Goal: Task Accomplishment & Management: Complete application form

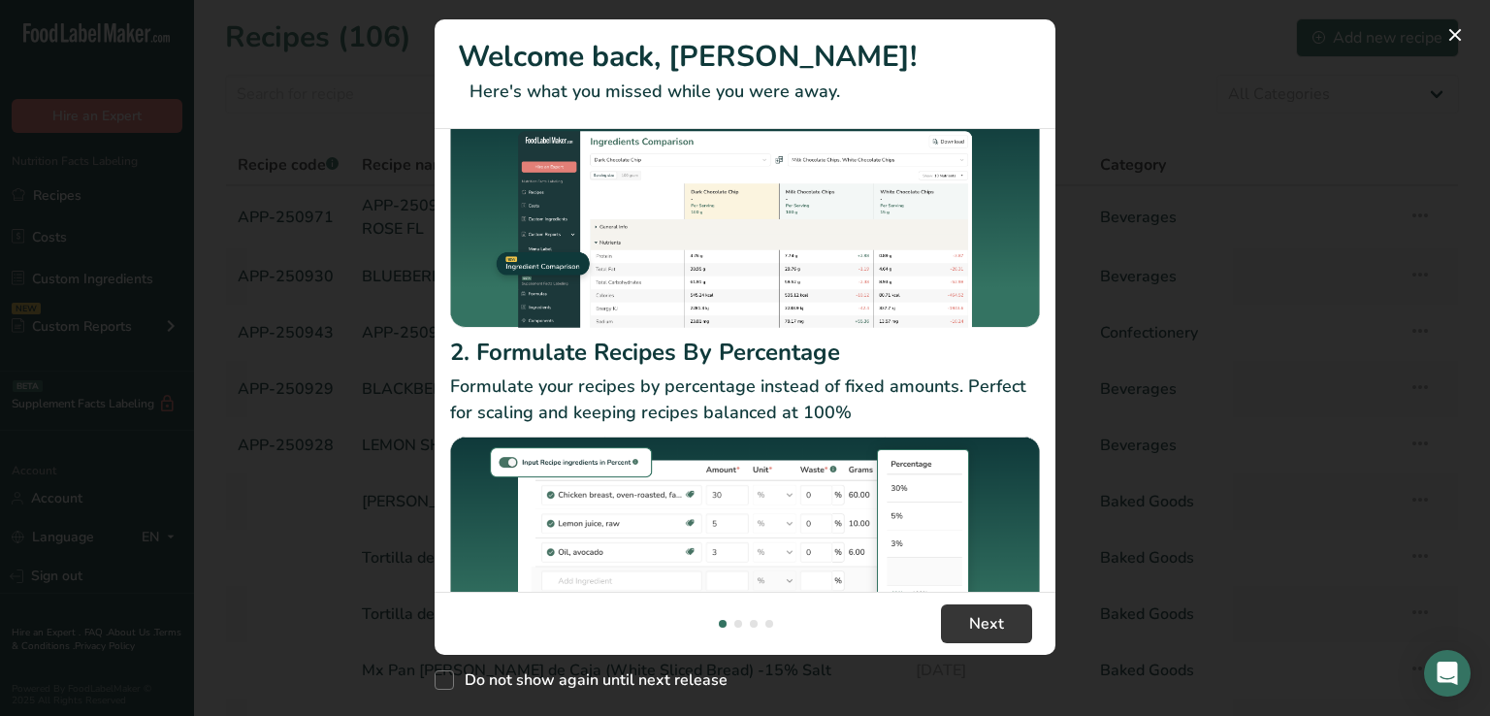
scroll to position [222, 0]
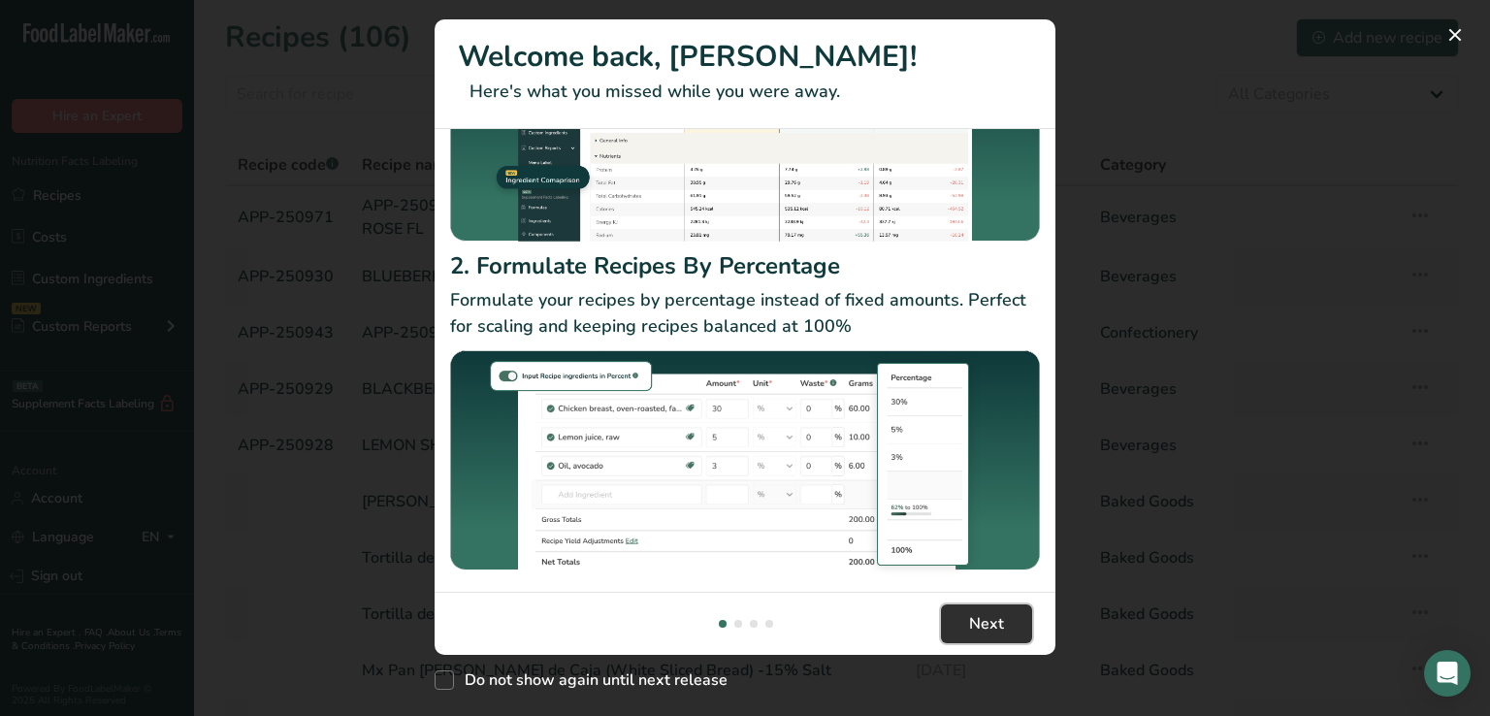
click at [986, 616] on span "Next" at bounding box center [986, 623] width 35 height 23
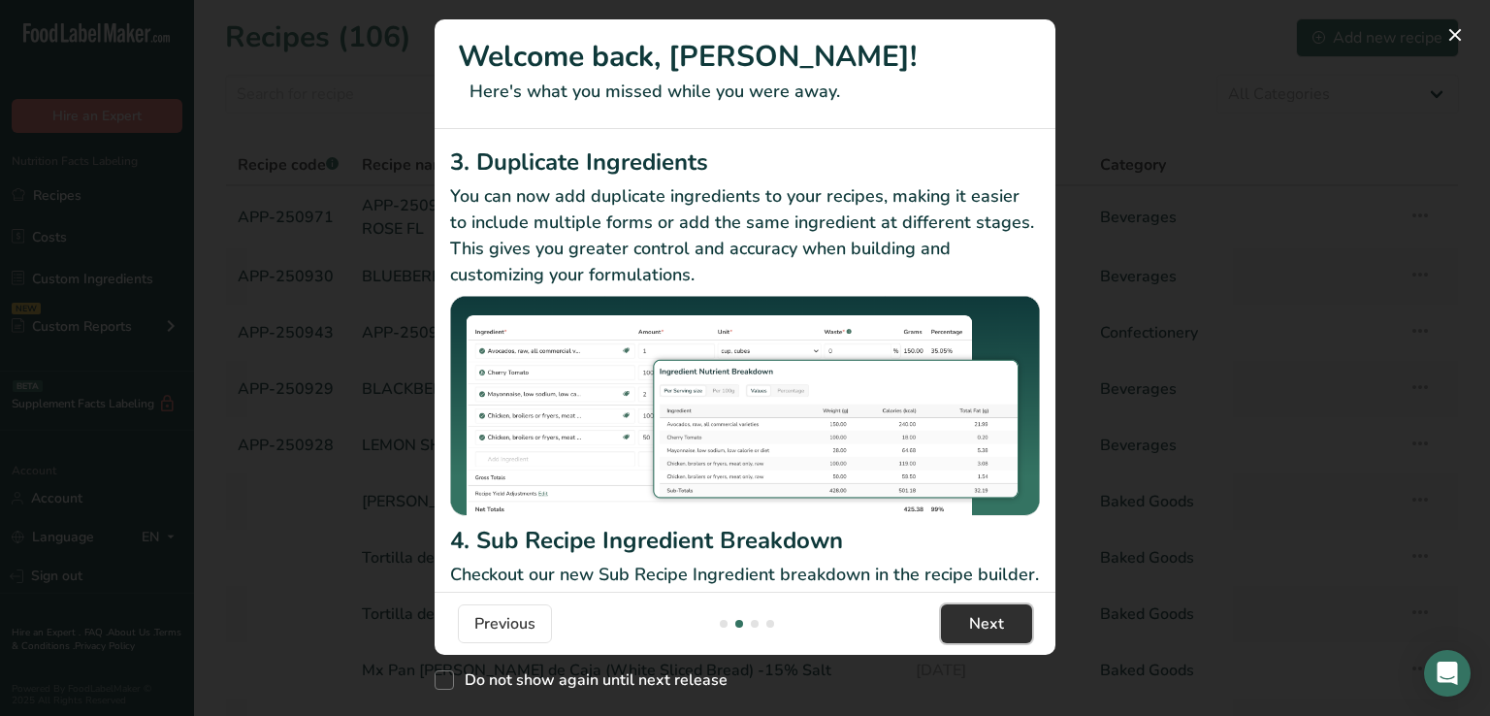
click at [986, 616] on span "Next" at bounding box center [986, 623] width 35 height 23
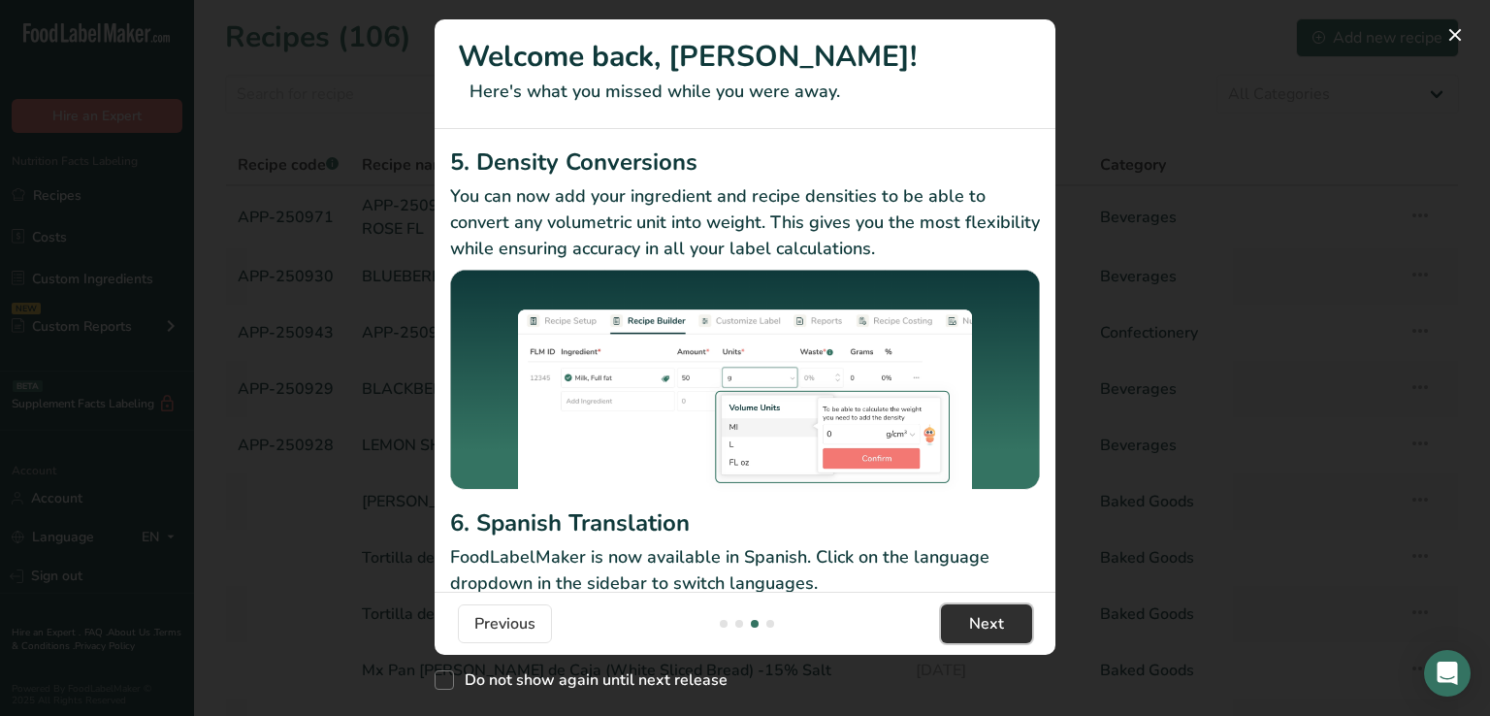
click at [986, 616] on span "Next" at bounding box center [986, 623] width 35 height 23
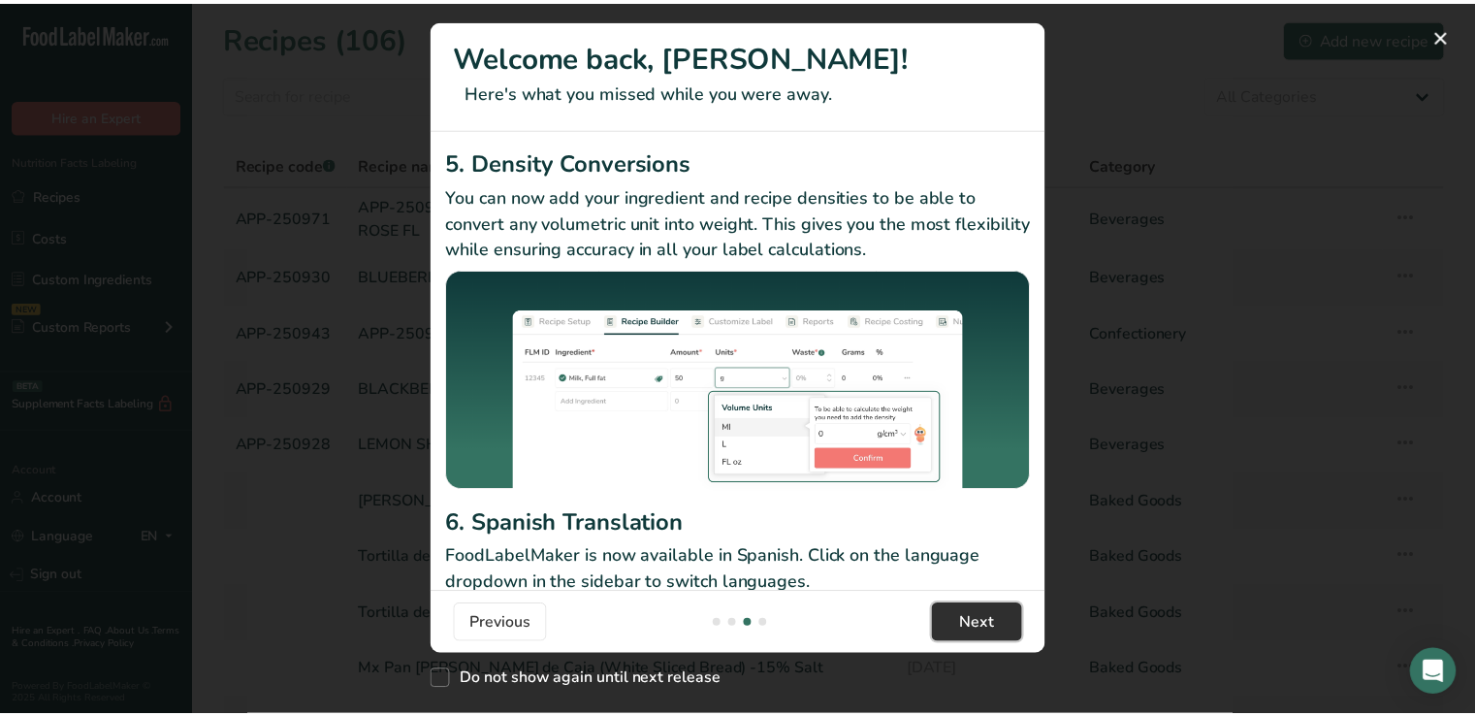
scroll to position [0, 1862]
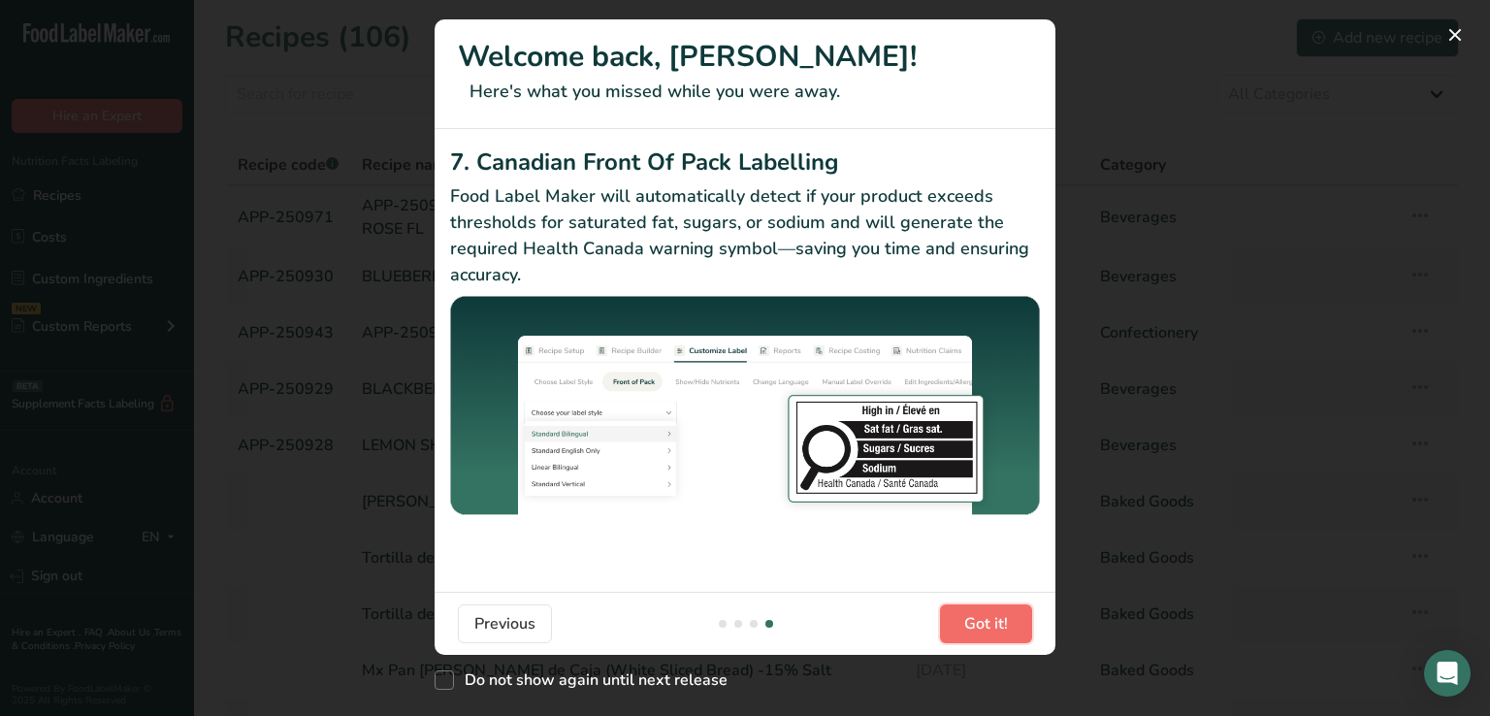
click at [986, 616] on span "Got it!" at bounding box center [986, 623] width 44 height 23
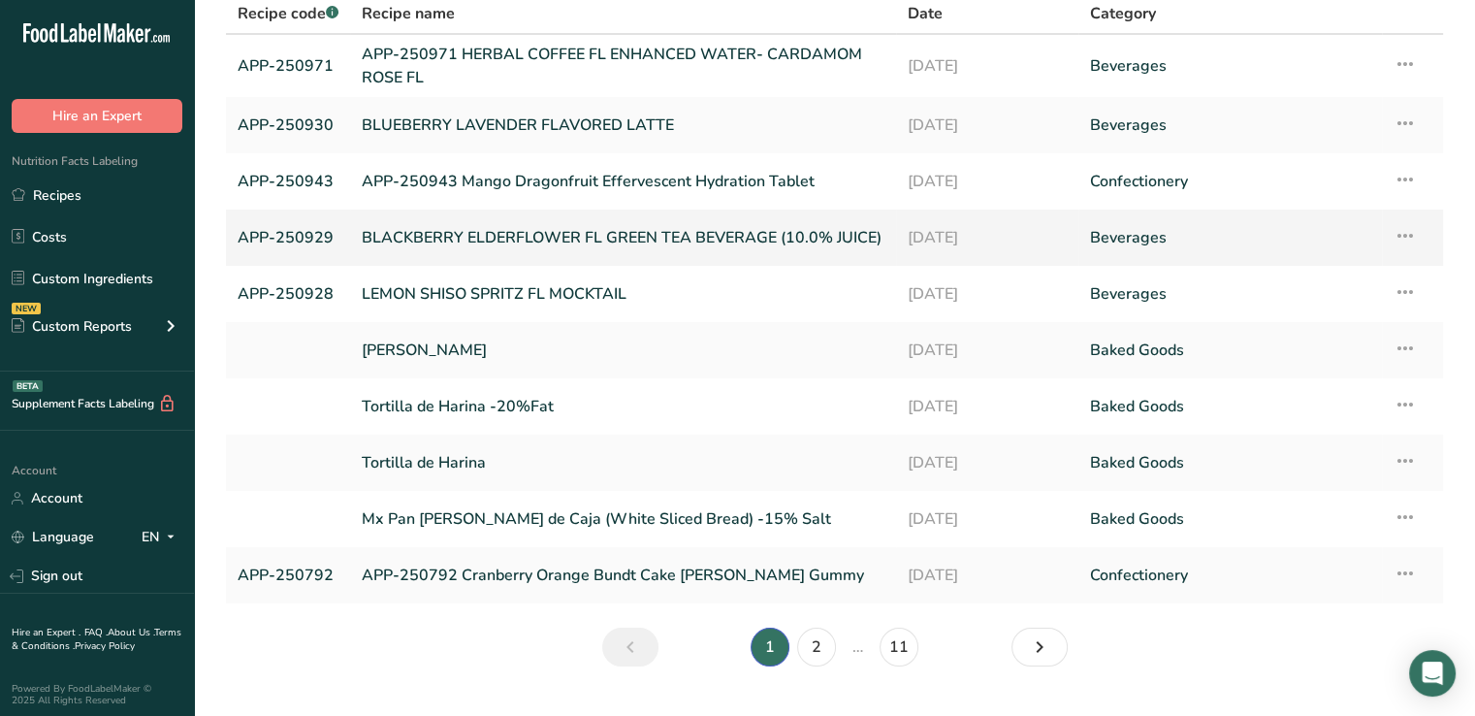
scroll to position [141, 0]
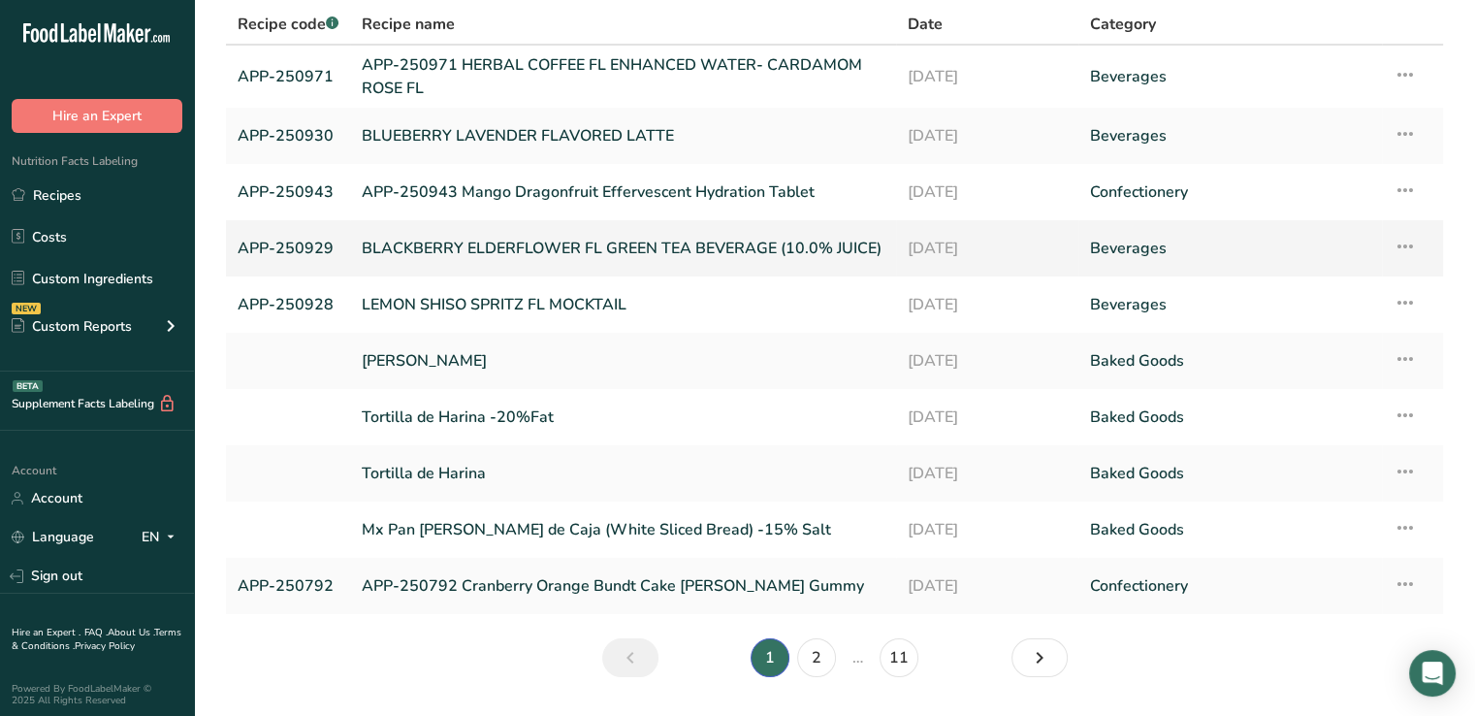
click at [563, 365] on link "[PERSON_NAME]" at bounding box center [623, 360] width 523 height 41
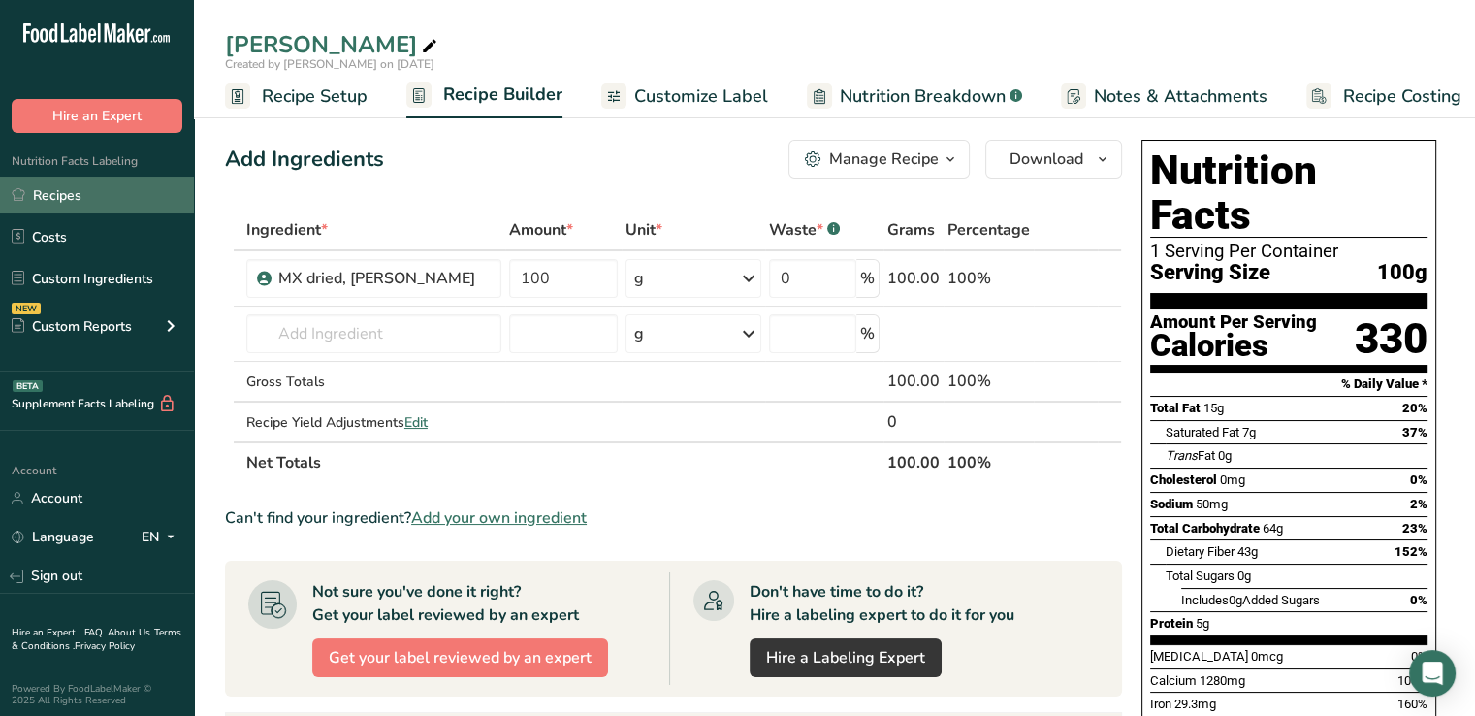
click at [74, 200] on link "Recipes" at bounding box center [97, 195] width 194 height 37
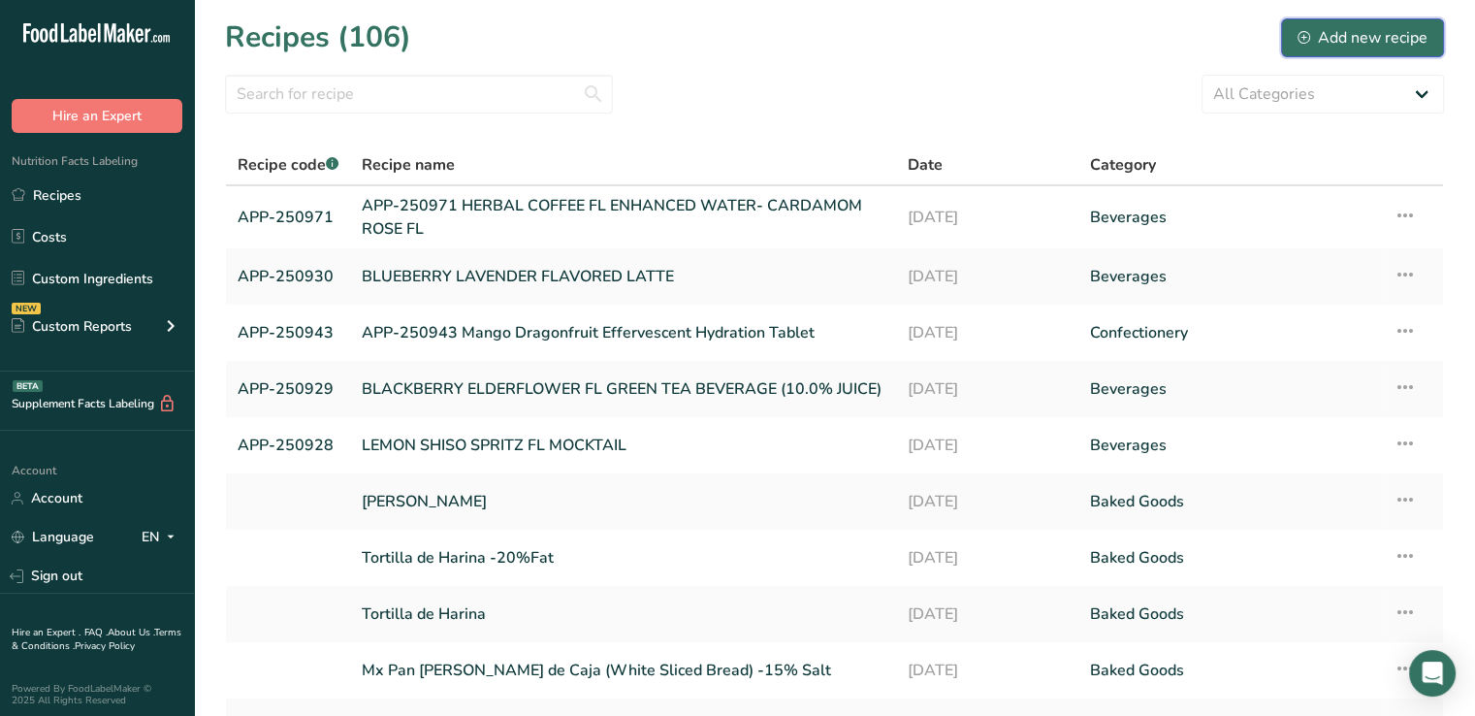
click at [1383, 23] on button "Add new recipe" at bounding box center [1362, 37] width 163 height 39
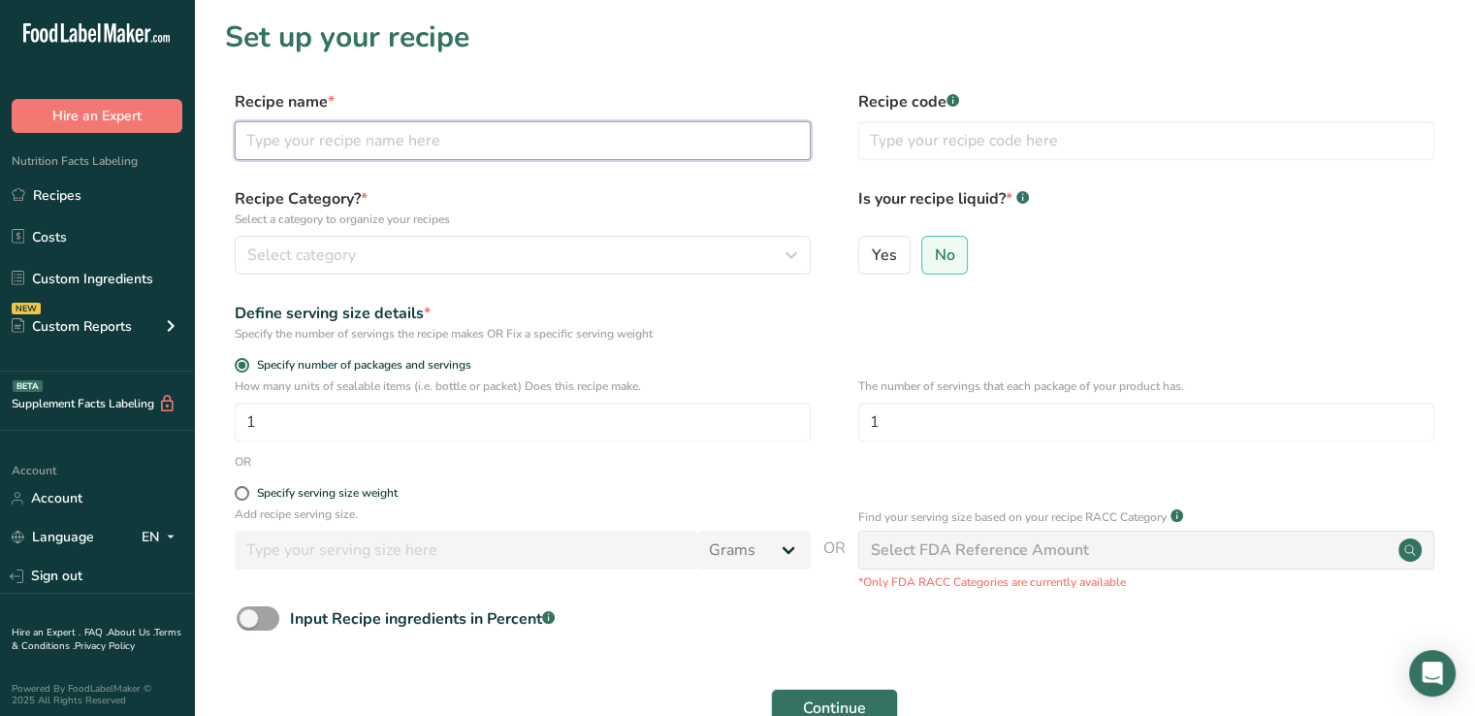
click at [543, 152] on input "text" at bounding box center [523, 140] width 576 height 39
type input "White Peach Rose fl Sparkling Ayurvedic Drink"
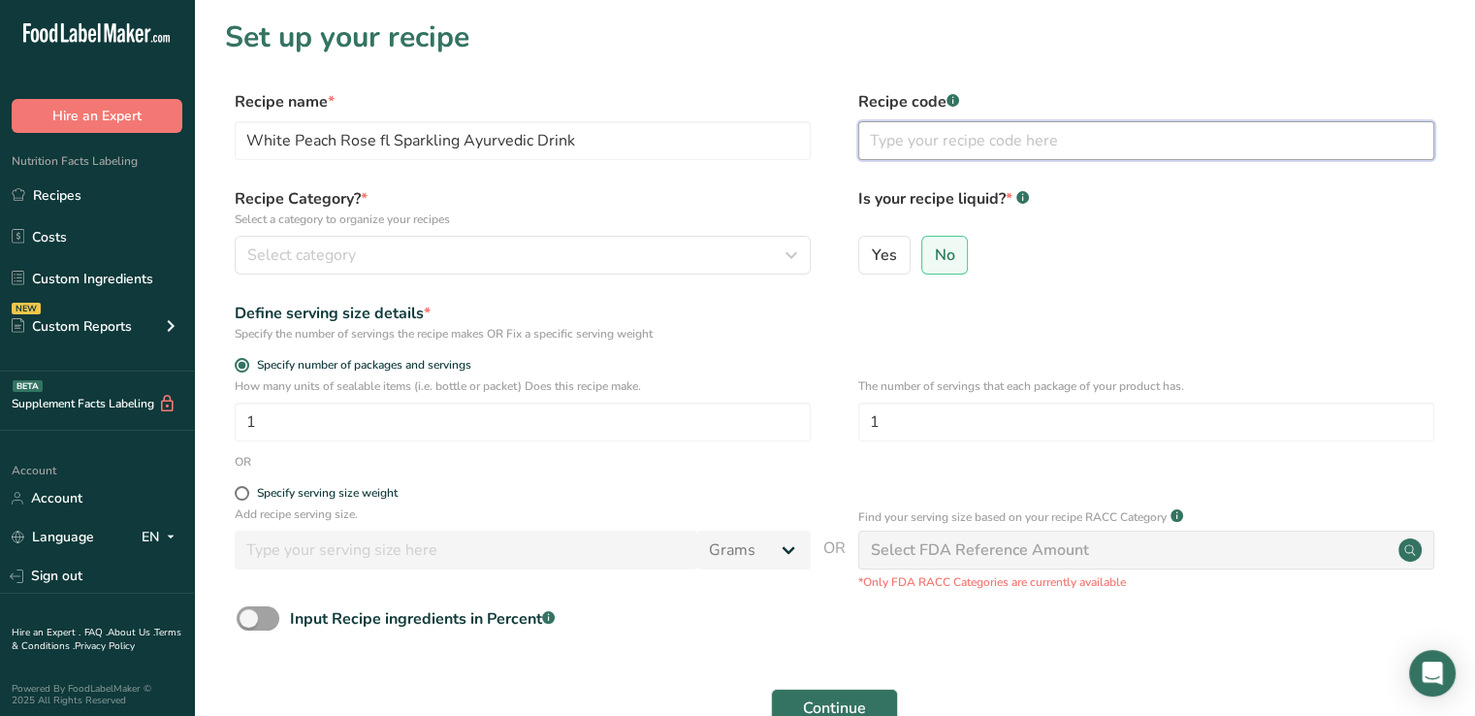
click at [912, 135] on input "text" at bounding box center [1146, 140] width 576 height 39
type input "Tak-250951"
click at [882, 275] on div "Yes" at bounding box center [884, 261] width 52 height 50
click at [884, 256] on span "Yes" at bounding box center [884, 254] width 25 height 19
click at [872, 256] on input "Yes" at bounding box center [865, 254] width 13 height 13
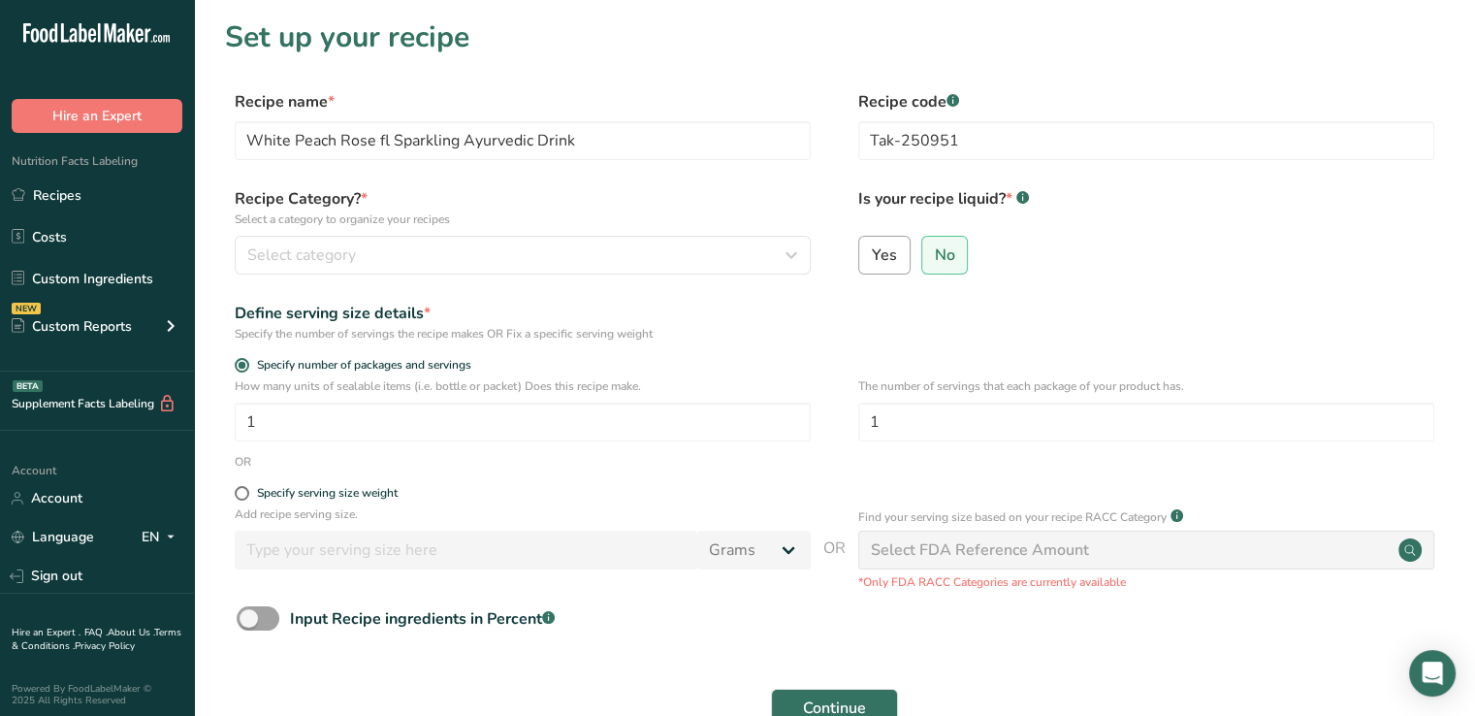
radio input "true"
radio input "false"
select select "22"
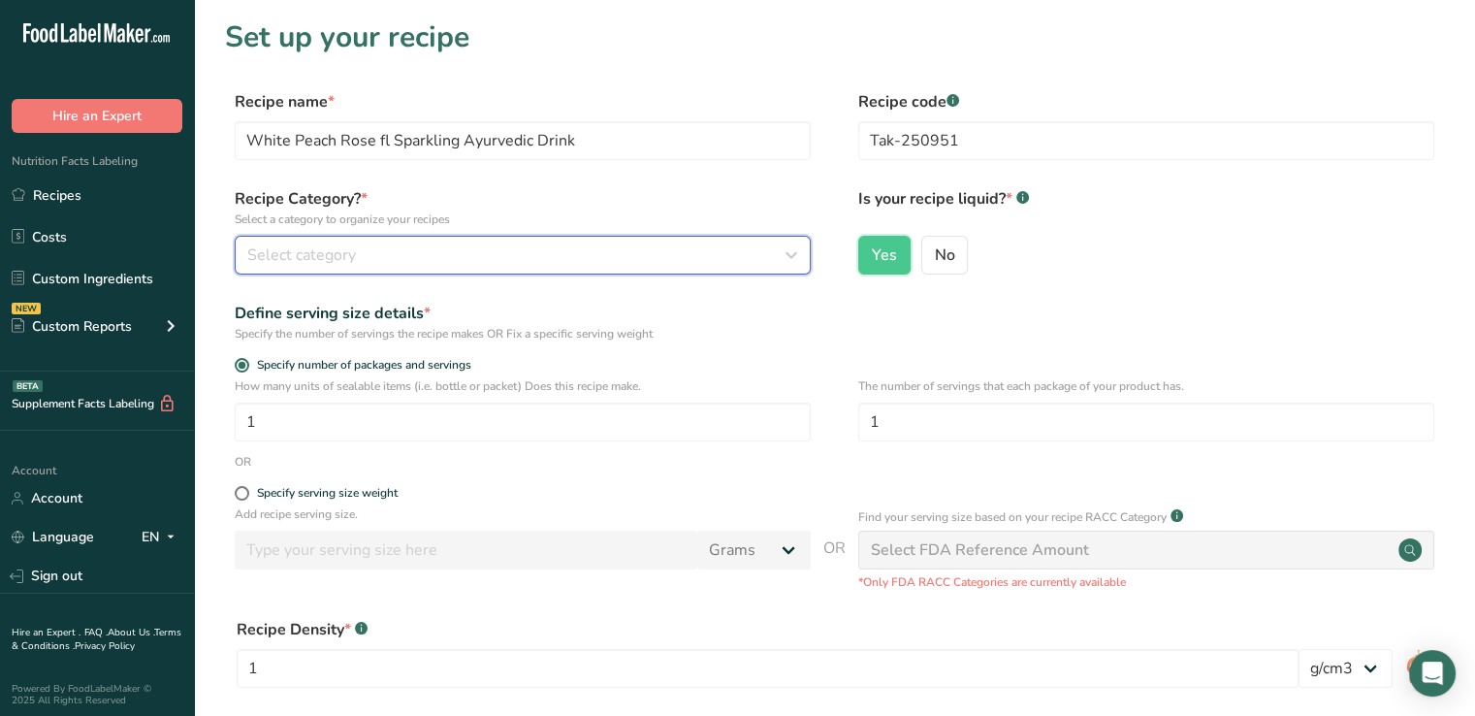
click at [327, 245] on span "Select category" at bounding box center [301, 254] width 109 height 23
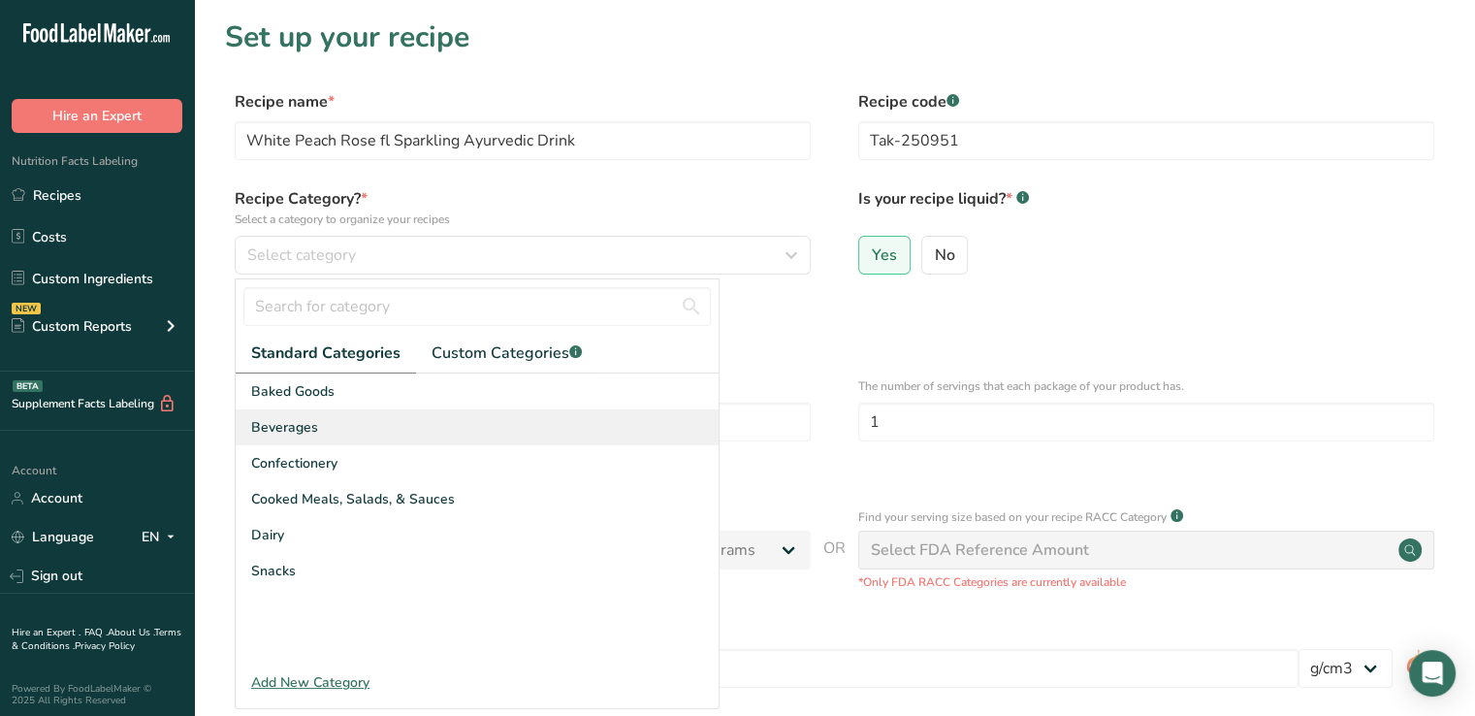
click at [297, 433] on span "Beverages" at bounding box center [284, 427] width 67 height 20
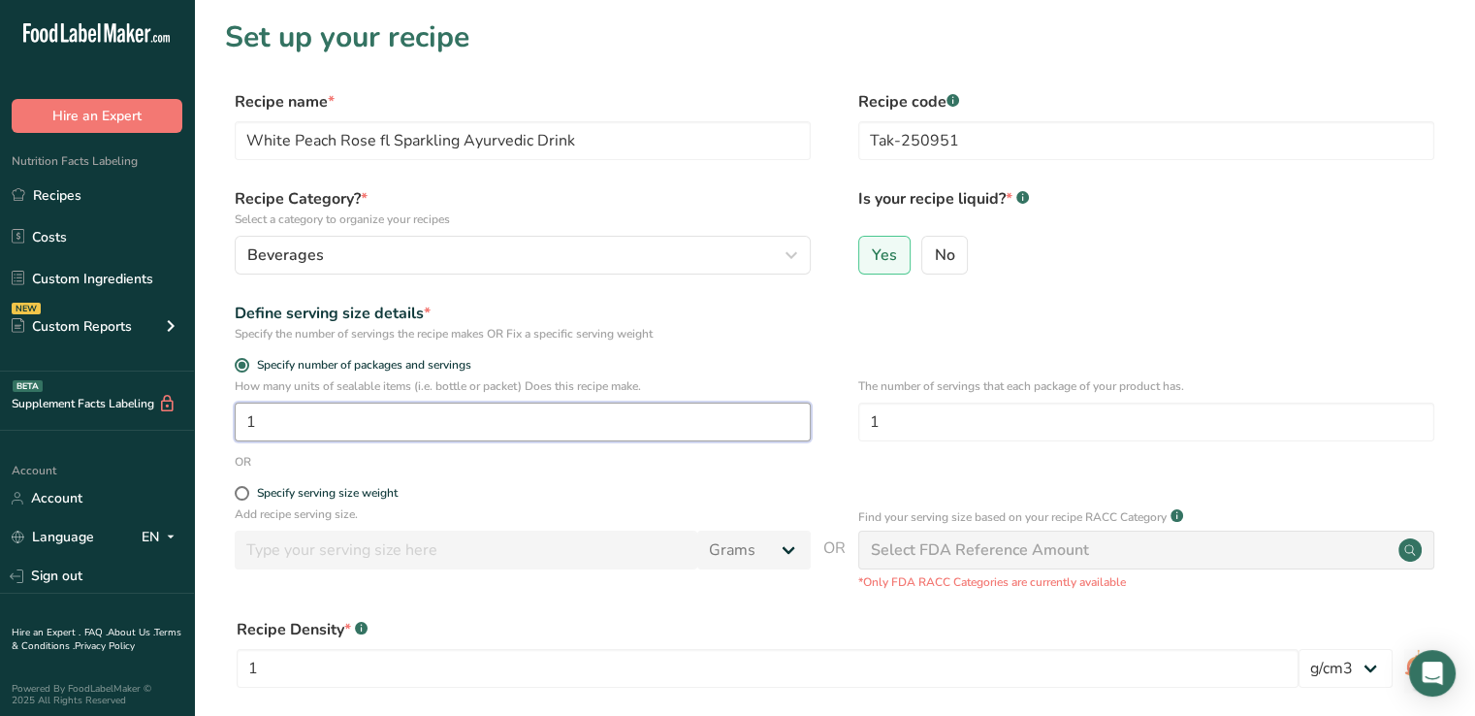
click at [563, 423] on input "1" at bounding box center [523, 421] width 576 height 39
type input "1"
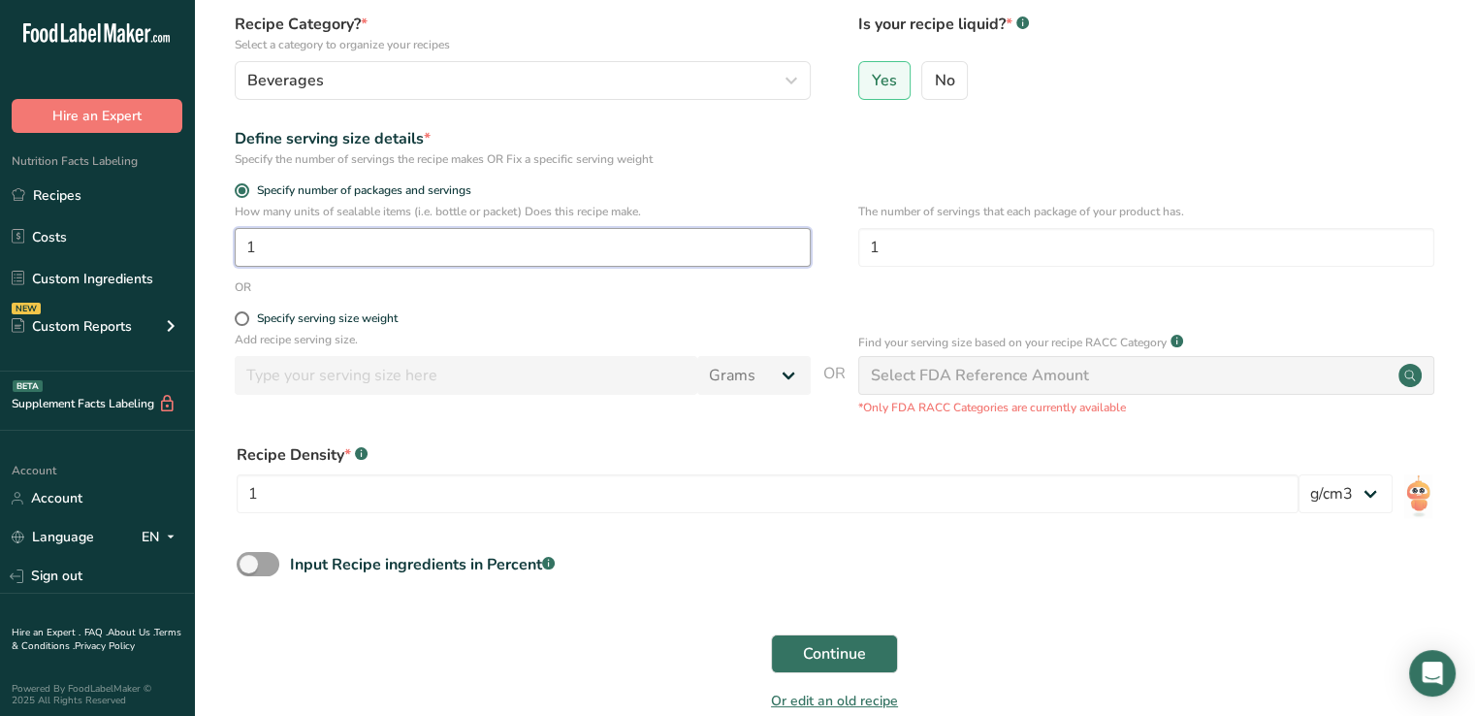
scroll to position [177, 0]
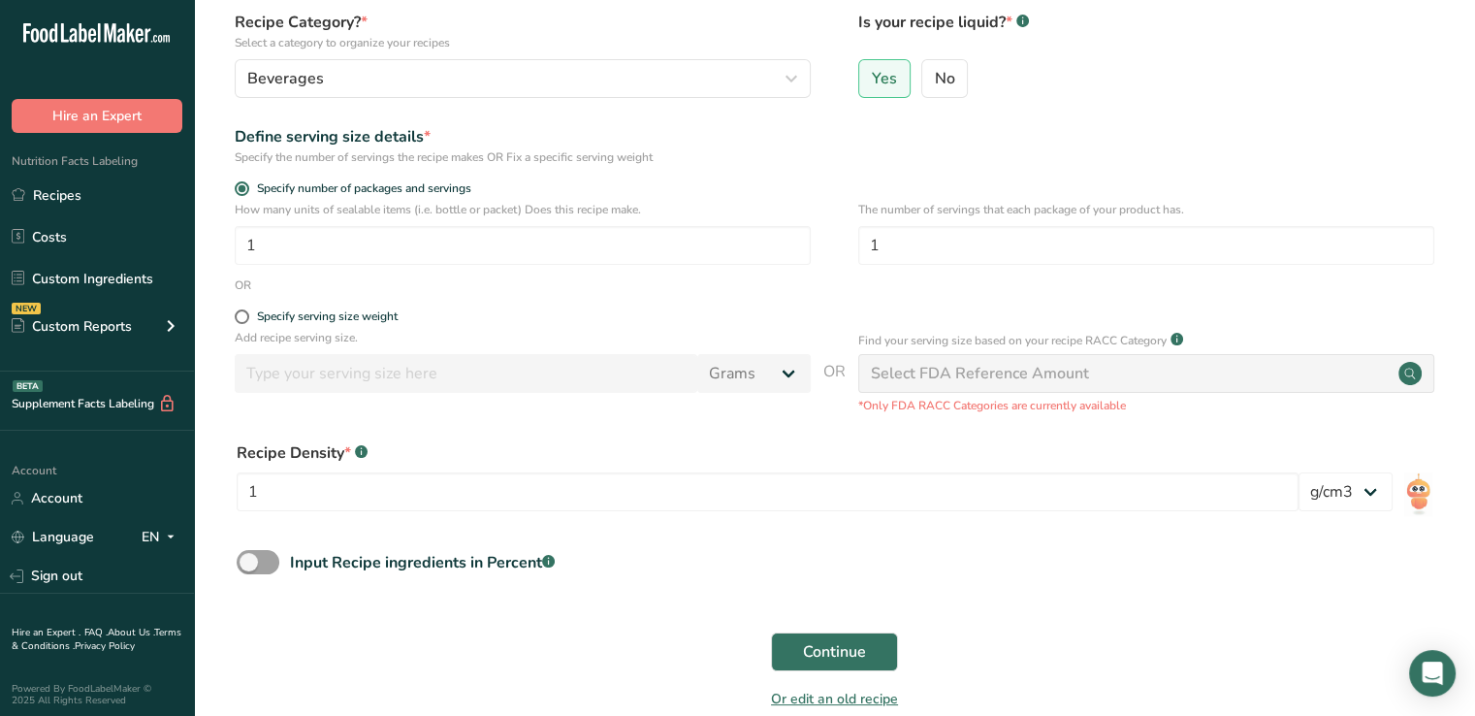
click at [1028, 371] on div "Select FDA Reference Amount" at bounding box center [980, 373] width 218 height 23
click at [241, 315] on span at bounding box center [242, 316] width 15 height 15
click at [241, 315] on input "Specify serving size weight" at bounding box center [241, 316] width 13 height 13
radio input "true"
radio input "false"
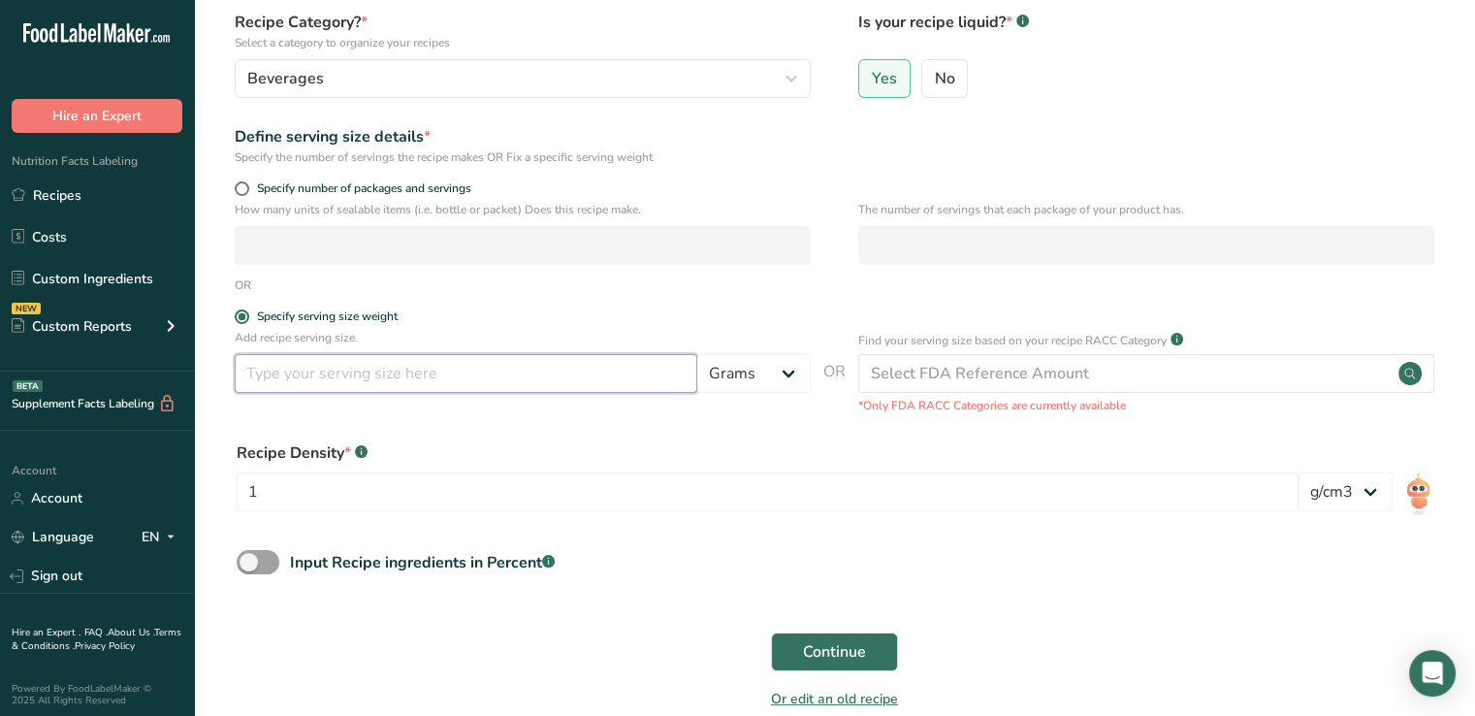
click at [391, 369] on input "number" at bounding box center [466, 373] width 463 height 39
type input "12"
click at [783, 373] on select "Grams kg mg mcg lb oz l mL fl oz tbsp tsp cup qt gallon" at bounding box center [753, 373] width 113 height 39
select select "18"
click at [697, 354] on select "Grams kg mg mcg lb oz l mL fl oz tbsp tsp cup qt gallon" at bounding box center [753, 373] width 113 height 39
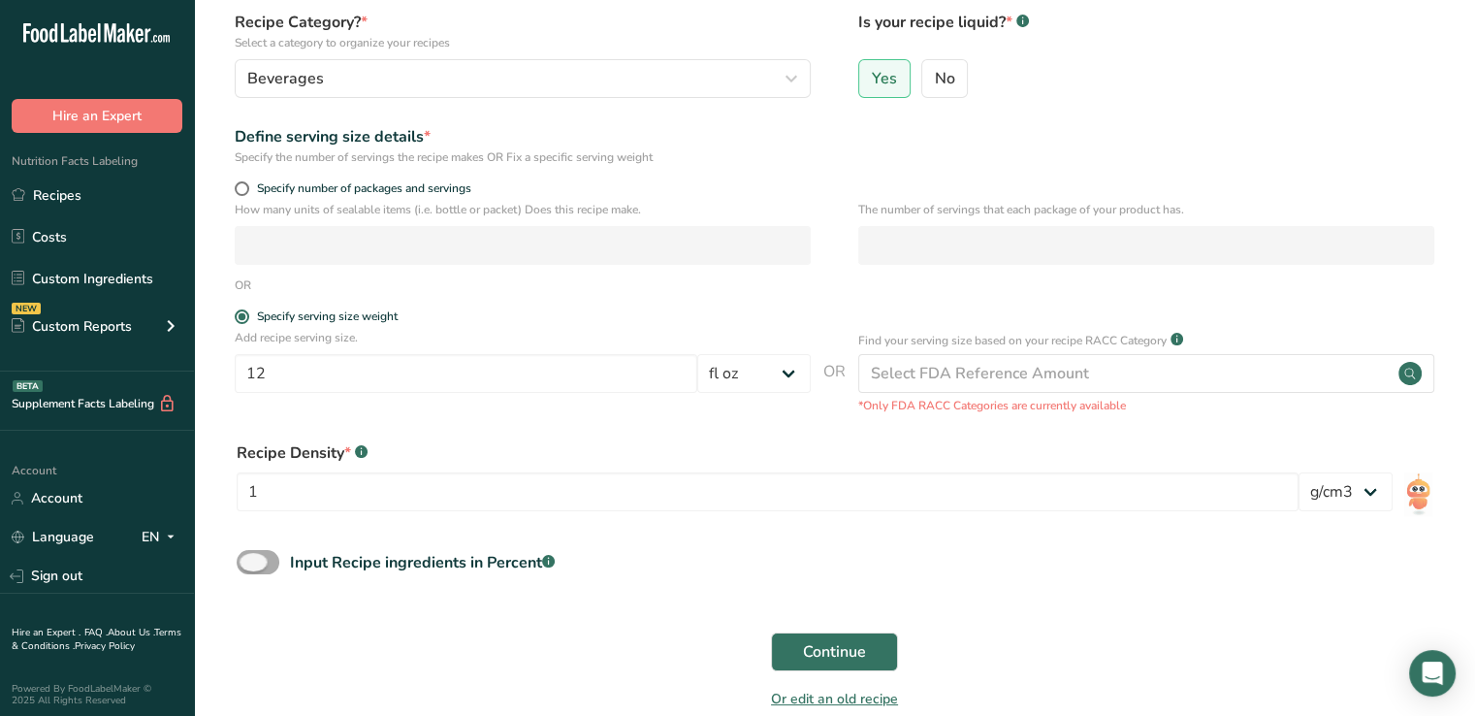
click at [252, 568] on span at bounding box center [258, 562] width 43 height 24
click at [249, 568] on input "Input Recipe ingredients in Percent .a-a{fill:#347362;}.b-a{fill:#fff;}" at bounding box center [243, 562] width 13 height 13
checkbox input "true"
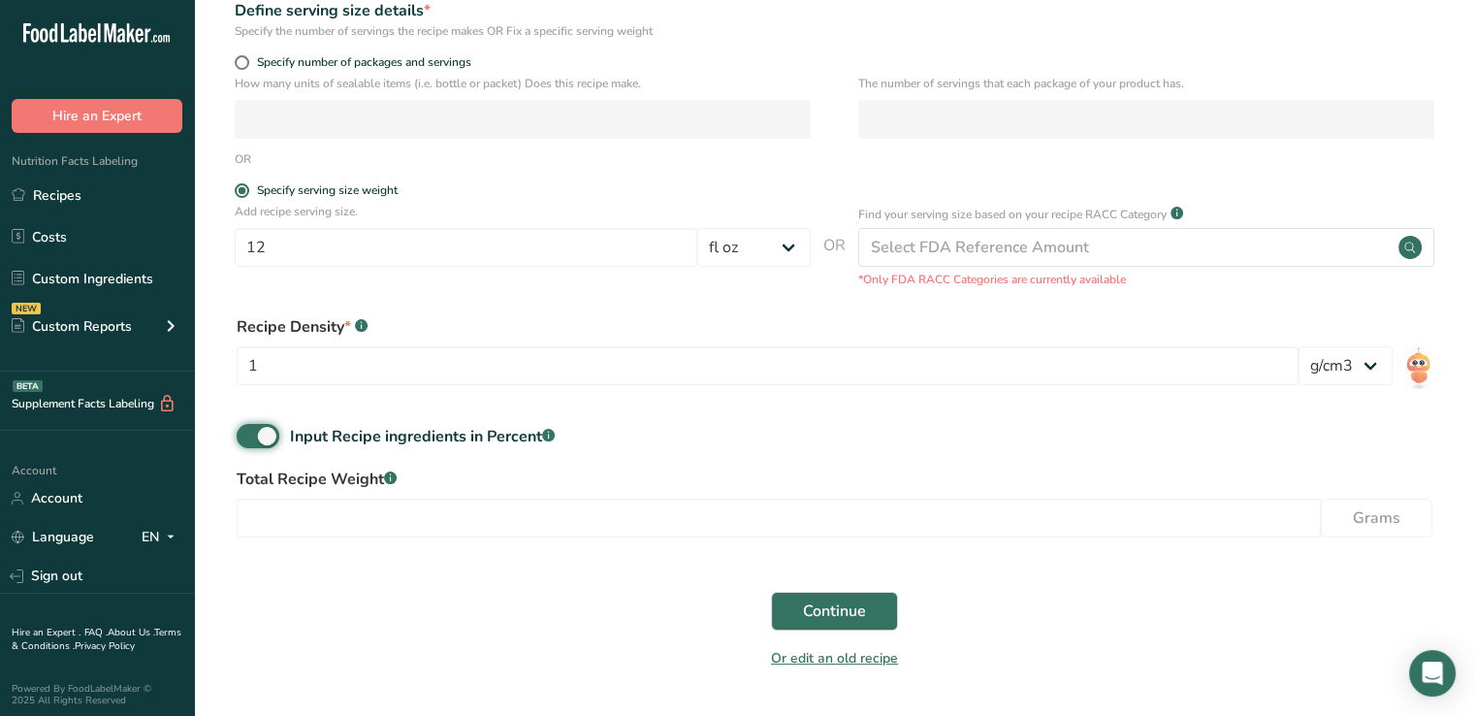
scroll to position [305, 0]
click at [580, 513] on input "number" at bounding box center [779, 516] width 1084 height 39
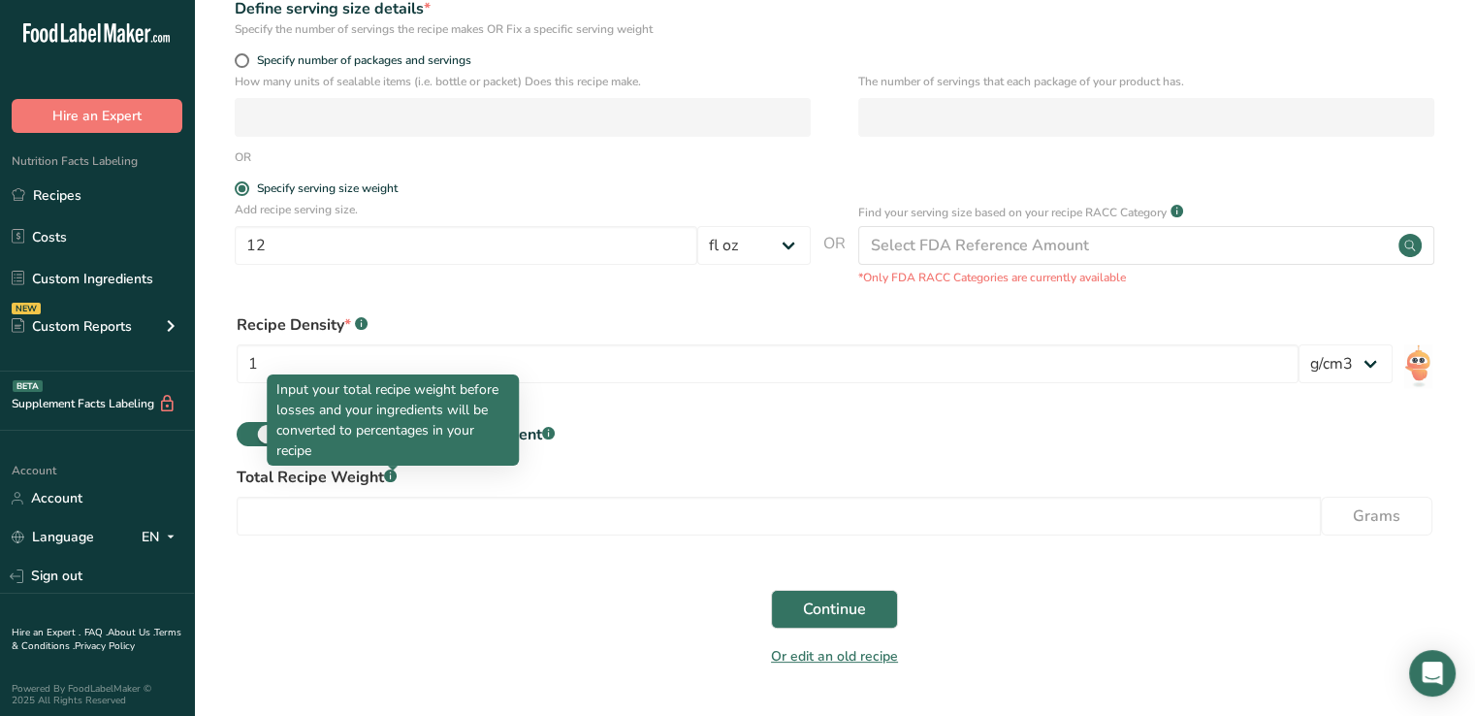
click at [395, 477] on rect at bounding box center [390, 475] width 13 height 13
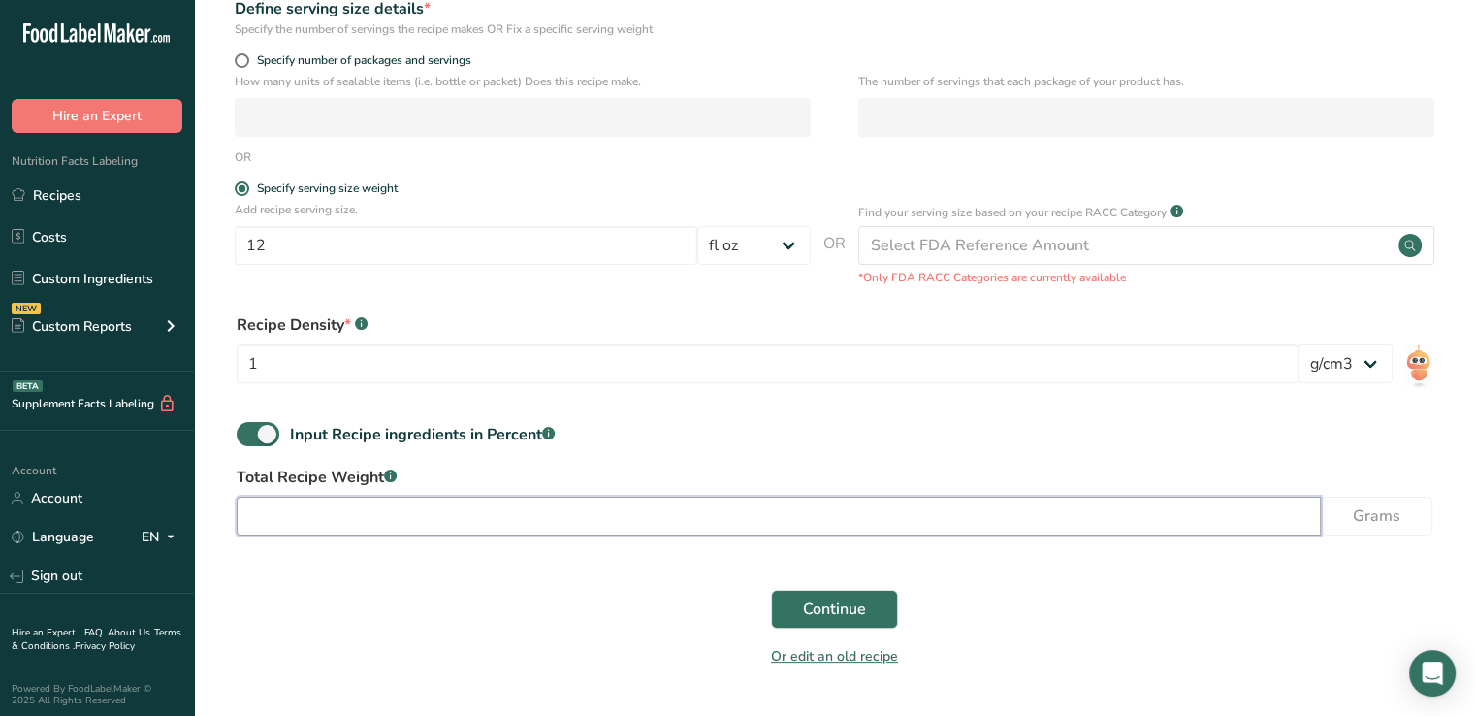
click at [436, 516] on input "number" at bounding box center [779, 516] width 1084 height 39
type input "355"
click at [836, 618] on span "Continue" at bounding box center [834, 608] width 63 height 23
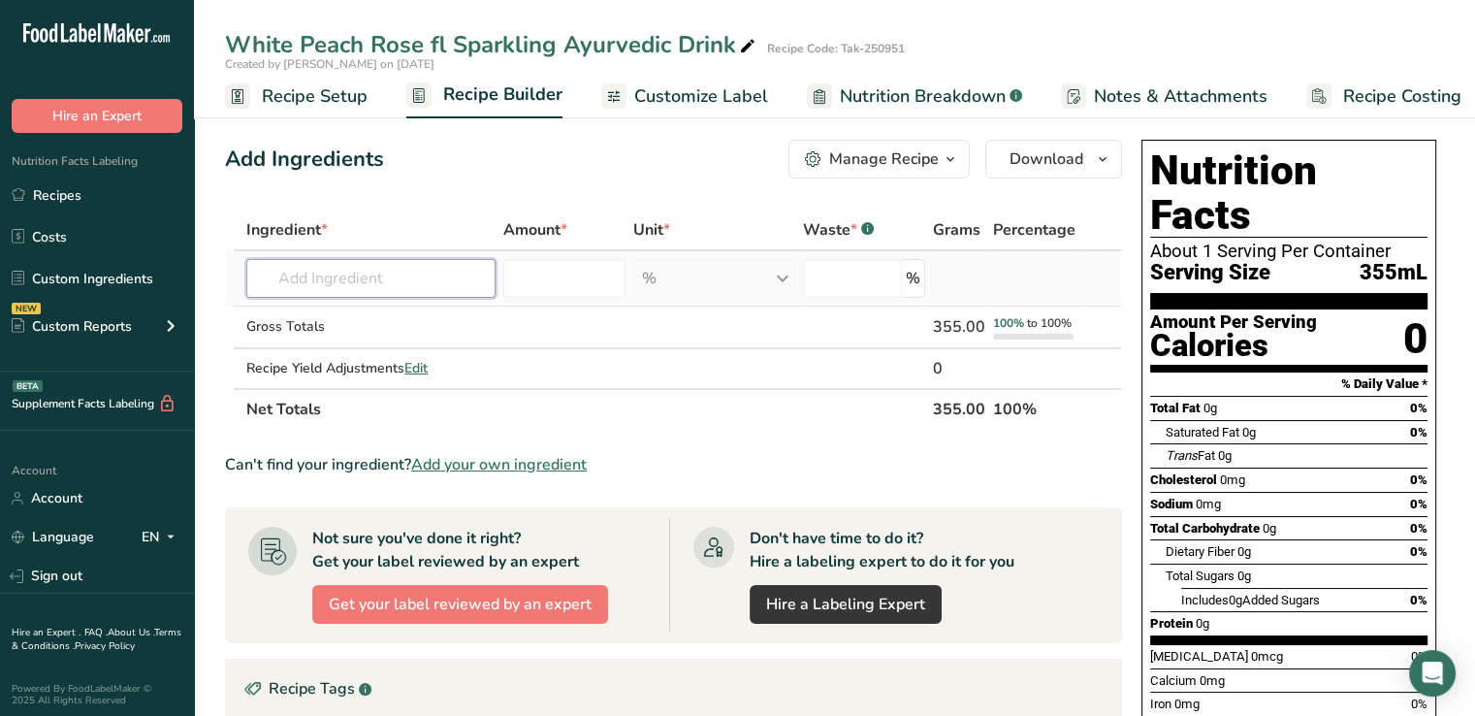
click at [380, 274] on input "text" at bounding box center [370, 278] width 249 height 39
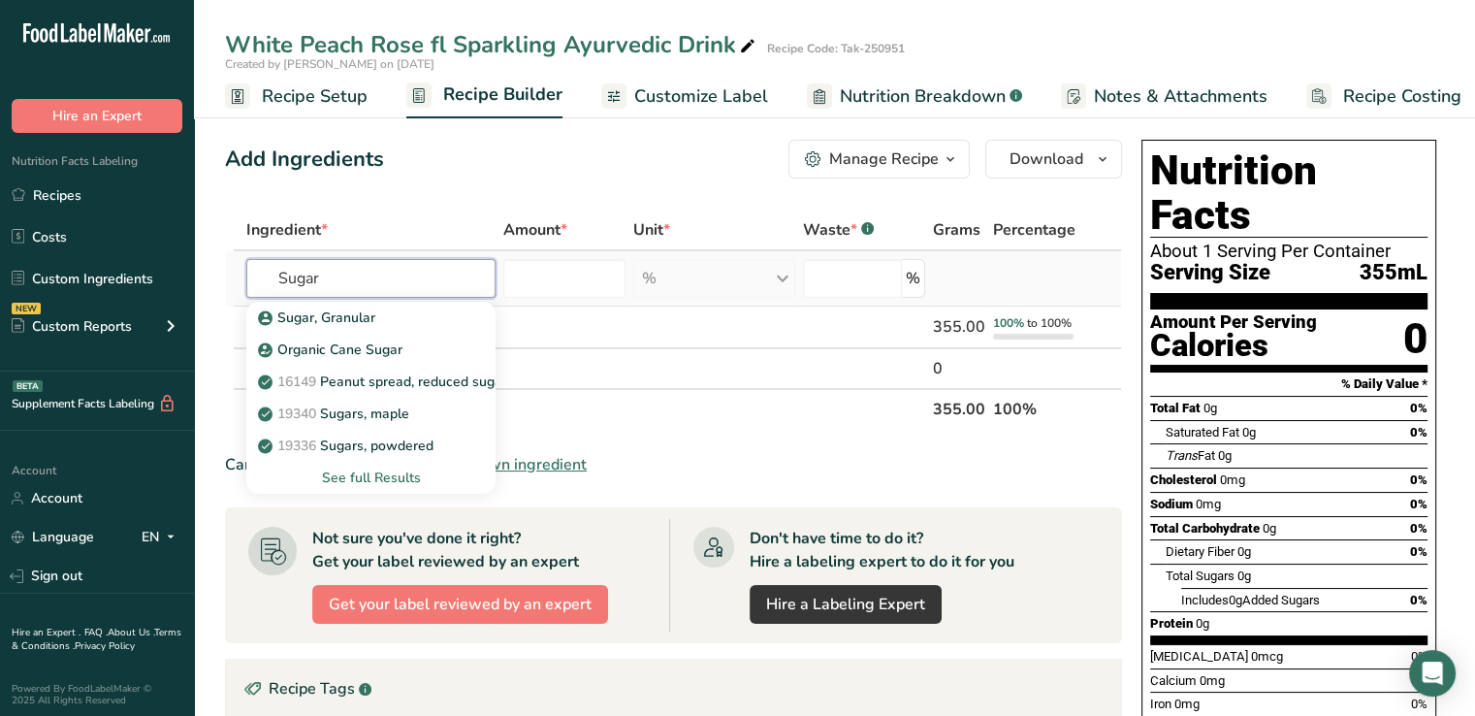
click at [380, 274] on input "Sugar" at bounding box center [370, 278] width 249 height 39
type input "Sugar"
click at [312, 316] on p "Sugar, Granular" at bounding box center [318, 317] width 113 height 20
type input "Sugar, Granular"
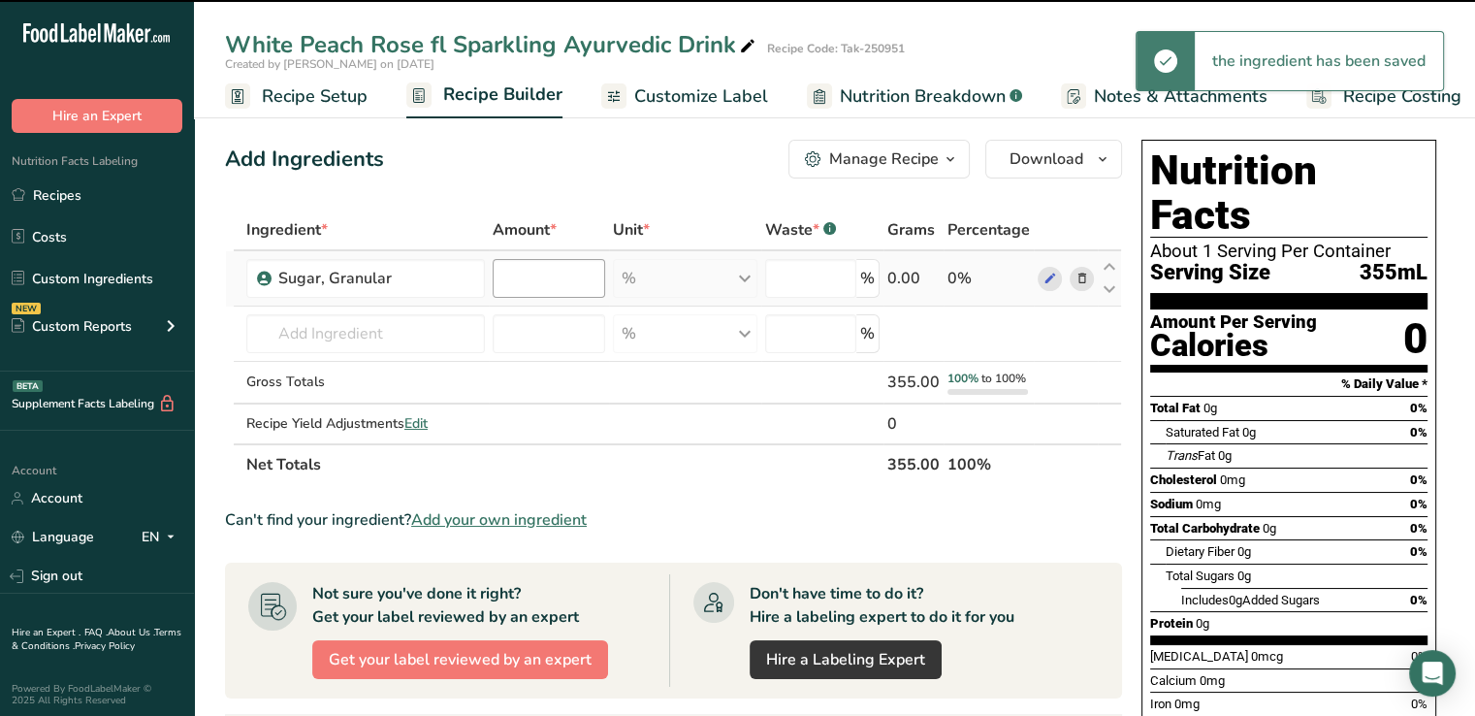
type input "0"
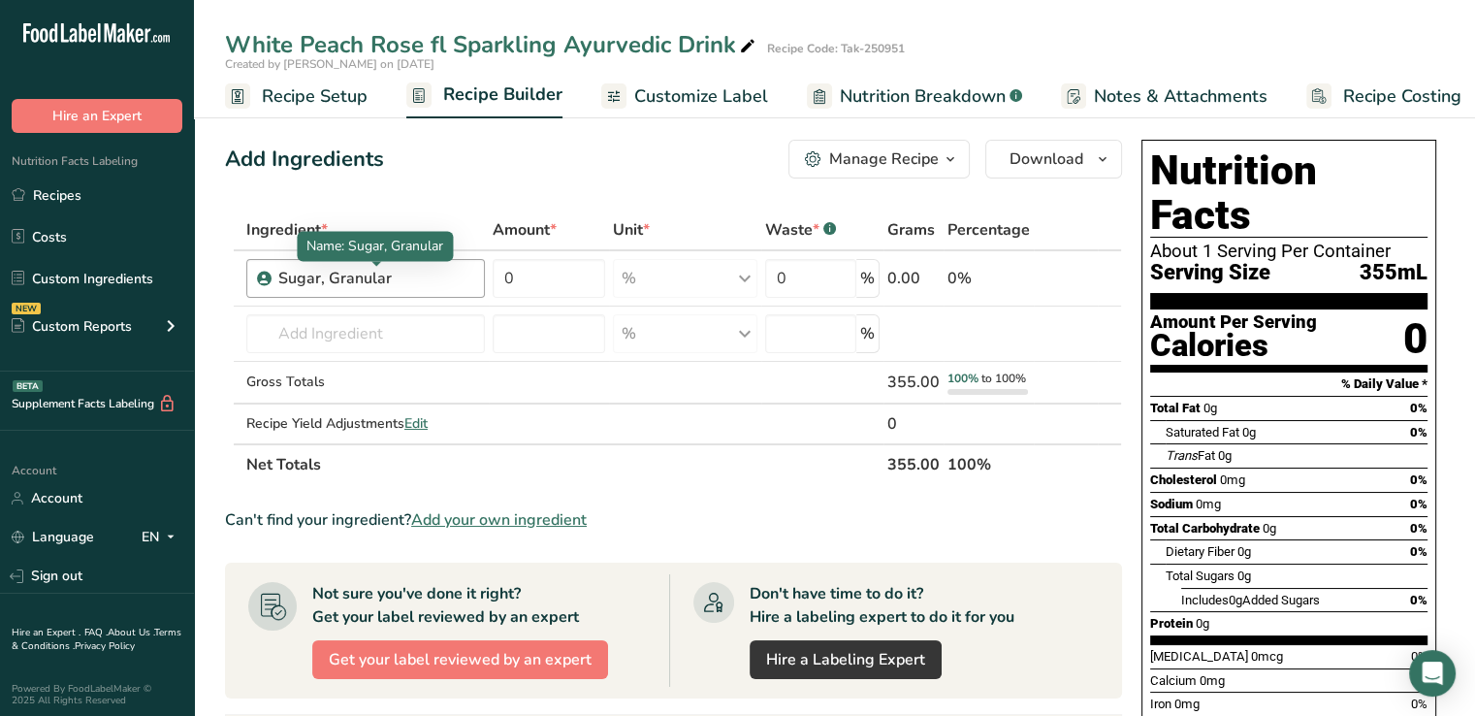
click at [396, 282] on div "Sugar, Granular" at bounding box center [375, 278] width 195 height 23
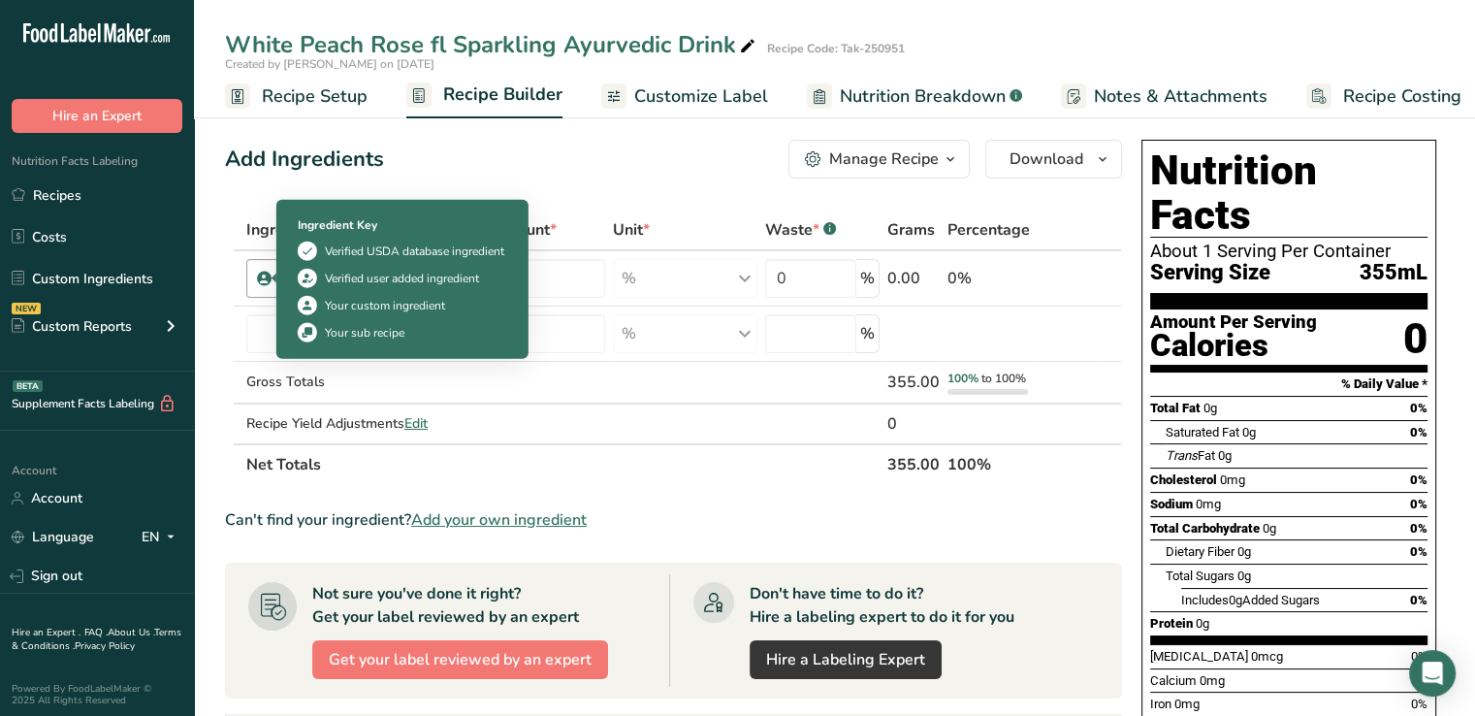
drag, startPoint x: 435, startPoint y: 275, endPoint x: 248, endPoint y: 277, distance: 187.2
click at [248, 277] on div "Sugar, Granular" at bounding box center [365, 278] width 239 height 39
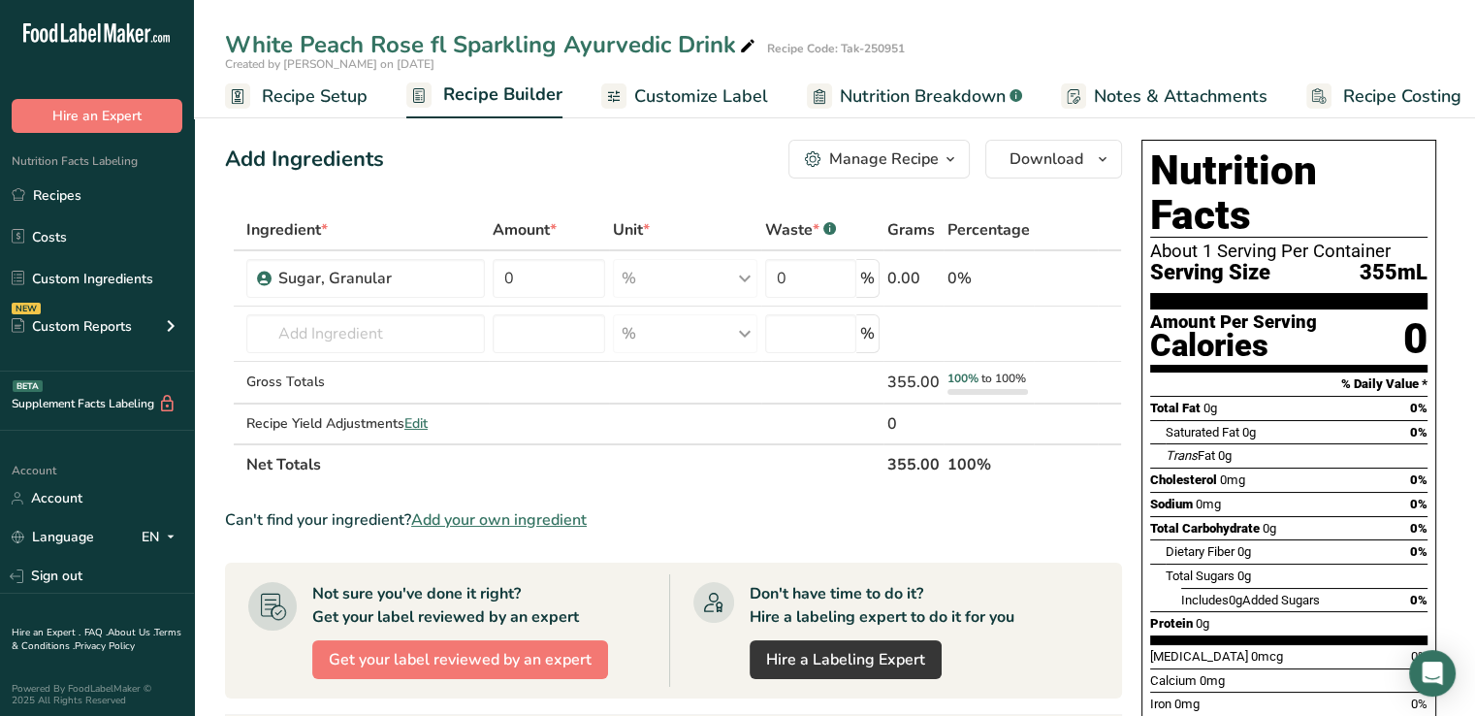
click at [1081, 277] on icon at bounding box center [1082, 279] width 14 height 20
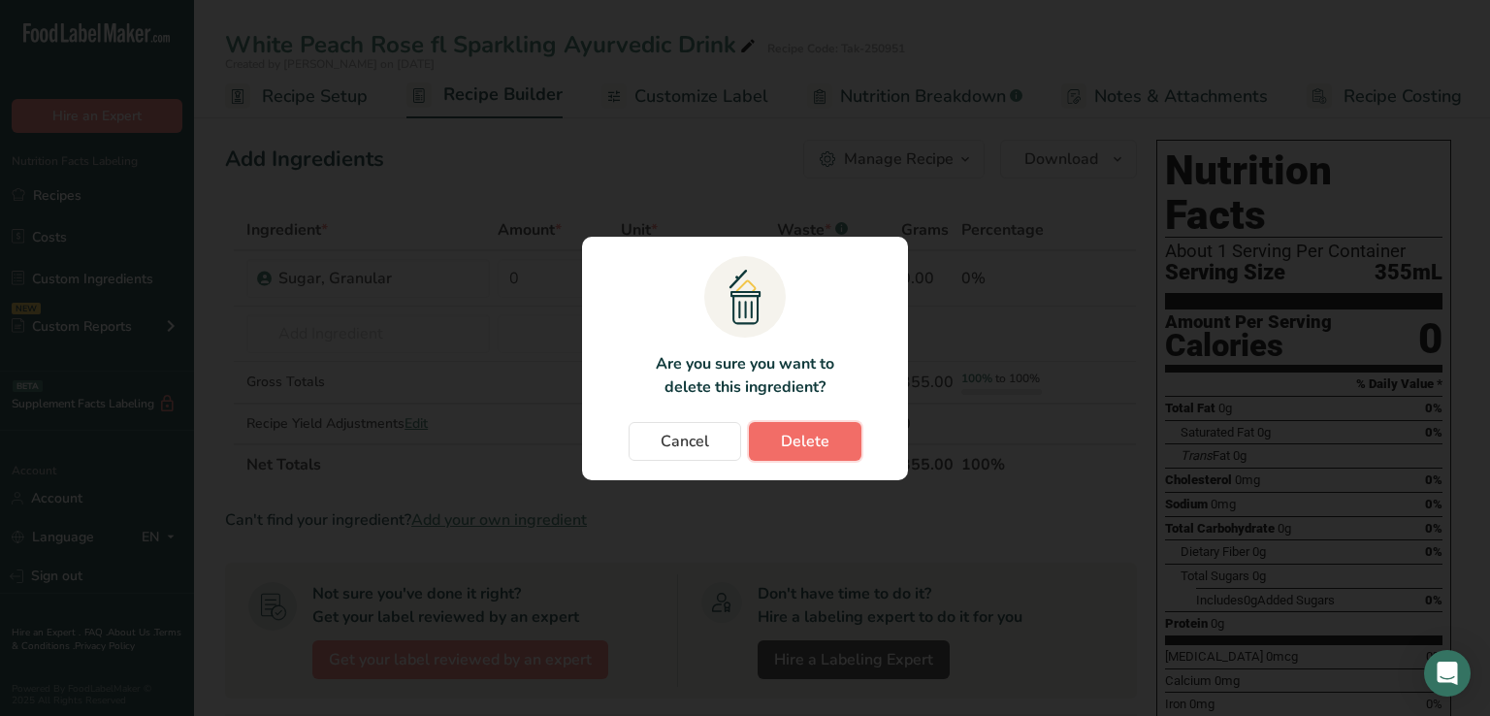
click at [773, 447] on button "Delete" at bounding box center [805, 441] width 113 height 39
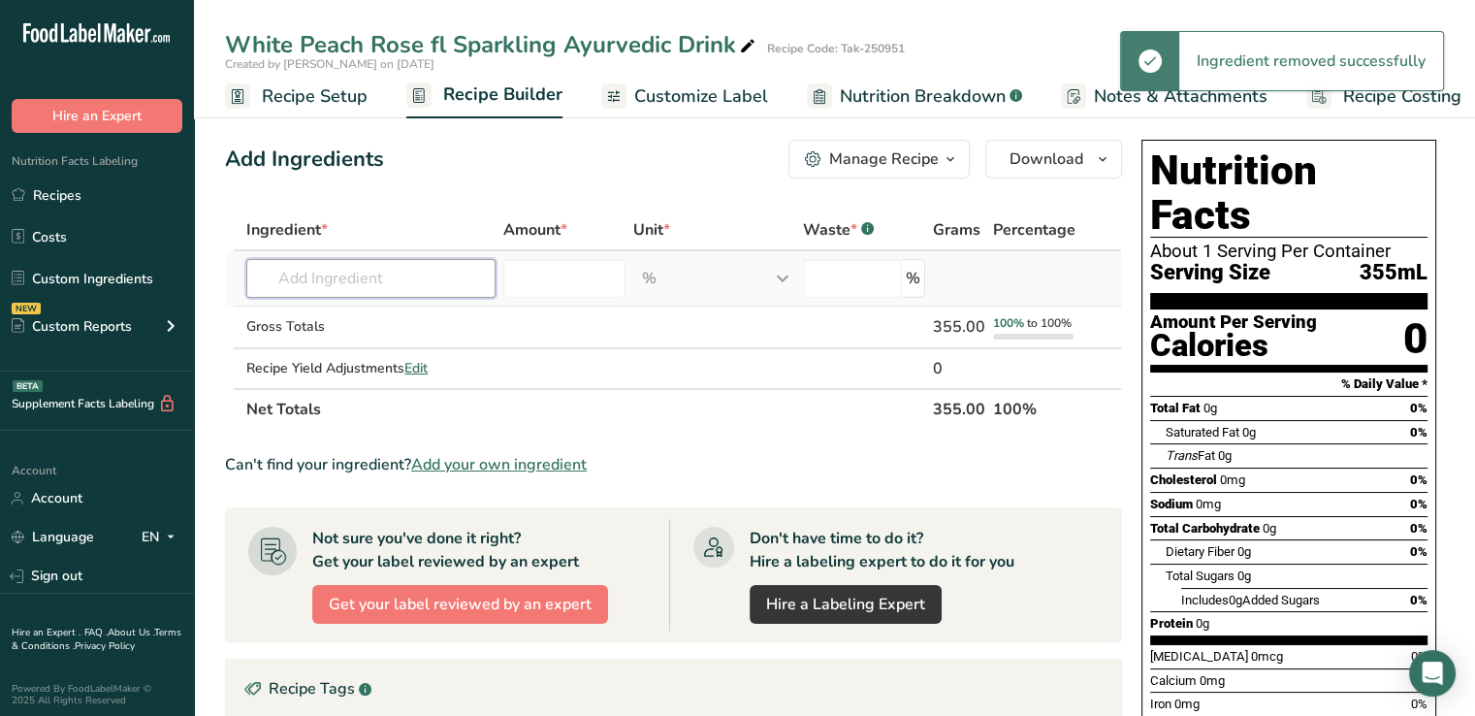
click at [337, 284] on input "text" at bounding box center [370, 278] width 249 height 39
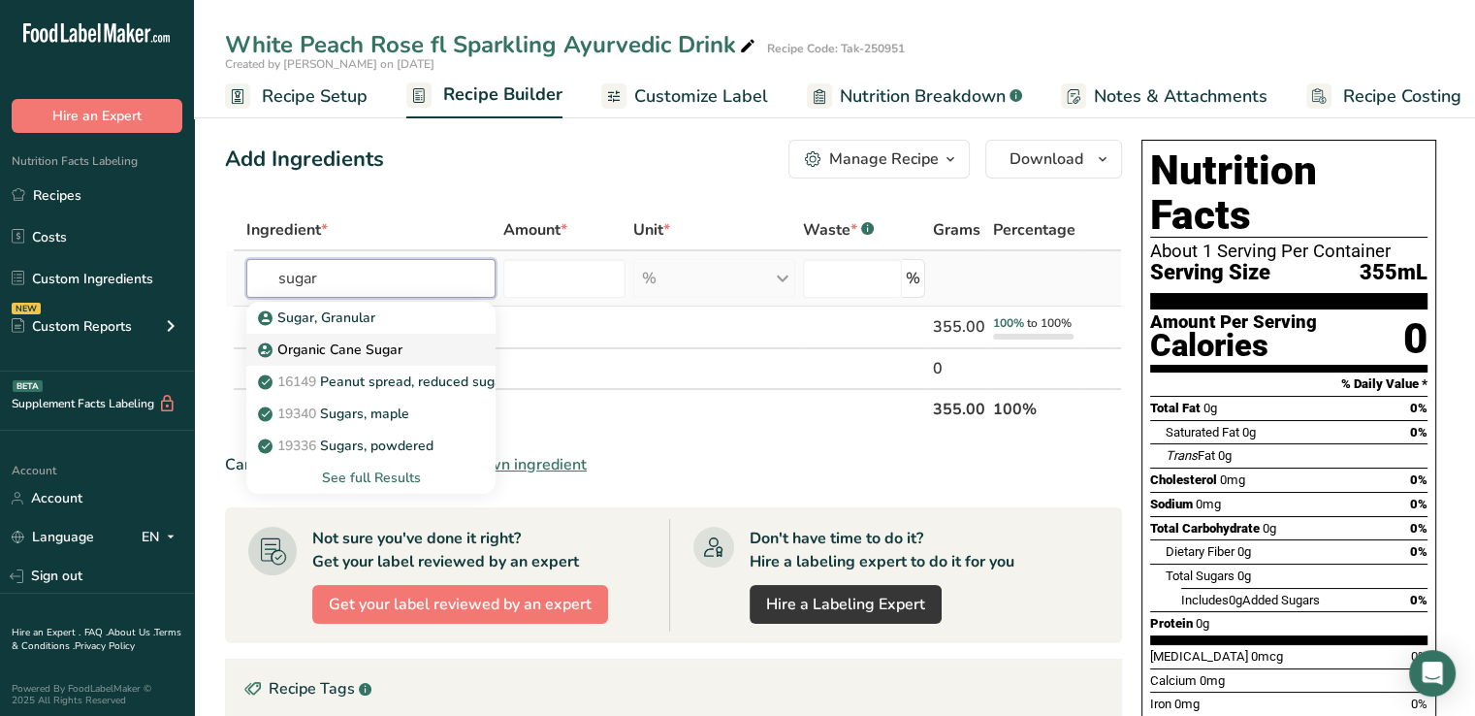
type input "sugar"
click at [338, 340] on p "Organic Cane Sugar" at bounding box center [332, 349] width 141 height 20
type input "Organic Cane Sugar"
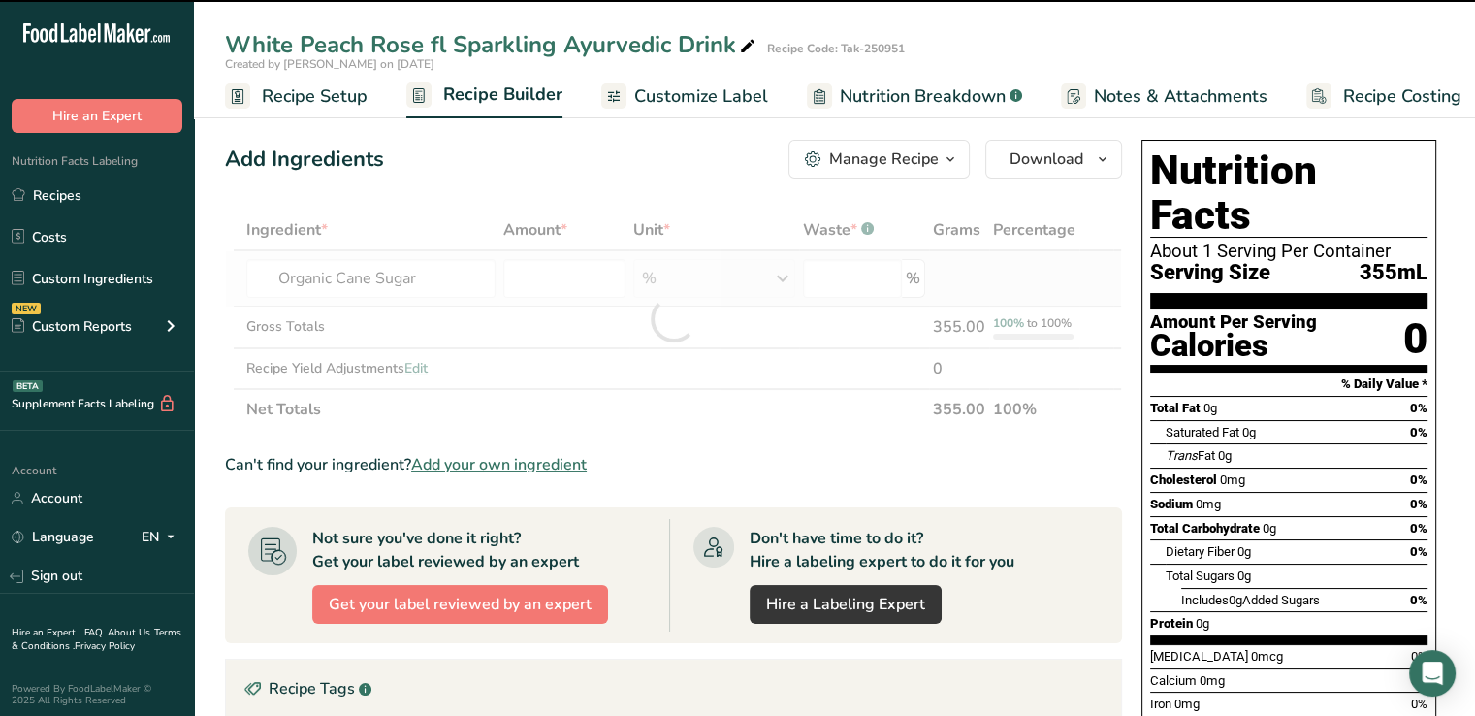
type input "0"
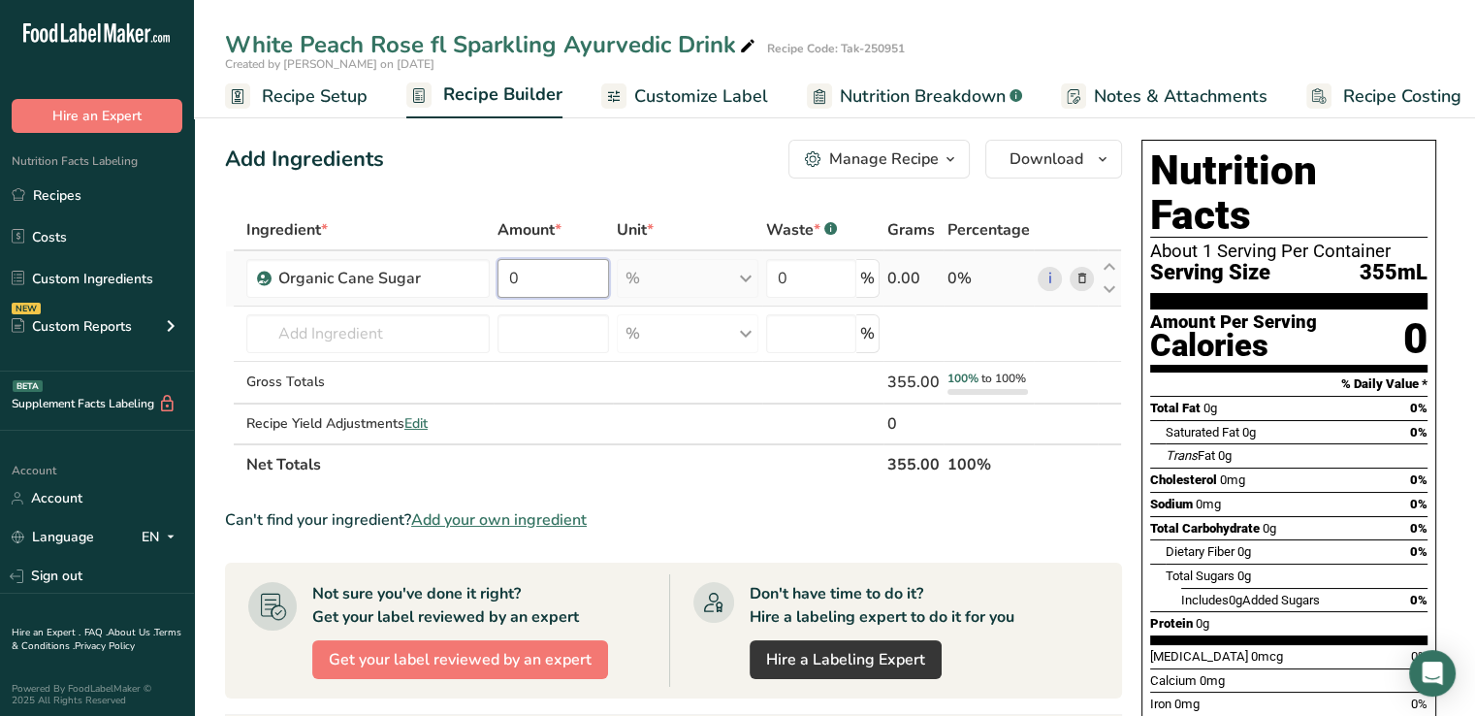
click at [555, 284] on input "0" at bounding box center [554, 278] width 112 height 39
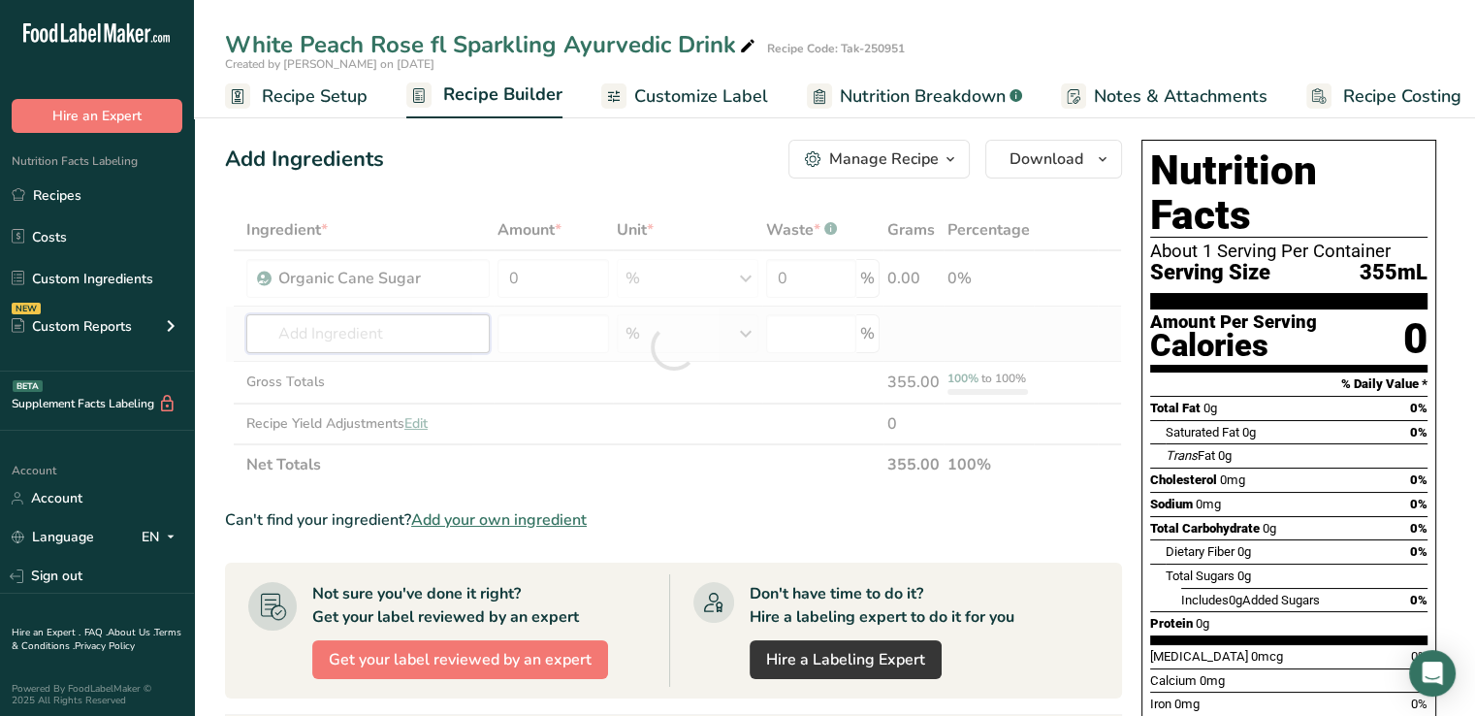
click at [326, 335] on div "Ingredient * Amount * Unit * Waste * .a-a{fill:#347362;}.b-a{fill:#fff;} Grams …" at bounding box center [673, 346] width 897 height 275
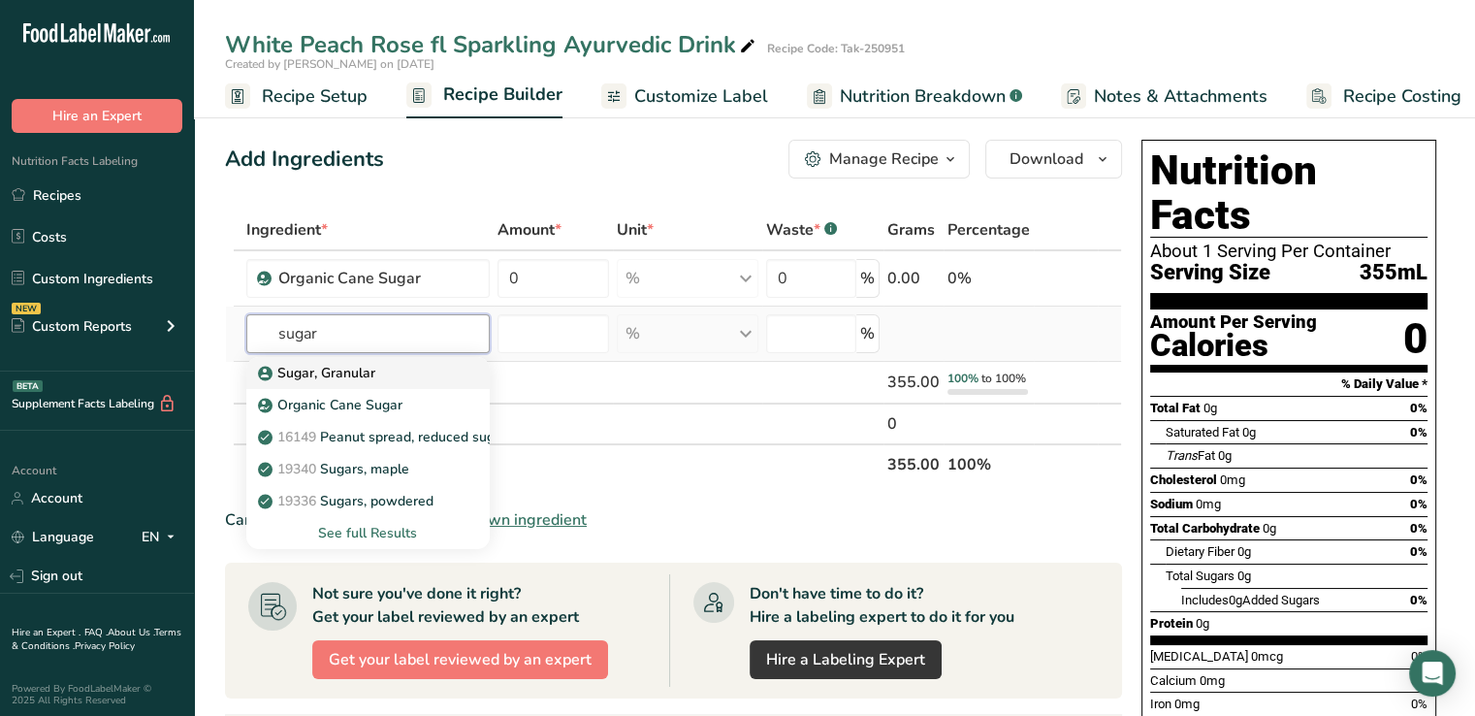
type input "sugar"
click at [350, 369] on p "Sugar, Granular" at bounding box center [318, 373] width 113 height 20
type input "Sugar, Granular"
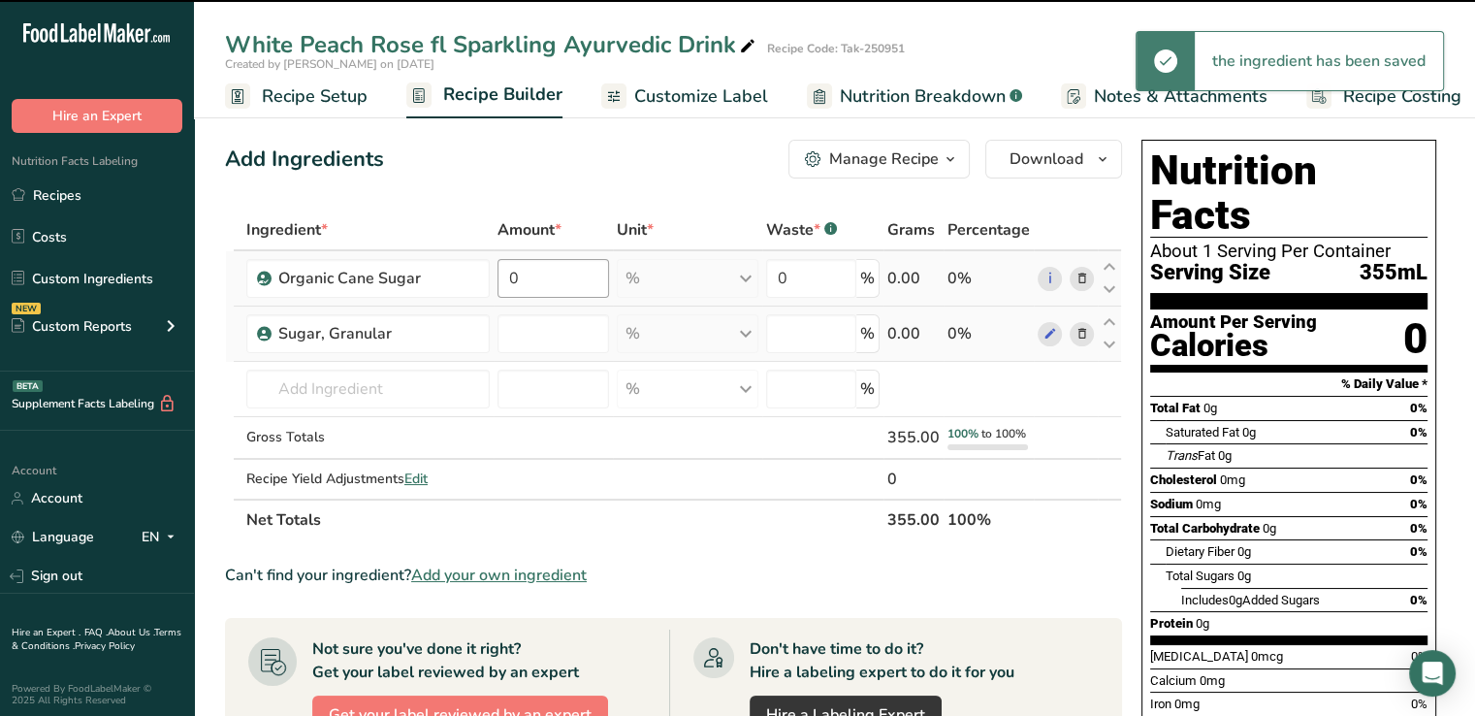
type input "0"
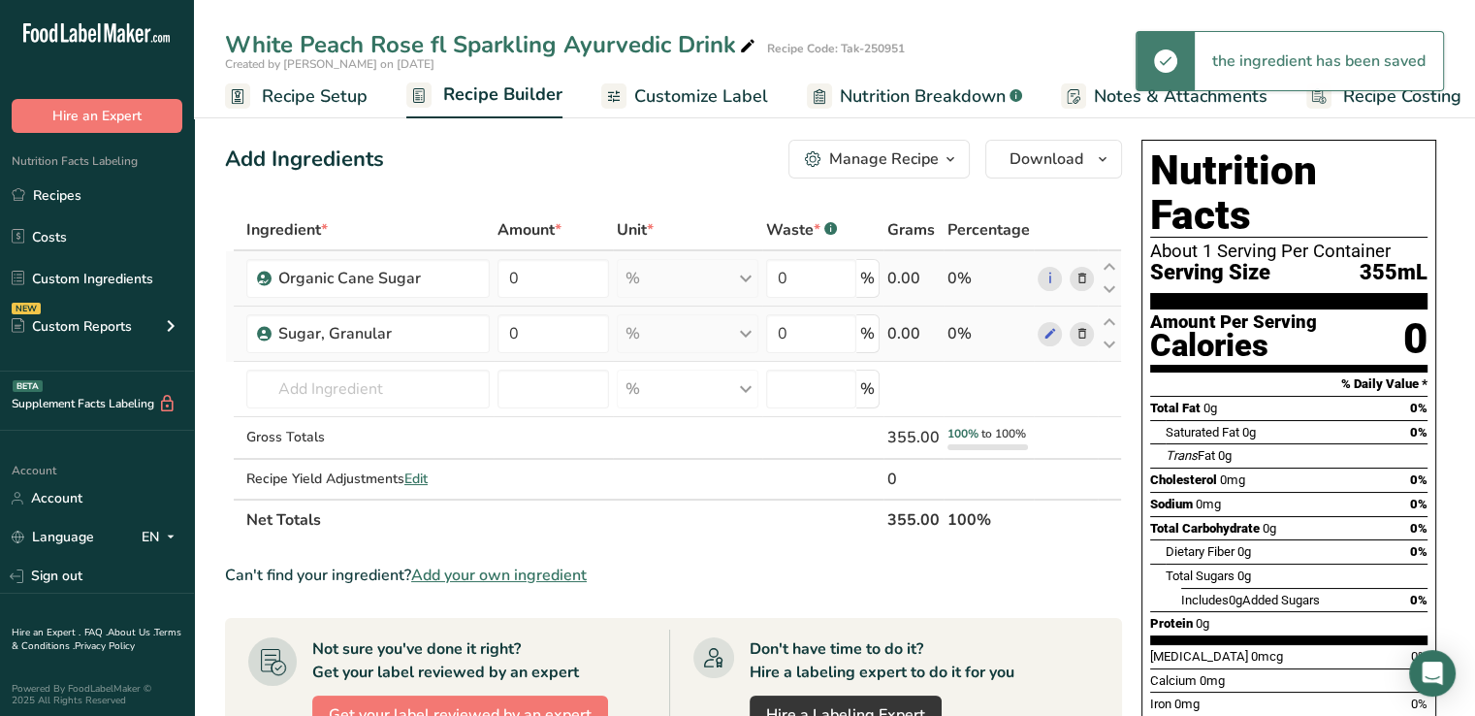
click at [1088, 277] on icon at bounding box center [1082, 279] width 14 height 20
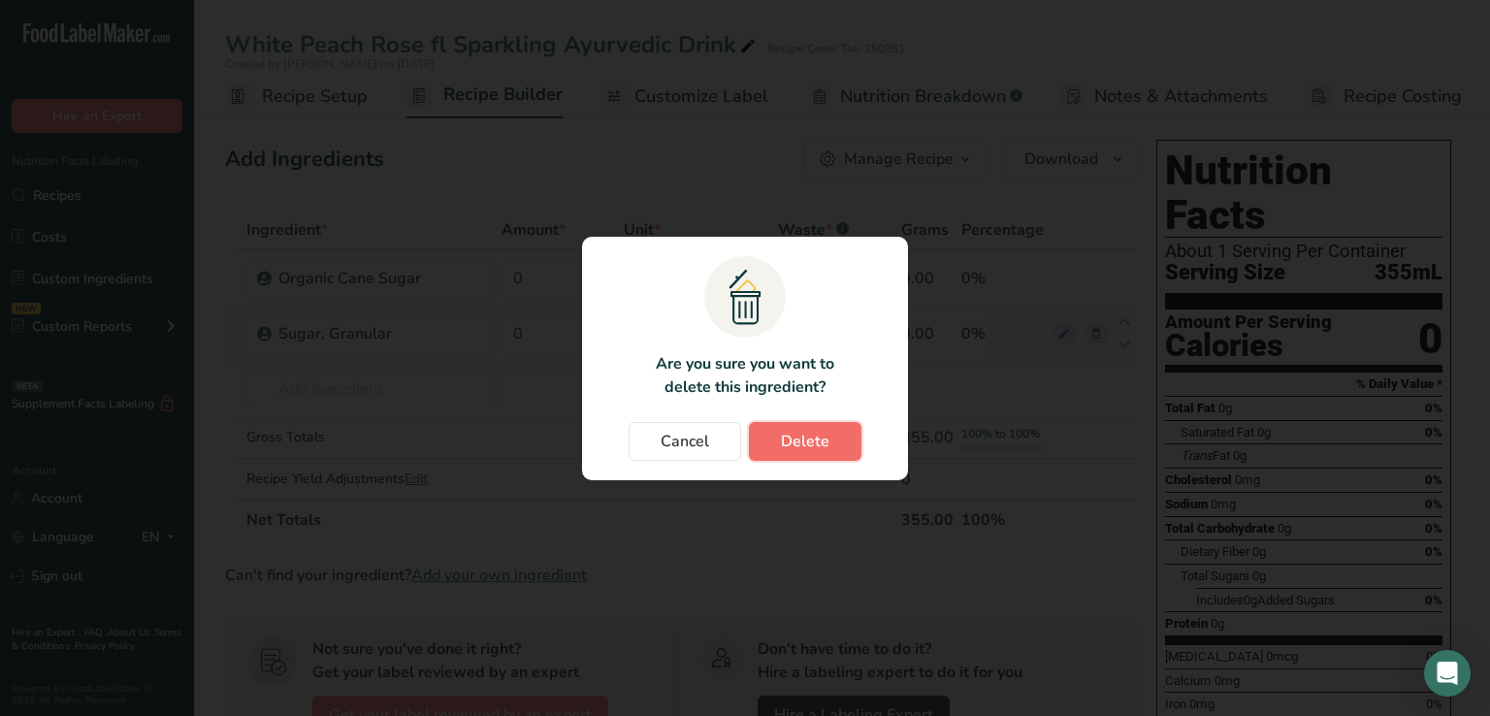
click at [826, 435] on span "Delete" at bounding box center [805, 441] width 48 height 23
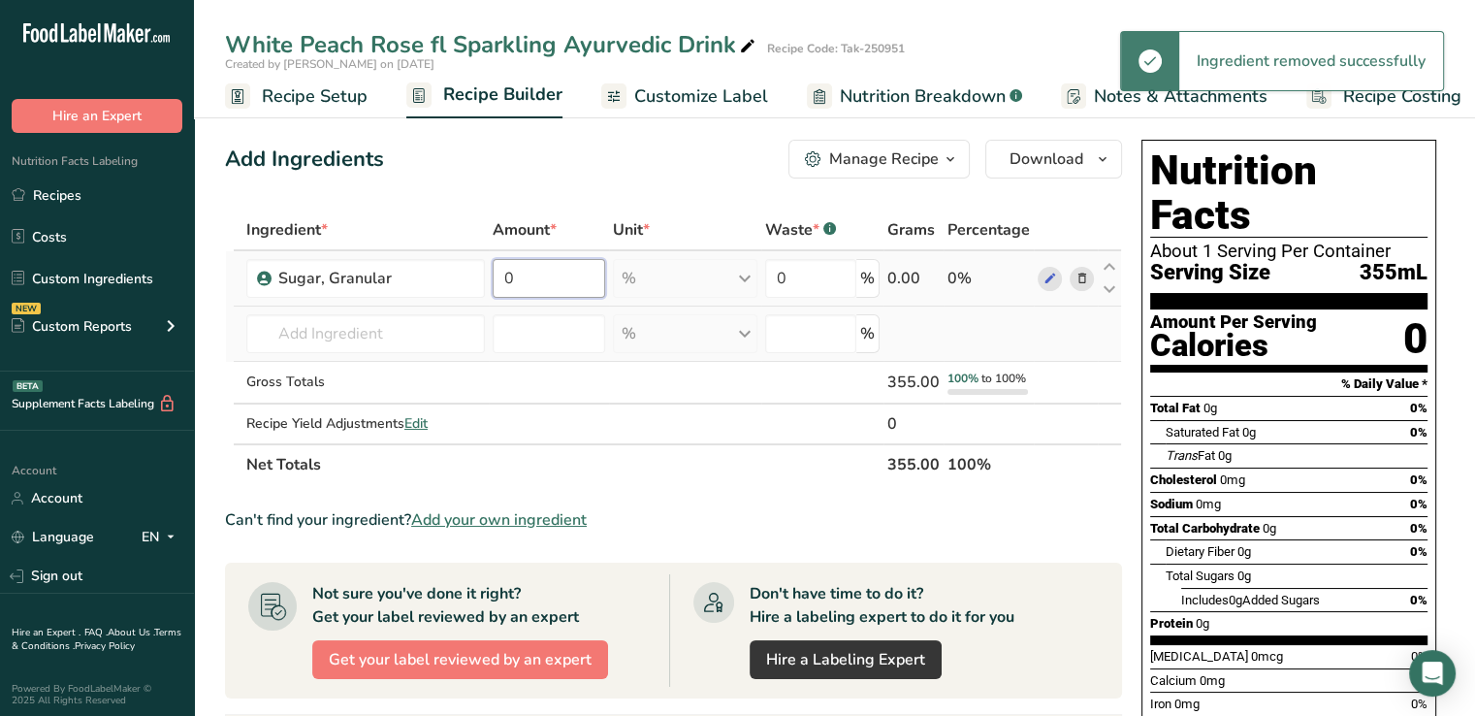
click at [520, 282] on input "0" at bounding box center [549, 278] width 113 height 39
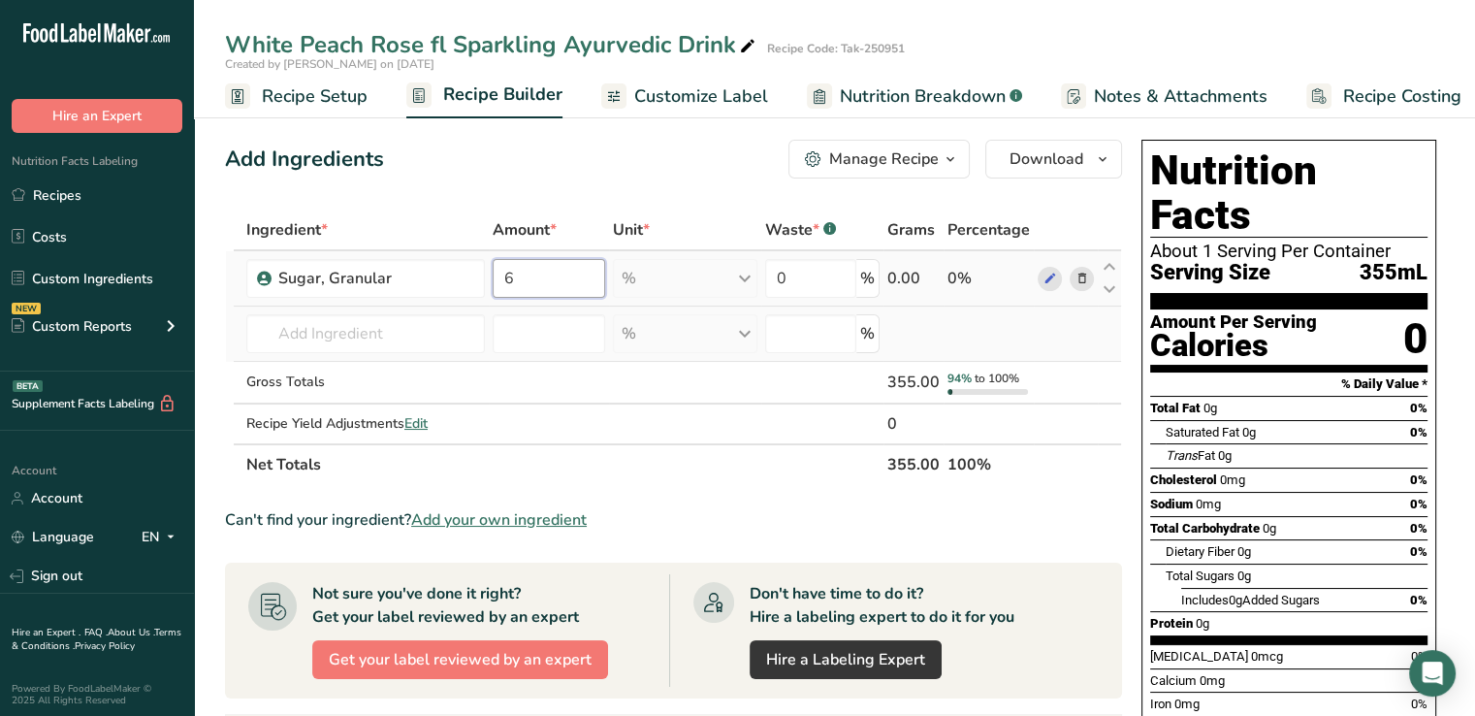
type input "6"
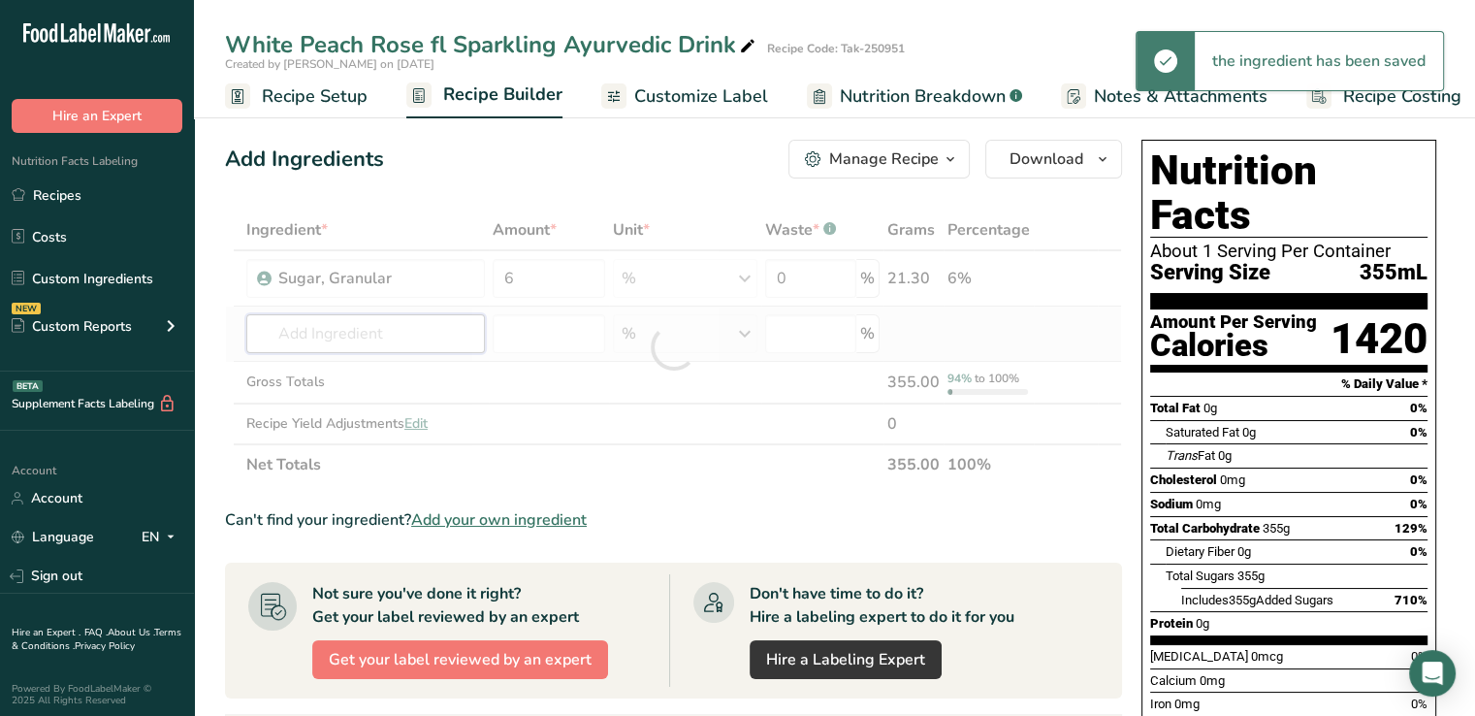
click at [379, 327] on div "Ingredient * Amount * Unit * Waste * .a-a{fill:#347362;}.b-a{fill:#fff;} Grams …" at bounding box center [673, 346] width 897 height 275
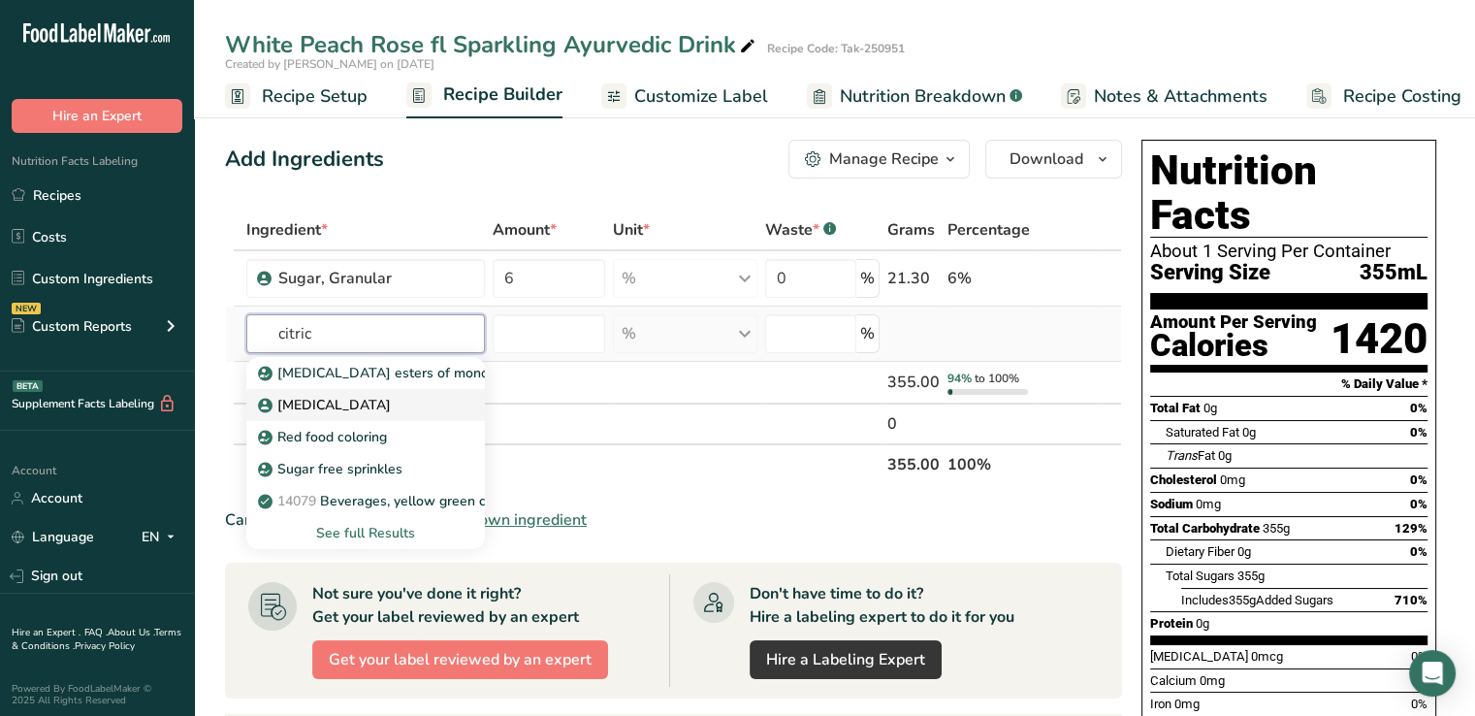
type input "citric"
click at [332, 406] on p "[MEDICAL_DATA]" at bounding box center [326, 405] width 129 height 20
type input "[MEDICAL_DATA]"
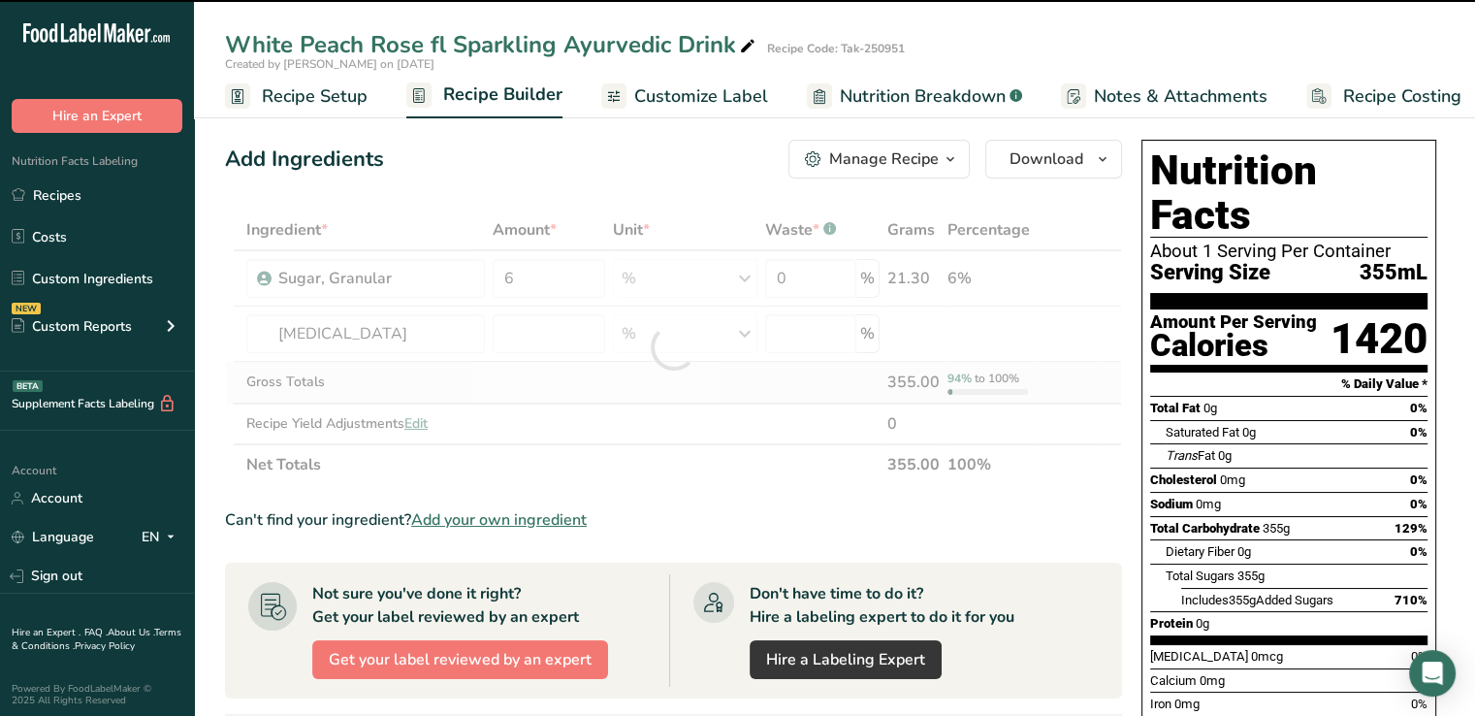
type input "0"
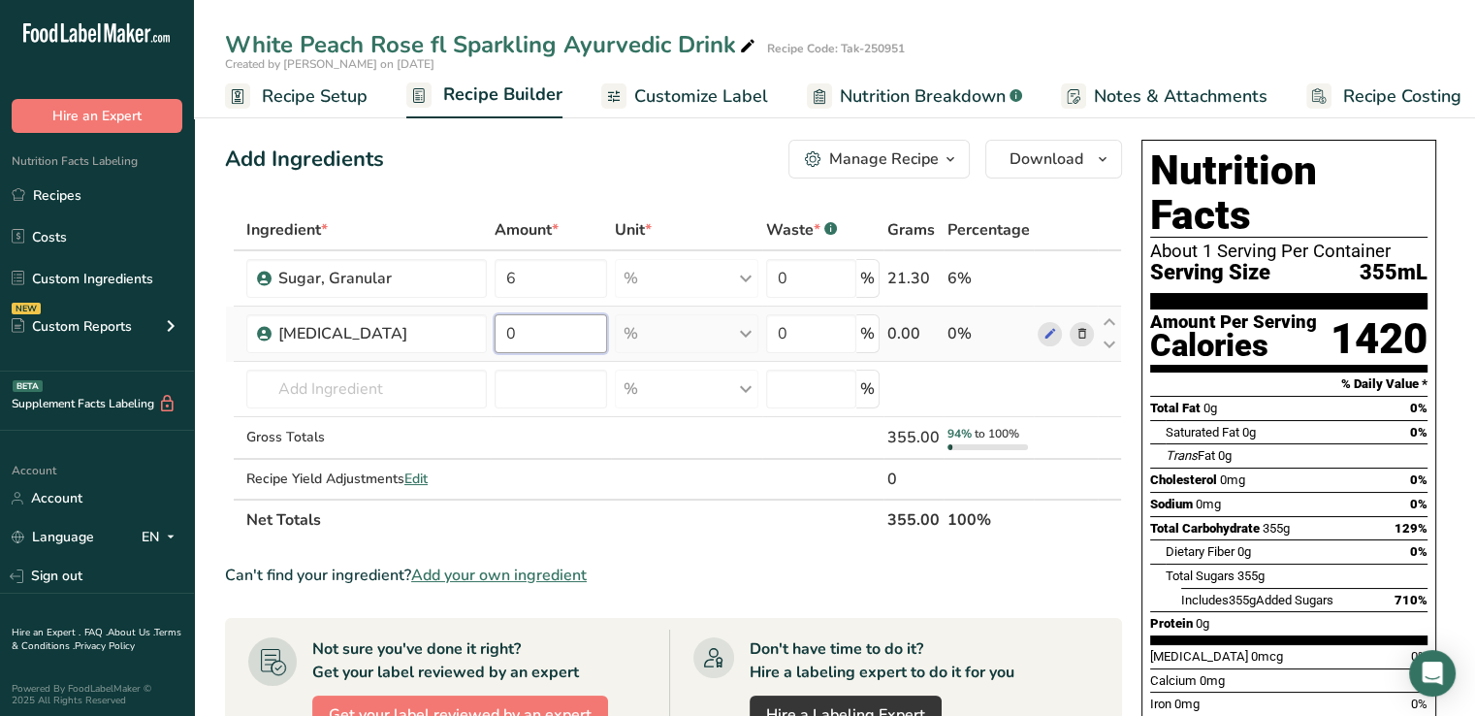
click at [561, 337] on input "0" at bounding box center [551, 333] width 113 height 39
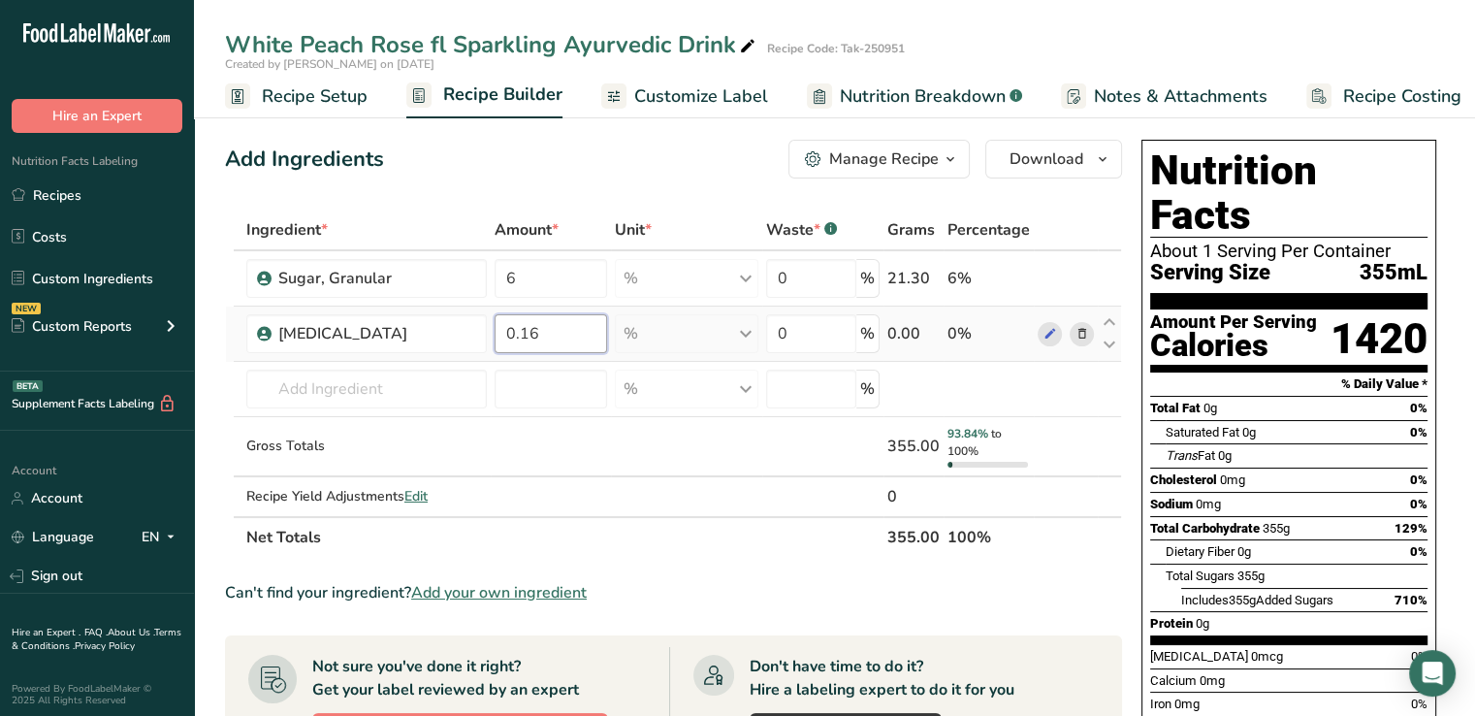
type input "0.16"
click at [376, 398] on div "Ingredient * Amount * Unit * Waste * .a-a{fill:#347362;}.b-a{fill:#fff;} Grams …" at bounding box center [673, 383] width 897 height 348
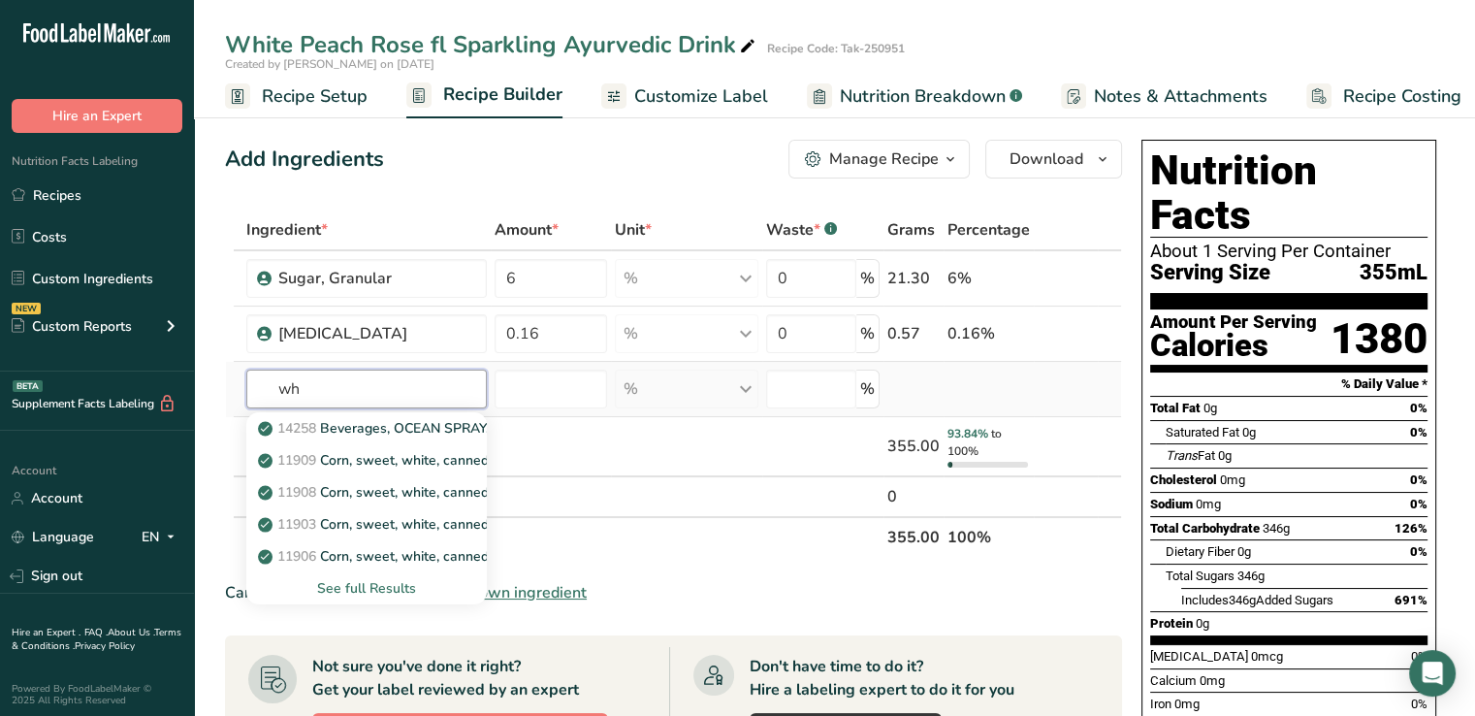
type input "w"
type input "peach juice"
click at [390, 429] on p "Peach Juice Concentrate - 65*" at bounding box center [364, 428] width 204 height 20
type input "Peach Juice Concentrate - 65*"
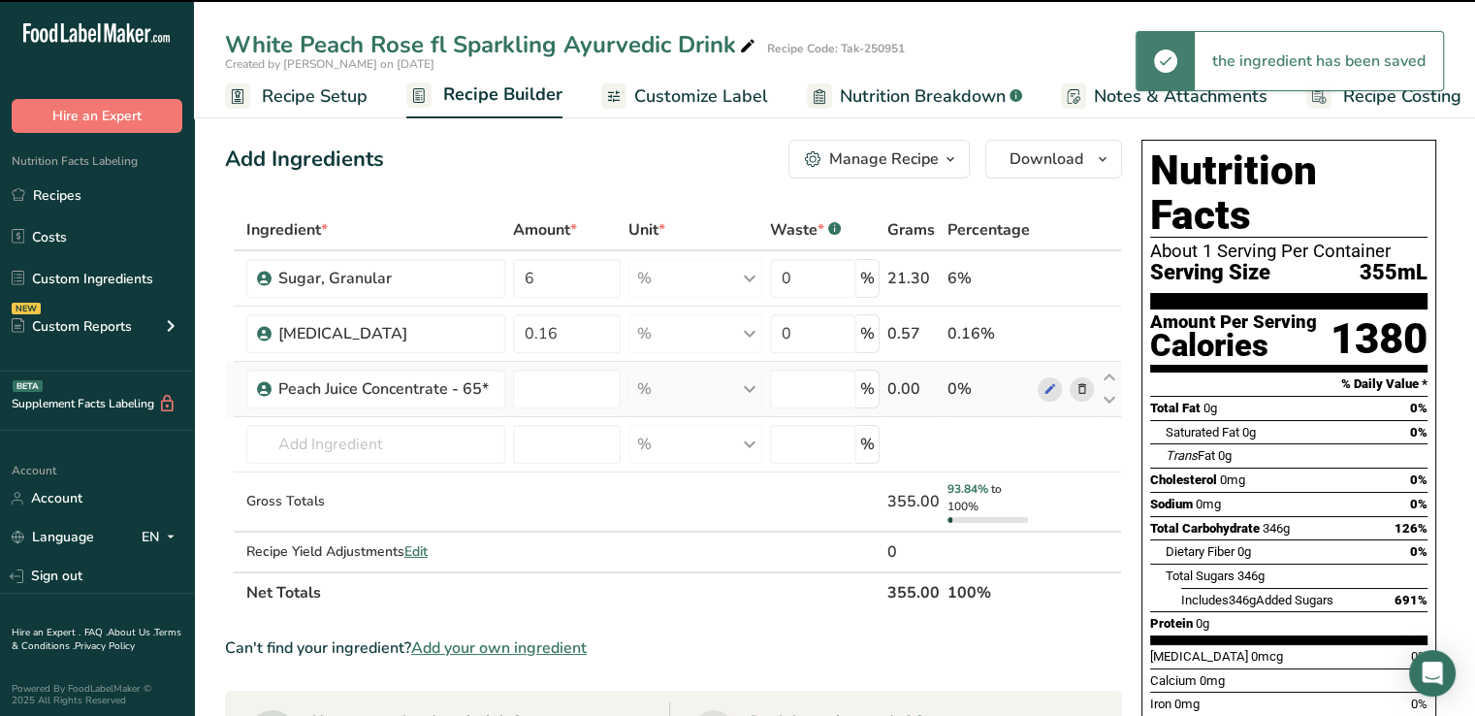
type input "0"
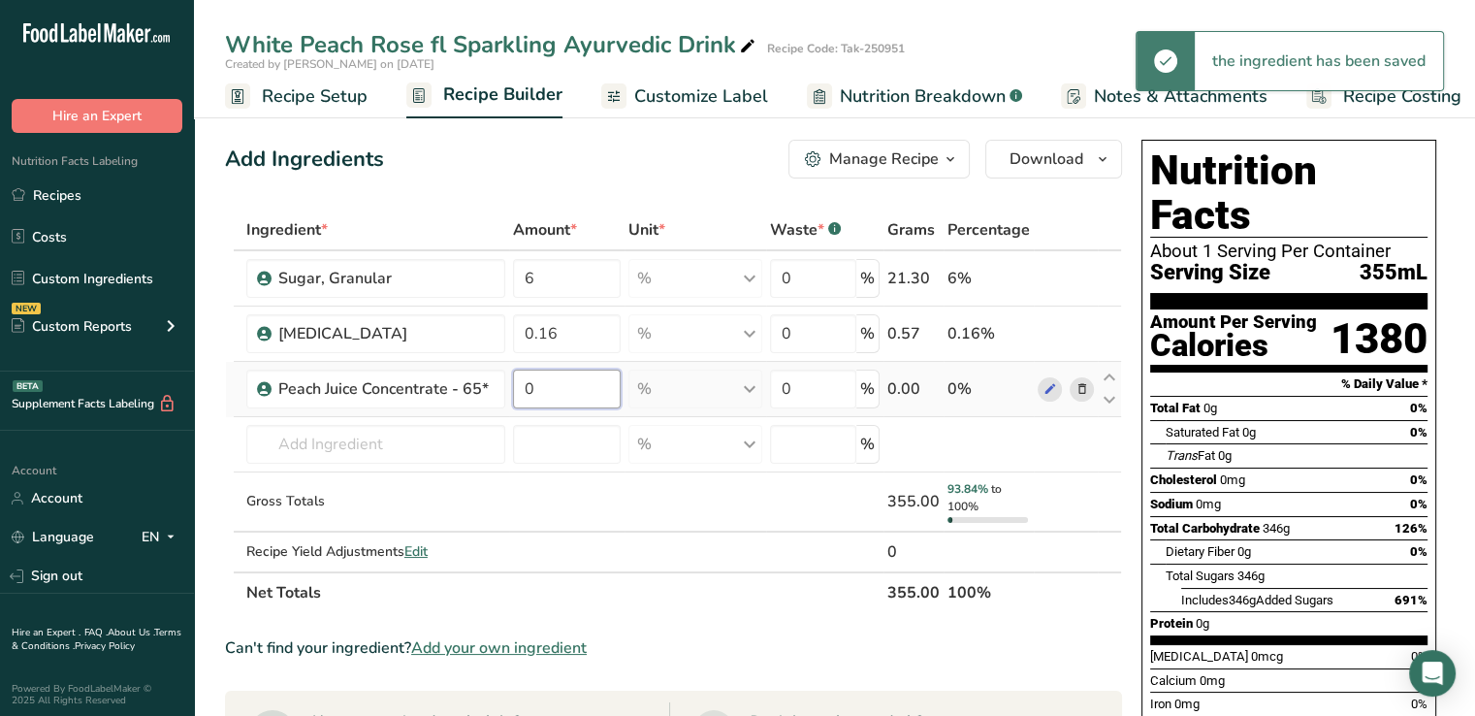
click at [559, 397] on input "0" at bounding box center [567, 389] width 108 height 39
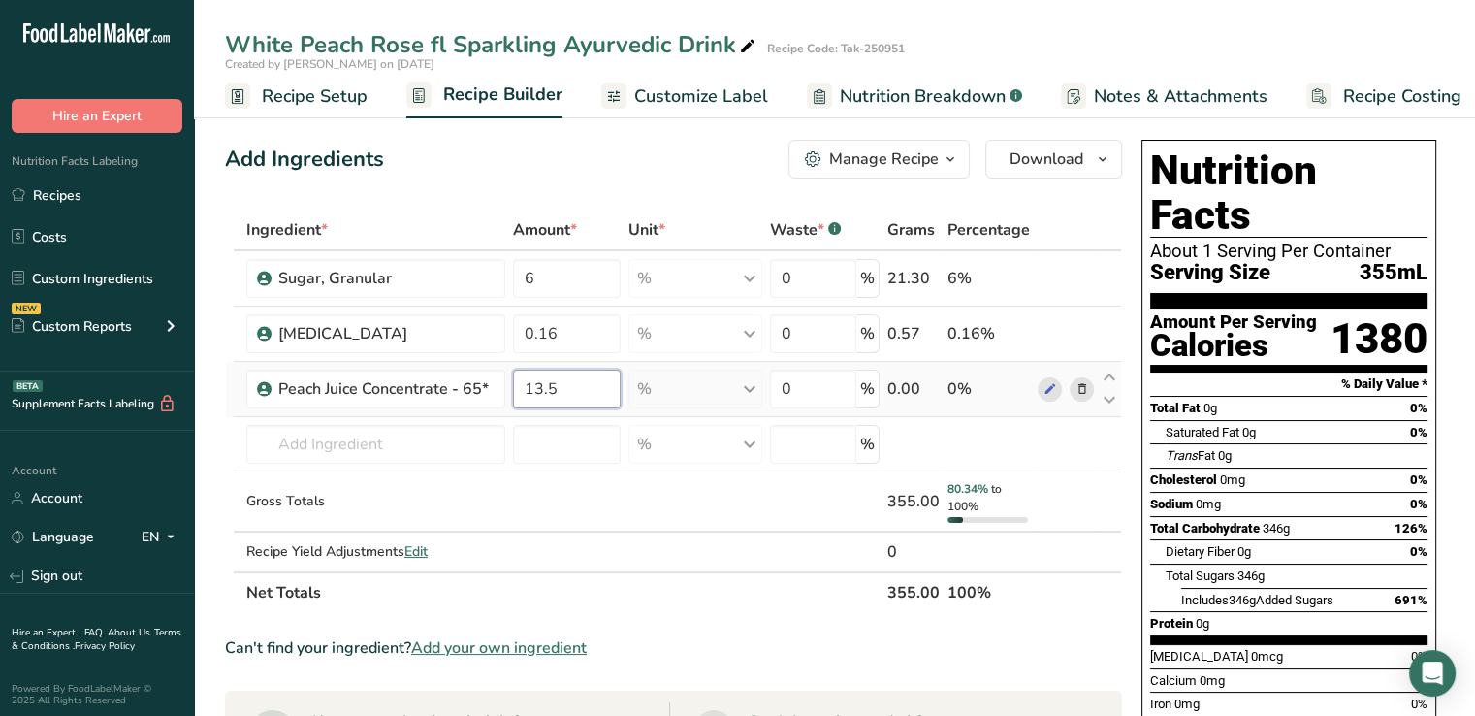
type input "13.5"
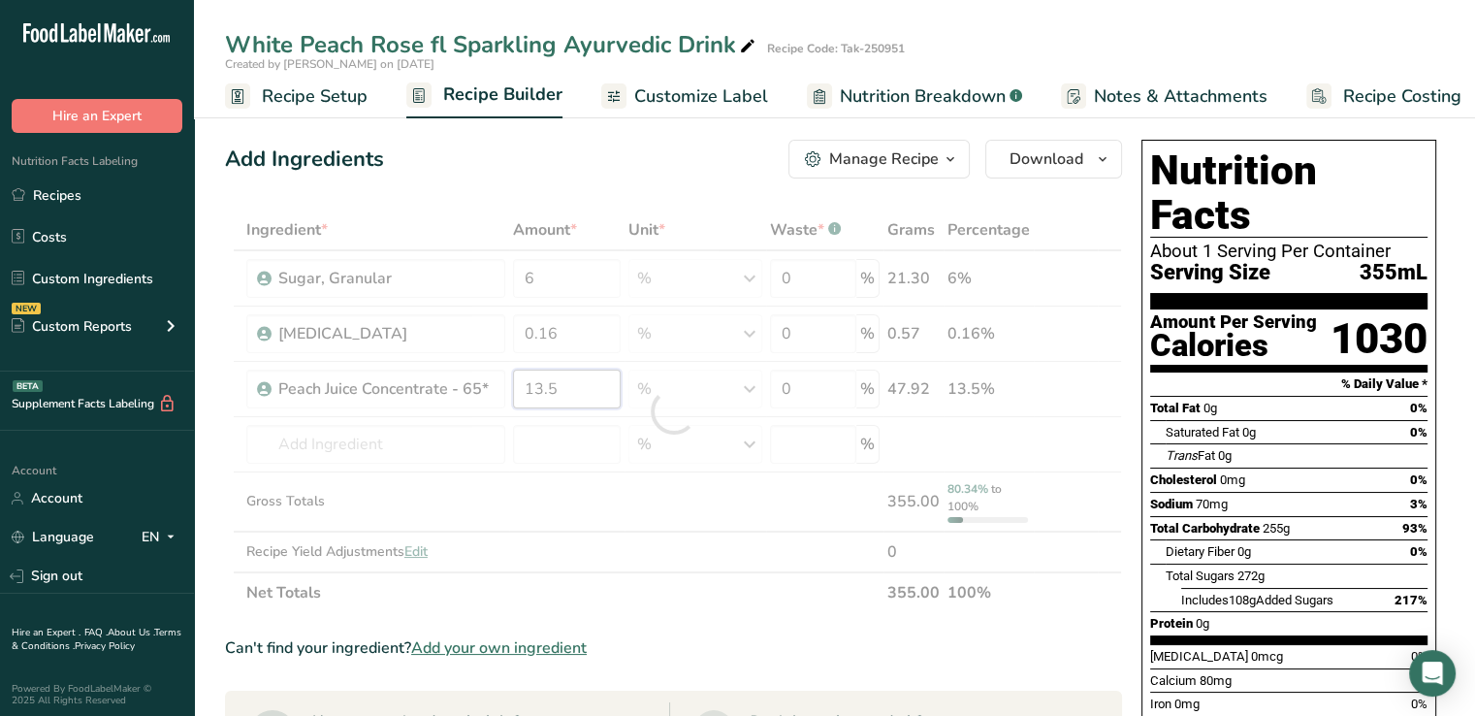
drag, startPoint x: 562, startPoint y: 393, endPoint x: 497, endPoint y: 397, distance: 65.1
click at [497, 397] on div "Ingredient * Amount * Unit * Waste * .a-a{fill:#347362;}.b-a{fill:#fff;} Grams …" at bounding box center [673, 410] width 897 height 403
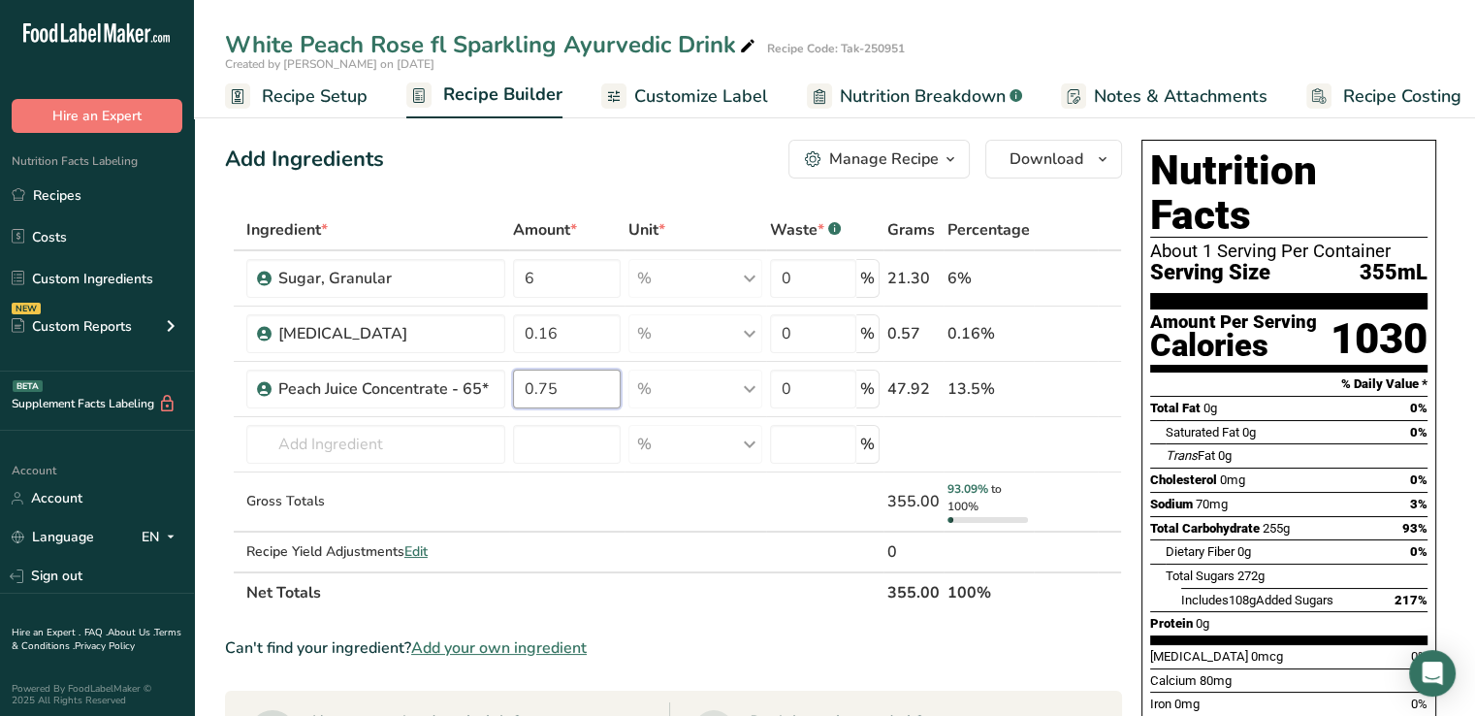
type input "0.75"
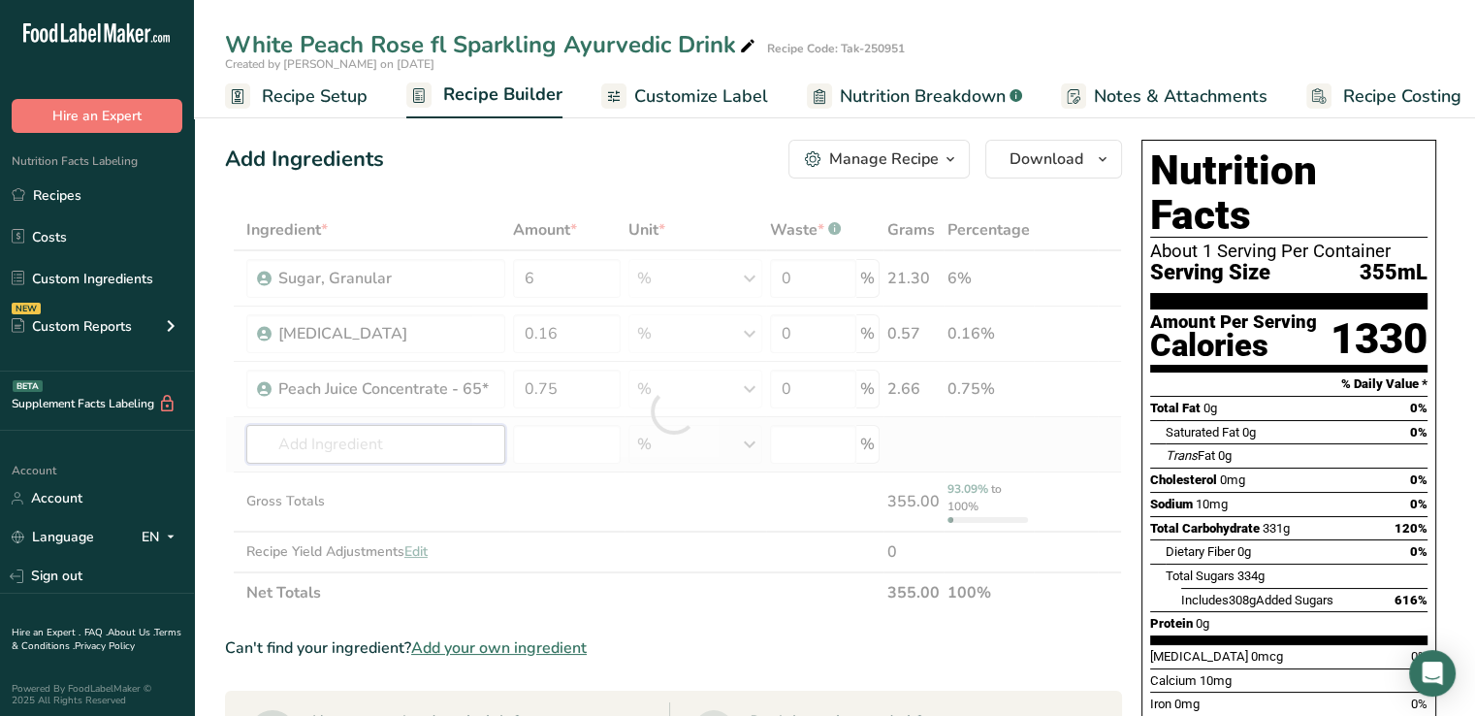
click at [423, 437] on div "Ingredient * Amount * Unit * Waste * .a-a{fill:#347362;}.b-a{fill:#fff;} Grams …" at bounding box center [673, 410] width 897 height 403
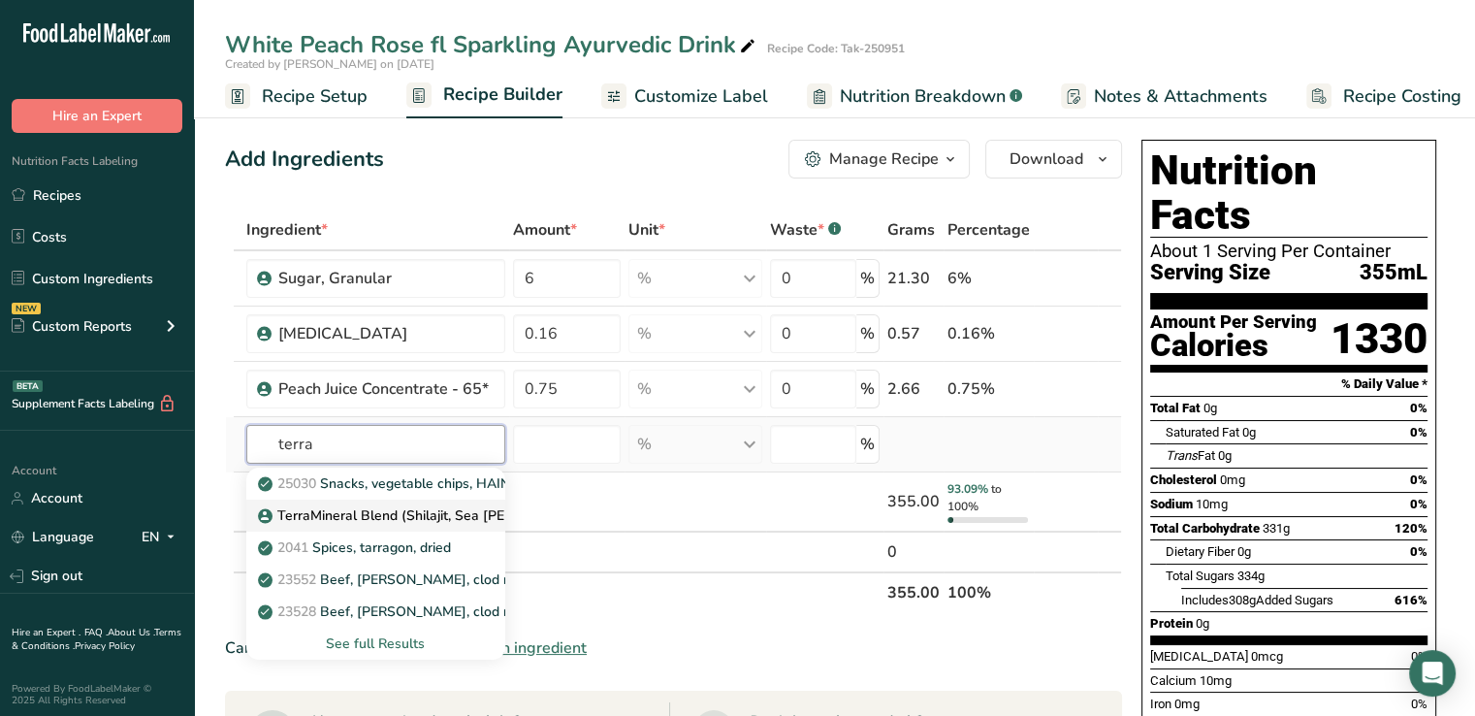
type input "terra"
click at [383, 519] on p "TerraMineral Blend (Shilajit, Sea Moss, Ashwaghanda, Zinc, Magnesium)" at bounding box center [533, 515] width 543 height 20
type input "TerraMineral Blend (Shilajit, Sea Moss, Ashwaghanda, Zinc, Magnesium)"
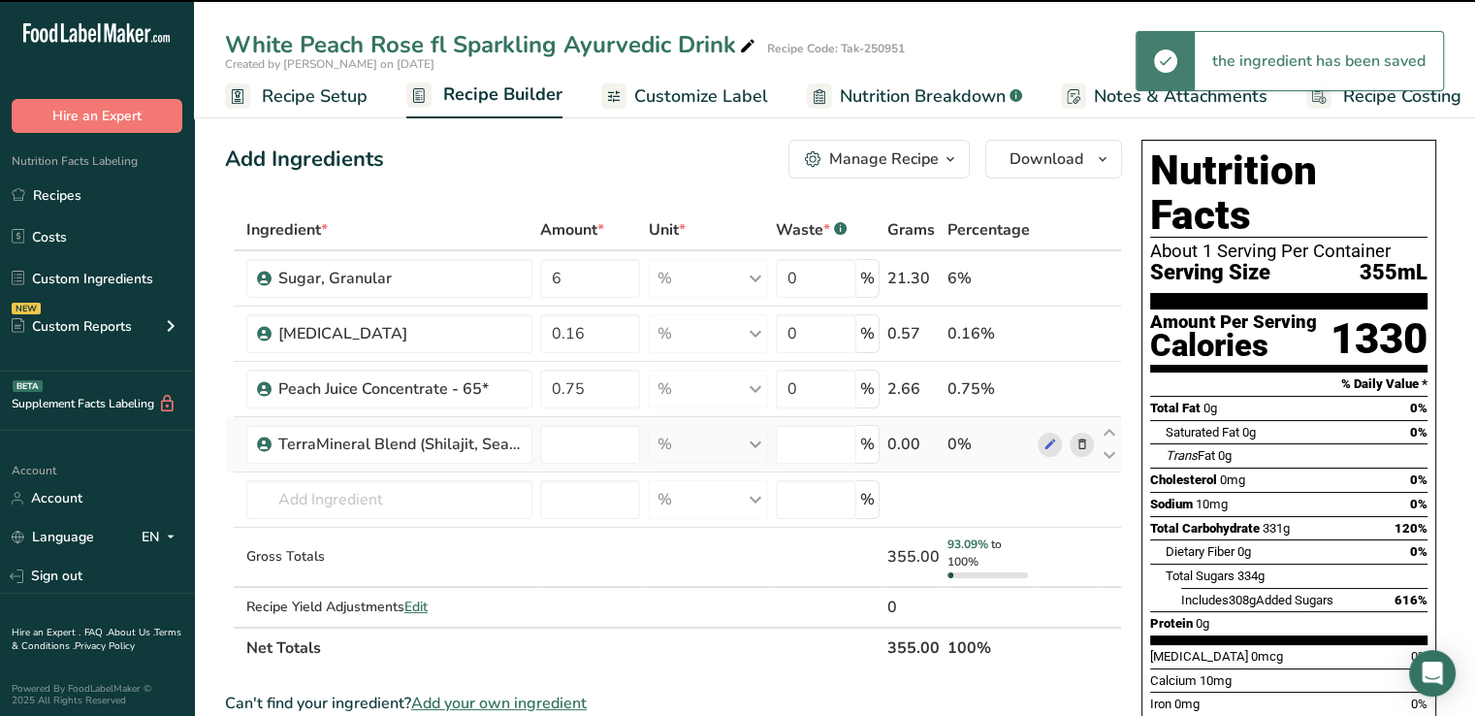
type input "0"
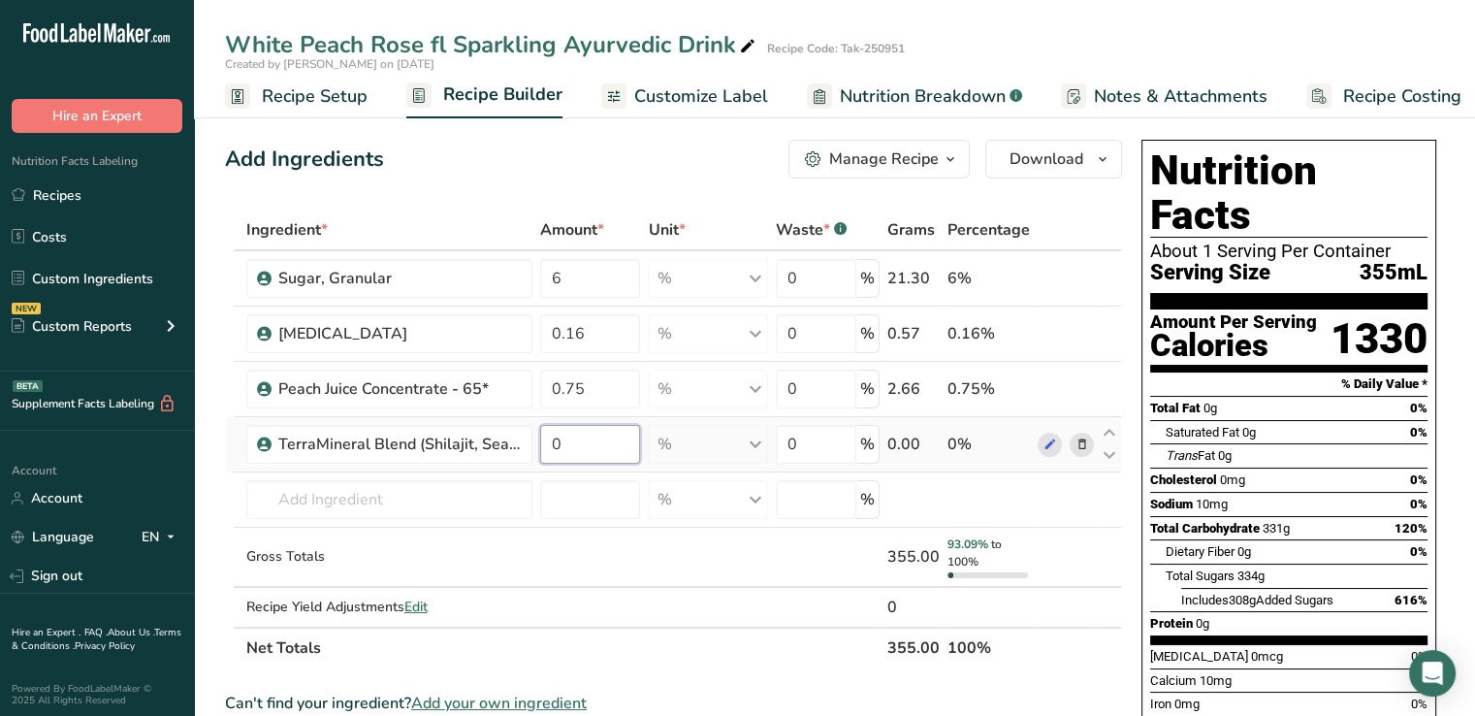
click at [590, 438] on input "0" at bounding box center [590, 444] width 101 height 39
type input "2"
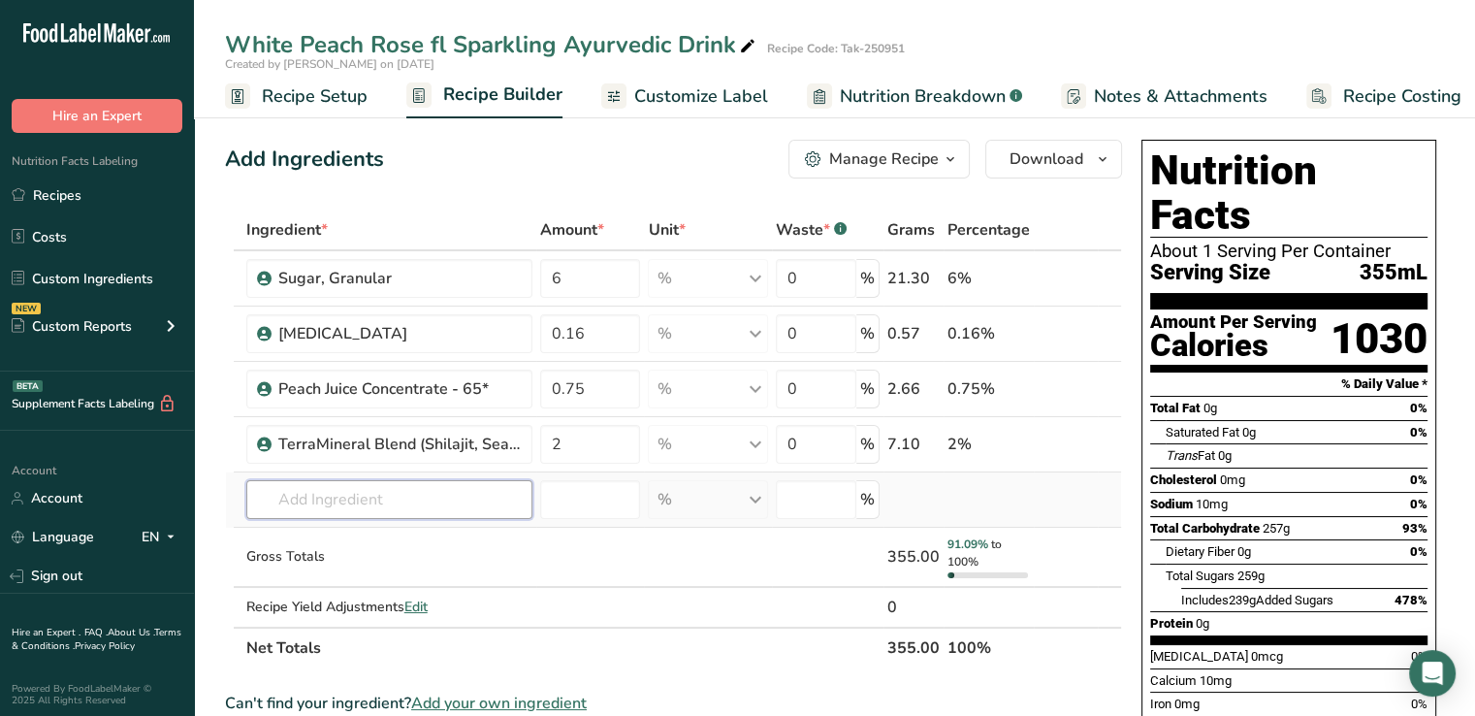
click at [365, 501] on div "Ingredient * Amount * Unit * Waste * .a-a{fill:#347362;}.b-a{fill:#fff;} Grams …" at bounding box center [673, 438] width 897 height 459
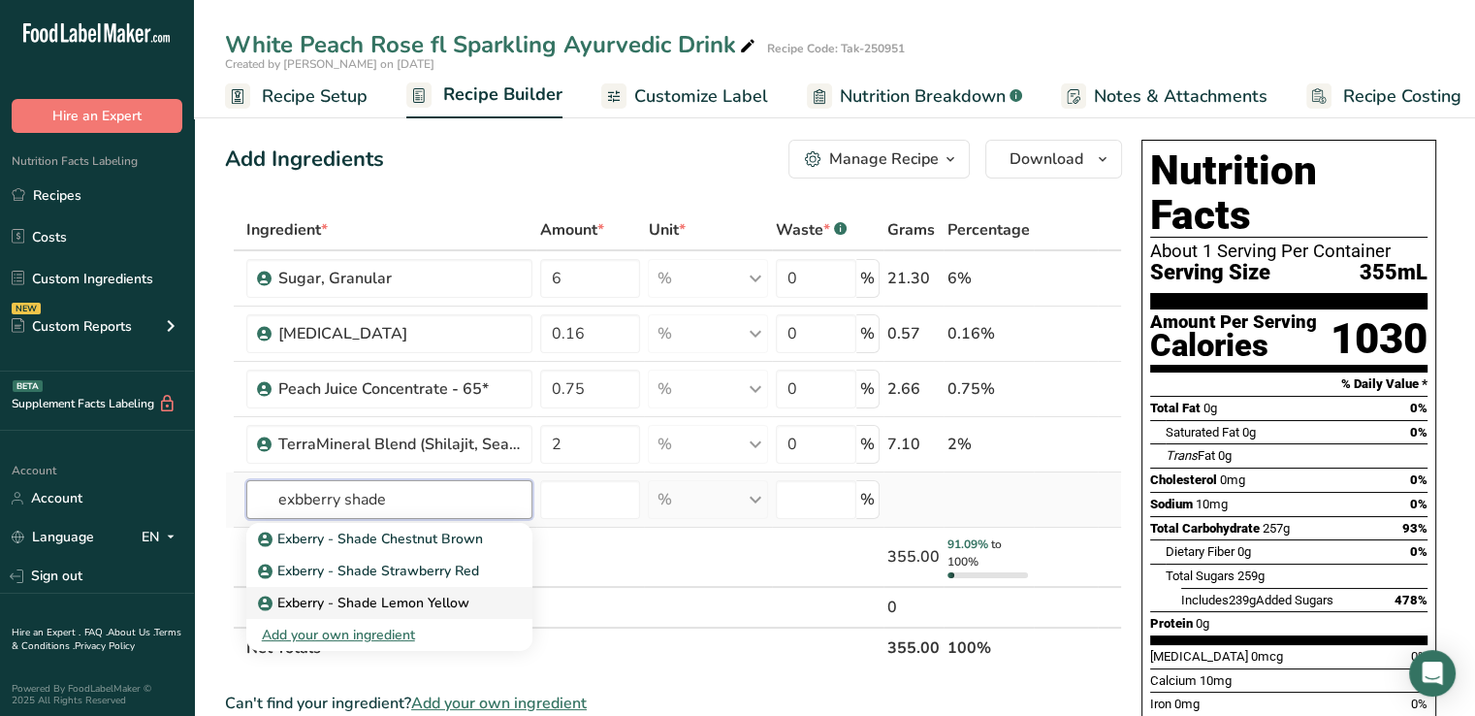
type input "exbberry shade"
click at [306, 599] on p "Exberry - Shade Lemon Yellow" at bounding box center [366, 603] width 208 height 20
type input "Exberry - Shade Lemon Yellow"
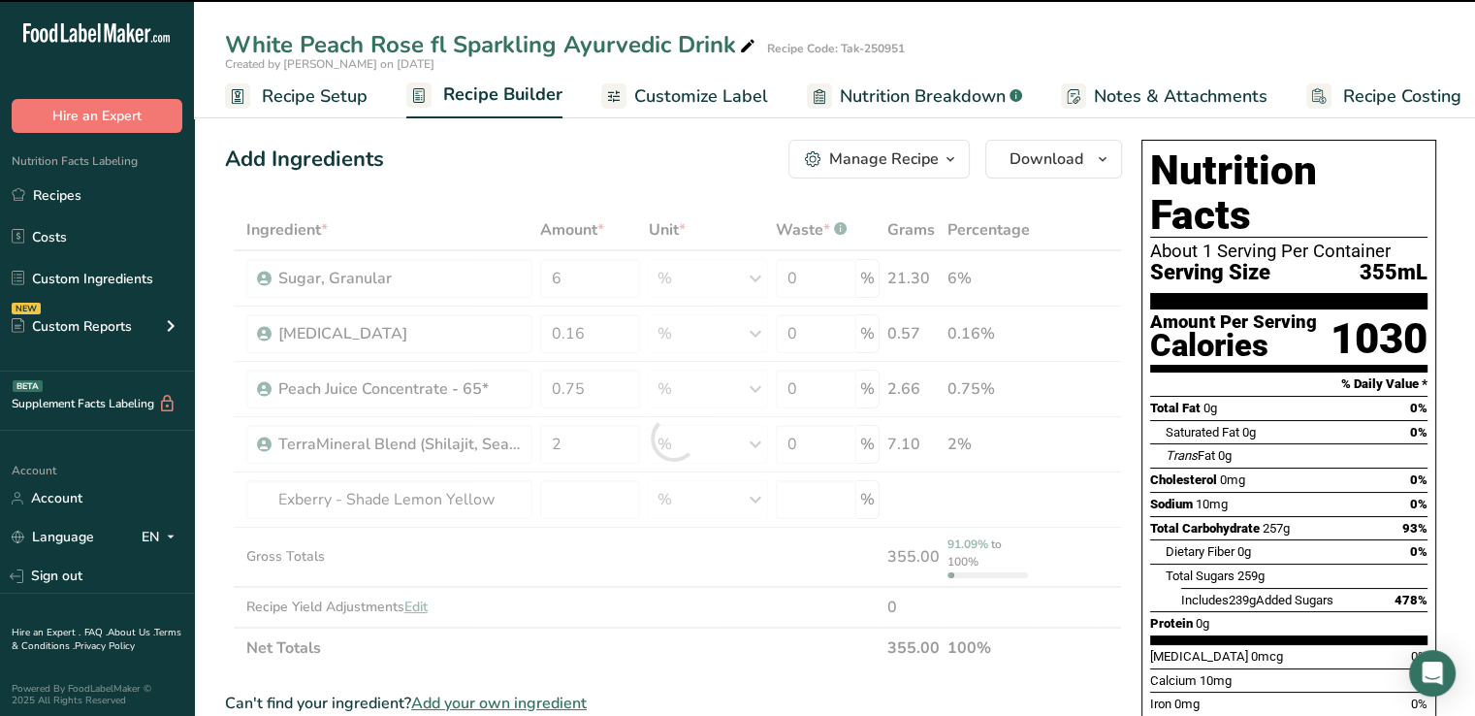
type input "0"
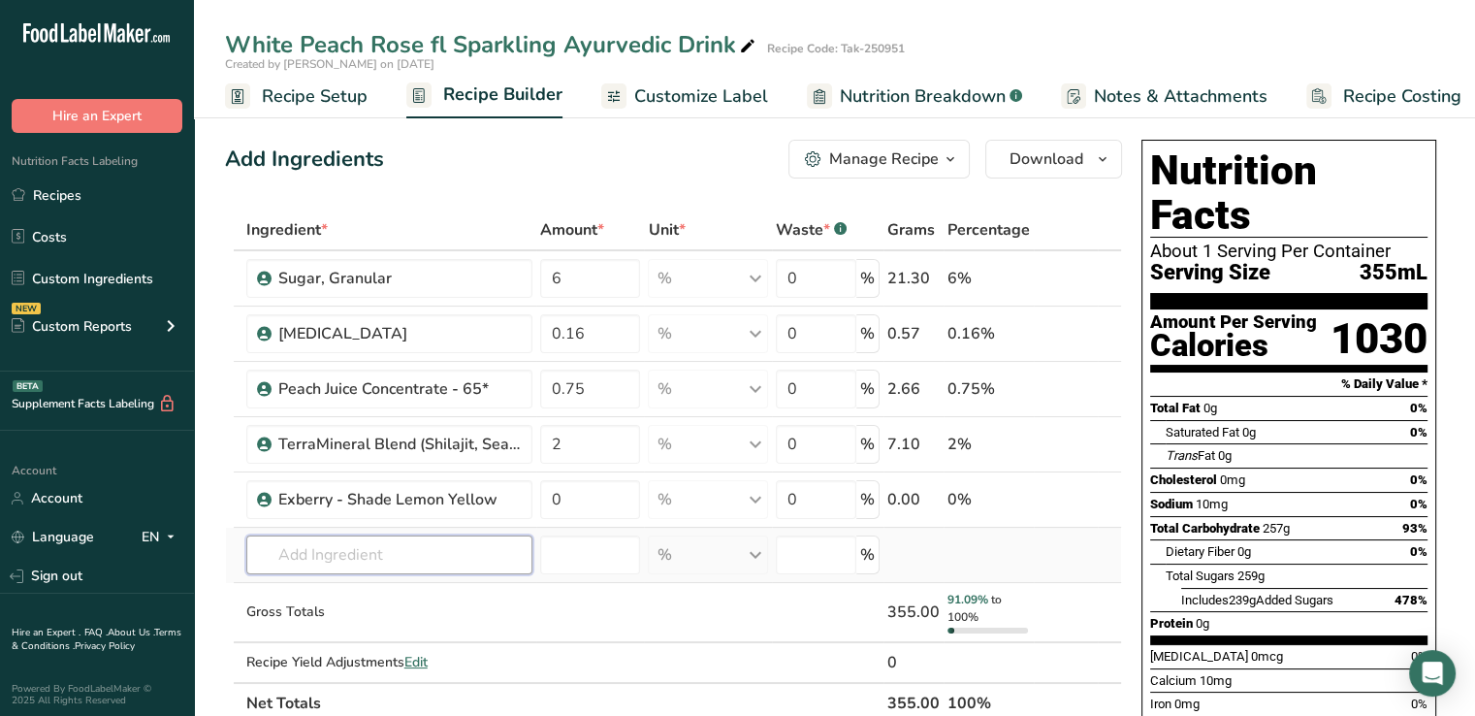
click at [419, 555] on input "text" at bounding box center [389, 554] width 286 height 39
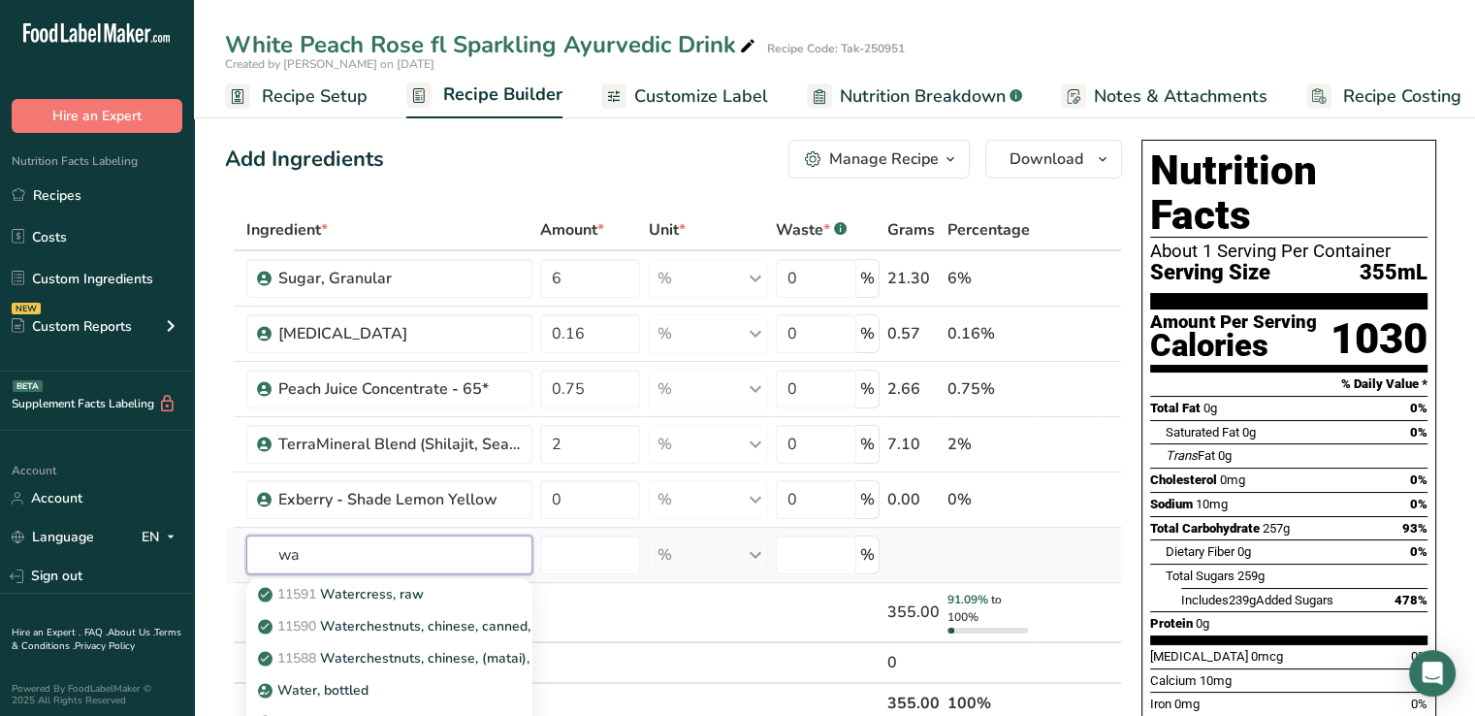
type input "w"
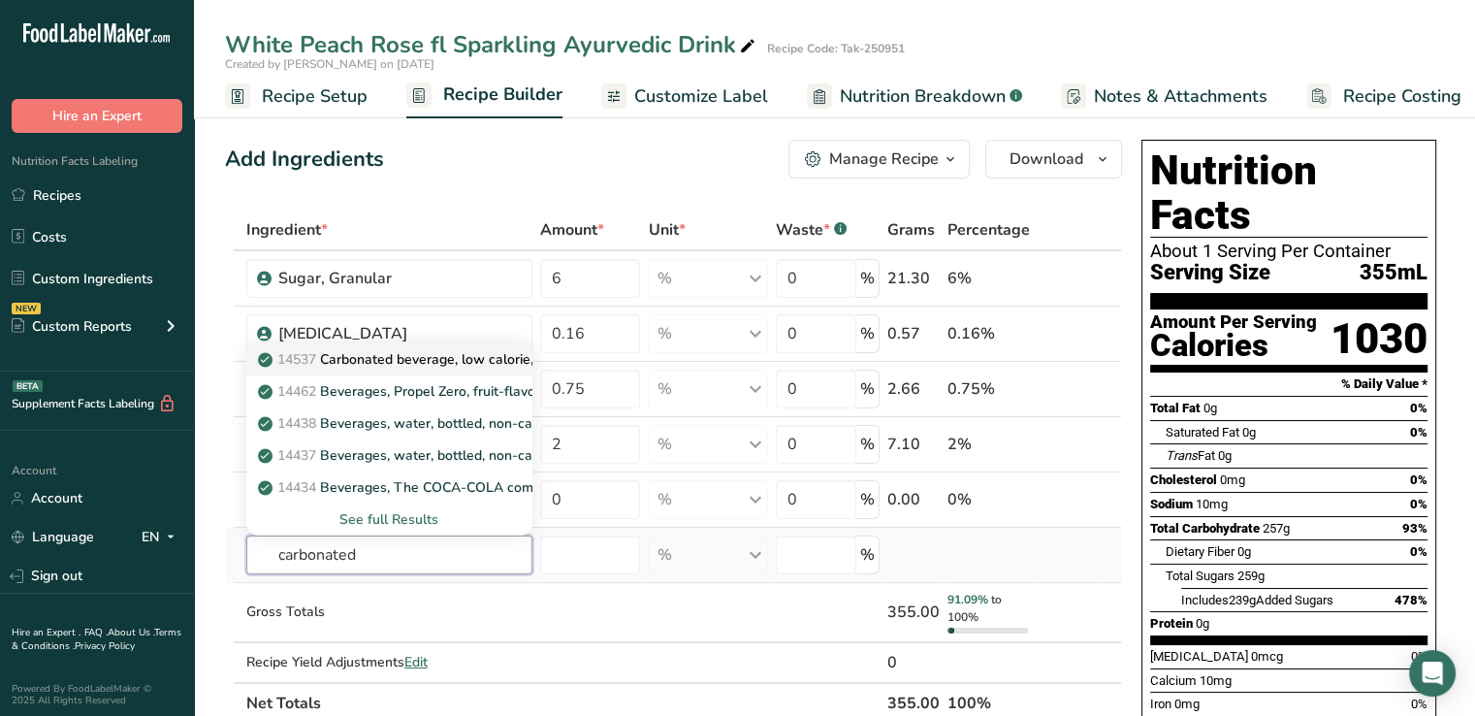
type input "carbonated"
click at [431, 356] on p "14537 Carbonated beverage, low calorie, other than cola or pepper, with sodium …" at bounding box center [606, 359] width 689 height 20
type input "Carbonated beverage, low calorie, other than cola or pepper, with sodium saccha…"
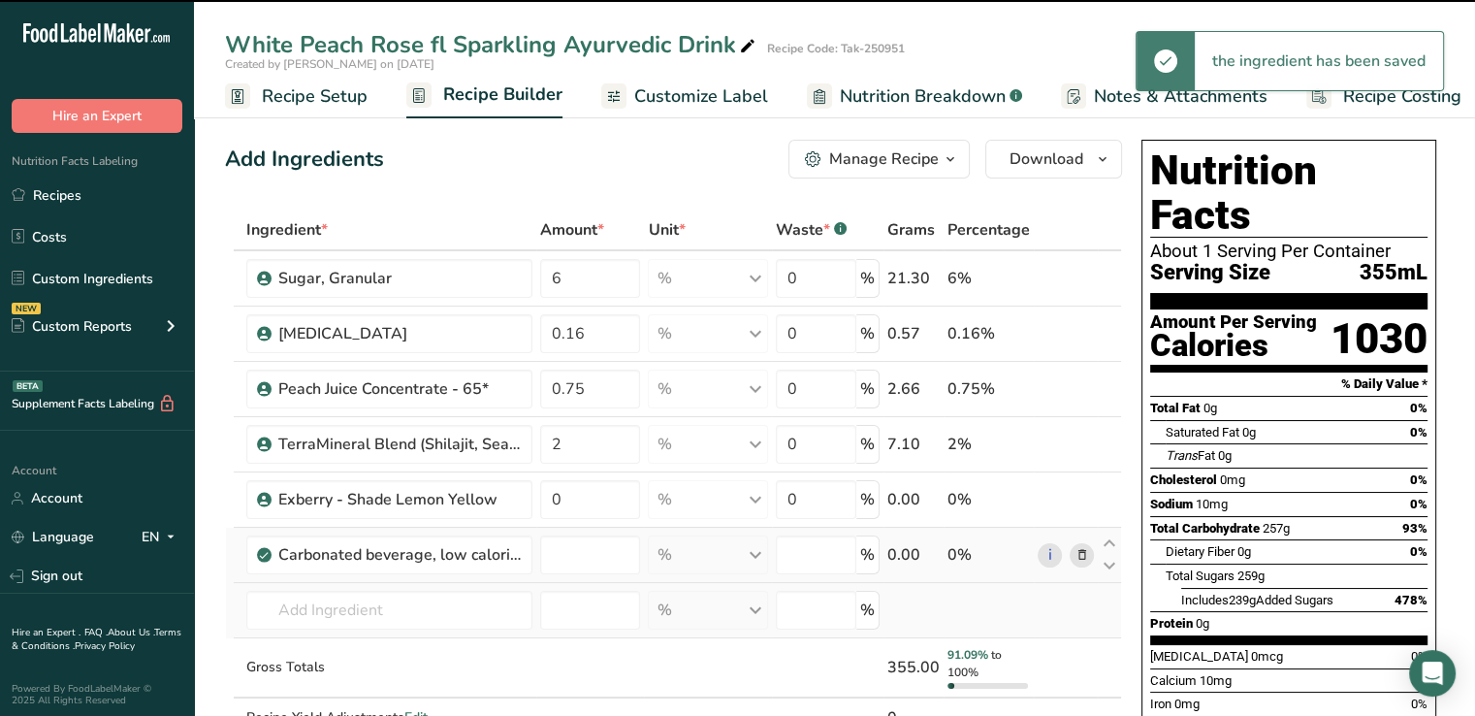
type input "0"
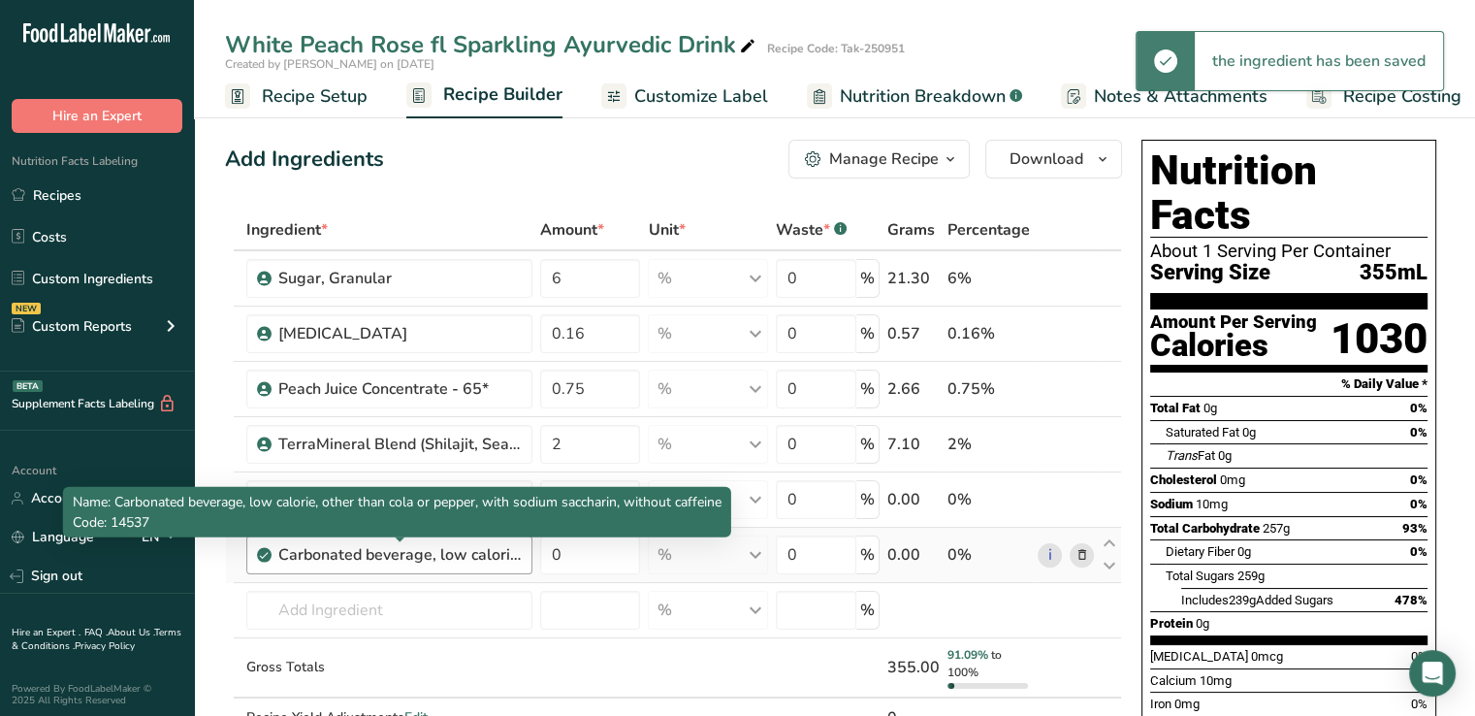
click at [461, 562] on div "Carbonated beverage, low calorie, other than cola or pepper, with sodium saccha…" at bounding box center [399, 554] width 242 height 23
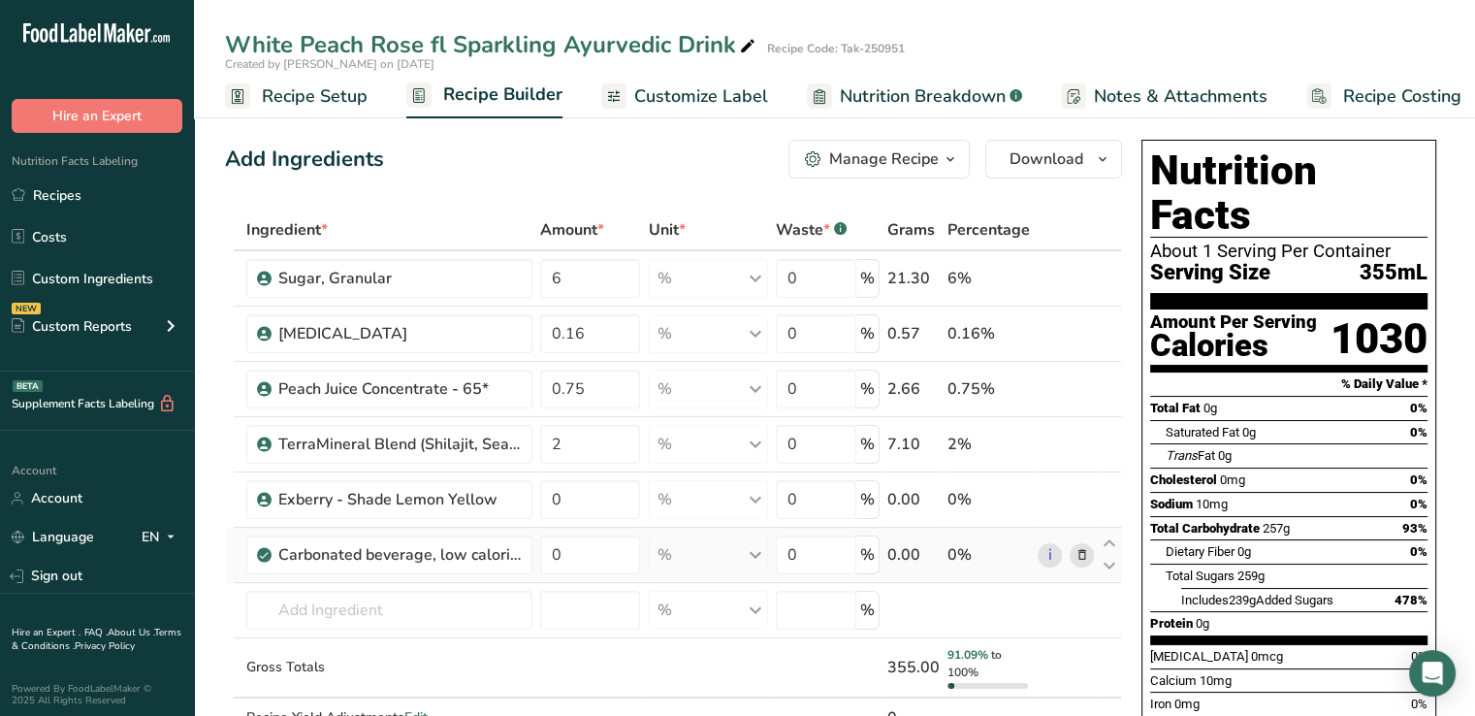
click at [1083, 554] on icon at bounding box center [1082, 555] width 14 height 20
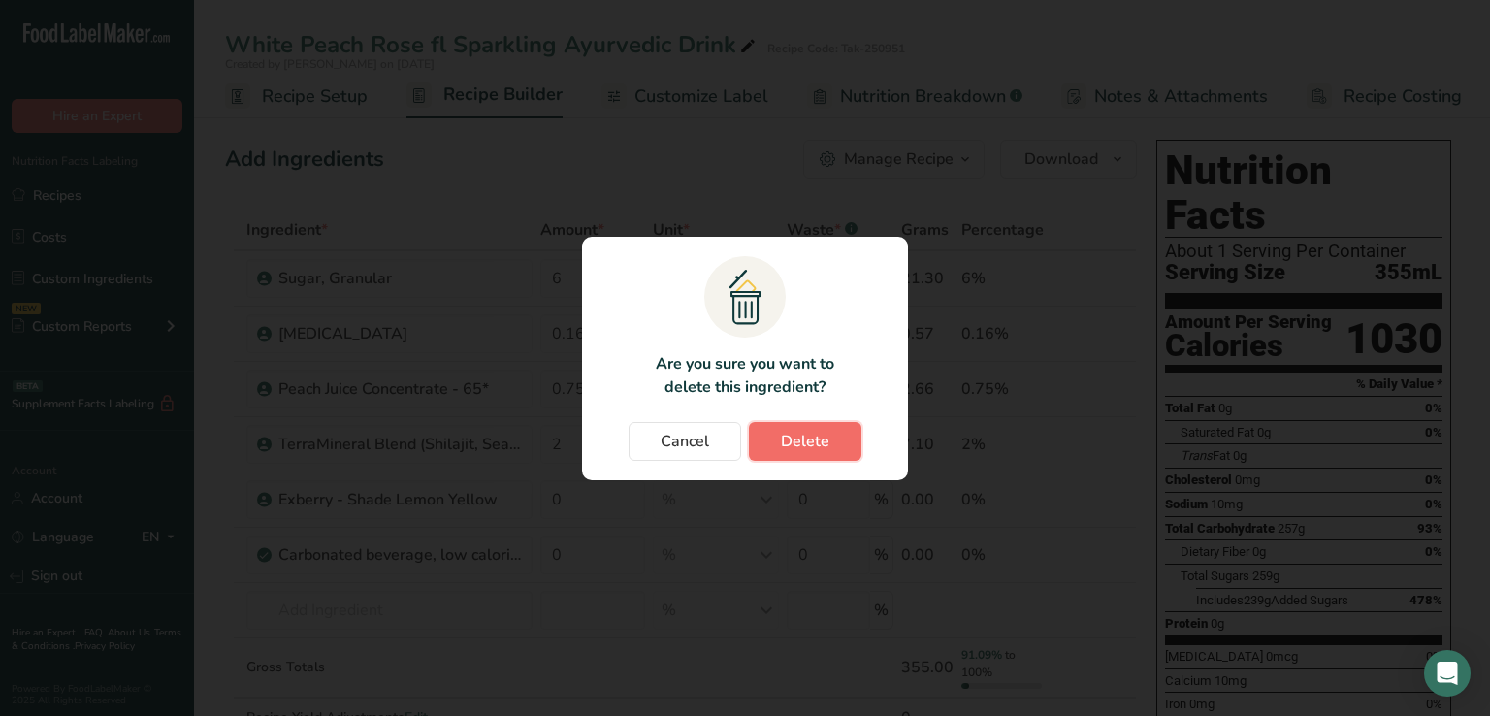
click at [830, 435] on button "Delete" at bounding box center [805, 441] width 113 height 39
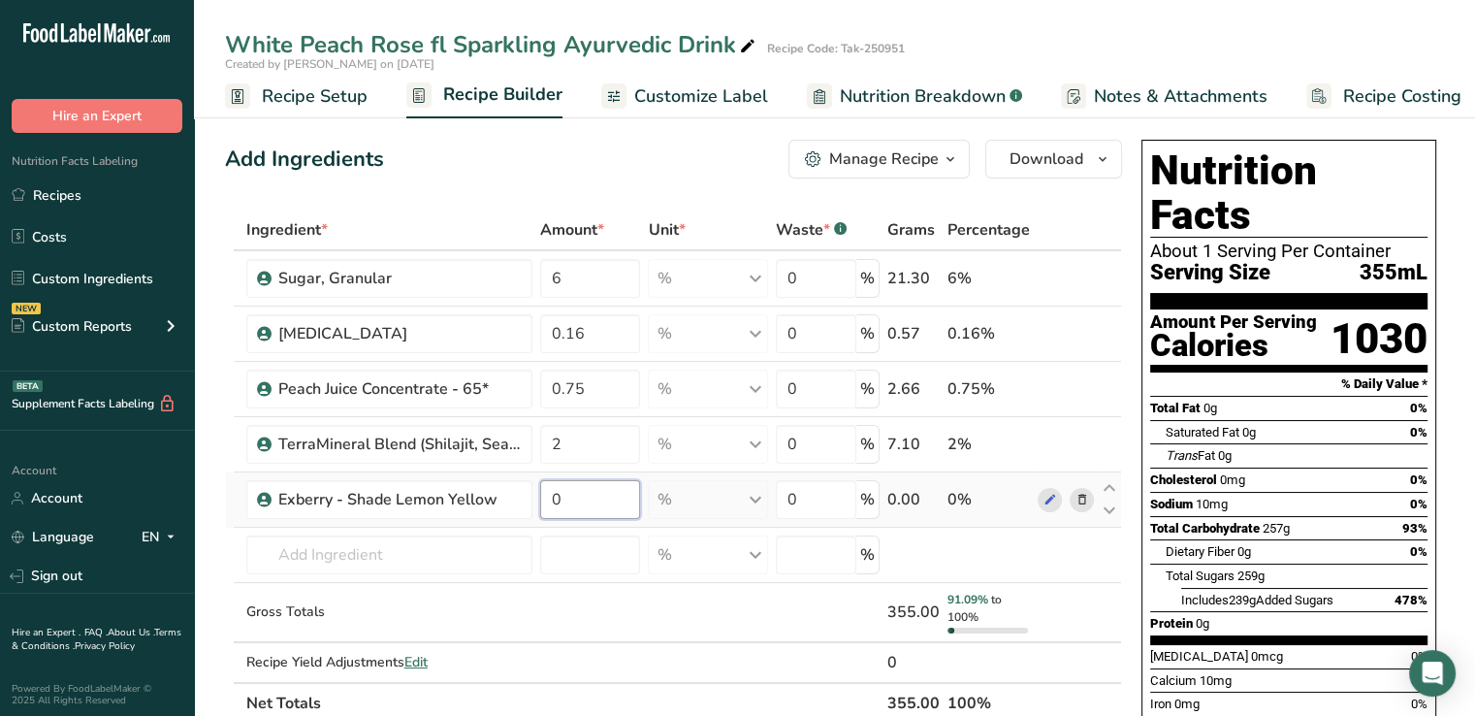
click at [578, 488] on input "0" at bounding box center [590, 499] width 101 height 39
type input "0.05"
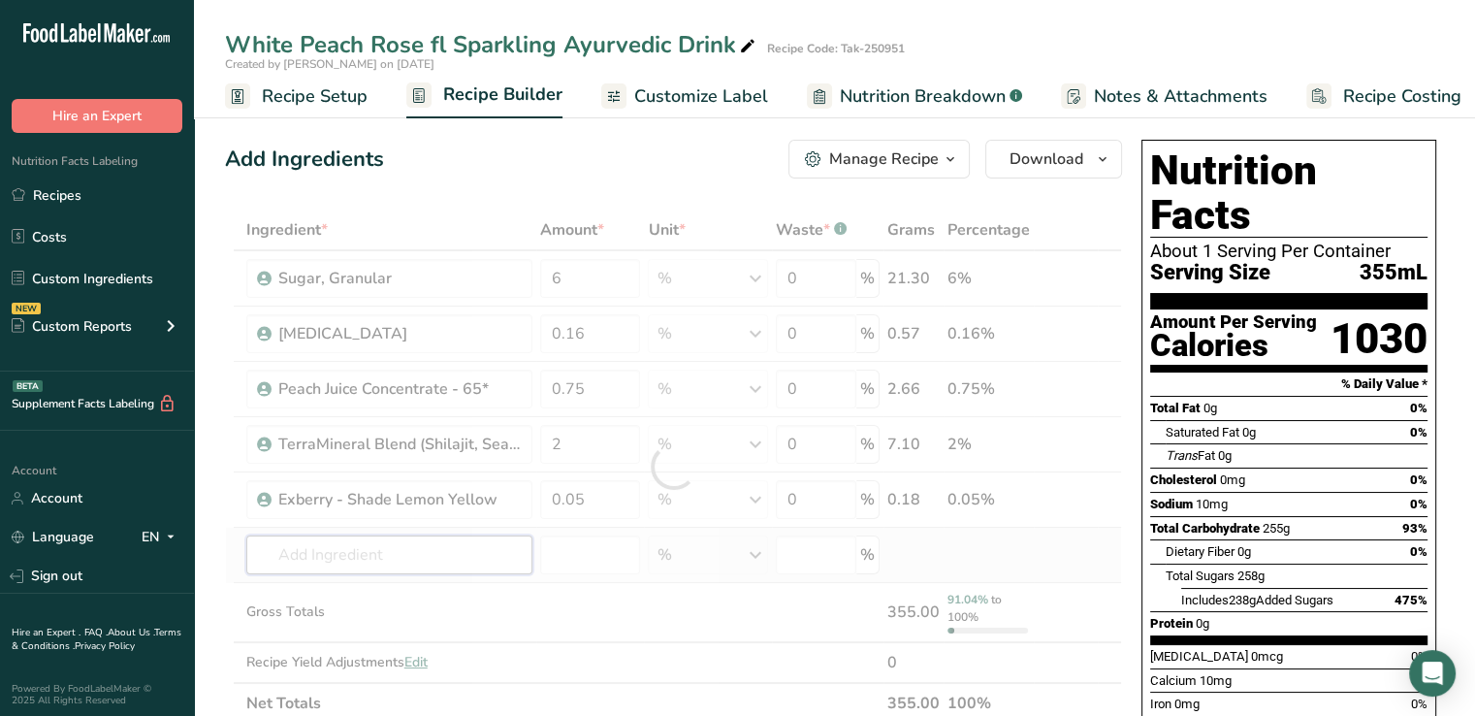
click at [428, 551] on div "Ingredient * Amount * Unit * Waste * .a-a{fill:#347362;}.b-a{fill:#fff;} Grams …" at bounding box center [673, 466] width 897 height 514
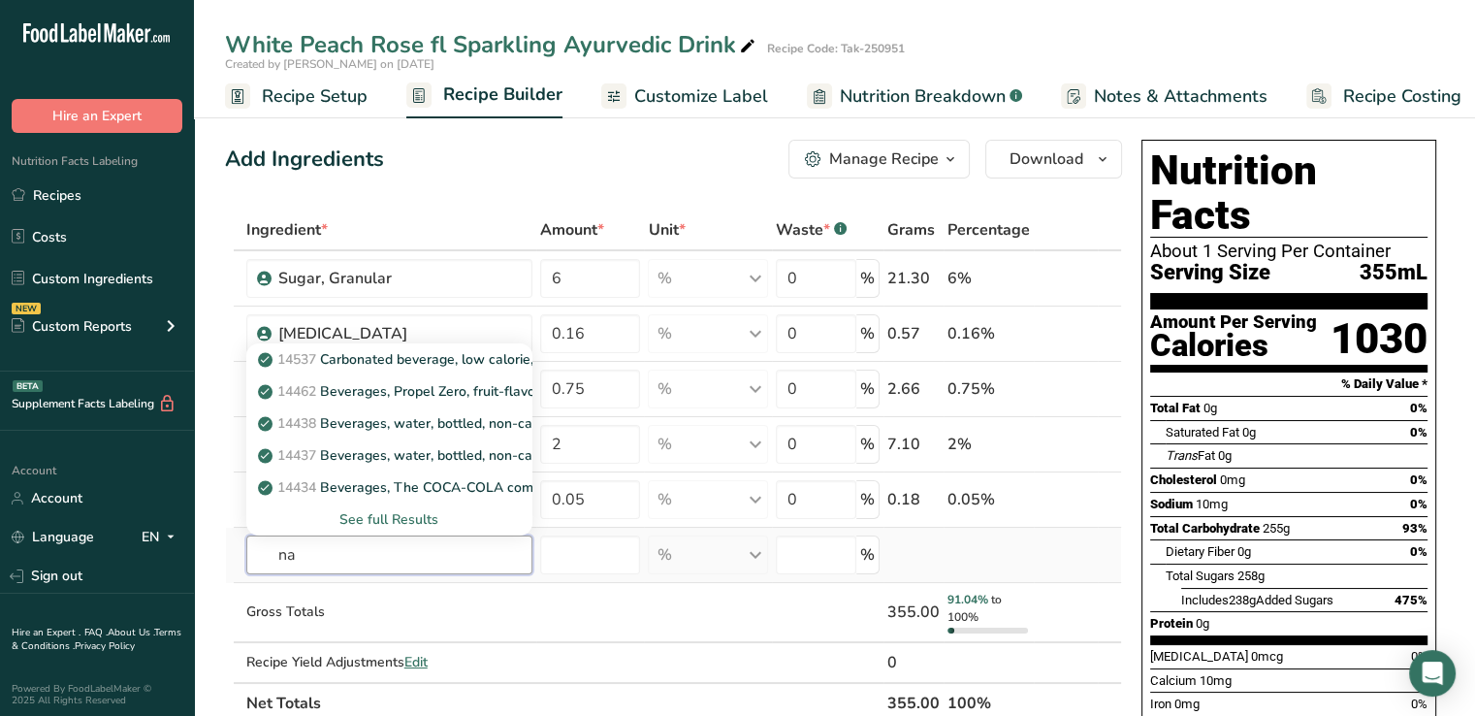
type input "n"
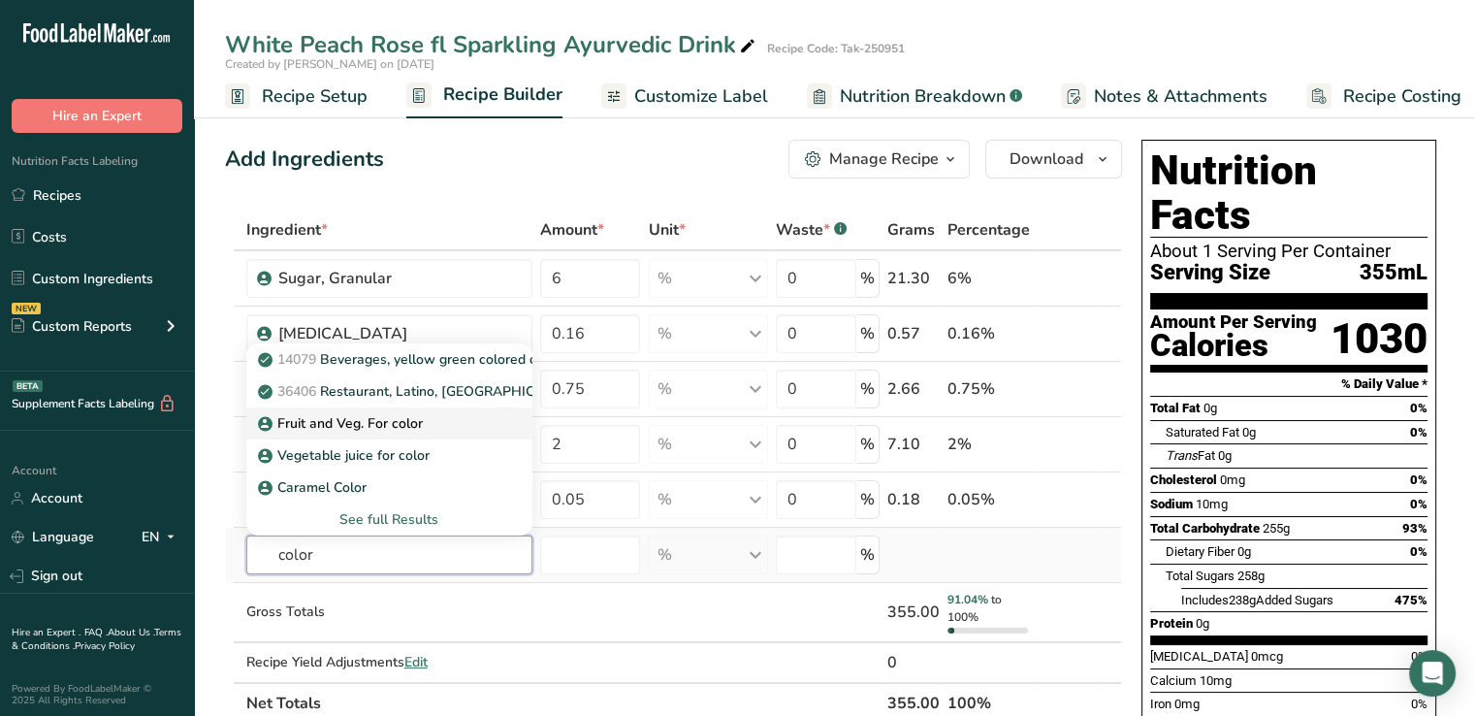
type input "color"
click at [385, 421] on p "Fruit and Veg. For color" at bounding box center [342, 423] width 161 height 20
type input "Fruit and Veg. For color"
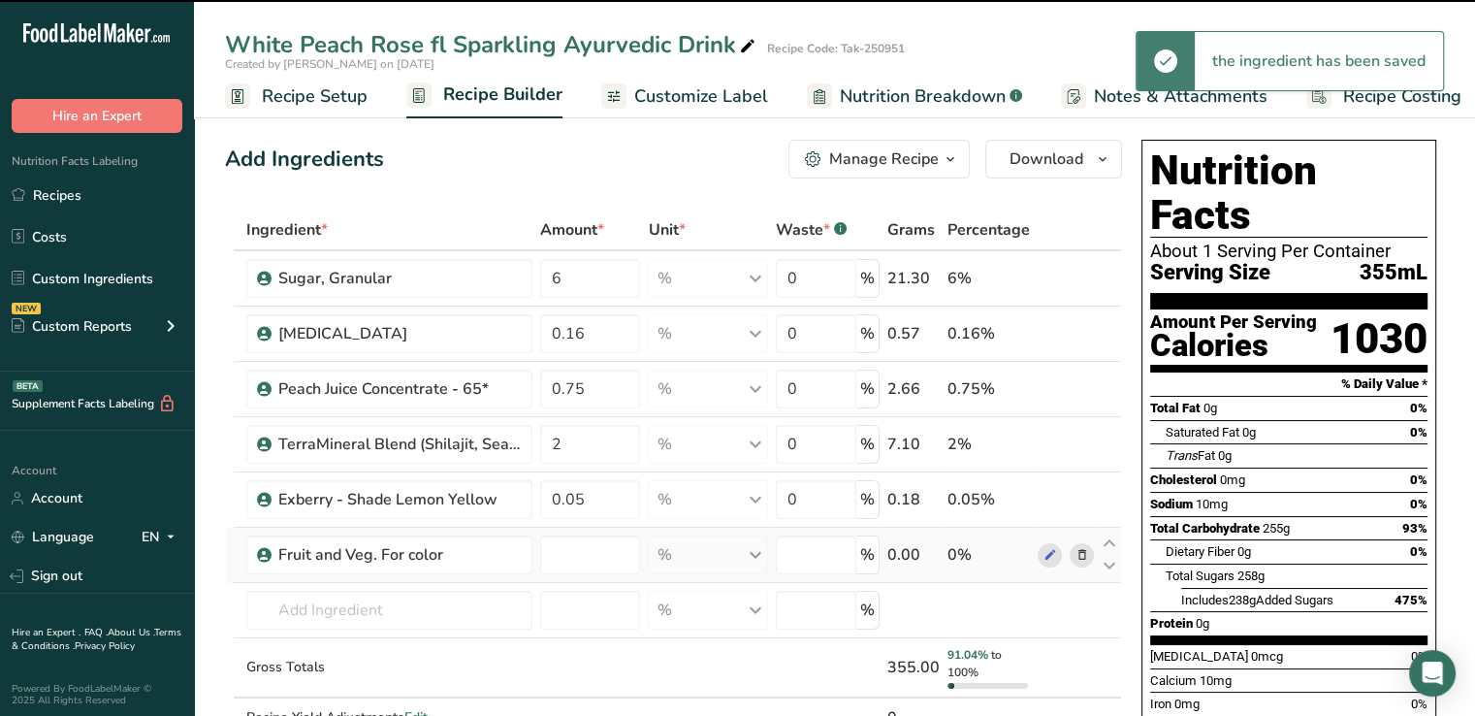
type input "0"
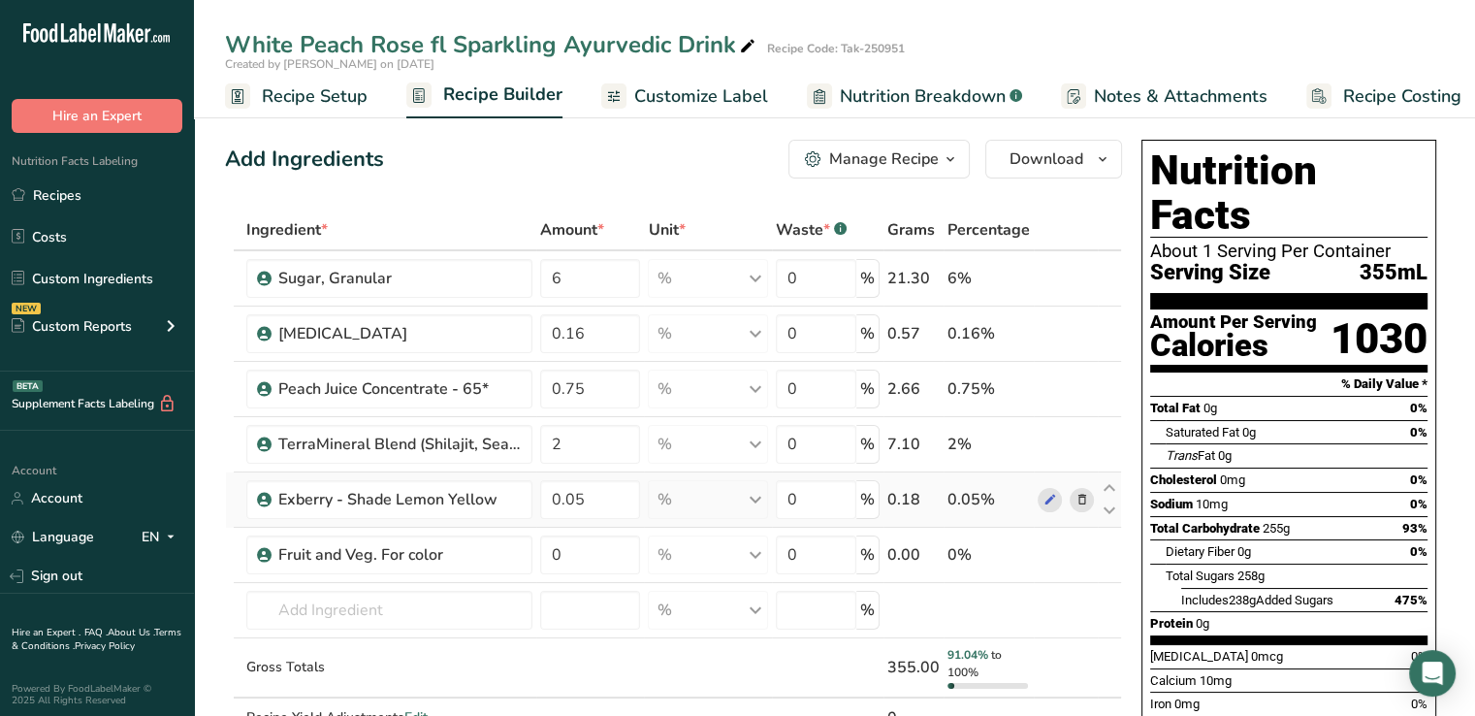
click at [1079, 494] on icon at bounding box center [1082, 500] width 14 height 20
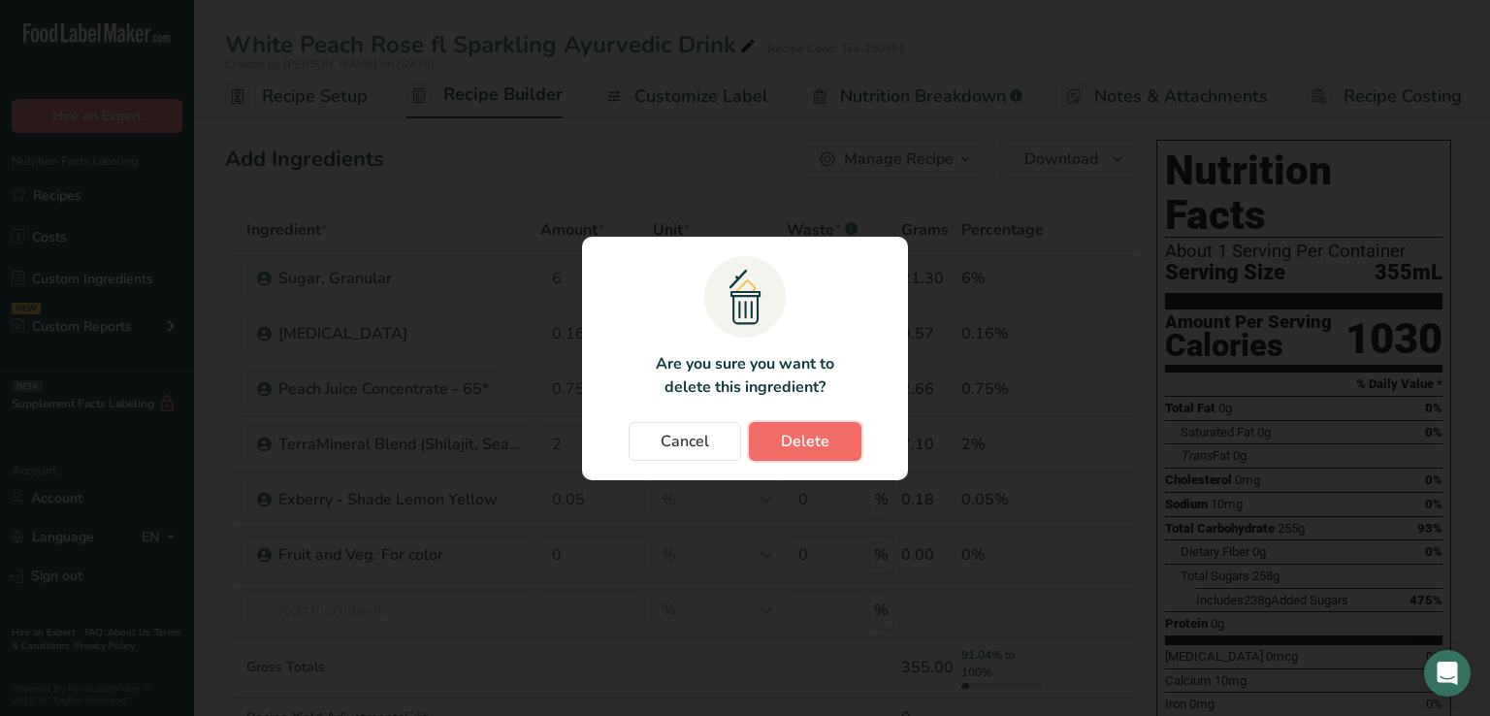
click at [853, 444] on button "Delete" at bounding box center [805, 441] width 113 height 39
type input "0"
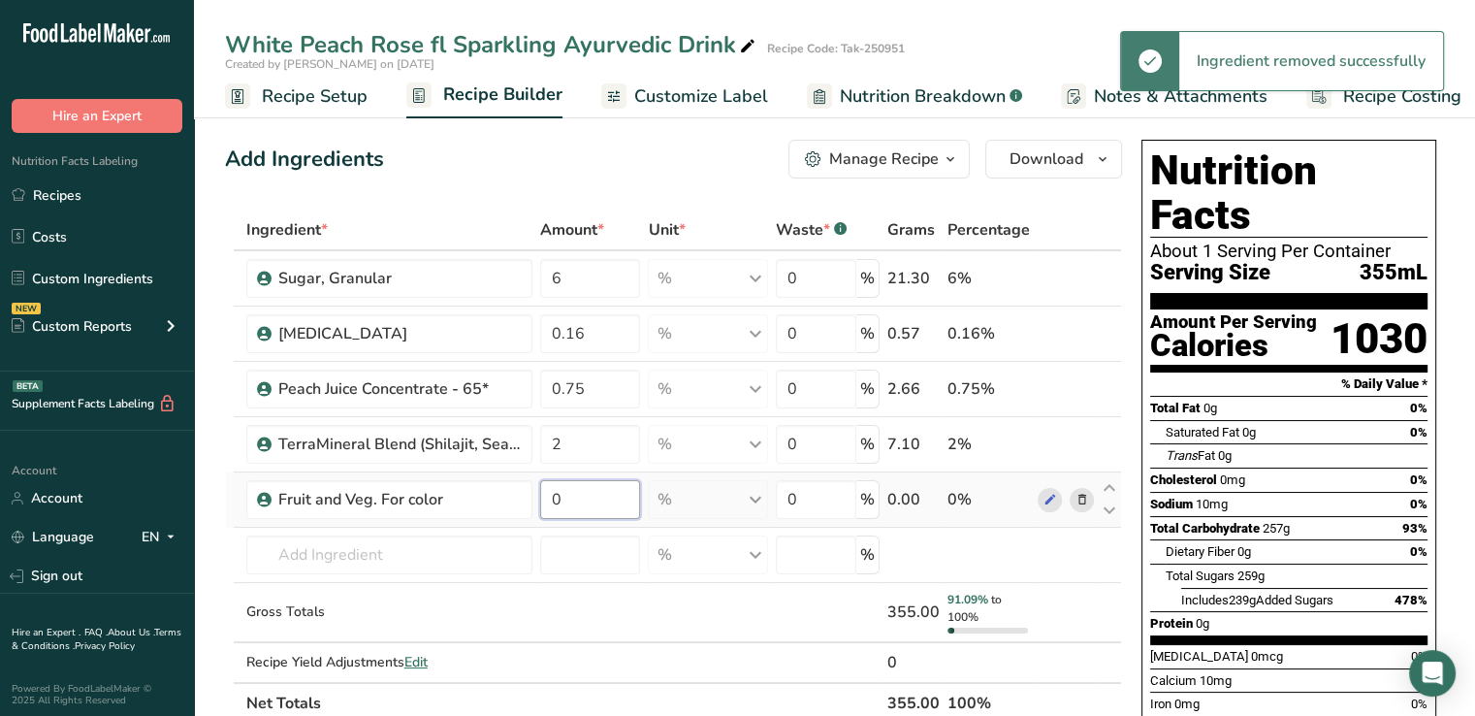
click at [594, 492] on input "0" at bounding box center [590, 499] width 101 height 39
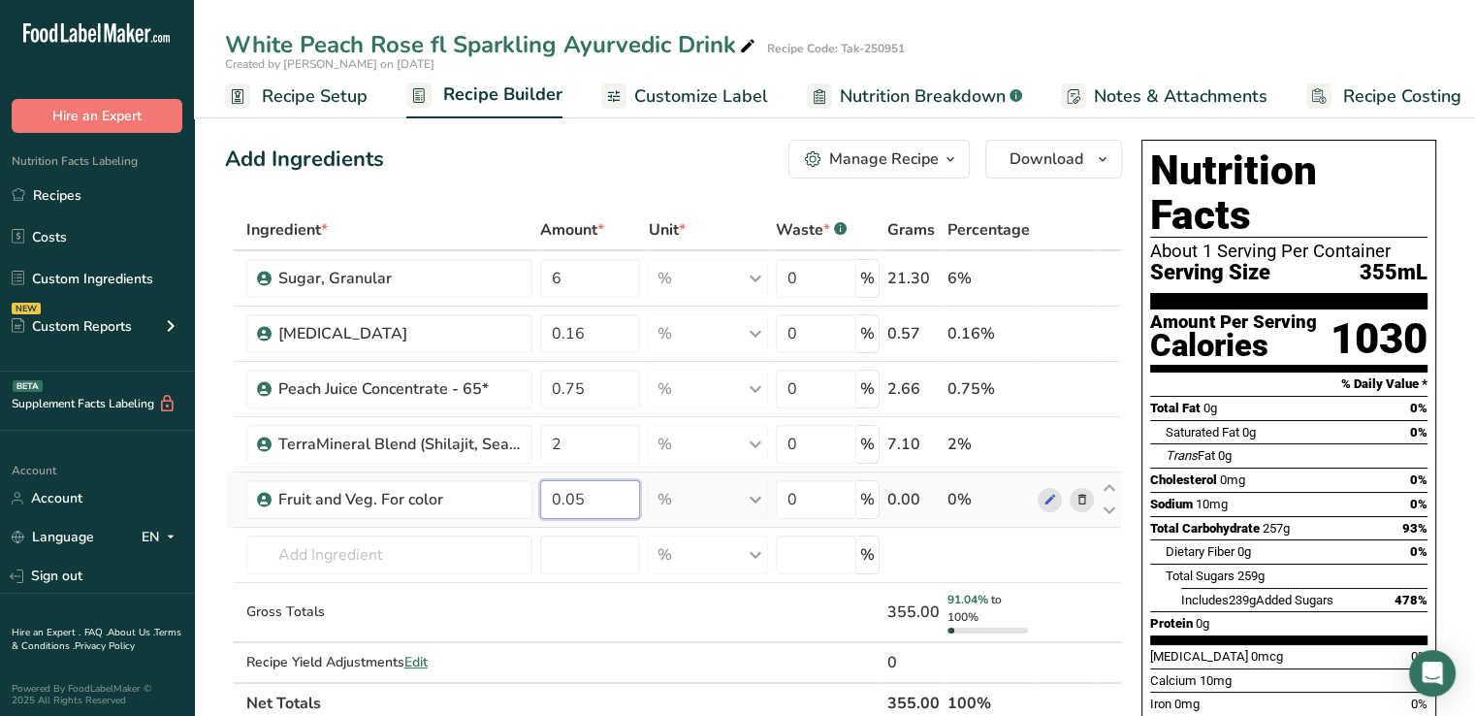
type input "0.05"
click at [393, 553] on div "Ingredient * Amount * Unit * Waste * .a-a{fill:#347362;}.b-a{fill:#fff;} Grams …" at bounding box center [673, 466] width 897 height 514
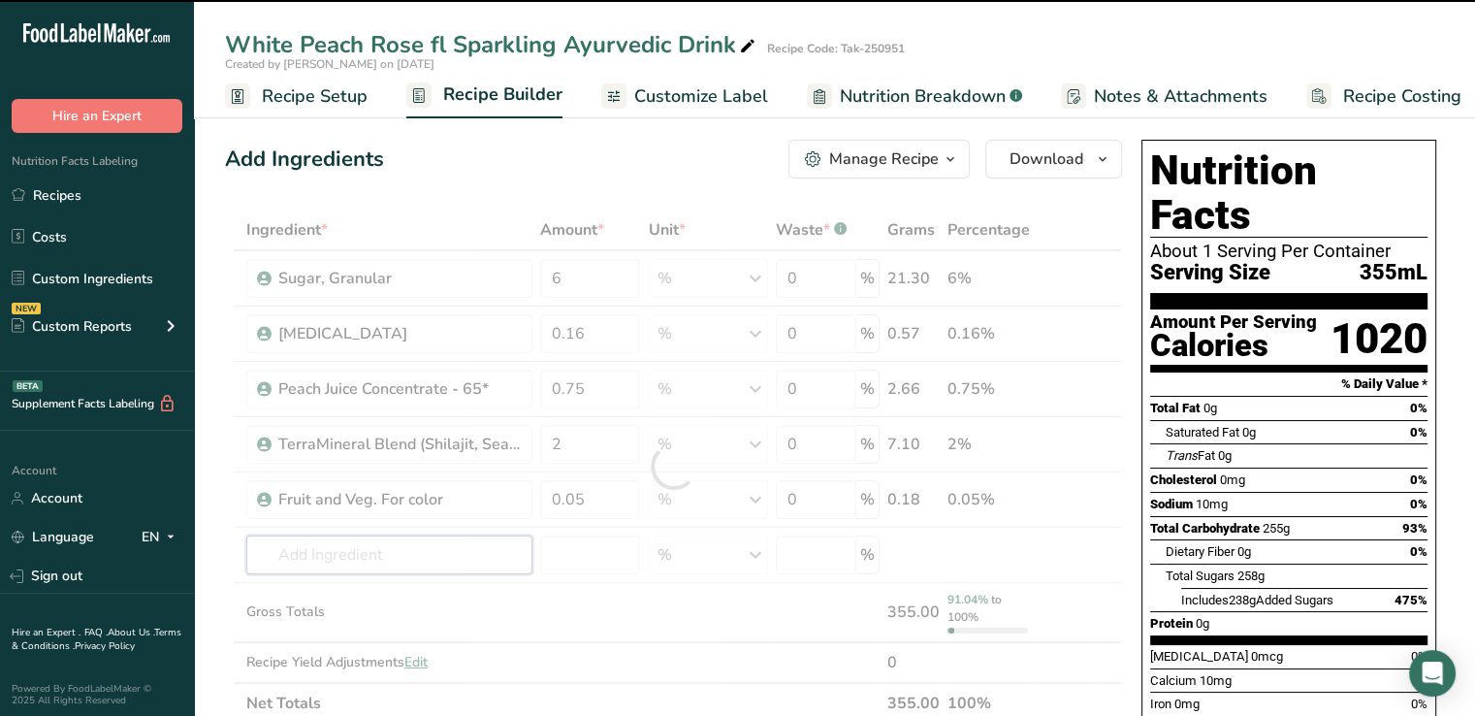
type input "n"
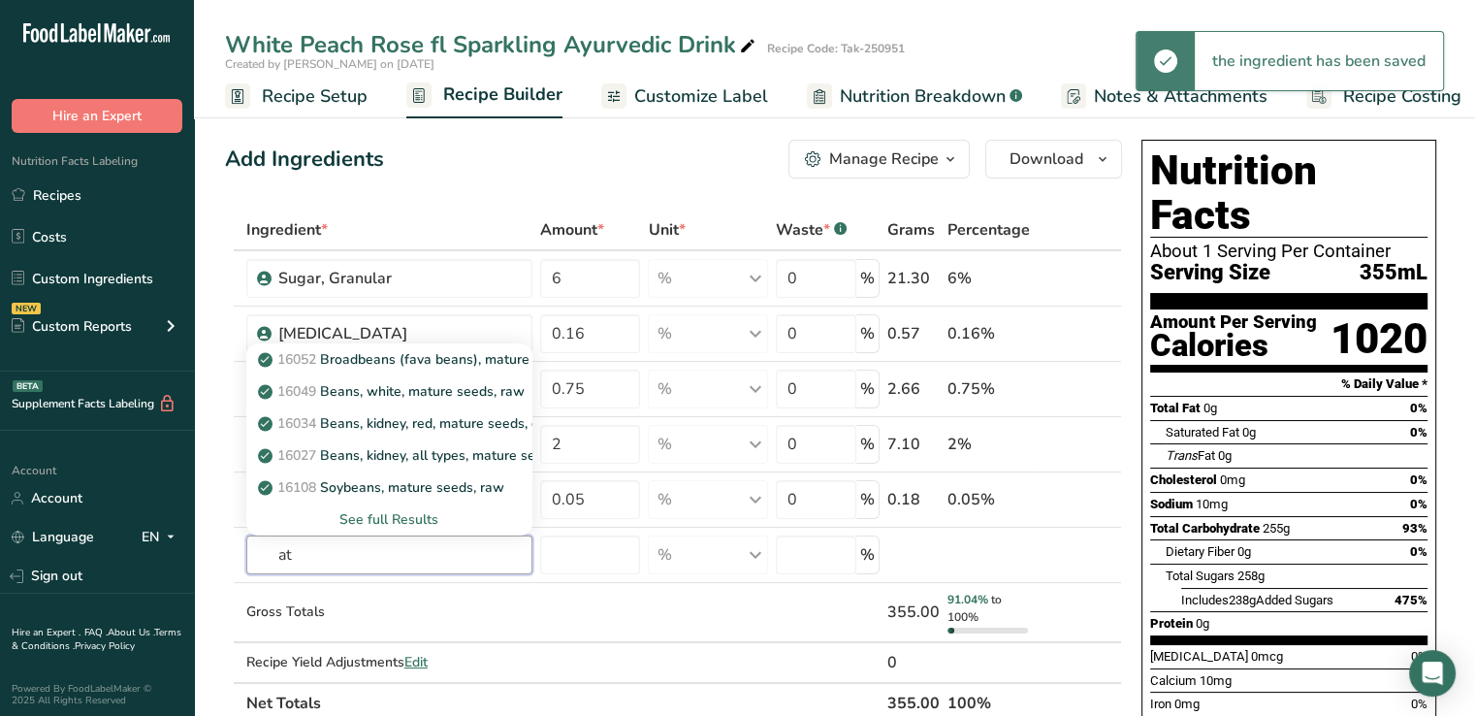
type input "a"
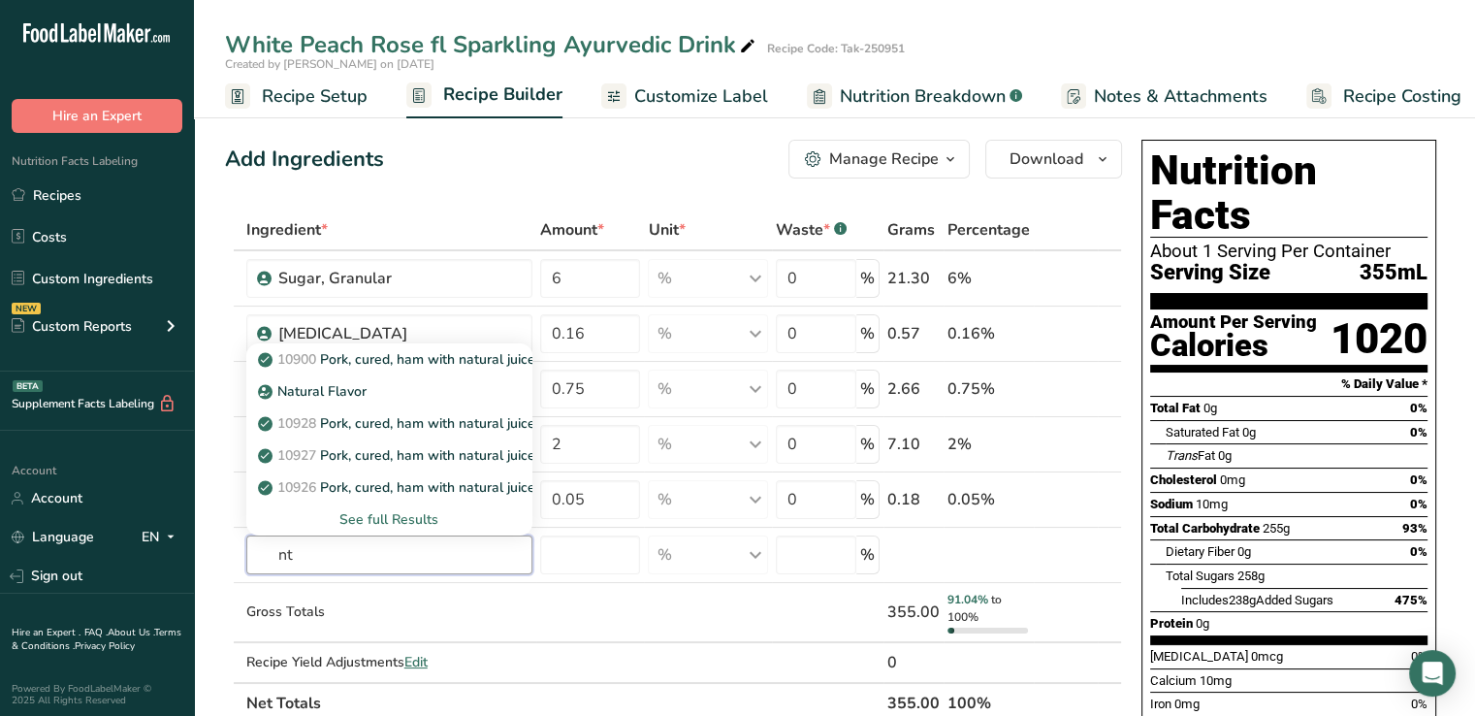
type input "n"
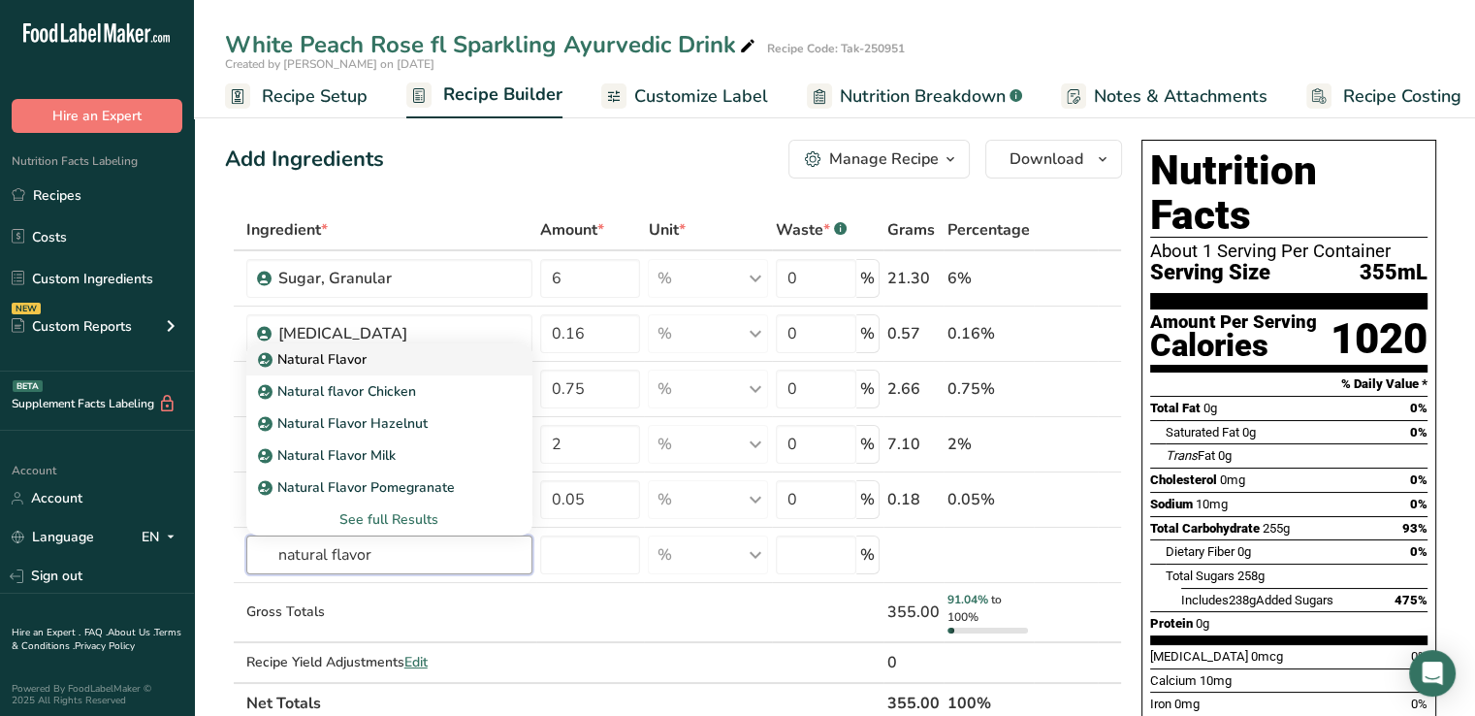
type input "natural flavor"
click at [339, 359] on p "Natural Flavor" at bounding box center [314, 359] width 105 height 20
type input "Natural Flavor"
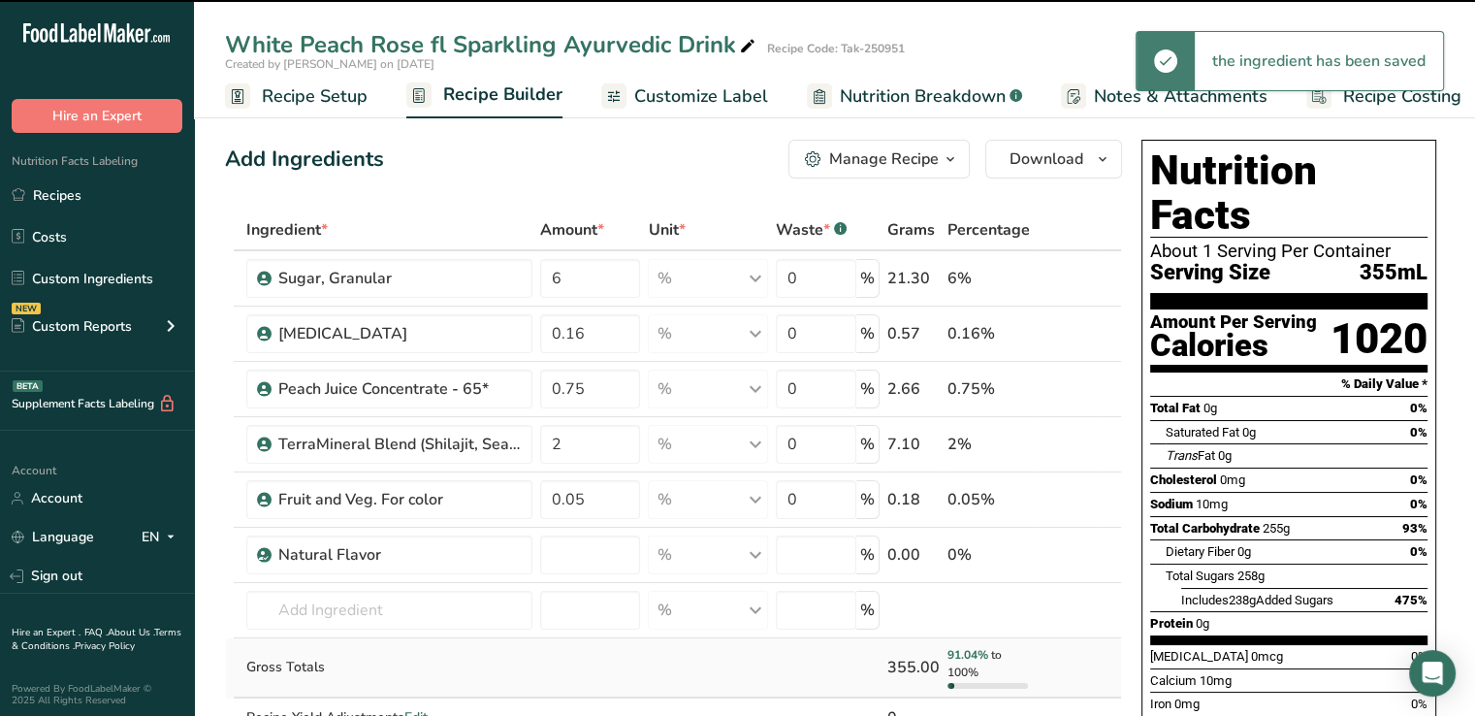
type input "0"
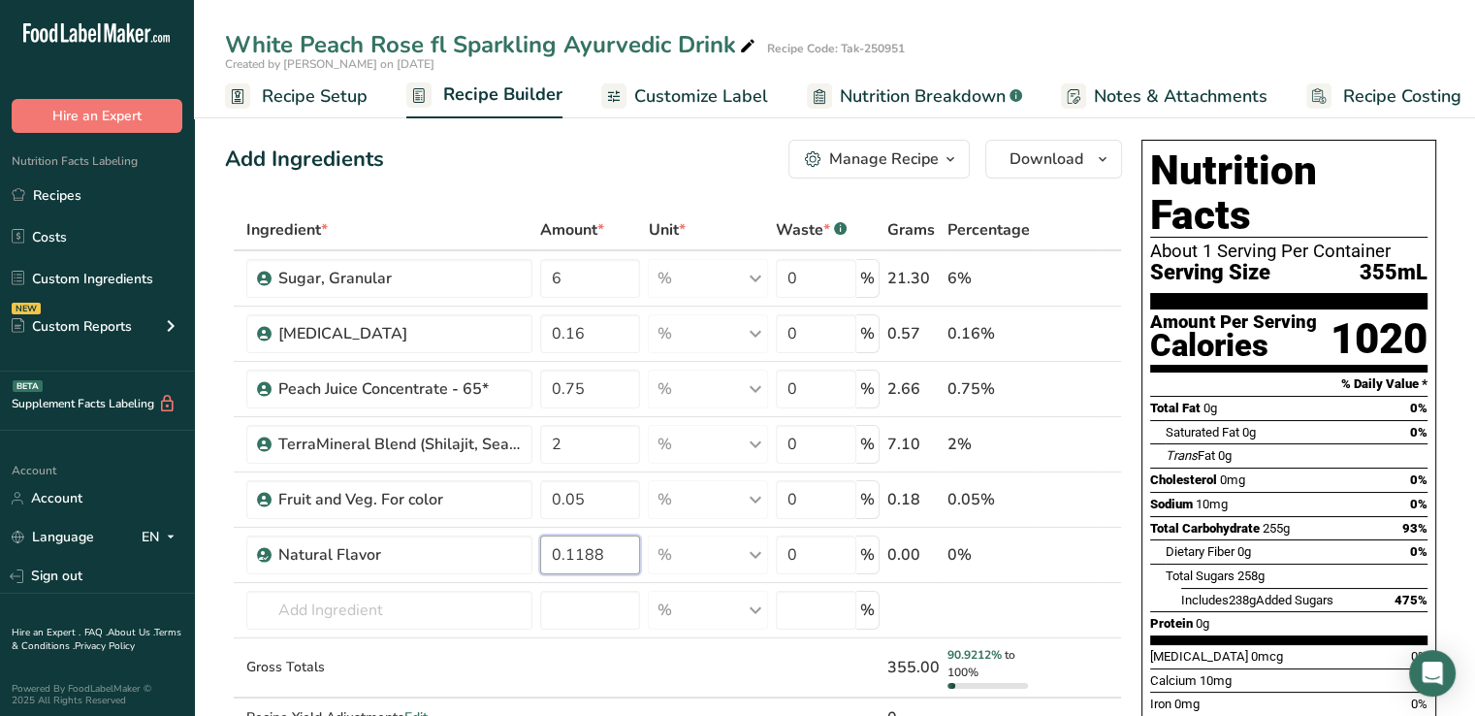
type input "0.1188"
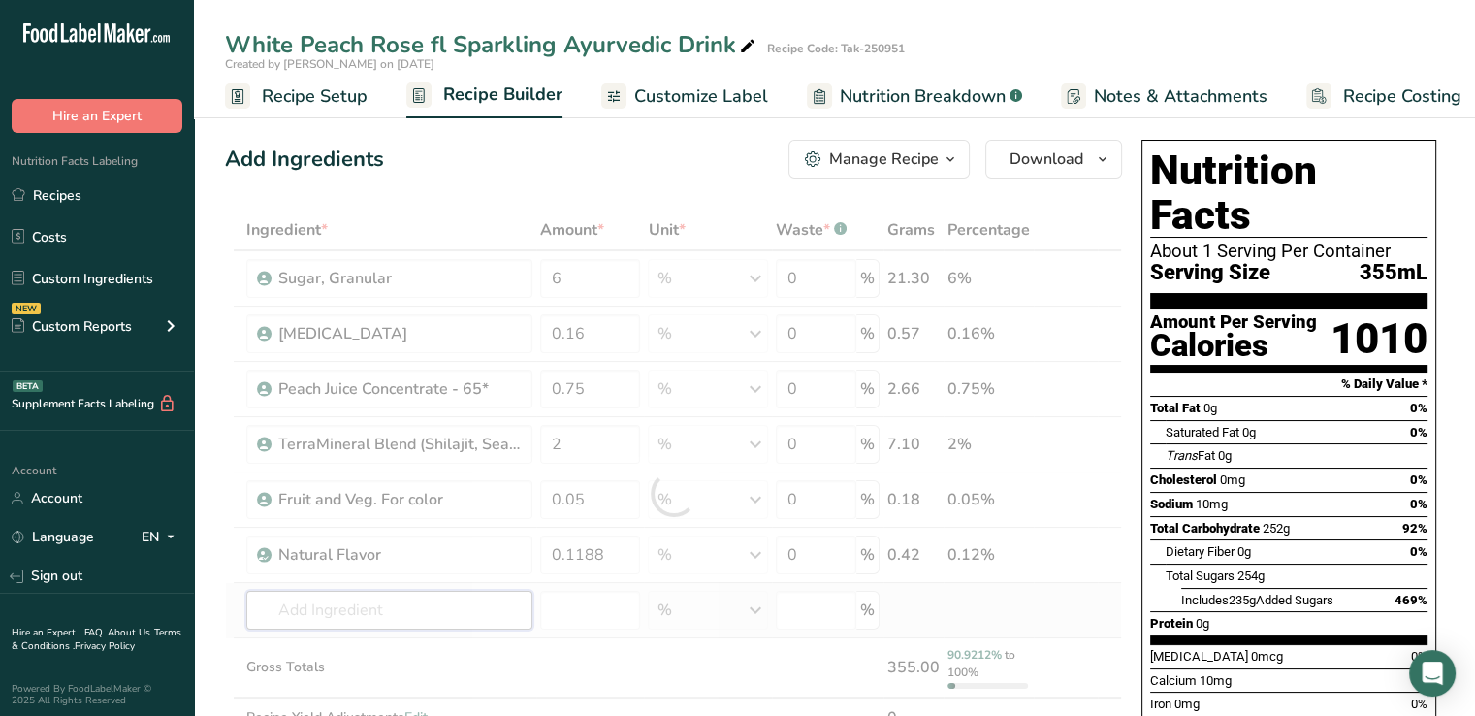
click at [415, 606] on div "Ingredient * Amount * Unit * Waste * .a-a{fill:#347362;}.b-a{fill:#fff;} Grams …" at bounding box center [673, 493] width 897 height 569
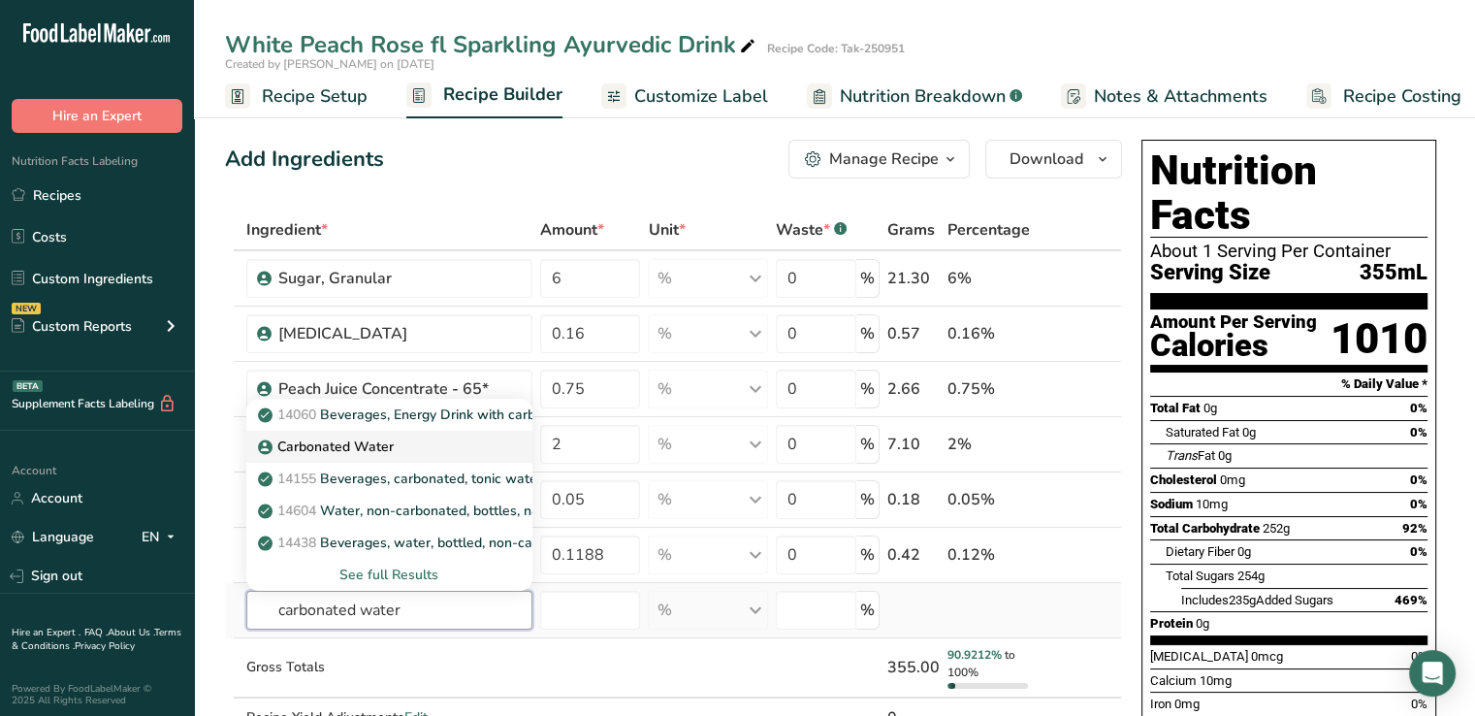
type input "carbonated water"
click at [365, 451] on p "Carbonated Water" at bounding box center [328, 446] width 132 height 20
type input "Carbonated Water"
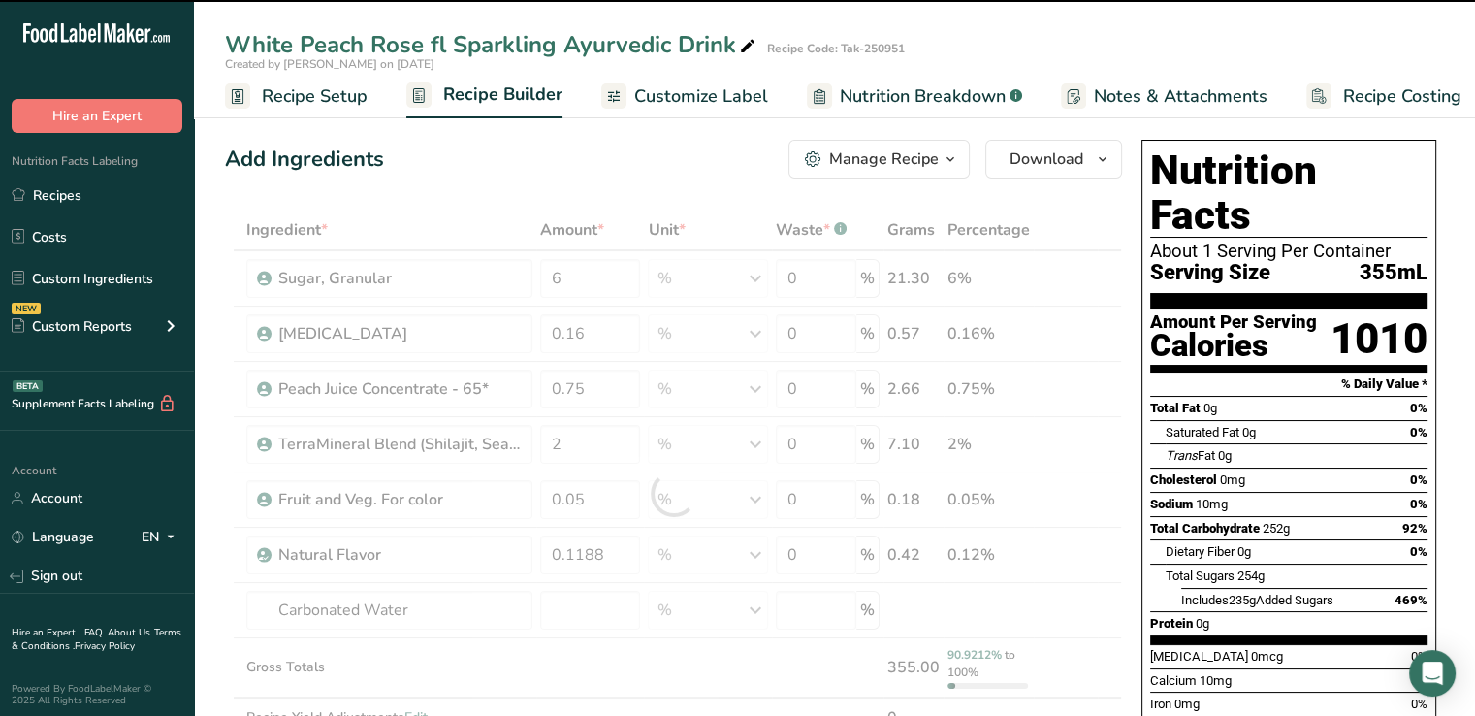
type input "0"
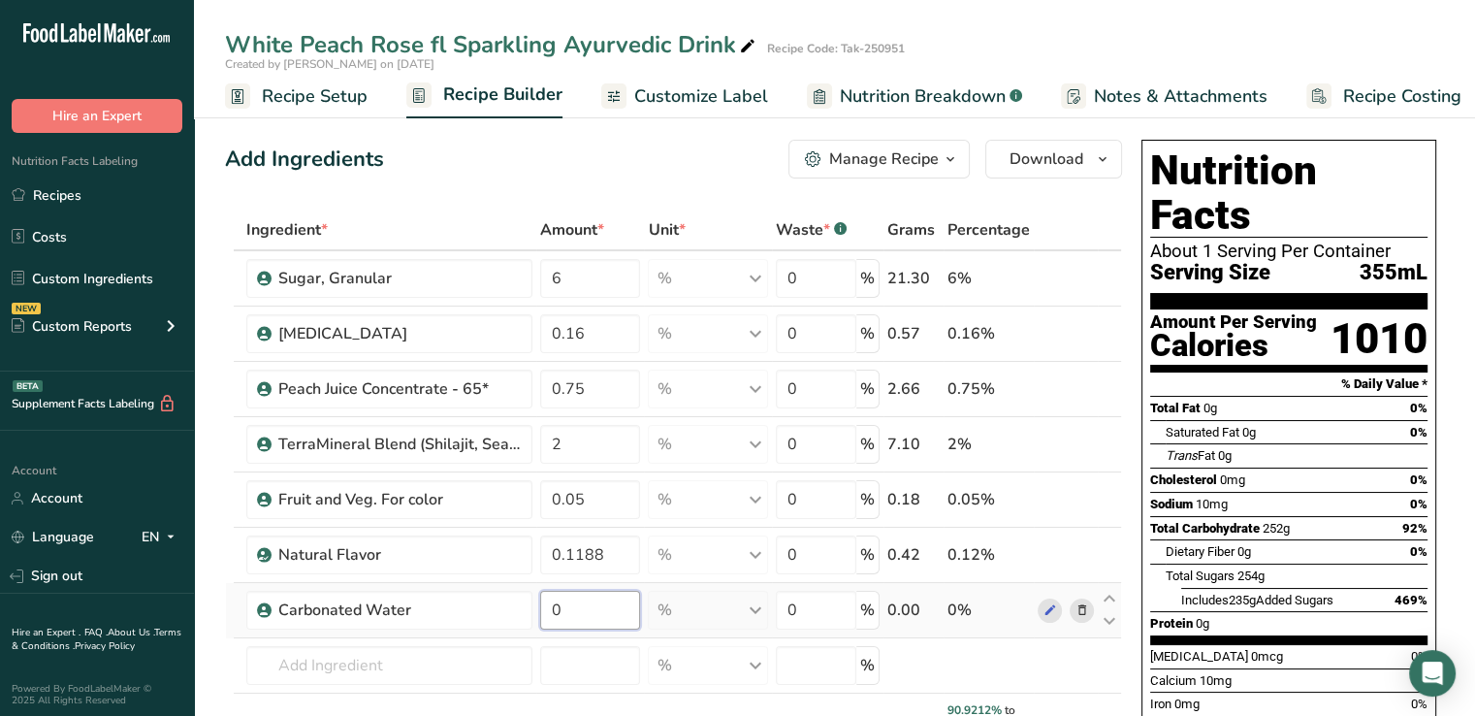
click at [605, 610] on input "0" at bounding box center [590, 610] width 101 height 39
type input "7"
type input "90.9212"
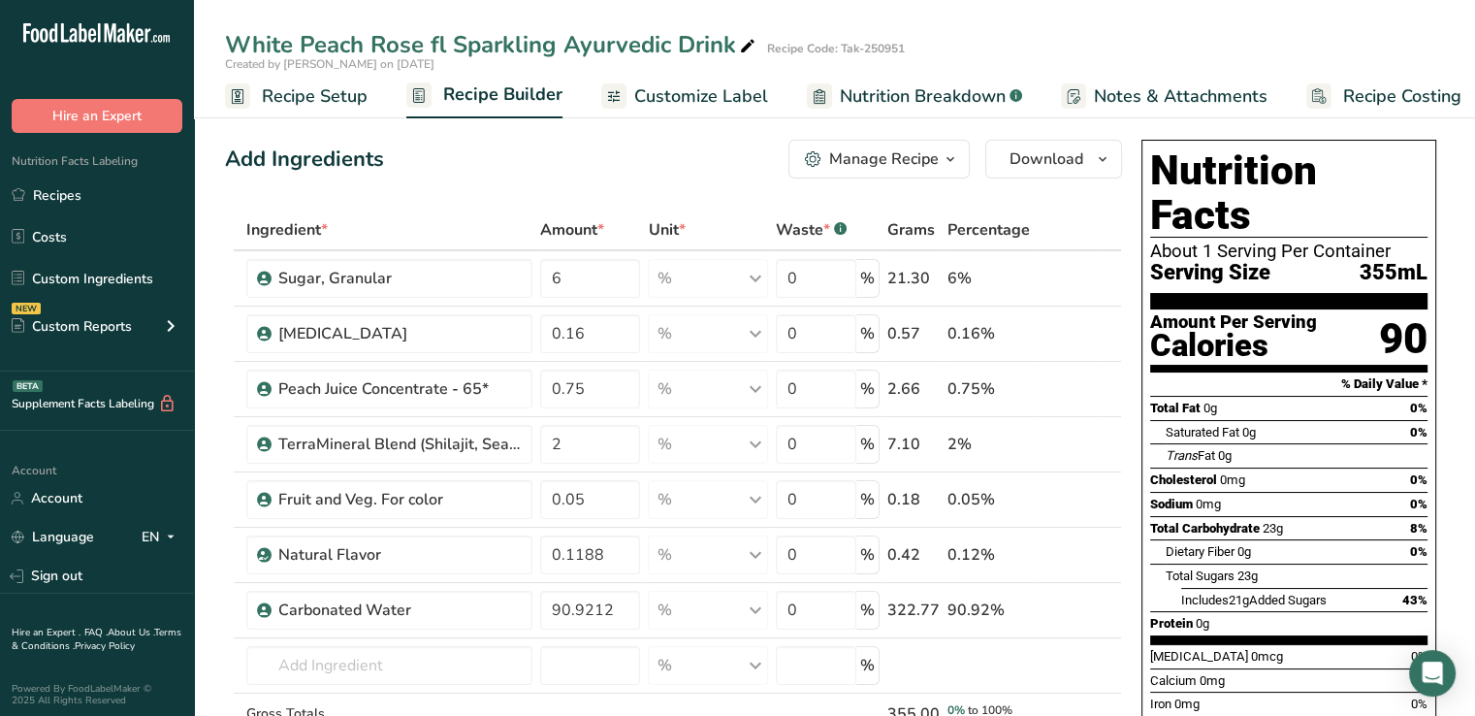
click at [302, 90] on span "Recipe Setup" at bounding box center [315, 96] width 106 height 26
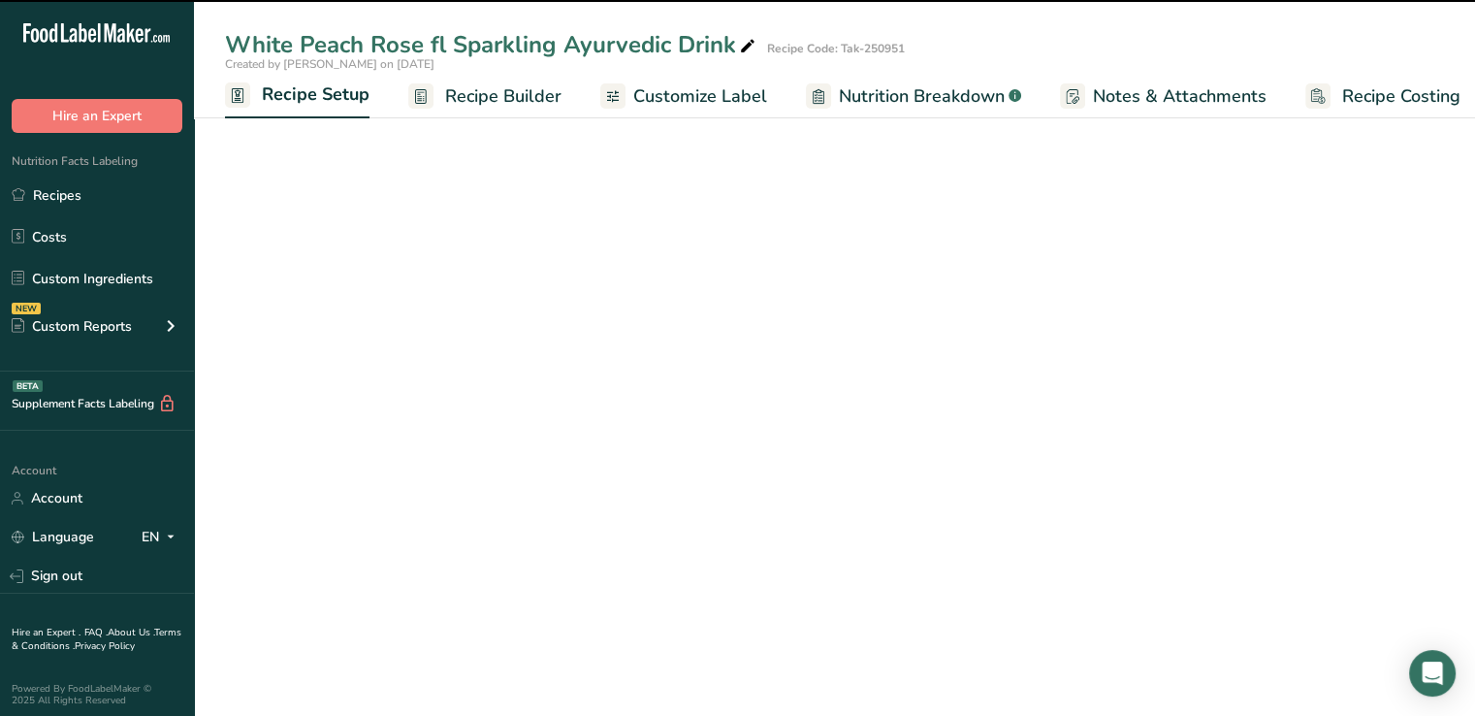
select select "18"
select select "22"
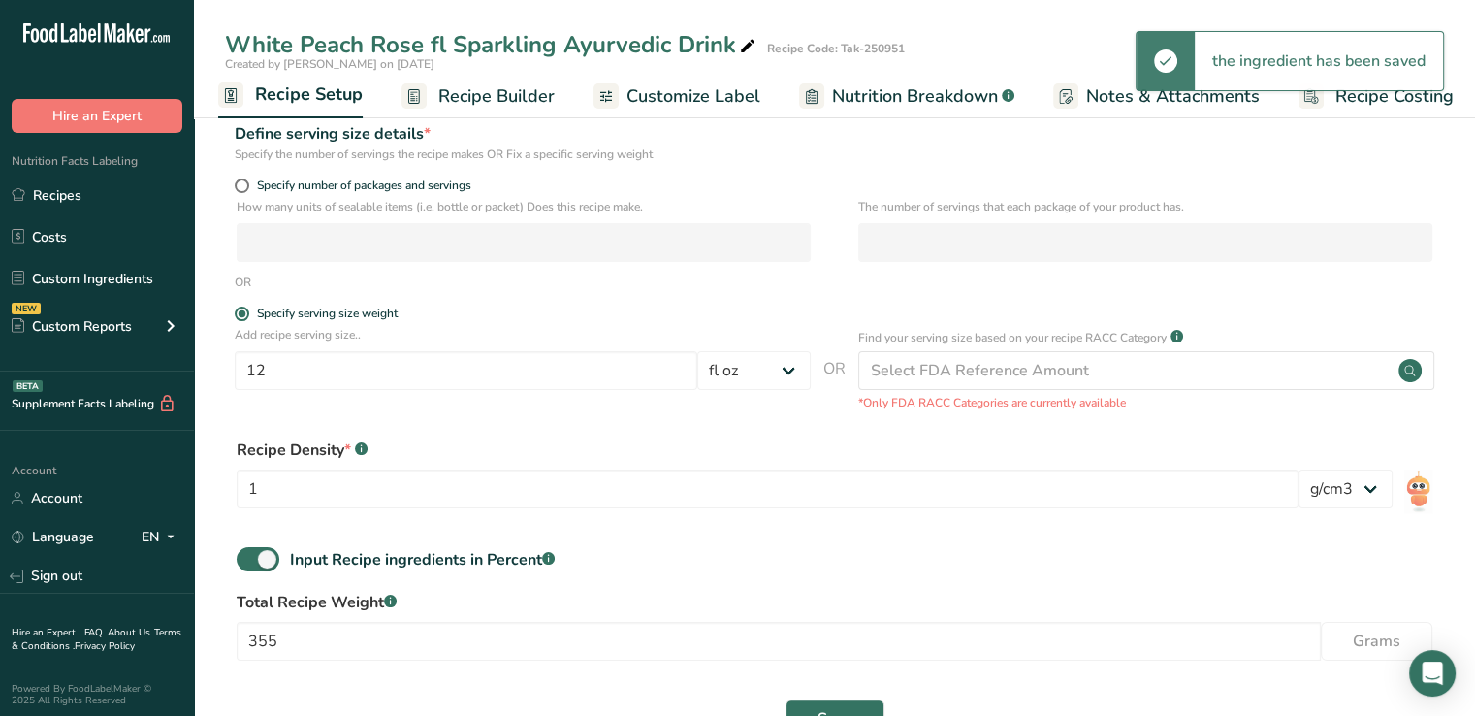
scroll to position [295, 0]
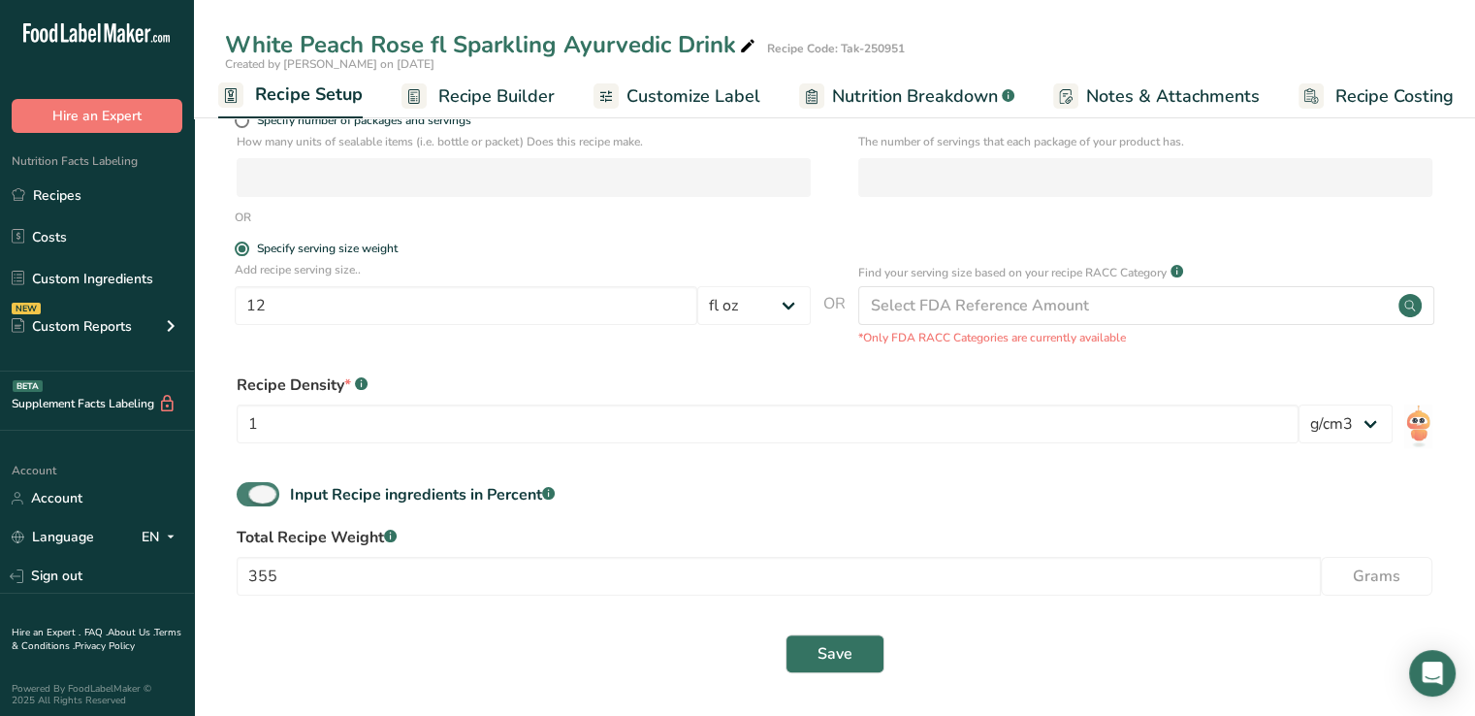
click at [265, 497] on span at bounding box center [258, 494] width 43 height 24
click at [249, 497] on input "Input Recipe ingredients in Percent .a-a{fill:#347362;}.b-a{fill:#fff;}" at bounding box center [243, 494] width 13 height 13
checkbox input "false"
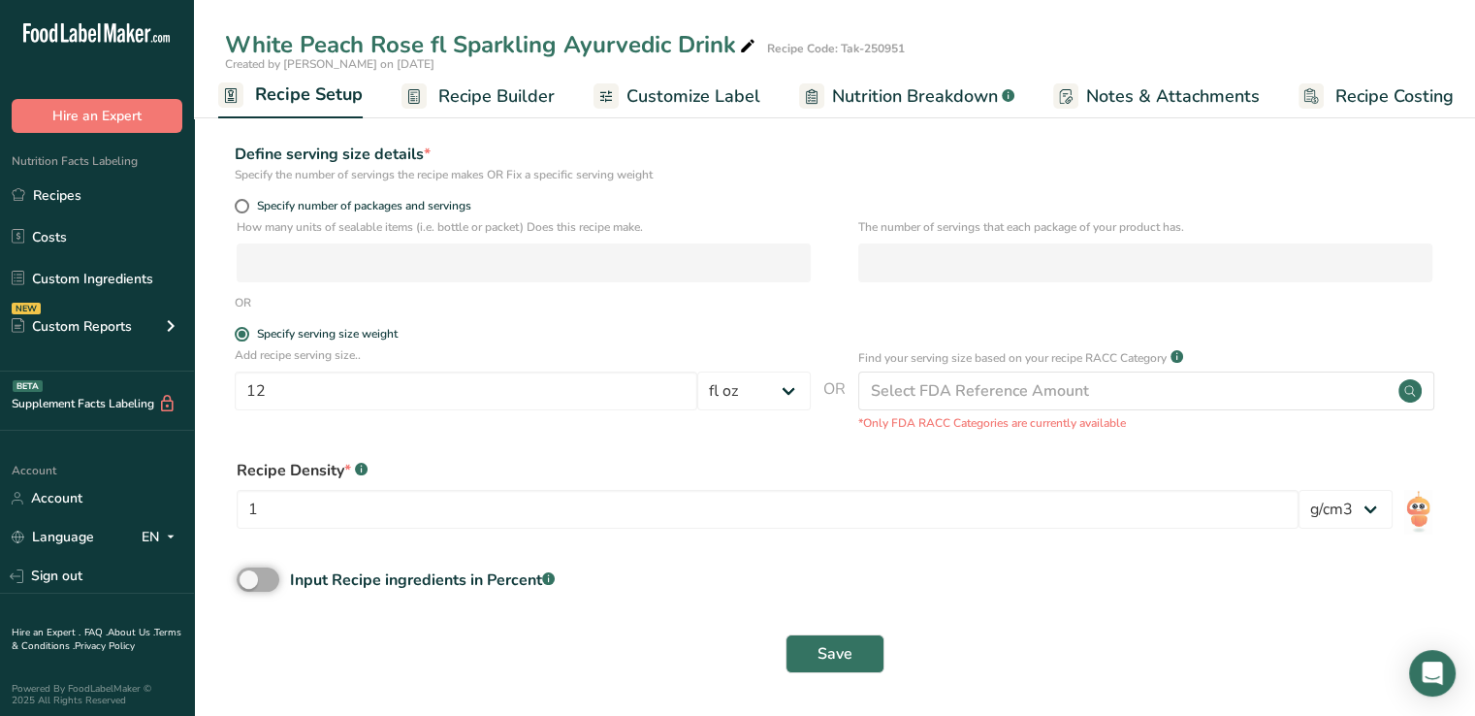
scroll to position [209, 0]
click at [864, 643] on button "Save" at bounding box center [835, 653] width 99 height 39
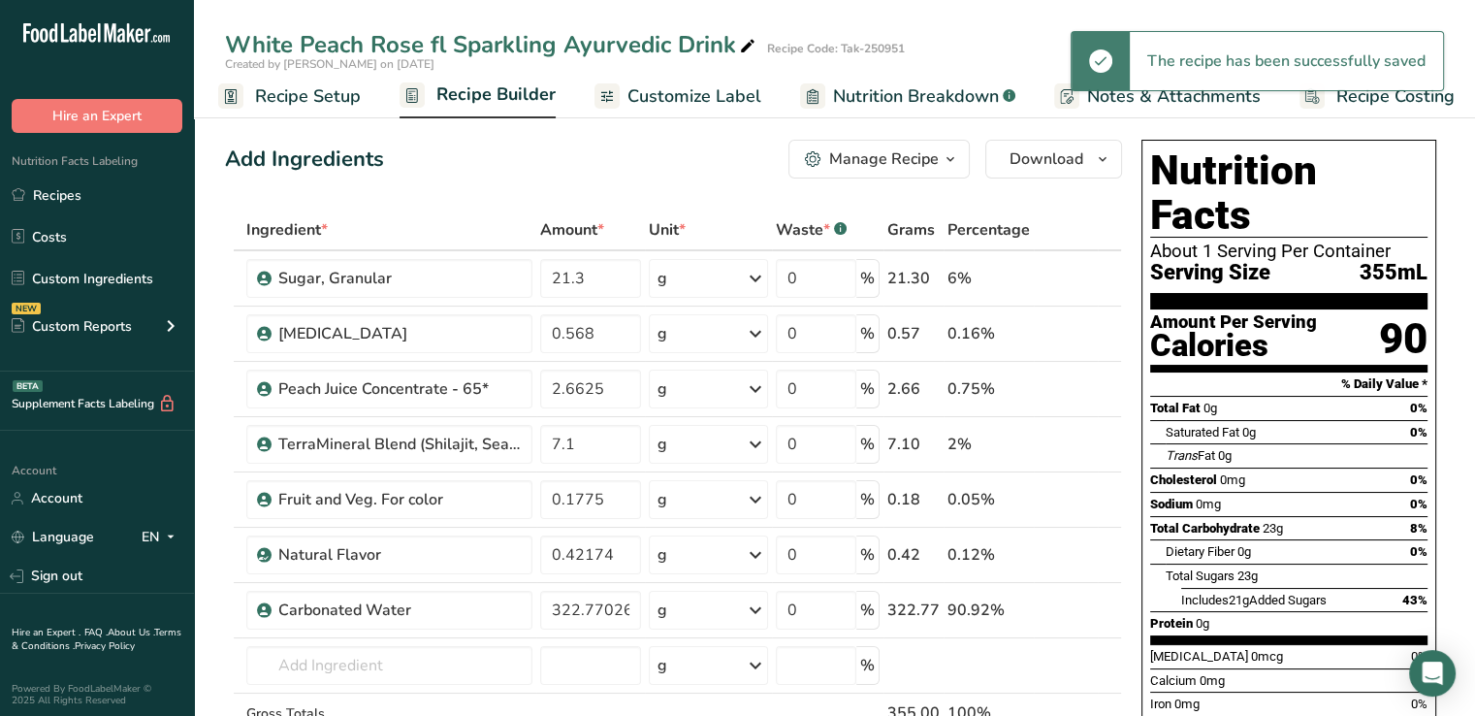
click at [474, 108] on link "Recipe Builder" at bounding box center [478, 96] width 156 height 47
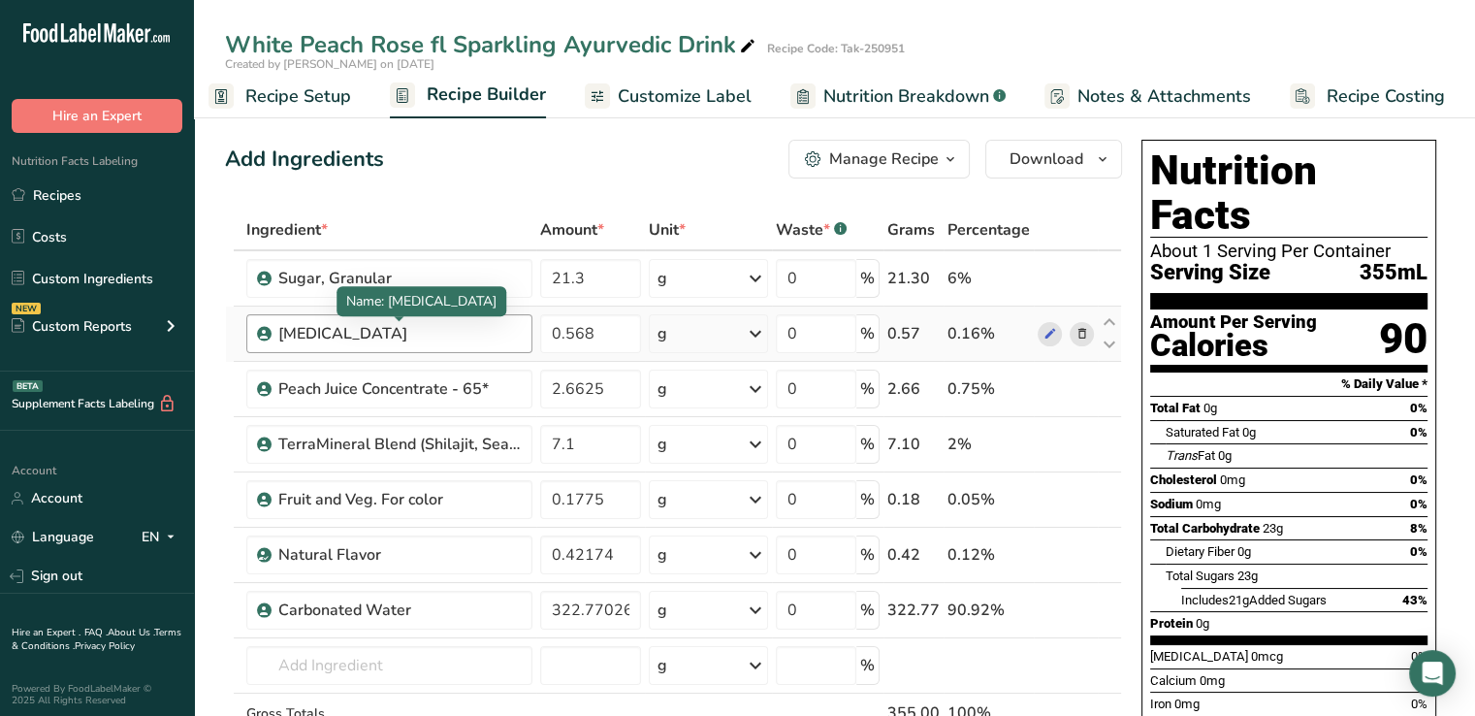
scroll to position [190, 0]
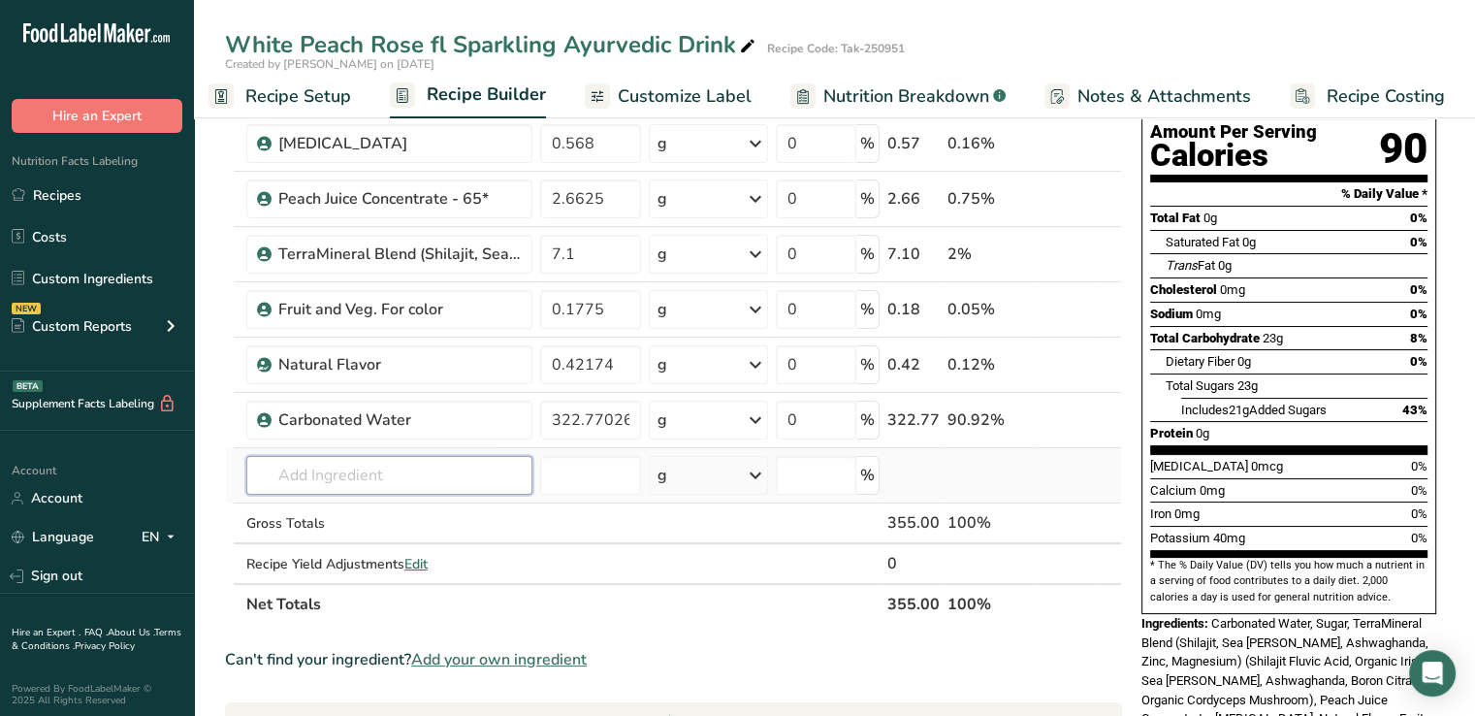
click at [342, 467] on input "text" at bounding box center [389, 475] width 286 height 39
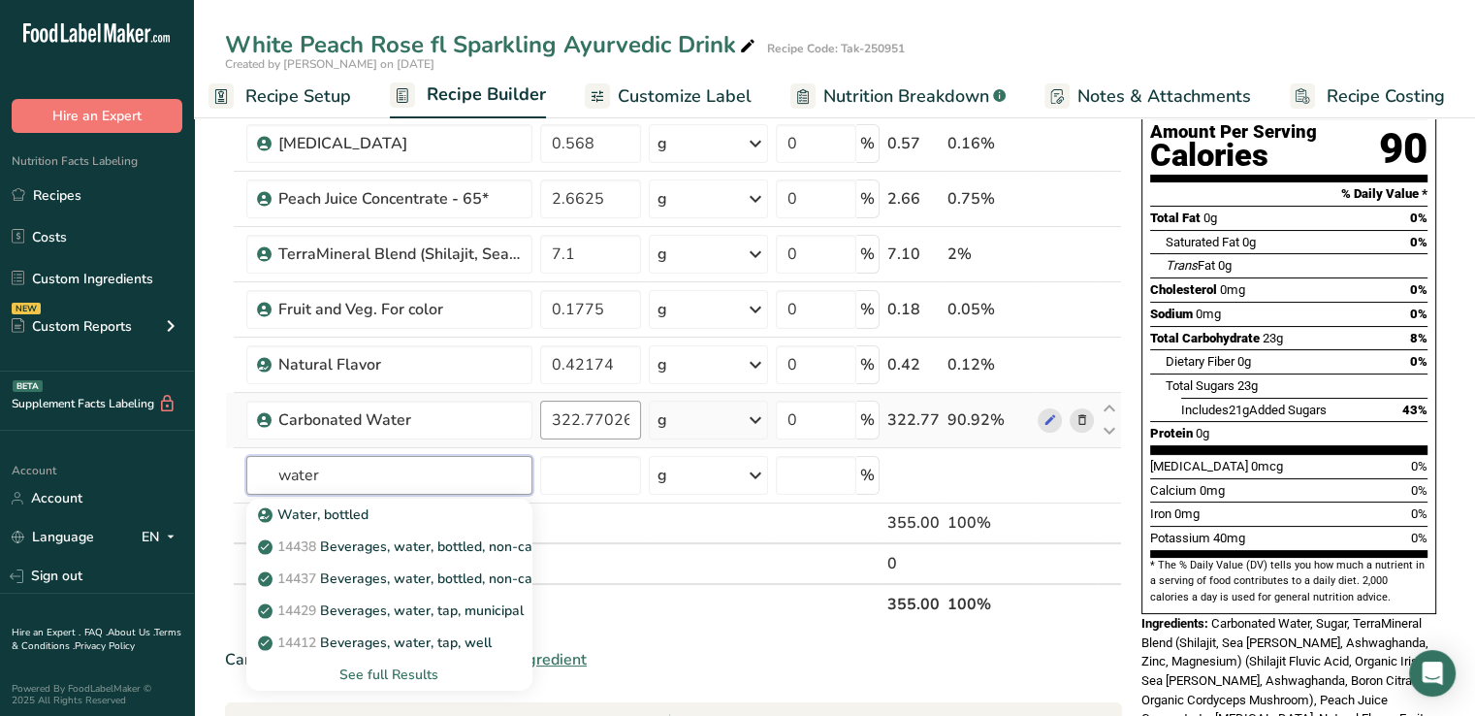
type input "water"
click at [589, 421] on input "322.77026" at bounding box center [590, 420] width 101 height 39
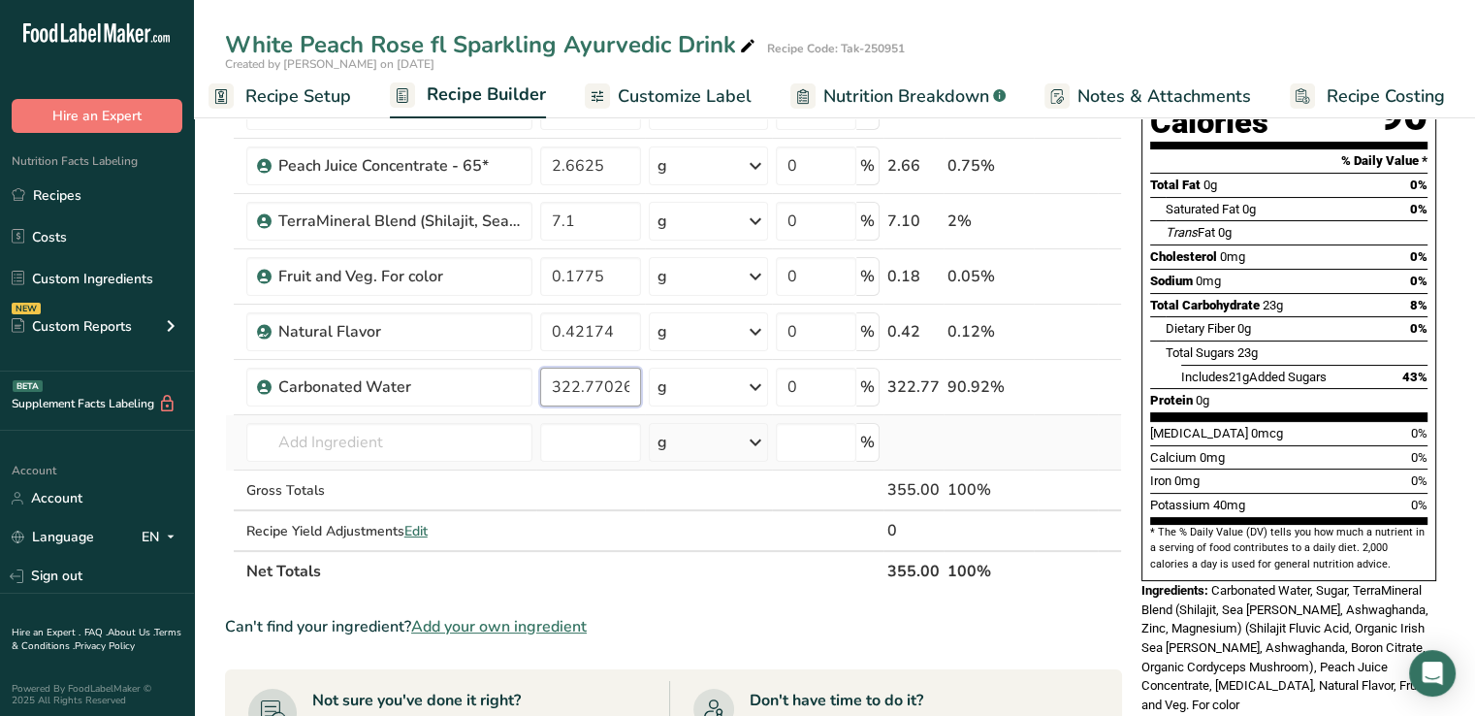
scroll to position [0, 0]
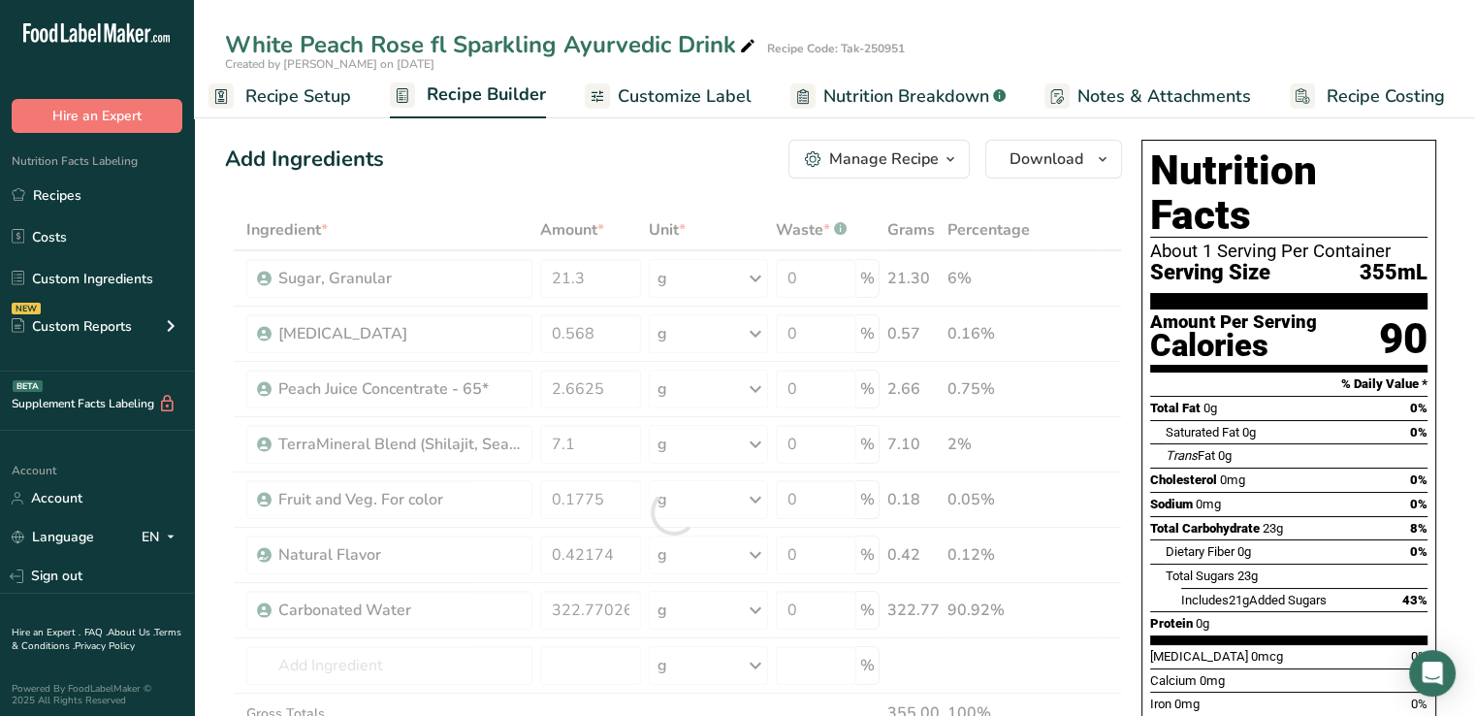
click at [283, 88] on span "Recipe Setup" at bounding box center [298, 96] width 106 height 26
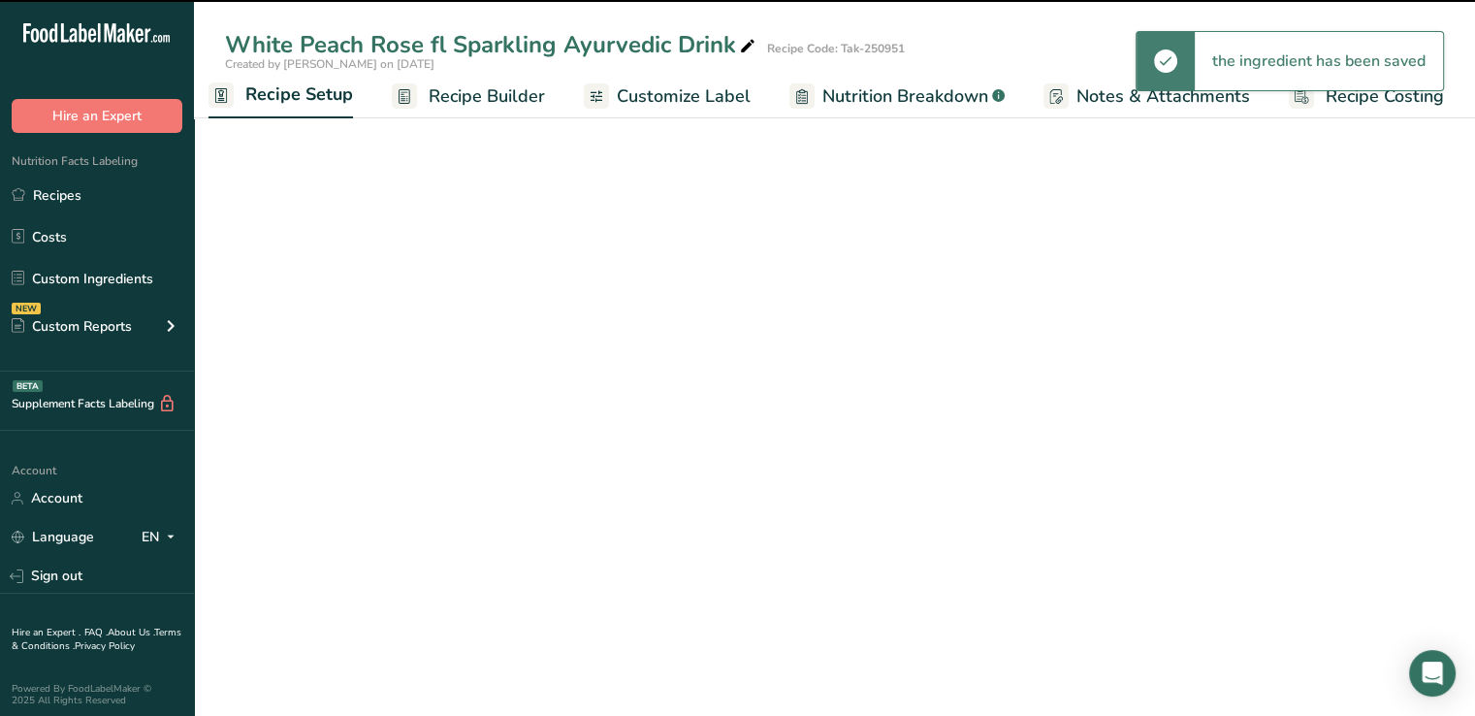
scroll to position [0, 7]
select select "18"
select select "22"
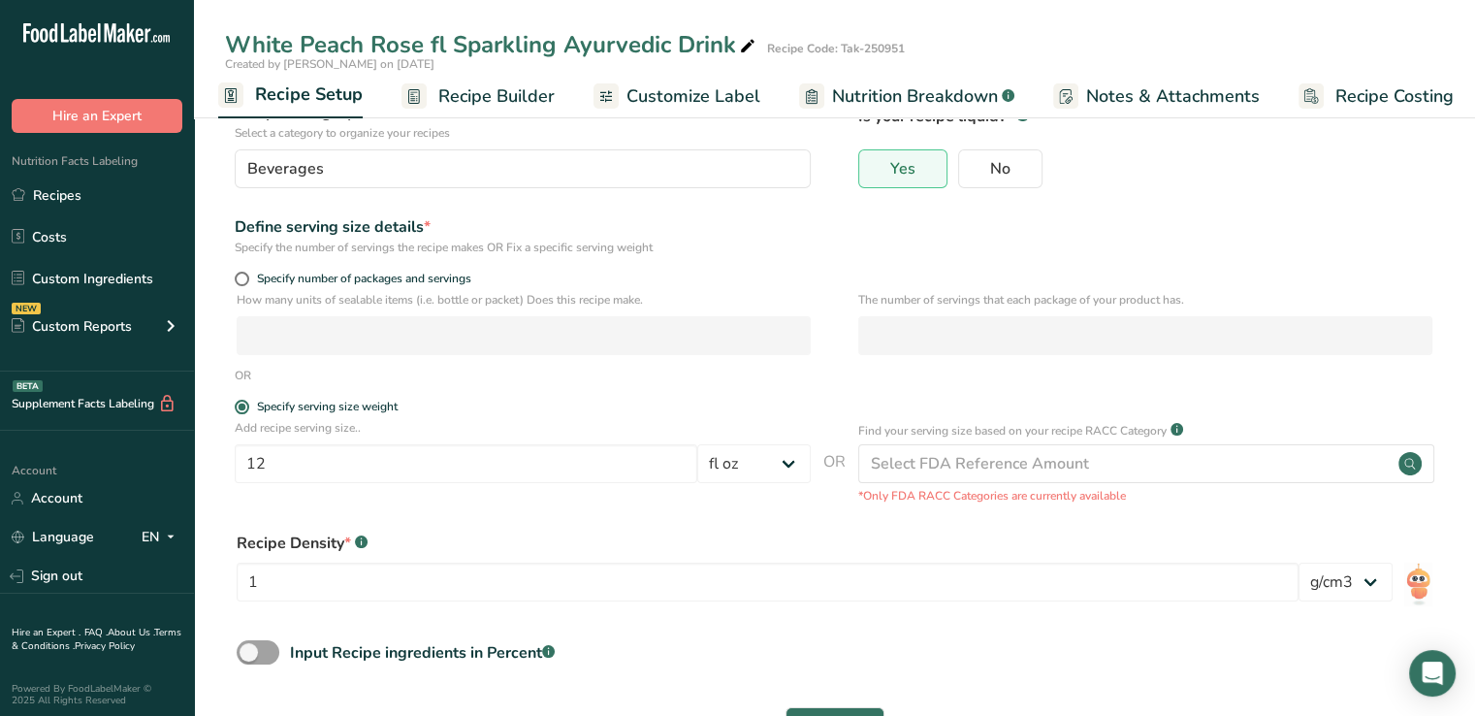
scroll to position [209, 0]
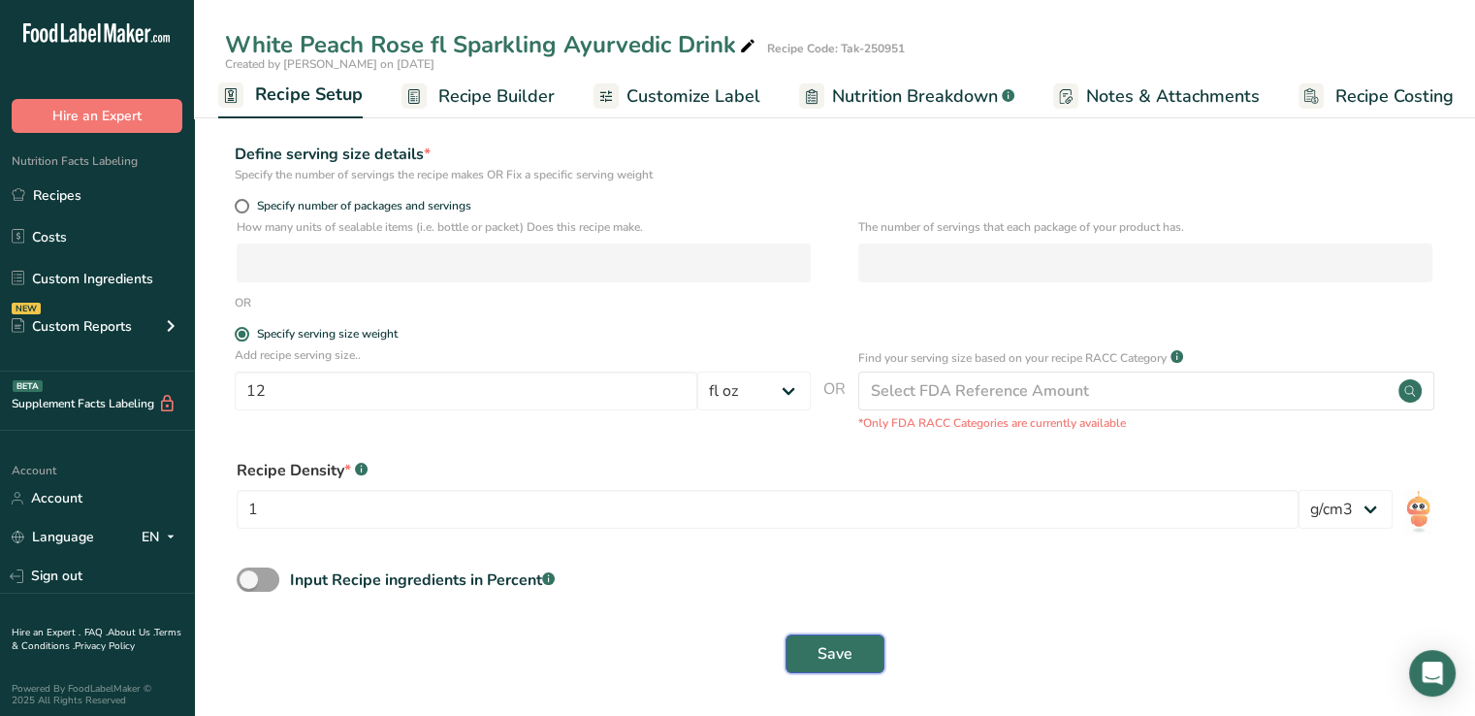
click at [831, 636] on button "Save" at bounding box center [835, 653] width 99 height 39
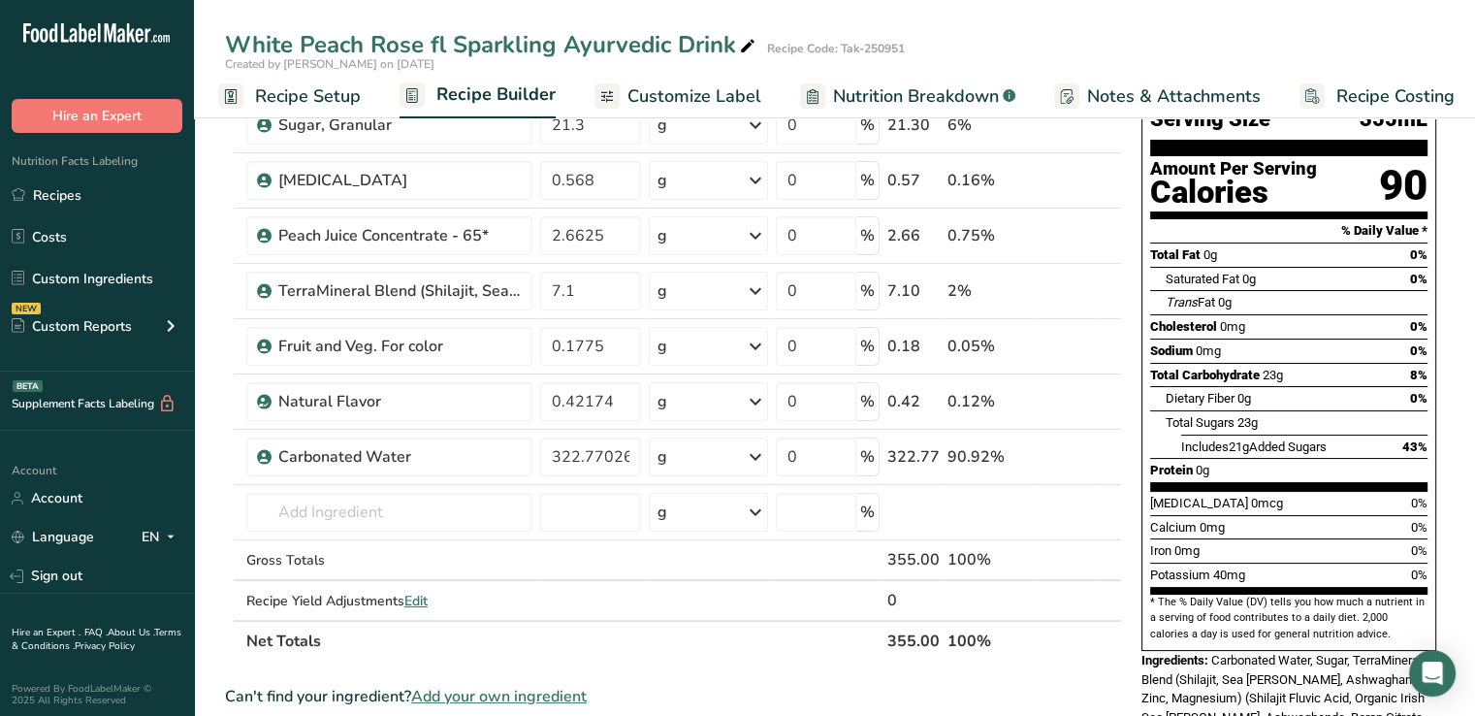
scroll to position [236, 0]
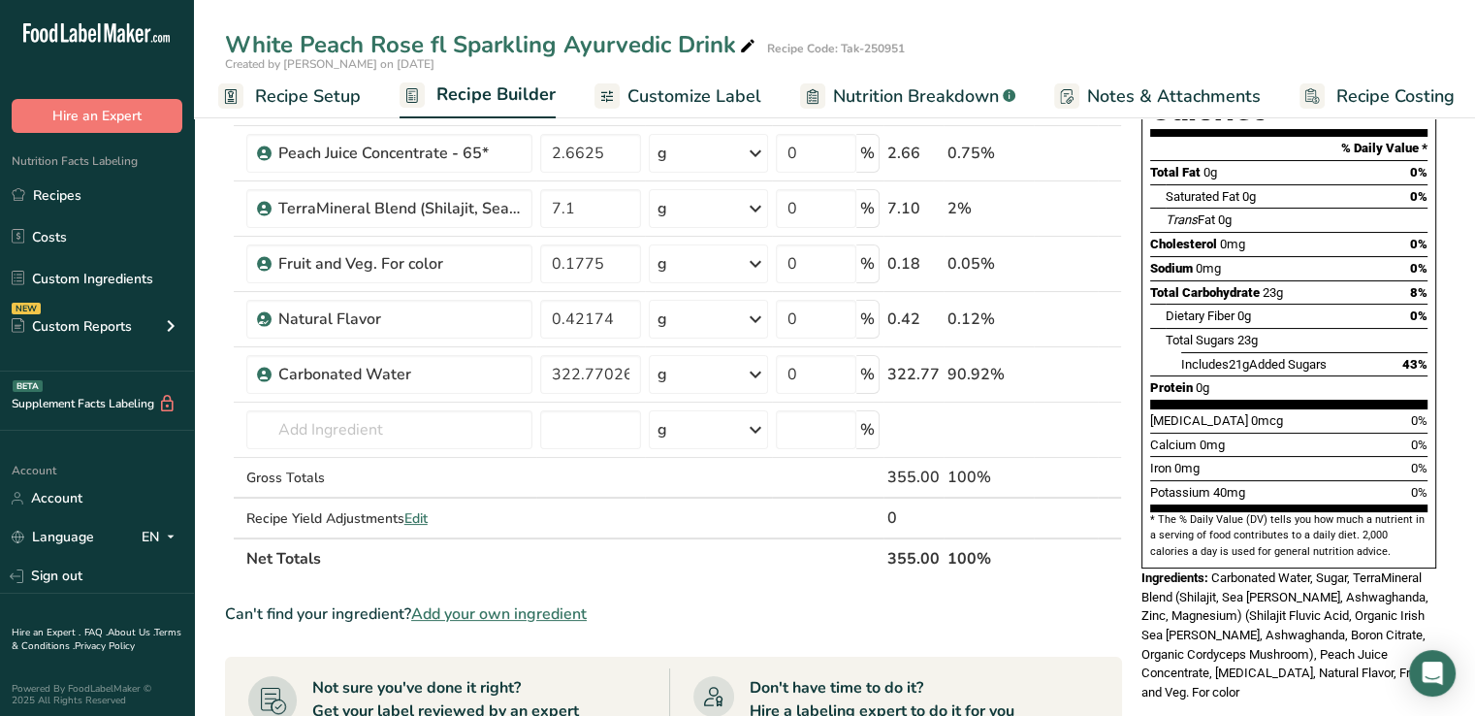
click at [729, 88] on span "Customize Label" at bounding box center [695, 96] width 134 height 26
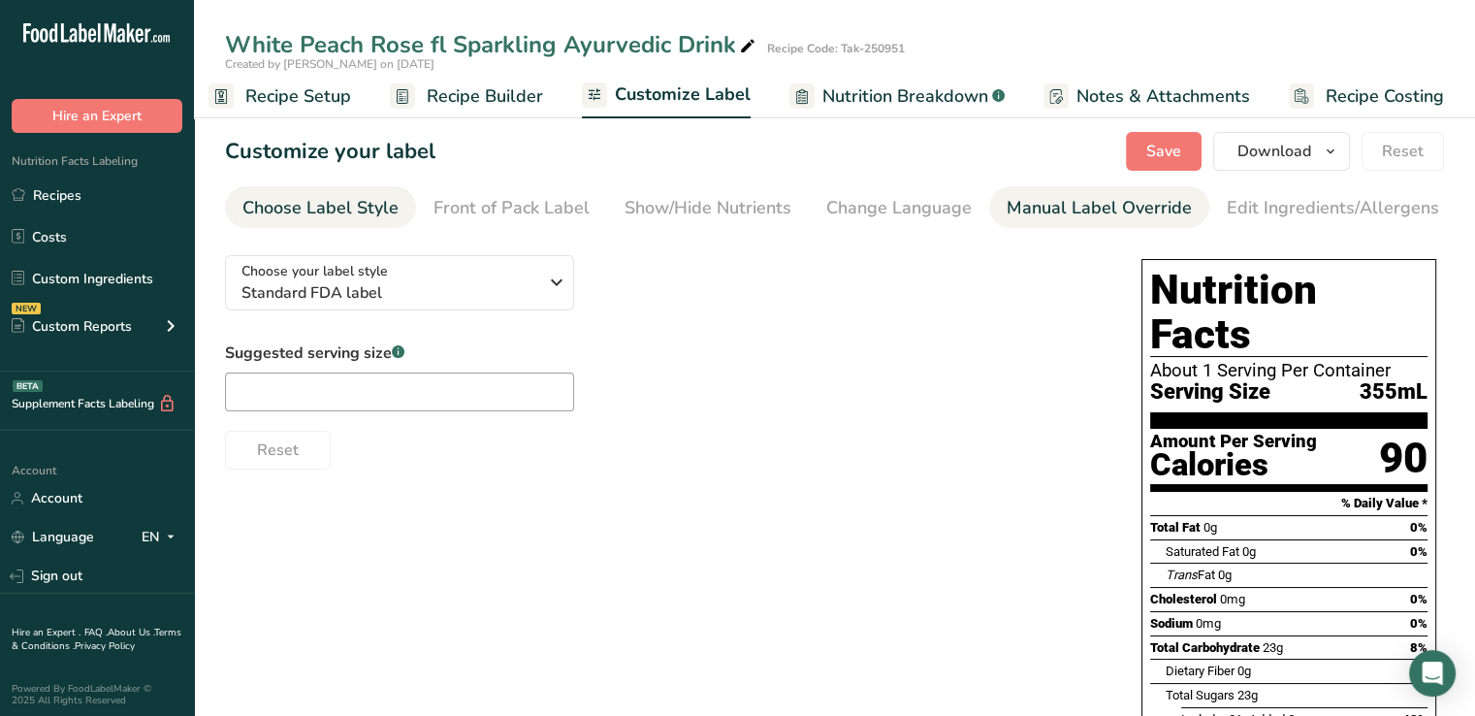
click at [1098, 200] on div "Manual Label Override" at bounding box center [1099, 208] width 185 height 26
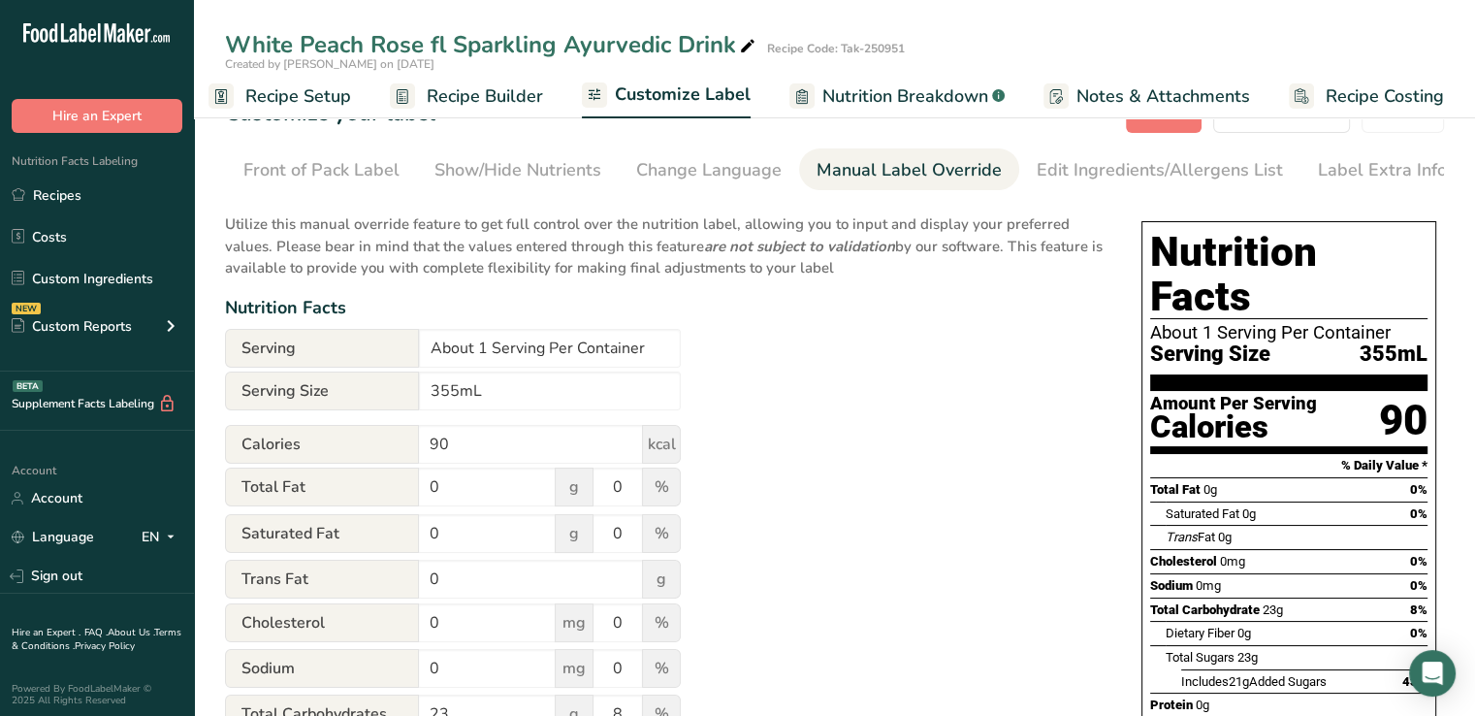
scroll to position [35, 0]
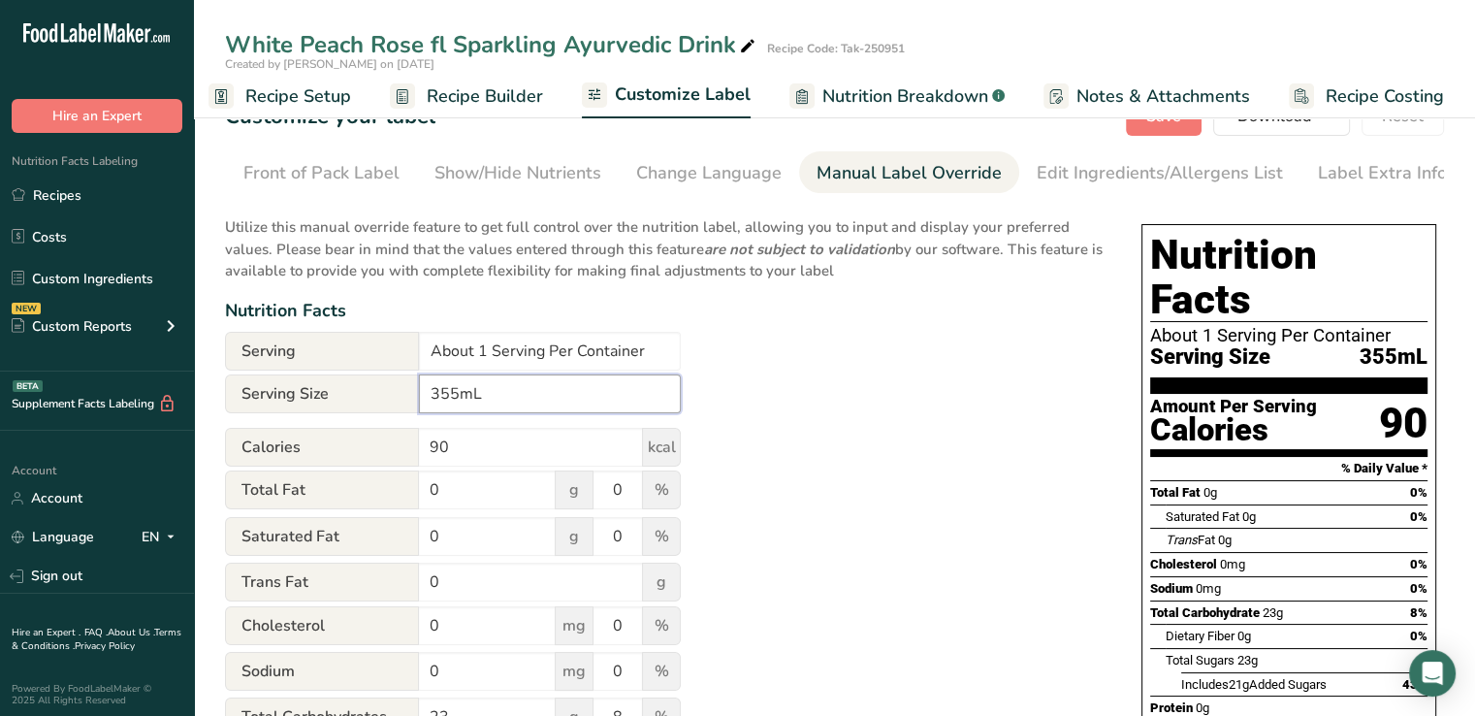
click at [485, 399] on input "355mL" at bounding box center [550, 393] width 262 height 39
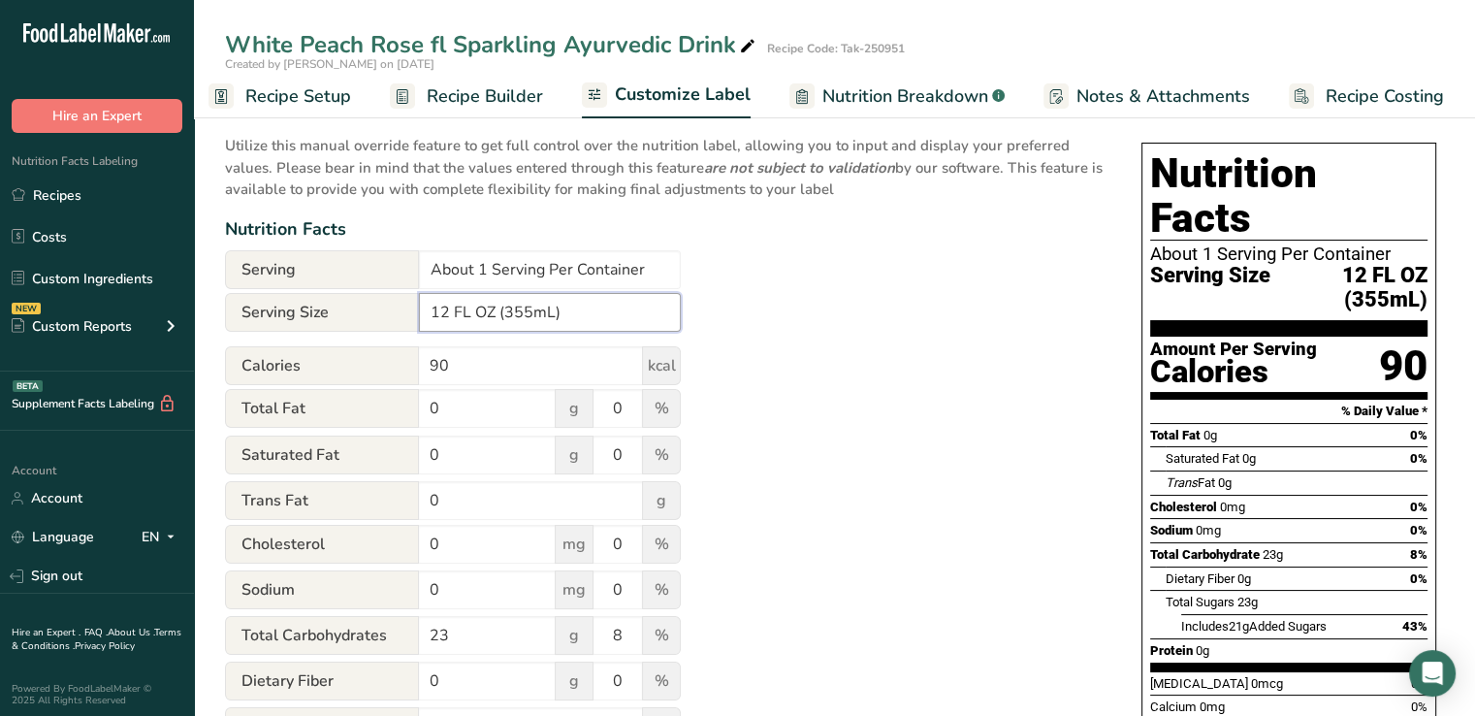
scroll to position [0, 0]
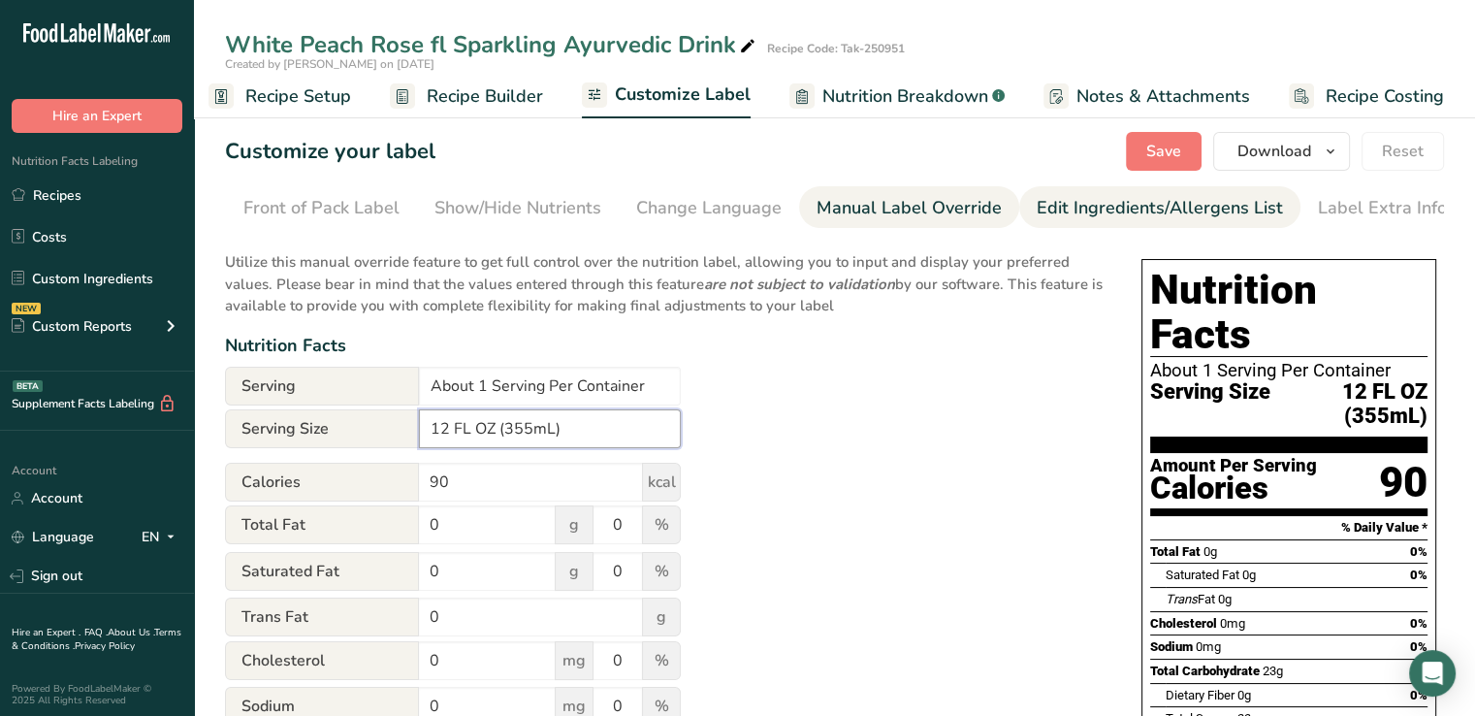
type input "12 FL OZ (355mL)"
click at [1141, 195] on div "Edit Ingredients/Allergens List" at bounding box center [1160, 208] width 246 height 26
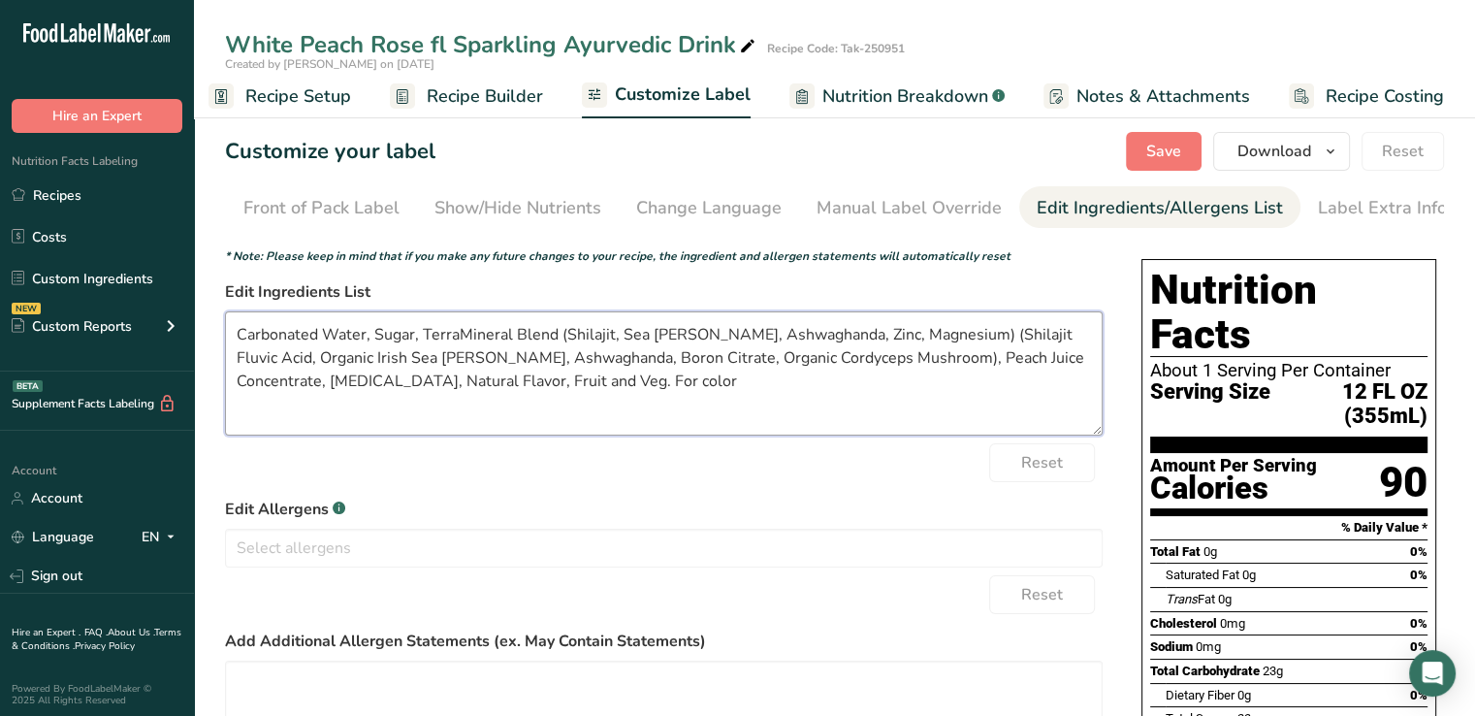
click at [935, 345] on textarea "Carbonated Water, Sugar, TerraMineral Blend (Shilajit, Sea Moss, Ashwaghanda, Z…" at bounding box center [664, 373] width 878 height 124
click at [836, 358] on textarea "Carbonated Water, Sugar, TerraMineral Blend (Shilajit, Sea Moss, Ashwaghanda, Z…" at bounding box center [664, 373] width 878 height 124
click at [372, 391] on textarea "Carbonated Water, Sugar, TerraMineral Blend (Shilajit, Sea Moss, Ashwaghanda, Z…" at bounding box center [664, 373] width 878 height 124
click at [494, 387] on textarea "Carbonated Water, Sugar, TerraMineral Blend (Shilajit, Sea Moss, Ashwaghanda, Z…" at bounding box center [664, 373] width 878 height 124
click at [598, 393] on textarea "Carbonated Water, Sugar, TerraMineral Blend (Shilajit, Sea Moss, Ashwaghanda, Z…" at bounding box center [664, 373] width 878 height 124
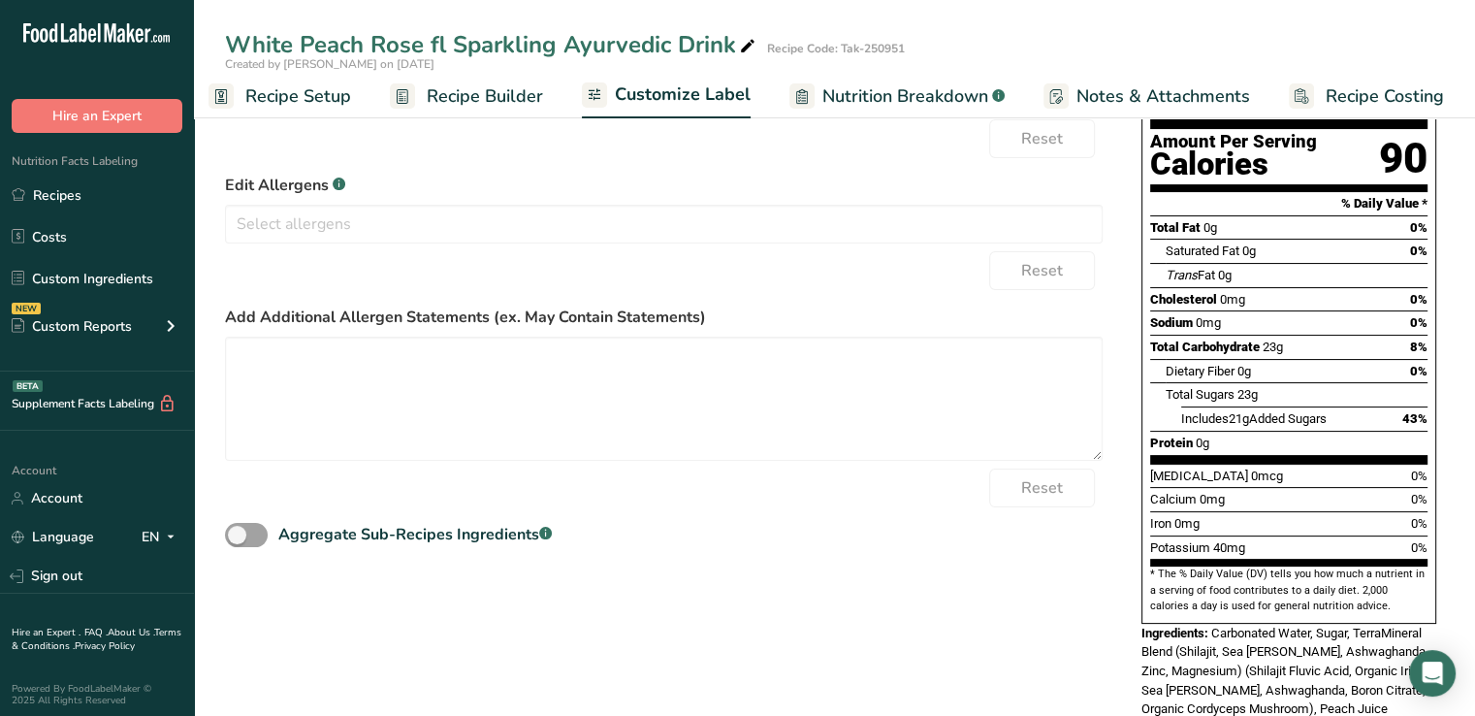
scroll to position [314, 0]
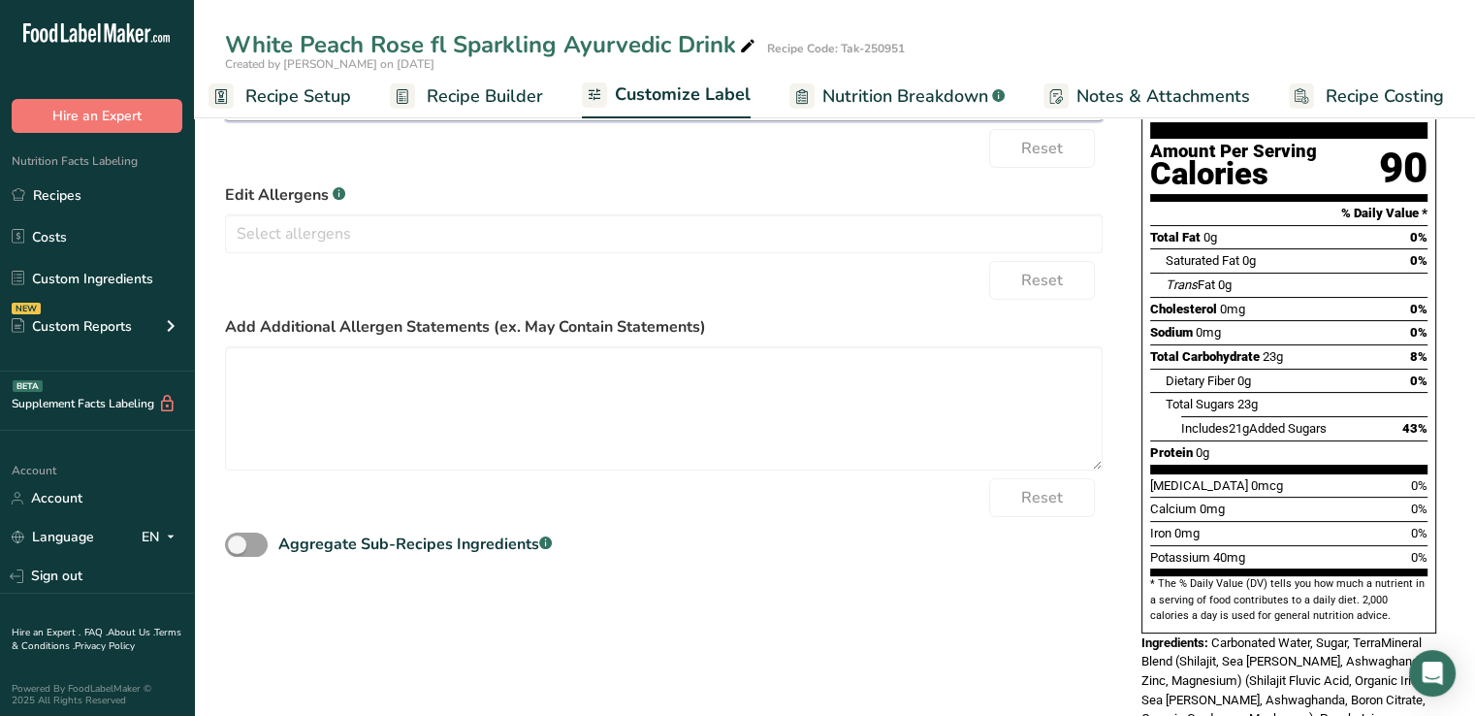
type textarea "Carbonated Water, Sugar, TerraMineral Blend (Shilajit, Sea Moss, Ashwaghanda, Z…"
click at [598, 393] on textarea at bounding box center [664, 408] width 878 height 124
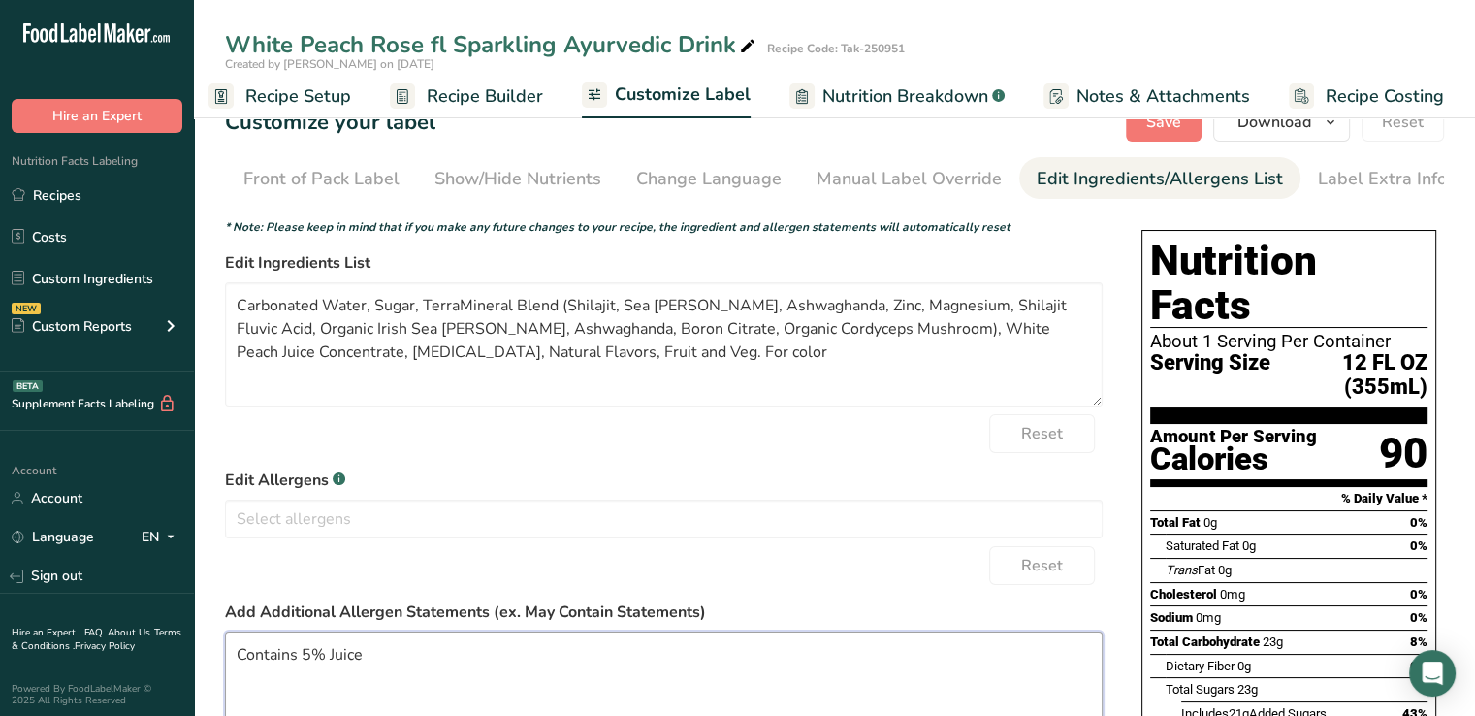
scroll to position [0, 0]
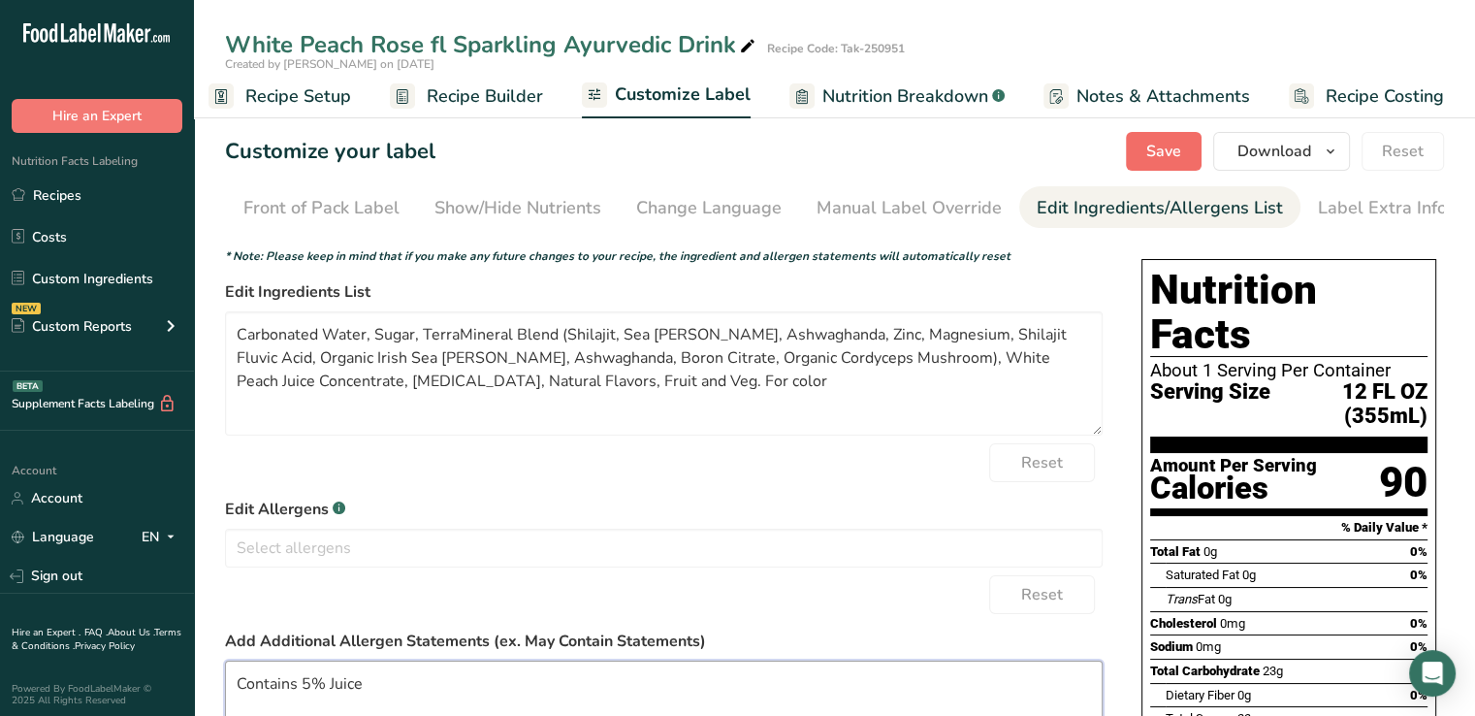
type textarea "Contains 5% Juice"
click at [1158, 148] on span "Save" at bounding box center [1163, 151] width 35 height 23
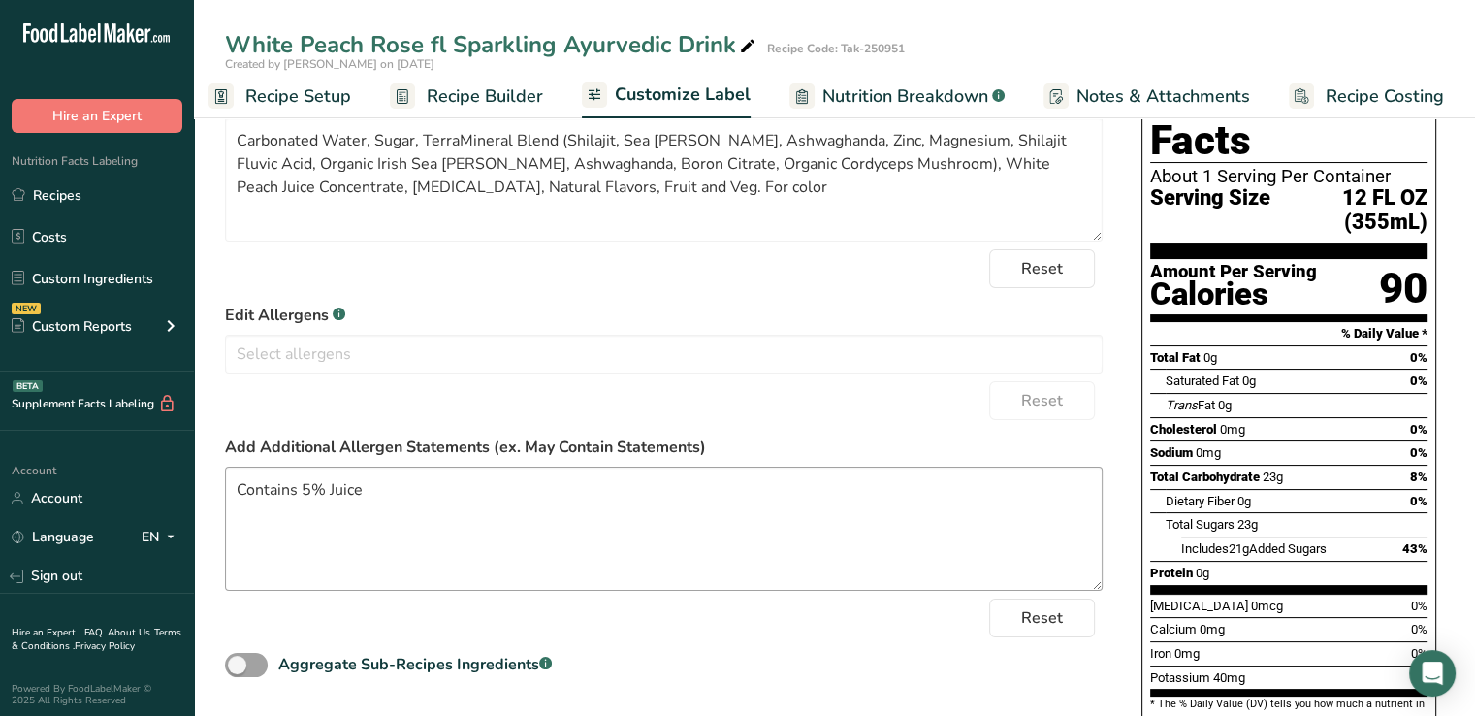
click at [813, 691] on div "Choose your label style Standard FDA label USA (FDA) Standard FDA label Tabular…" at bounding box center [834, 486] width 1219 height 880
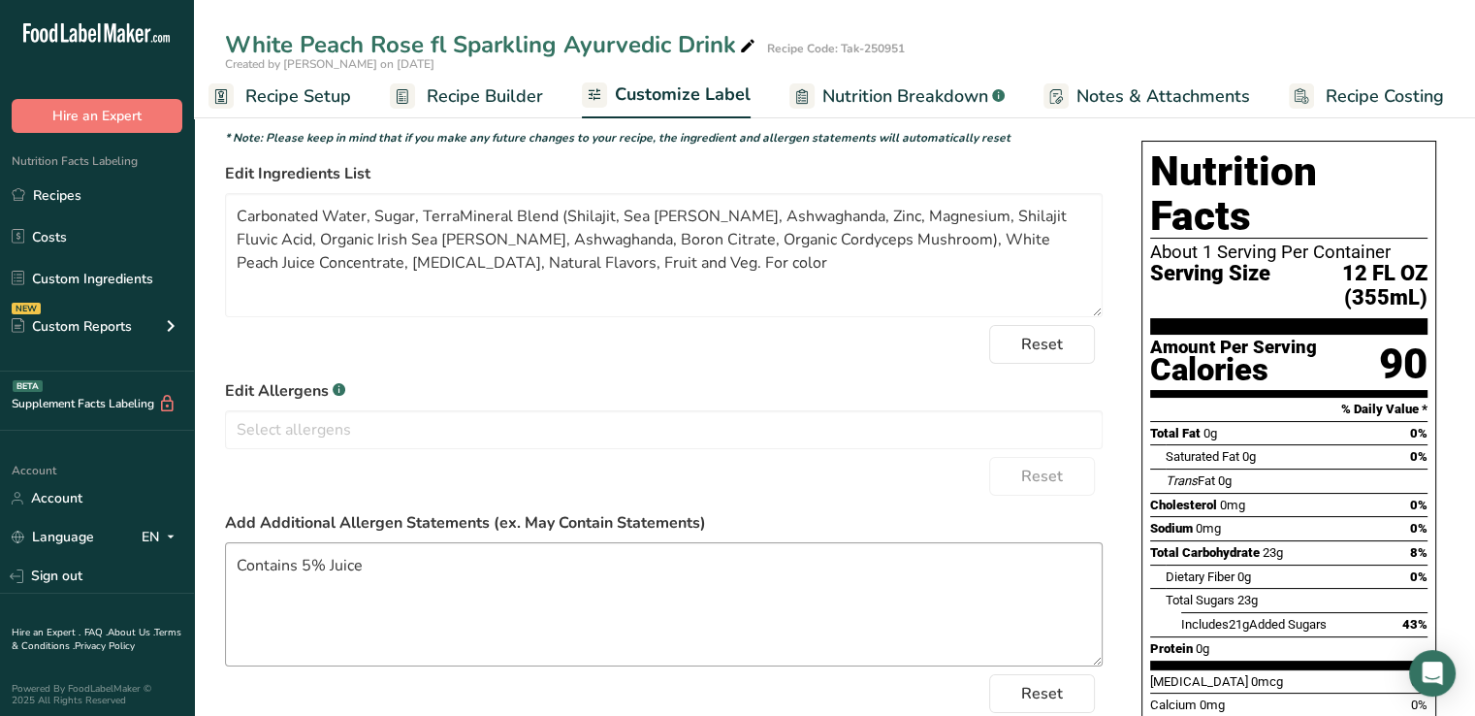
scroll to position [392, 0]
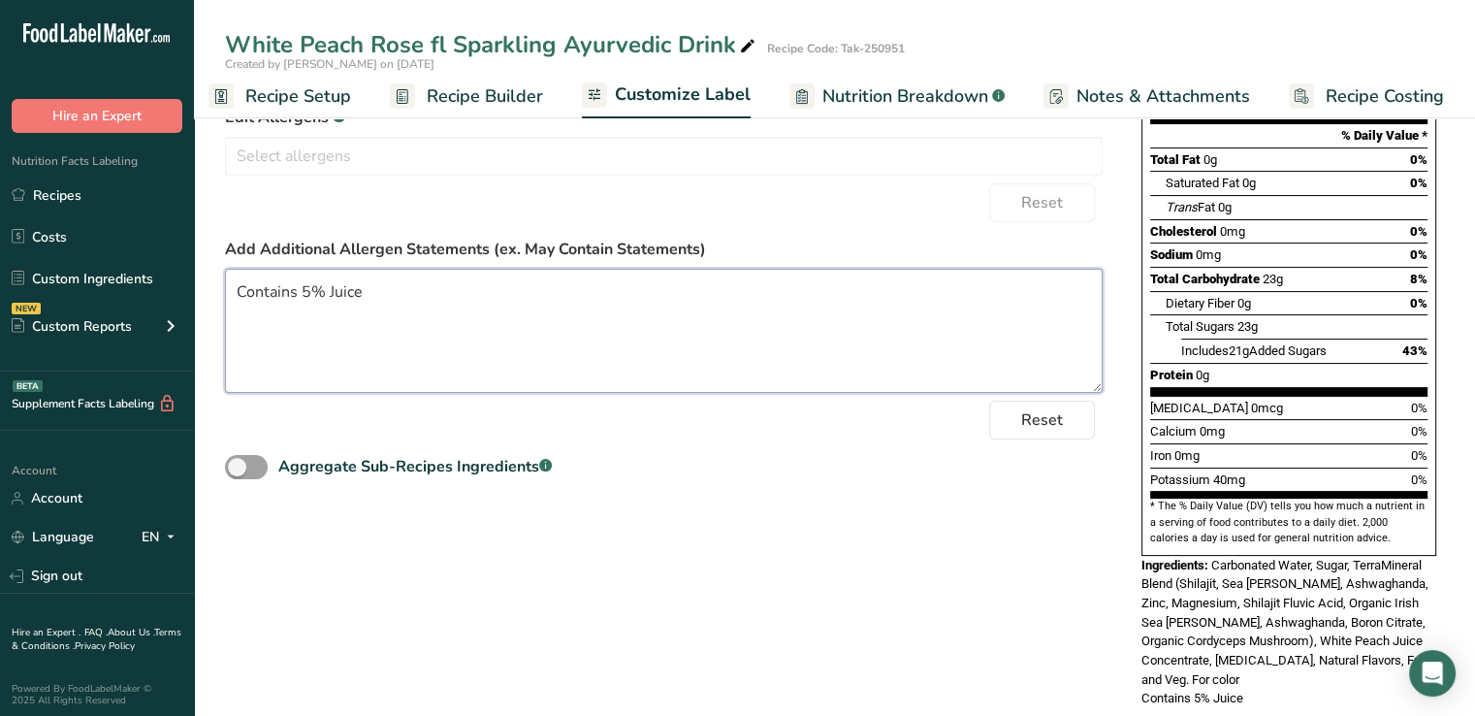
click at [398, 328] on textarea "Contains 5% Juice" at bounding box center [664, 331] width 878 height 124
drag, startPoint x: 410, startPoint y: 281, endPoint x: 213, endPoint y: 292, distance: 197.2
click at [213, 292] on section "Customize your label Save Download Choose what to show on your downloaded label…" at bounding box center [834, 233] width 1281 height 1049
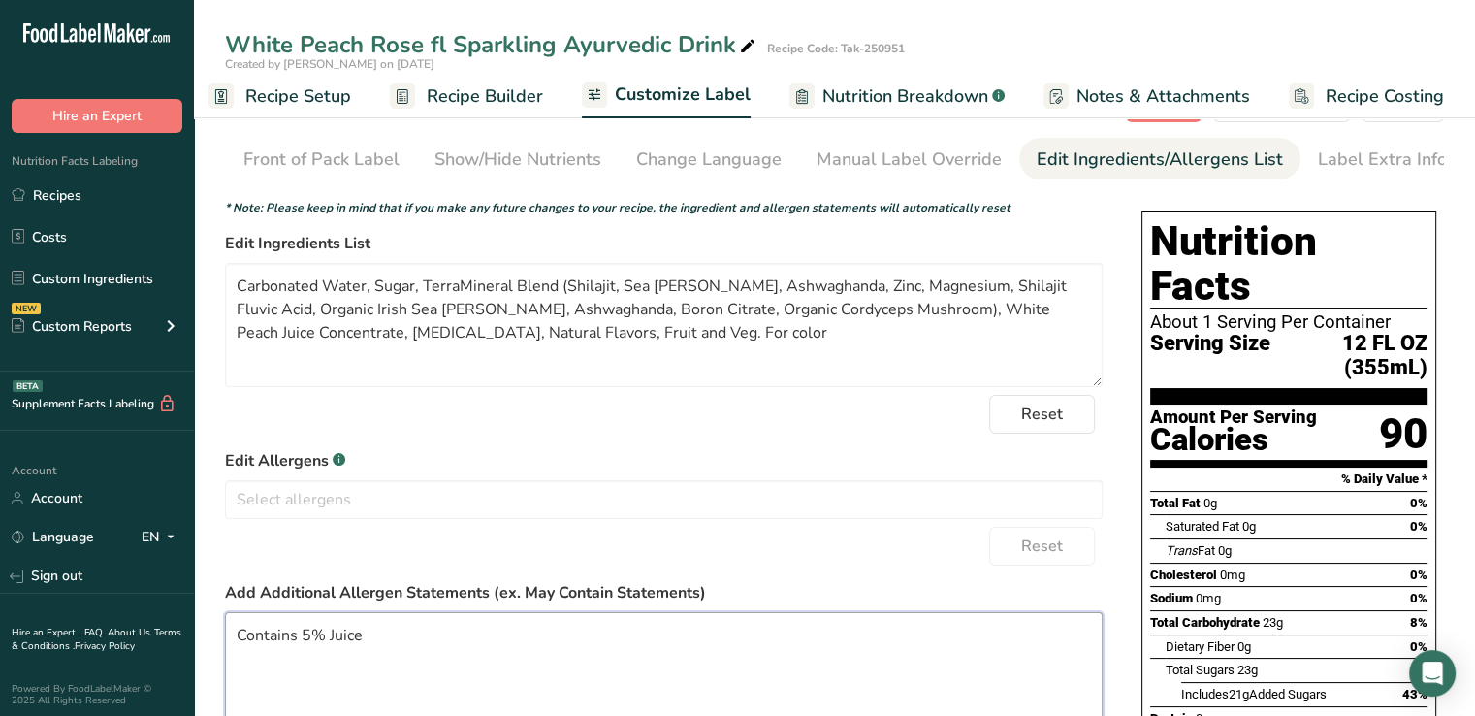
scroll to position [0, 0]
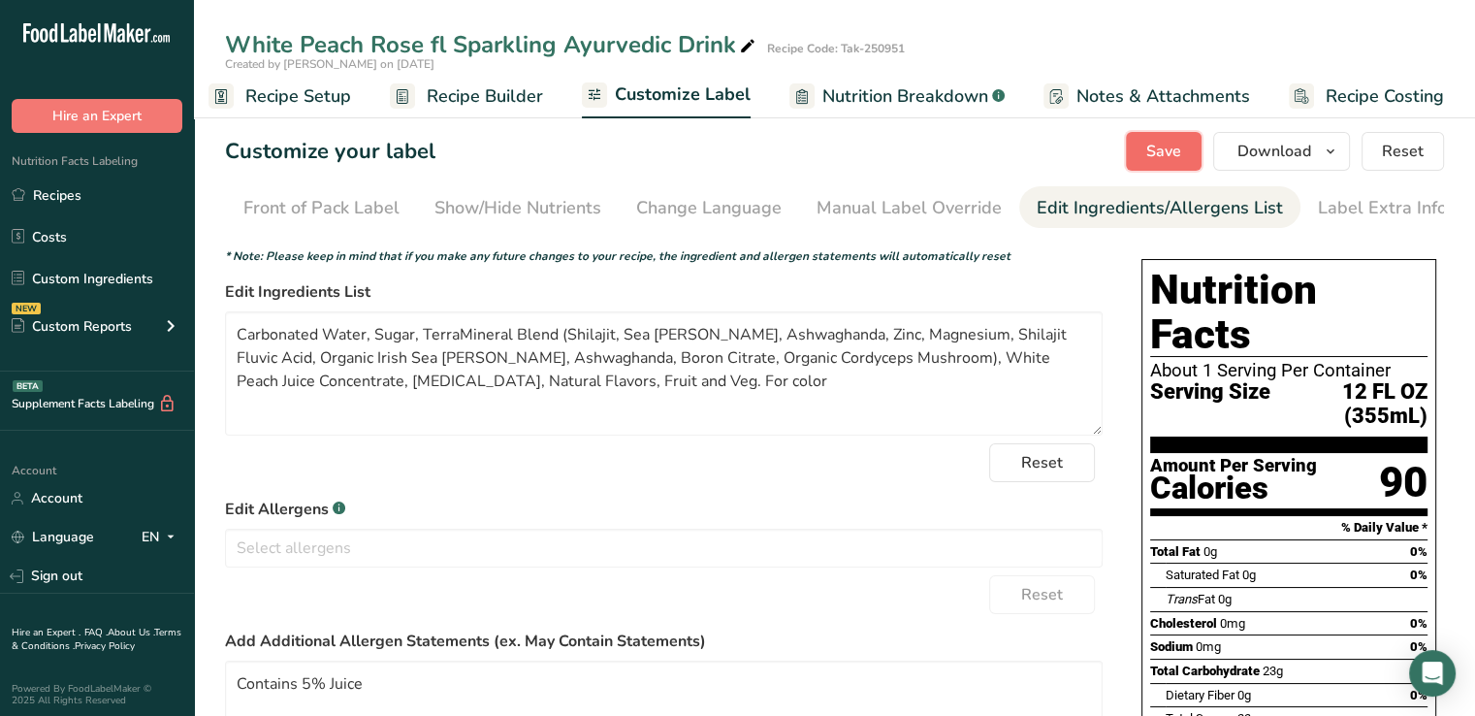
click at [1159, 147] on span "Save" at bounding box center [1163, 151] width 35 height 23
click at [648, 563] on input "text" at bounding box center [664, 547] width 876 height 30
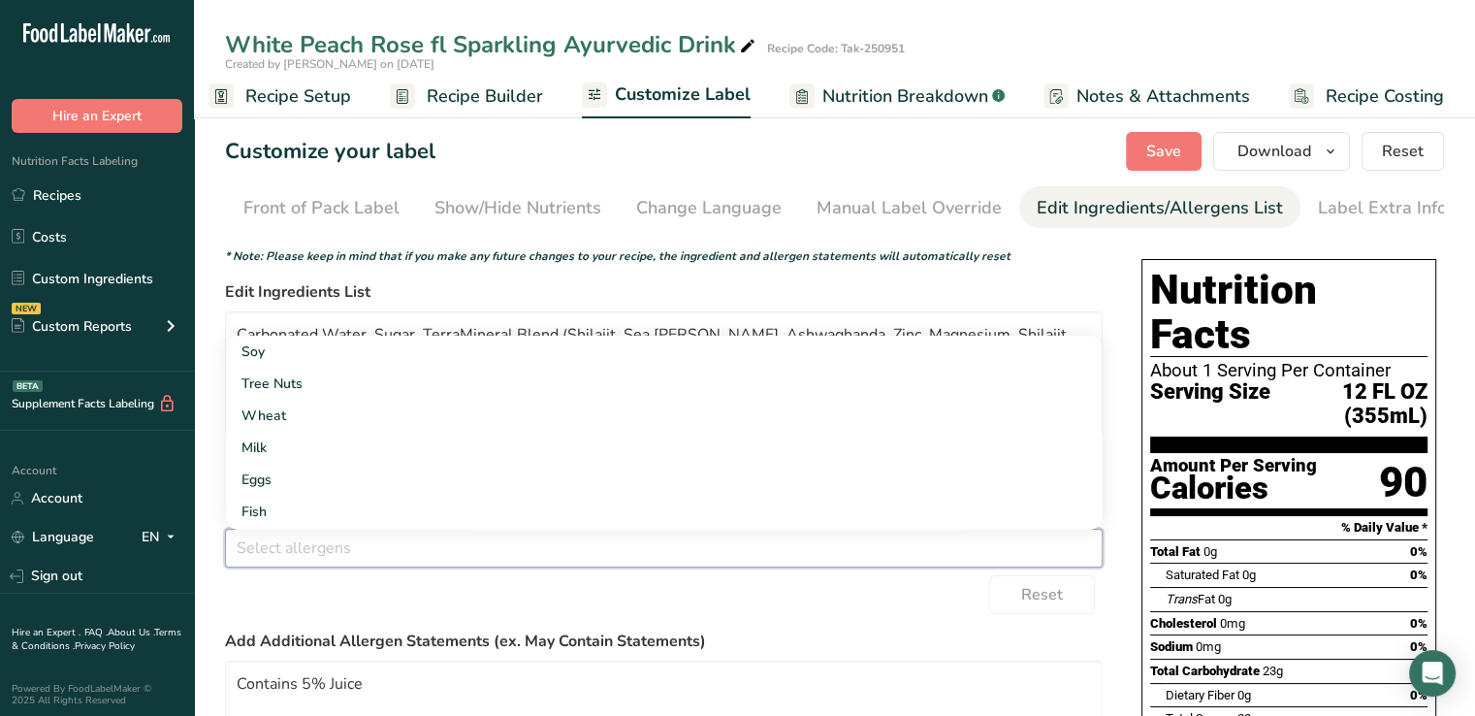
click at [837, 614] on div "Reset" at bounding box center [664, 594] width 878 height 39
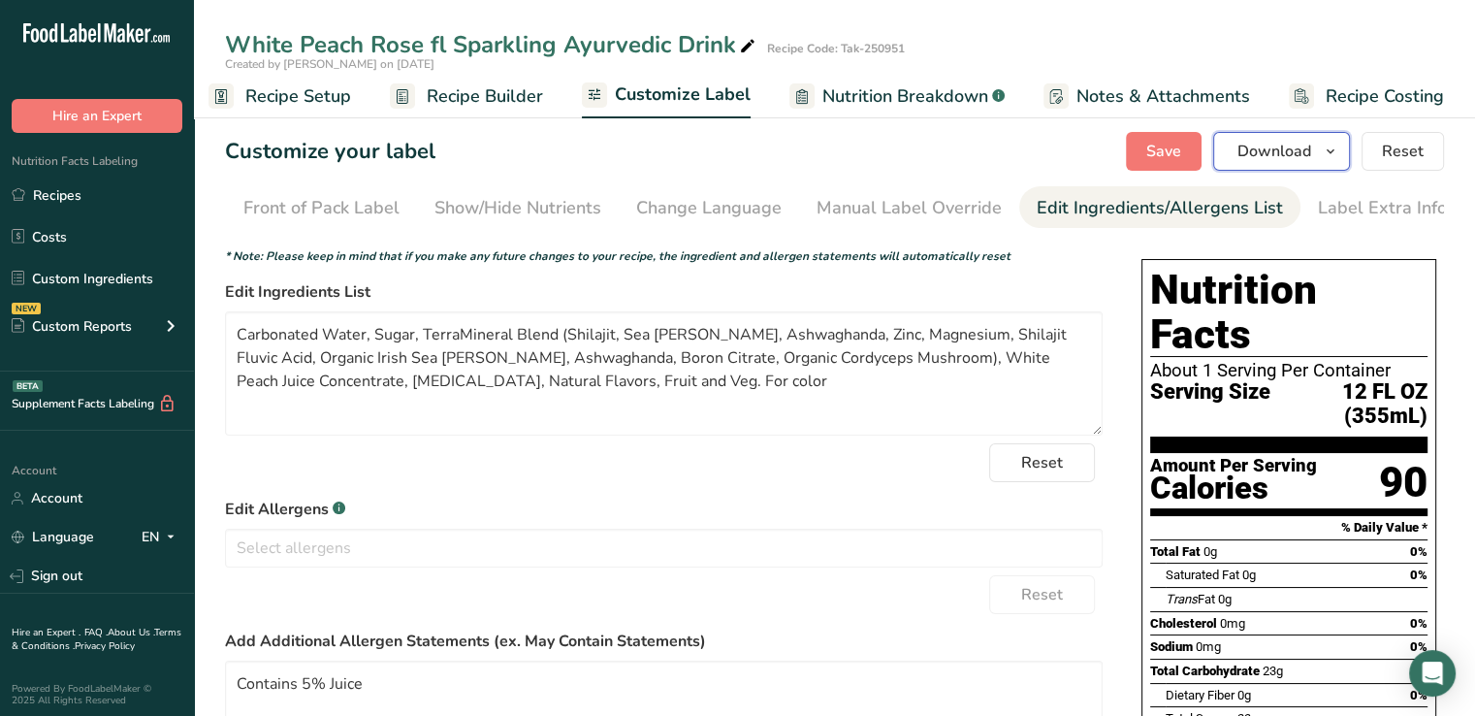
click at [1318, 150] on button "Download" at bounding box center [1281, 151] width 137 height 39
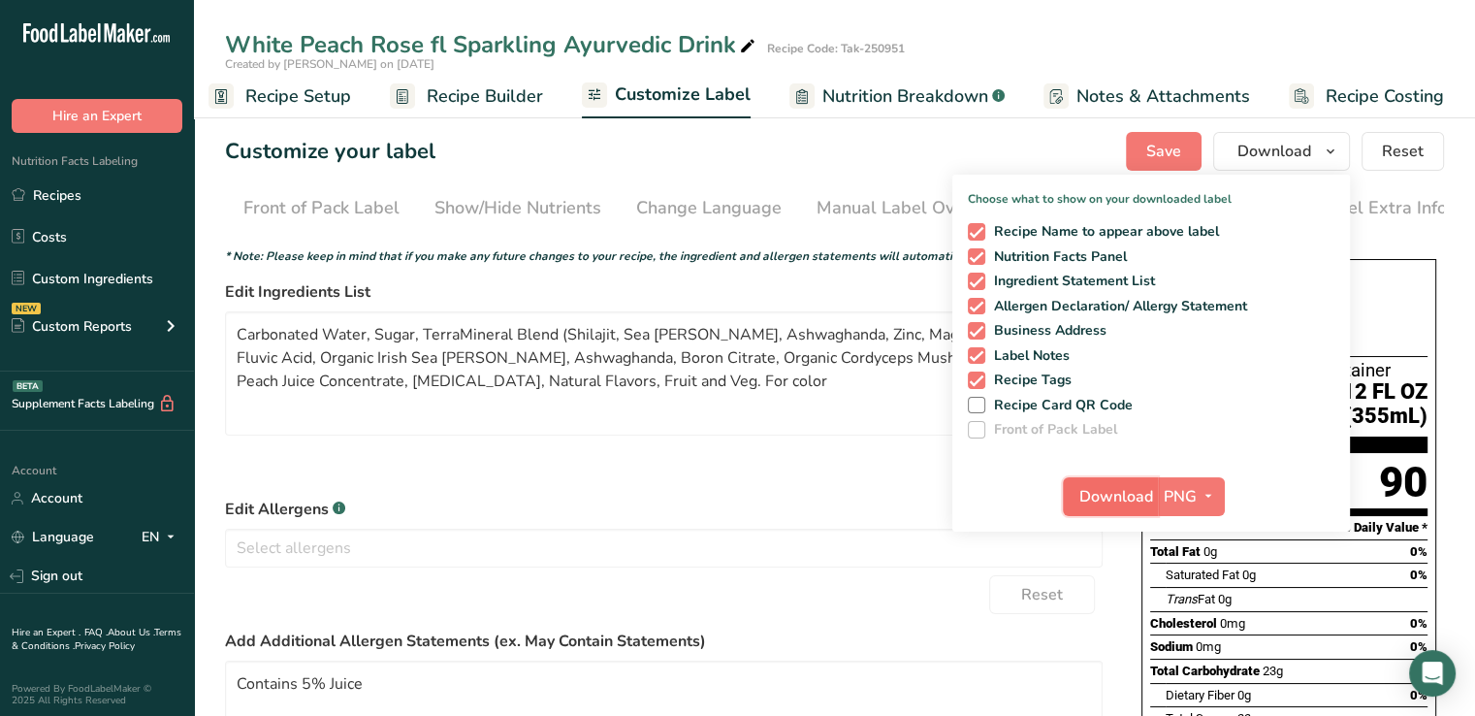
drag, startPoint x: 1156, startPoint y: 505, endPoint x: 1126, endPoint y: 501, distance: 30.3
click at [1126, 501] on span "Download" at bounding box center [1116, 496] width 74 height 23
click at [261, 95] on span "Recipe Setup" at bounding box center [298, 96] width 106 height 26
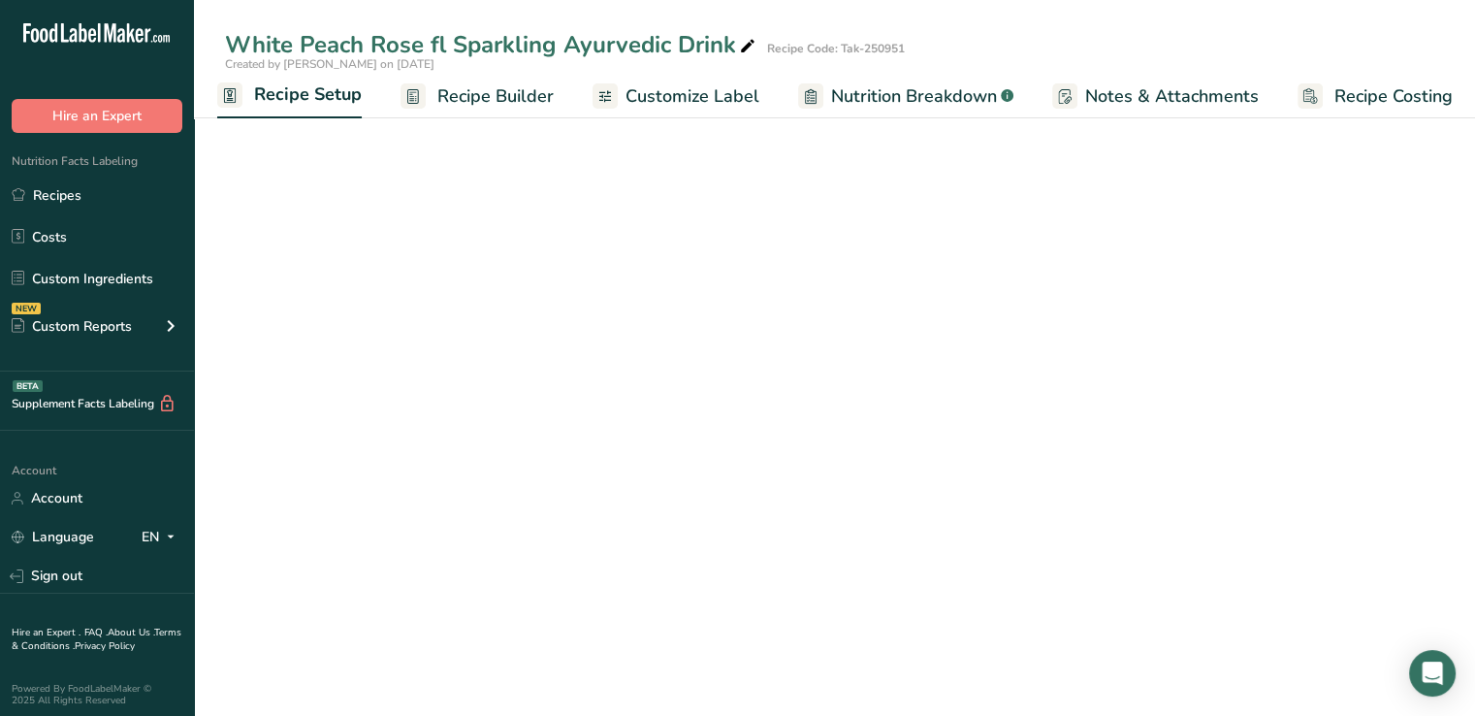
select select "18"
select select "22"
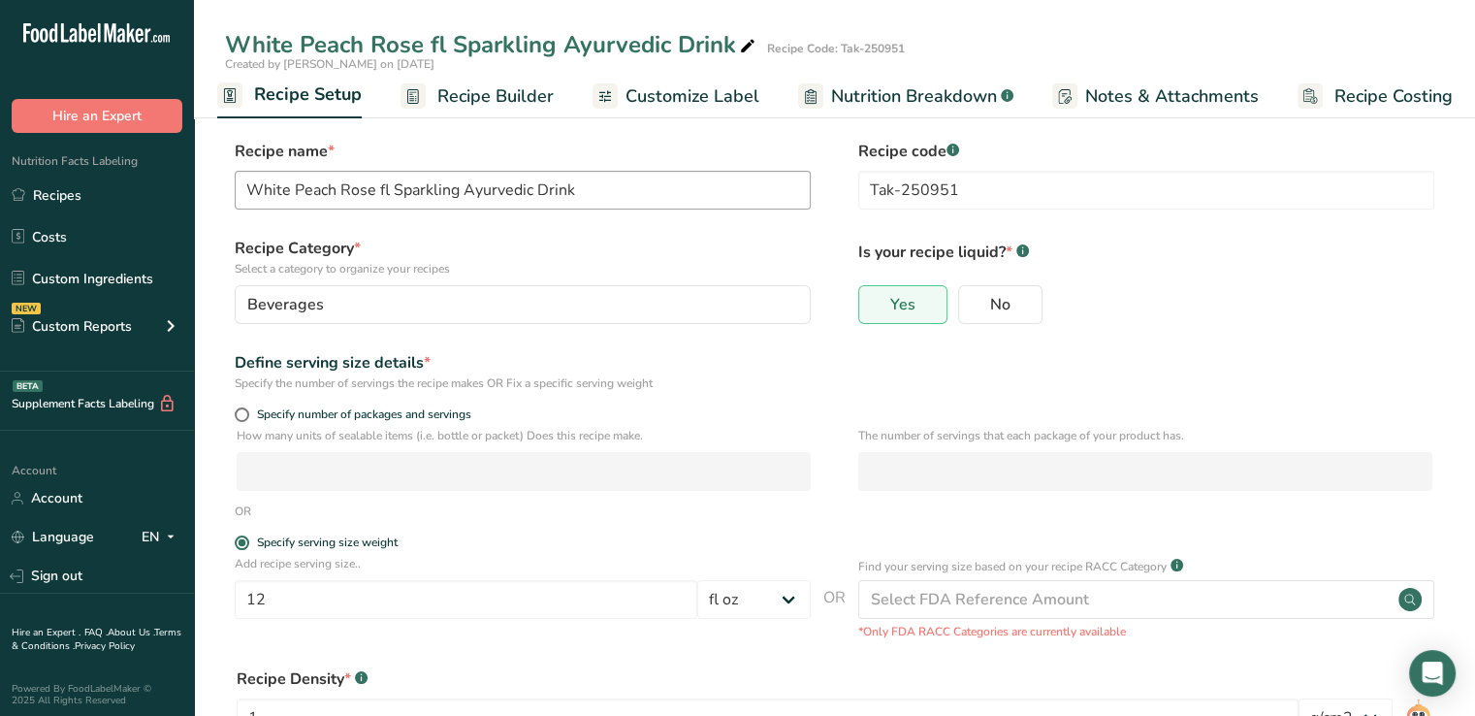
scroll to position [0, 7]
click at [241, 196] on input "White Peach Rose fl Sparkling Ayurvedic Drink" at bounding box center [523, 190] width 576 height 39
click at [269, 186] on input "TAK-250951 White Peach Rose fl Sparkling Ayurvedic Drink" at bounding box center [523, 190] width 576 height 39
type input "APP-250951 White Peach Rose fl Sparkling Ayurvedic Drink"
click at [888, 200] on input "Tak-250951" at bounding box center [1146, 190] width 576 height 39
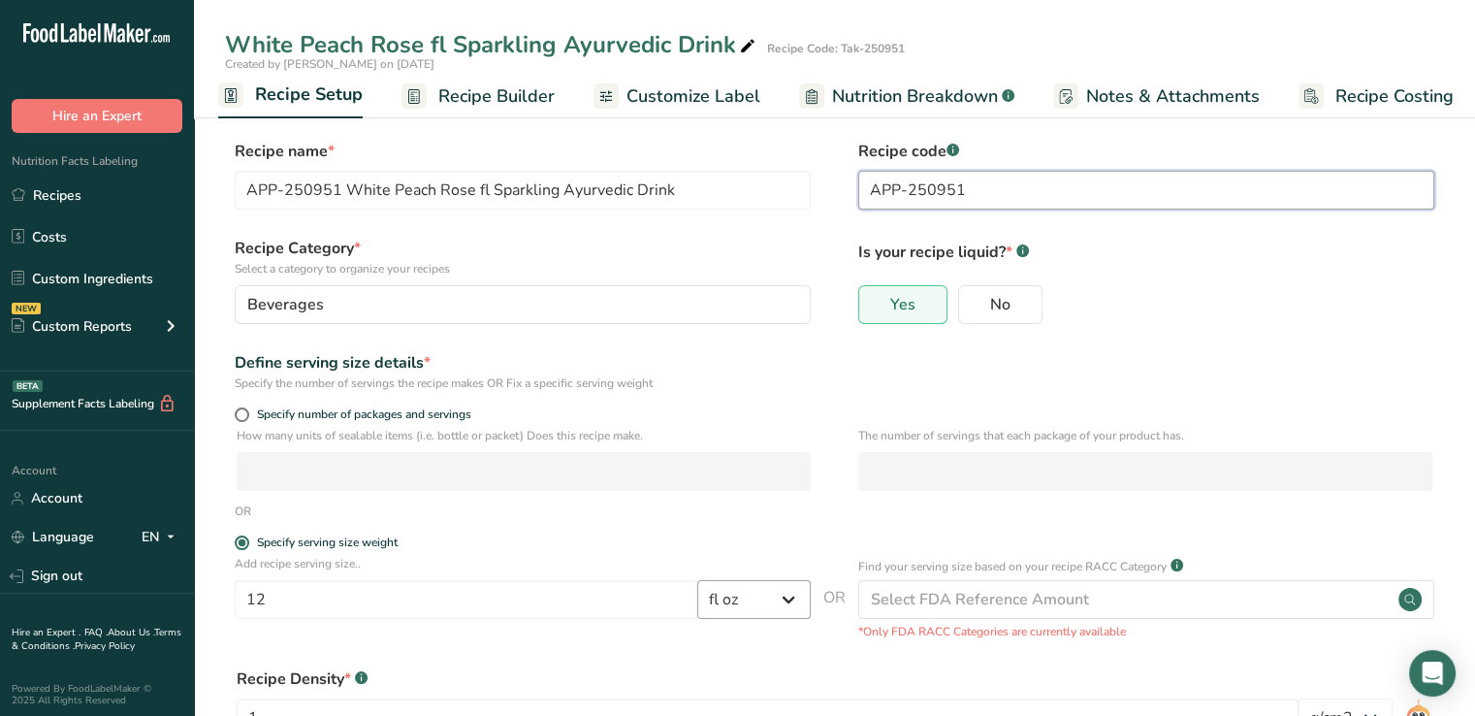
scroll to position [209, 0]
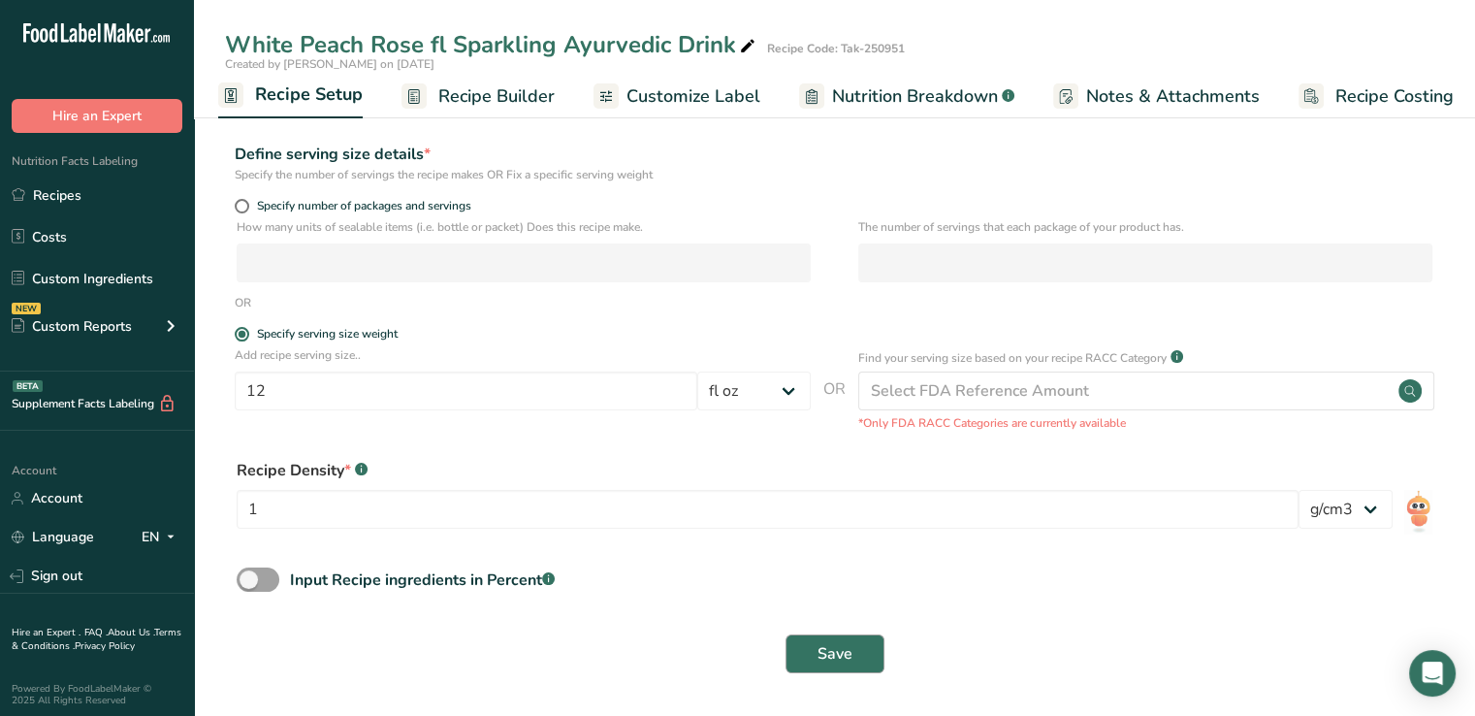
type input "APP-250951"
click at [853, 656] on button "Save" at bounding box center [835, 653] width 99 height 39
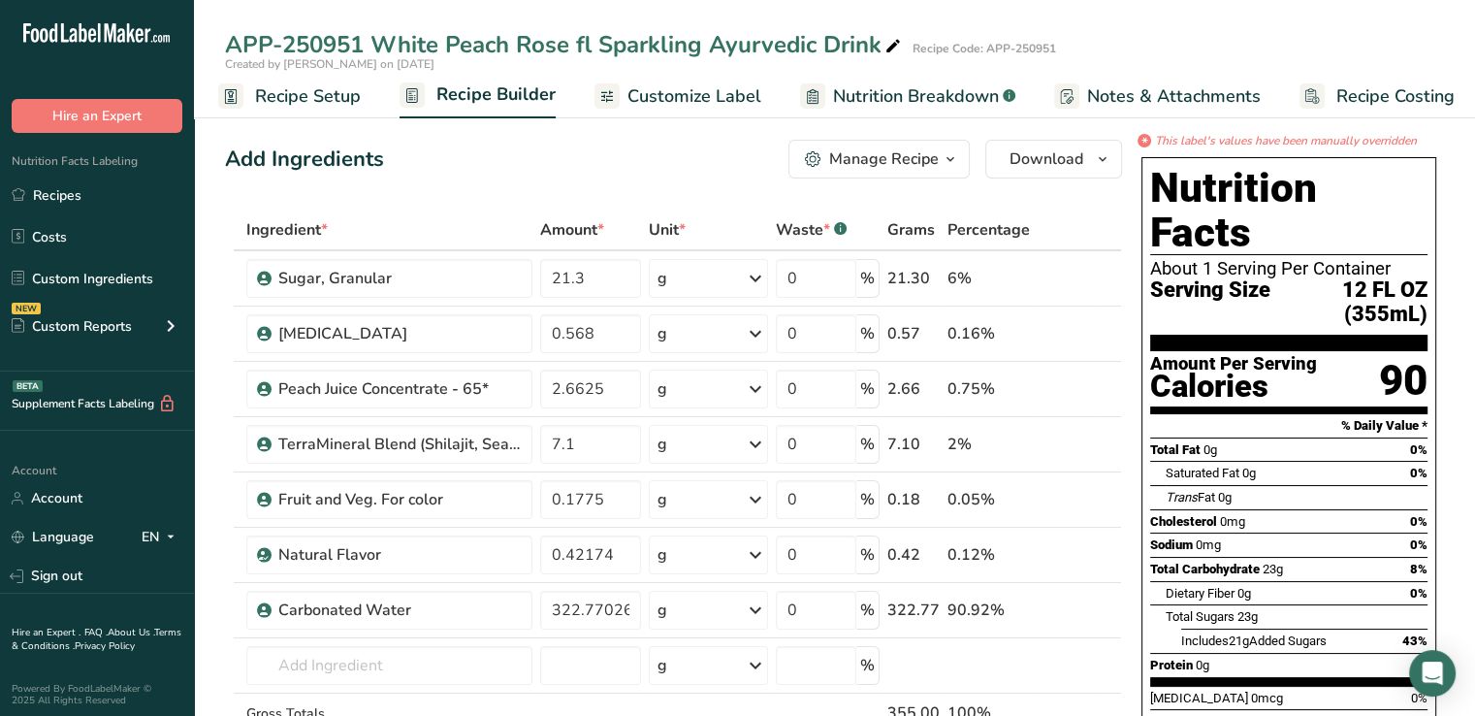
click at [666, 94] on span "Customize Label" at bounding box center [695, 96] width 134 height 26
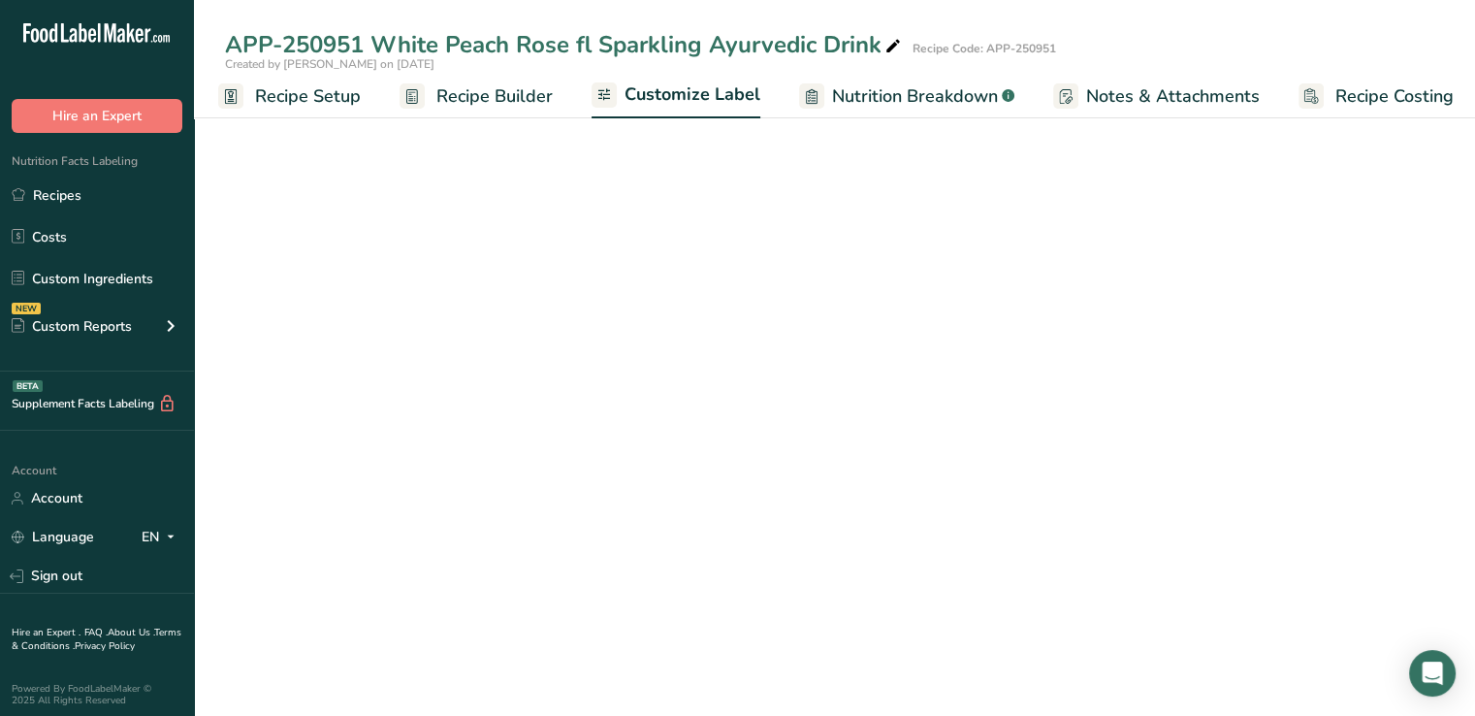
scroll to position [0, 16]
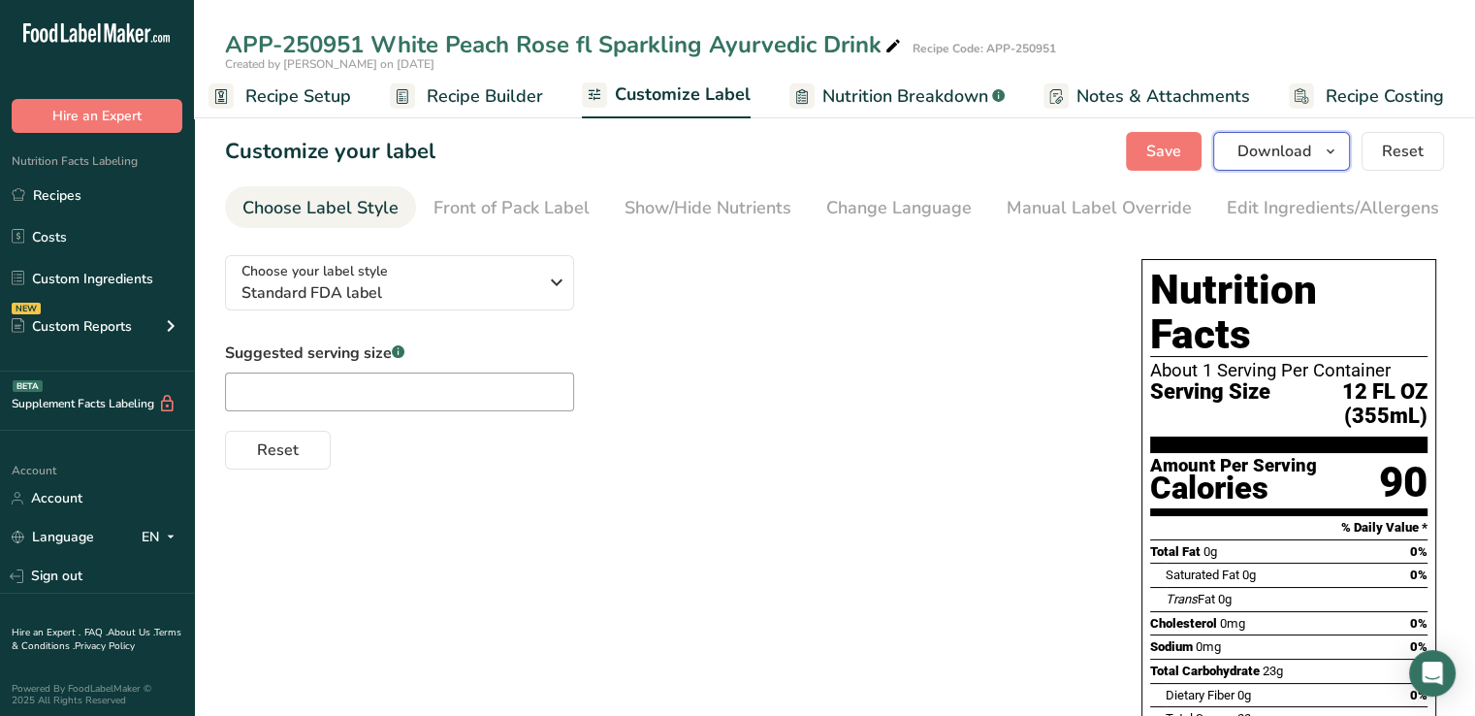
click at [1273, 146] on span "Download" at bounding box center [1275, 151] width 74 height 23
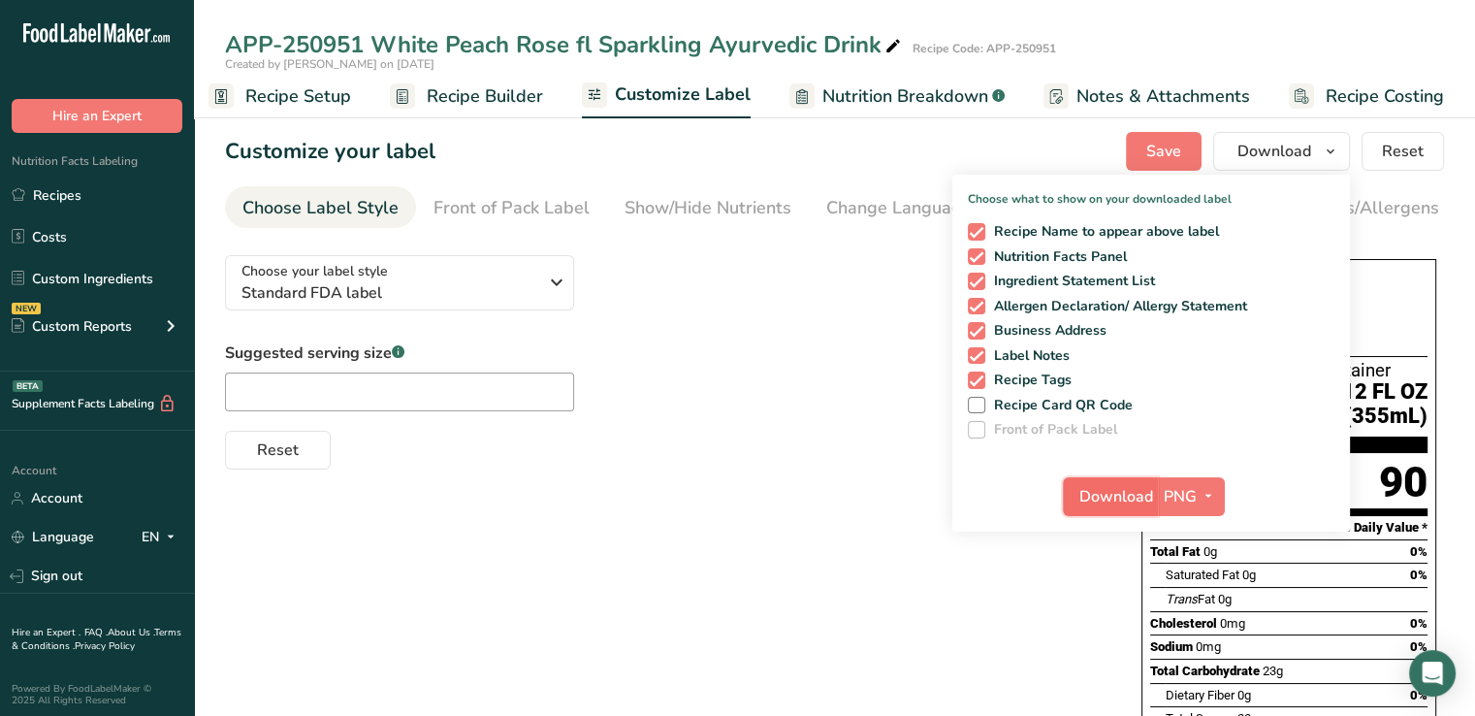
click at [1125, 494] on span "Download" at bounding box center [1116, 496] width 74 height 23
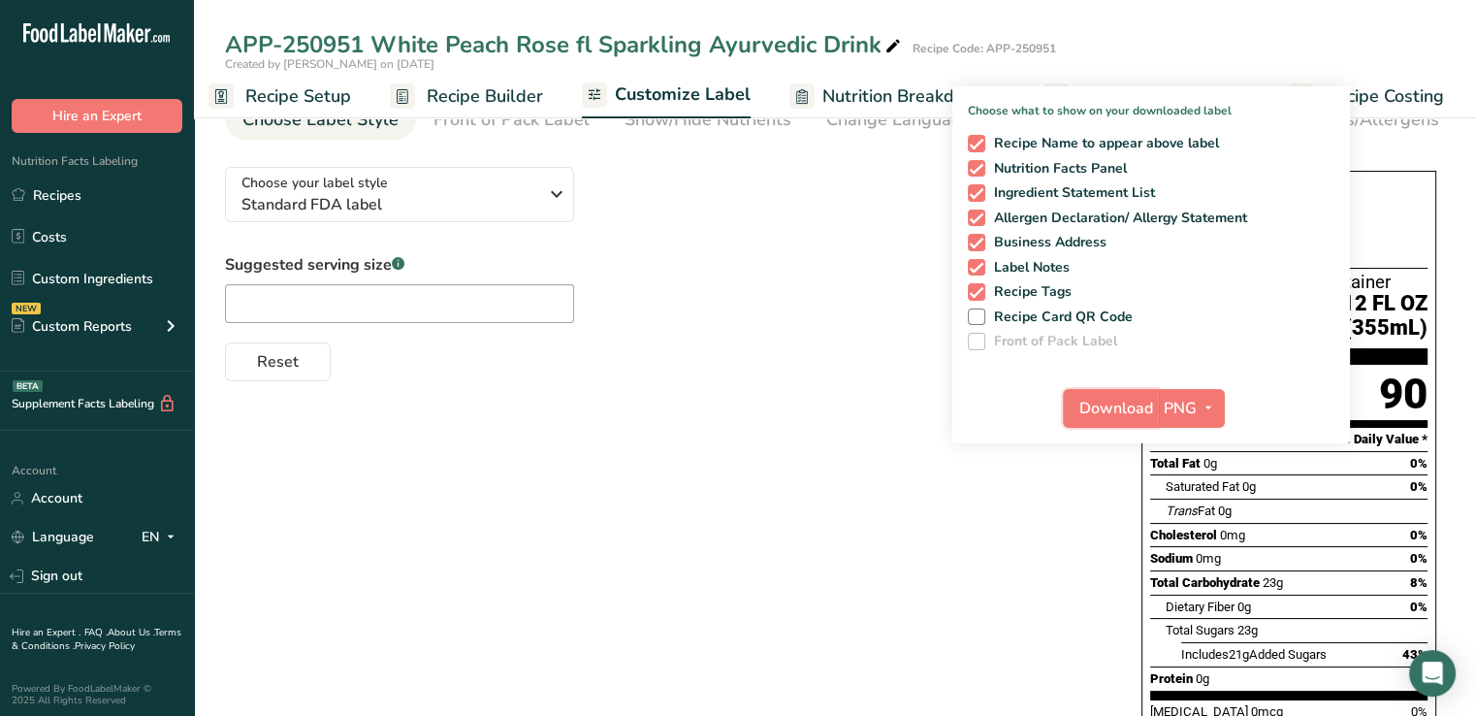
scroll to position [0, 0]
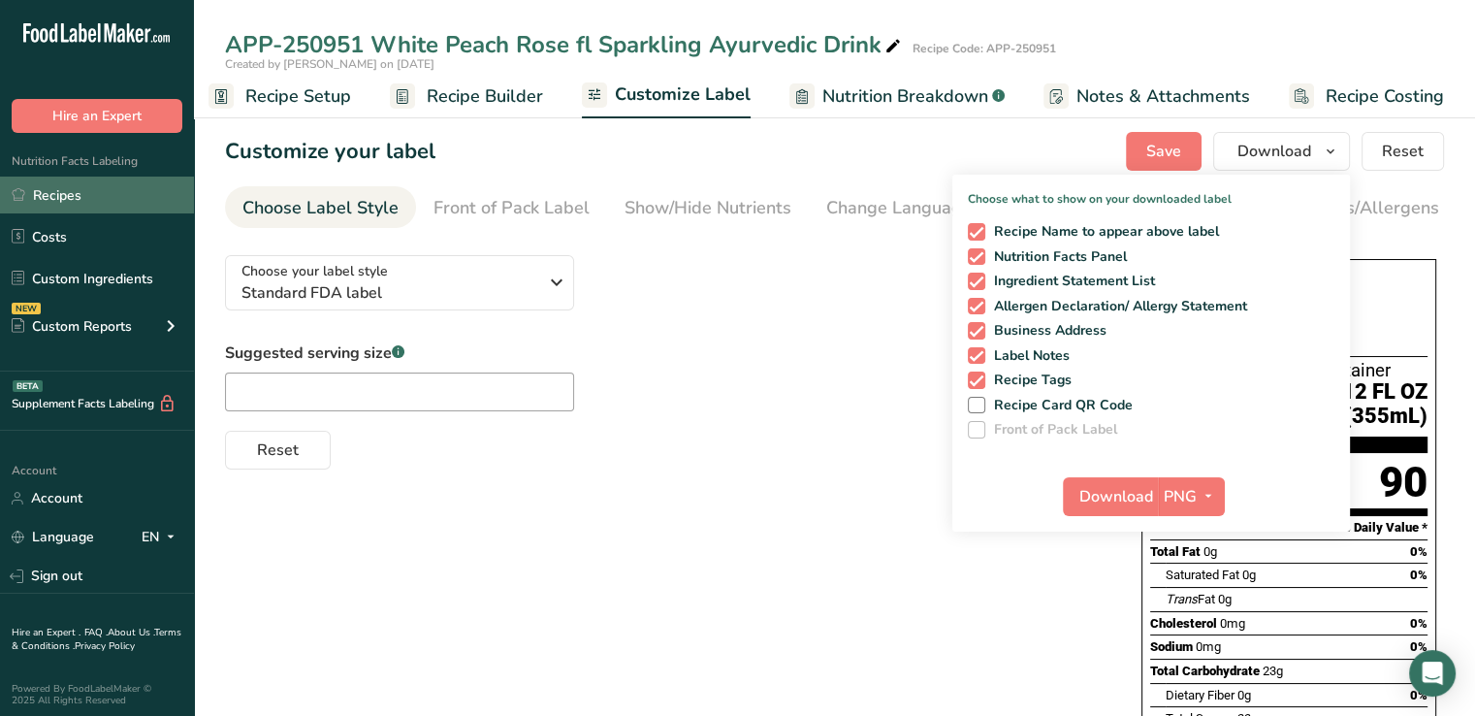
click at [63, 191] on link "Recipes" at bounding box center [97, 195] width 194 height 37
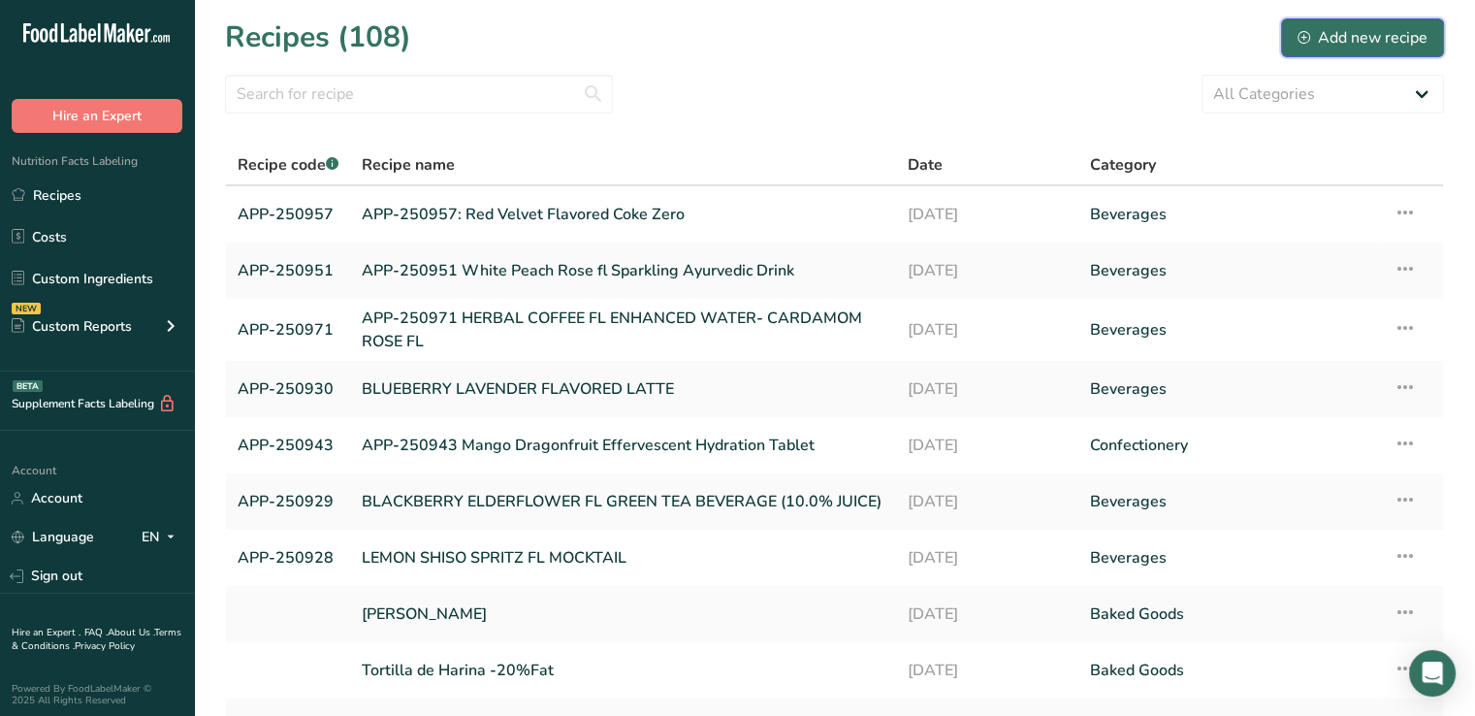
click at [1386, 46] on div "Add new recipe" at bounding box center [1363, 37] width 130 height 23
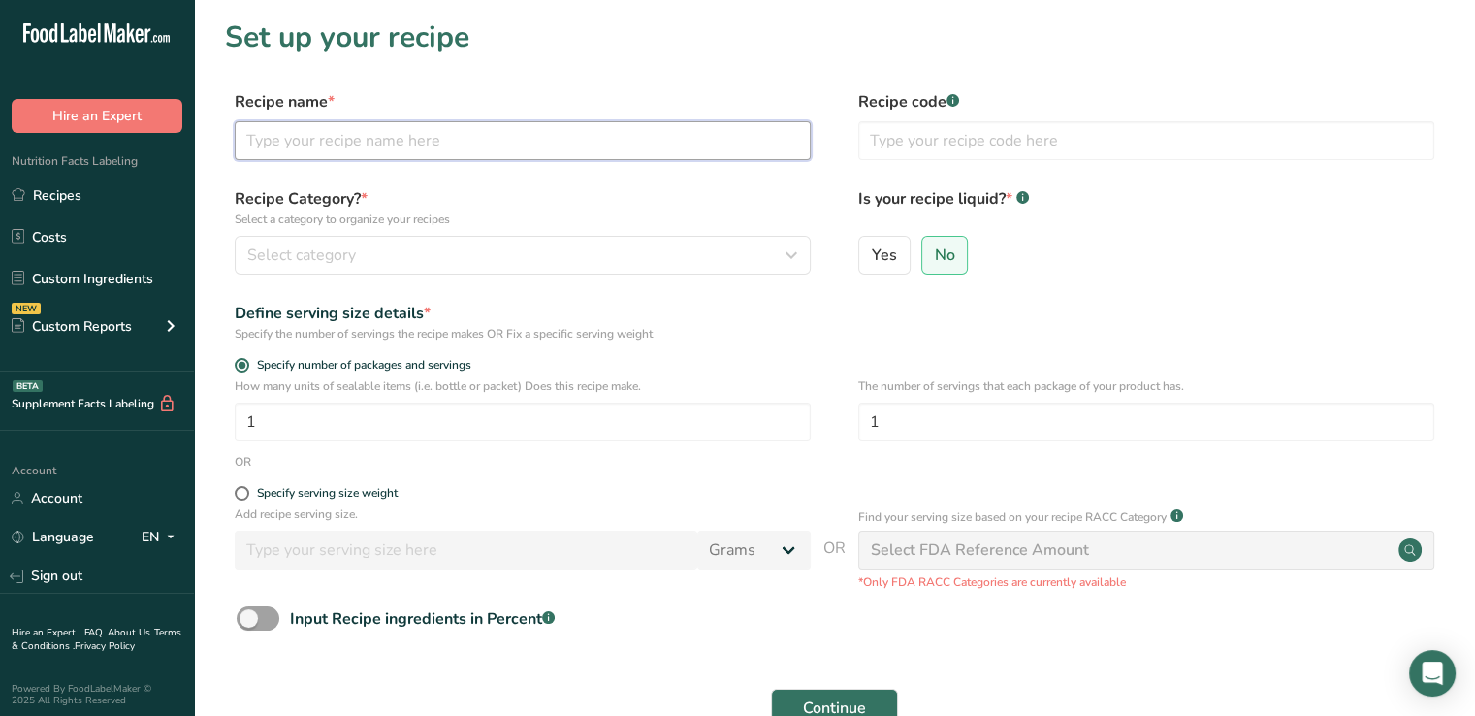
click at [466, 148] on input "text" at bounding box center [523, 140] width 576 height 39
type input "APP-250479 Orange Fl Juice Beverage"
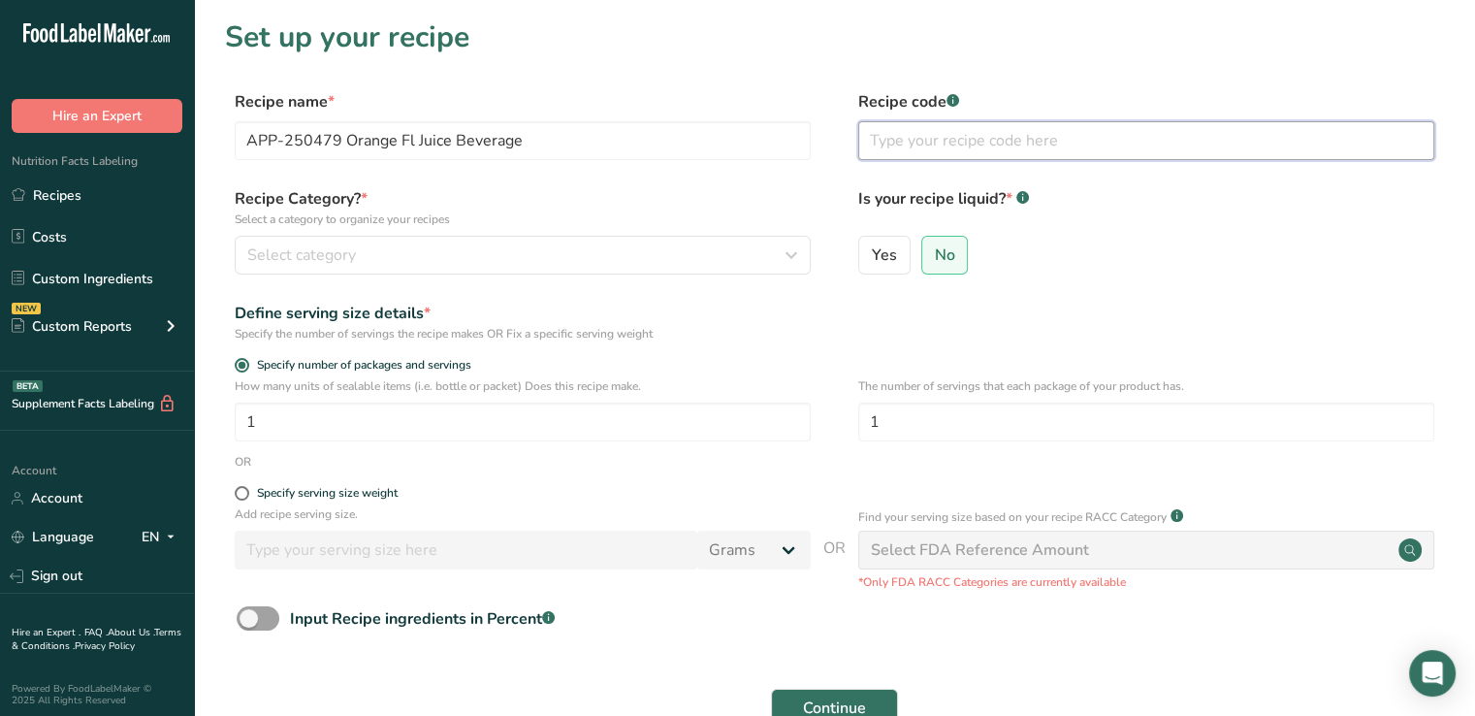
click at [907, 142] on input "text" at bounding box center [1146, 140] width 576 height 39
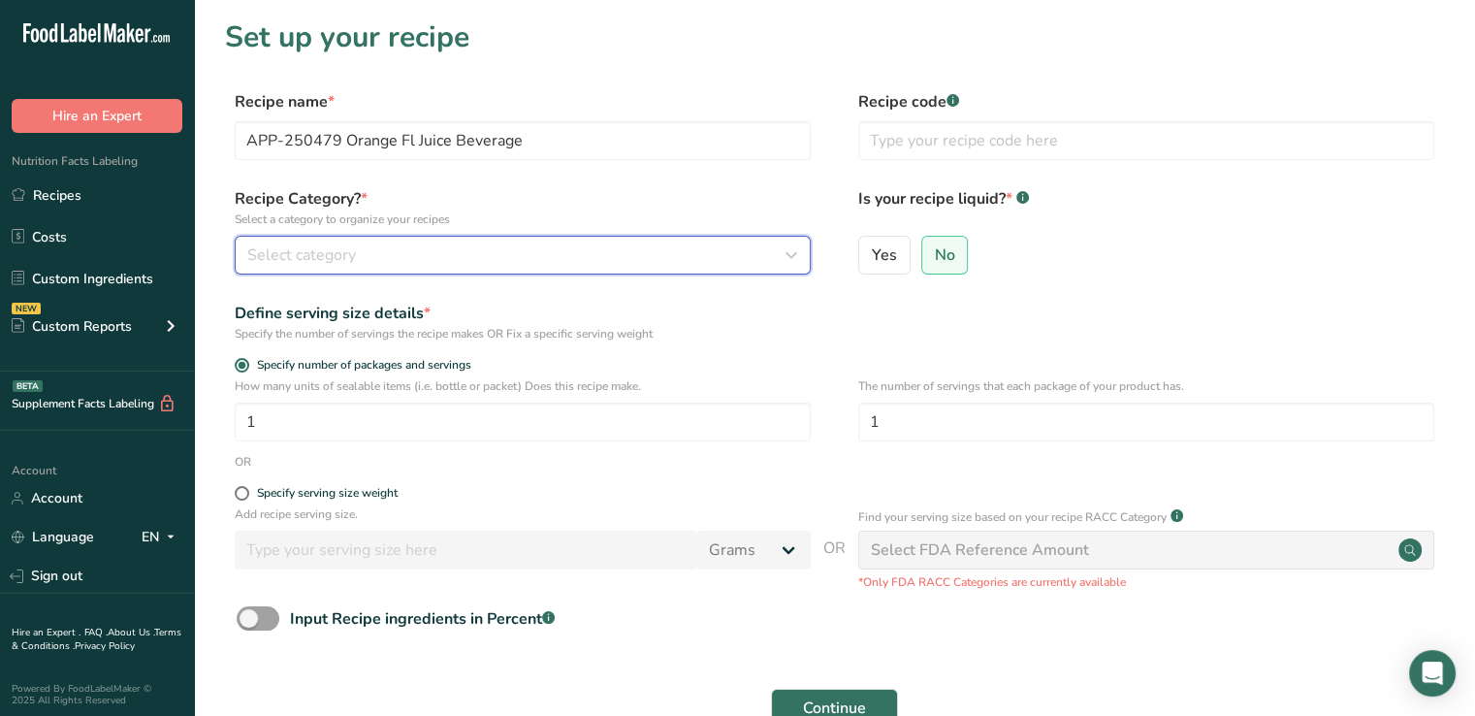
click at [419, 258] on div "Select category" at bounding box center [516, 254] width 539 height 23
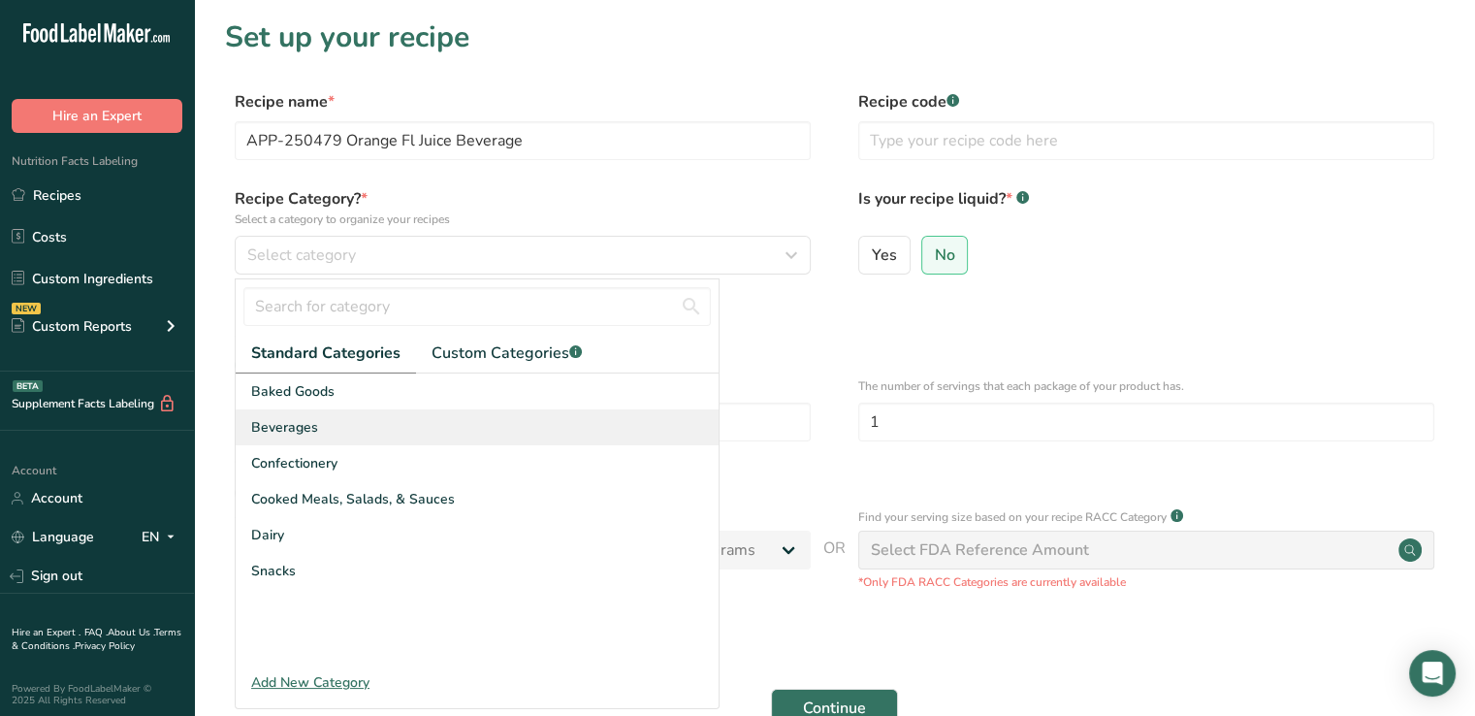
click at [281, 421] on span "Beverages" at bounding box center [284, 427] width 67 height 20
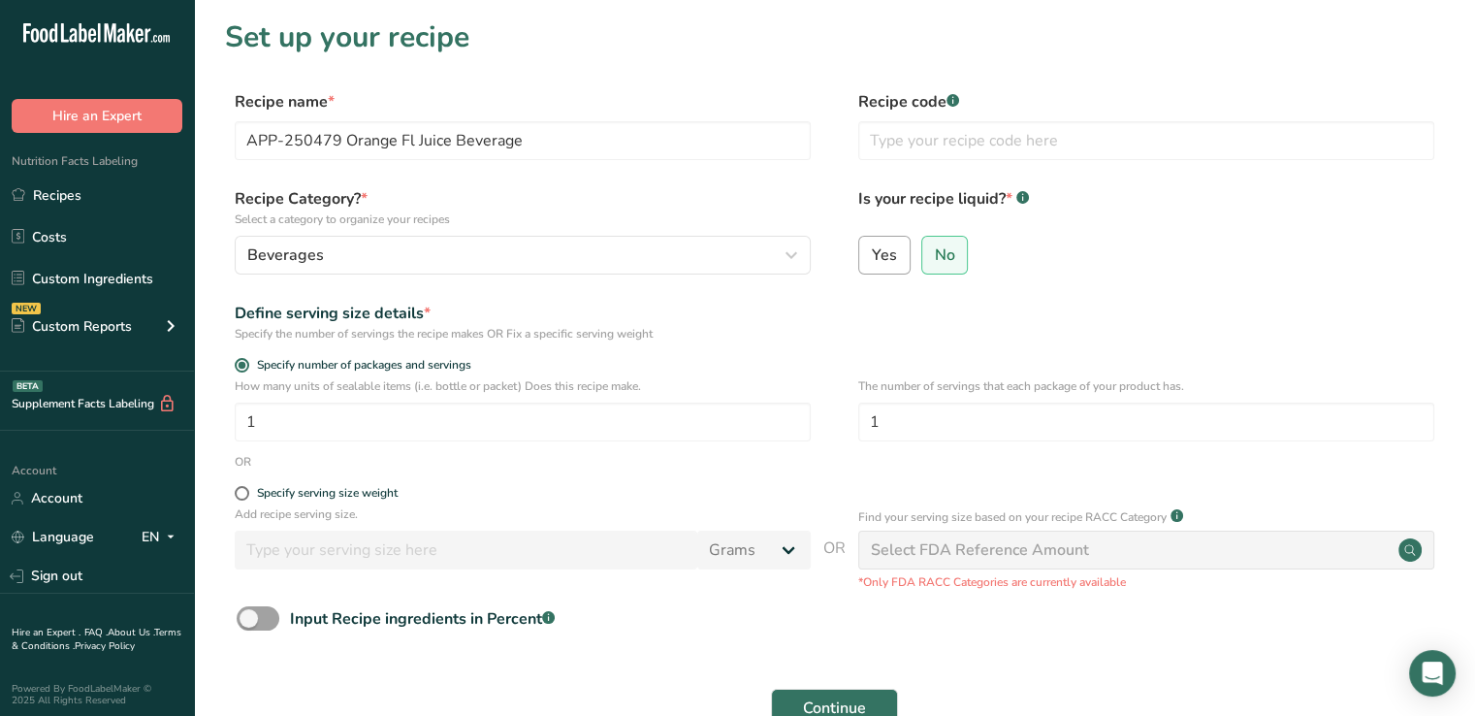
click at [895, 261] on span "Yes" at bounding box center [884, 254] width 25 height 19
click at [872, 261] on input "Yes" at bounding box center [865, 254] width 13 height 13
radio input "true"
radio input "false"
select select "22"
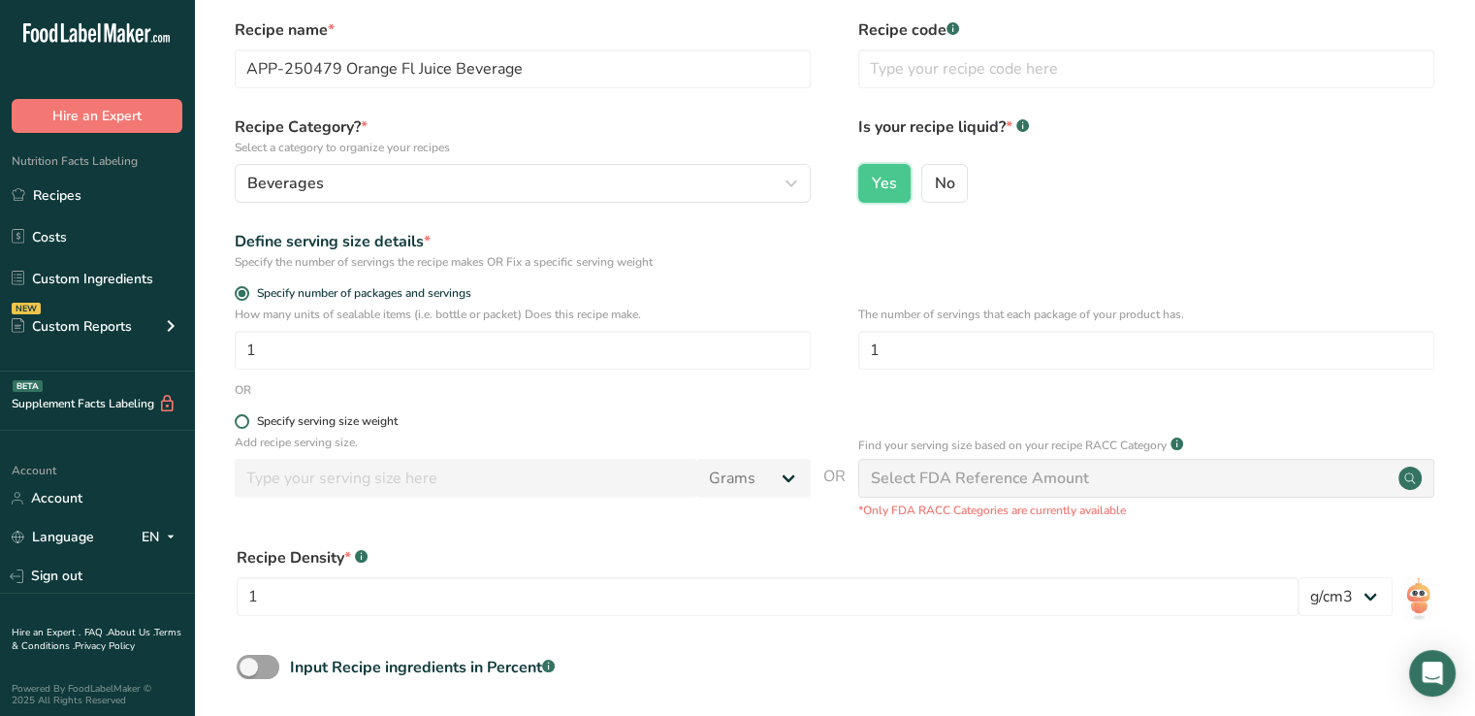
scroll to position [83, 0]
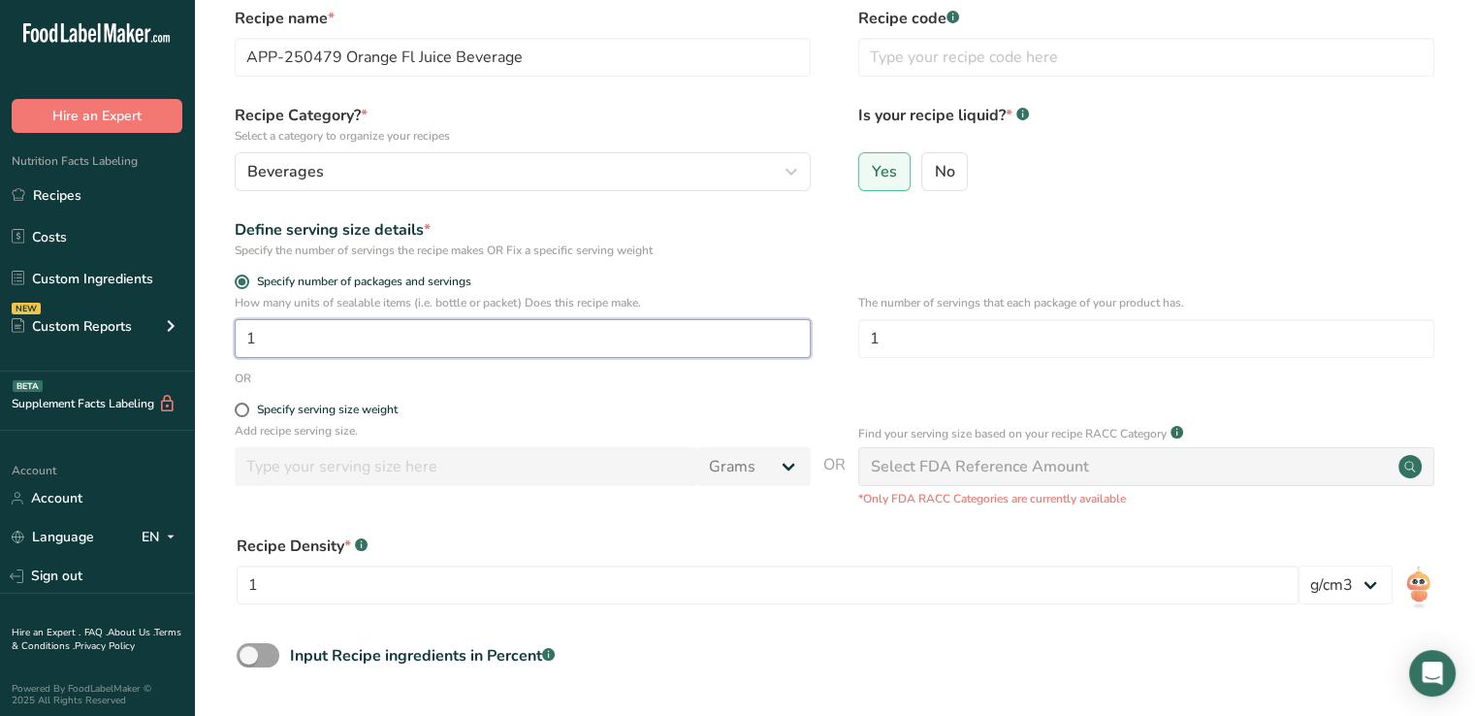
click at [306, 334] on input "1" at bounding box center [523, 338] width 576 height 39
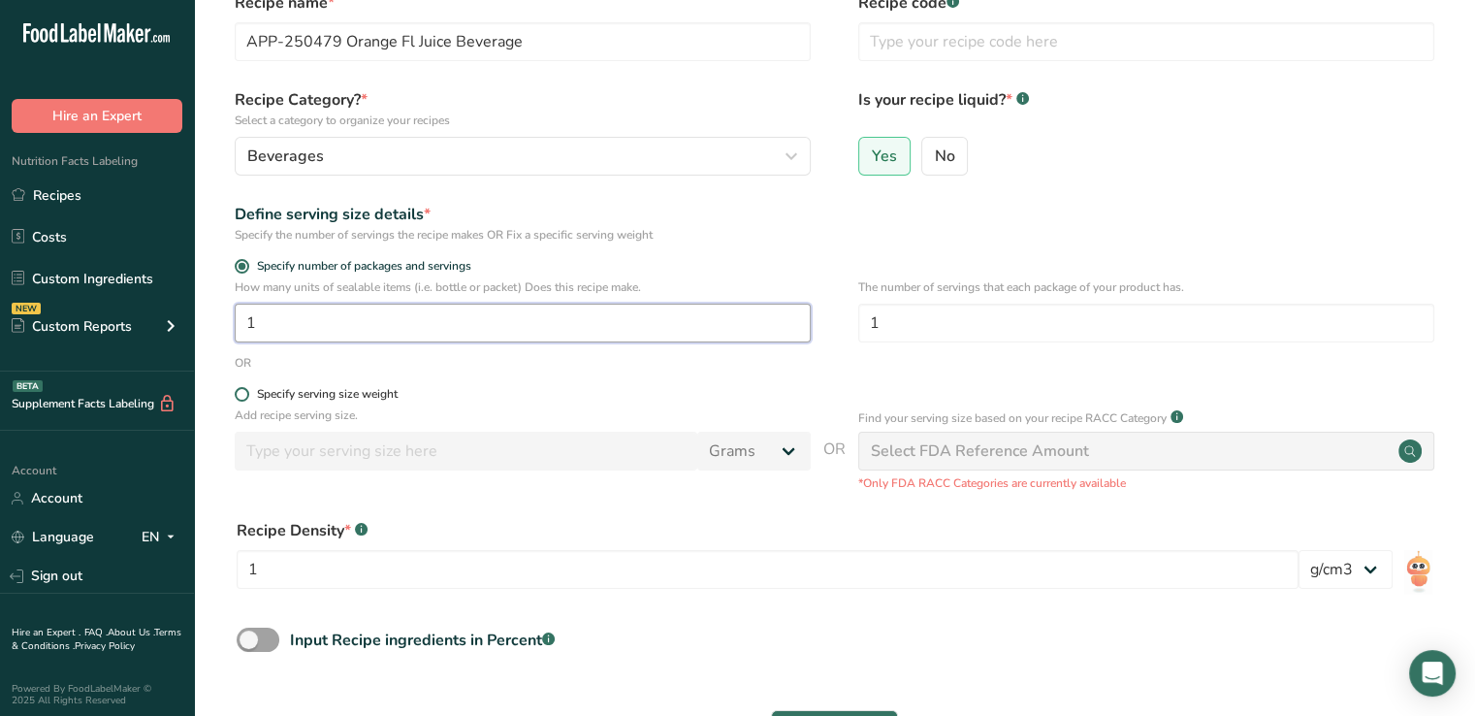
scroll to position [100, 0]
click at [242, 389] on span at bounding box center [242, 393] width 15 height 15
click at [242, 389] on input "Specify serving size weight" at bounding box center [241, 393] width 13 height 13
radio input "true"
radio input "false"
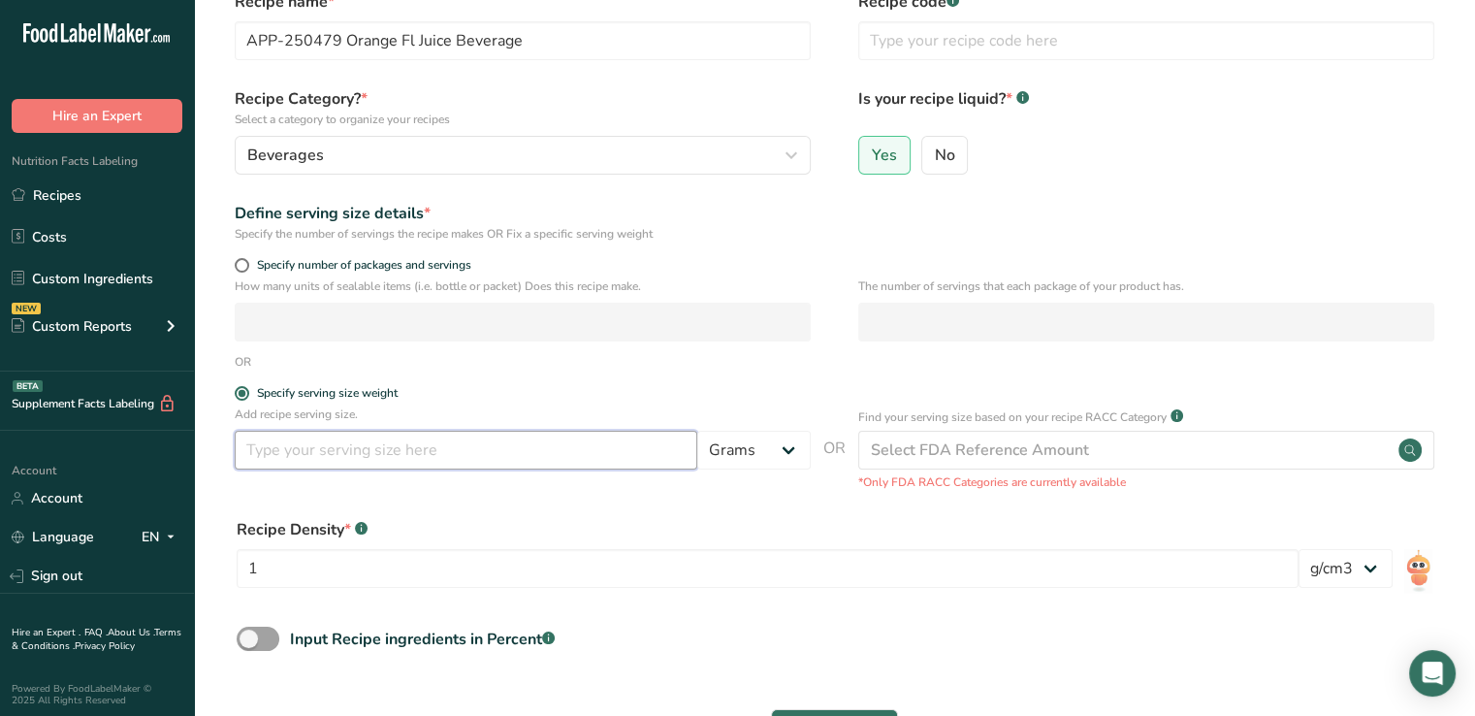
click at [446, 463] on input "number" at bounding box center [466, 450] width 463 height 39
type input "355"
click at [763, 441] on select "Grams kg mg mcg lb oz l mL fl oz tbsp tsp cup qt gallon" at bounding box center [753, 450] width 113 height 39
select select "18"
click at [697, 431] on select "Grams kg mg mcg lb oz l mL fl oz tbsp tsp cup qt gallon" at bounding box center [753, 450] width 113 height 39
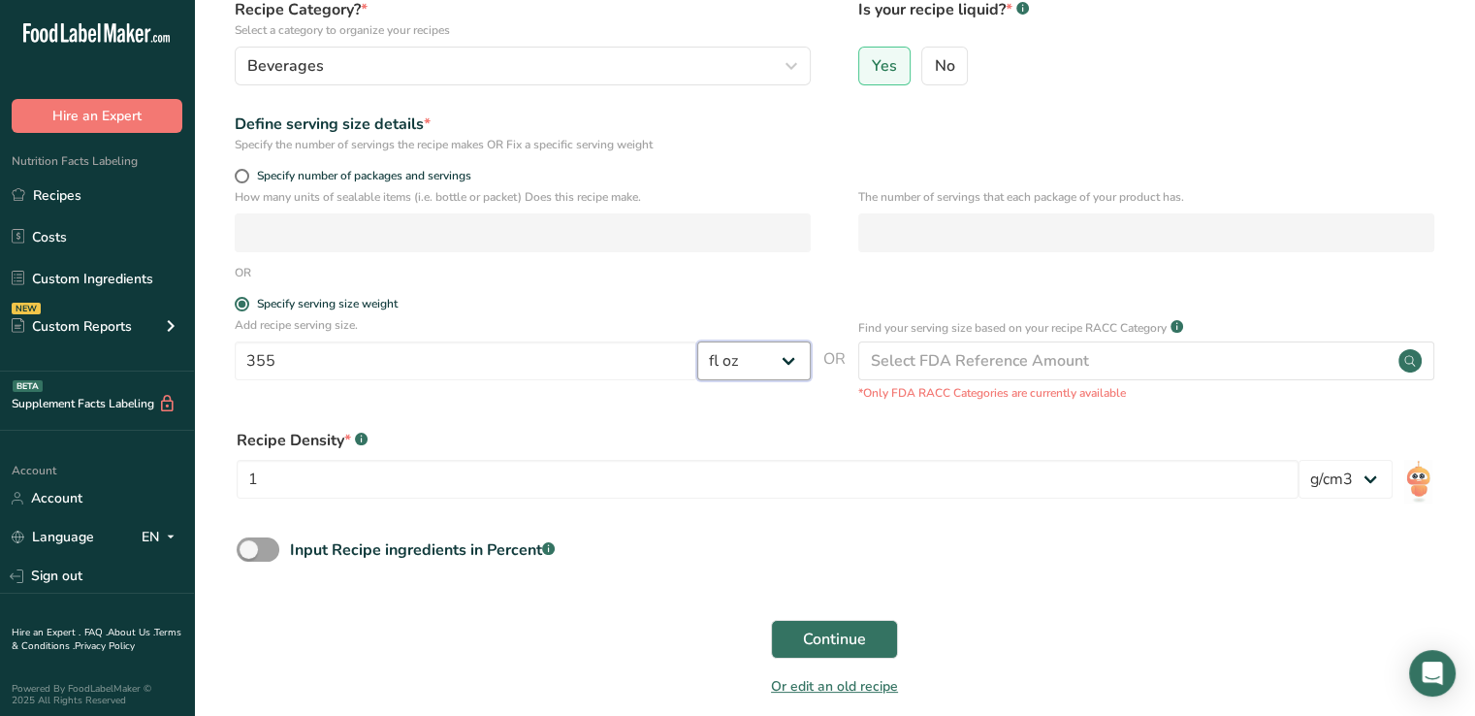
scroll to position [276, 0]
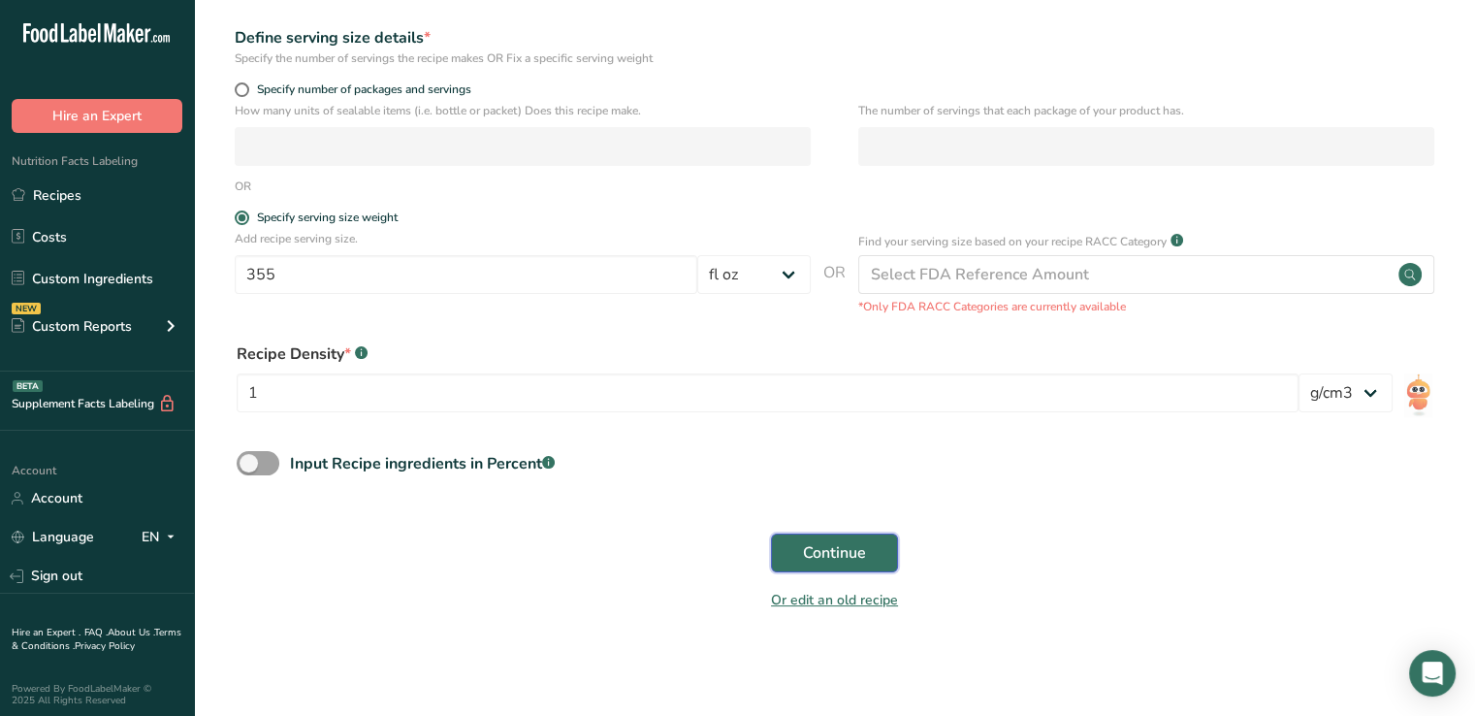
click at [807, 545] on span "Continue" at bounding box center [834, 552] width 63 height 23
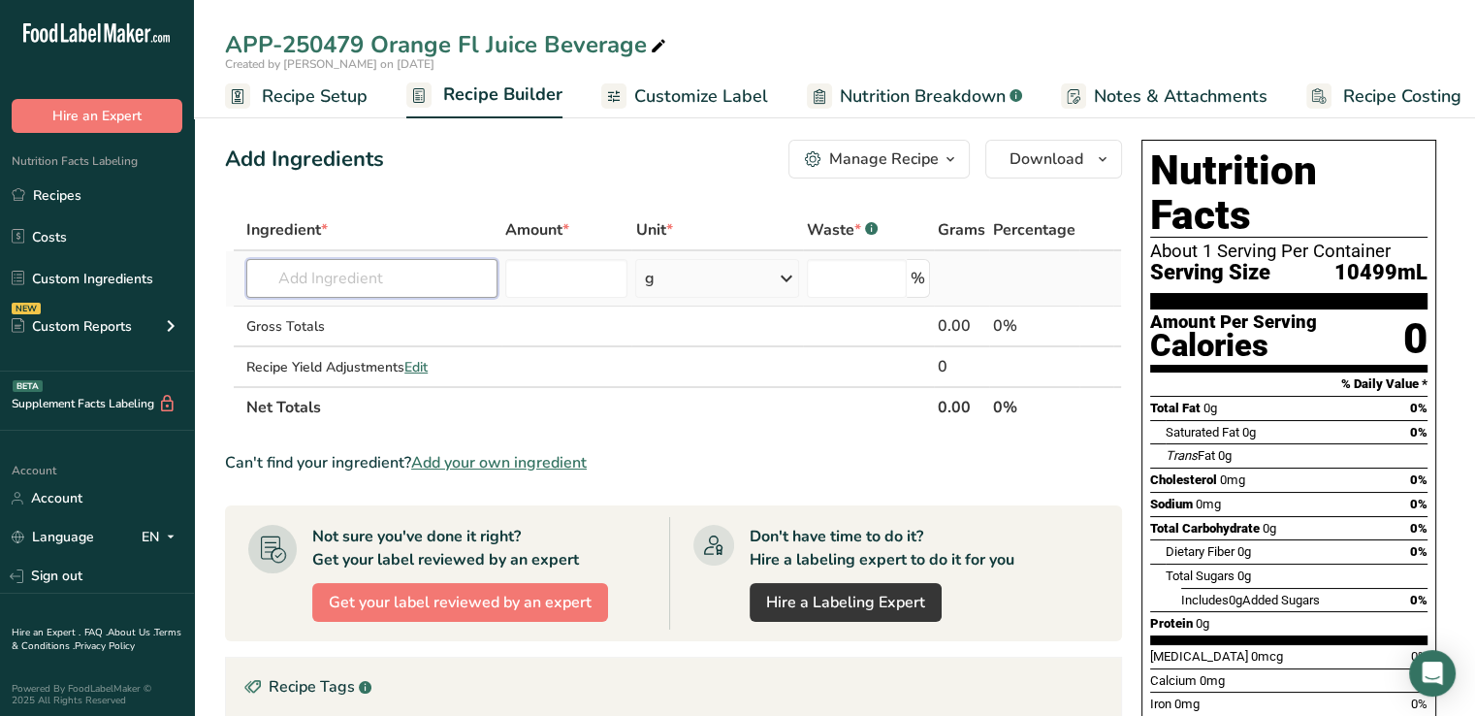
click at [396, 277] on input "text" at bounding box center [371, 278] width 251 height 39
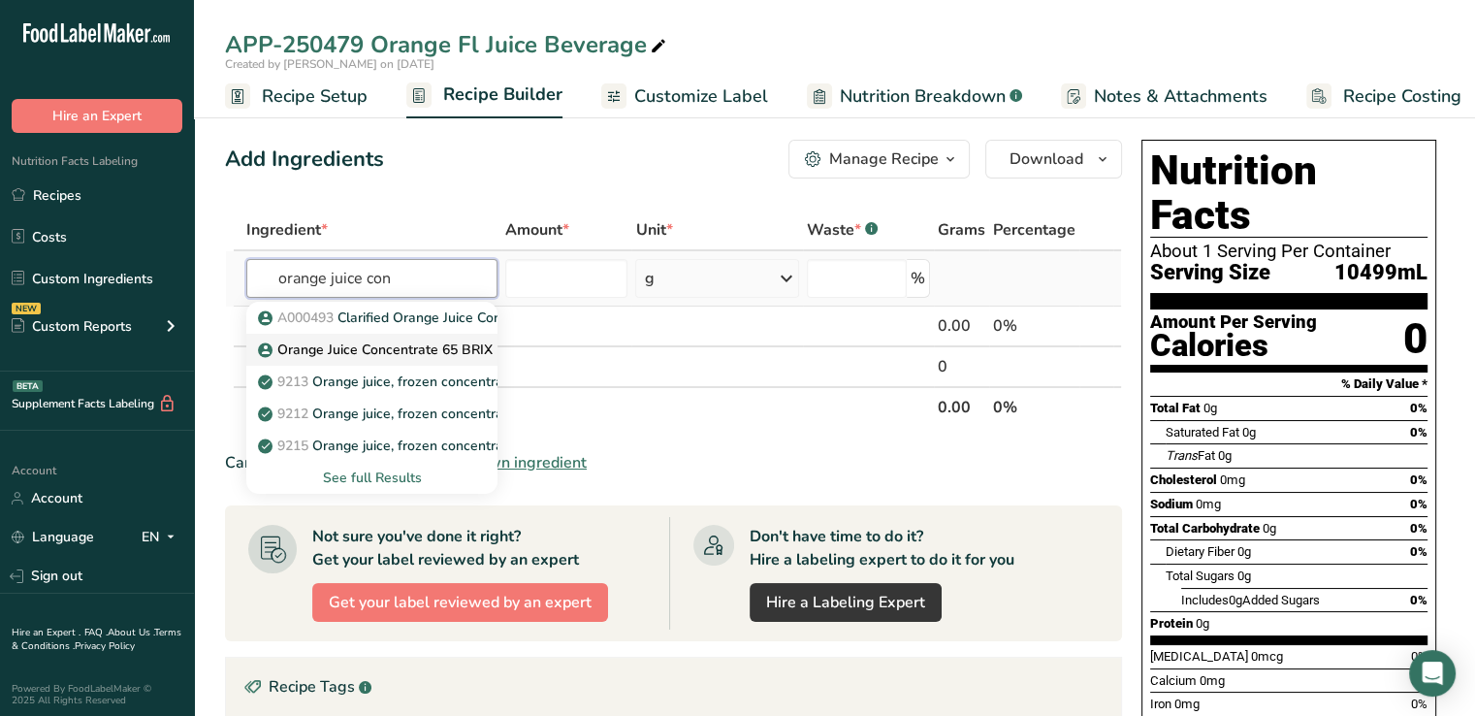
type input "orange juice con"
click at [396, 353] on p "Orange Juice Concentrate 65 BRIX" at bounding box center [377, 349] width 231 height 20
type input "Orange Juice Concentrate 65 BRIX"
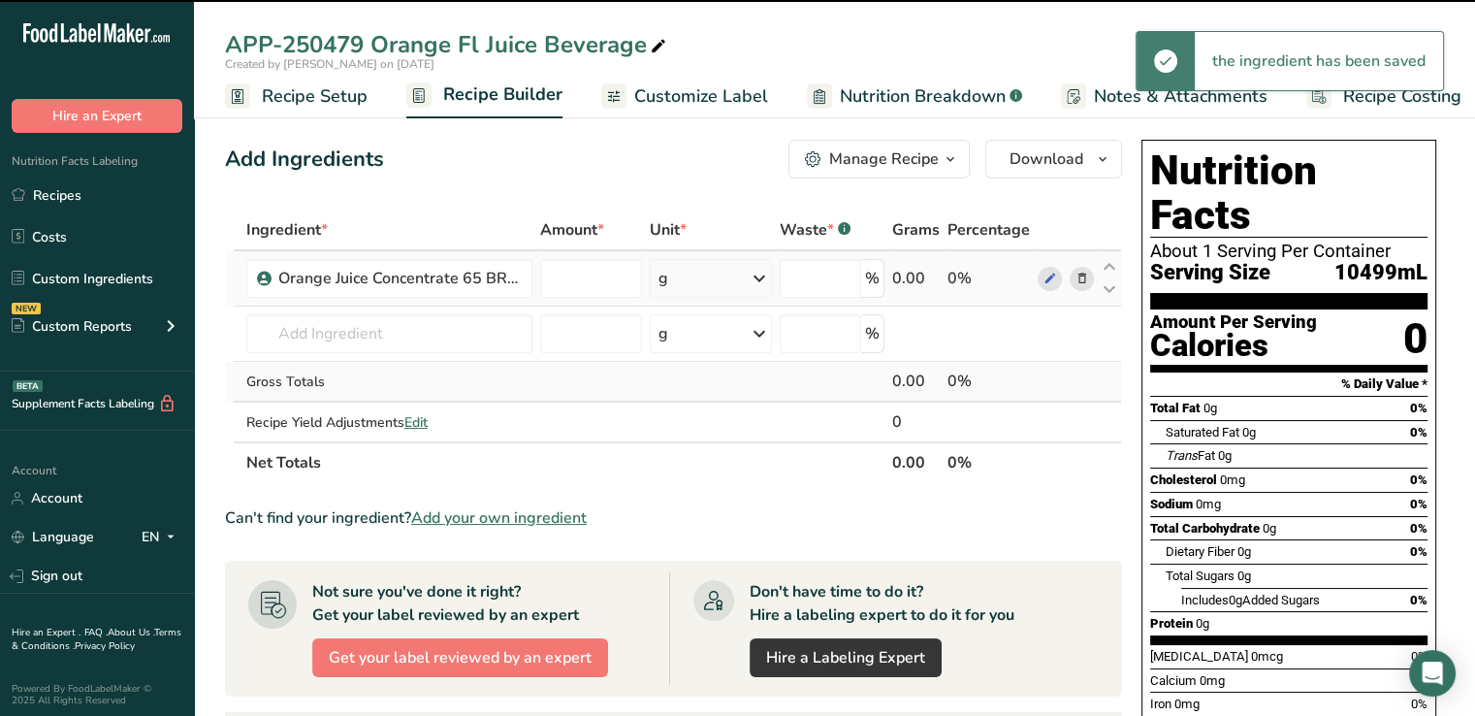
type input "0"
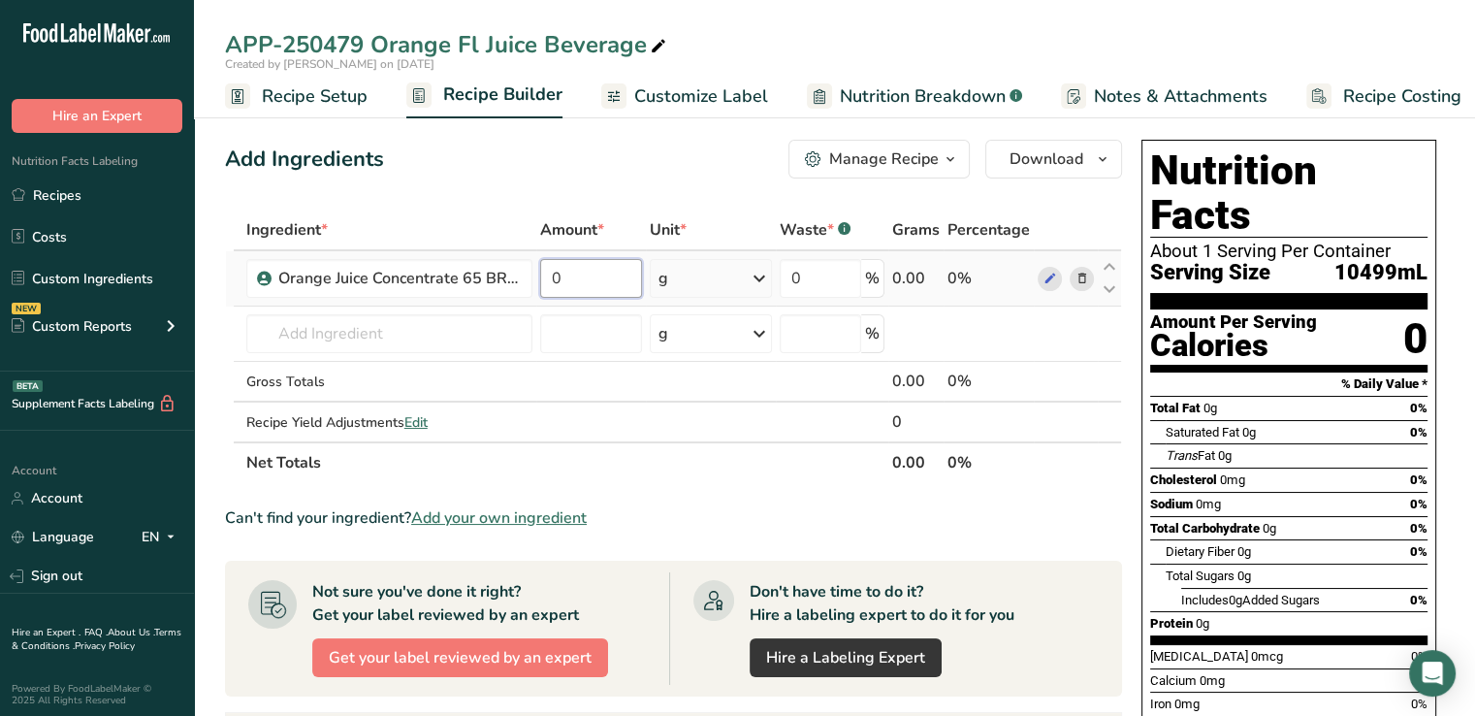
click at [596, 282] on input "0" at bounding box center [591, 278] width 103 height 39
type input "1.45"
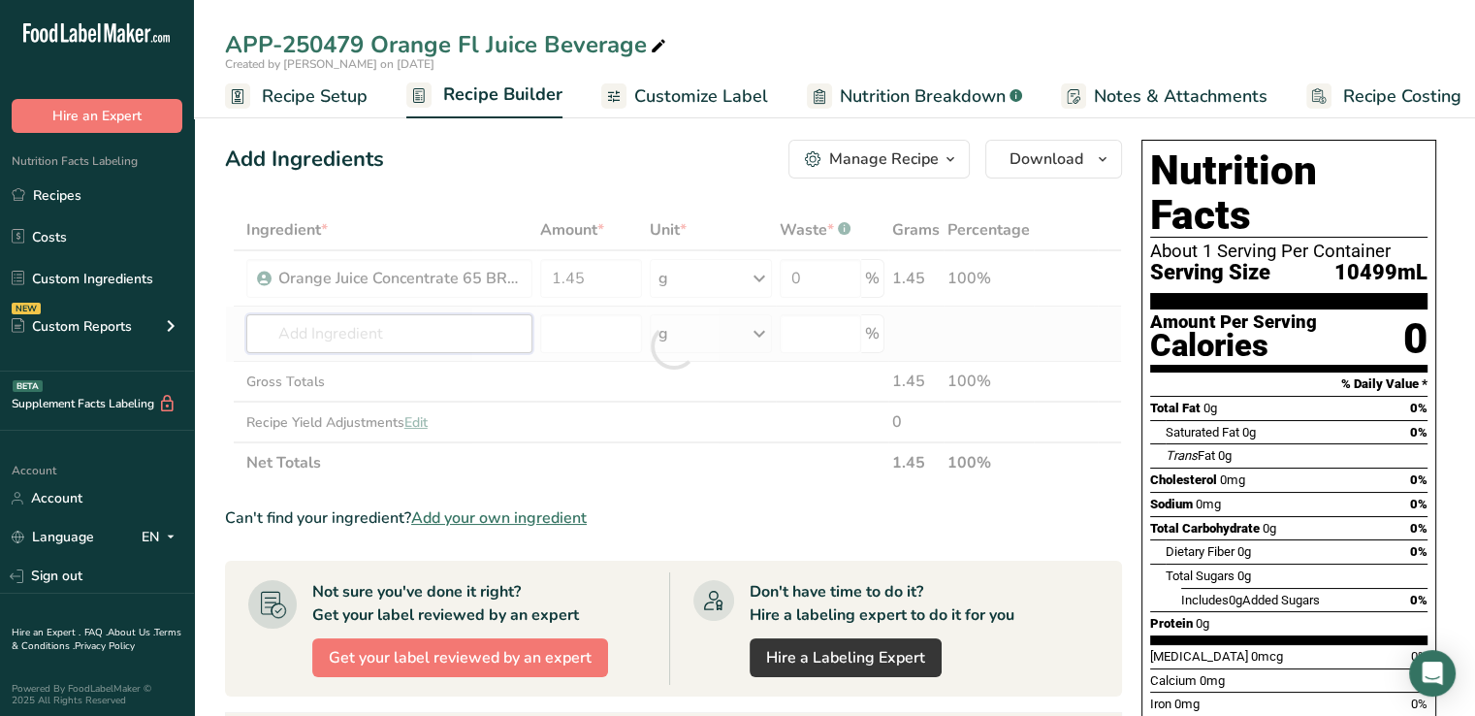
click at [475, 340] on div "Ingredient * Amount * Unit * Waste * .a-a{fill:#347362;}.b-a{fill:#fff;} Grams …" at bounding box center [673, 346] width 897 height 274
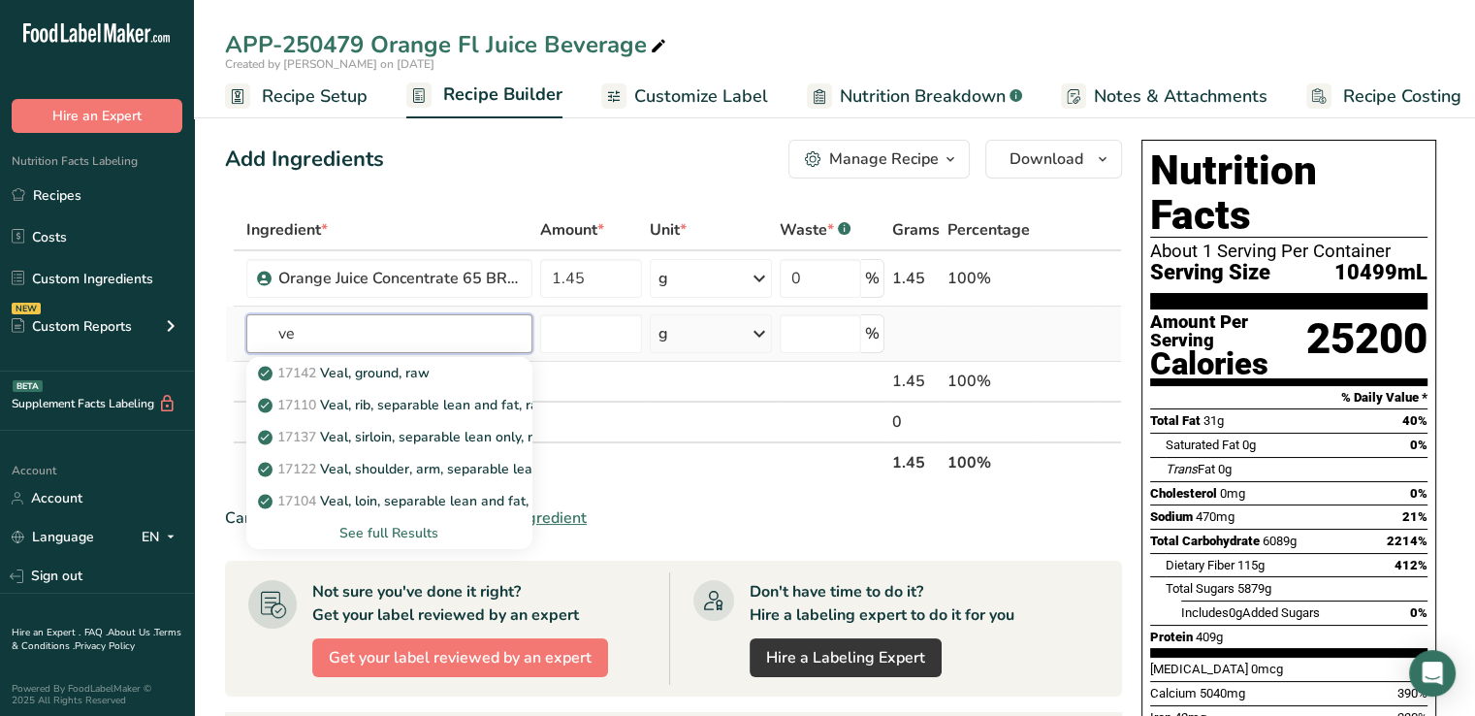
type input "v"
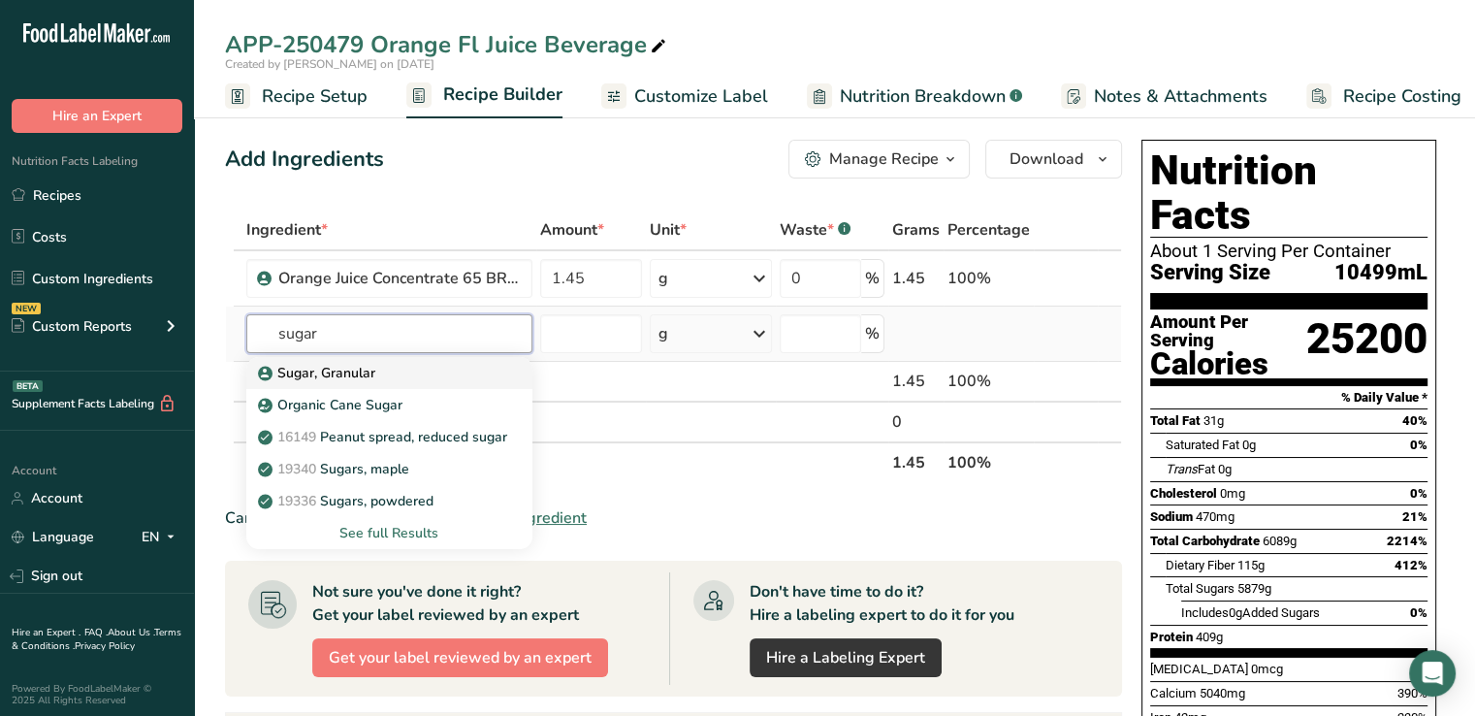
type input "sugar"
click at [306, 377] on p "Sugar, Granular" at bounding box center [318, 373] width 113 height 20
type input "Sugar, Granular"
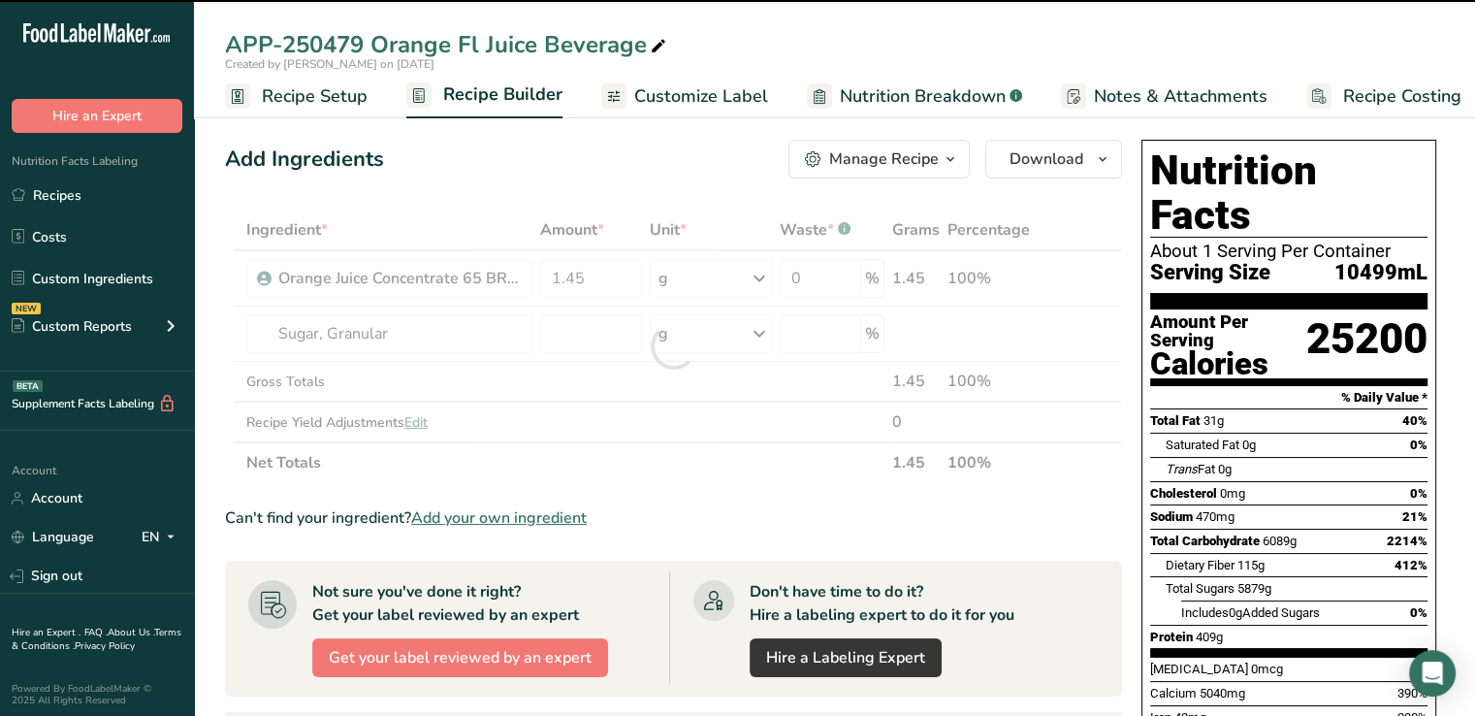
type input "0"
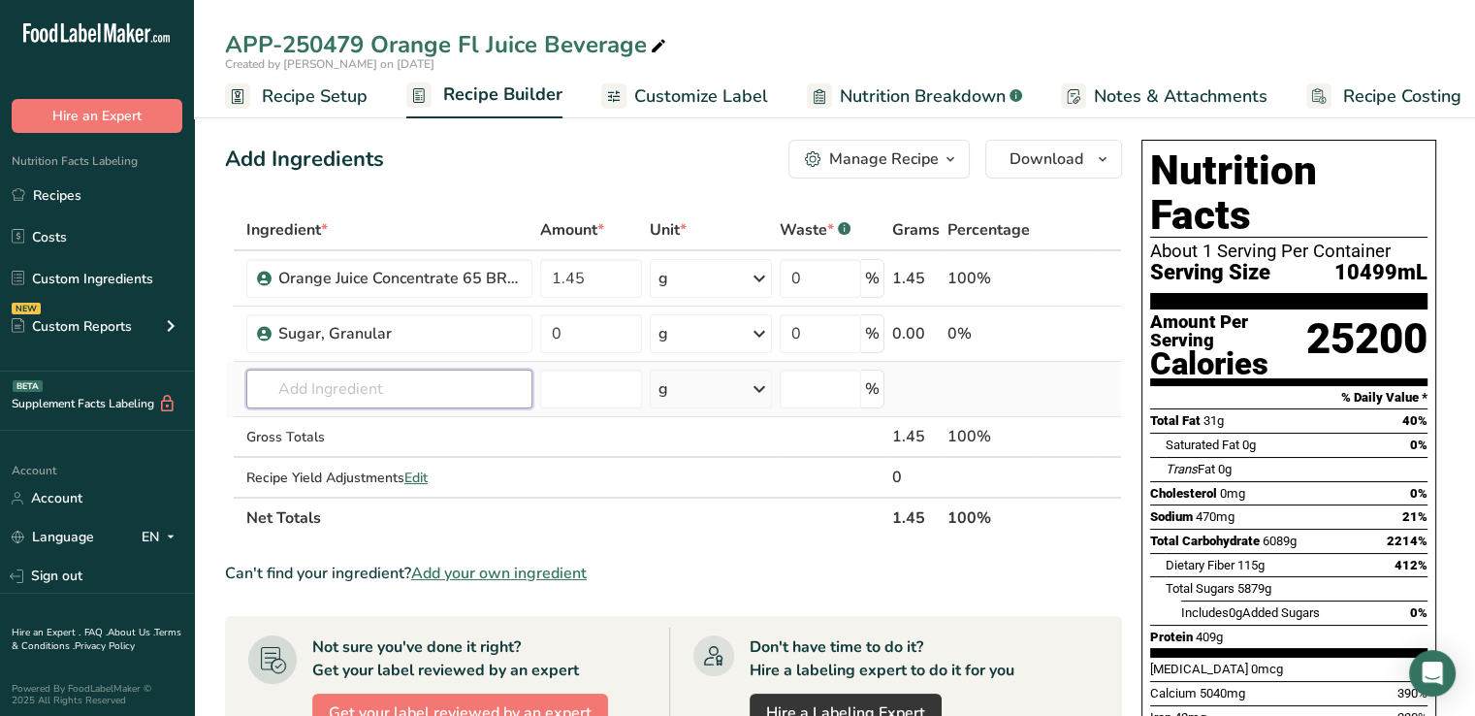
click at [440, 397] on input "text" at bounding box center [389, 389] width 286 height 39
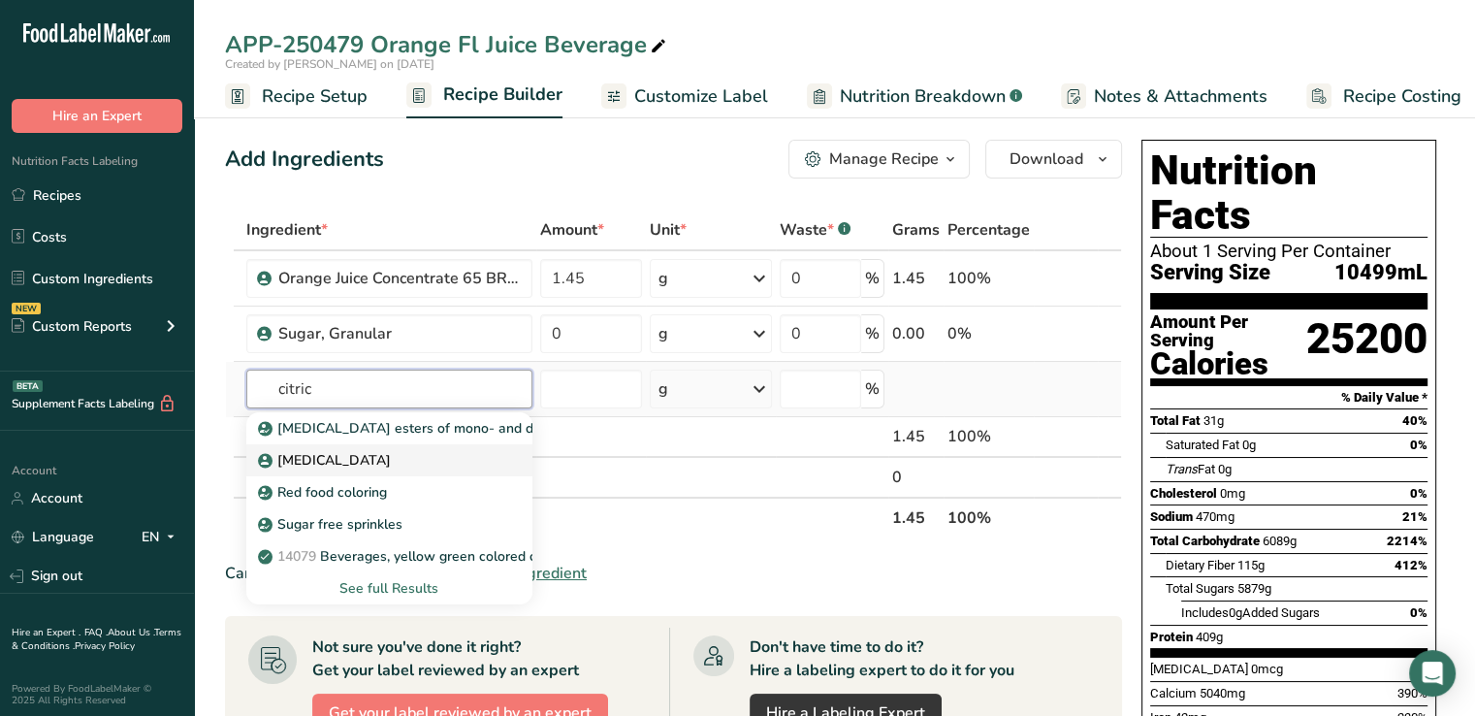
type input "citric"
click at [319, 459] on p "[MEDICAL_DATA]" at bounding box center [326, 460] width 129 height 20
type input "[MEDICAL_DATA]"
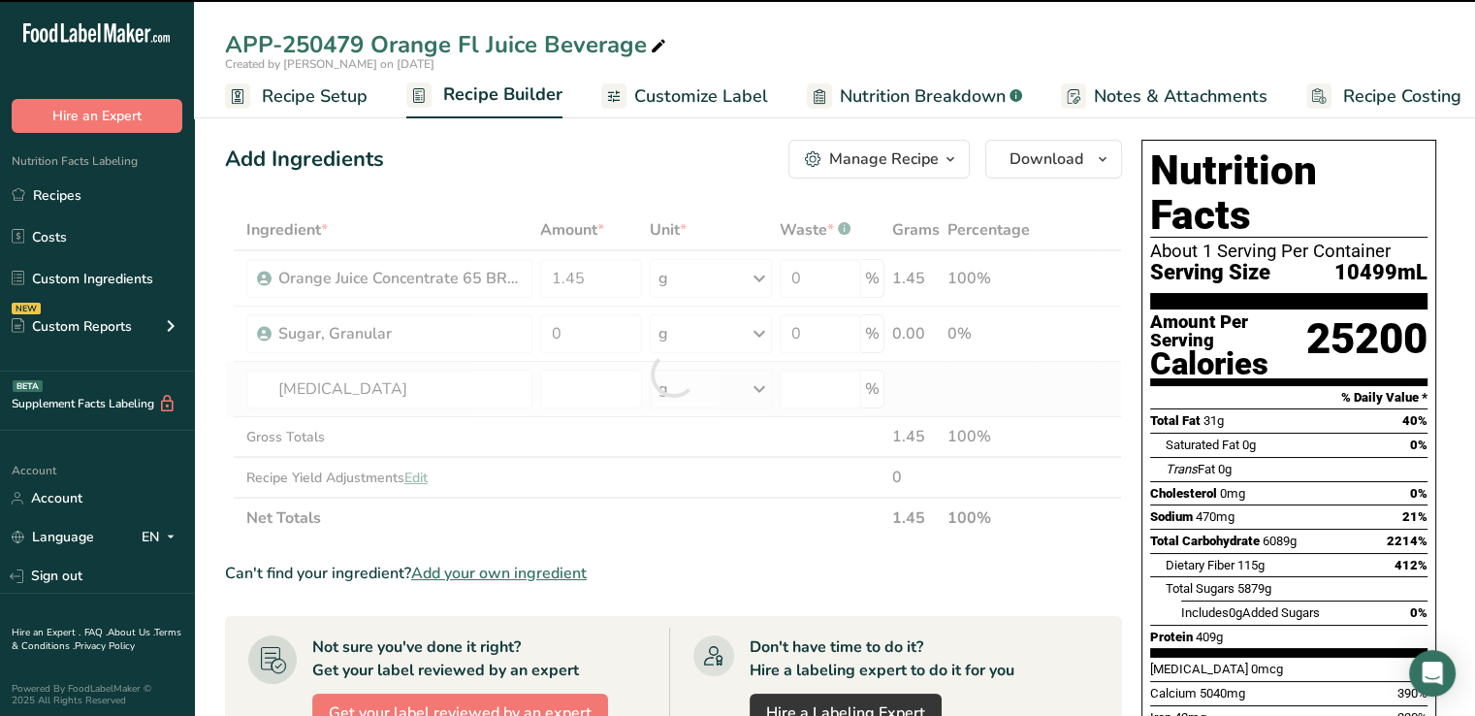
type input "0"
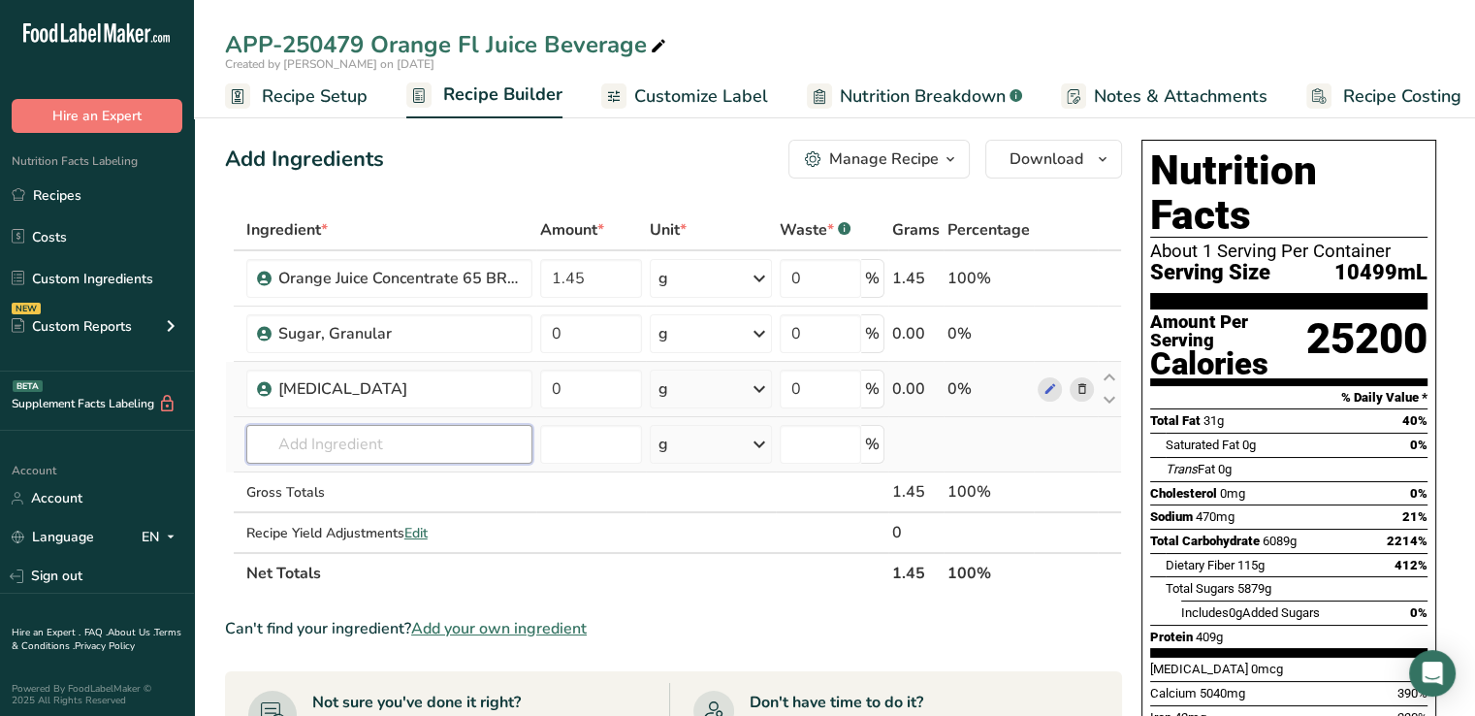
click at [386, 450] on input "text" at bounding box center [389, 444] width 286 height 39
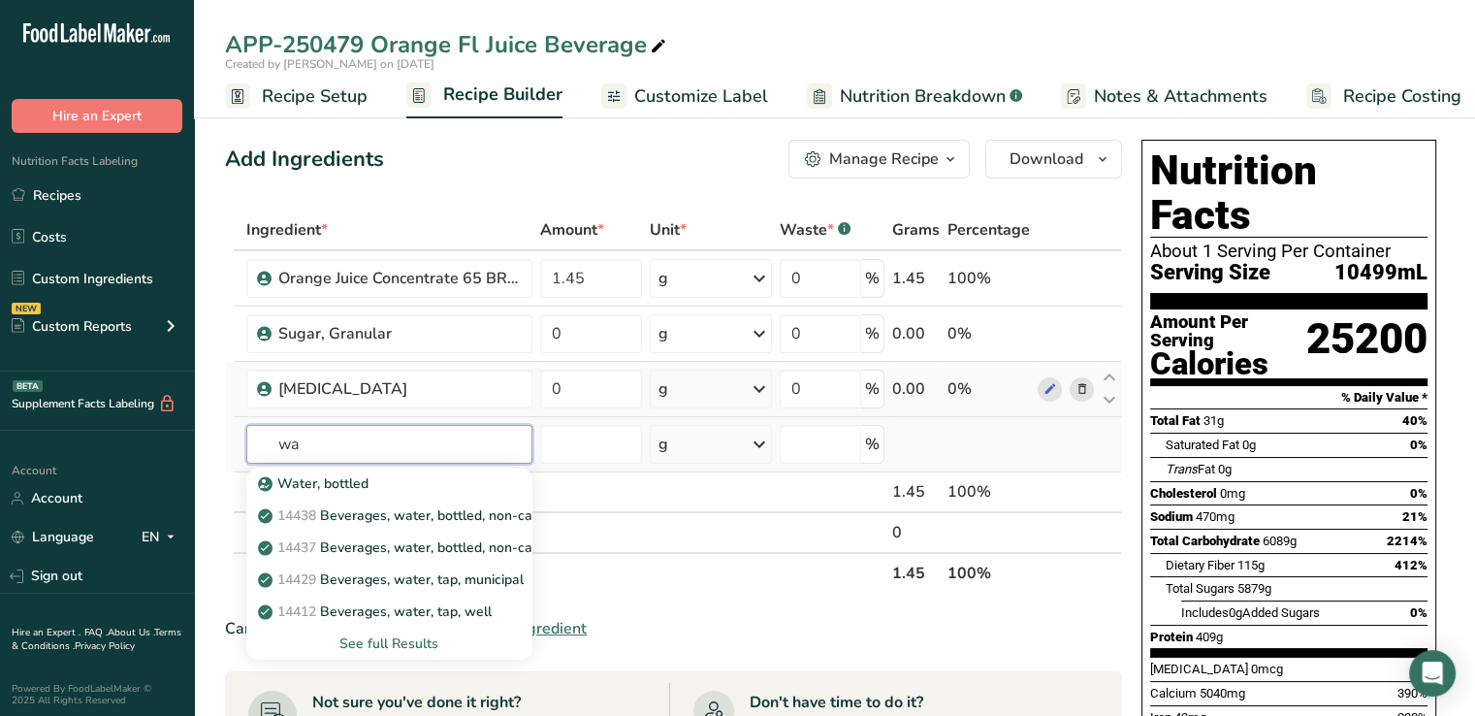
type input "w"
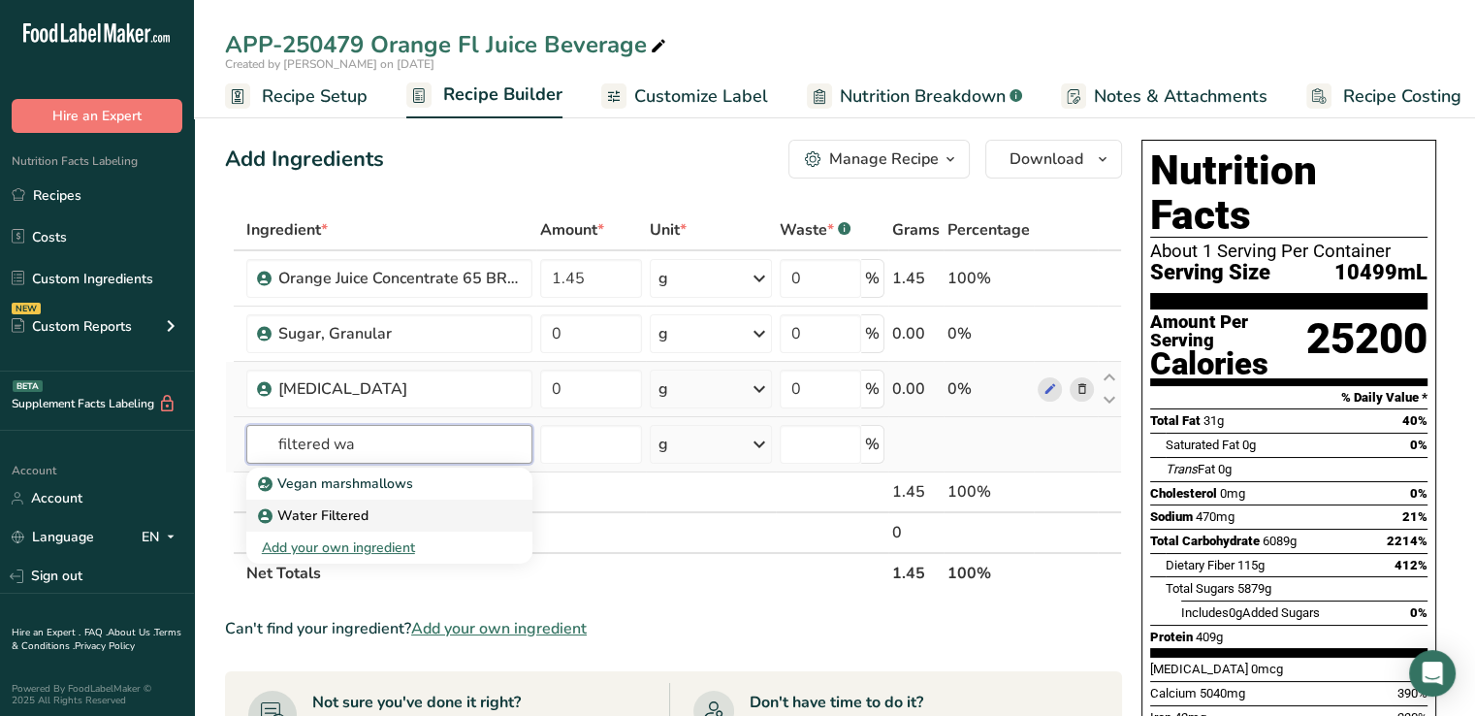
type input "filtered wa"
click at [361, 508] on p "Water Filtered" at bounding box center [315, 515] width 107 height 20
type input "Water Filtered"
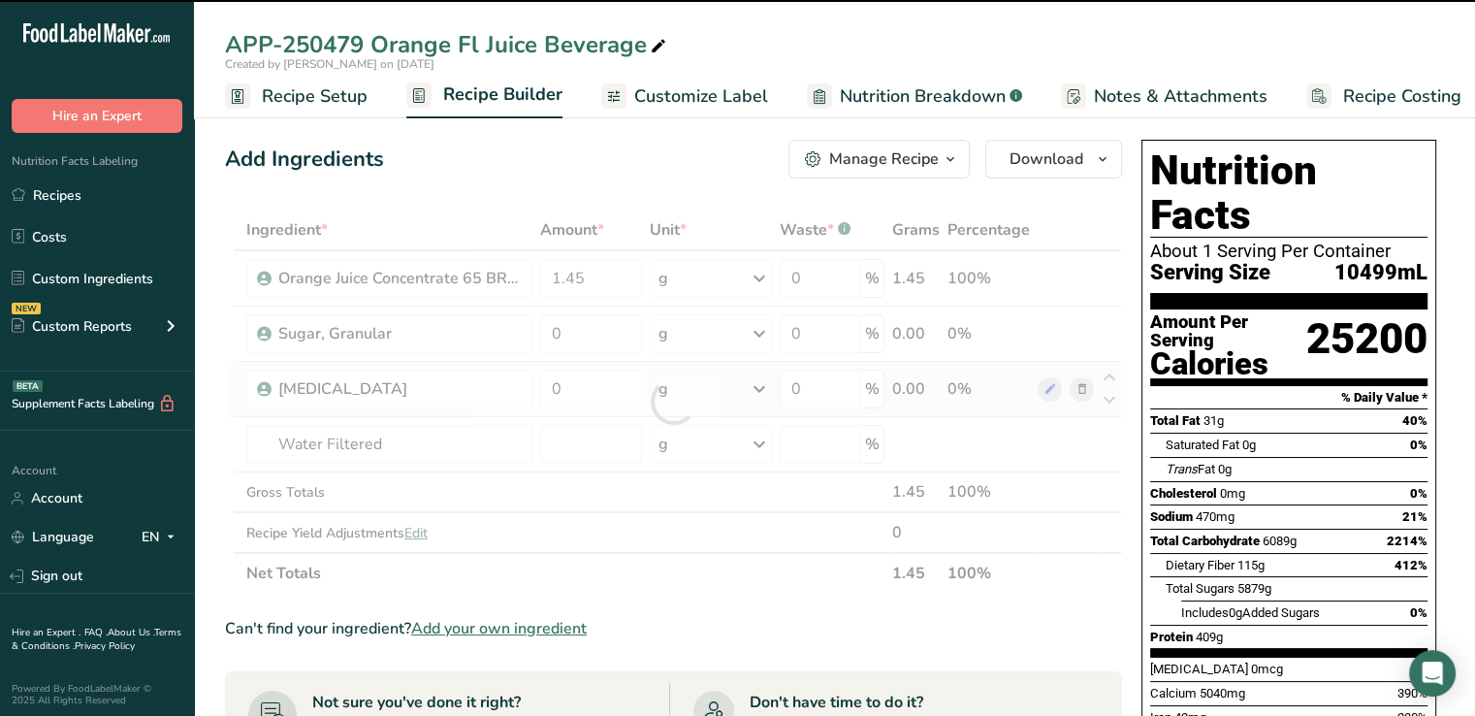
type input "0"
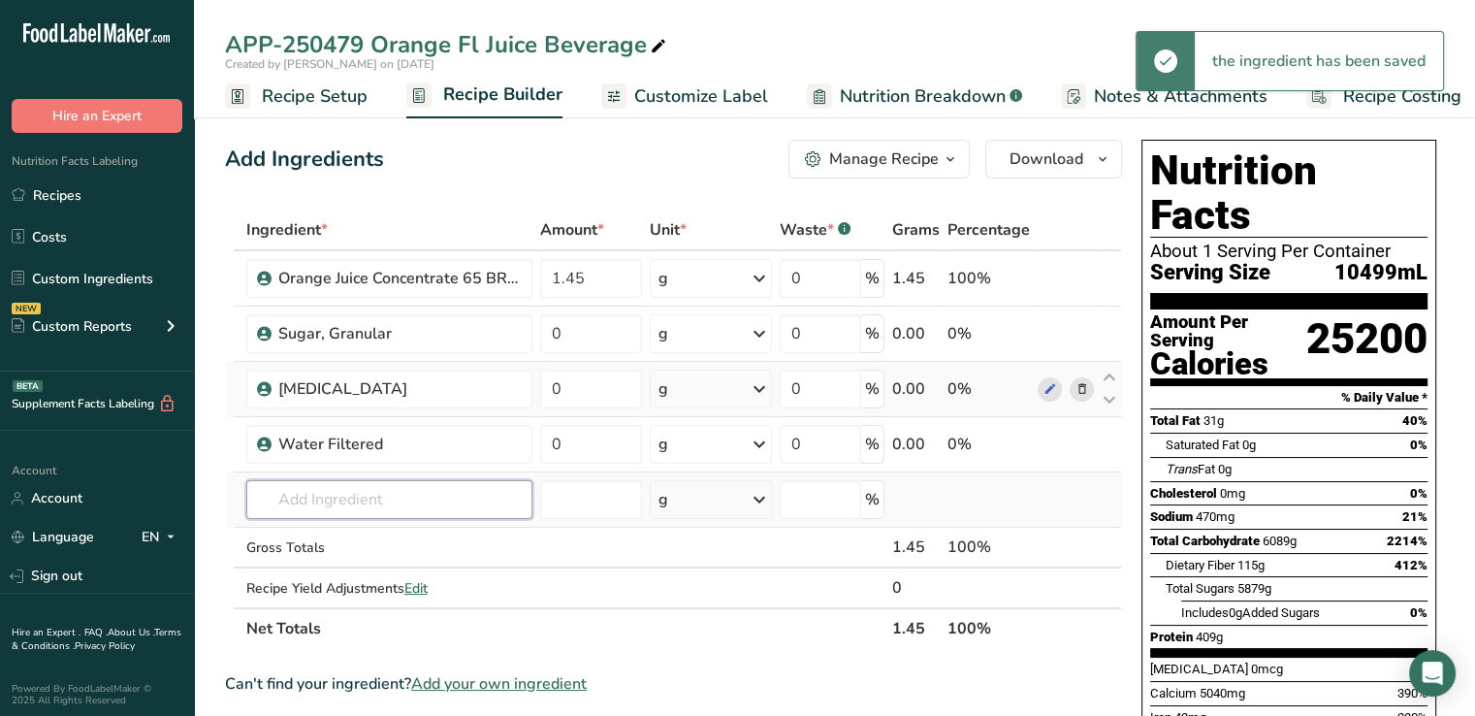
click at [431, 498] on input "text" at bounding box center [389, 499] width 286 height 39
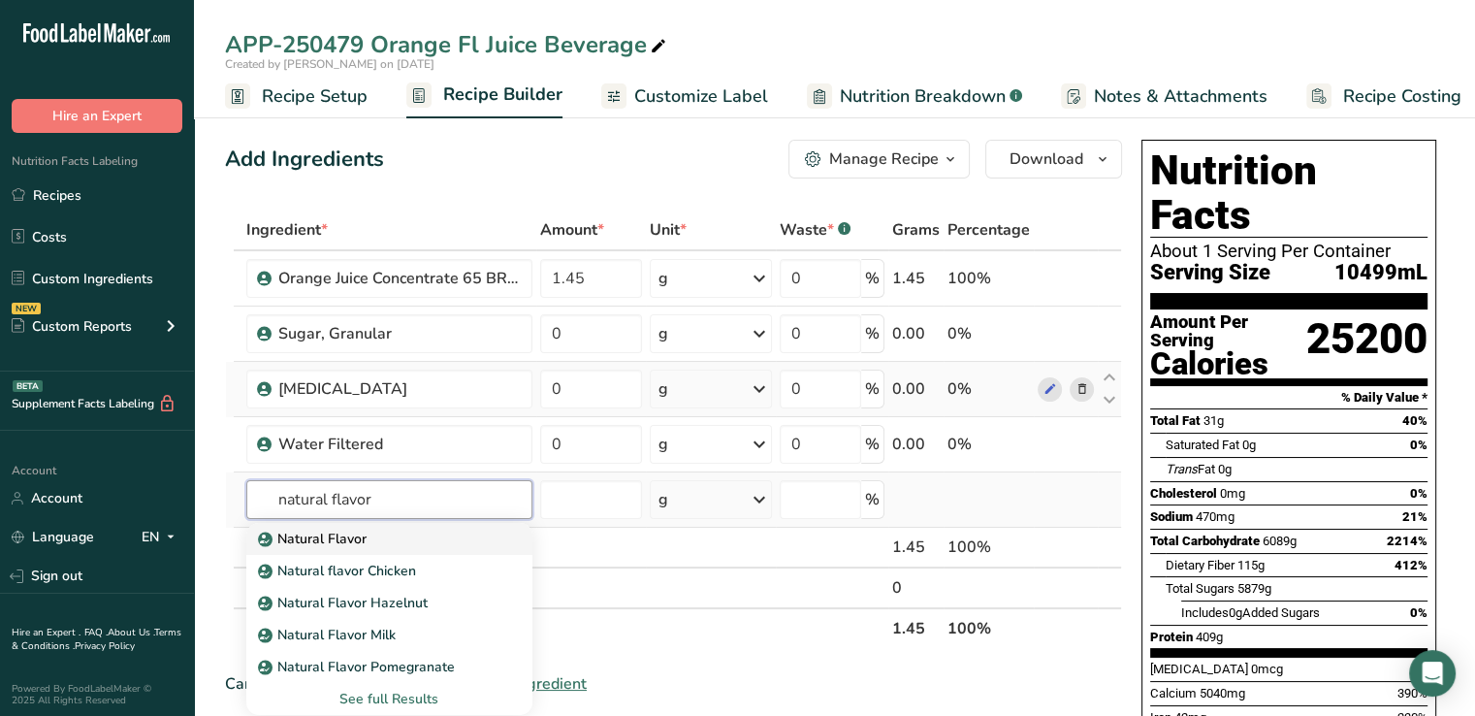
type input "natural flavor"
click at [338, 526] on link "Natural Flavor" at bounding box center [389, 539] width 286 height 32
type input "Natural Flavor"
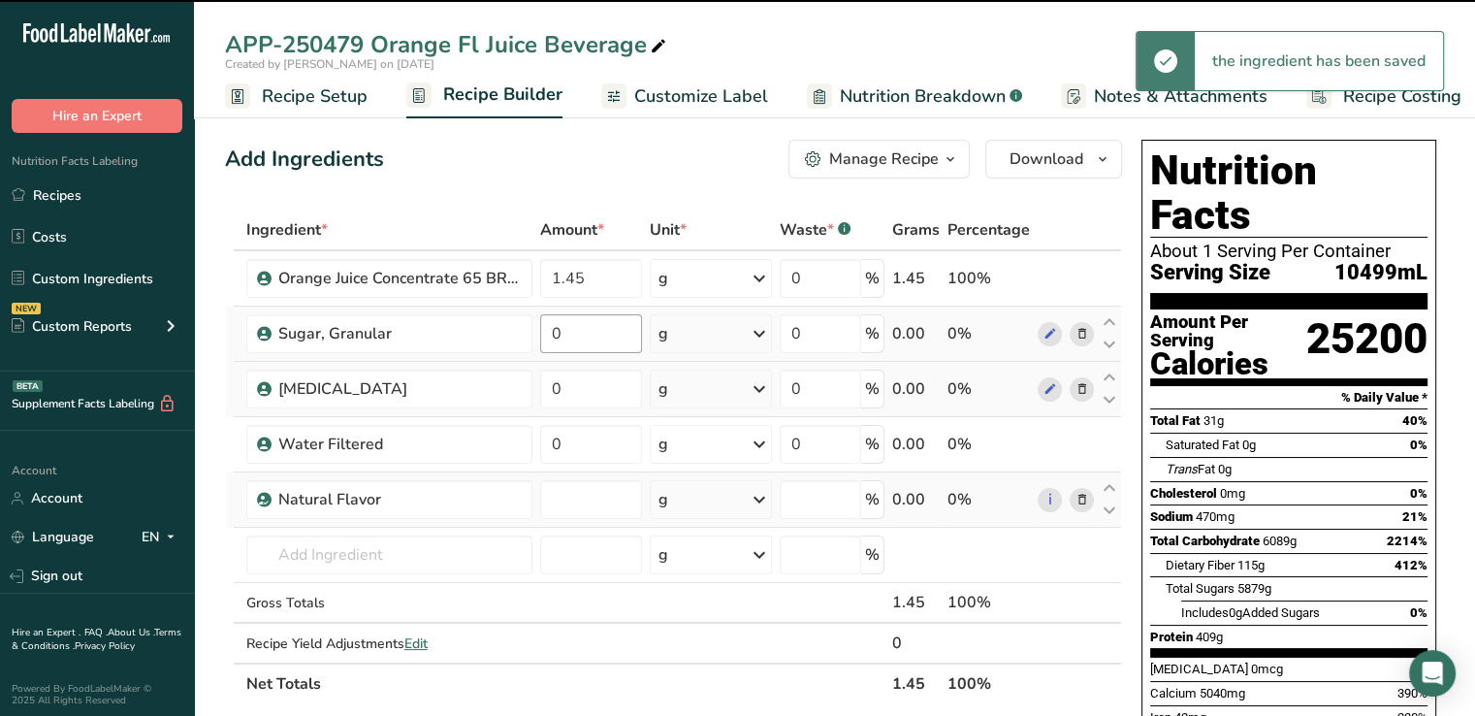
type input "0"
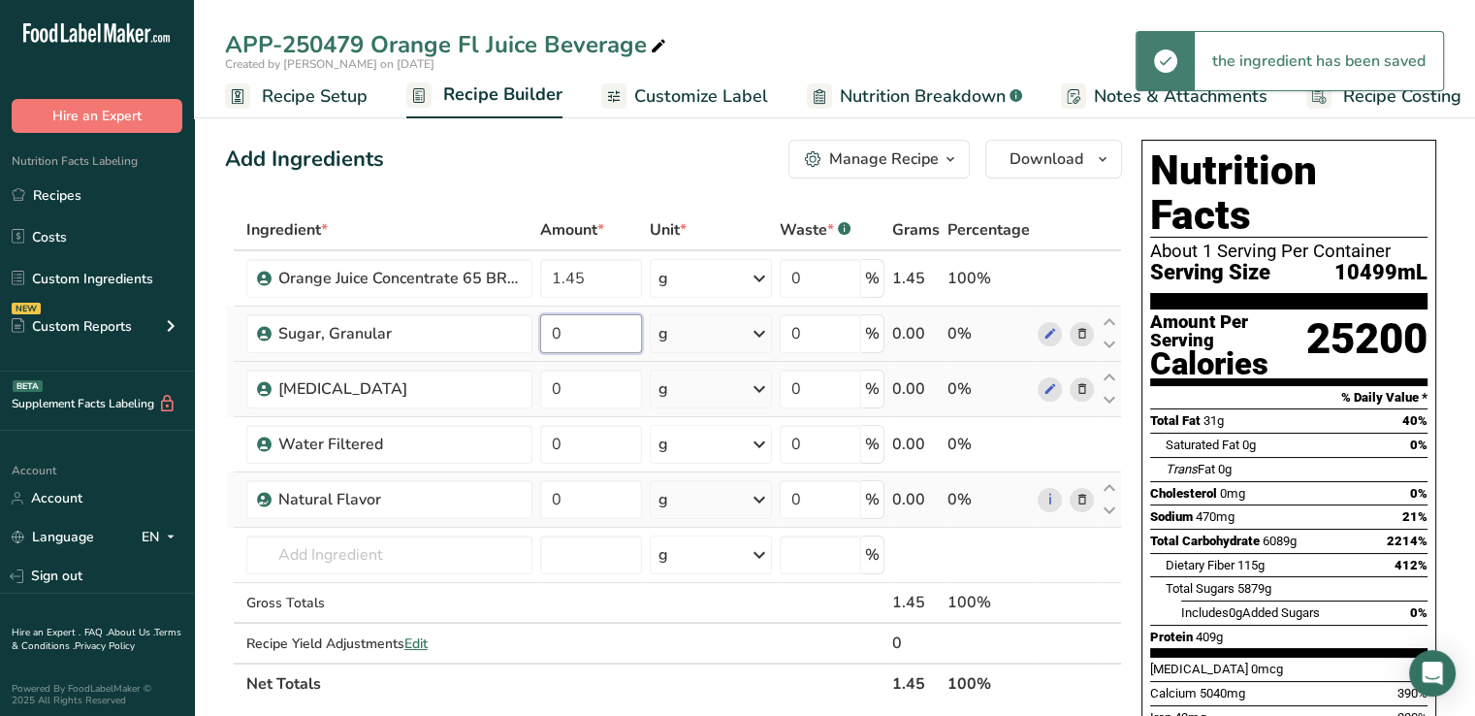
click at [573, 350] on input "0" at bounding box center [591, 333] width 103 height 39
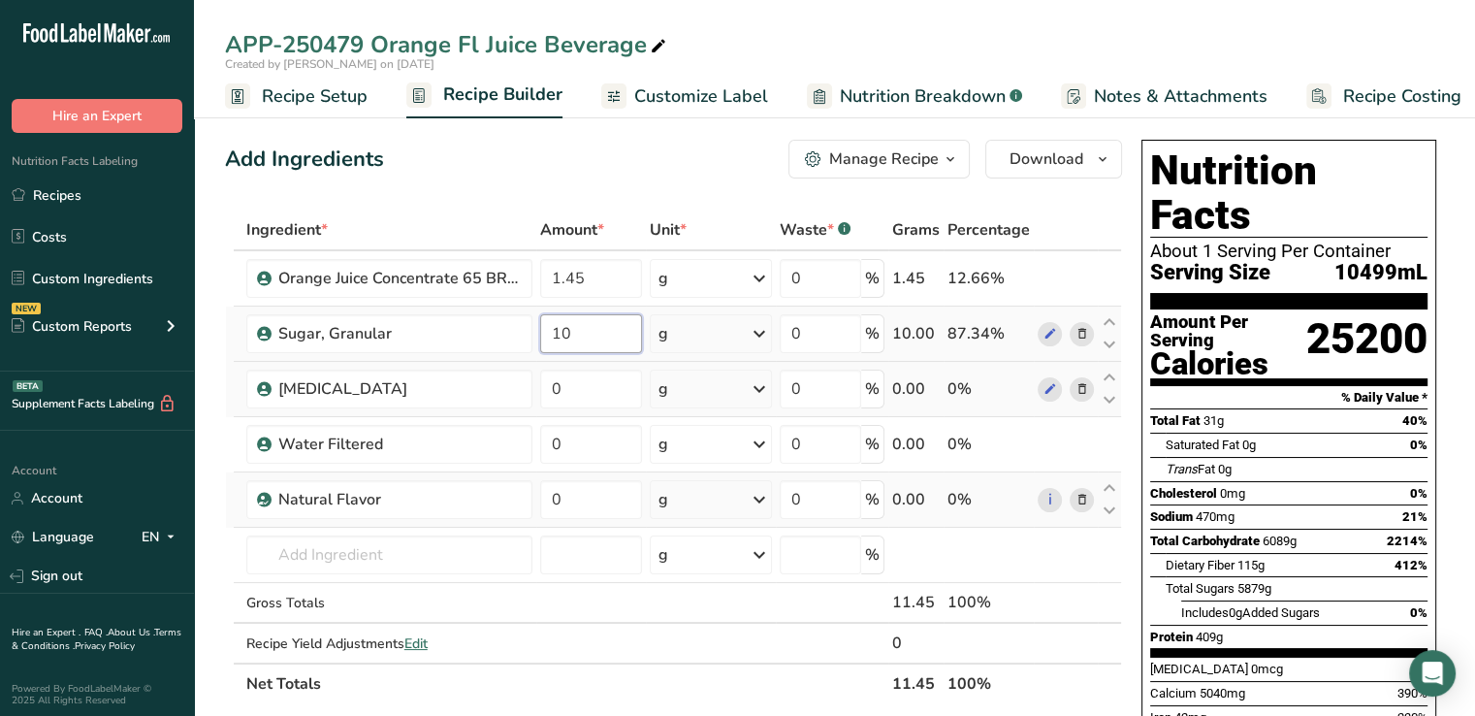
type input "9.999999"
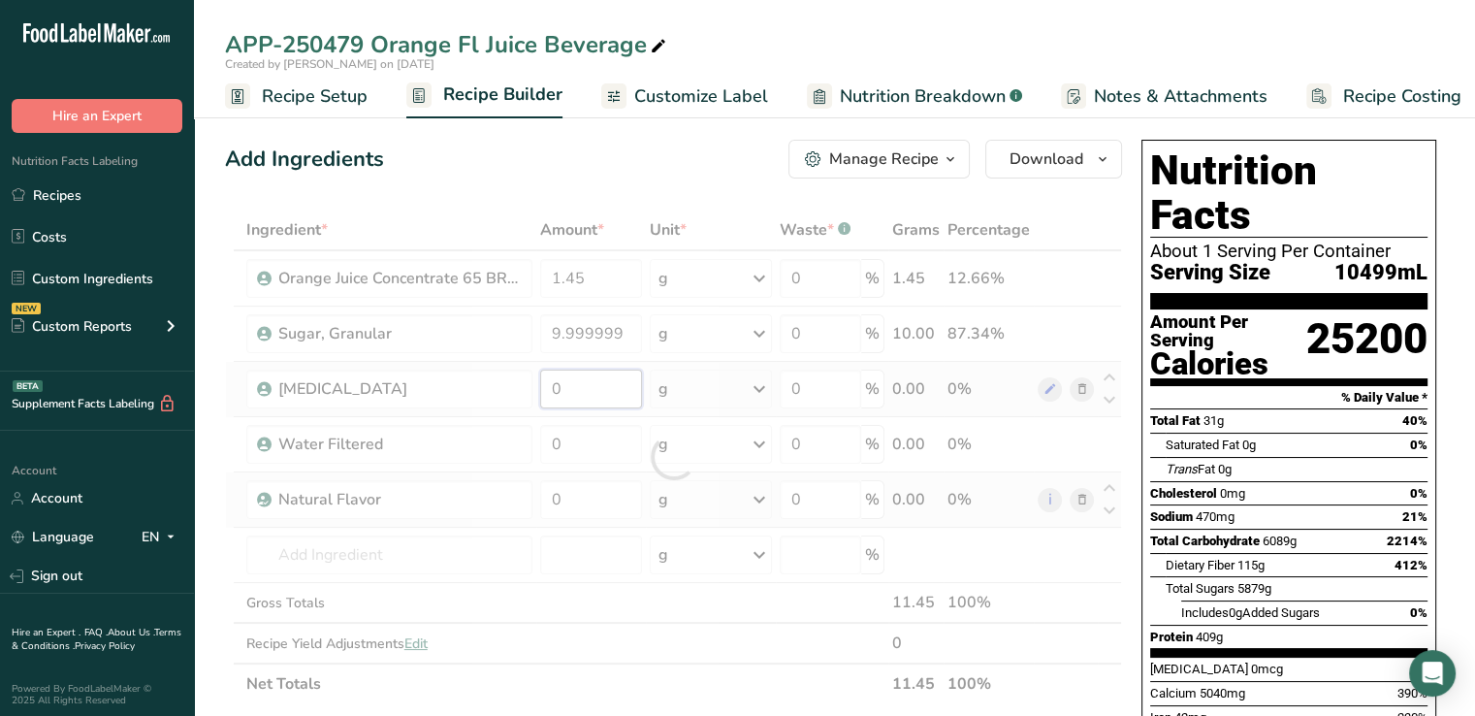
click at [581, 380] on div "Ingredient * Amount * Unit * Waste * .a-a{fill:#347362;}.b-a{fill:#fff;} Grams …" at bounding box center [673, 456] width 897 height 495
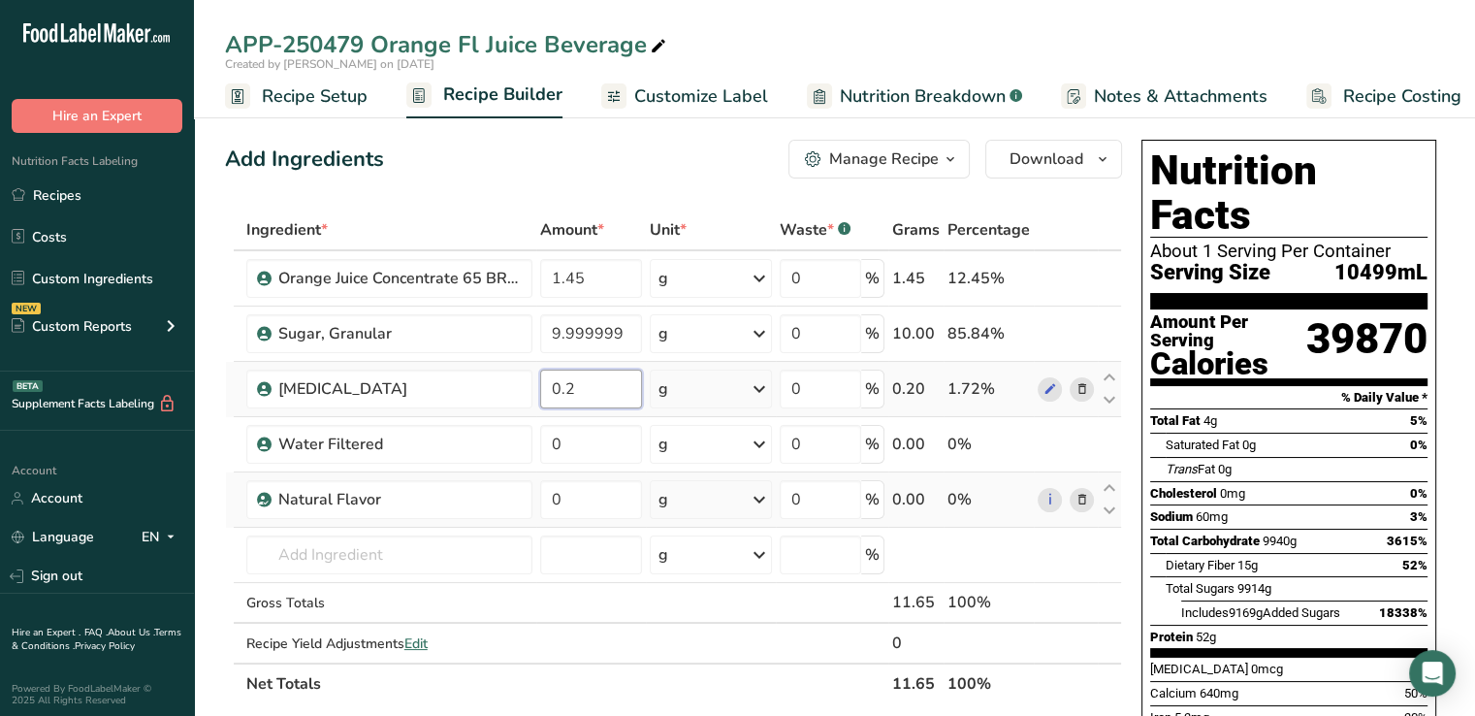
type input "0.2"
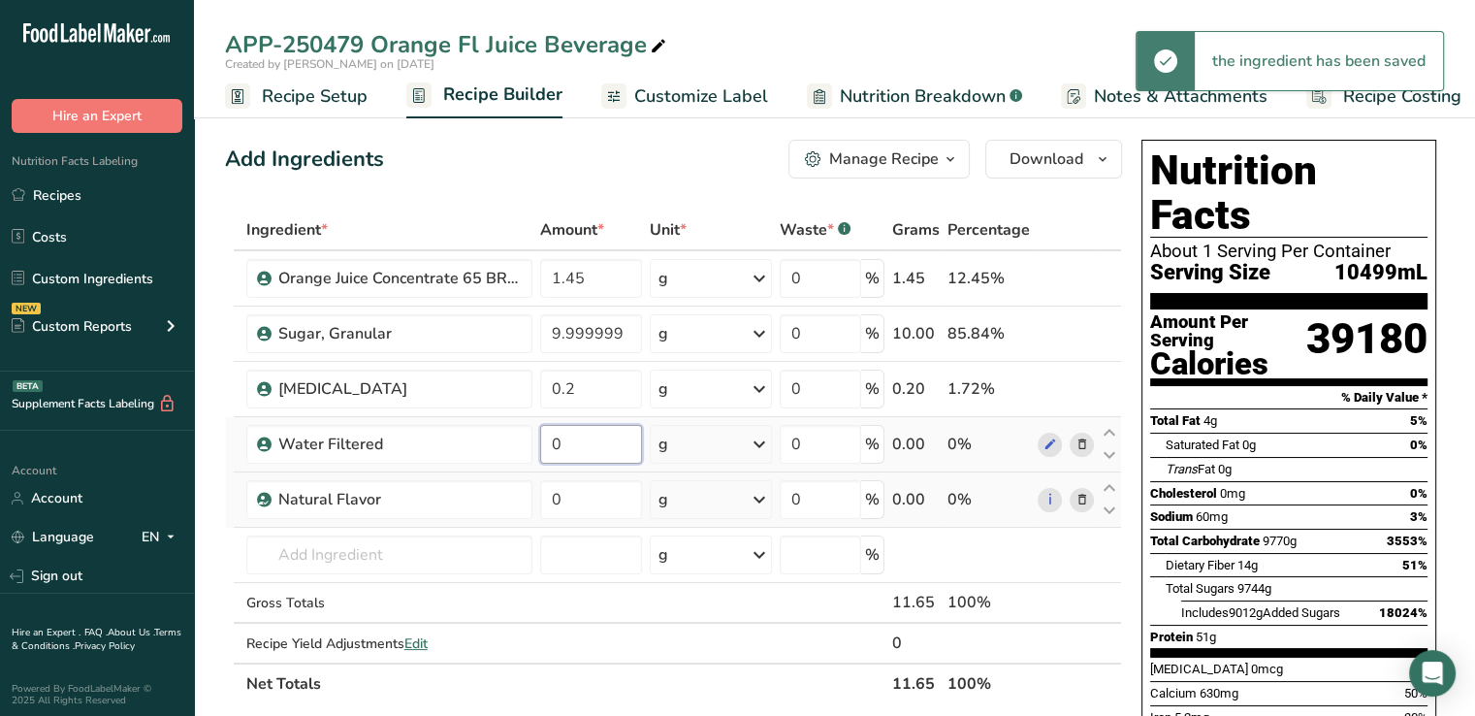
click at [570, 448] on input "0" at bounding box center [591, 444] width 103 height 39
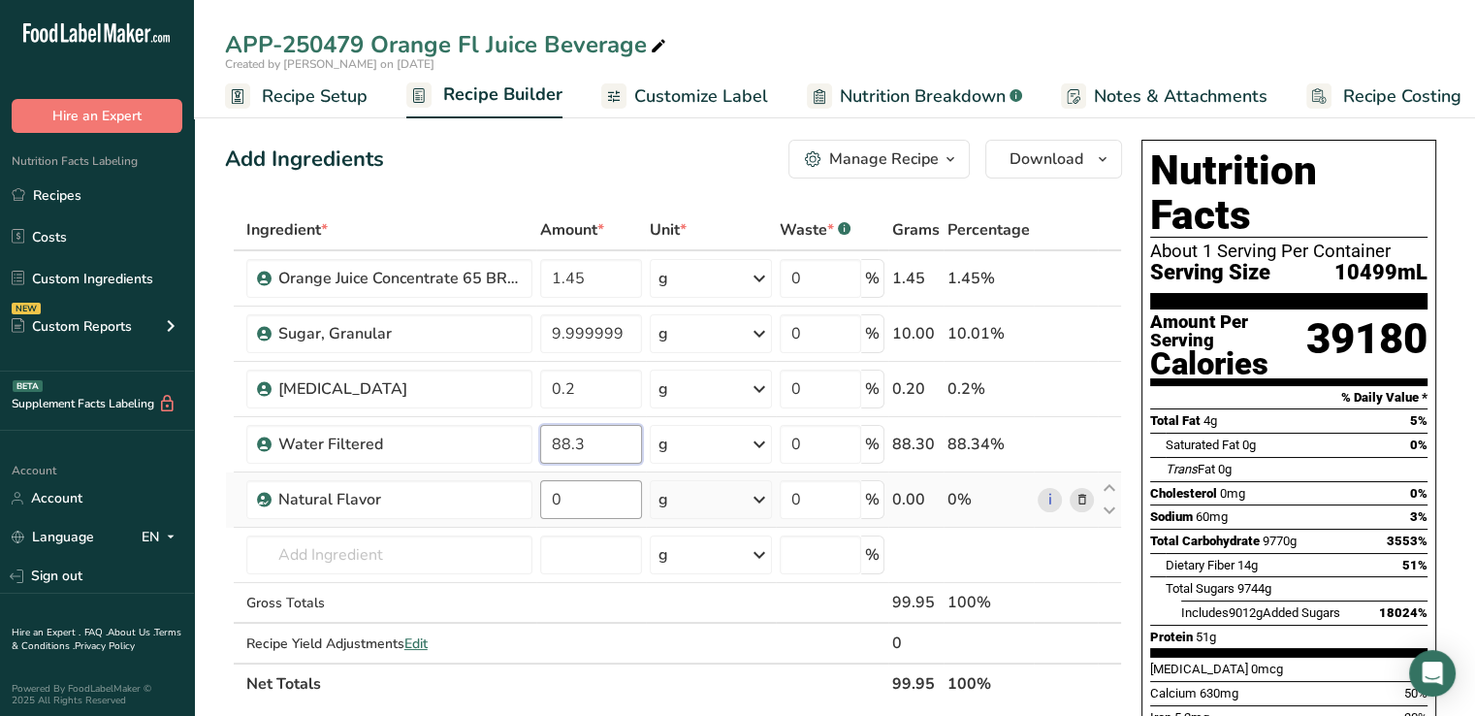
type input "88.3"
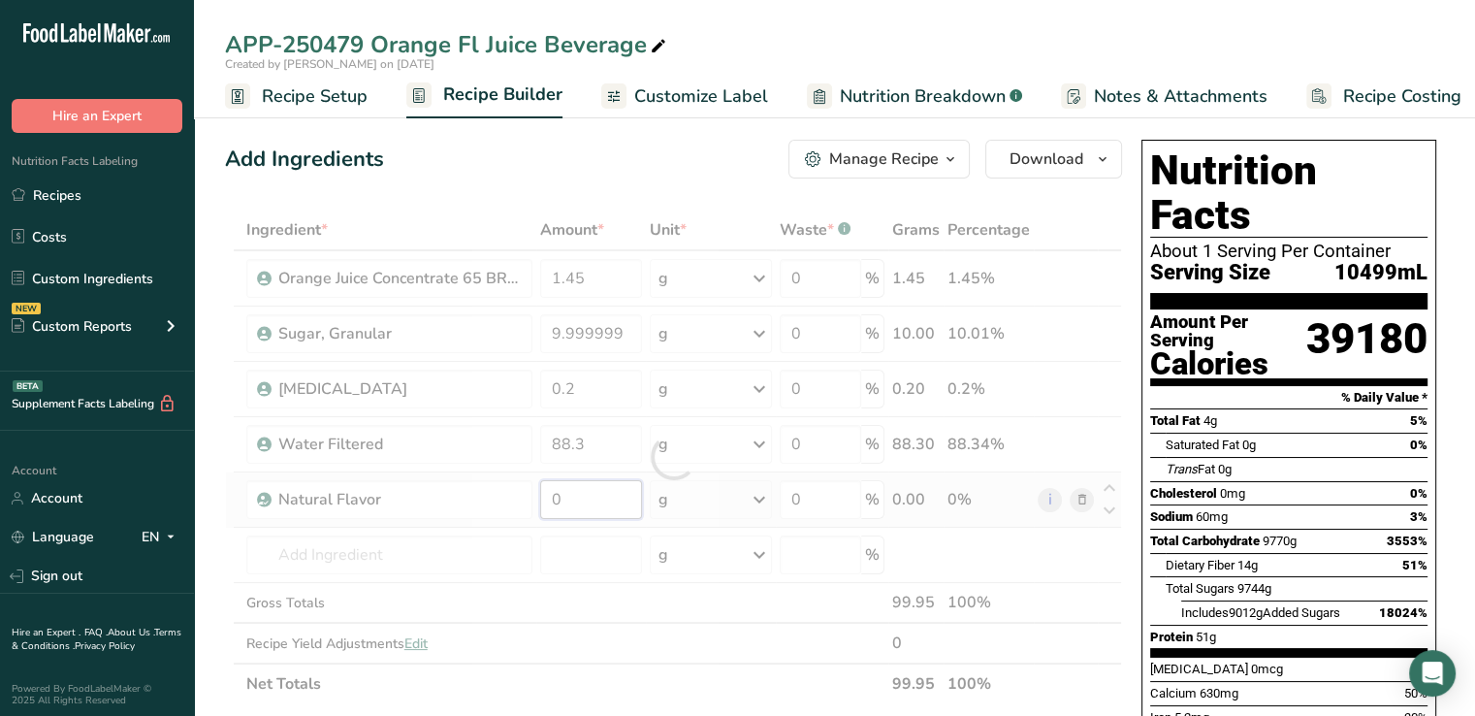
click at [578, 499] on div "Ingredient * Amount * Unit * Waste * .a-a{fill:#347362;}.b-a{fill:#fff;} Grams …" at bounding box center [673, 456] width 897 height 495
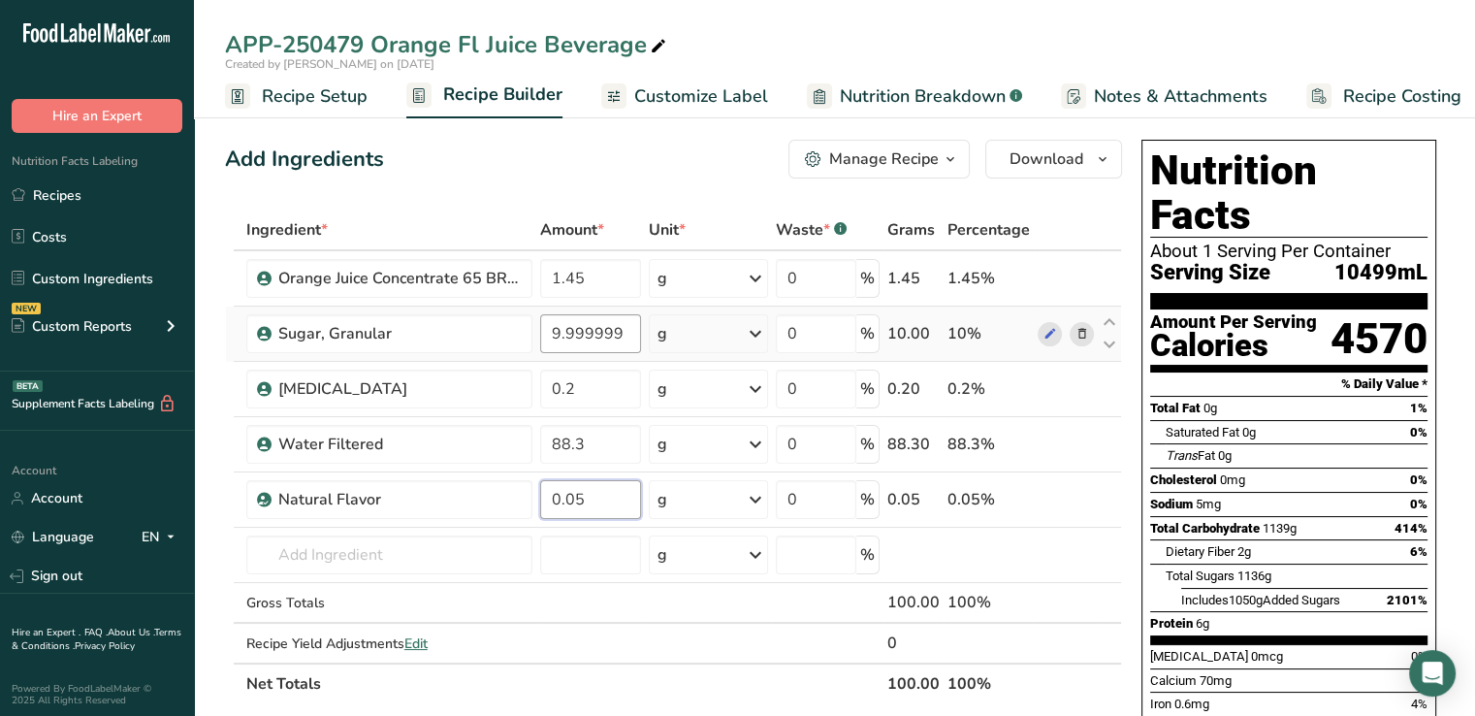
type input "0.05"
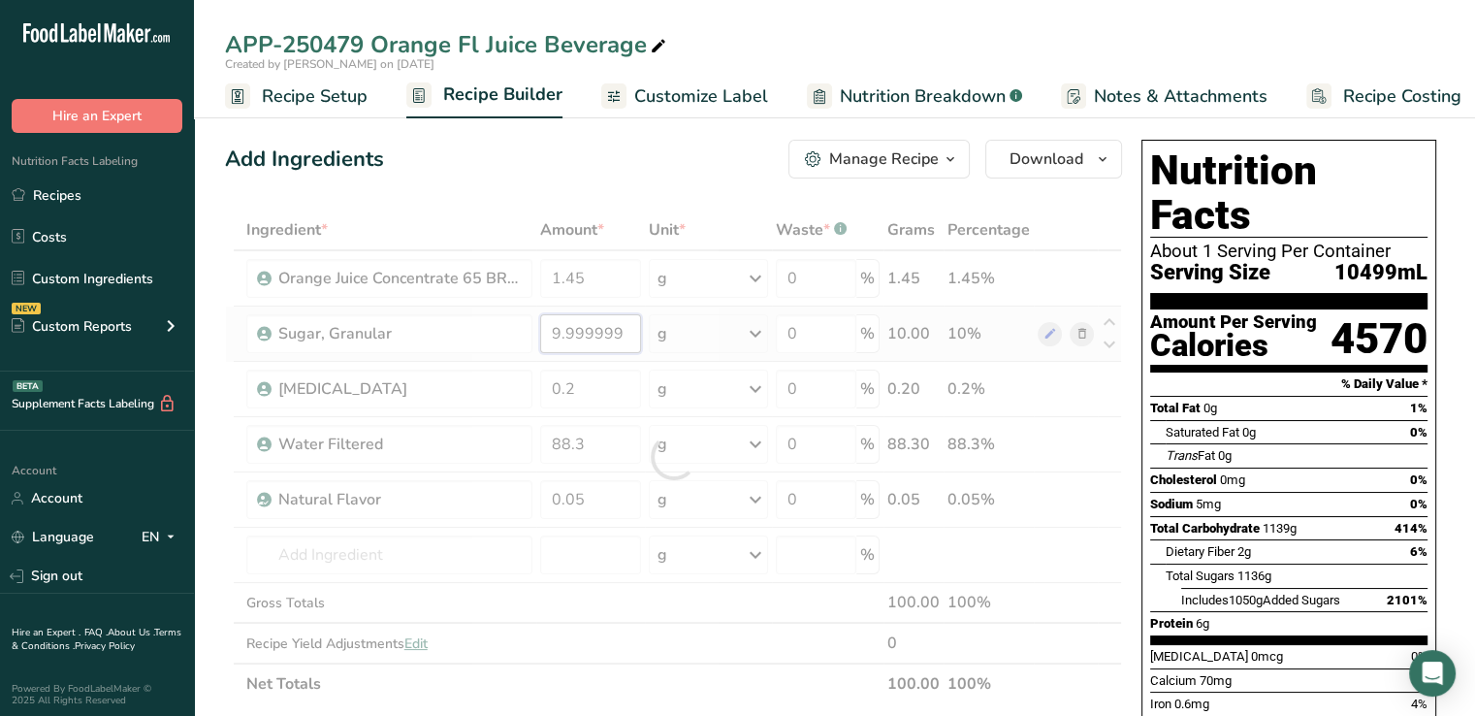
click at [604, 342] on div "Ingredient * Amount * Unit * Waste * .a-a{fill:#347362;}.b-a{fill:#fff;} Grams …" at bounding box center [673, 456] width 897 height 495
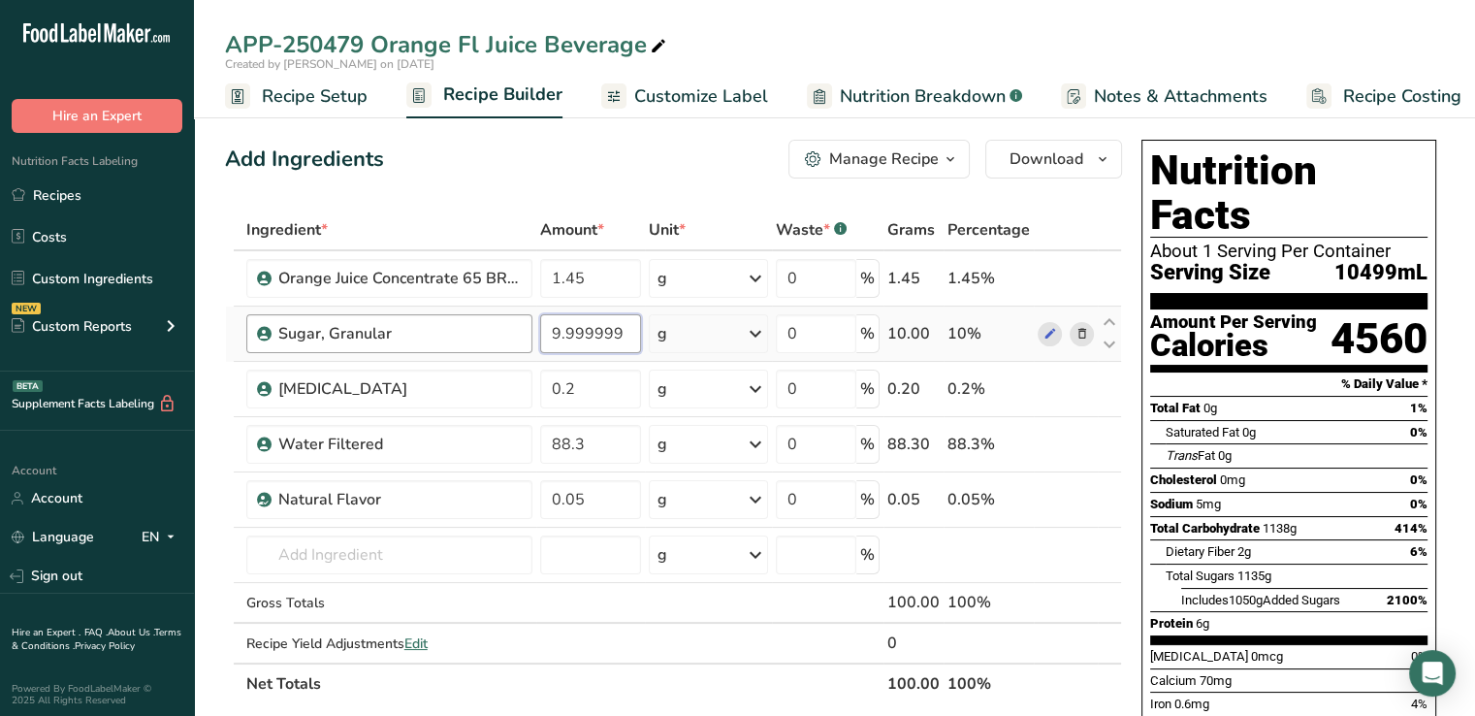
drag, startPoint x: 622, startPoint y: 329, endPoint x: 521, endPoint y: 338, distance: 101.3
click at [521, 338] on tr "Sugar, Granular 9.999999 g Weight Units g kg mg See more Volume Units l Volume …" at bounding box center [673, 333] width 895 height 55
type input "10"
click at [308, 100] on span "Recipe Setup" at bounding box center [315, 96] width 106 height 26
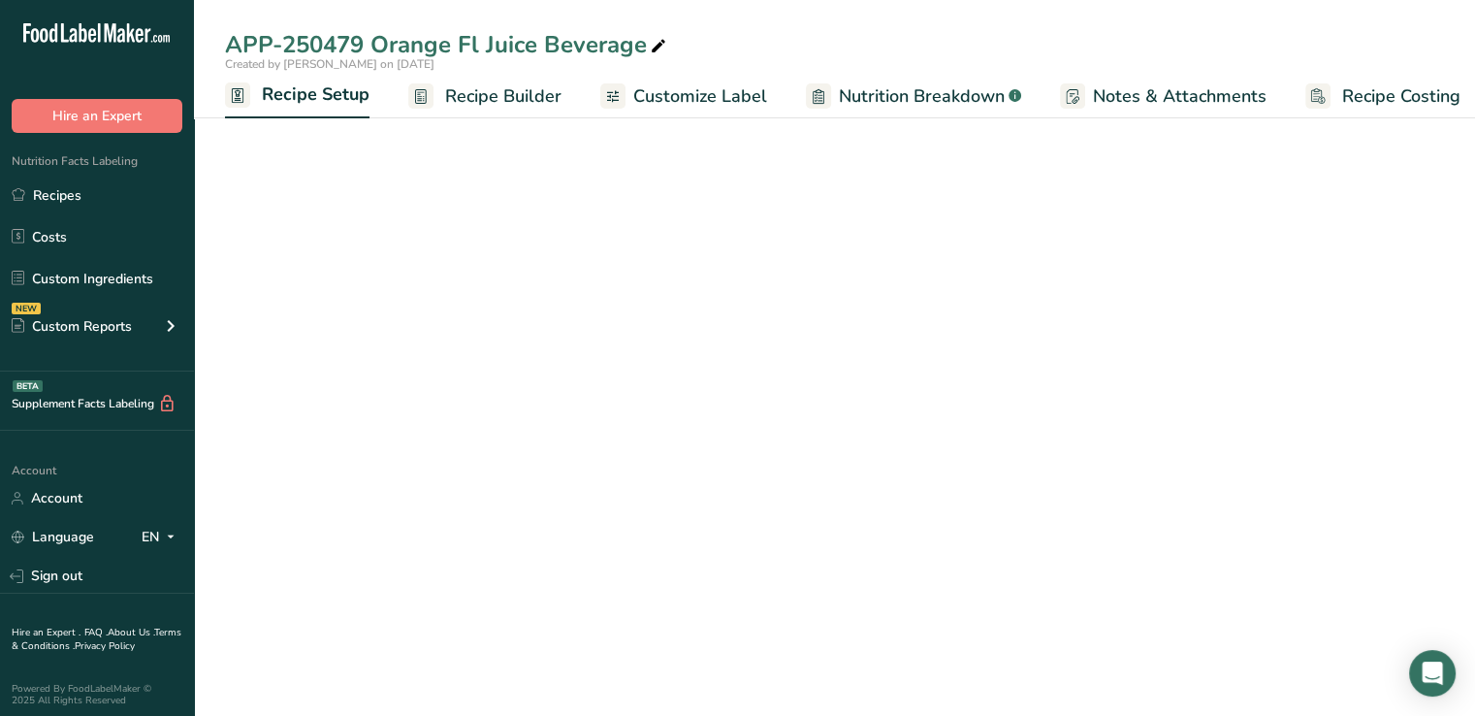
scroll to position [0, 7]
select select "18"
select select "22"
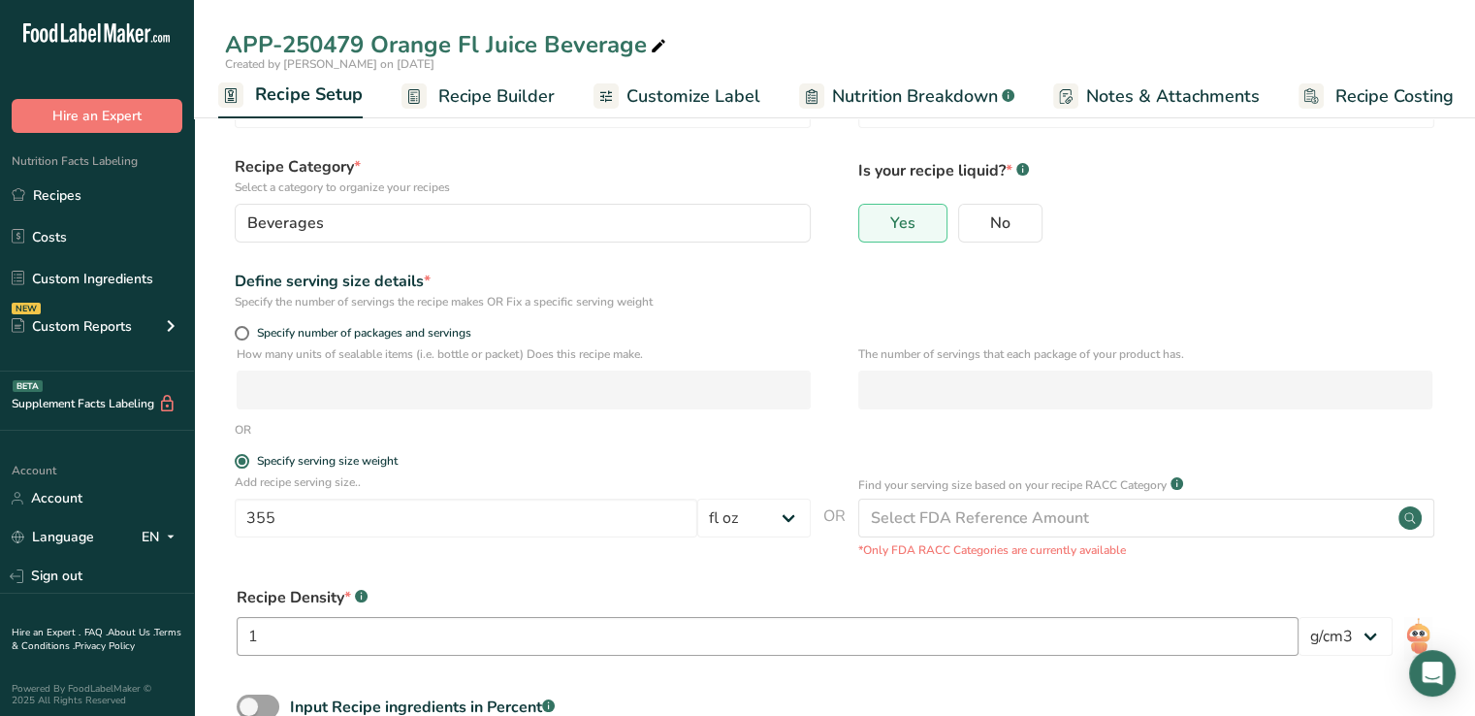
scroll to position [0, 0]
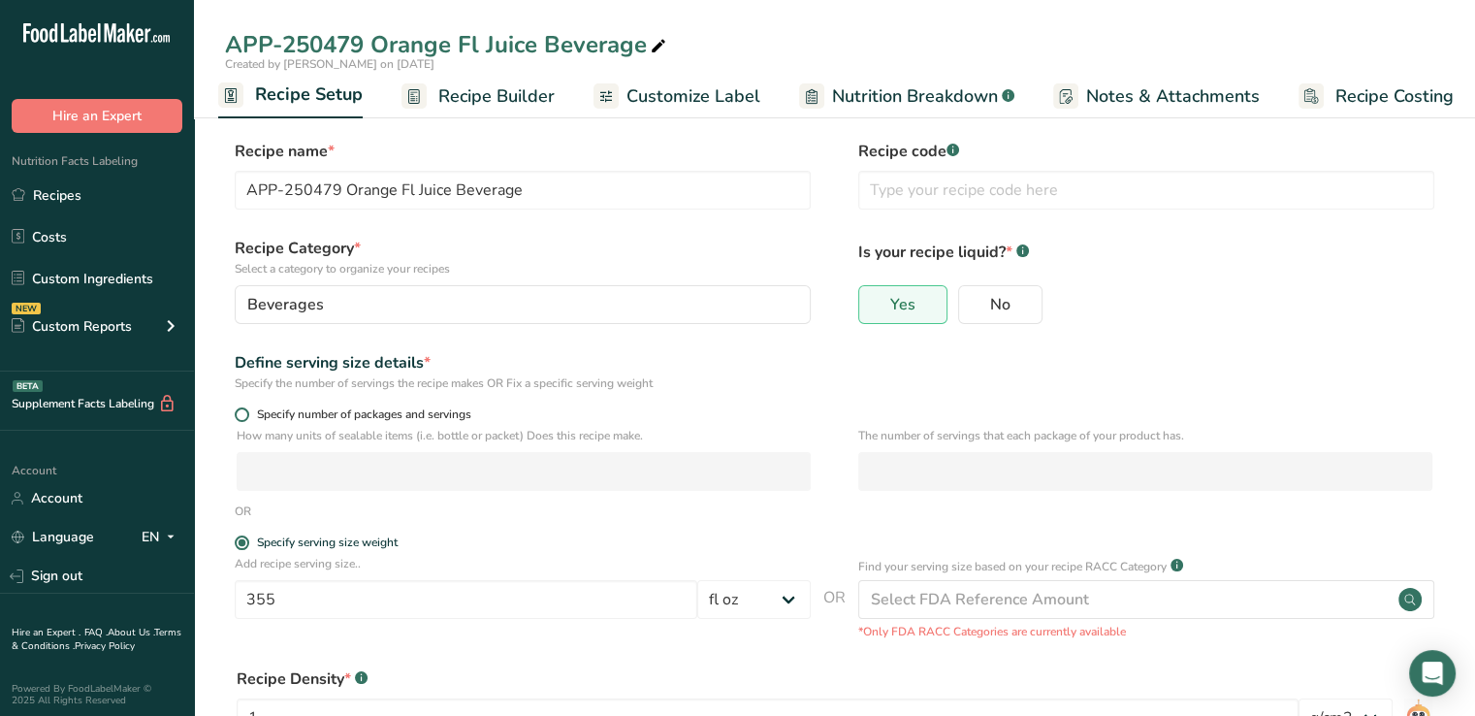
click at [237, 417] on span at bounding box center [242, 414] width 15 height 15
click at [237, 417] on input "Specify number of packages and servings" at bounding box center [241, 414] width 13 height 13
radio input "true"
radio input "false"
select select "0"
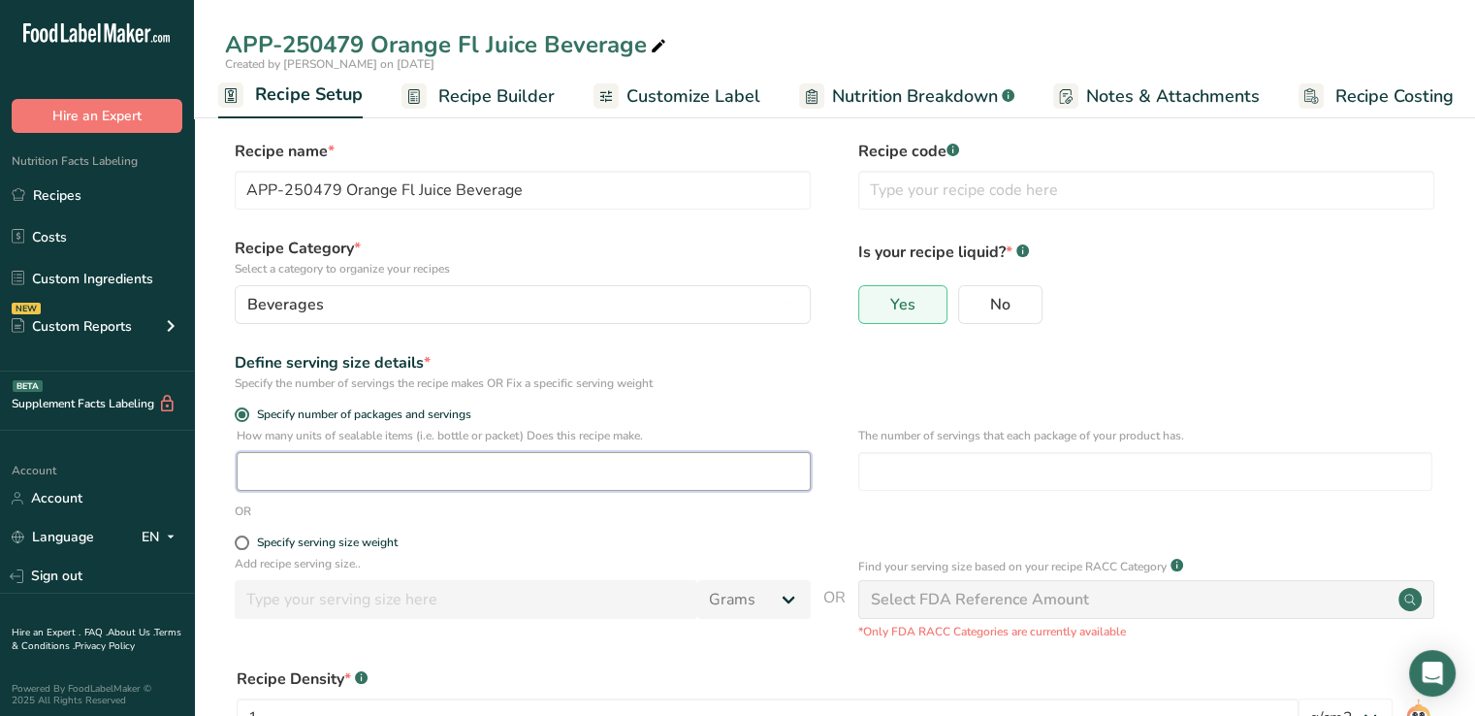
click at [352, 482] on input "number" at bounding box center [524, 471] width 574 height 39
type input "1"
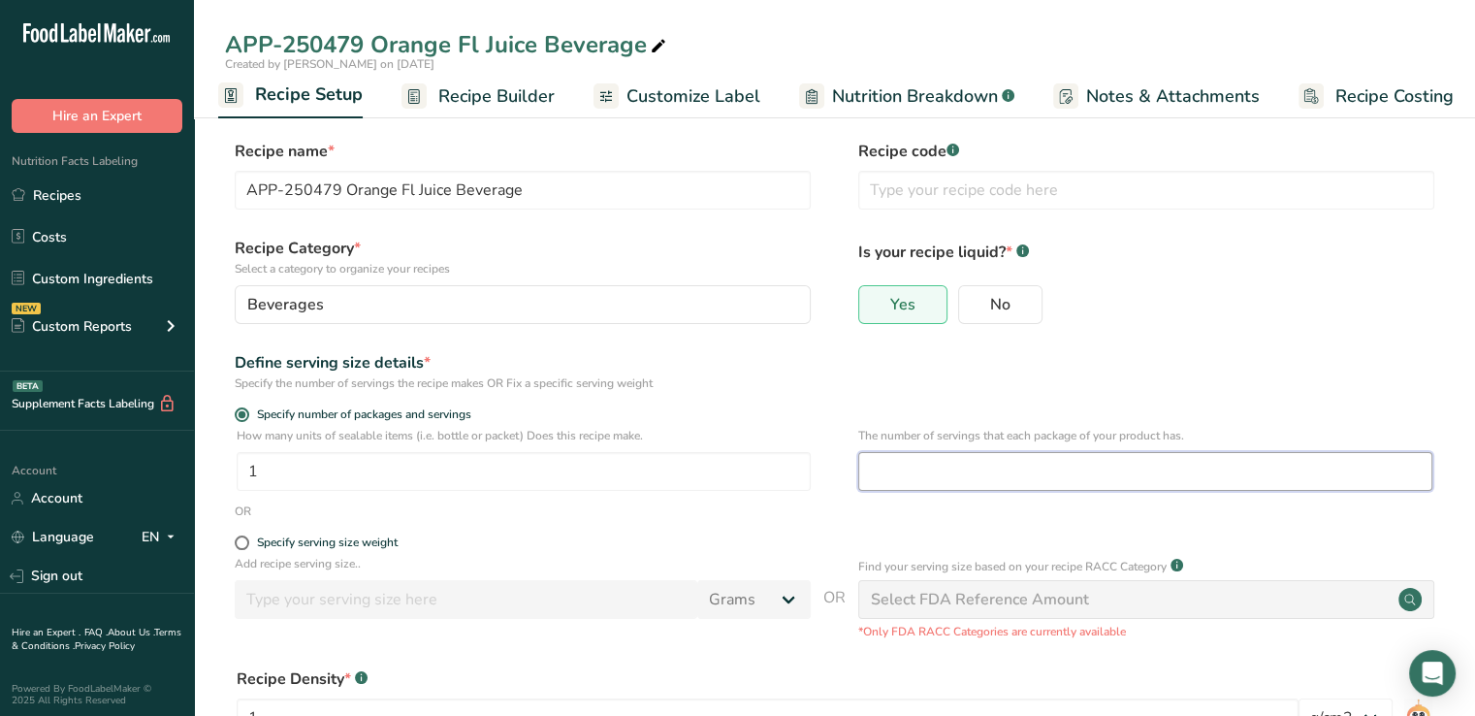
click at [923, 476] on input "number" at bounding box center [1145, 471] width 574 height 39
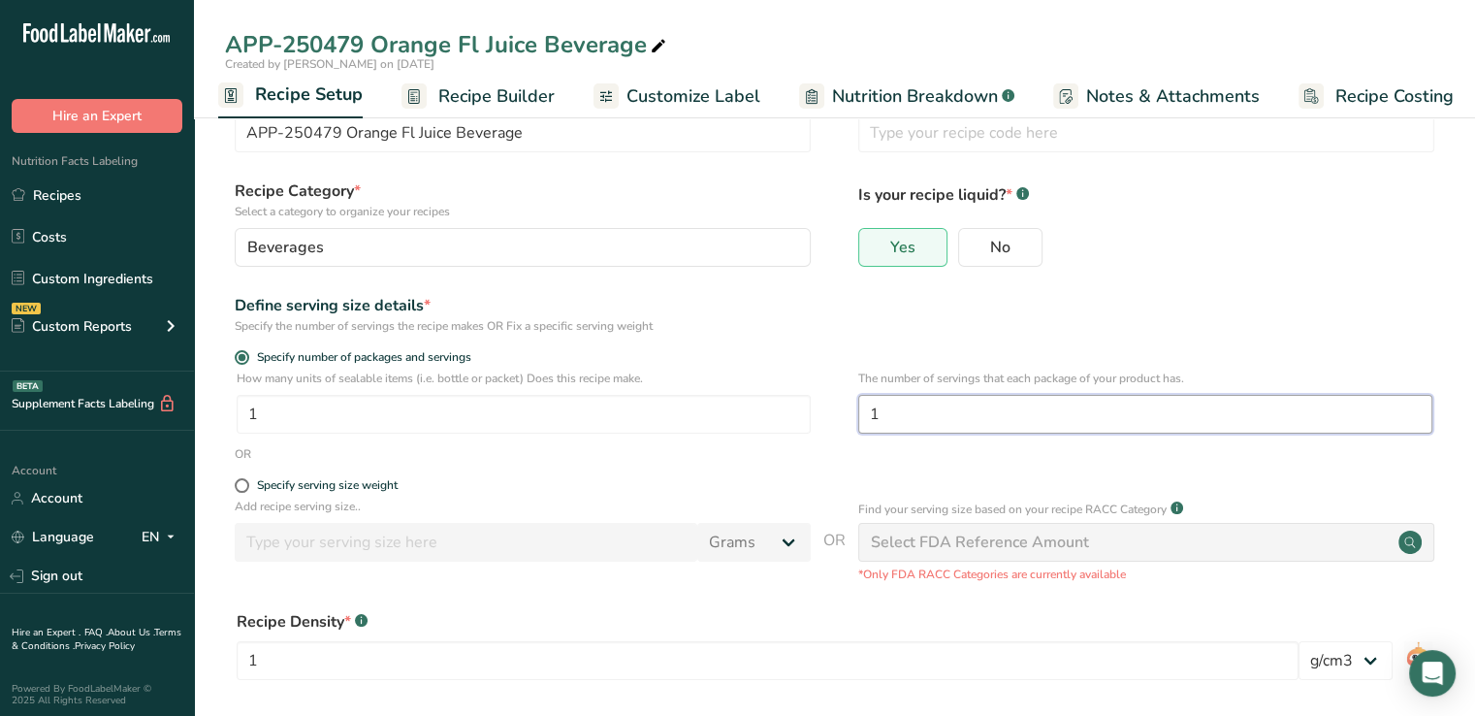
scroll to position [62, 0]
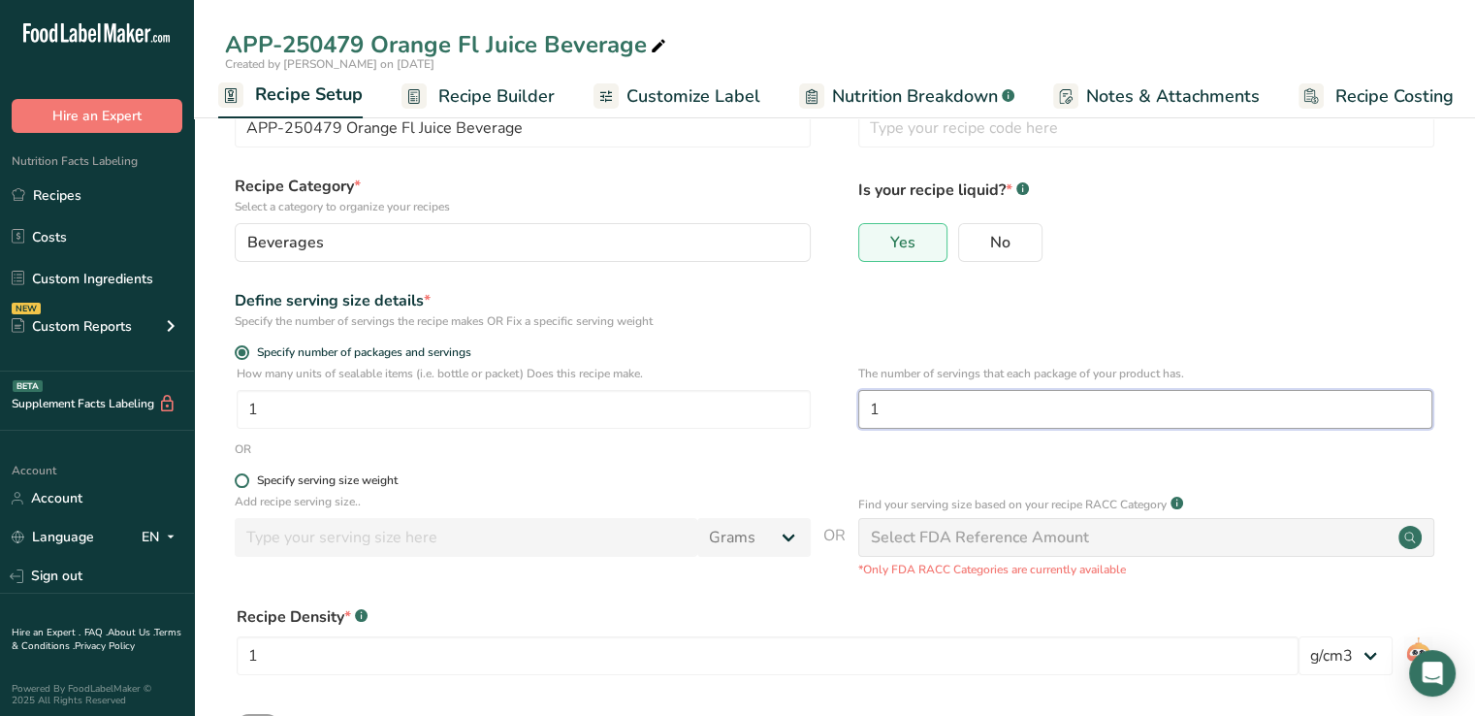
type input "1"
click at [237, 482] on span at bounding box center [242, 480] width 15 height 15
click at [237, 482] on input "Specify serving size weight" at bounding box center [241, 480] width 13 height 13
radio input "true"
radio input "false"
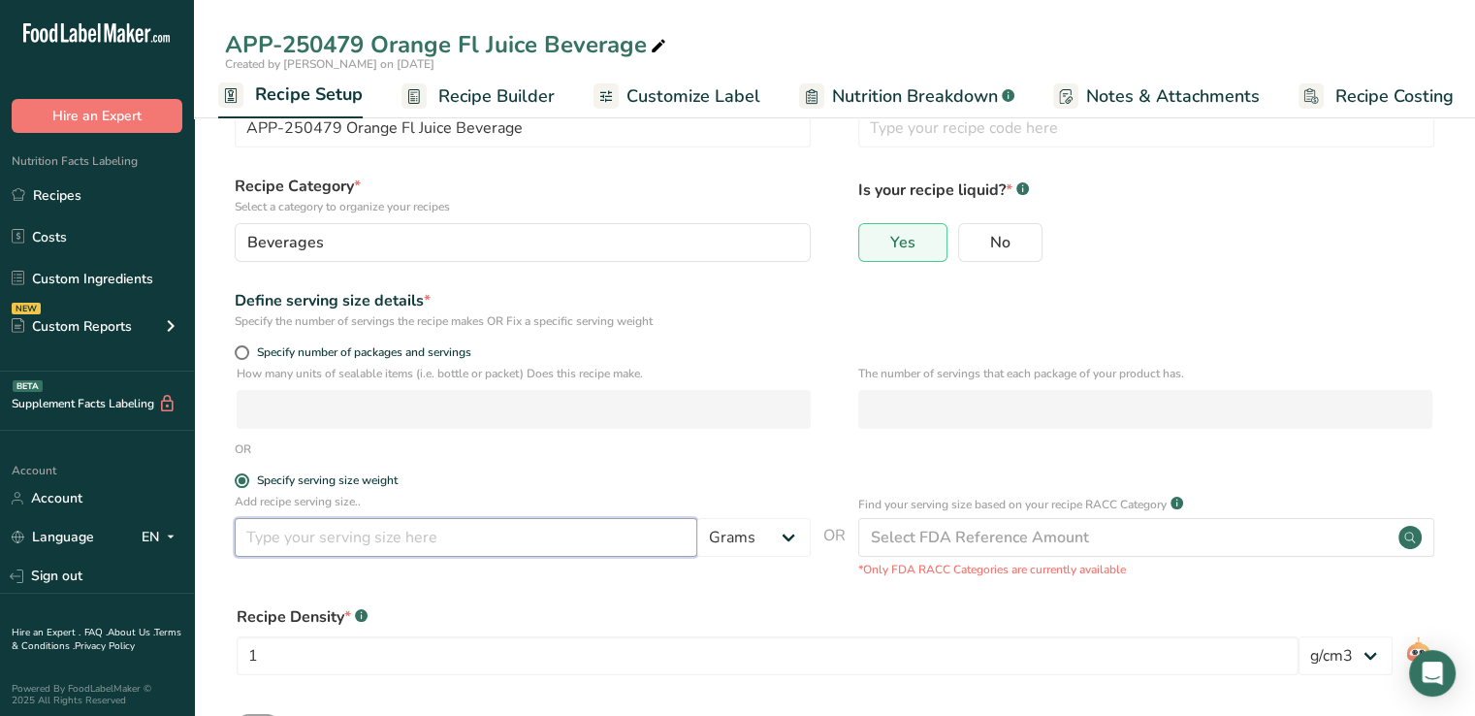
click at [625, 541] on input "number" at bounding box center [466, 537] width 463 height 39
type input "355"
click at [790, 550] on select "Grams kg mg mcg lb oz l mL fl oz tbsp tsp cup qt gallon" at bounding box center [753, 537] width 113 height 39
select select "18"
click at [697, 518] on select "Grams kg mg mcg lb oz l mL fl oz tbsp tsp cup qt gallon" at bounding box center [753, 537] width 113 height 39
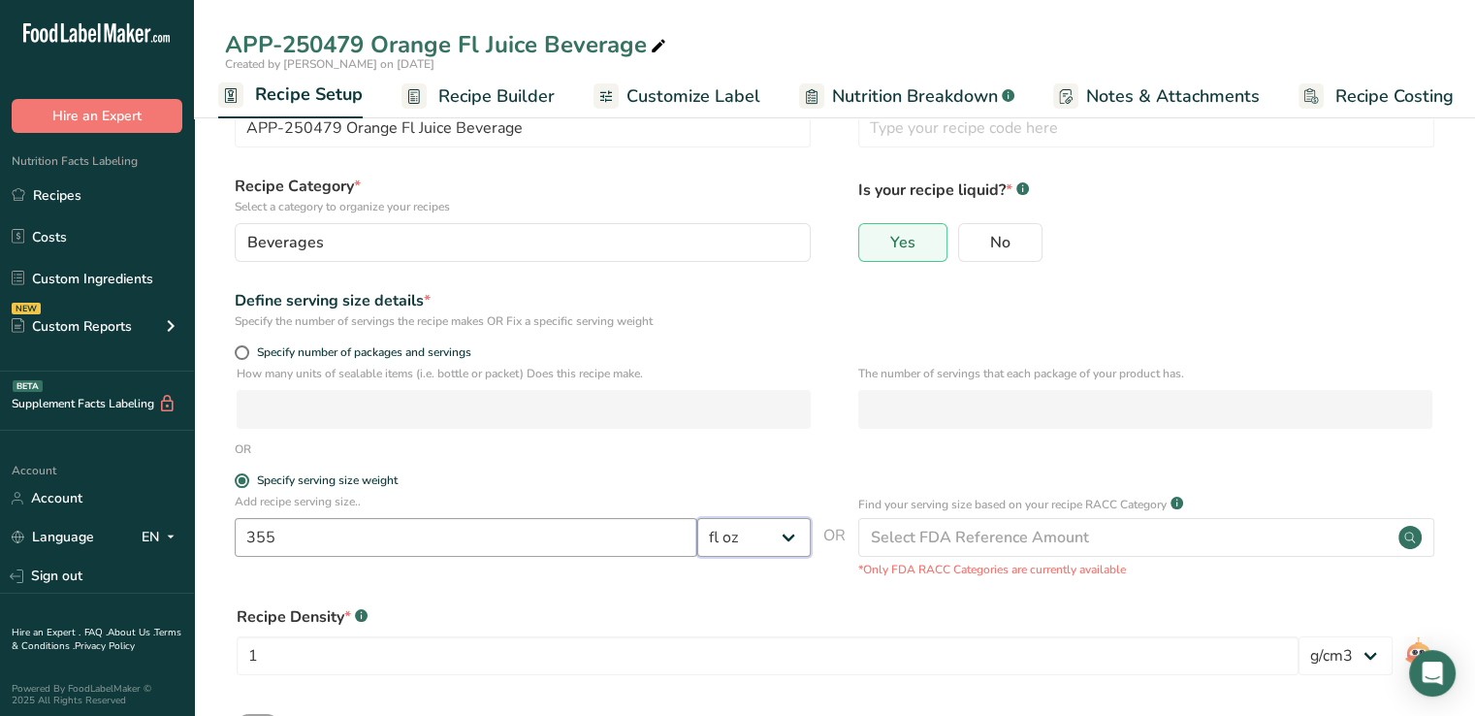
scroll to position [209, 0]
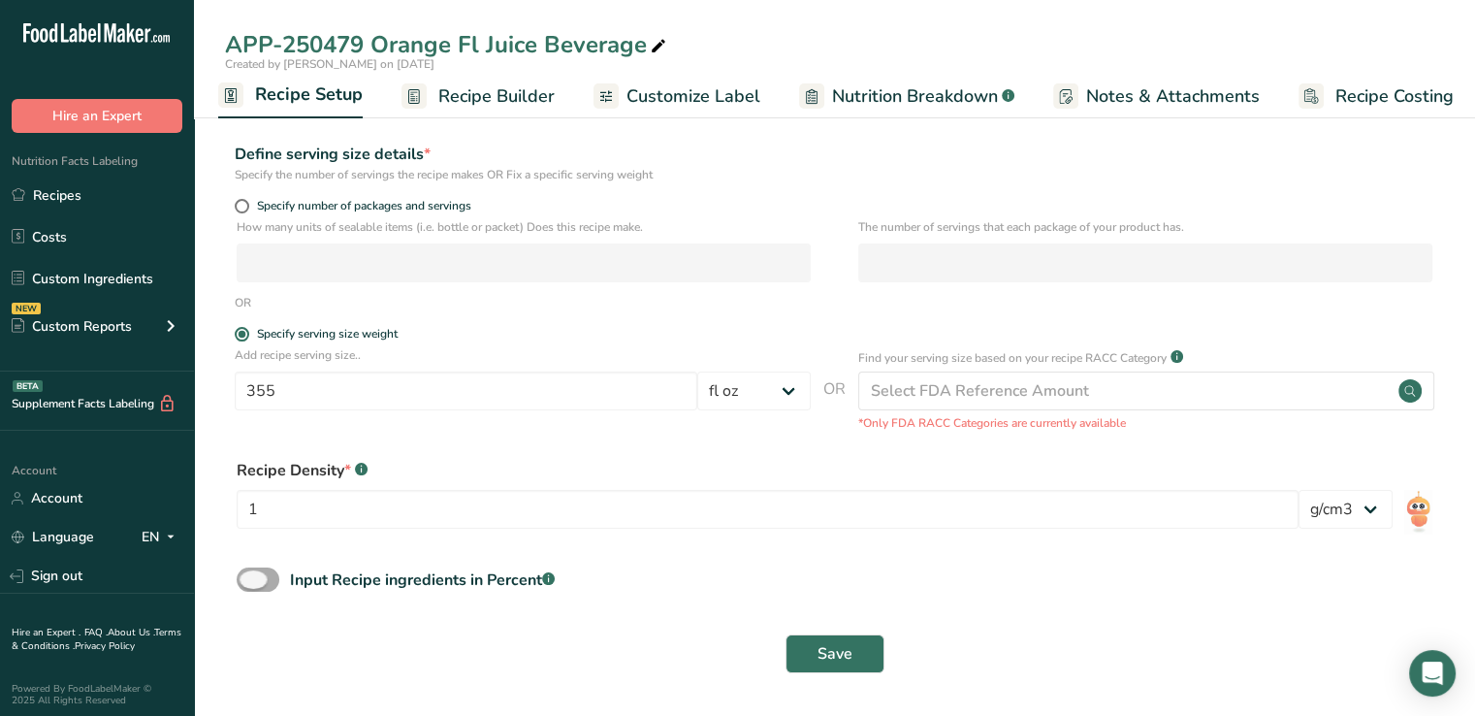
click at [252, 571] on span at bounding box center [258, 579] width 43 height 24
click at [249, 573] on input "Input Recipe ingredients in Percent .a-a{fill:#347362;}.b-a{fill:#fff;}" at bounding box center [243, 579] width 13 height 13
checkbox input "true"
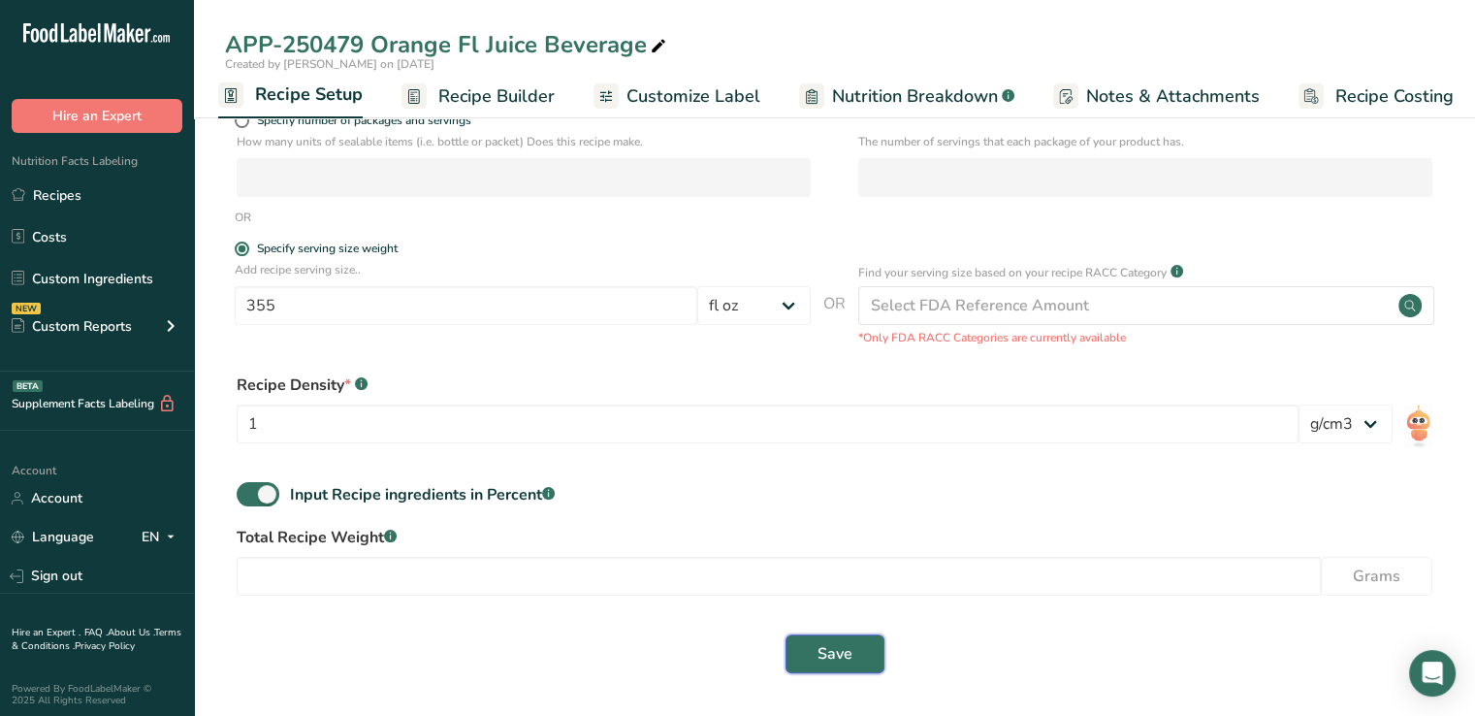
click at [839, 663] on span "Save" at bounding box center [835, 653] width 35 height 23
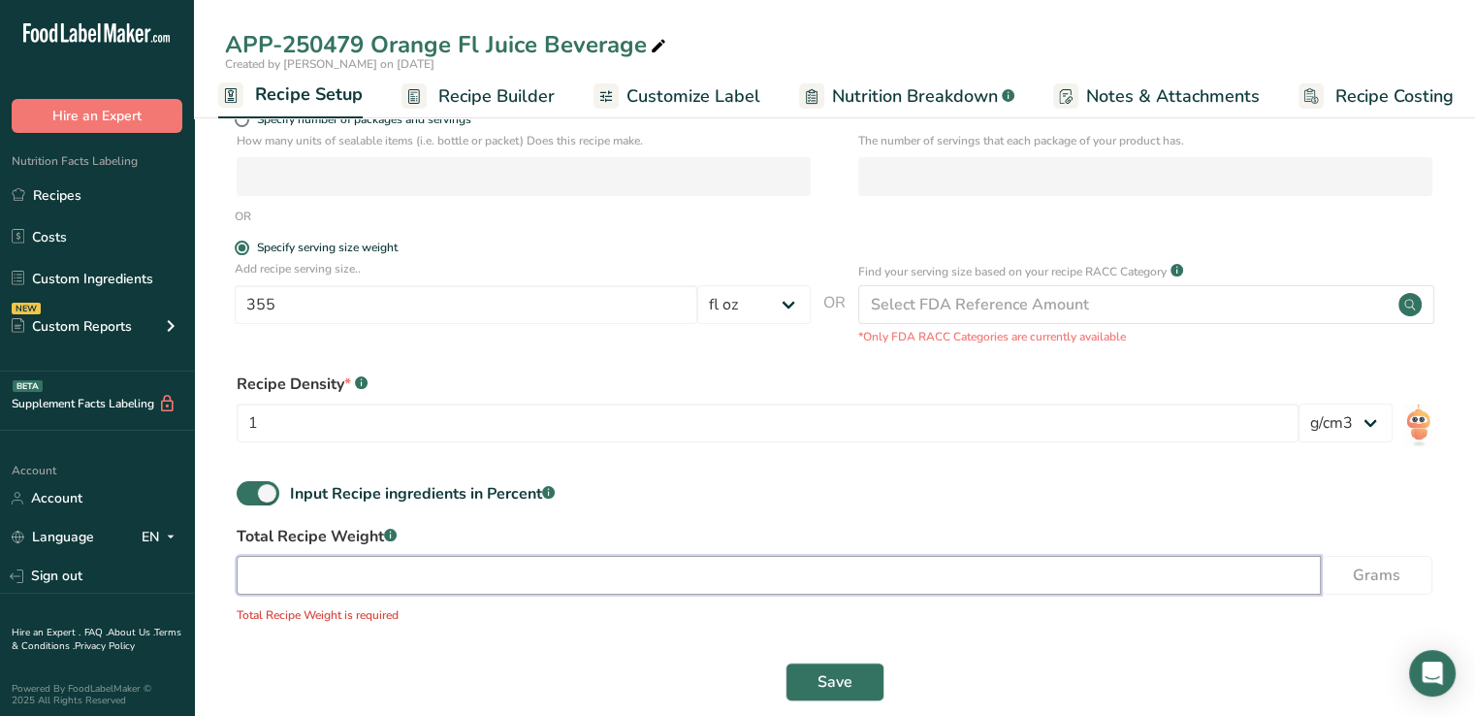
click at [402, 576] on input "number" at bounding box center [779, 575] width 1084 height 39
type input "355"
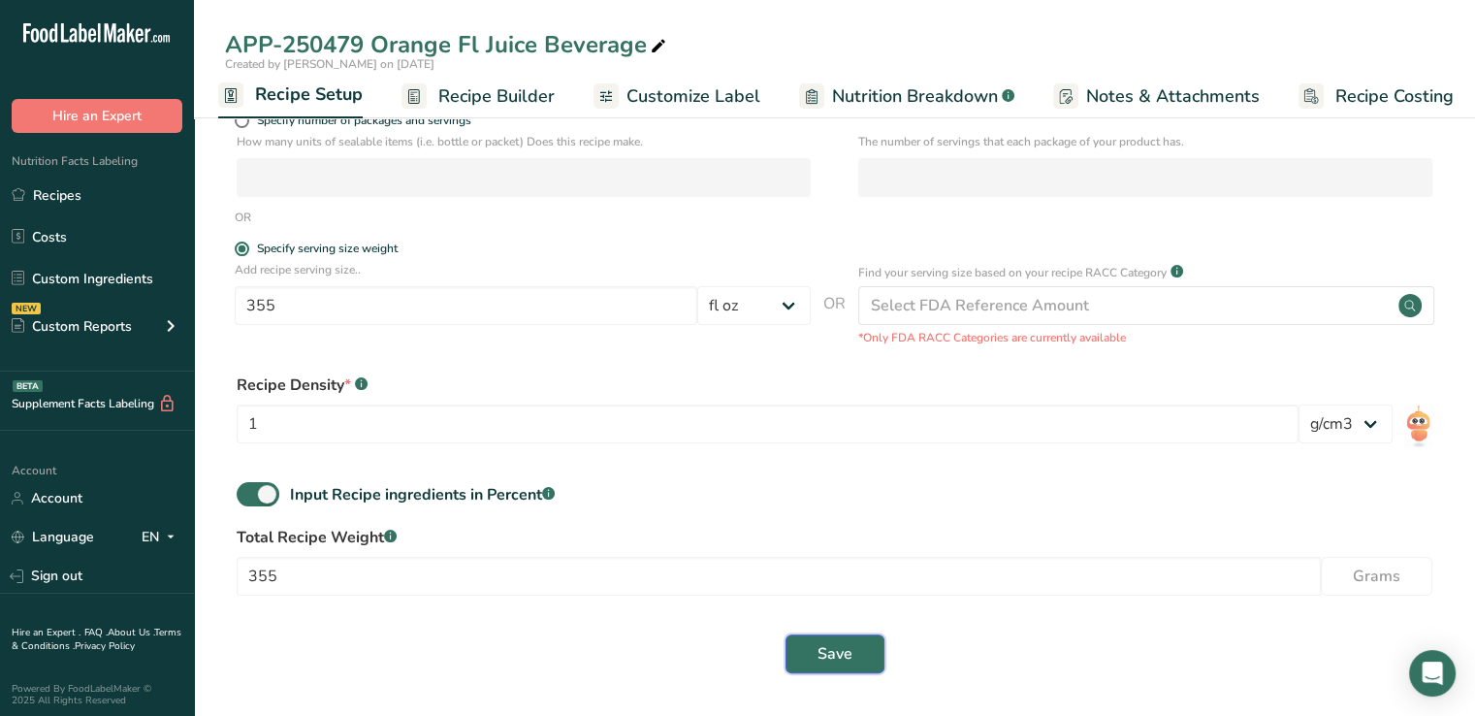
click at [856, 660] on button "Save" at bounding box center [835, 653] width 99 height 39
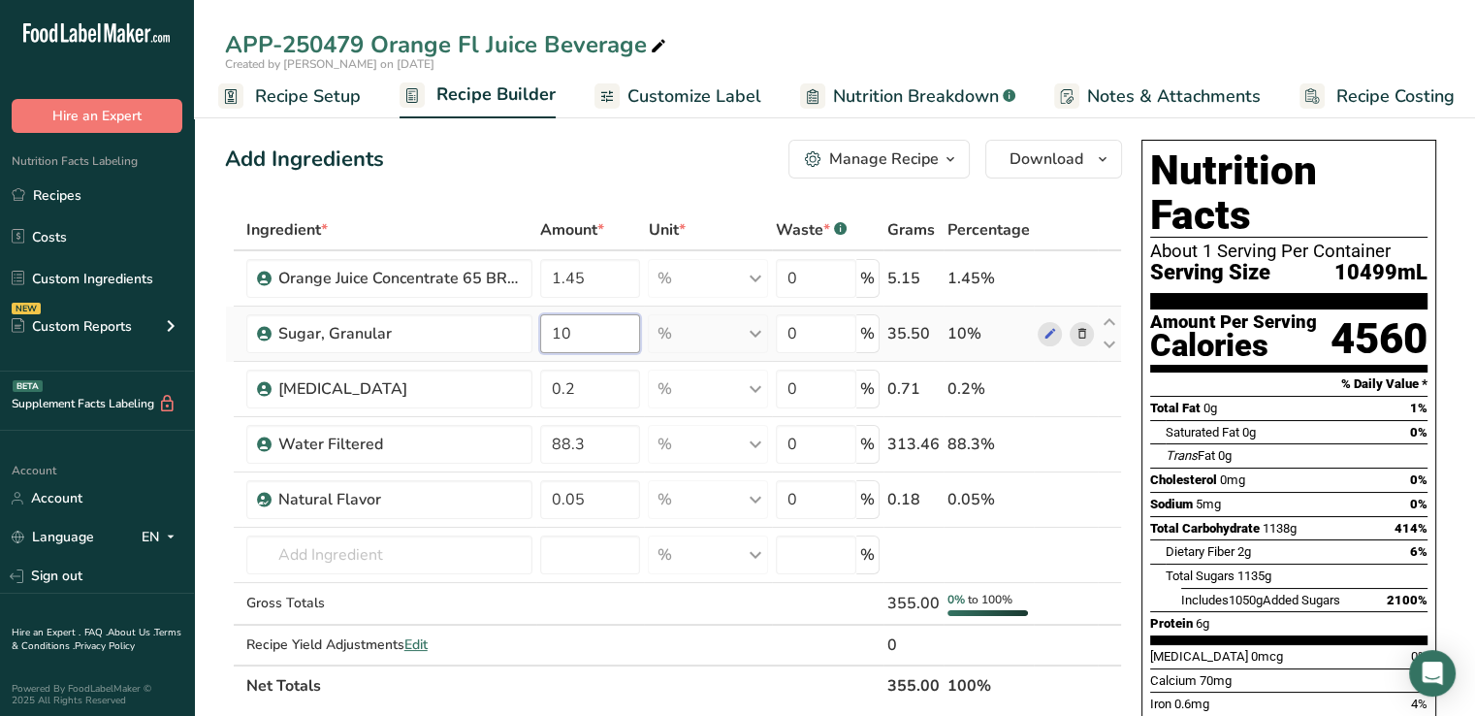
click at [583, 337] on input "10" at bounding box center [590, 333] width 101 height 39
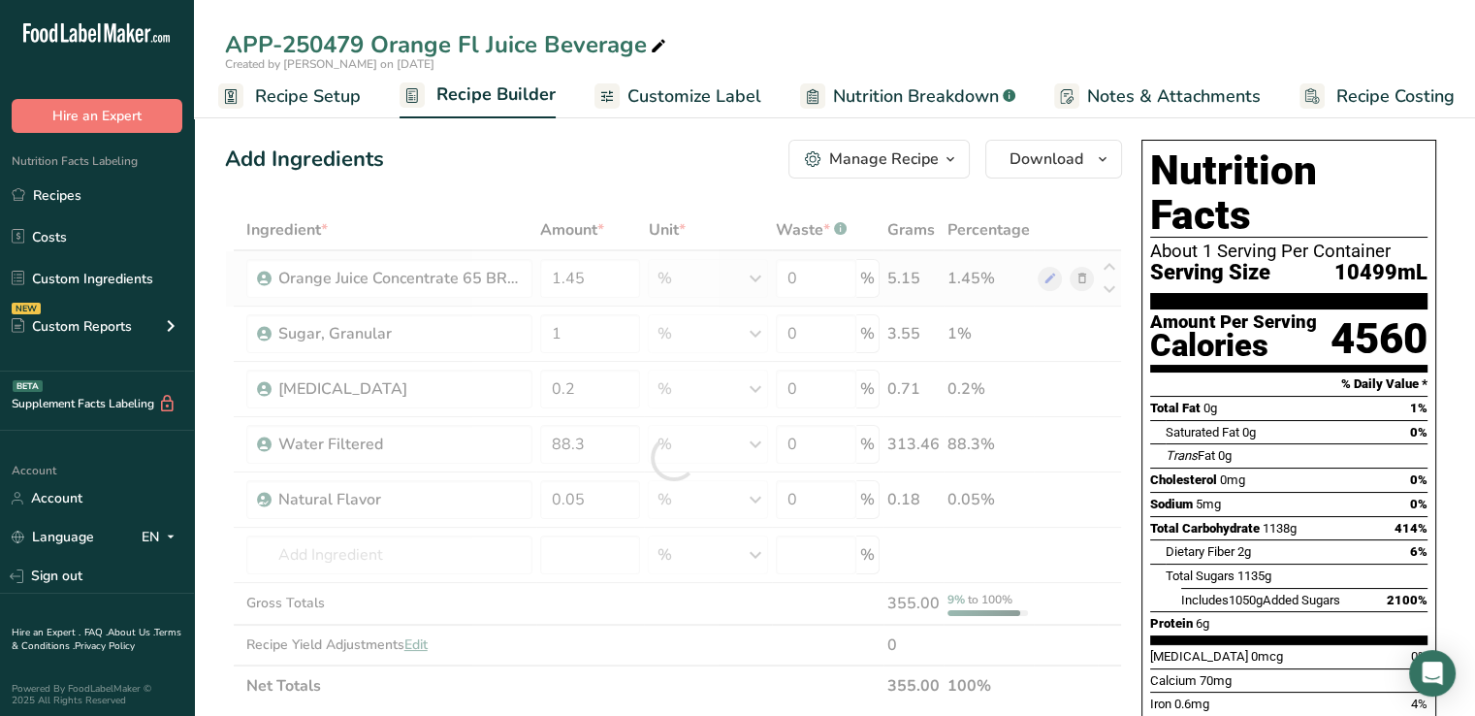
click at [908, 276] on div "Ingredient * Amount * Unit * Waste * .a-a{fill:#347362;}.b-a{fill:#fff;} Grams …" at bounding box center [673, 457] width 897 height 497
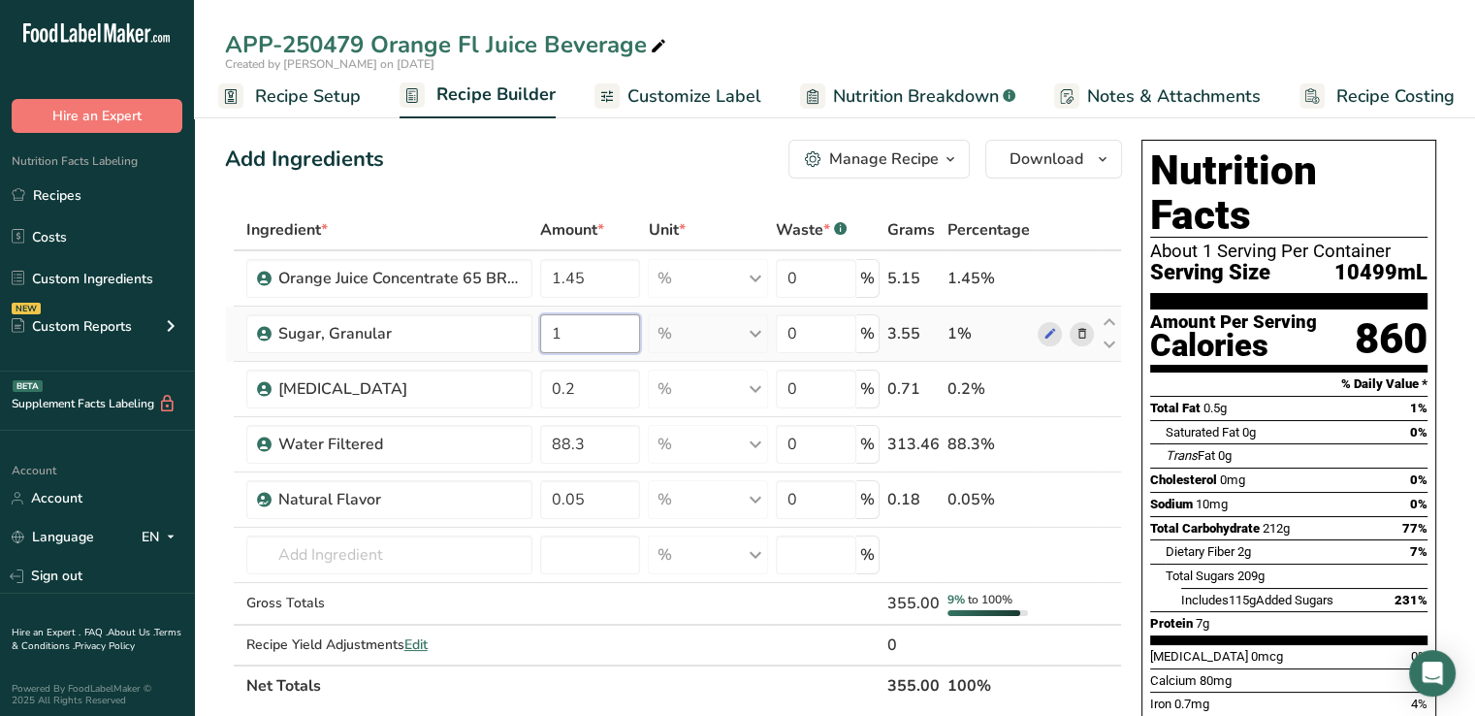
click at [613, 336] on input "1" at bounding box center [590, 333] width 101 height 39
type input "10"
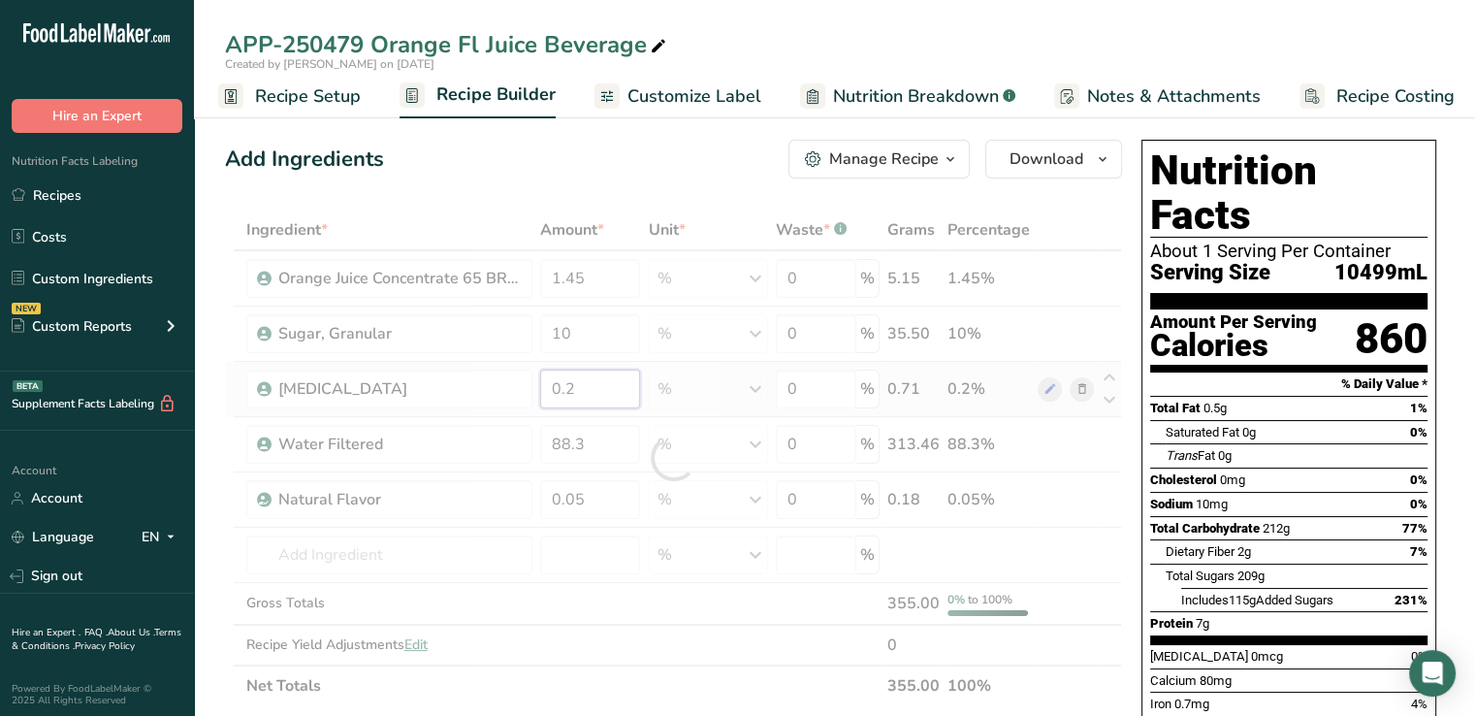
click at [580, 398] on div "Ingredient * Amount * Unit * Waste * .a-a{fill:#347362;}.b-a{fill:#fff;} Grams …" at bounding box center [673, 457] width 897 height 497
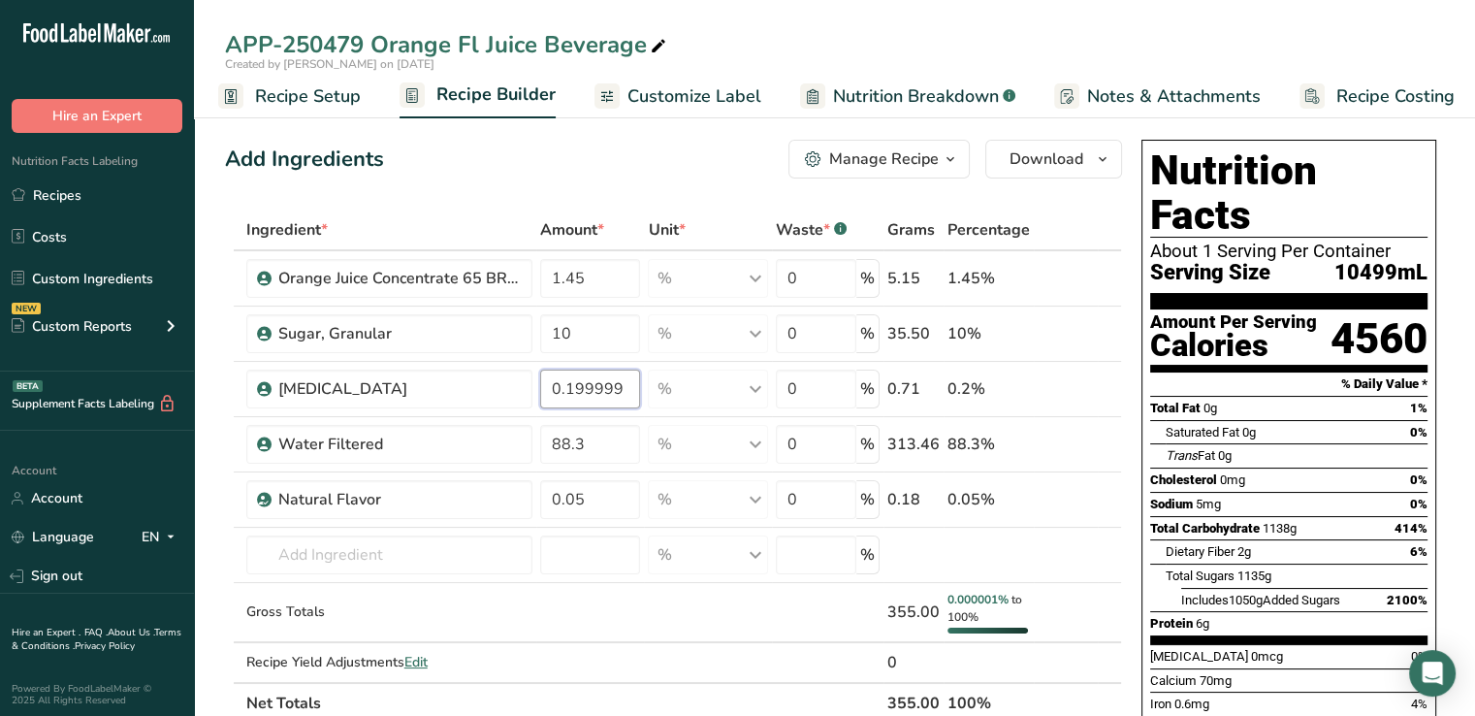
type input "0.199999"
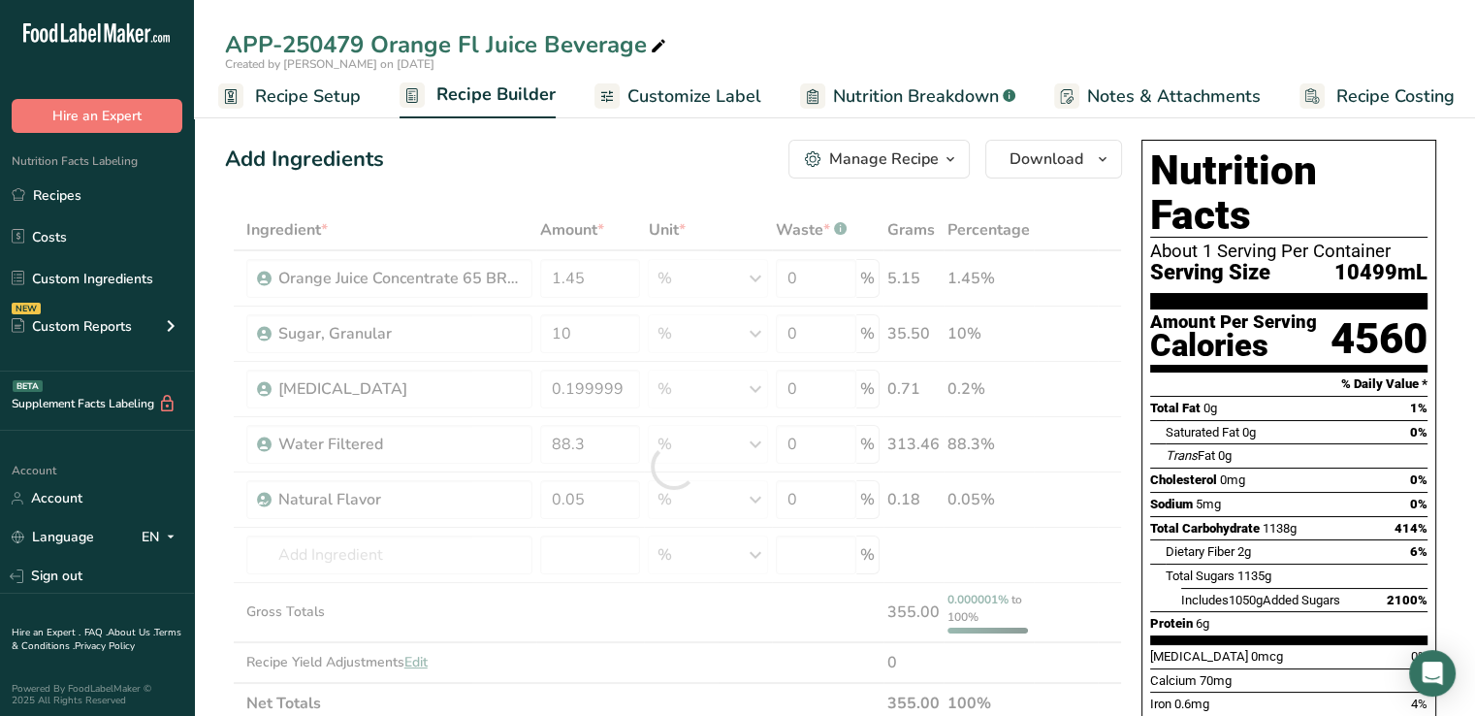
click at [307, 94] on span "Recipe Setup" at bounding box center [308, 96] width 106 height 26
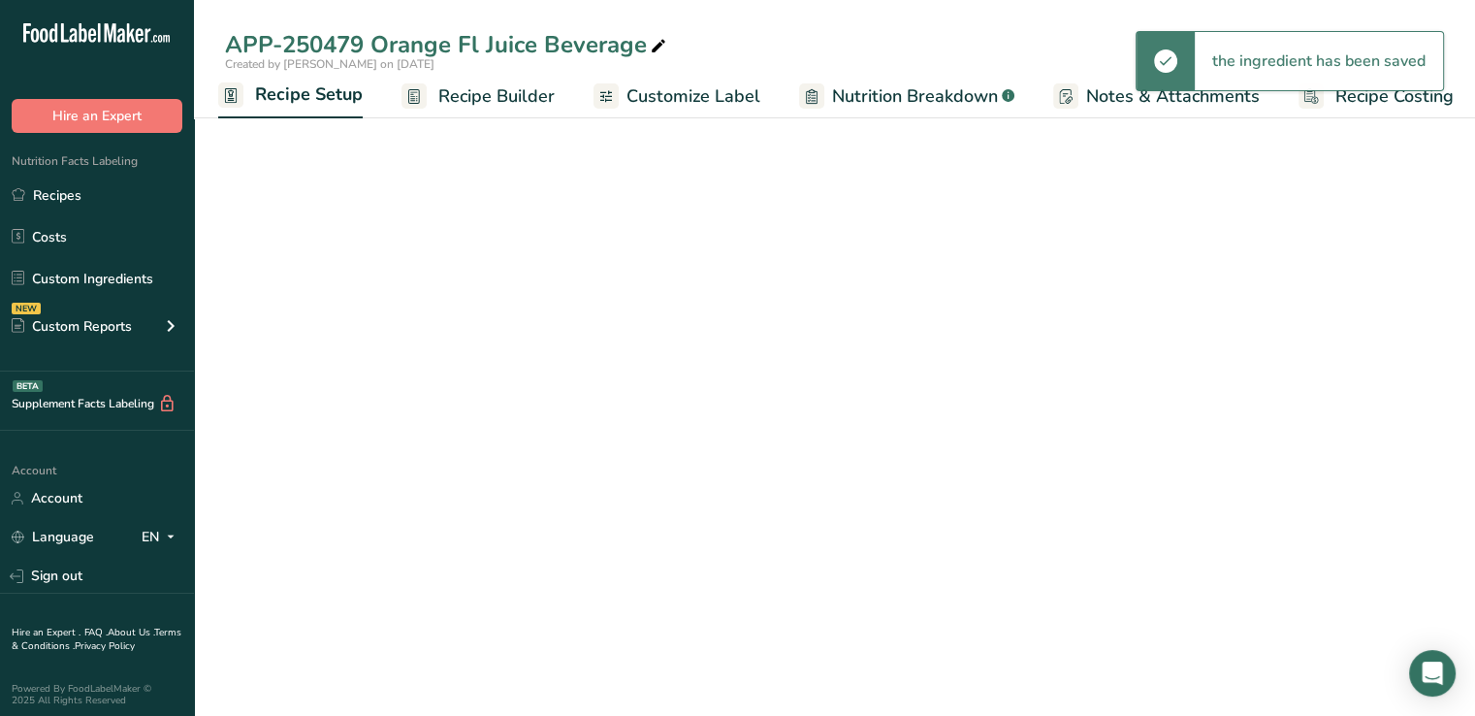
select select "18"
select select "22"
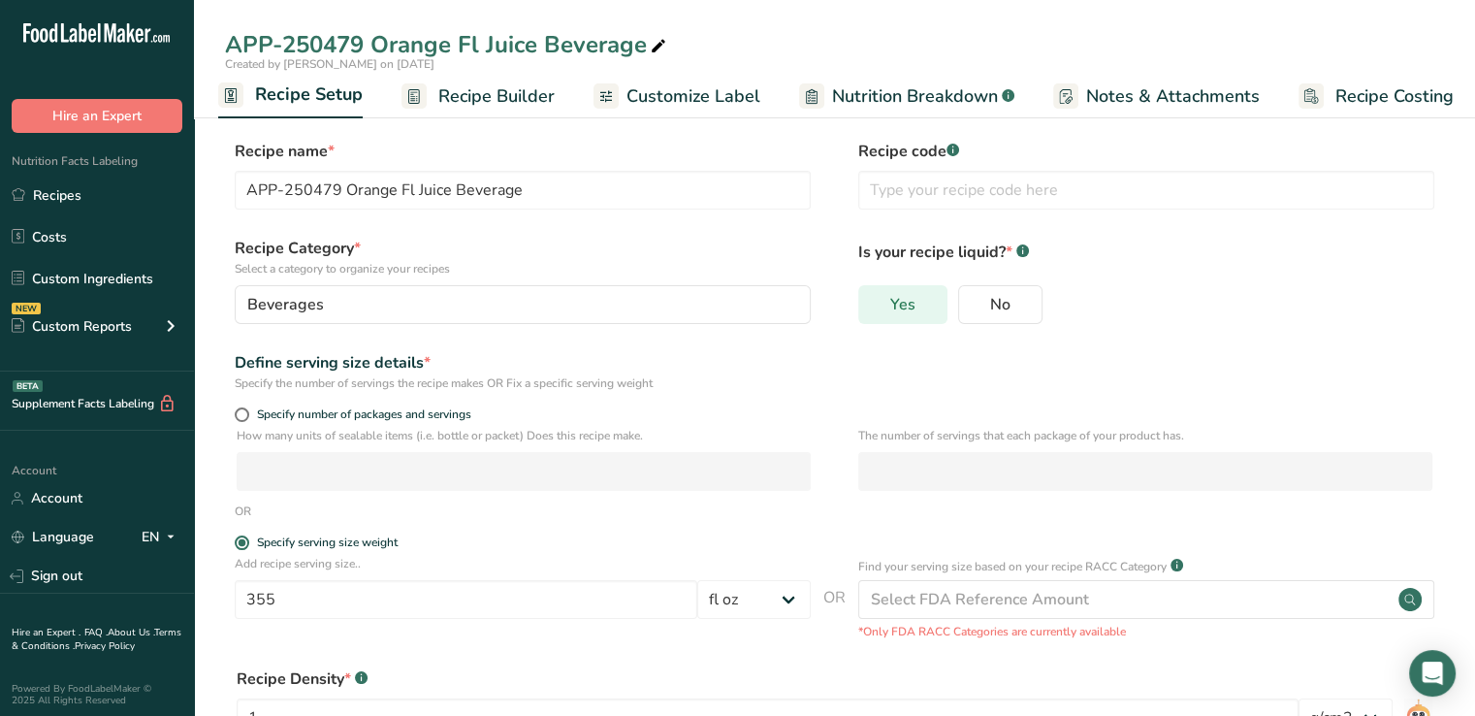
click at [880, 302] on label "Yes" at bounding box center [902, 304] width 89 height 39
click at [872, 302] on input "Yes" at bounding box center [865, 304] width 13 height 13
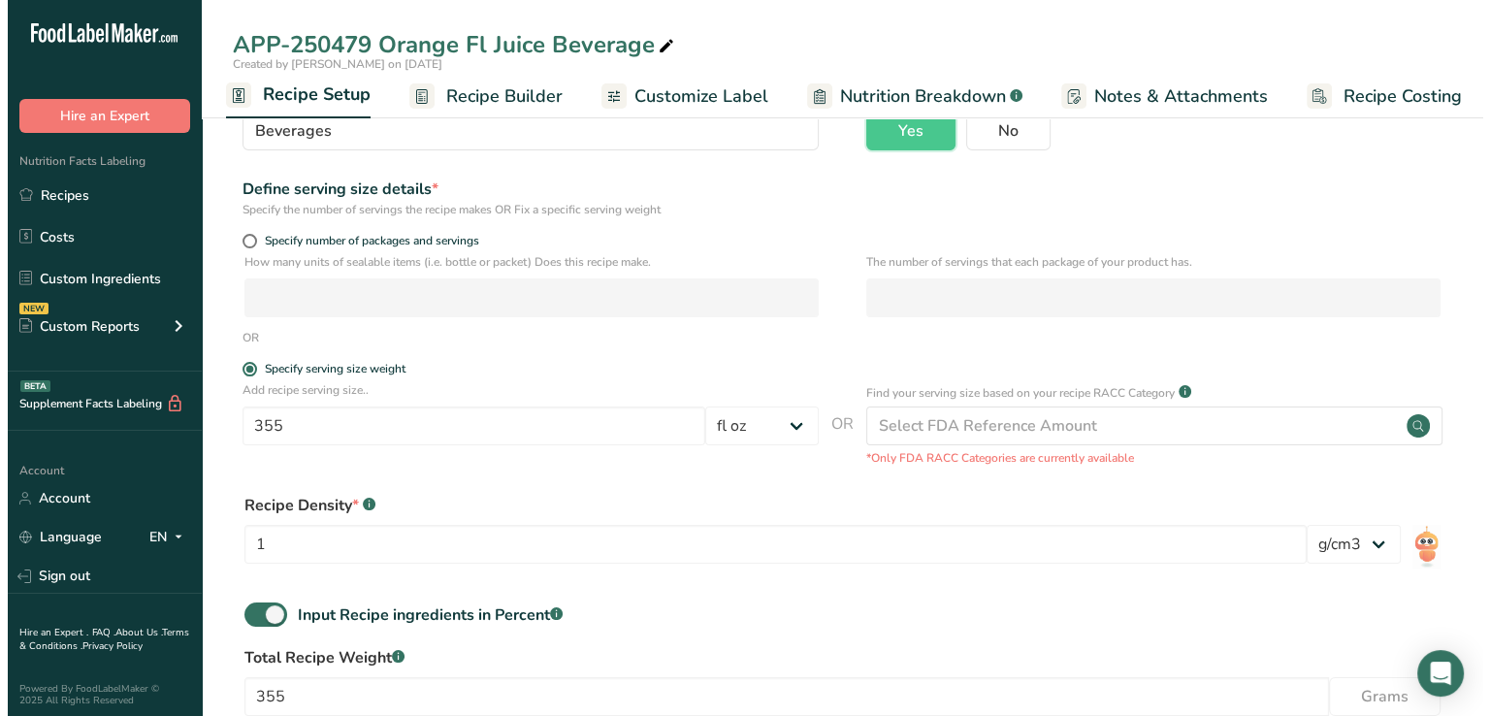
scroll to position [175, 0]
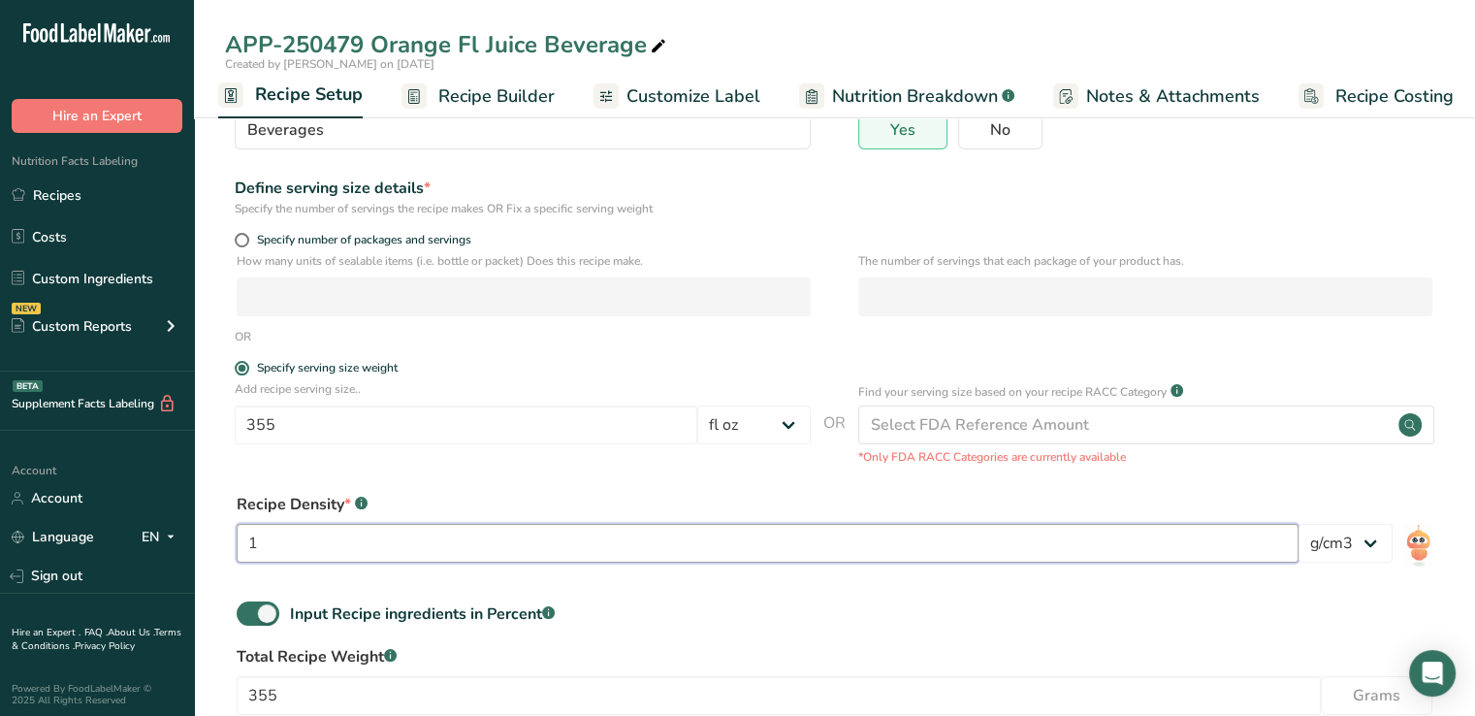
drag, startPoint x: 347, startPoint y: 435, endPoint x: 702, endPoint y: 525, distance: 366.0
click at [702, 525] on input "1" at bounding box center [768, 543] width 1062 height 39
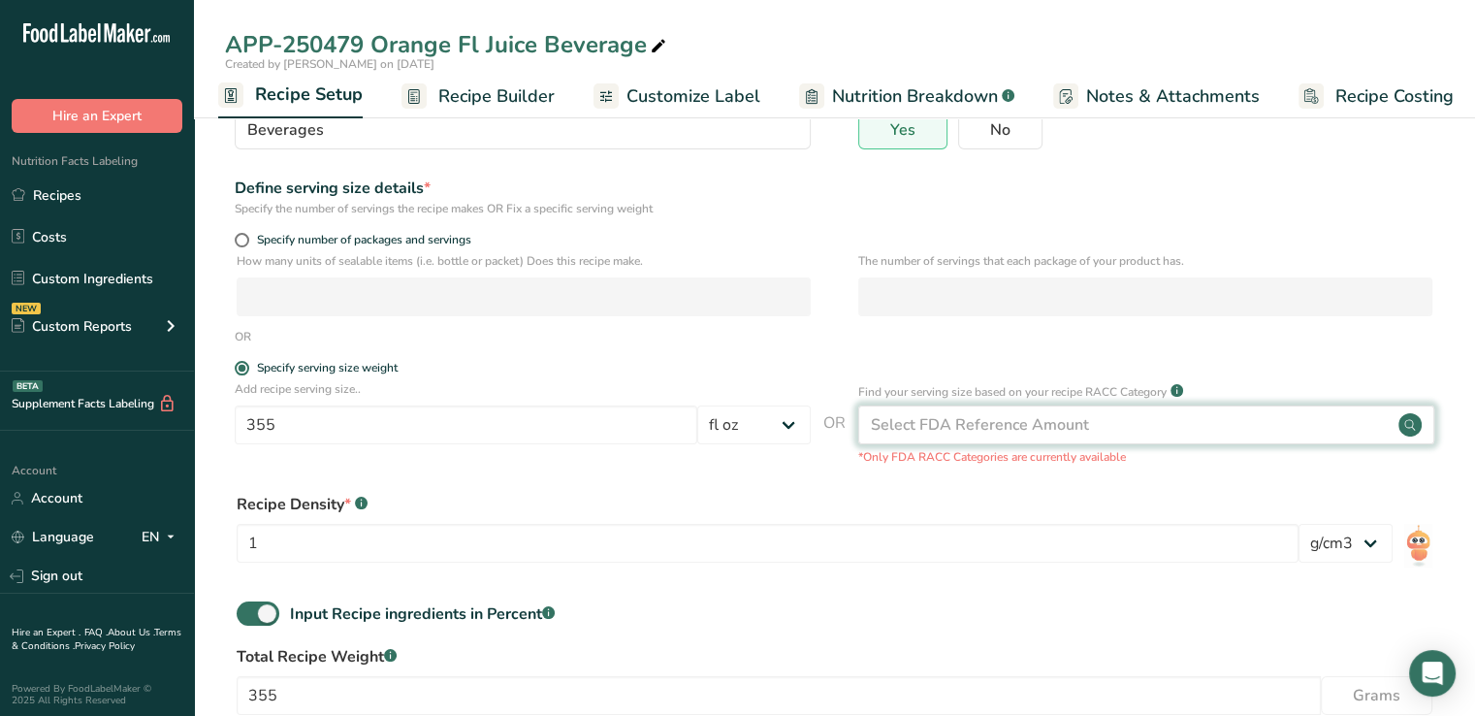
click at [1205, 417] on div "Select FDA Reference Amount" at bounding box center [1146, 424] width 576 height 39
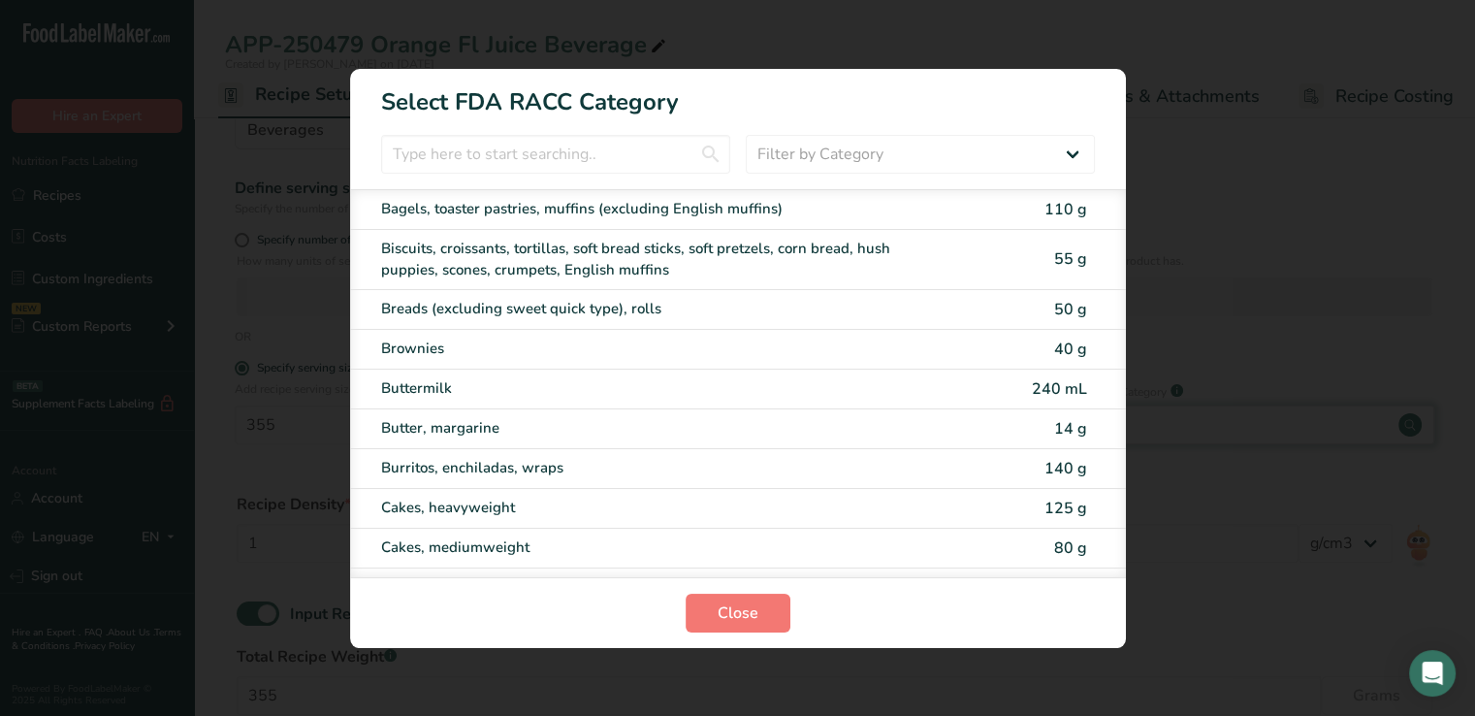
scroll to position [0, 1]
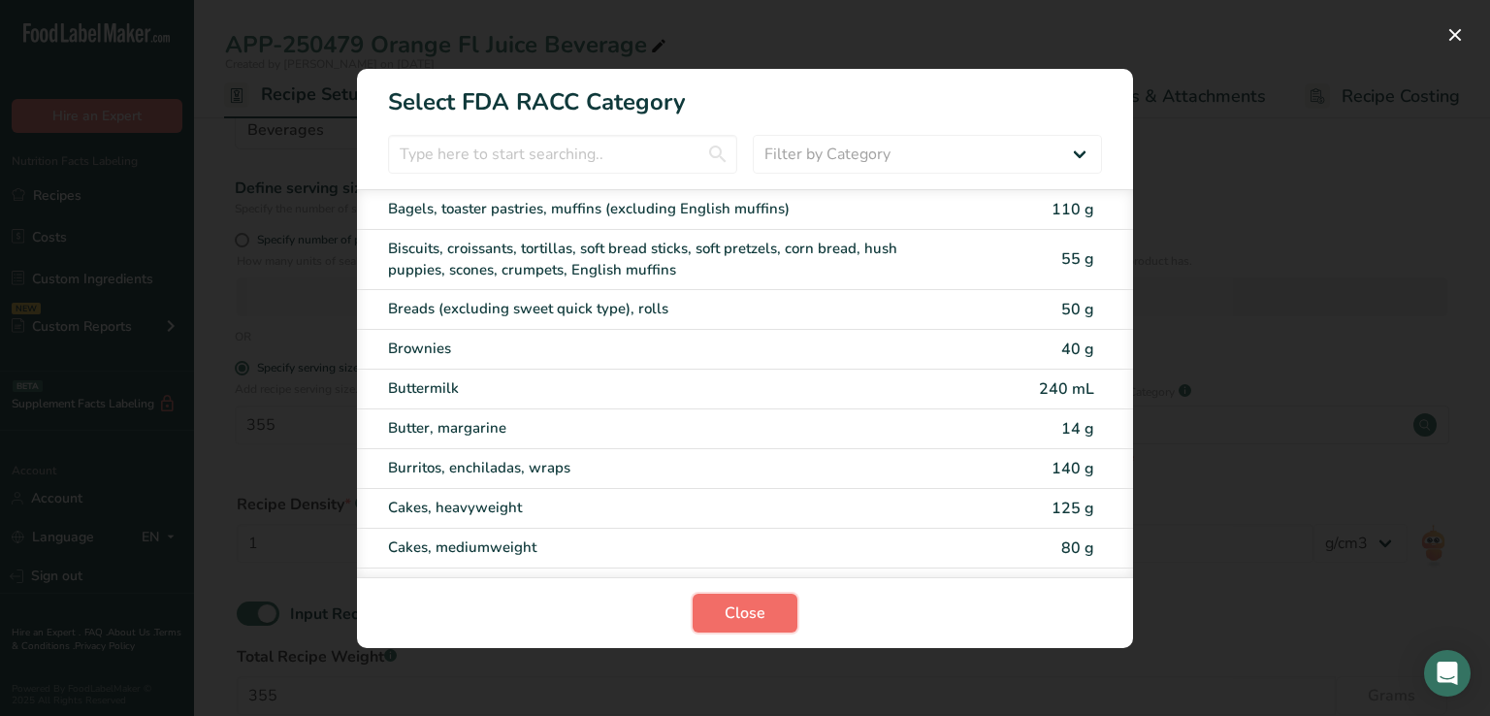
click at [778, 619] on button "Close" at bounding box center [744, 613] width 105 height 39
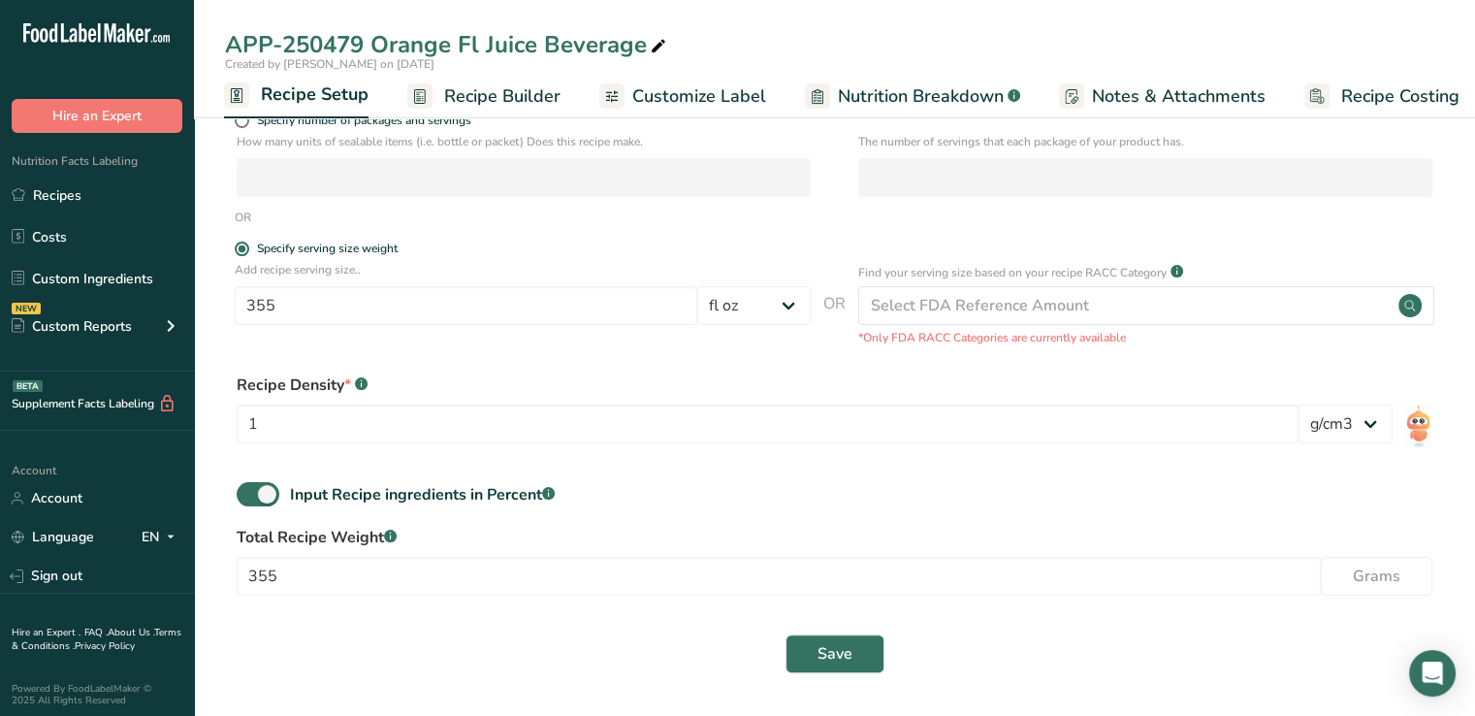
scroll to position [295, 0]
click at [266, 490] on span at bounding box center [258, 494] width 43 height 24
click at [249, 490] on input "Input Recipe ingredients in Percent .a-a{fill:#347362;}.b-a{fill:#fff;}" at bounding box center [243, 494] width 13 height 13
checkbox input "false"
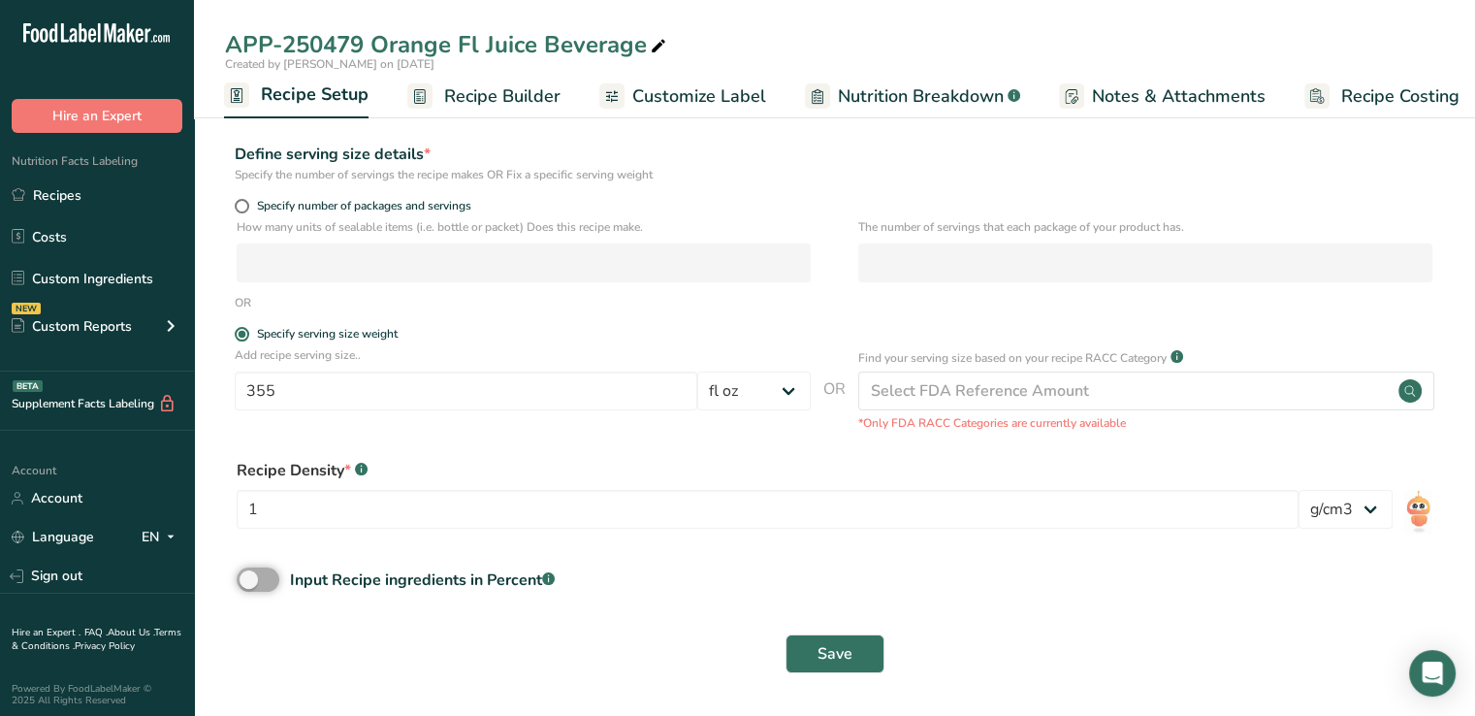
scroll to position [209, 0]
click at [795, 666] on button "Save" at bounding box center [835, 653] width 99 height 39
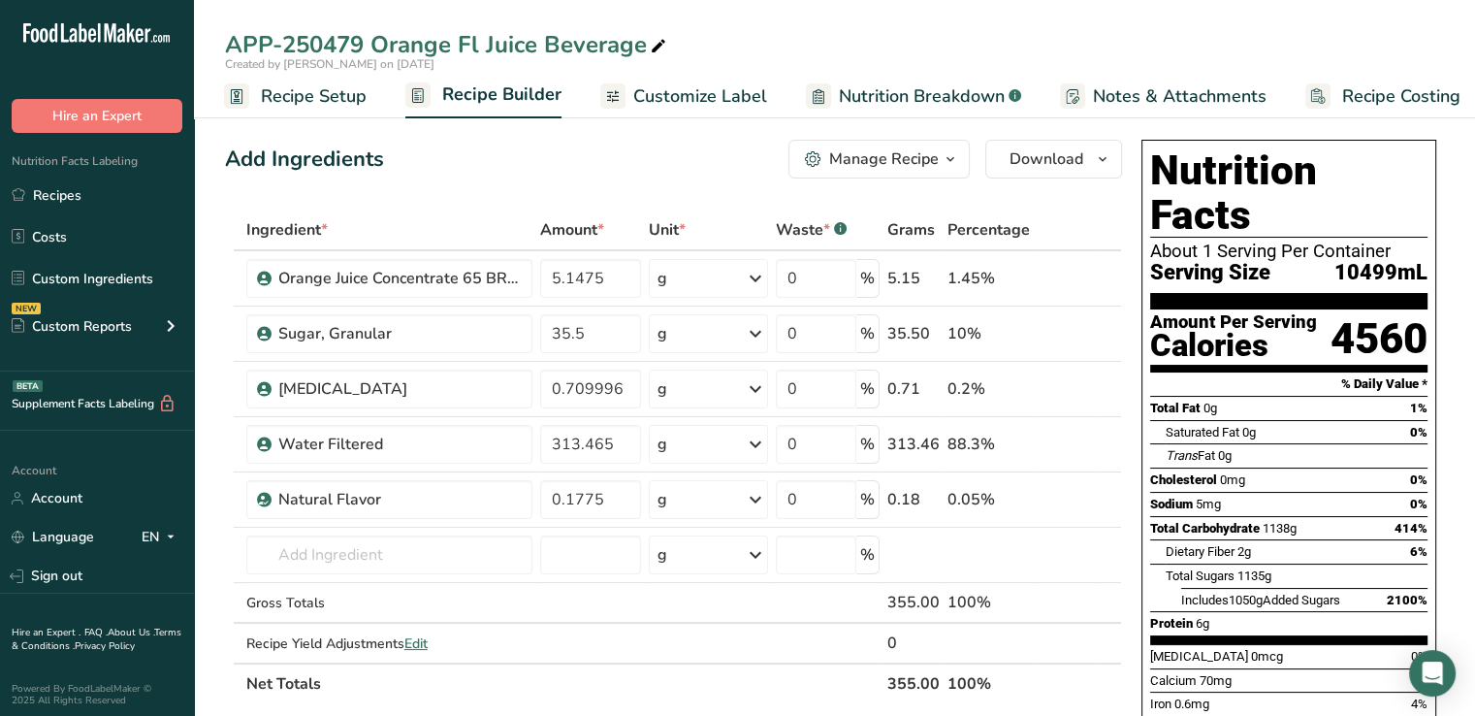
click at [940, 169] on span "button" at bounding box center [950, 158] width 23 height 23
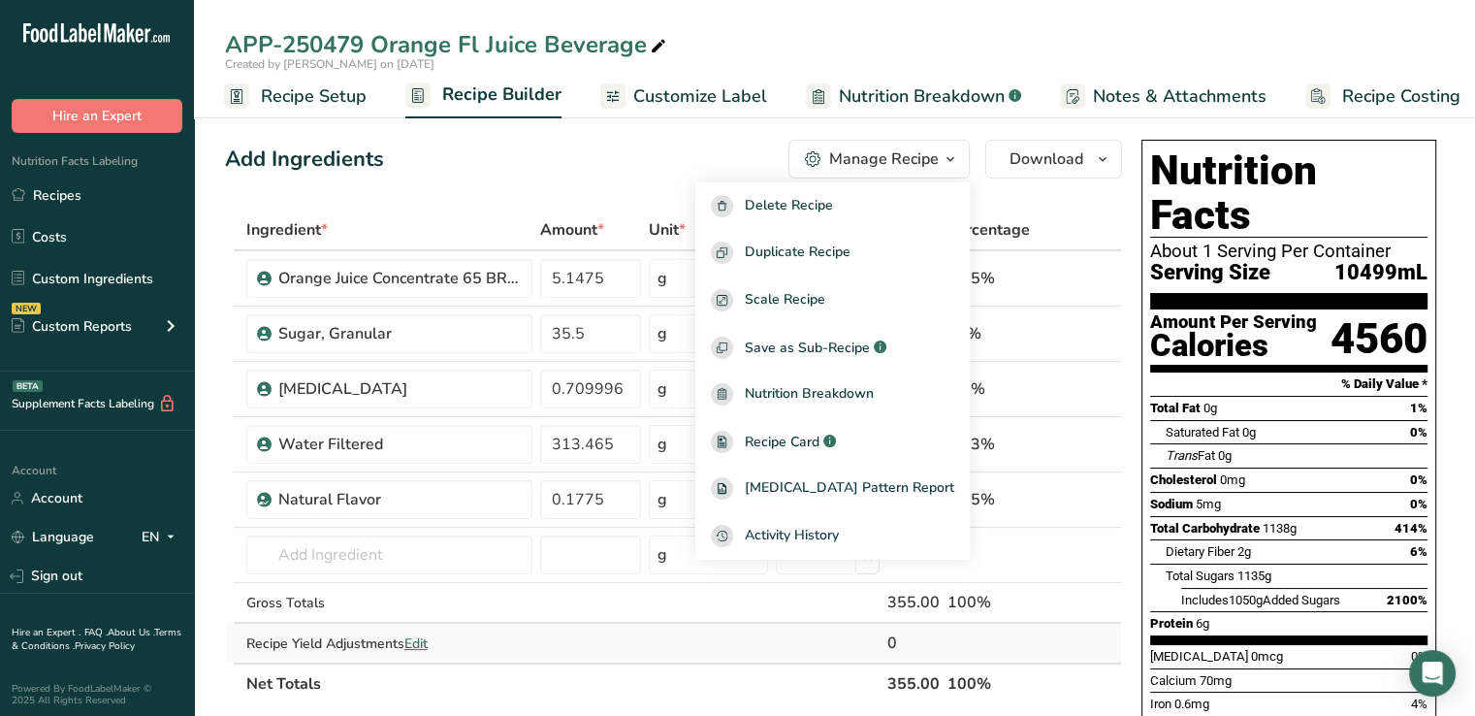
click at [757, 645] on td at bounding box center [708, 643] width 127 height 39
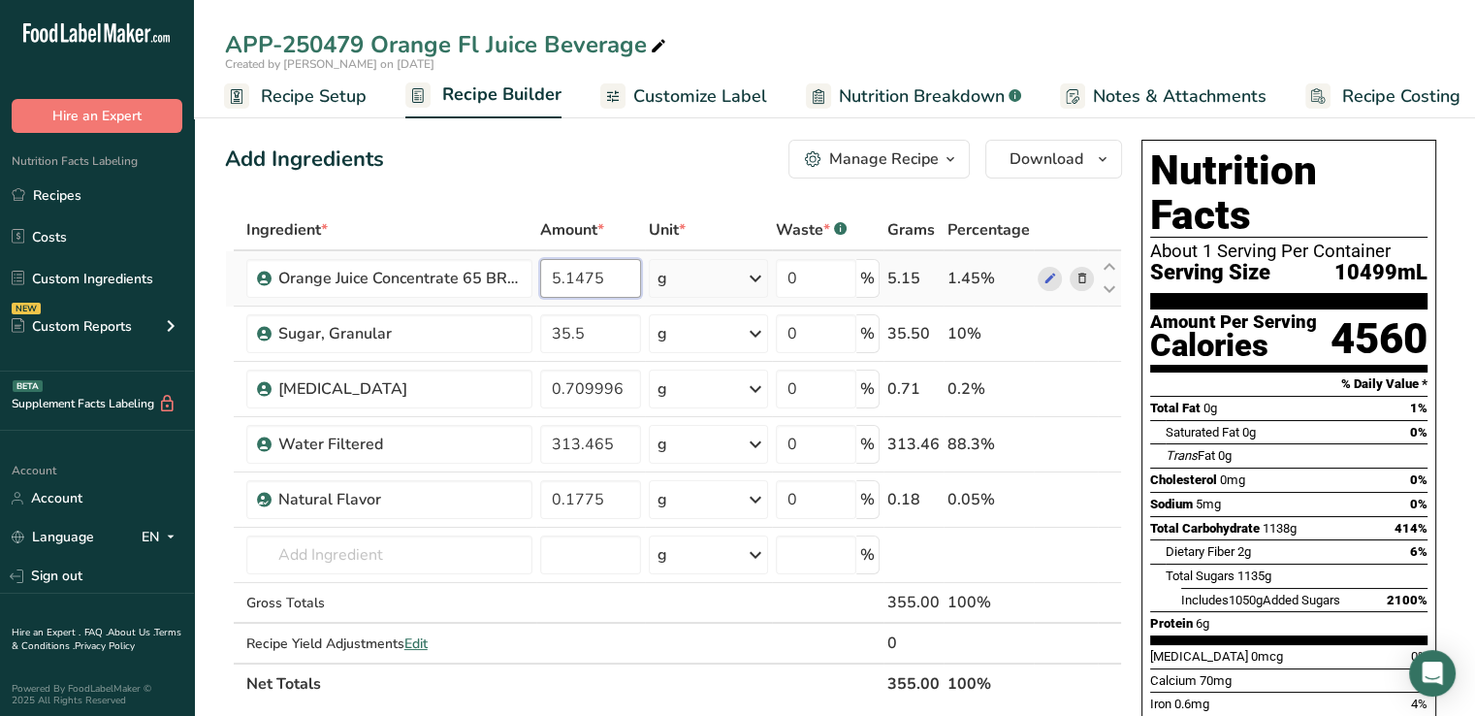
drag, startPoint x: 614, startPoint y: 281, endPoint x: 543, endPoint y: 284, distance: 70.9
click at [543, 284] on input "5.1475" at bounding box center [590, 278] width 101 height 39
type input "1.45"
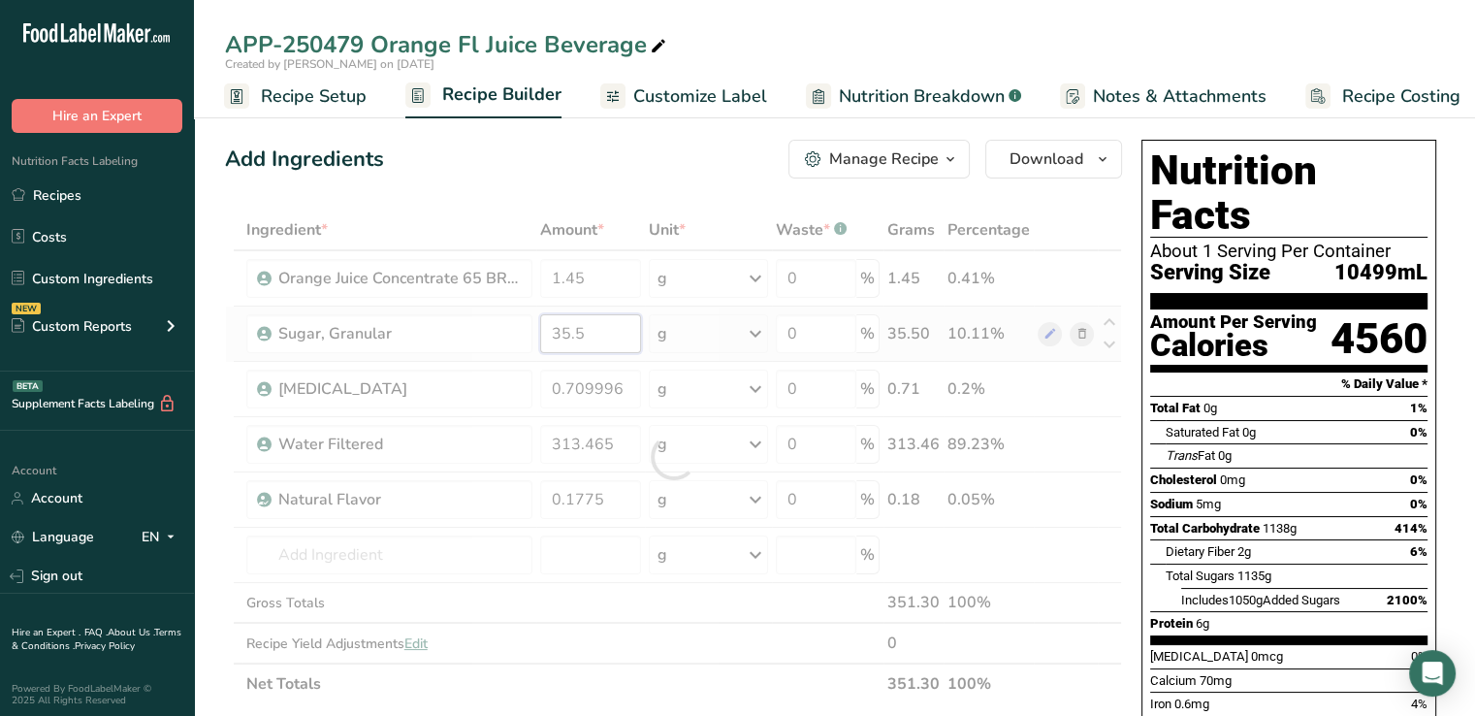
click at [599, 327] on div "Ingredient * Amount * Unit * Waste * .a-a{fill:#347362;}.b-a{fill:#fff;} Grams …" at bounding box center [673, 456] width 897 height 495
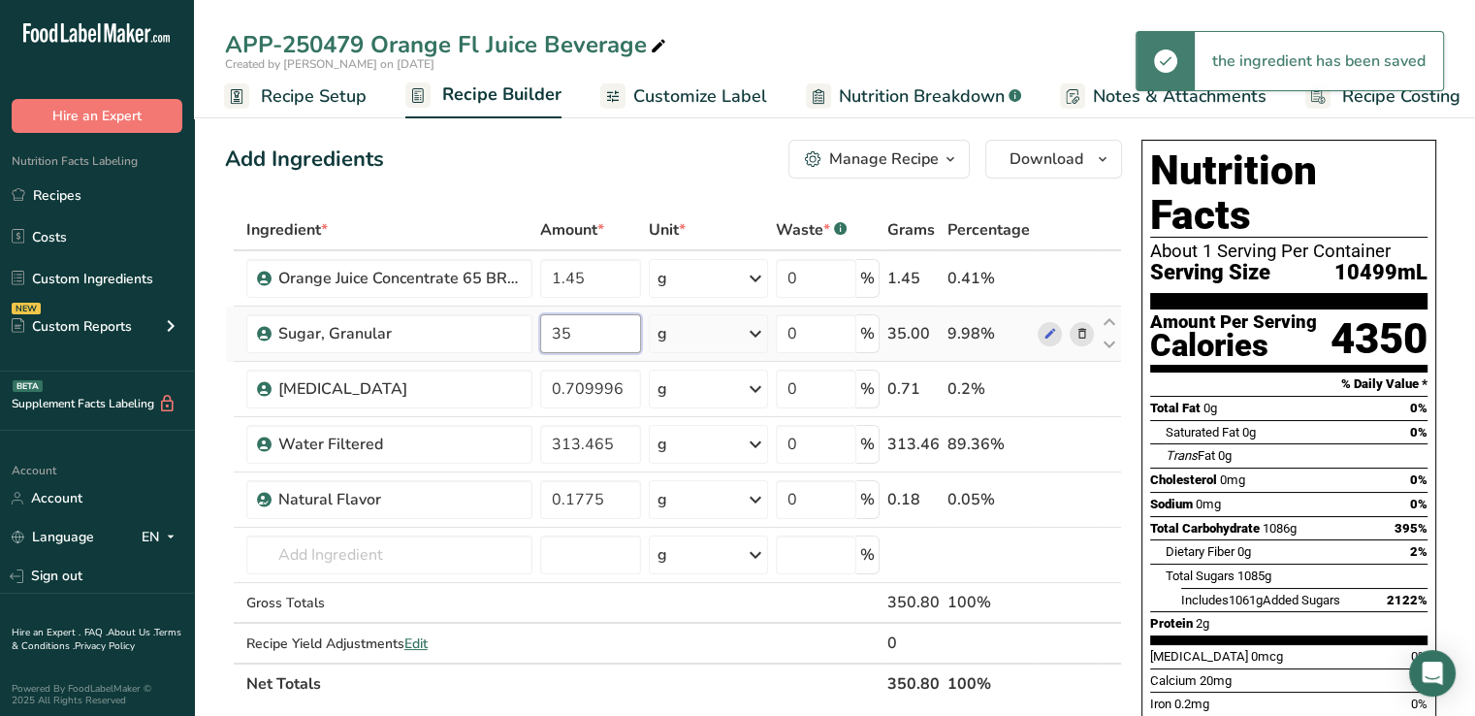
type input "3"
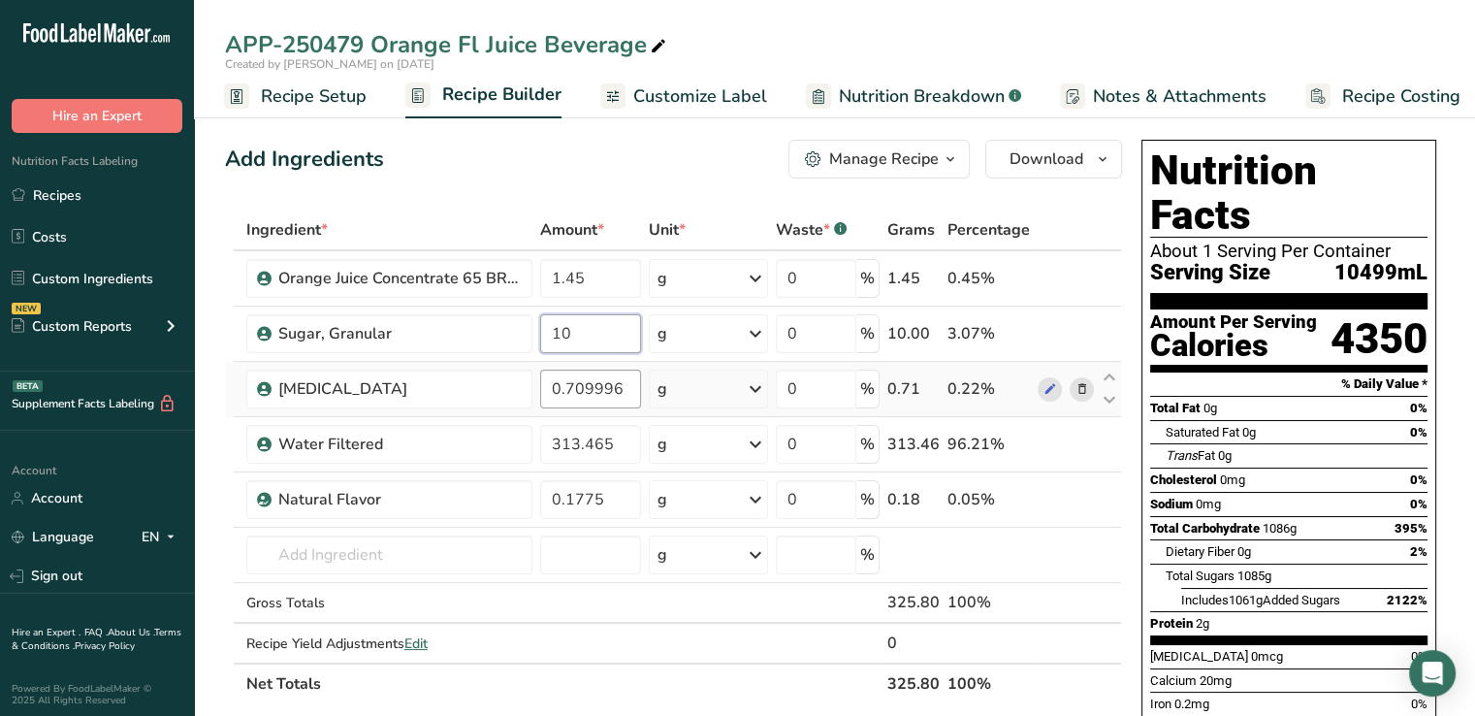
type input "10"
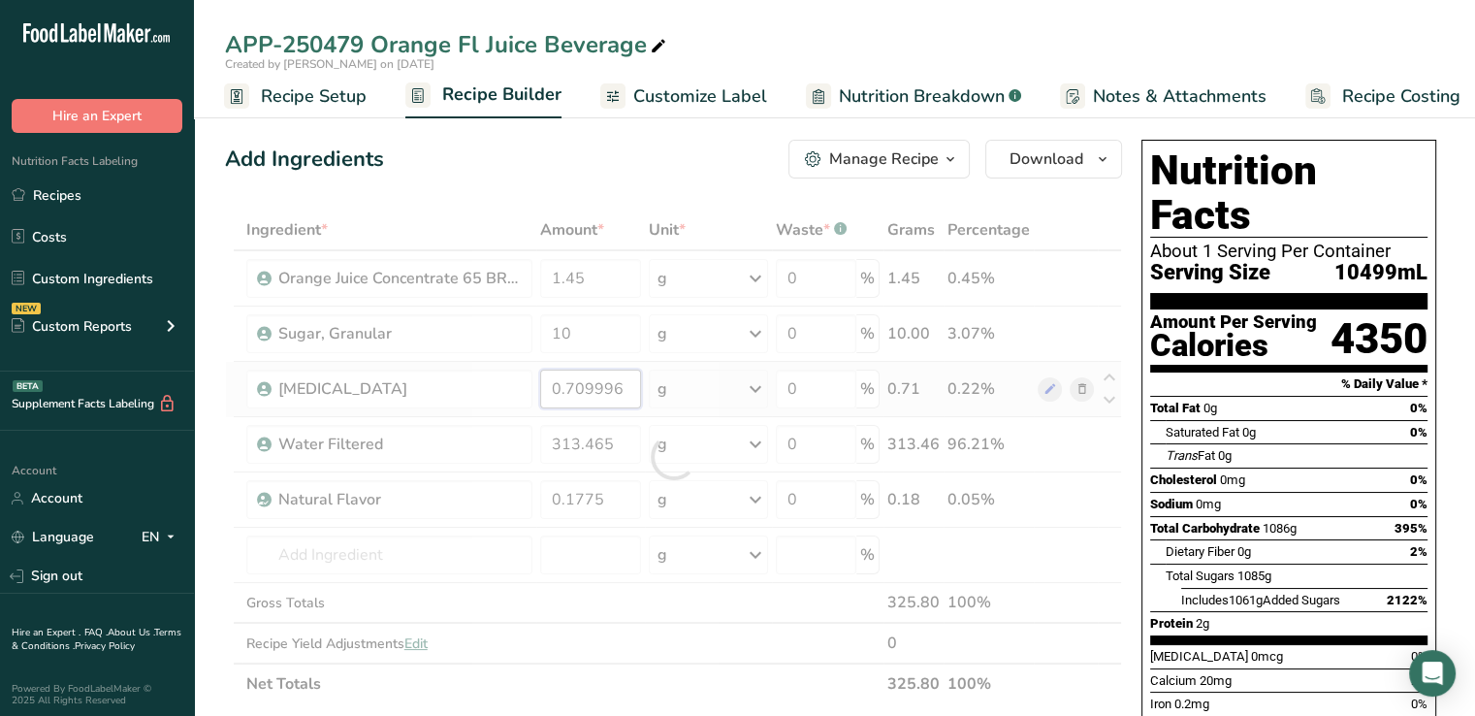
click at [621, 391] on div "Ingredient * Amount * Unit * Waste * .a-a{fill:#347362;}.b-a{fill:#fff;} Grams …" at bounding box center [673, 456] width 897 height 495
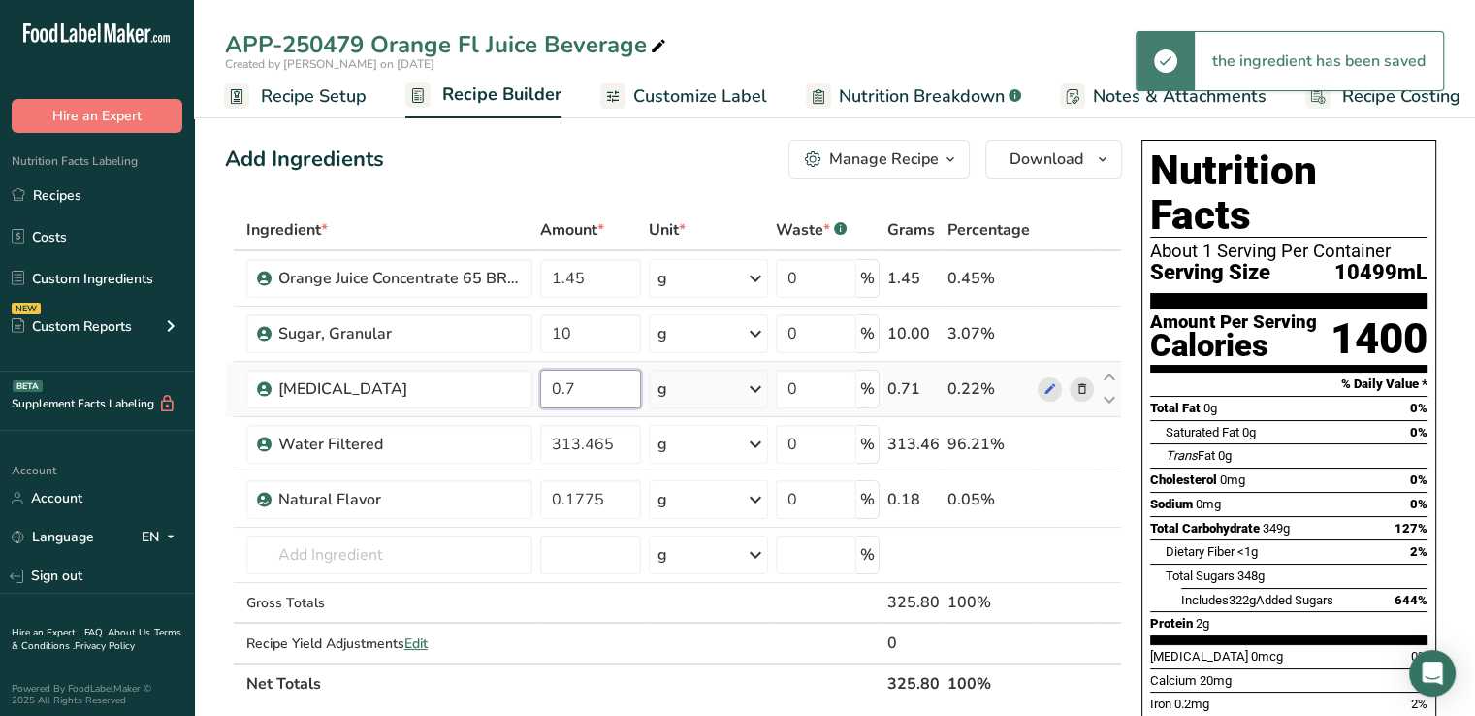
type input "0"
type input "0.2"
click at [568, 459] on input "313.465" at bounding box center [590, 444] width 101 height 39
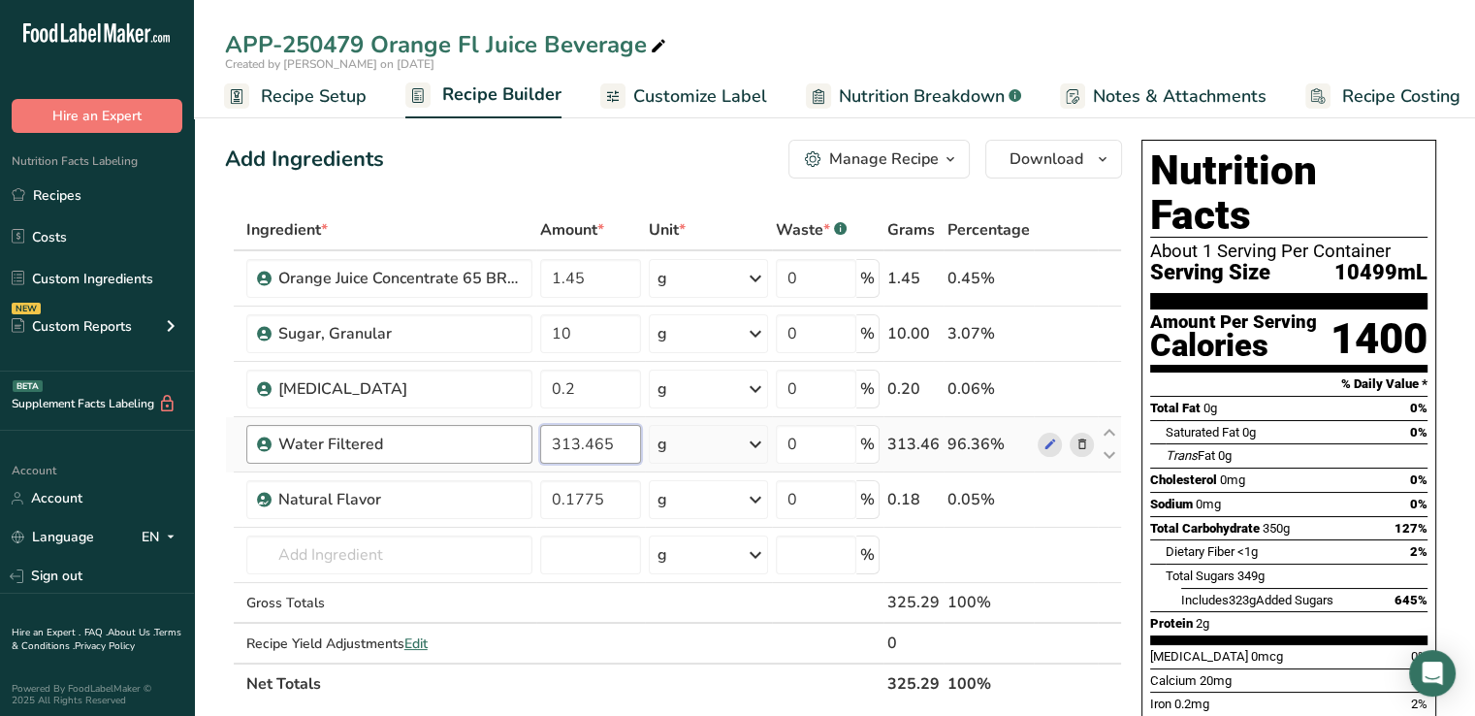
drag, startPoint x: 614, startPoint y: 450, endPoint x: 484, endPoint y: 448, distance: 130.0
click at [484, 448] on tr "Water Filtered 313.465 g Weight Units g kg mg See more Volume Units l Volume un…" at bounding box center [673, 444] width 895 height 55
type input "88.3"
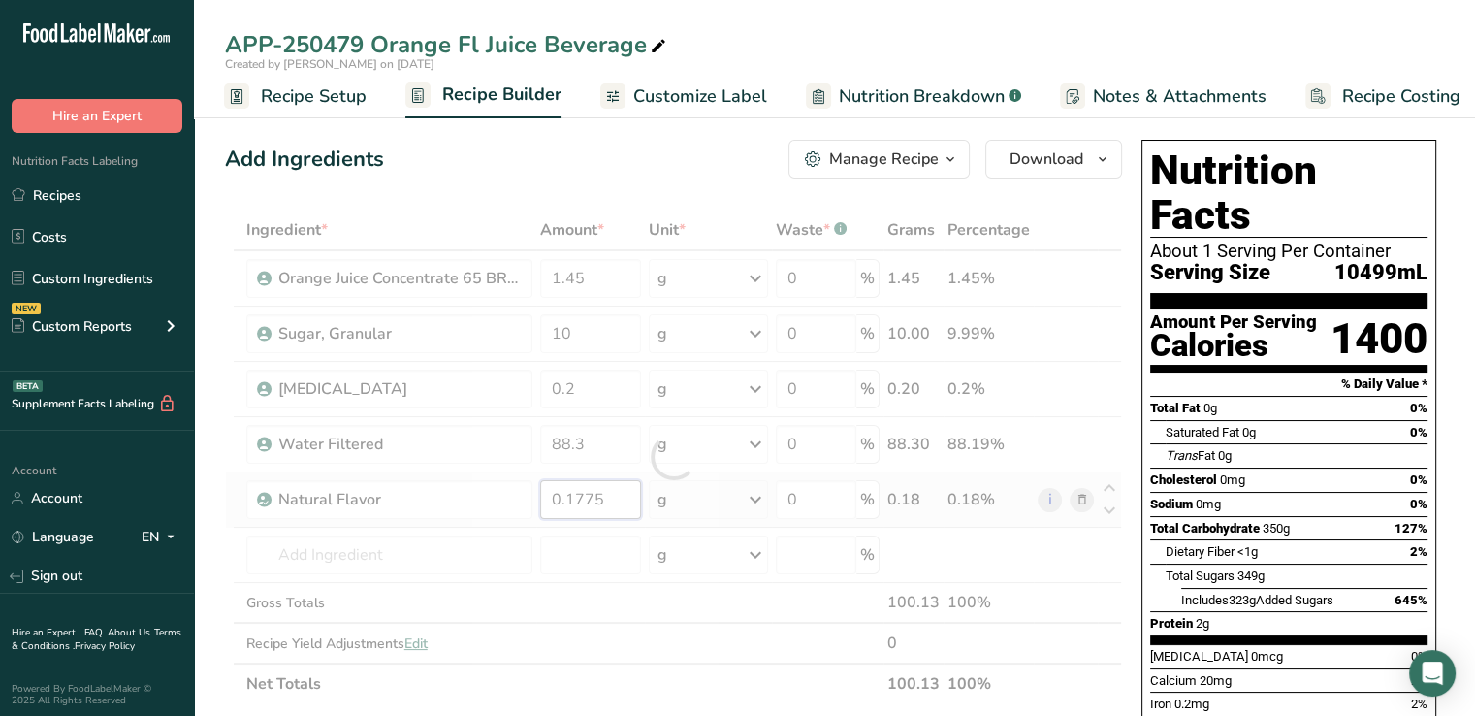
click at [568, 505] on div "Ingredient * Amount * Unit * Waste * .a-a{fill:#347362;}.b-a{fill:#fff;} Grams …" at bounding box center [673, 456] width 897 height 495
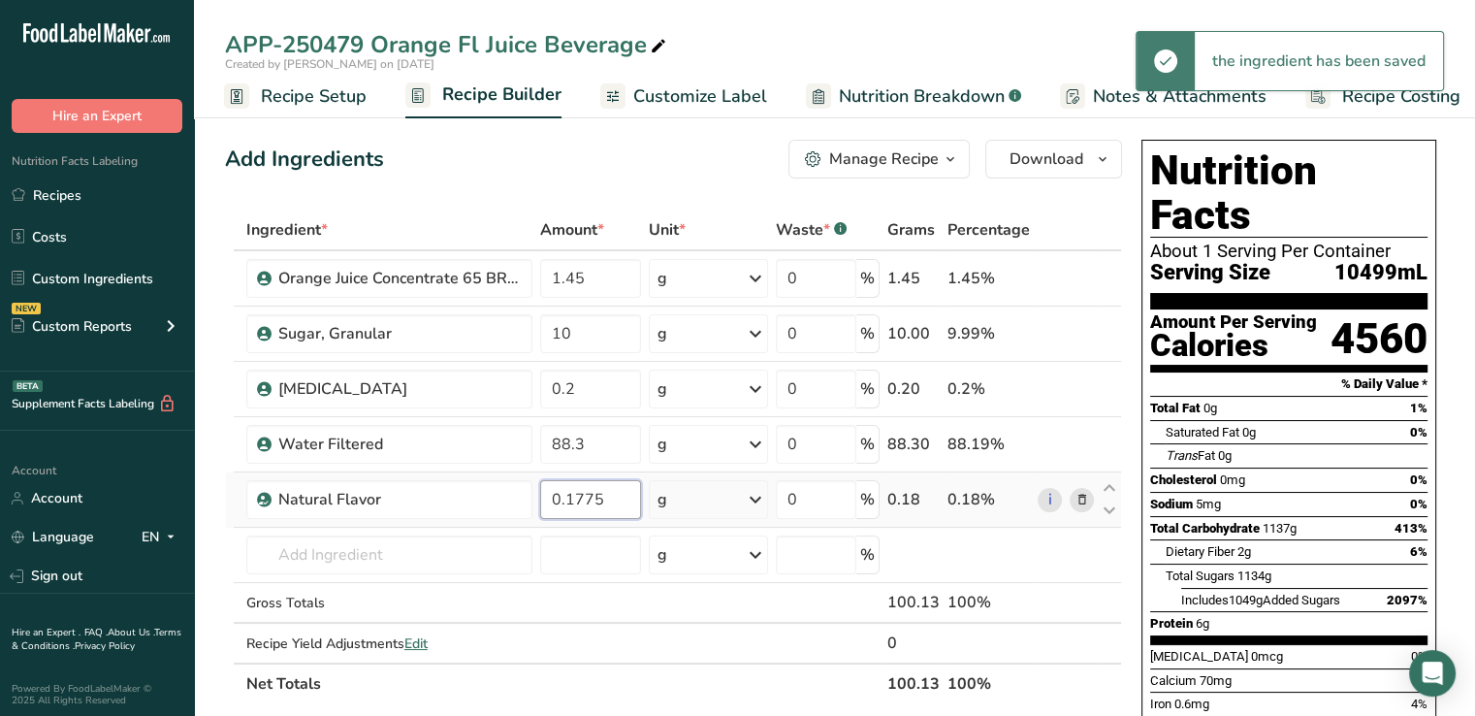
drag, startPoint x: 609, startPoint y: 501, endPoint x: 543, endPoint y: 511, distance: 66.7
click at [543, 511] on input "0.1775" at bounding box center [590, 499] width 101 height 39
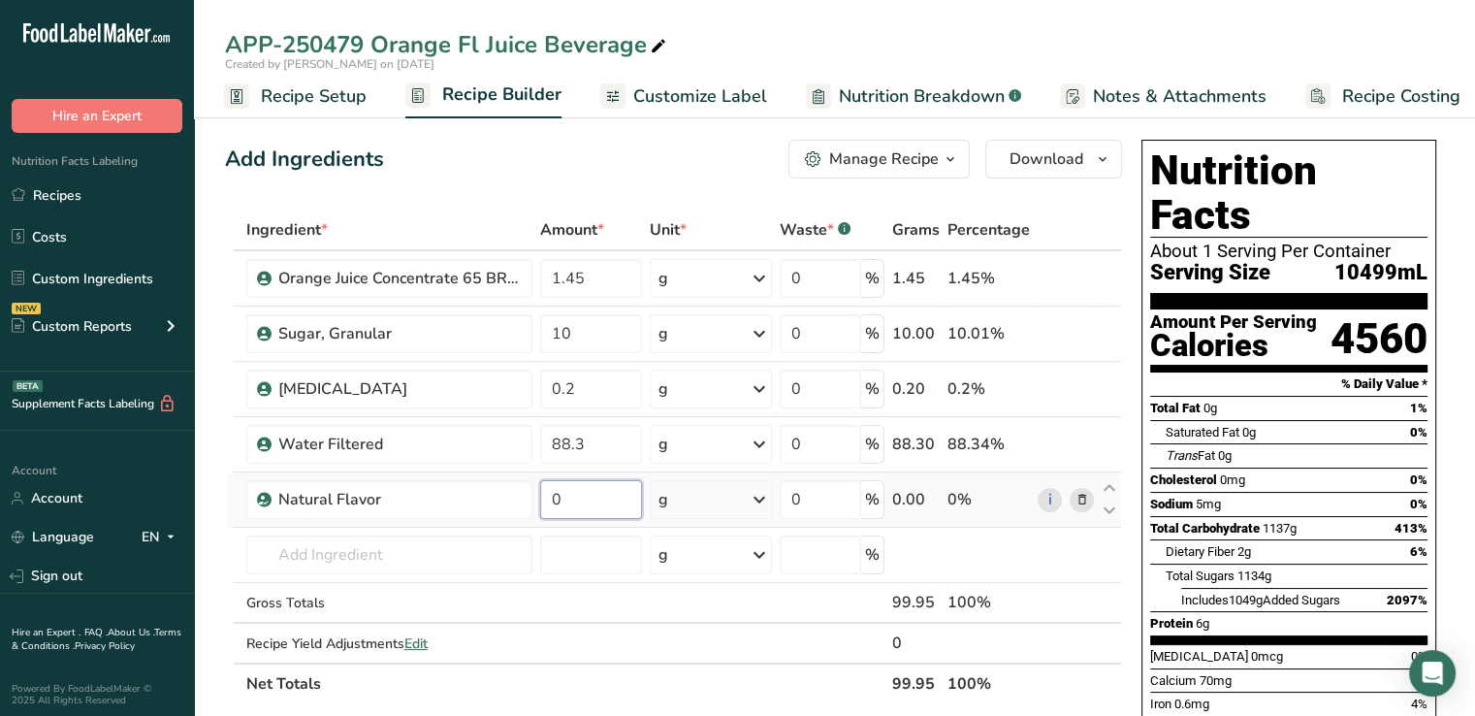
type input "5"
click at [663, 508] on div "Ingredient * Amount * Unit * Waste * .a-a{fill:#347362;}.b-a{fill:#fff;} Grams …" at bounding box center [673, 456] width 897 height 495
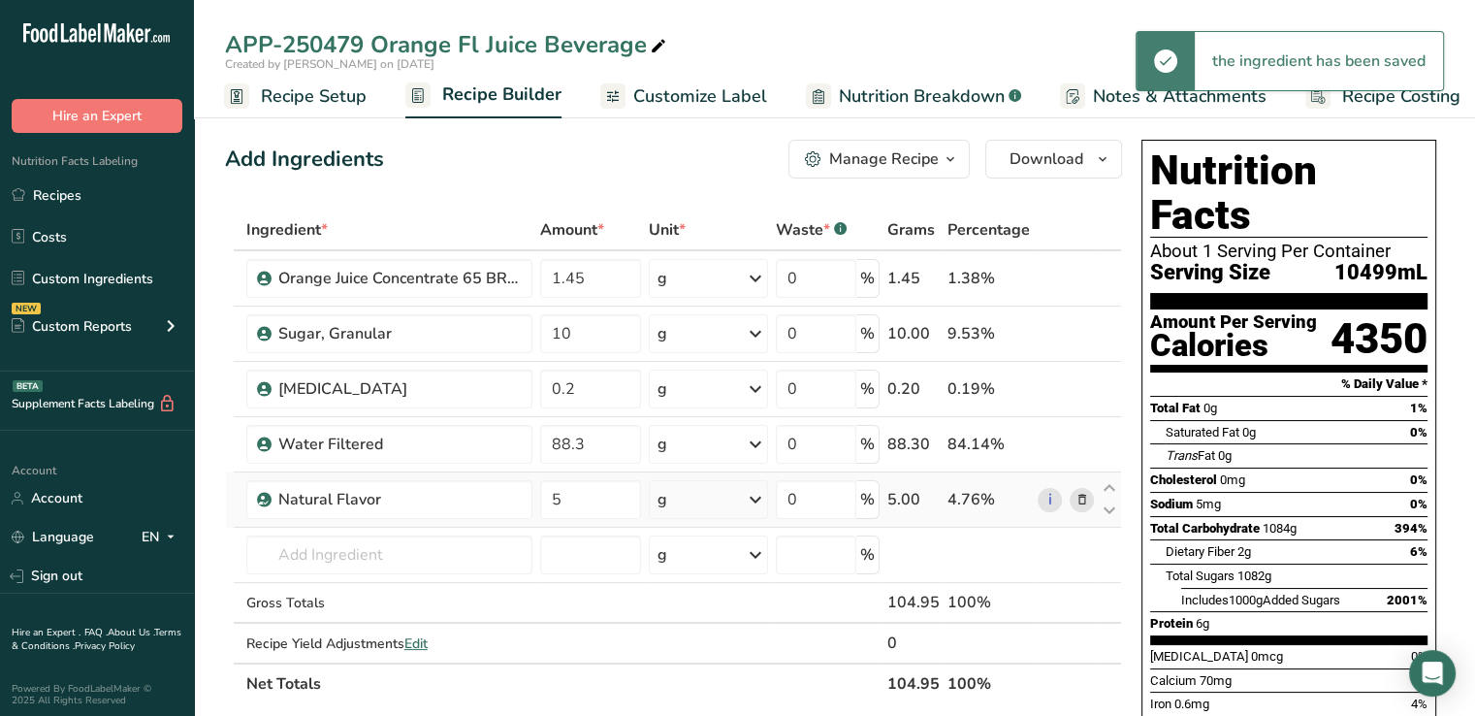
click at [663, 508] on div "g" at bounding box center [663, 499] width 10 height 23
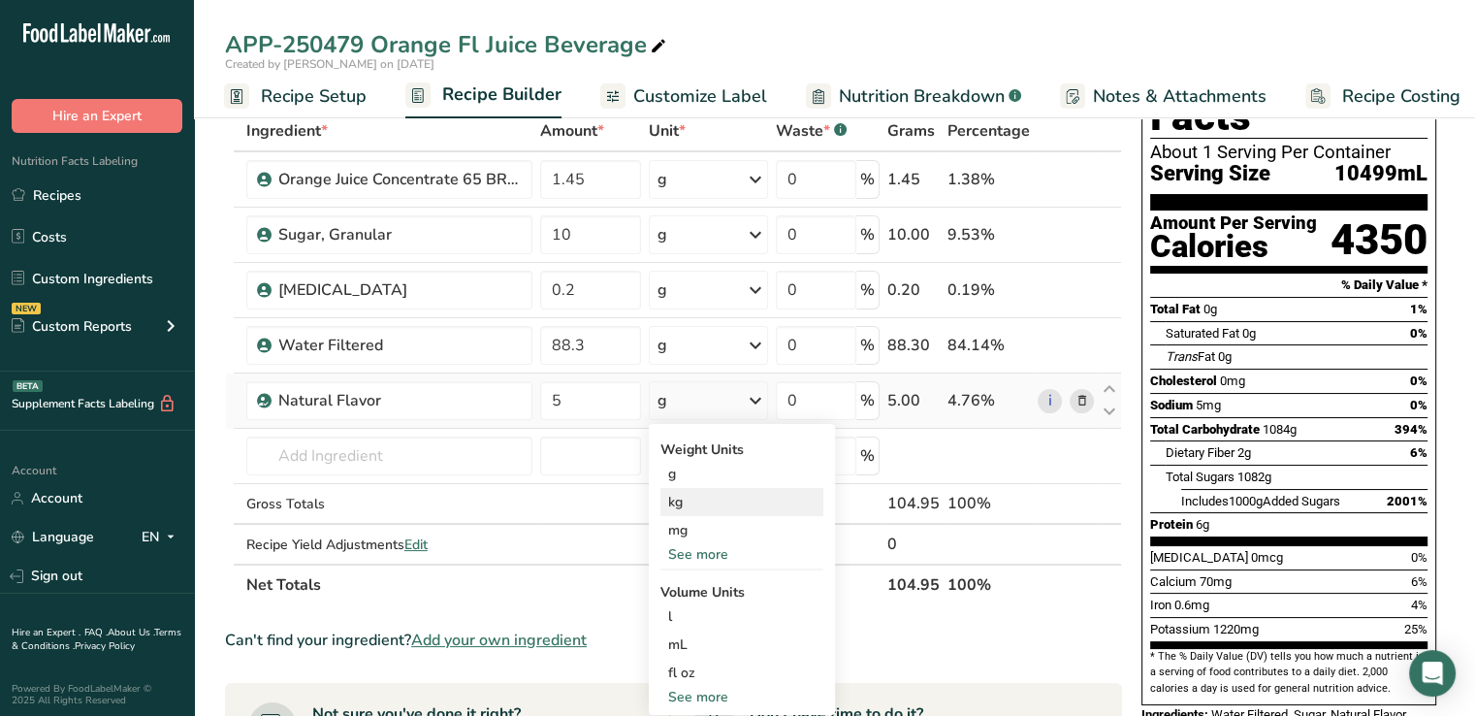
scroll to position [100, 0]
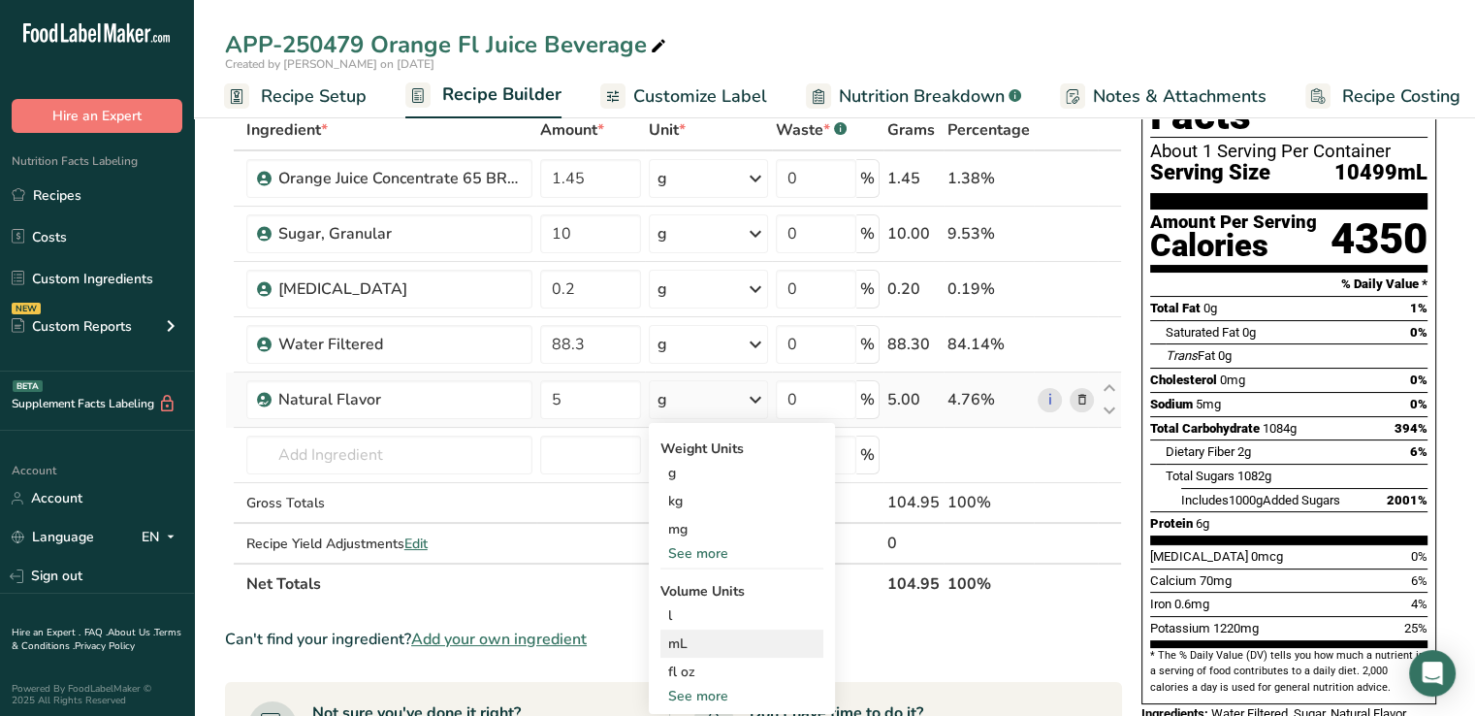
click at [683, 647] on div "mL" at bounding box center [741, 643] width 147 height 20
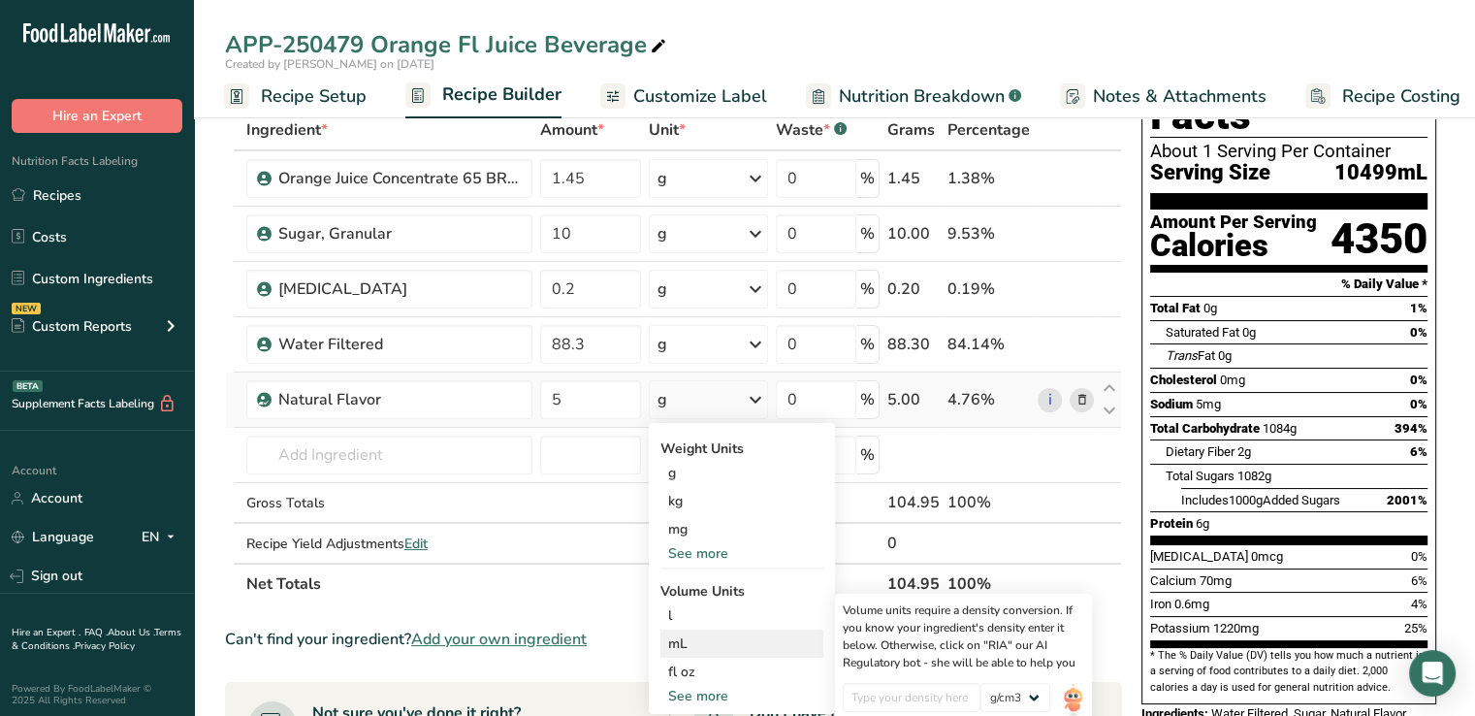
click at [683, 647] on div "mL" at bounding box center [741, 643] width 147 height 20
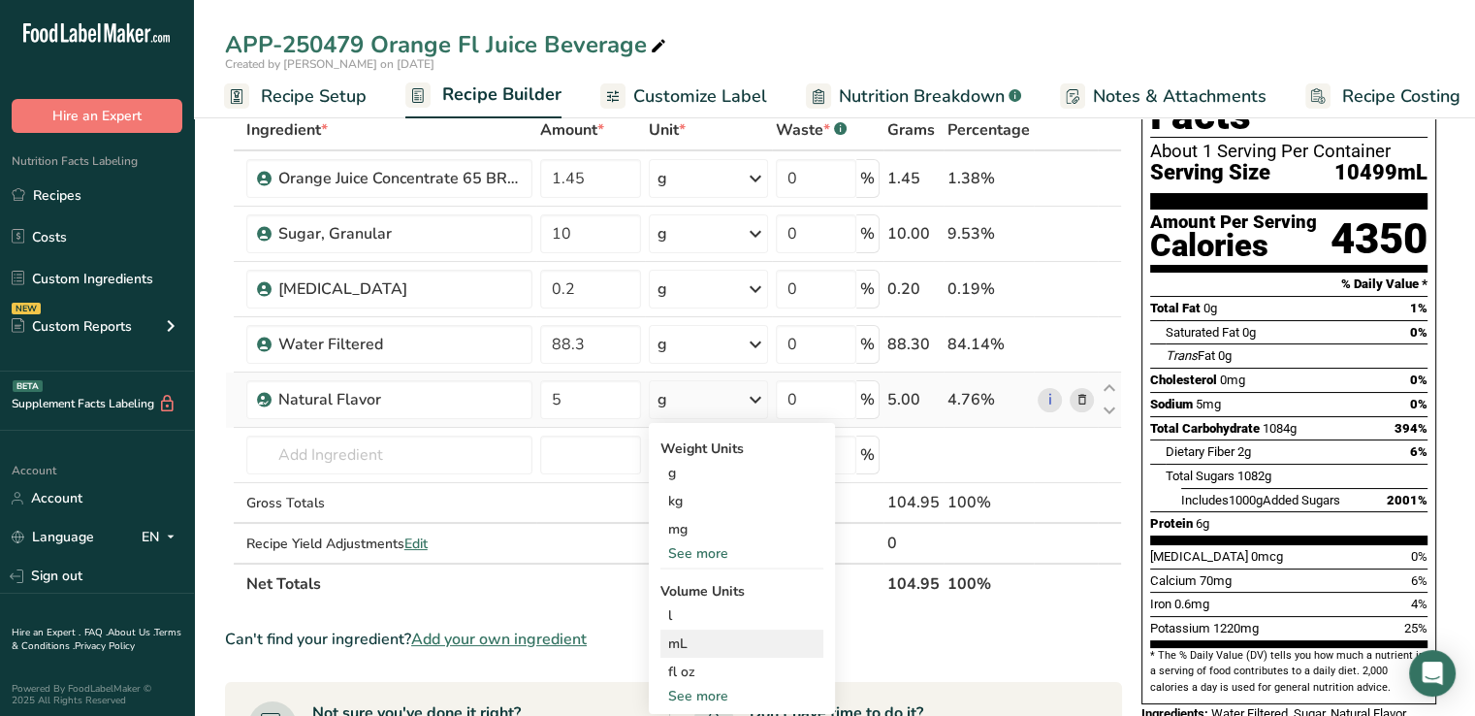
click at [695, 642] on div "mL" at bounding box center [741, 643] width 147 height 20
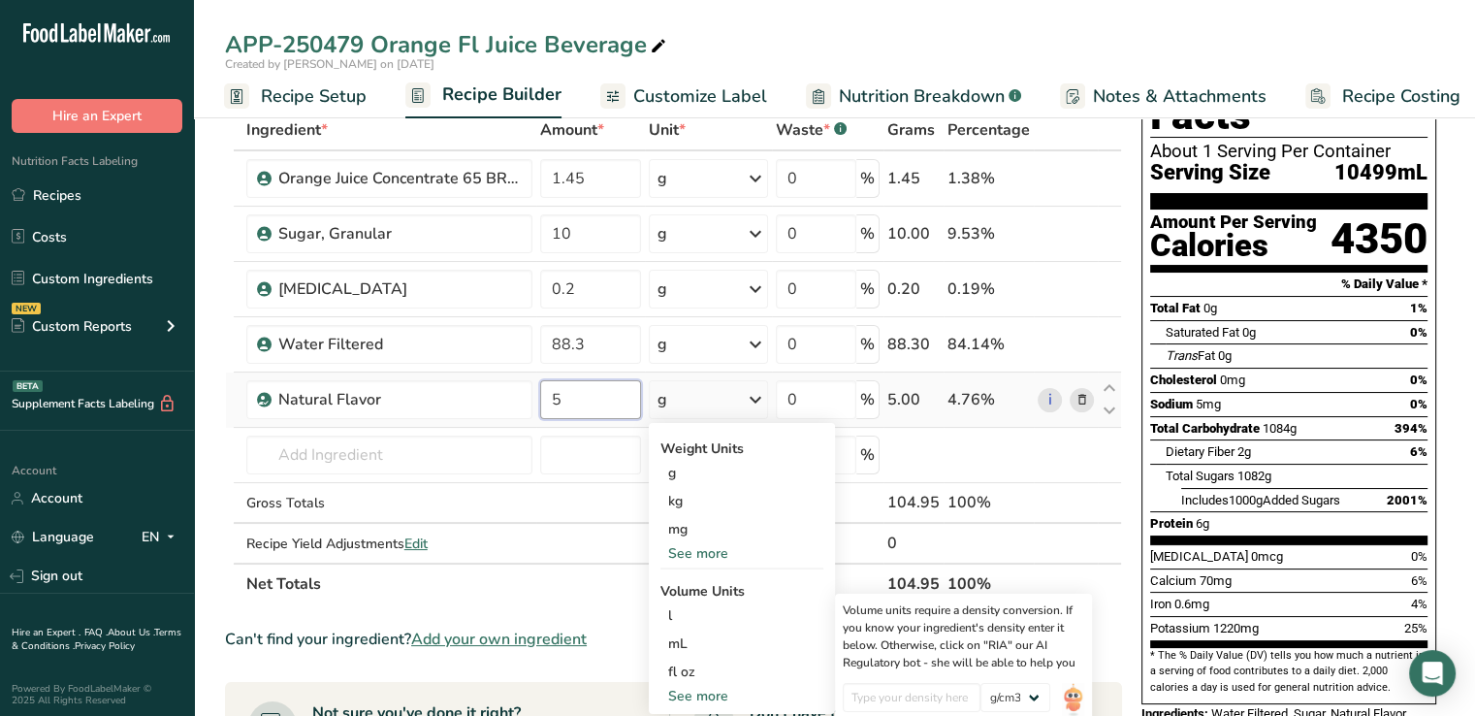
click at [568, 405] on input "5" at bounding box center [590, 399] width 101 height 39
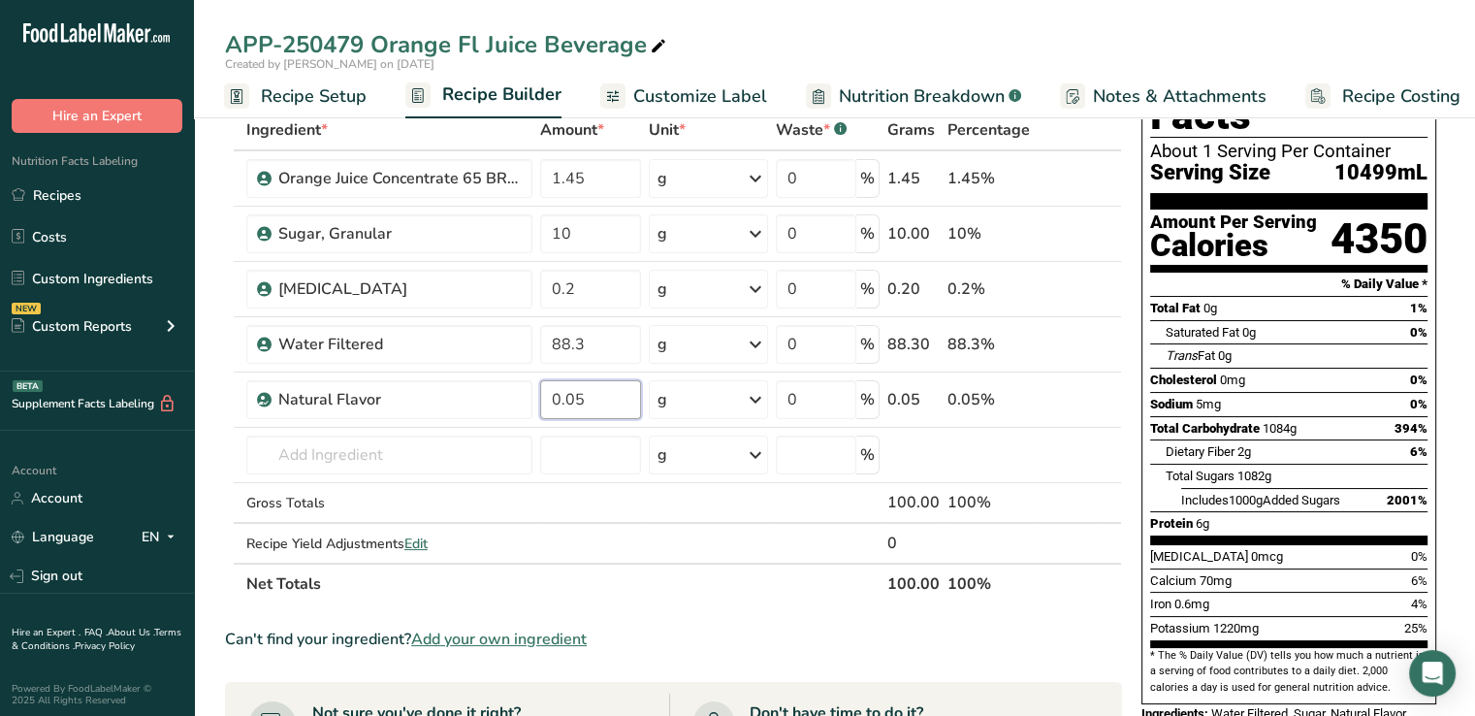
type input "0.05"
click at [786, 608] on section "Ingredient * Amount * Unit * Waste * .a-a{fill:#347362;}.b-a{fill:#fff;} Grams …" at bounding box center [673, 715] width 897 height 1211
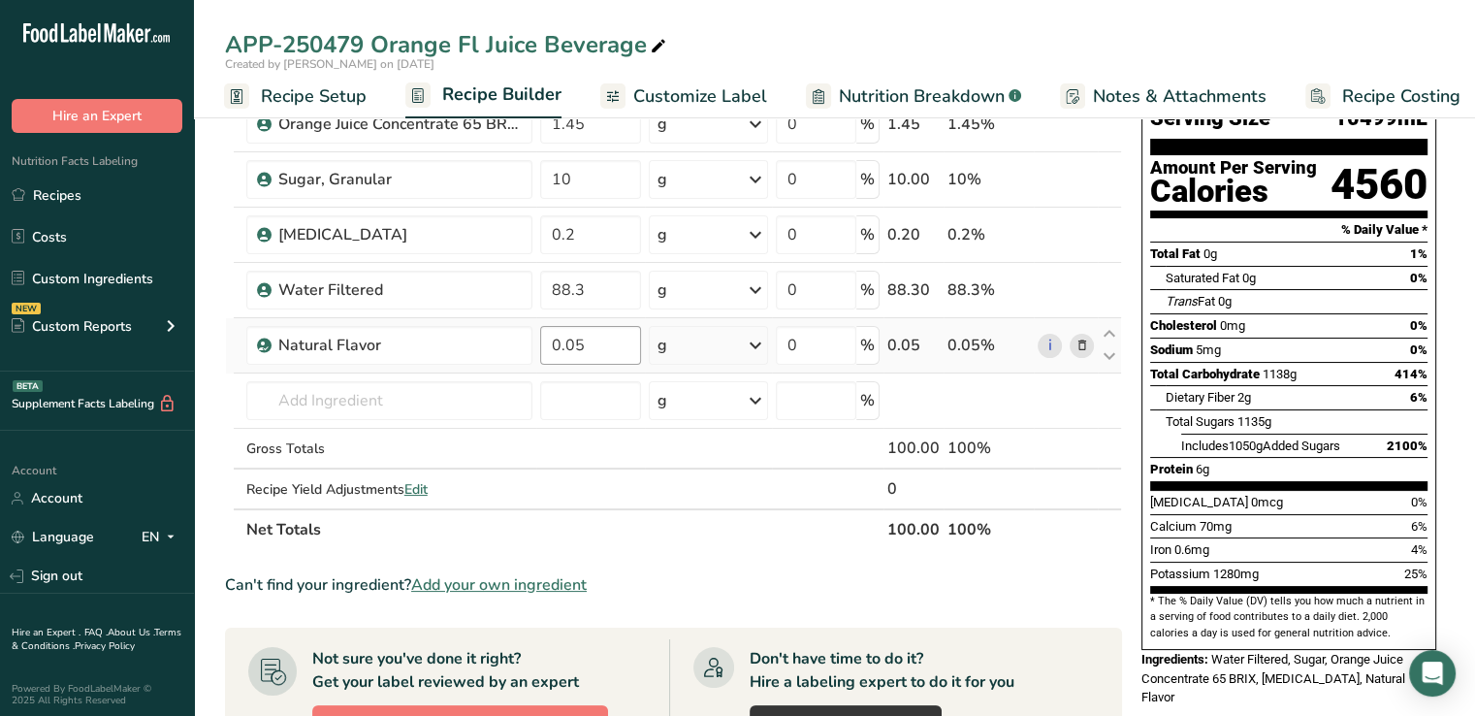
scroll to position [0, 0]
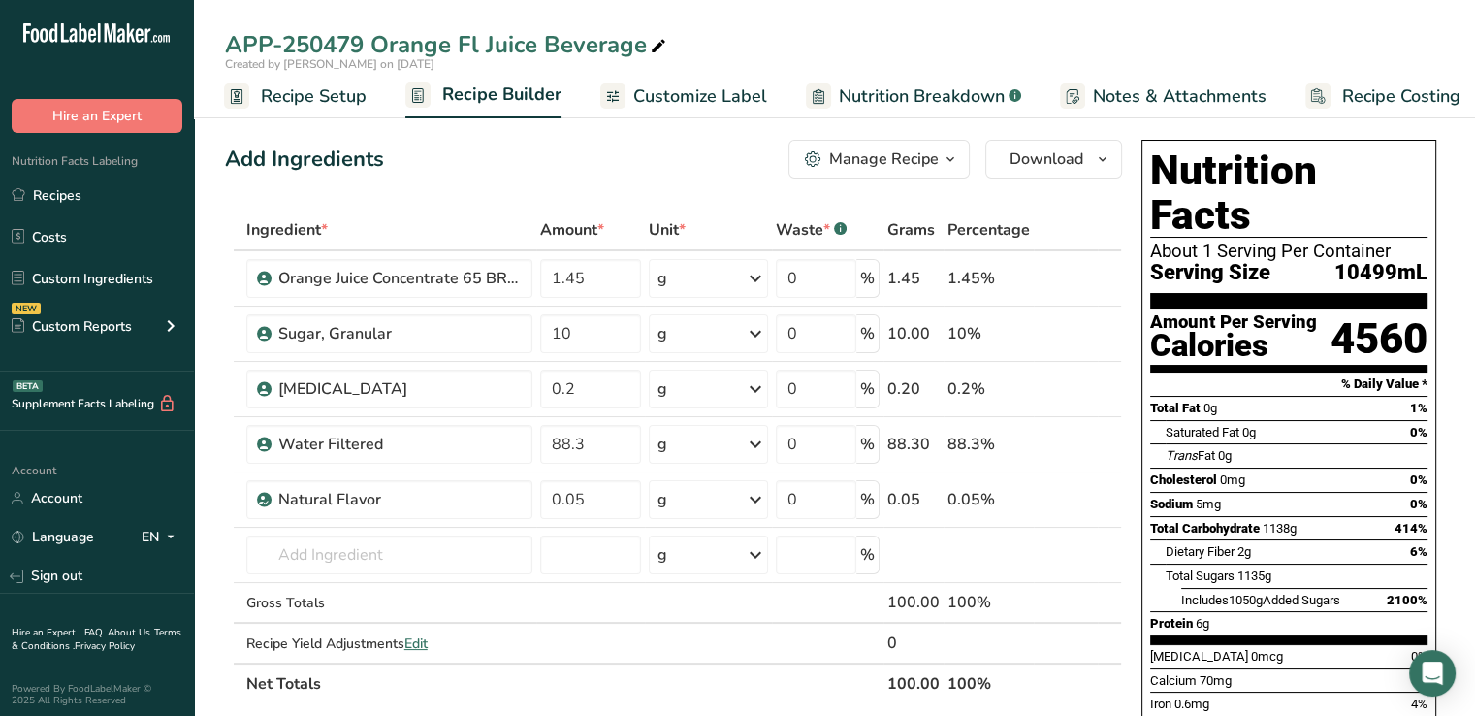
click at [283, 90] on span "Recipe Setup" at bounding box center [314, 96] width 106 height 26
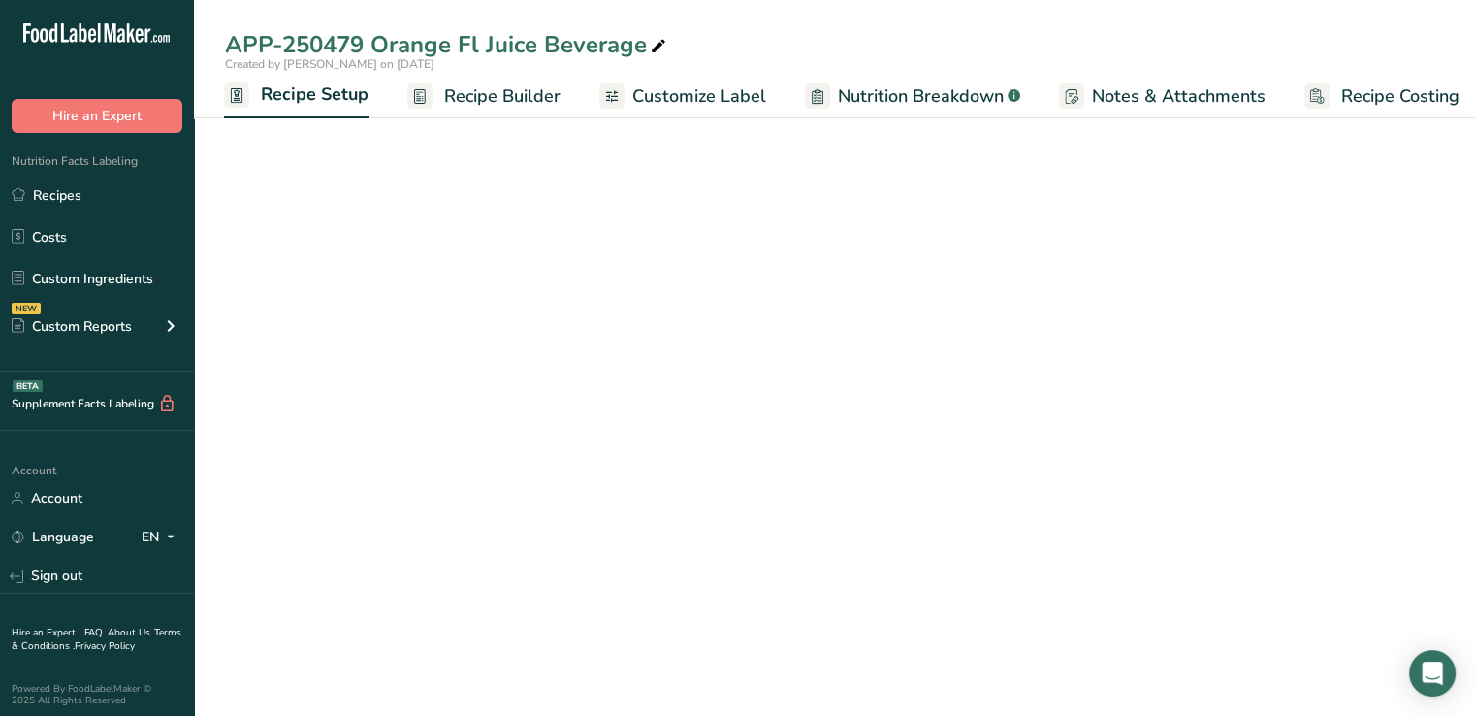
scroll to position [0, 7]
select select "18"
select select "22"
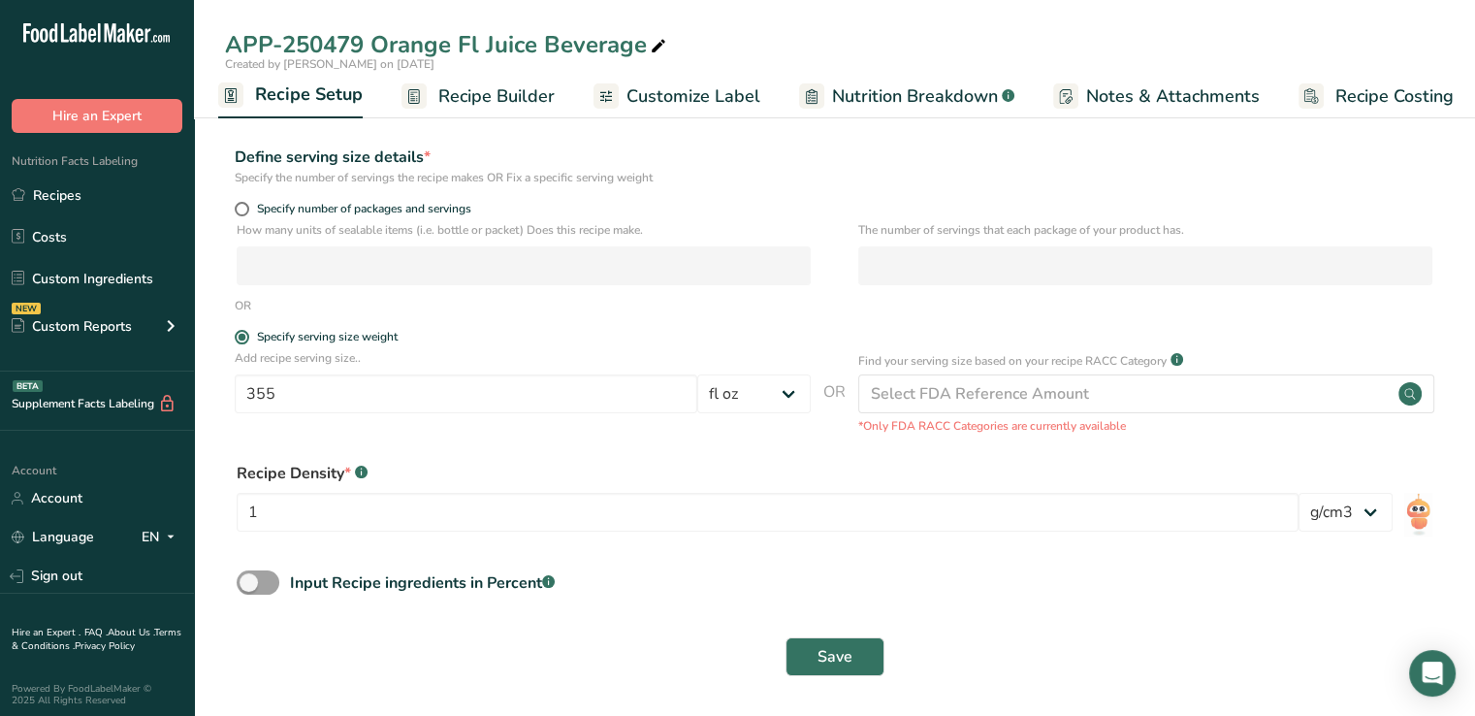
scroll to position [209, 0]
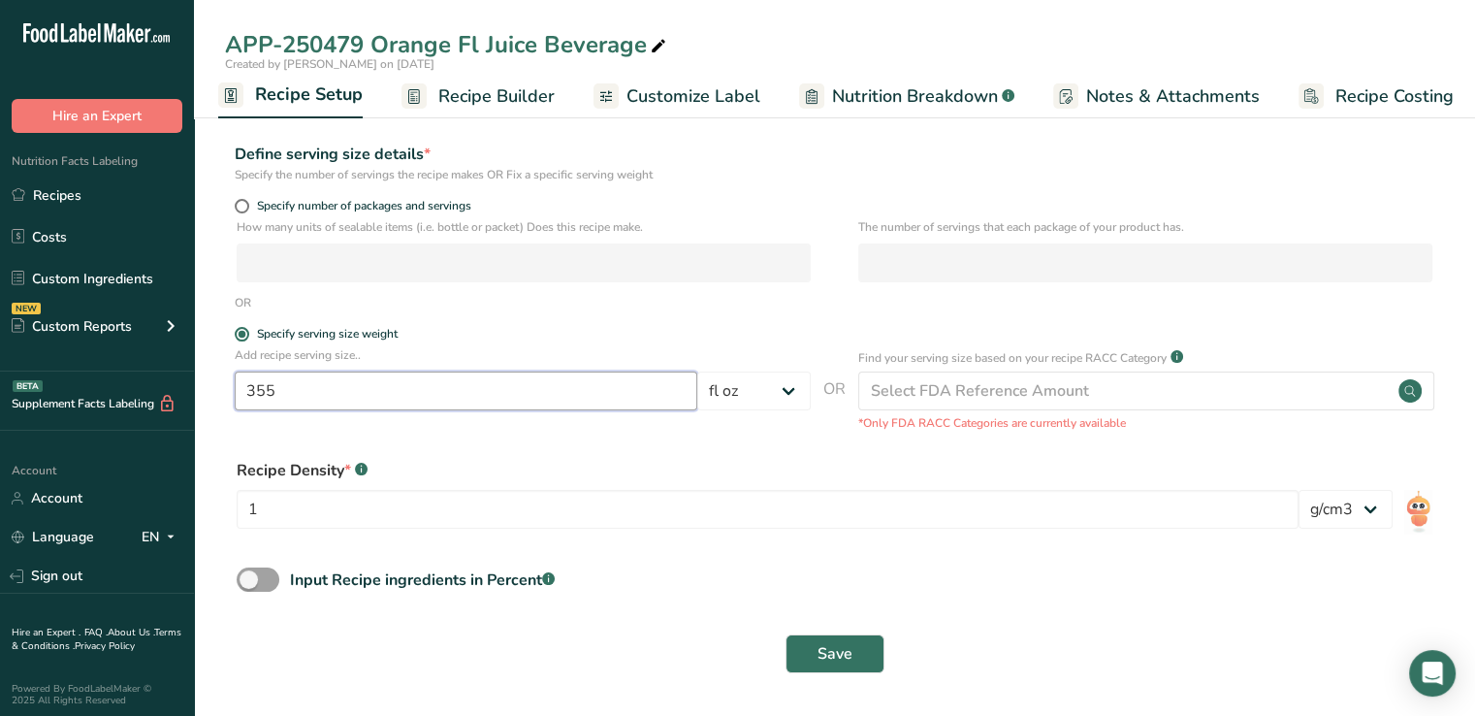
click at [376, 401] on input "355" at bounding box center [466, 390] width 463 height 39
type input "3"
type input "12"
click at [815, 640] on button "Save" at bounding box center [835, 653] width 99 height 39
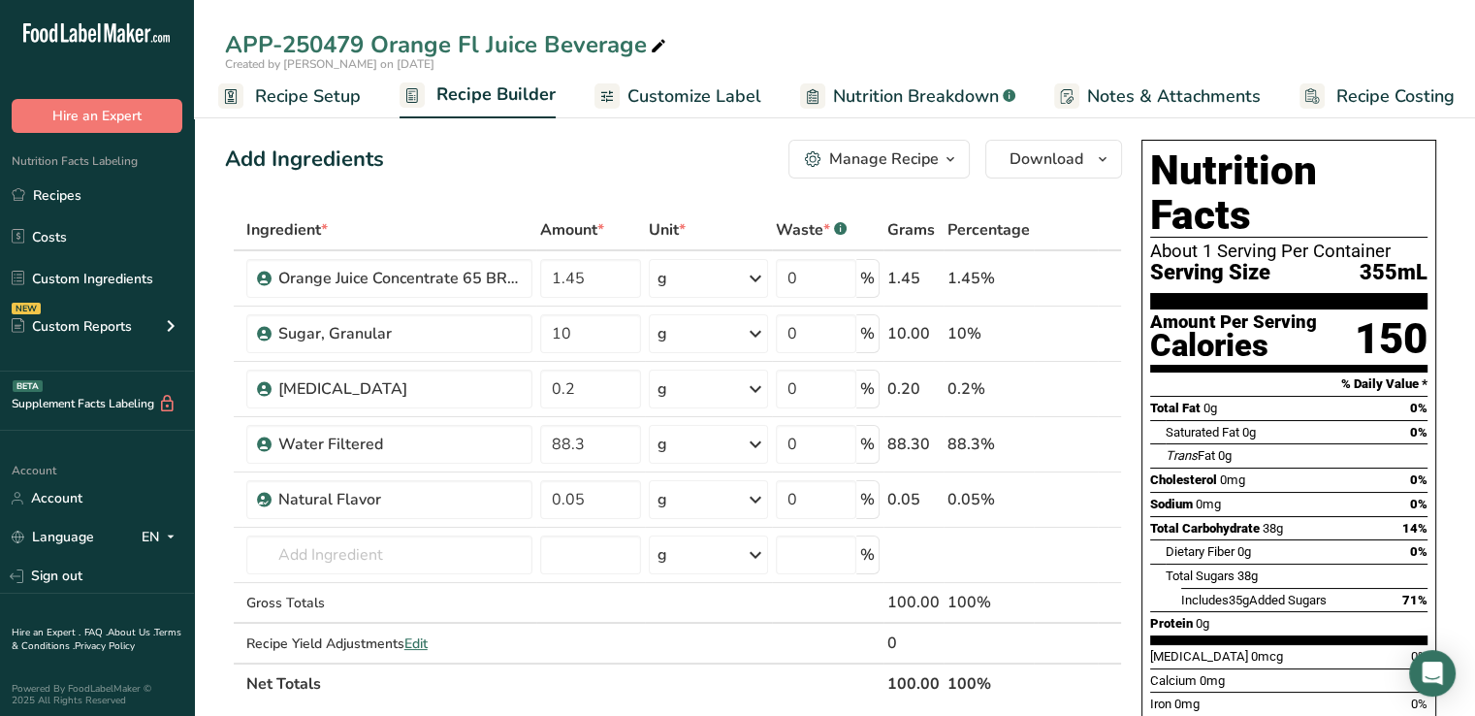
scroll to position [254, 0]
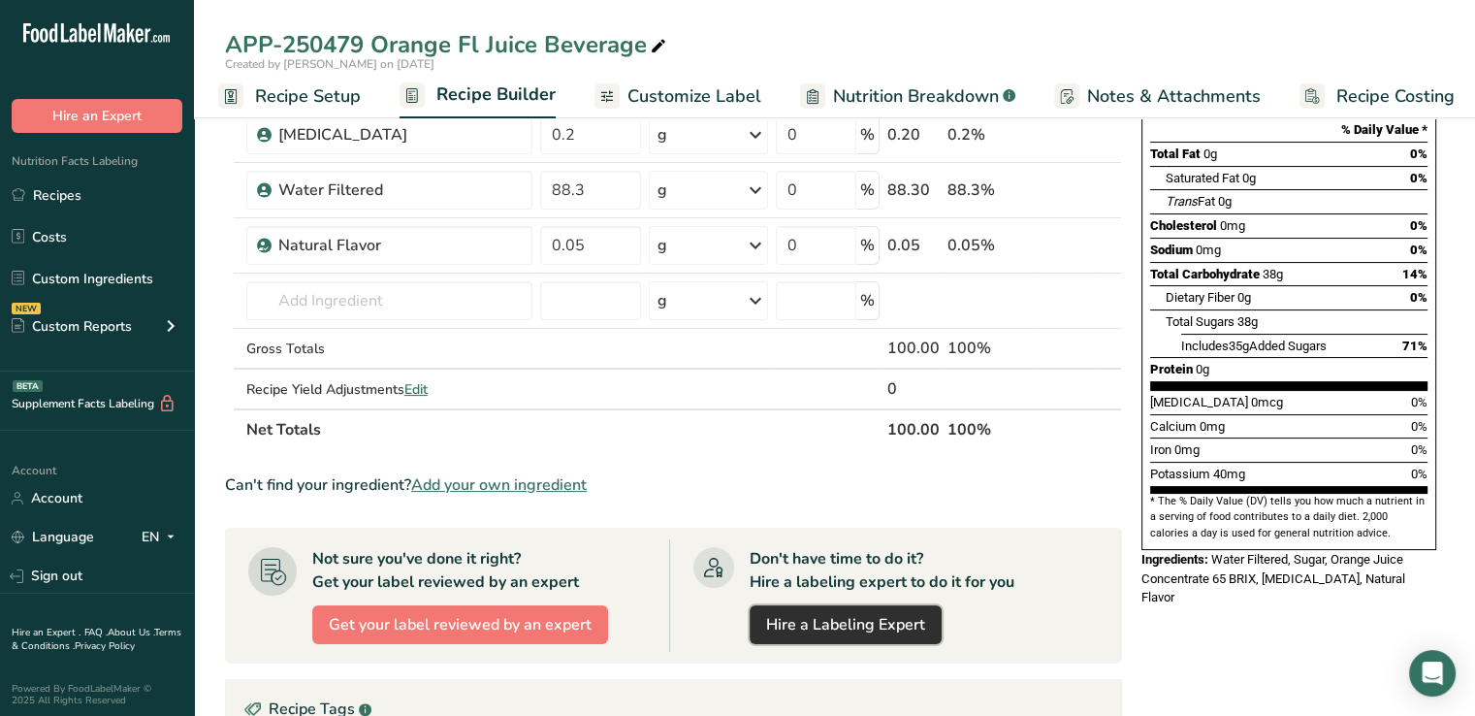
click at [815, 640] on link "Hire a Labeling Expert" at bounding box center [846, 624] width 192 height 39
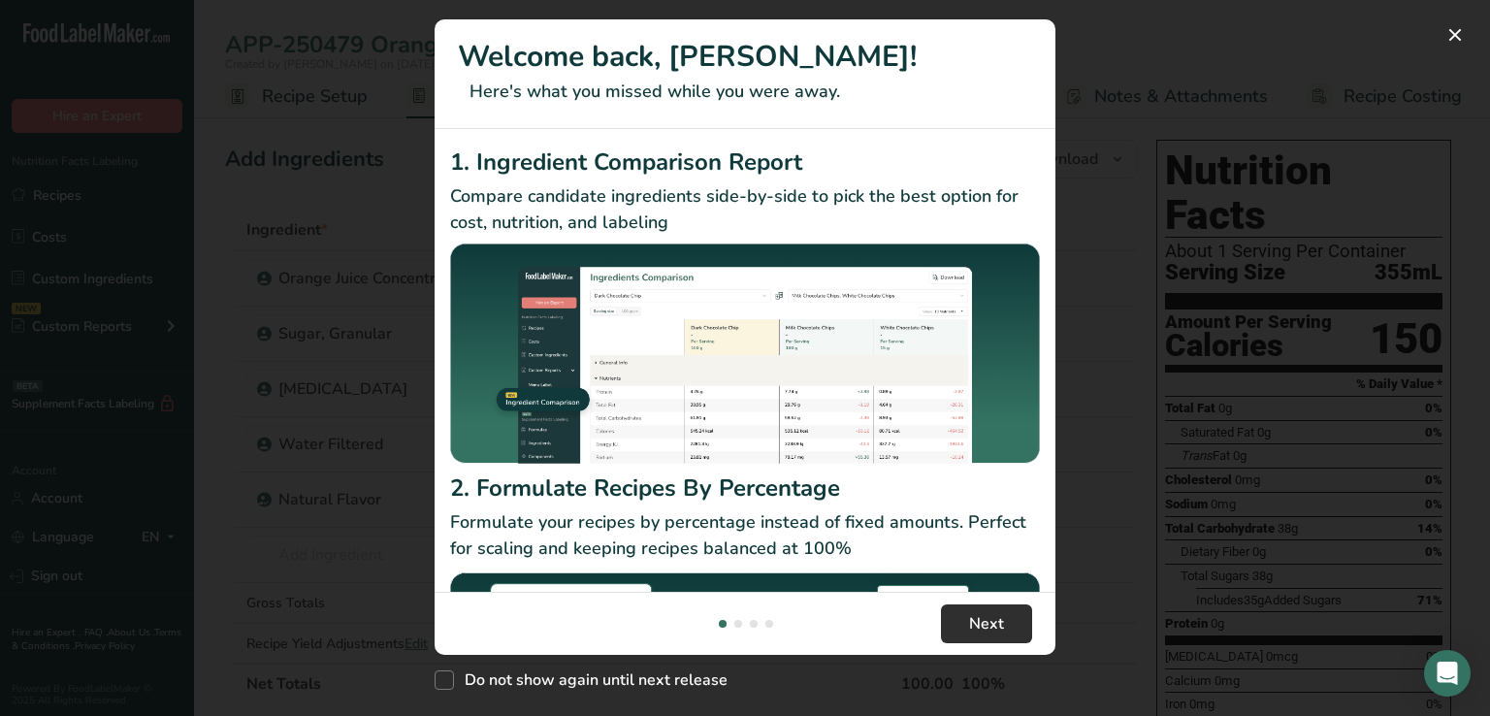
click at [988, 574] on img "New Features" at bounding box center [745, 686] width 590 height 234
click at [437, 671] on span "New Features" at bounding box center [444, 679] width 19 height 19
click at [437, 674] on input "Do not show again until next release" at bounding box center [441, 680] width 13 height 13
click at [1009, 623] on button "Next" at bounding box center [986, 623] width 91 height 39
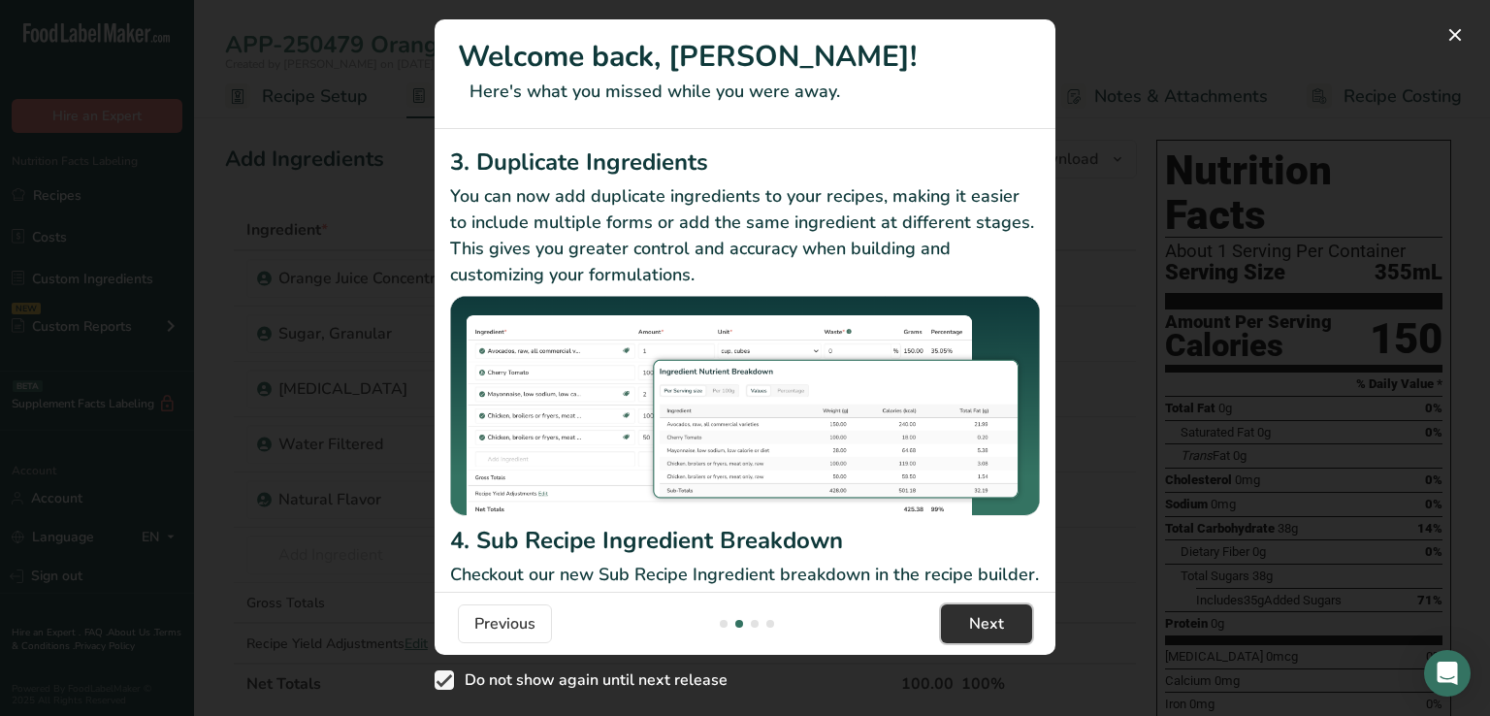
click at [1009, 623] on button "Next" at bounding box center [986, 623] width 91 height 39
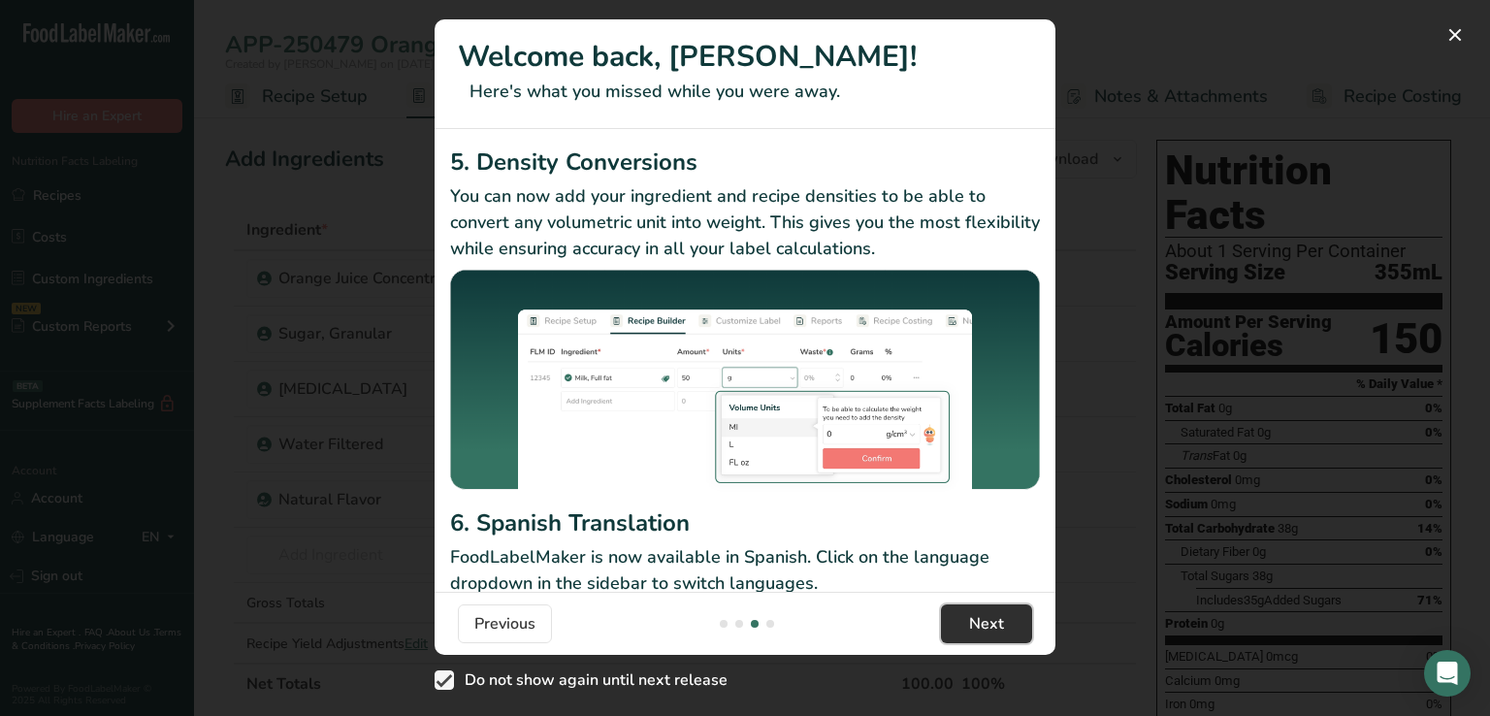
click at [1009, 623] on button "Next" at bounding box center [986, 623] width 91 height 39
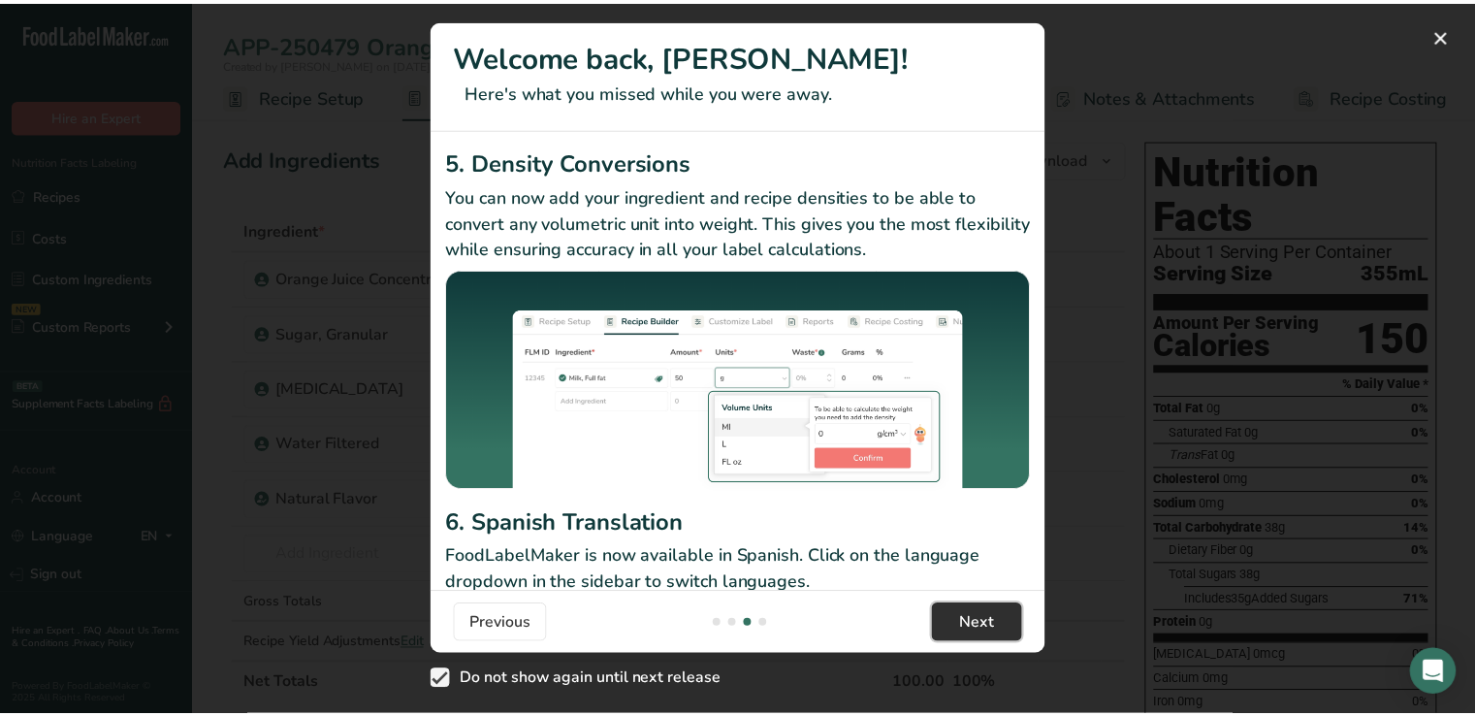
scroll to position [0, 1862]
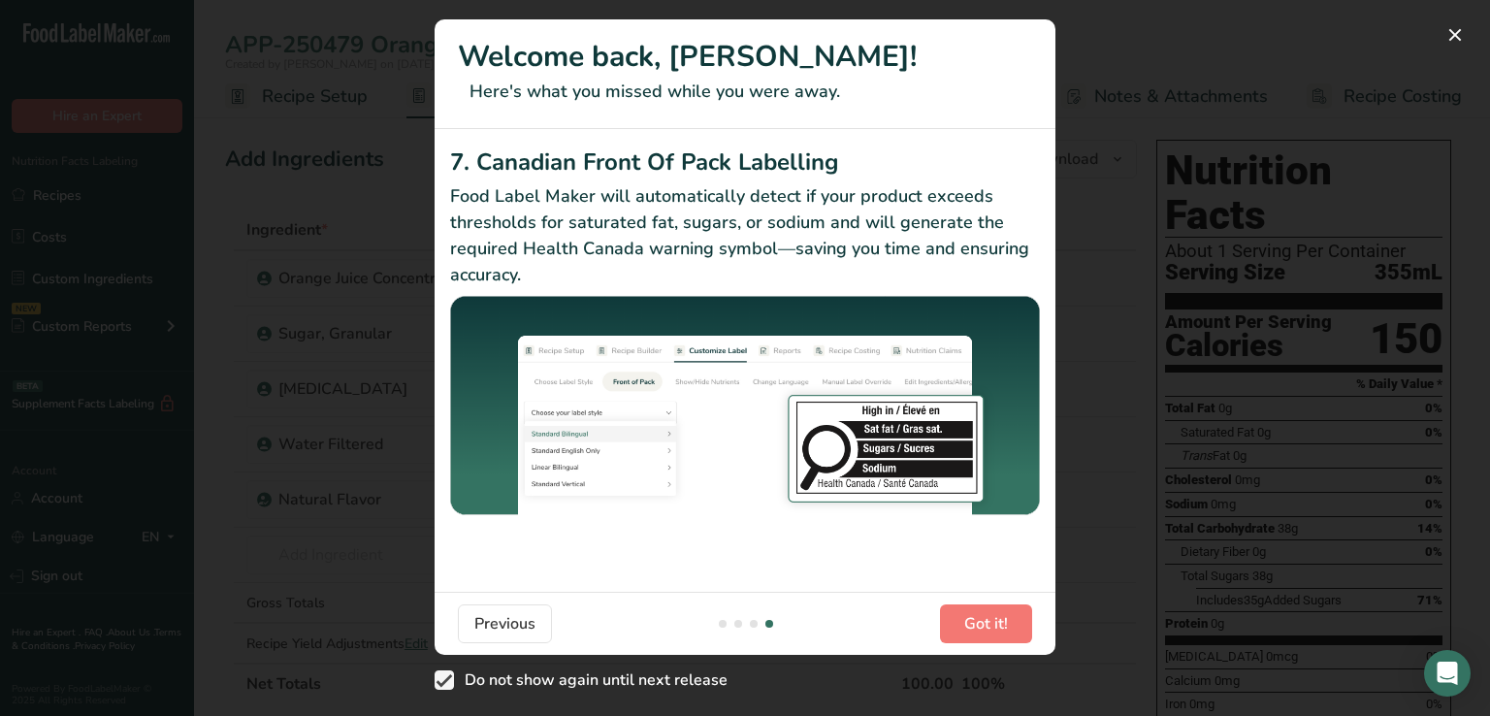
click at [436, 684] on span "New Features" at bounding box center [444, 679] width 19 height 19
click at [436, 684] on input "Do not show again until next release" at bounding box center [441, 680] width 13 height 13
checkbox input "false"
click at [1008, 633] on button "Got it!" at bounding box center [986, 623] width 92 height 39
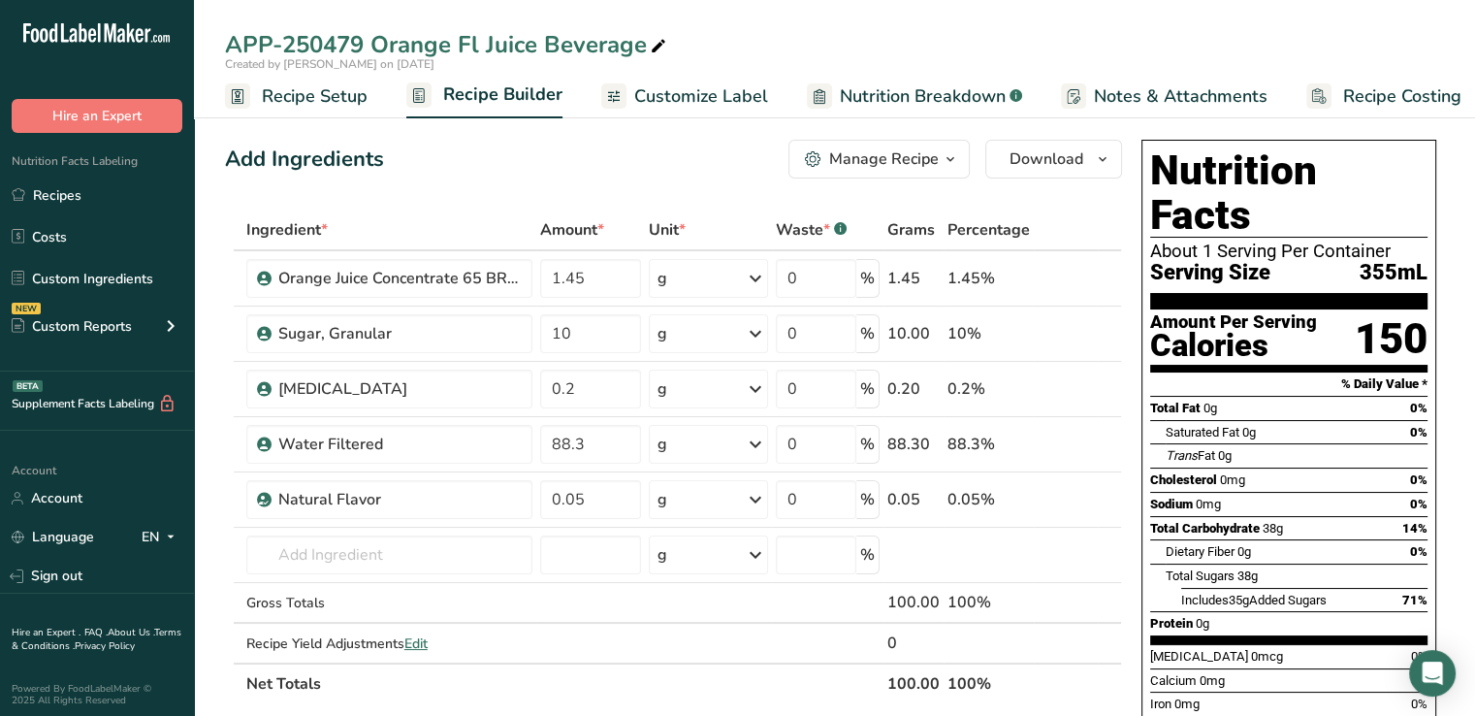
click at [1176, 87] on span "Notes & Attachments" at bounding box center [1181, 96] width 174 height 26
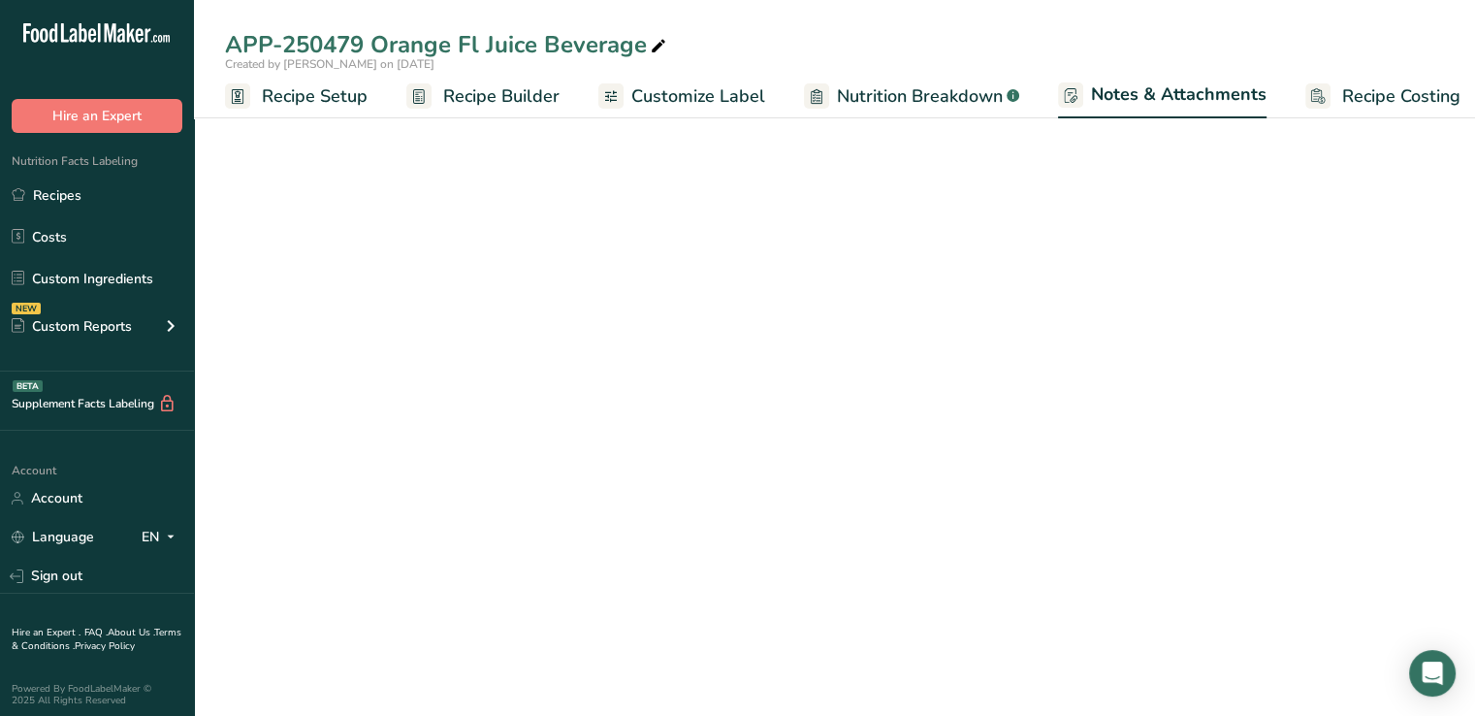
scroll to position [0, 17]
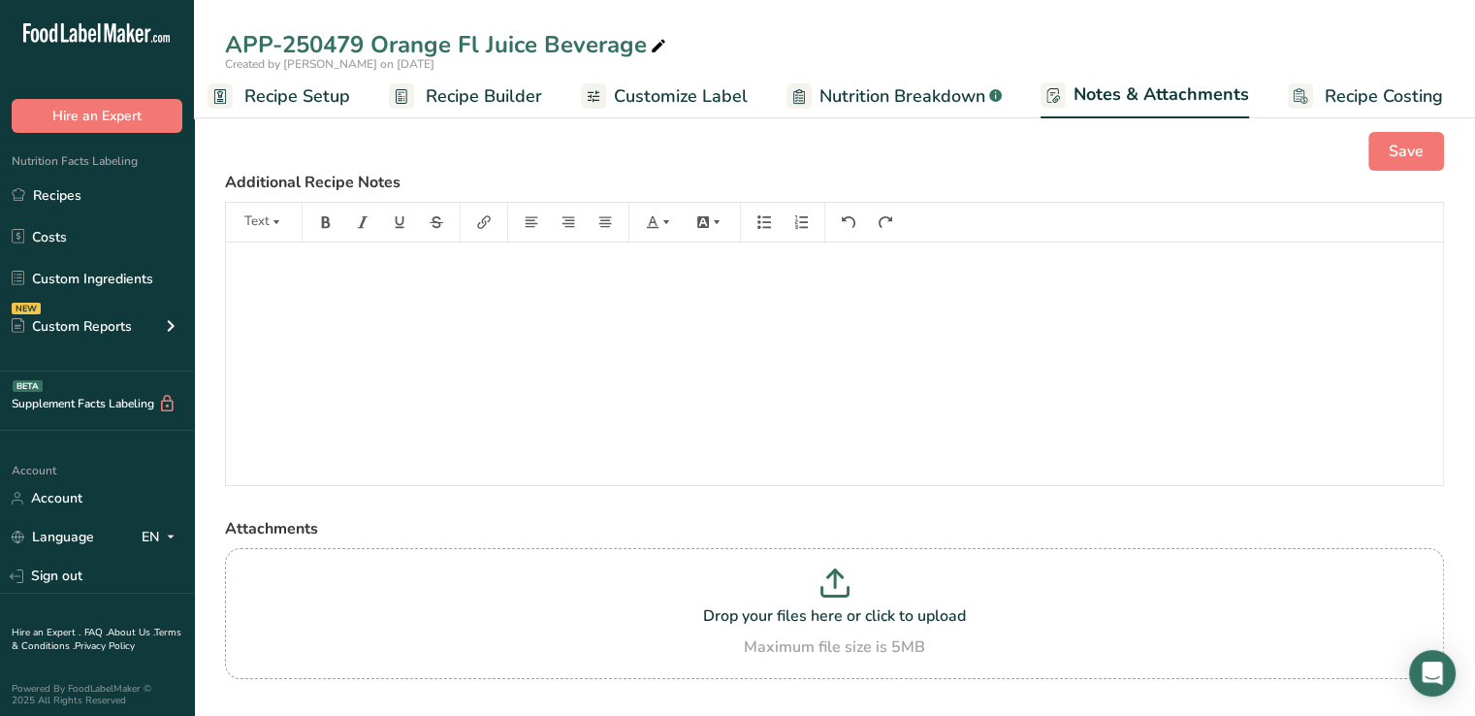
click at [637, 89] on span "Customize Label" at bounding box center [681, 96] width 134 height 26
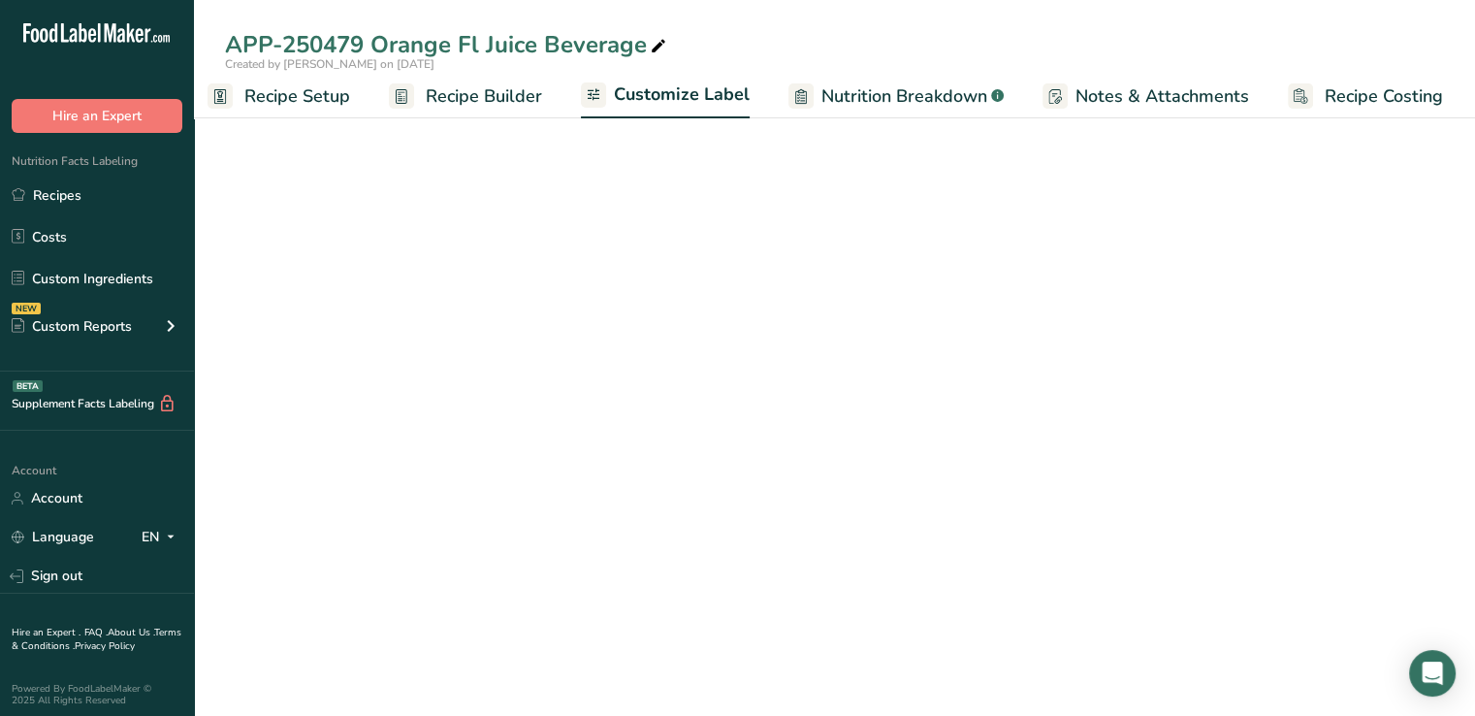
scroll to position [0, 16]
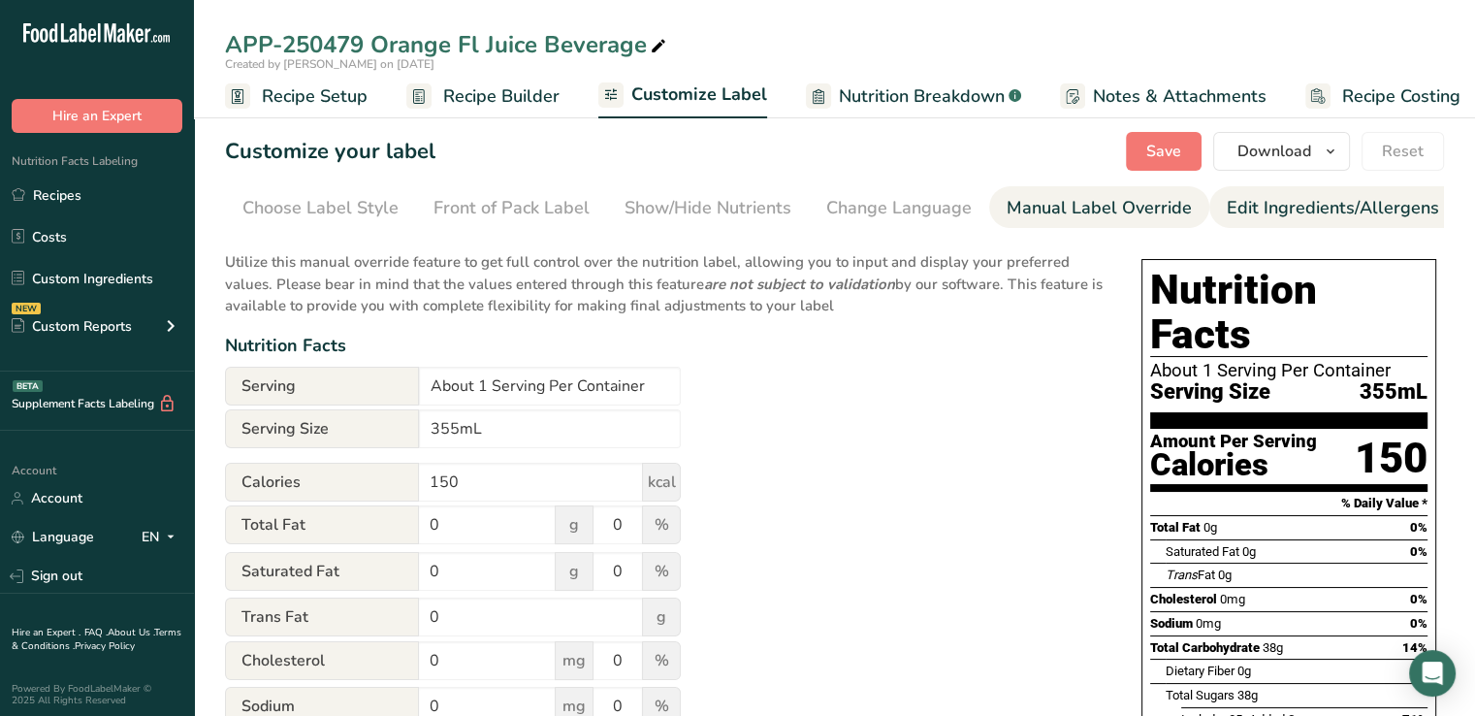
scroll to position [0, 190]
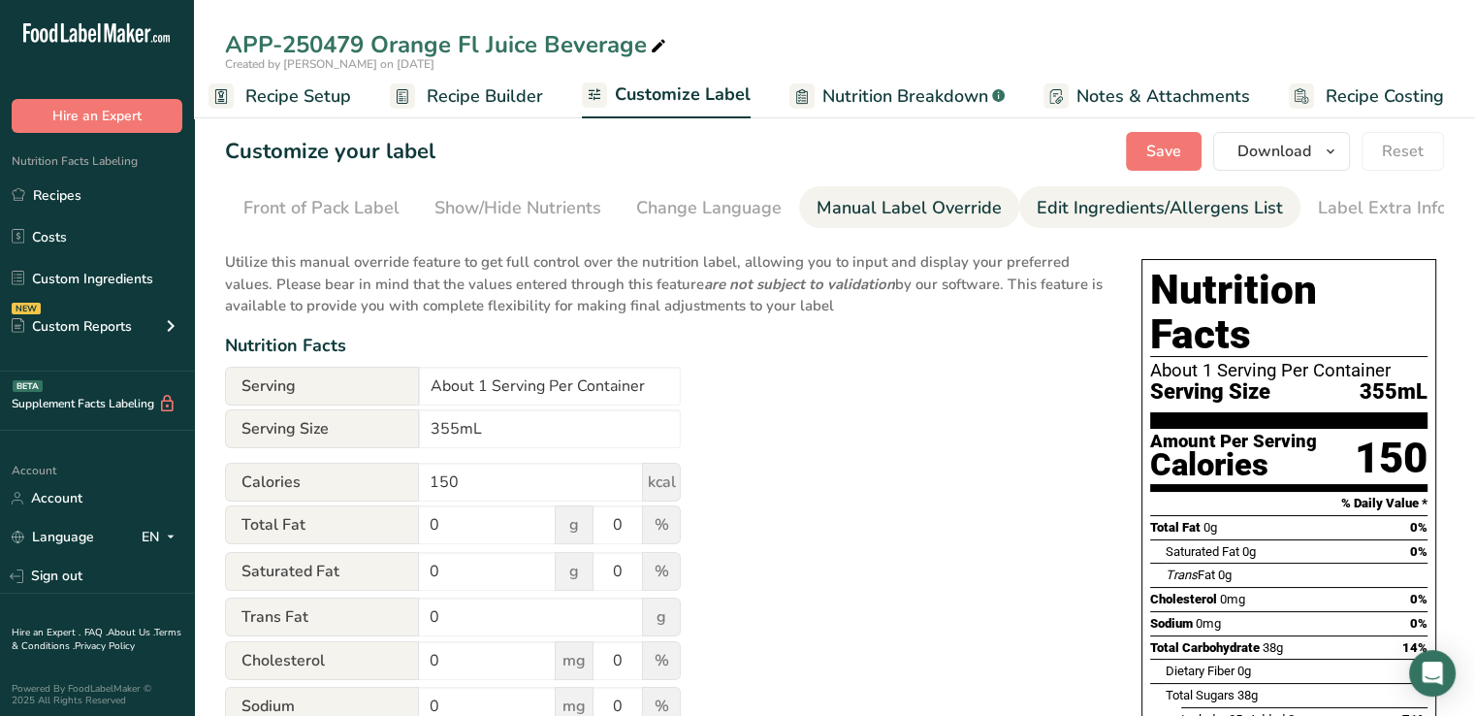
click at [1175, 207] on div "Edit Ingredients/Allergens List" at bounding box center [1160, 208] width 246 height 26
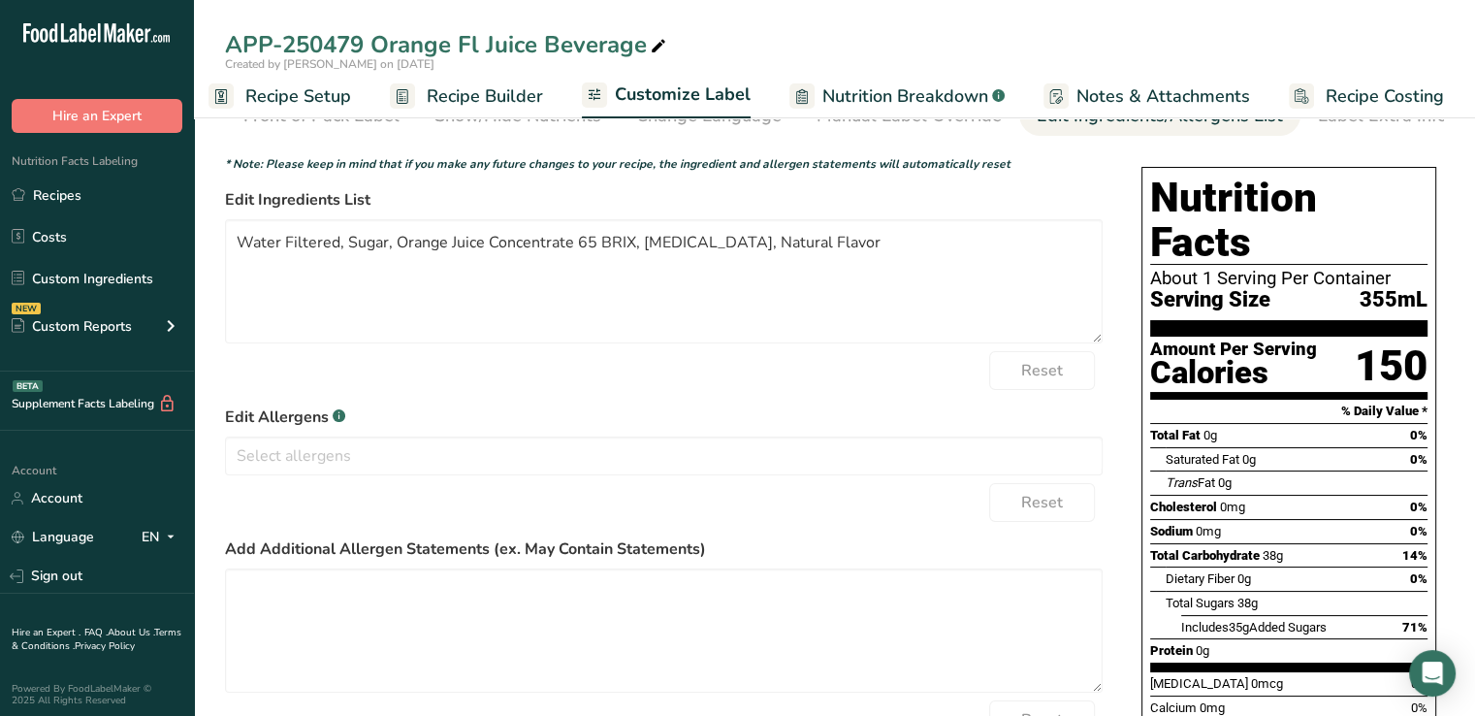
scroll to position [0, 0]
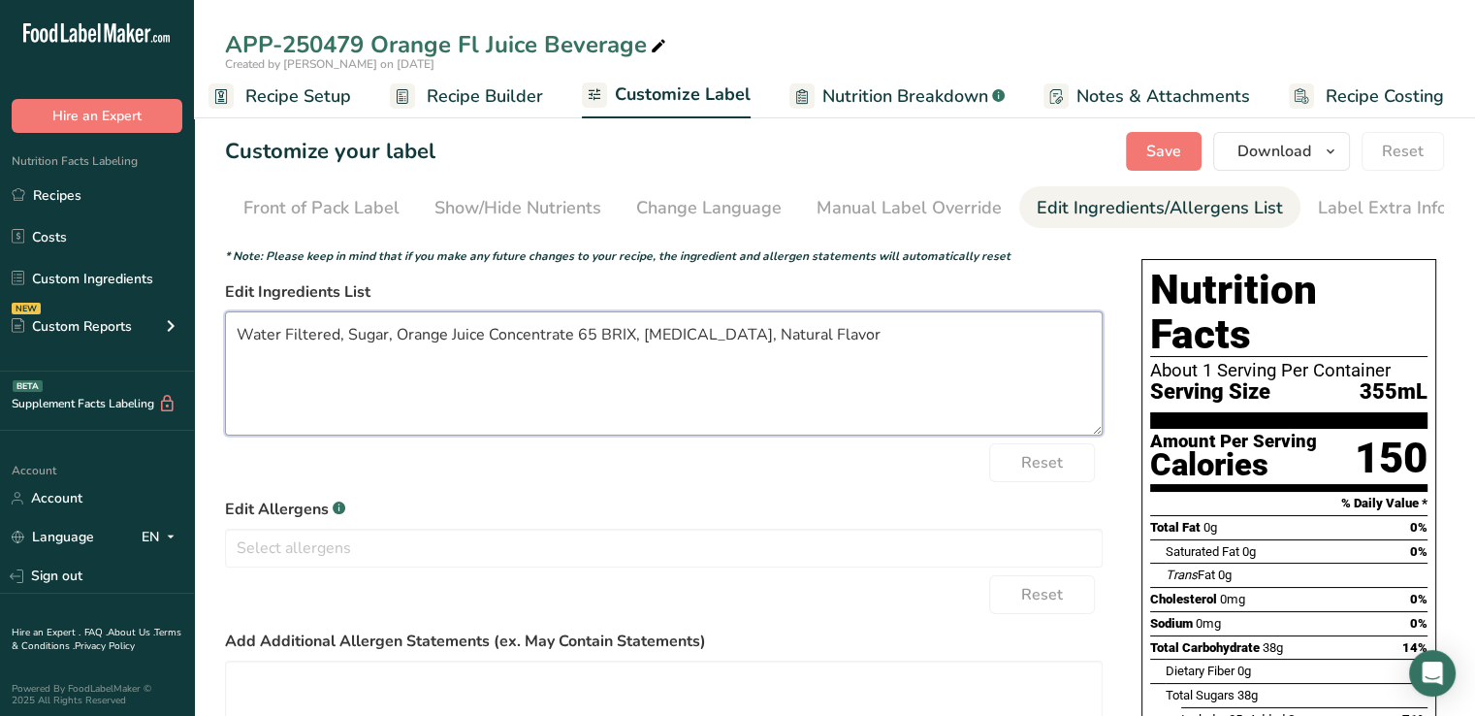
click at [489, 343] on textarea "Water Filtered, Sugar, Orange Juice Concentrate 65 BRIX, [MEDICAL_DATA], Natura…" at bounding box center [664, 373] width 878 height 124
click at [791, 336] on textarea "Water Filtered, Sugar, Orange Juice from Concentrate, [MEDICAL_DATA], Natural F…" at bounding box center [664, 373] width 878 height 124
type textarea "Water Filtered, Sugar, Orange Juice from Concentrate, [MEDICAL_DATA], Natural F…"
click at [692, 93] on span "Customize Label" at bounding box center [683, 94] width 136 height 26
click at [1333, 205] on div "Label Extra Info" at bounding box center [1382, 208] width 129 height 26
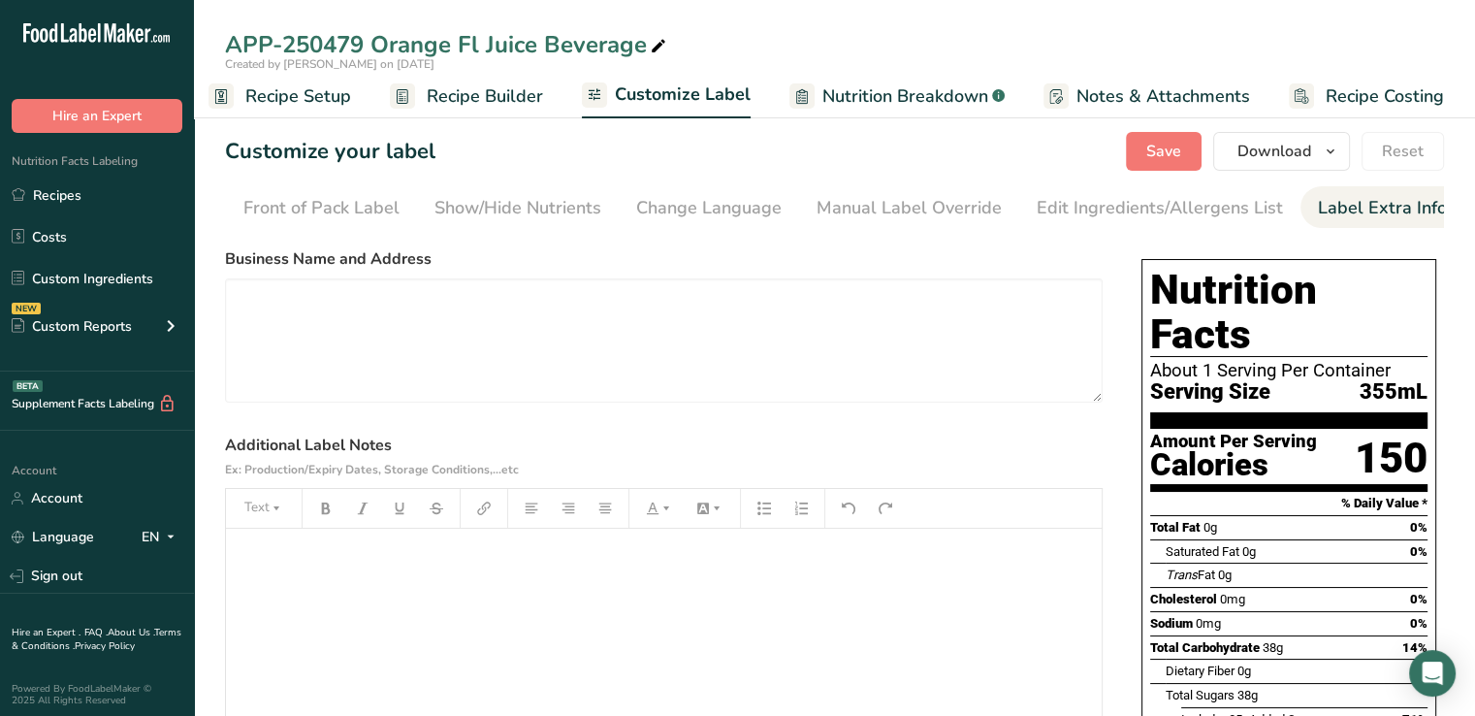
click at [1077, 93] on span "Notes & Attachments" at bounding box center [1164, 96] width 174 height 26
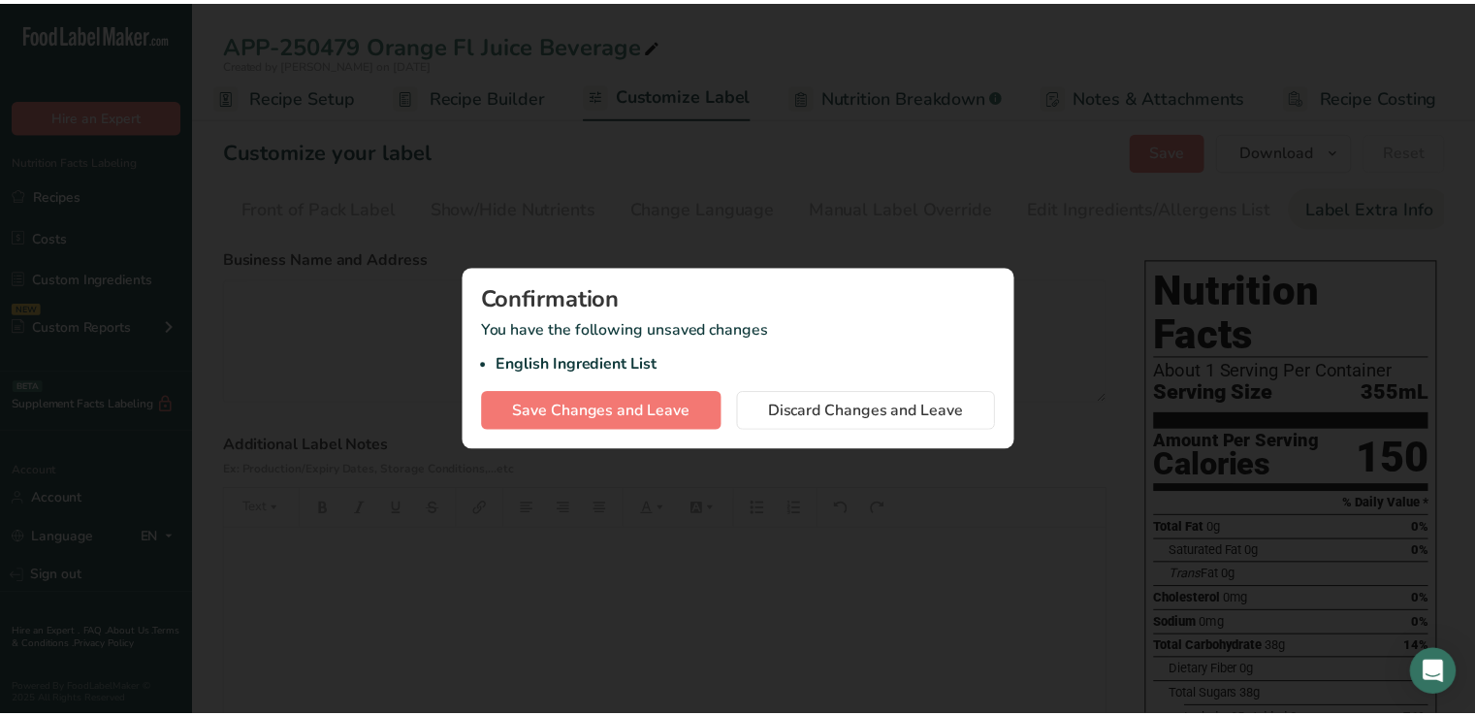
scroll to position [0, 2]
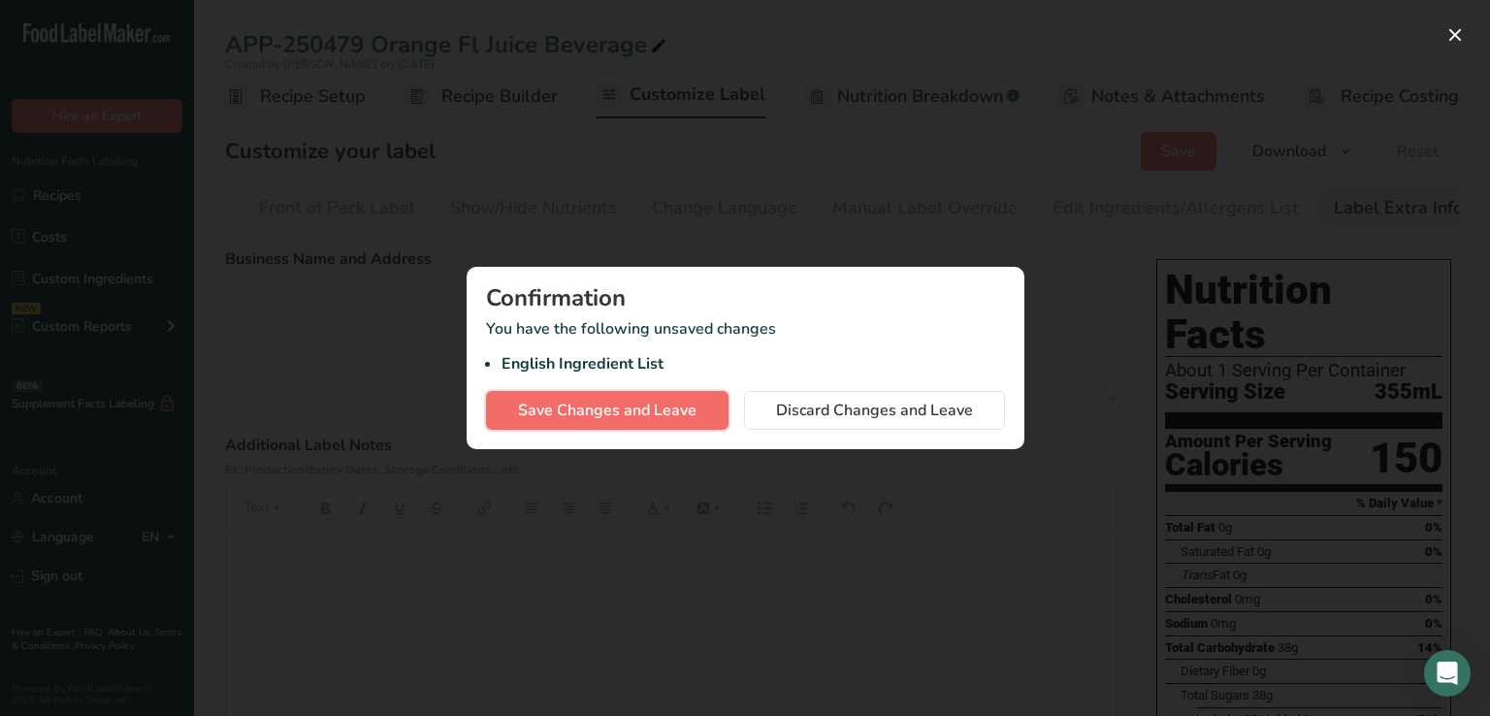
click at [635, 415] on span "Save Changes and Leave" at bounding box center [607, 410] width 178 height 23
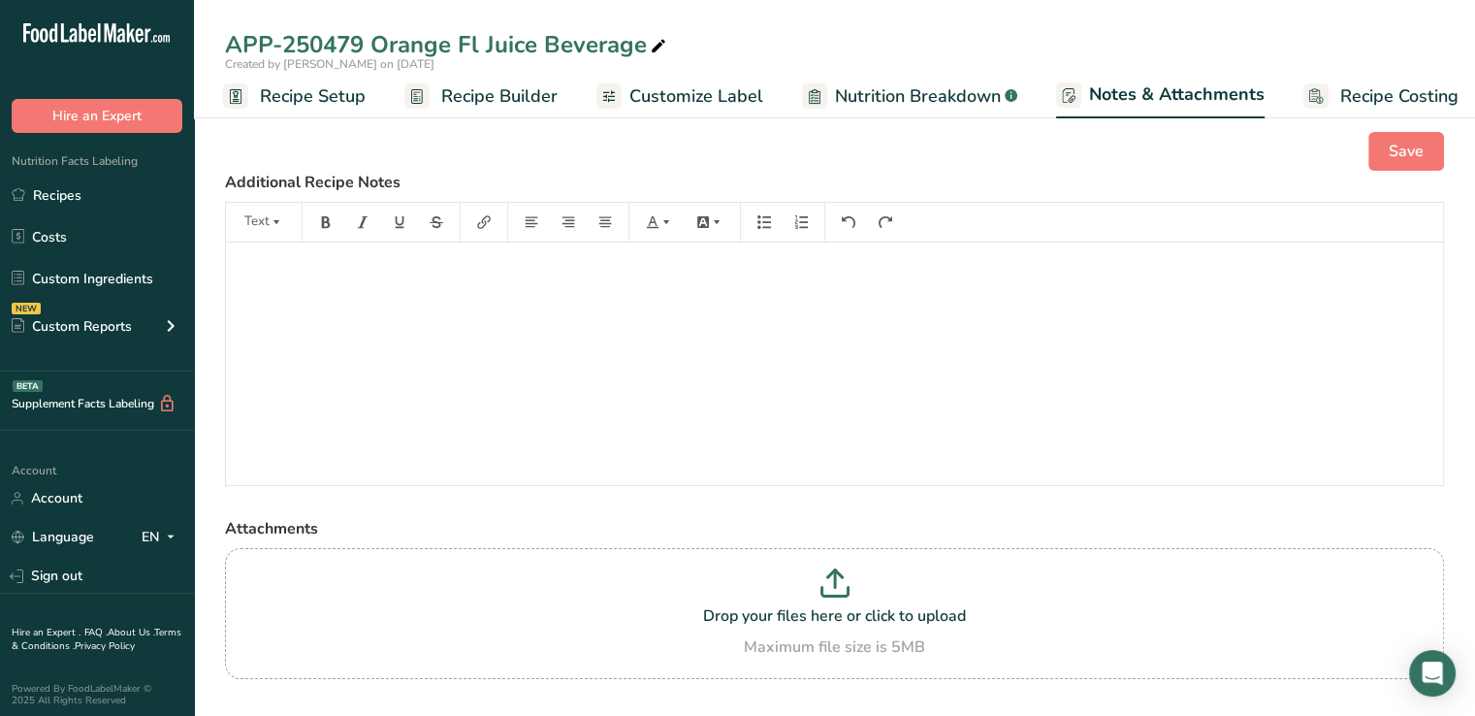
click at [703, 99] on span "Customize Label" at bounding box center [696, 96] width 134 height 26
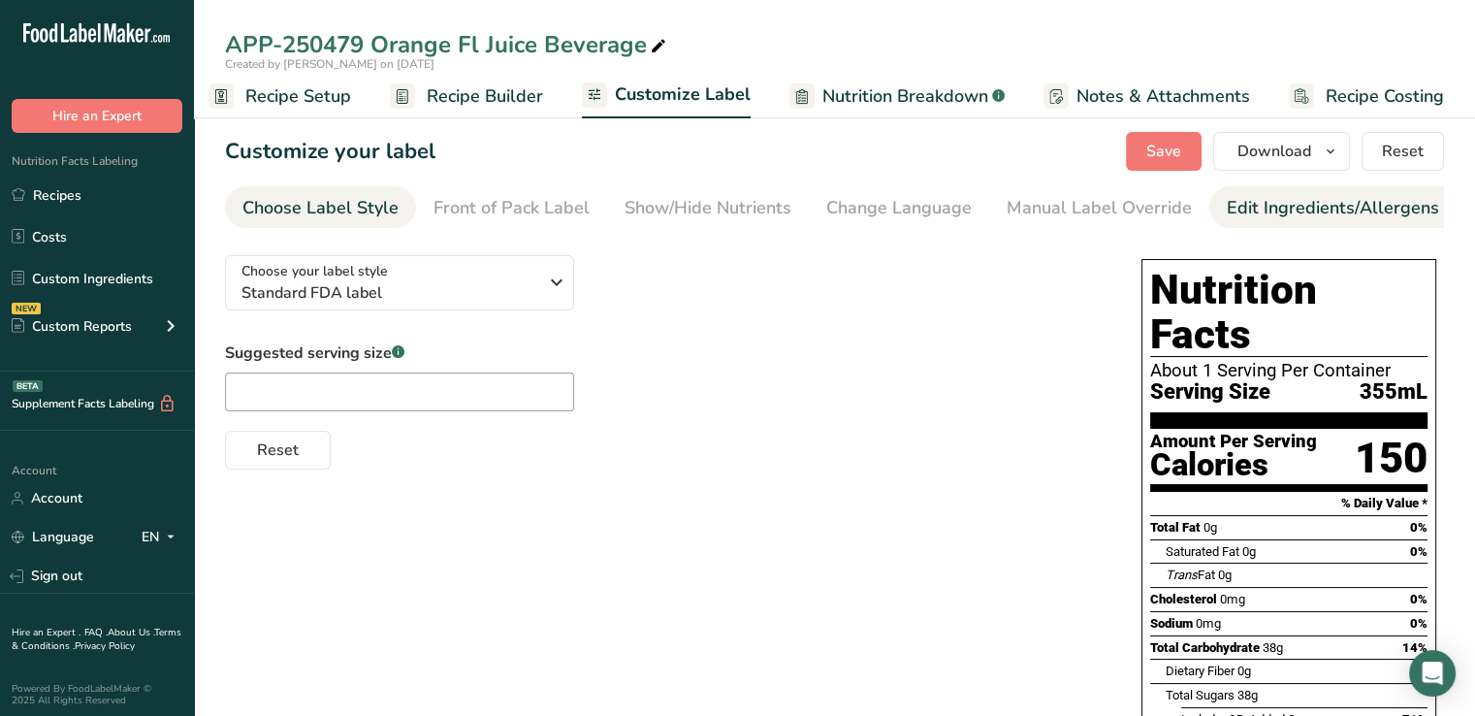
click at [1258, 215] on div "Edit Ingredients/Allergens List" at bounding box center [1350, 208] width 246 height 26
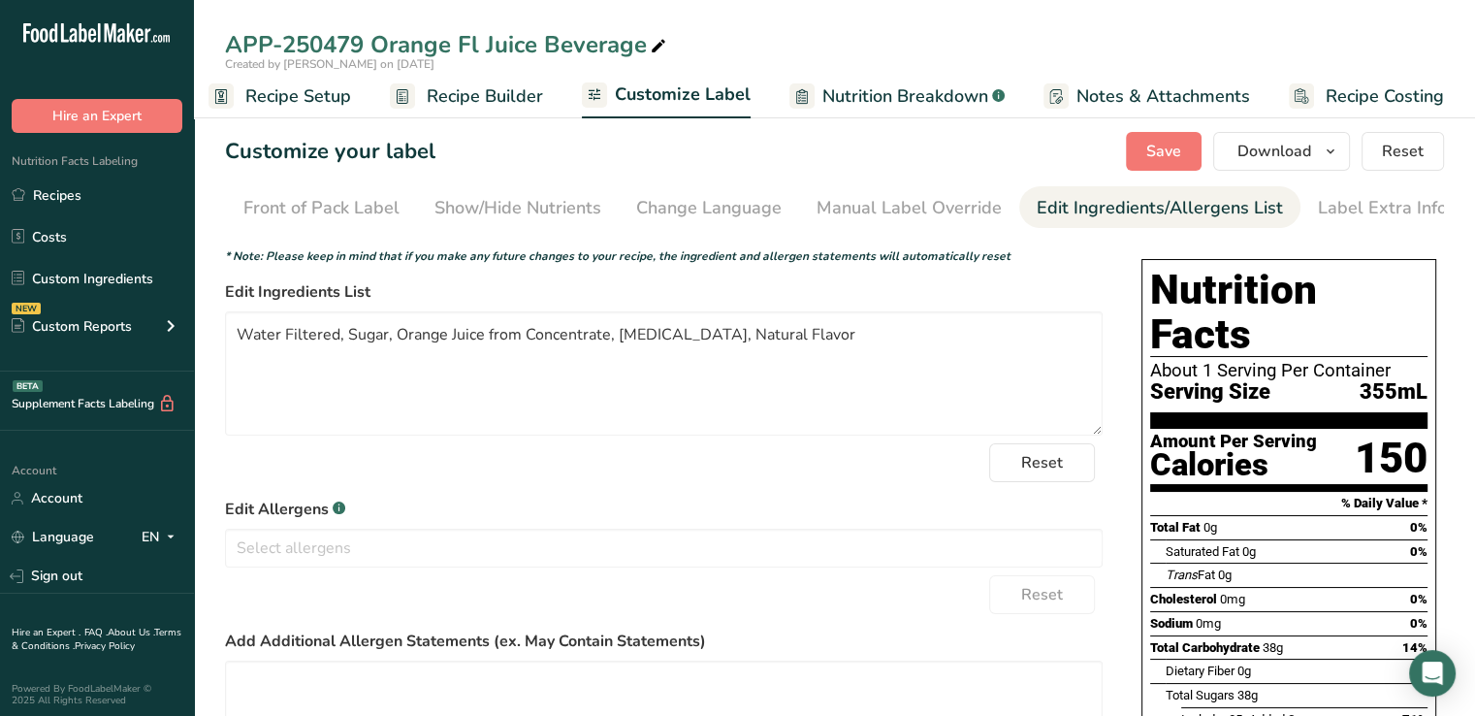
scroll to position [143, 0]
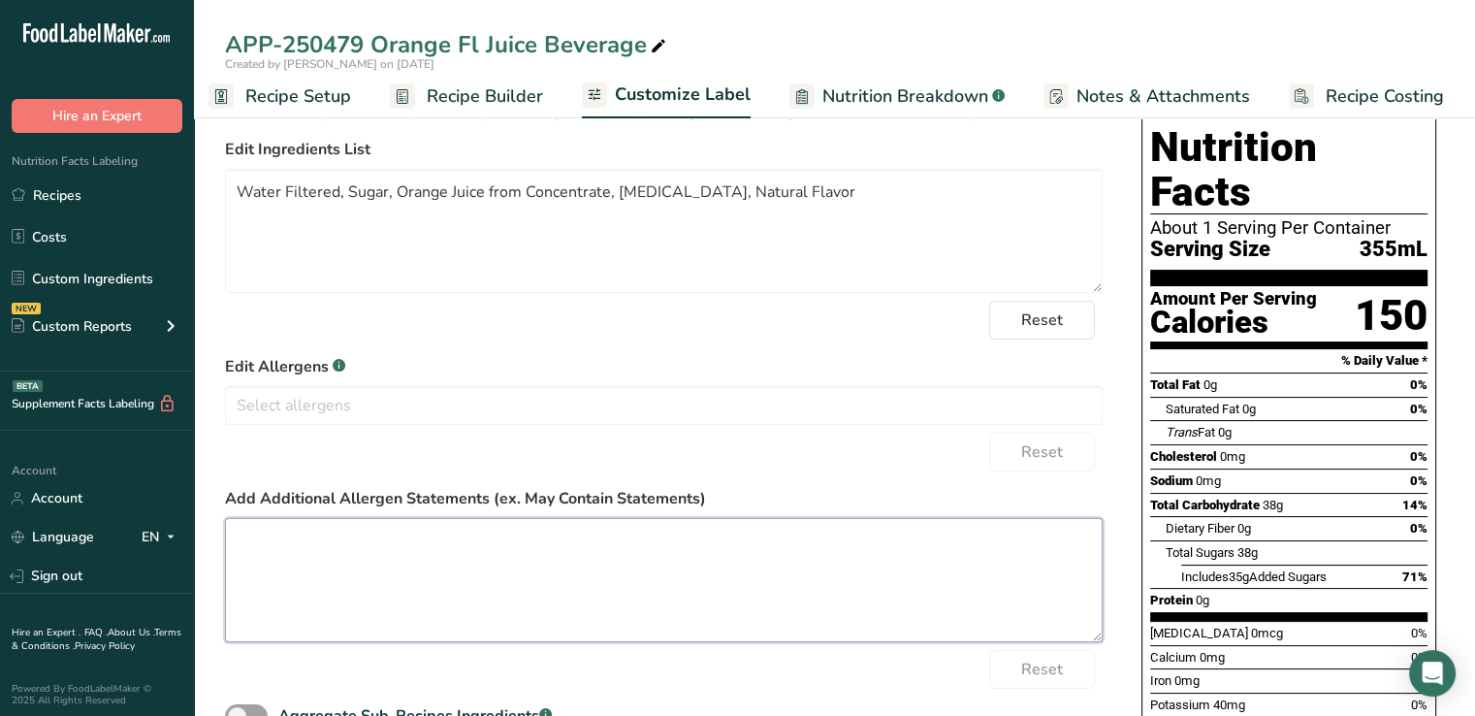
click at [531, 531] on textarea at bounding box center [664, 580] width 878 height 124
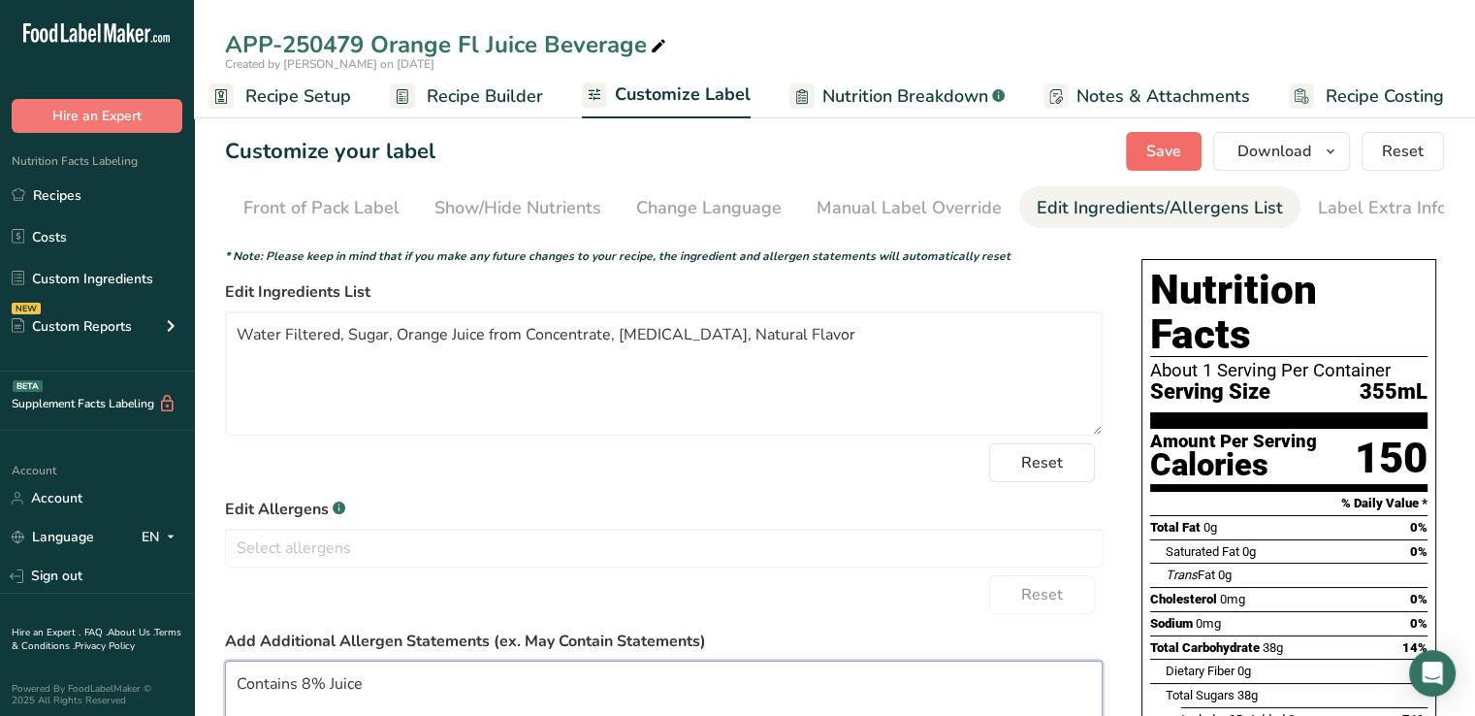
type textarea "Contains 8% Juice"
click at [1170, 141] on span "Save" at bounding box center [1163, 151] width 35 height 23
click at [1177, 145] on span "Save" at bounding box center [1163, 151] width 35 height 23
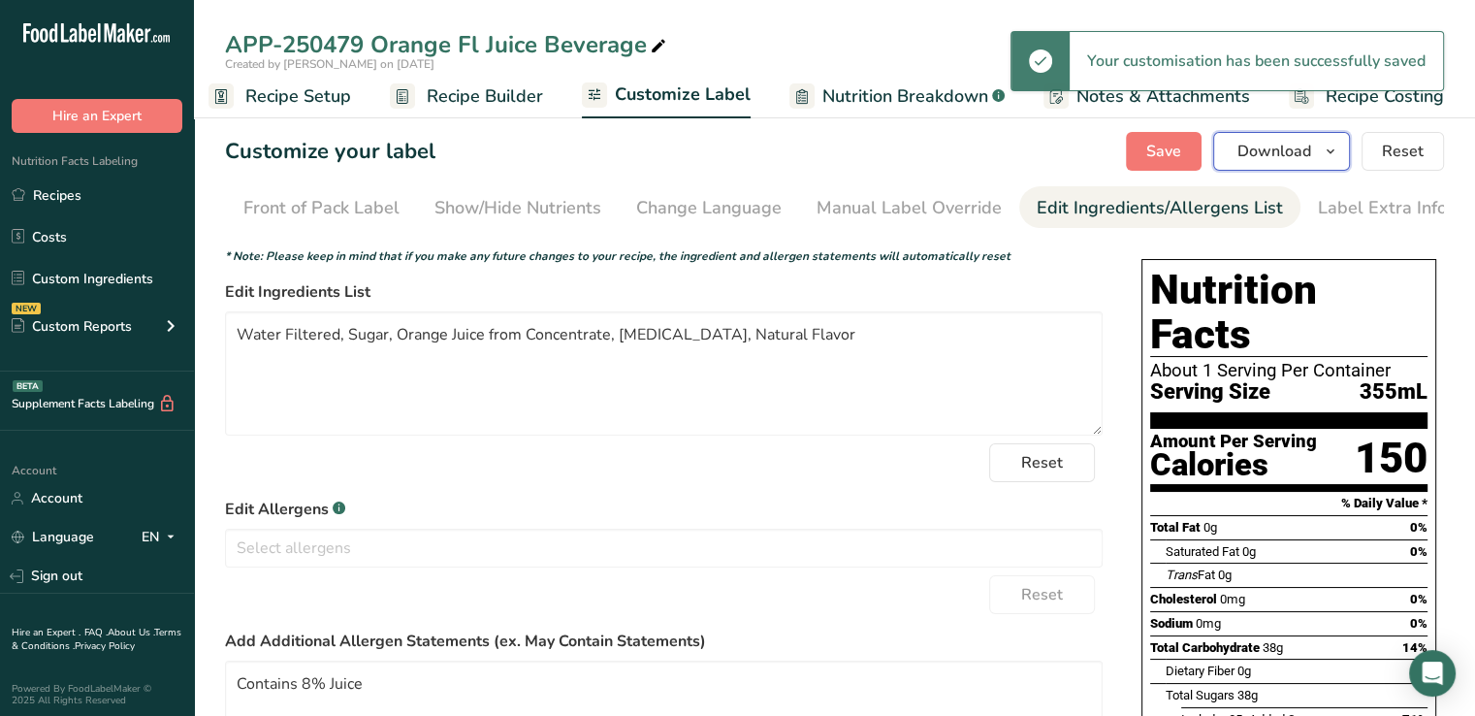
click at [1286, 146] on span "Download" at bounding box center [1275, 151] width 74 height 23
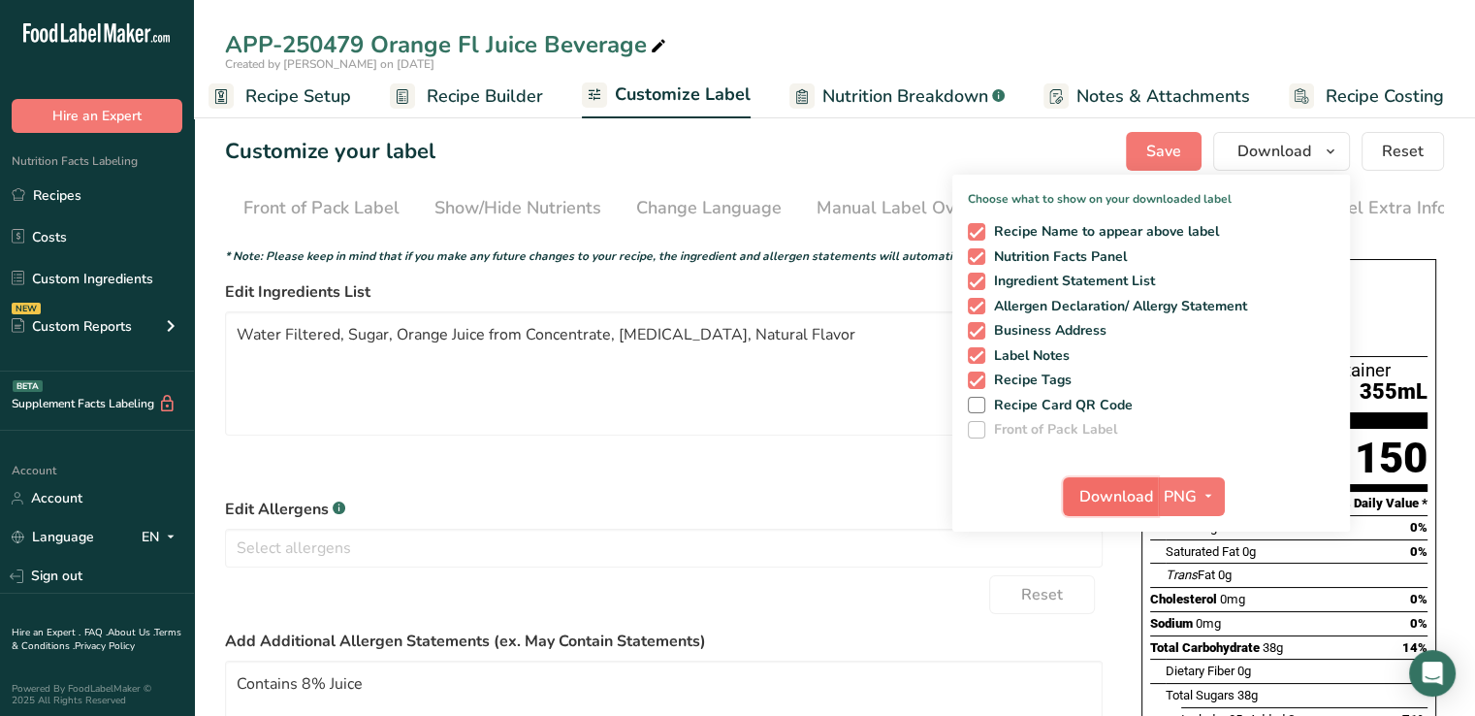
click at [1111, 483] on button "Download" at bounding box center [1110, 496] width 95 height 39
click at [270, 104] on span "Recipe Setup" at bounding box center [298, 96] width 106 height 26
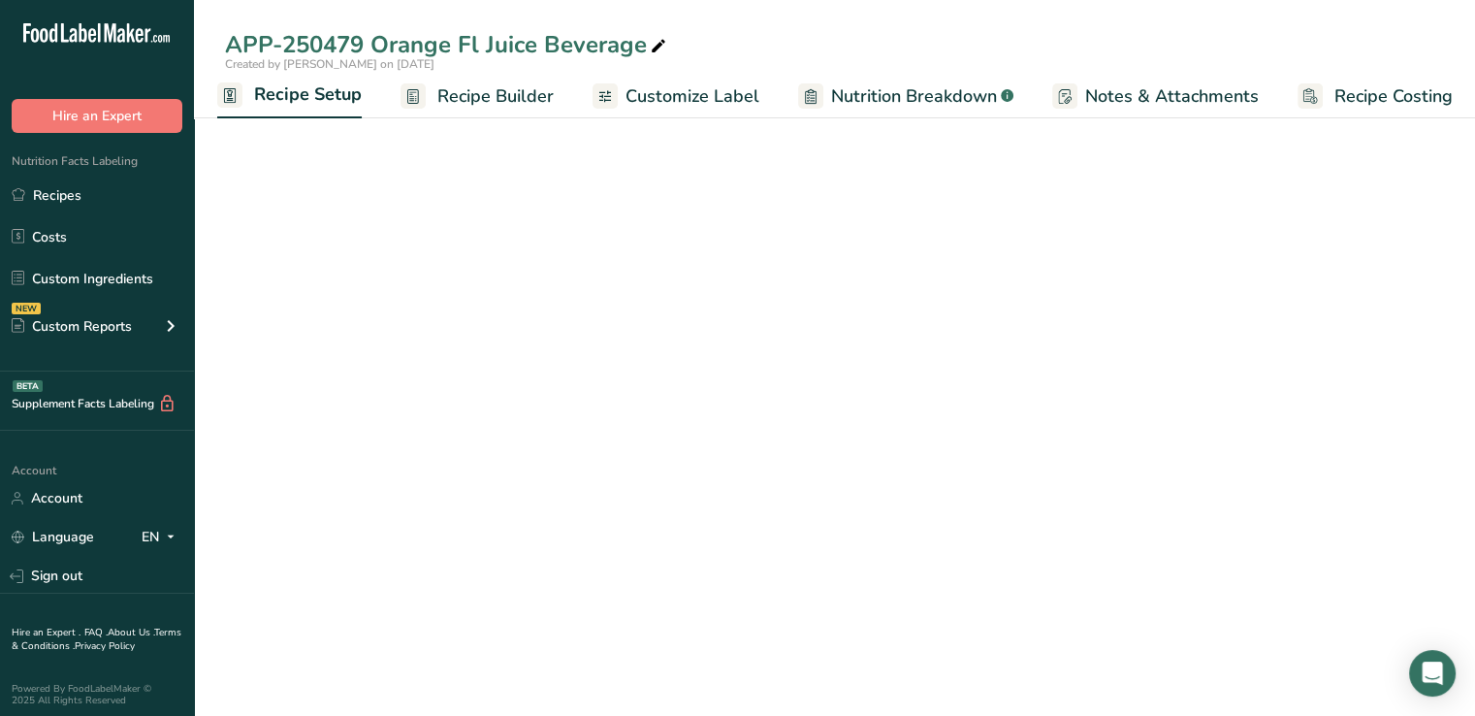
scroll to position [0, 7]
select select "18"
select select "22"
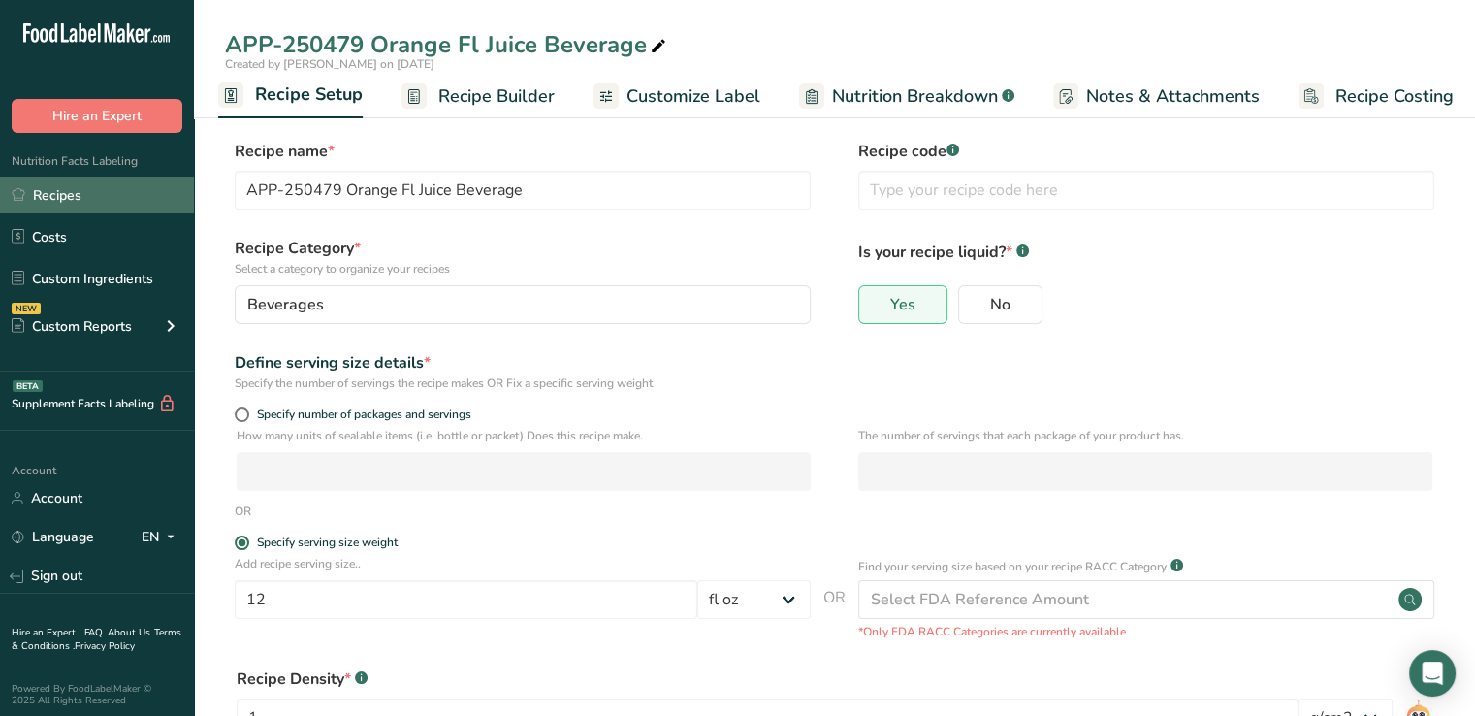
click at [25, 203] on link "Recipes" at bounding box center [97, 195] width 194 height 37
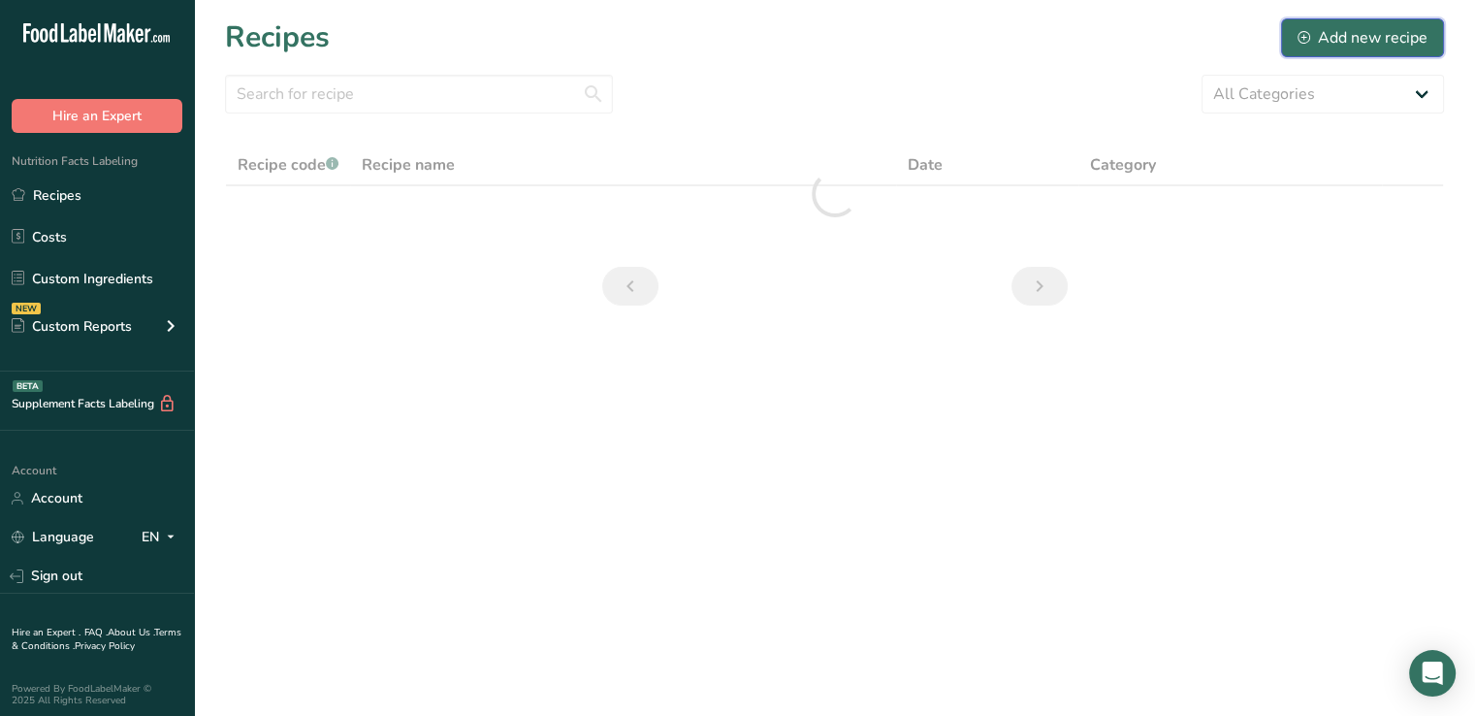
click at [1371, 26] on div "Add new recipe" at bounding box center [1363, 37] width 130 height 23
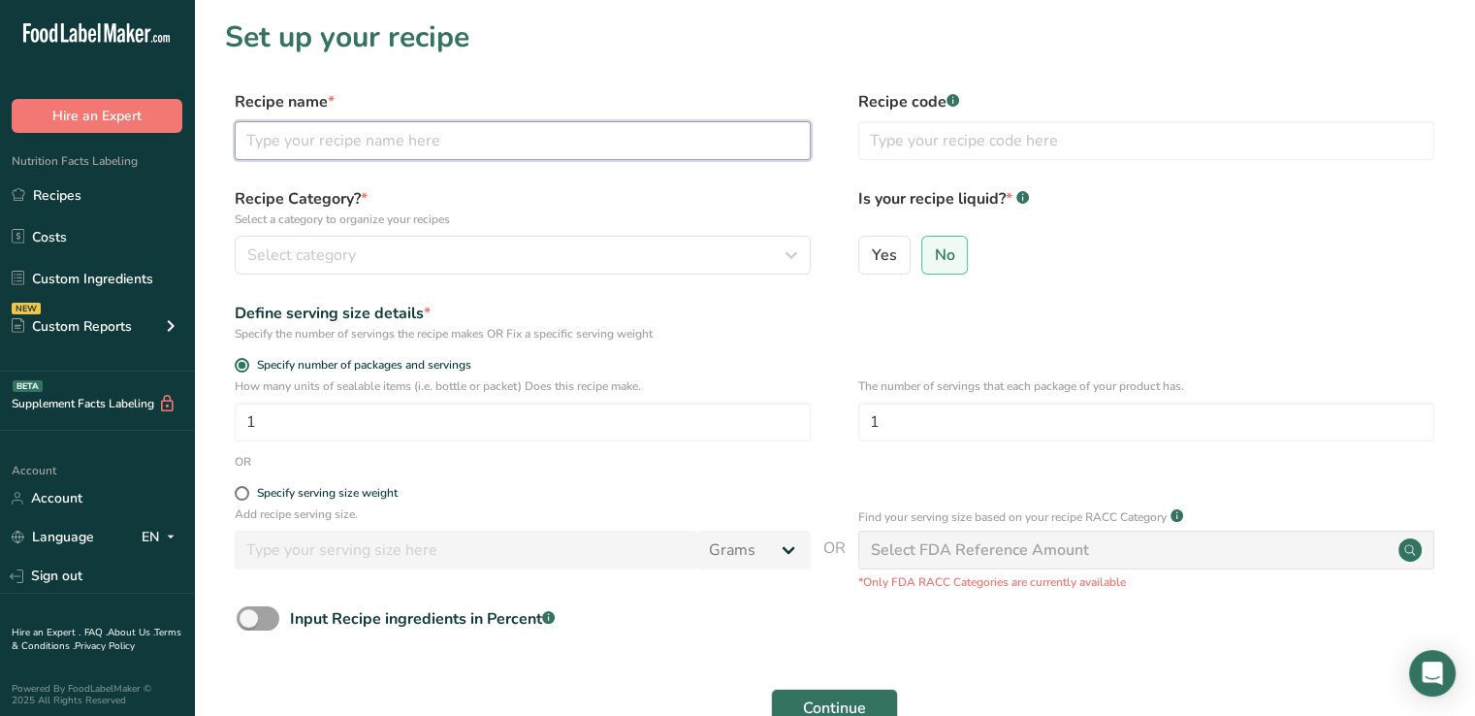
click at [502, 135] on input "text" at bounding box center [523, 140] width 576 height 39
type input "APP-250952 Pickletini FL Hard [PERSON_NAME]"
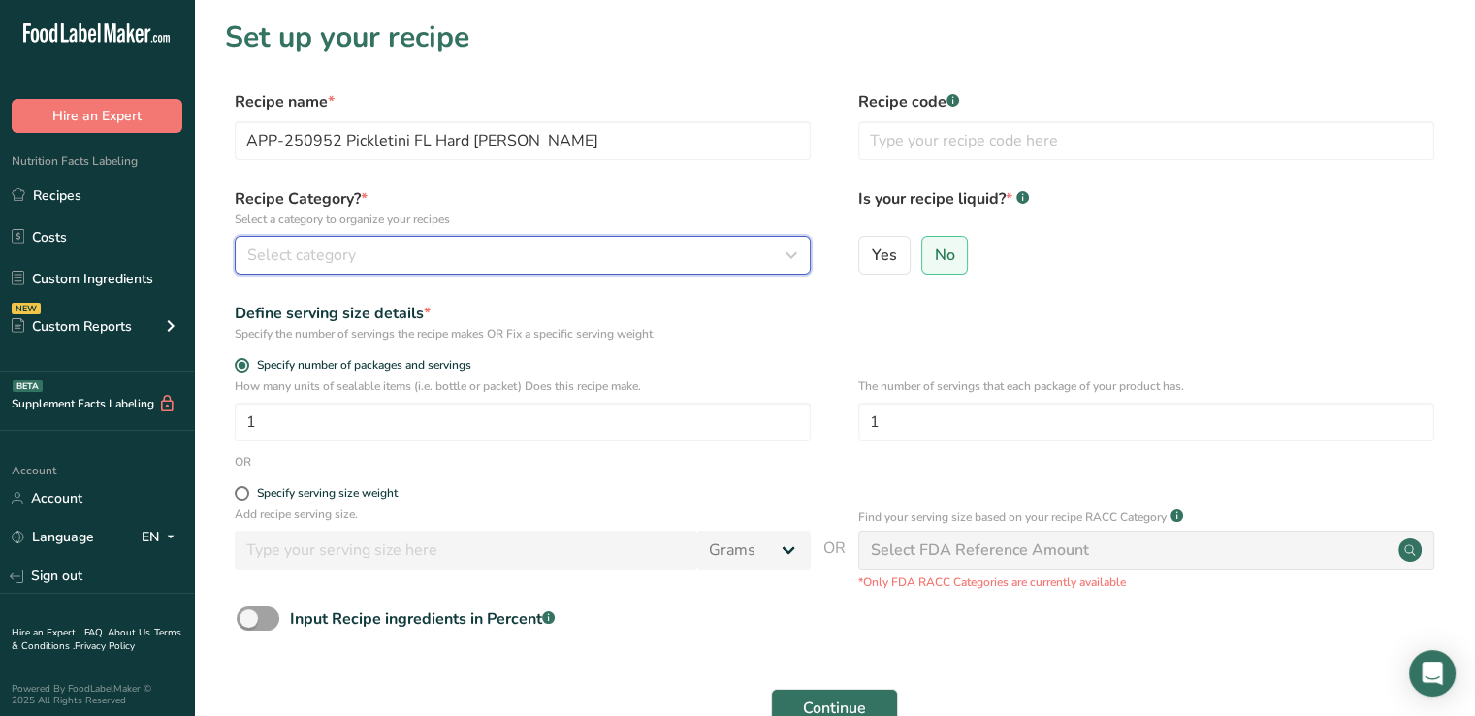
click at [645, 241] on button "Select category" at bounding box center [523, 255] width 576 height 39
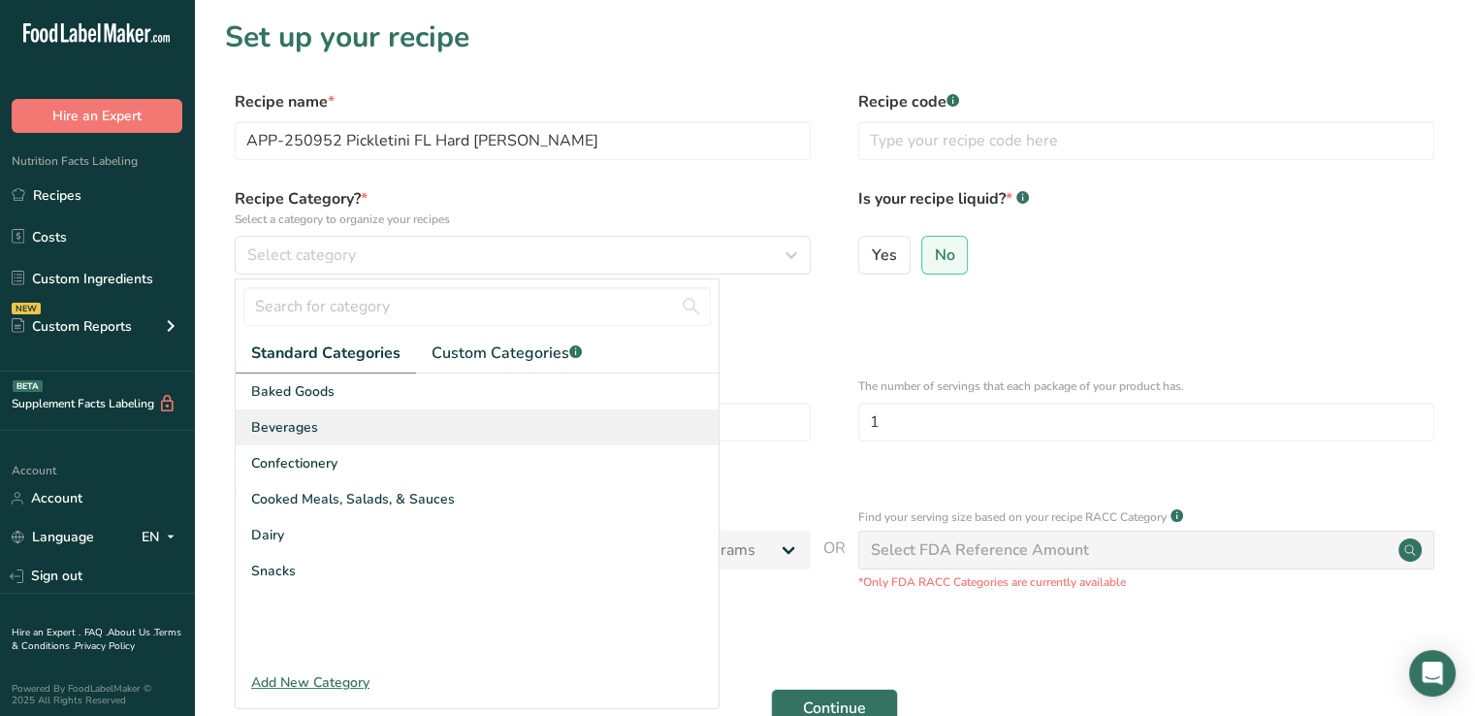
click at [329, 433] on div "Beverages" at bounding box center [477, 427] width 483 height 36
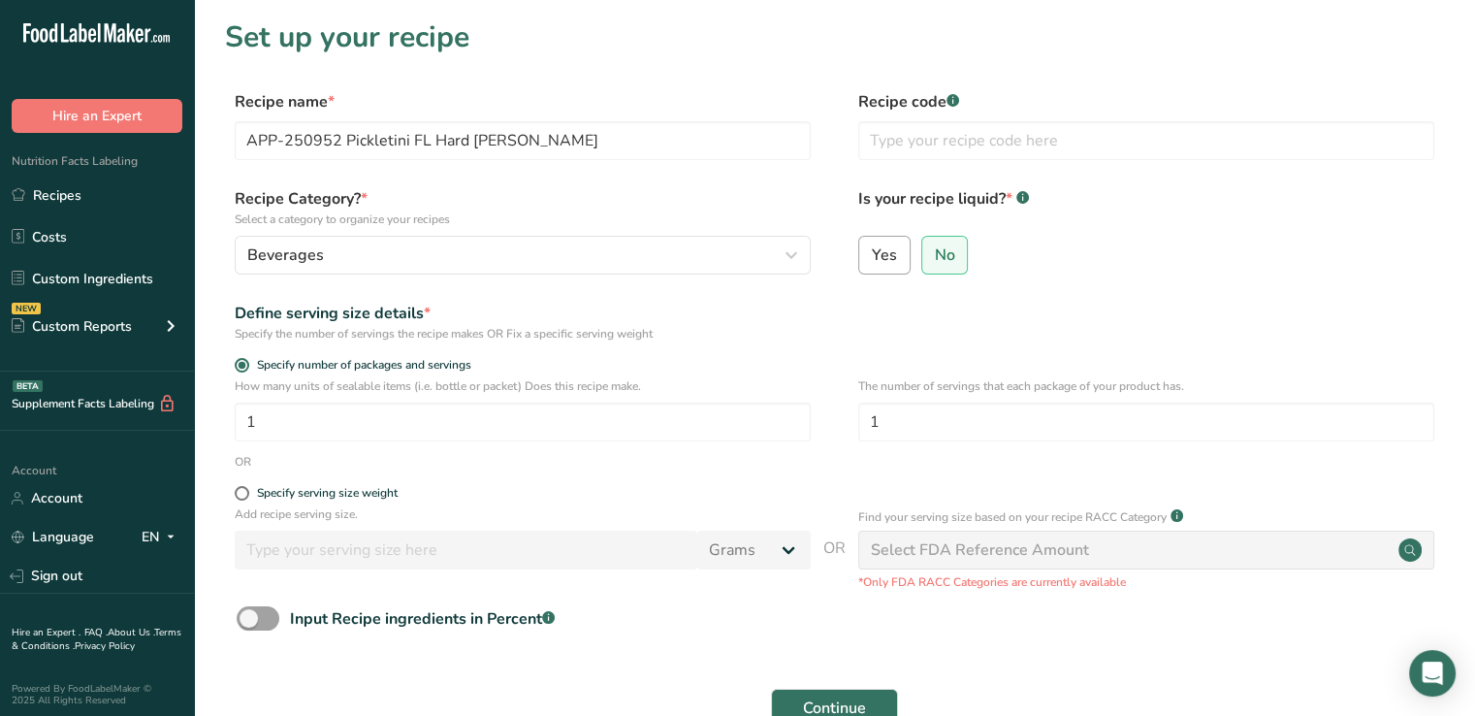
click at [872, 265] on label "Yes" at bounding box center [884, 255] width 52 height 39
click at [872, 261] on input "Yes" at bounding box center [865, 254] width 13 height 13
radio input "true"
radio input "false"
select select "22"
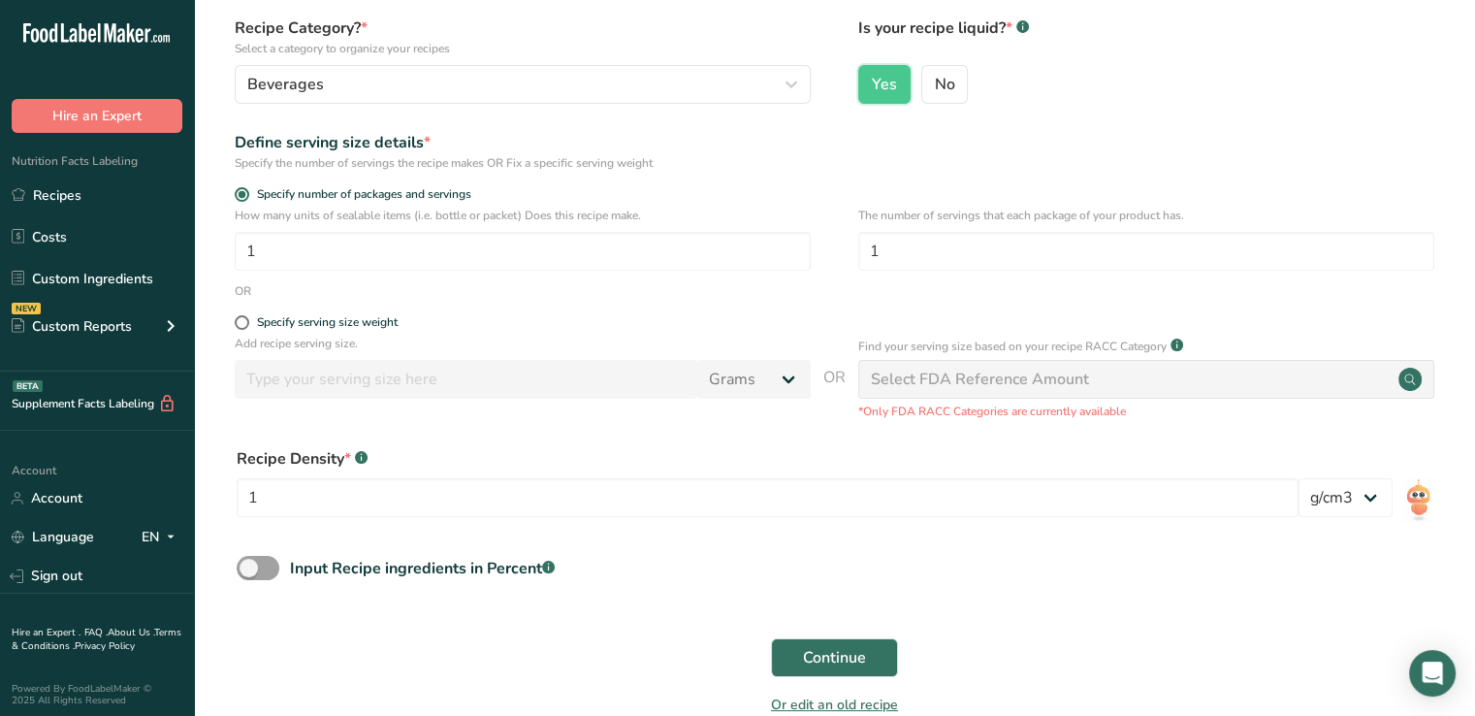
scroll to position [209, 0]
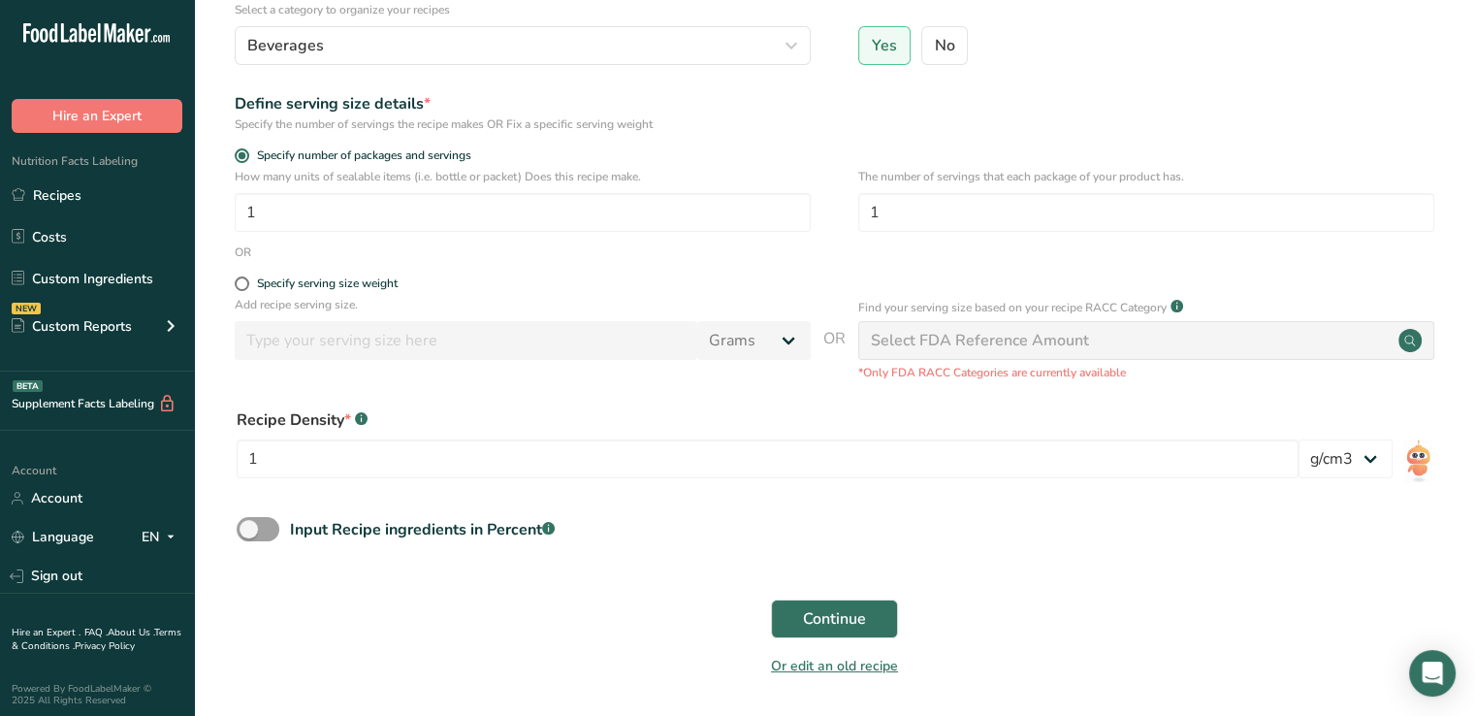
click at [241, 290] on div "Specify serving size weight" at bounding box center [523, 285] width 576 height 19
click at [241, 286] on span at bounding box center [242, 283] width 15 height 15
click at [241, 286] on input "Specify serving size weight" at bounding box center [241, 283] width 13 height 13
radio input "true"
radio input "false"
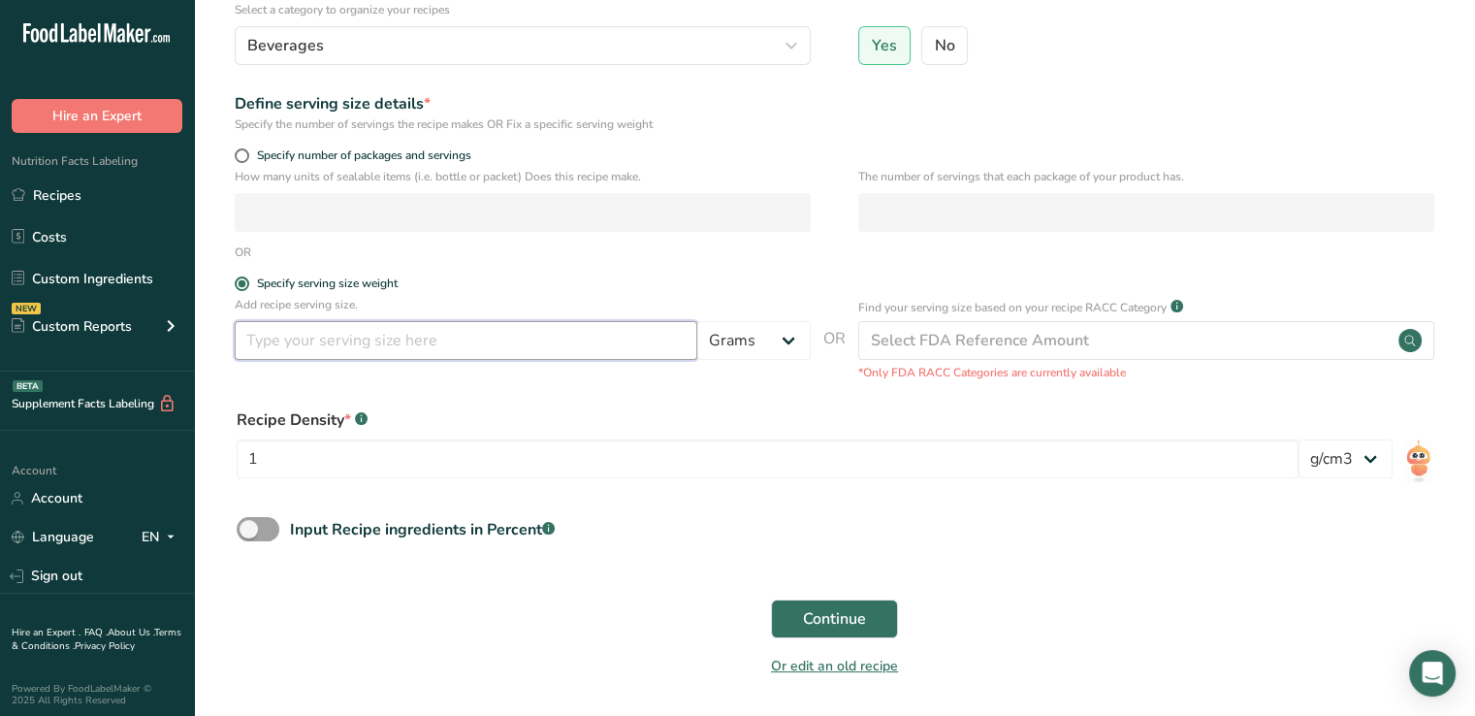
click at [349, 345] on input "number" at bounding box center [466, 340] width 463 height 39
type input "3"
type input "12"
click at [770, 334] on select "Grams kg mg mcg lb oz l mL fl oz tbsp tsp cup qt gallon" at bounding box center [753, 340] width 113 height 39
select select "18"
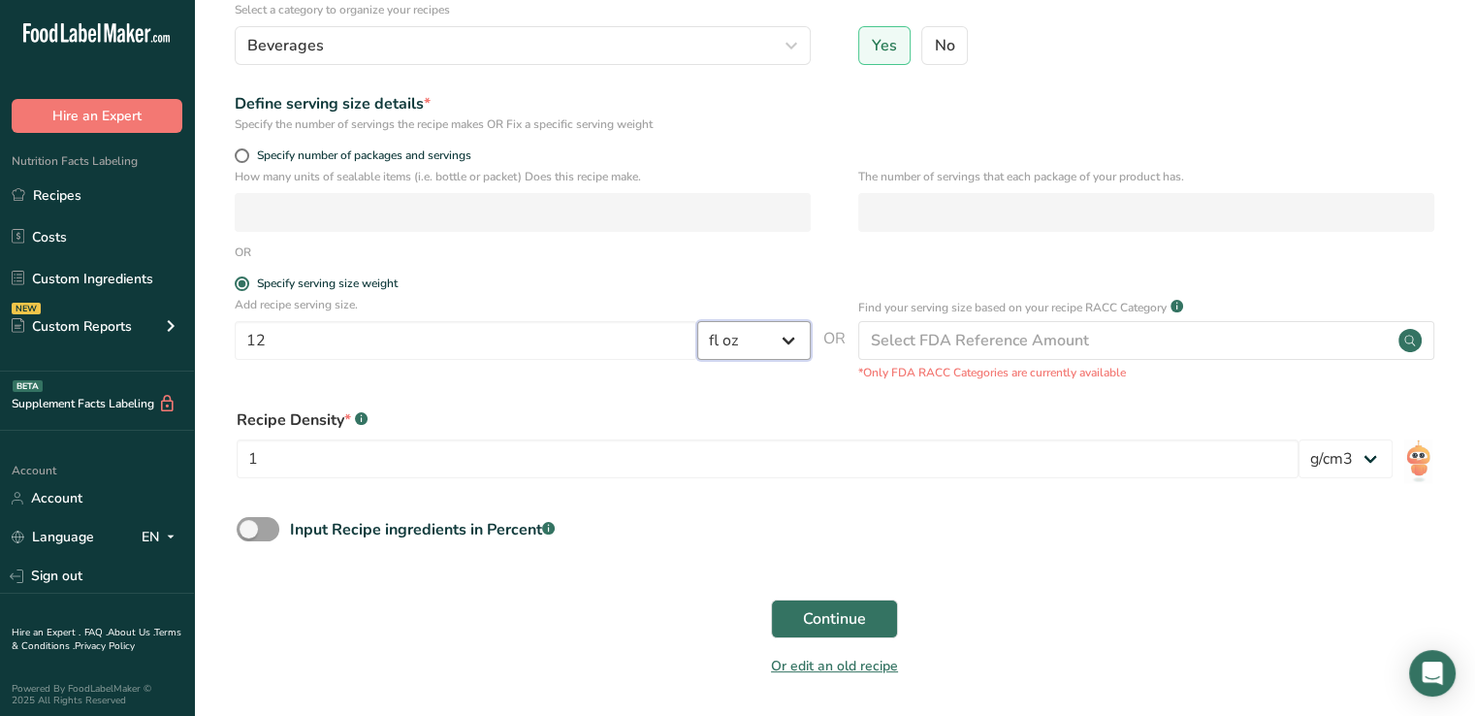
click at [697, 321] on select "Grams kg mg mcg lb oz l mL fl oz tbsp tsp cup qt gallon" at bounding box center [753, 340] width 113 height 39
click at [860, 620] on span "Continue" at bounding box center [834, 618] width 63 height 23
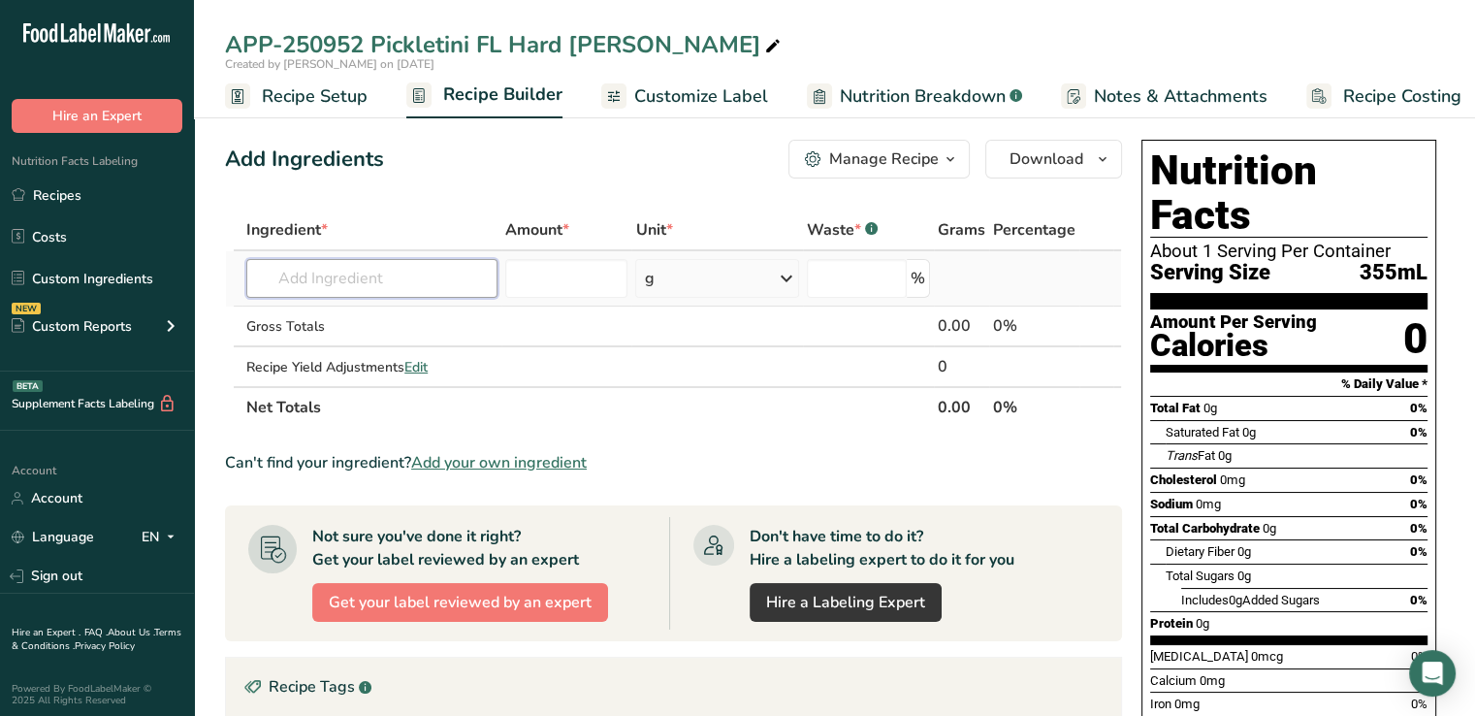
click at [417, 284] on input "text" at bounding box center [371, 278] width 251 height 39
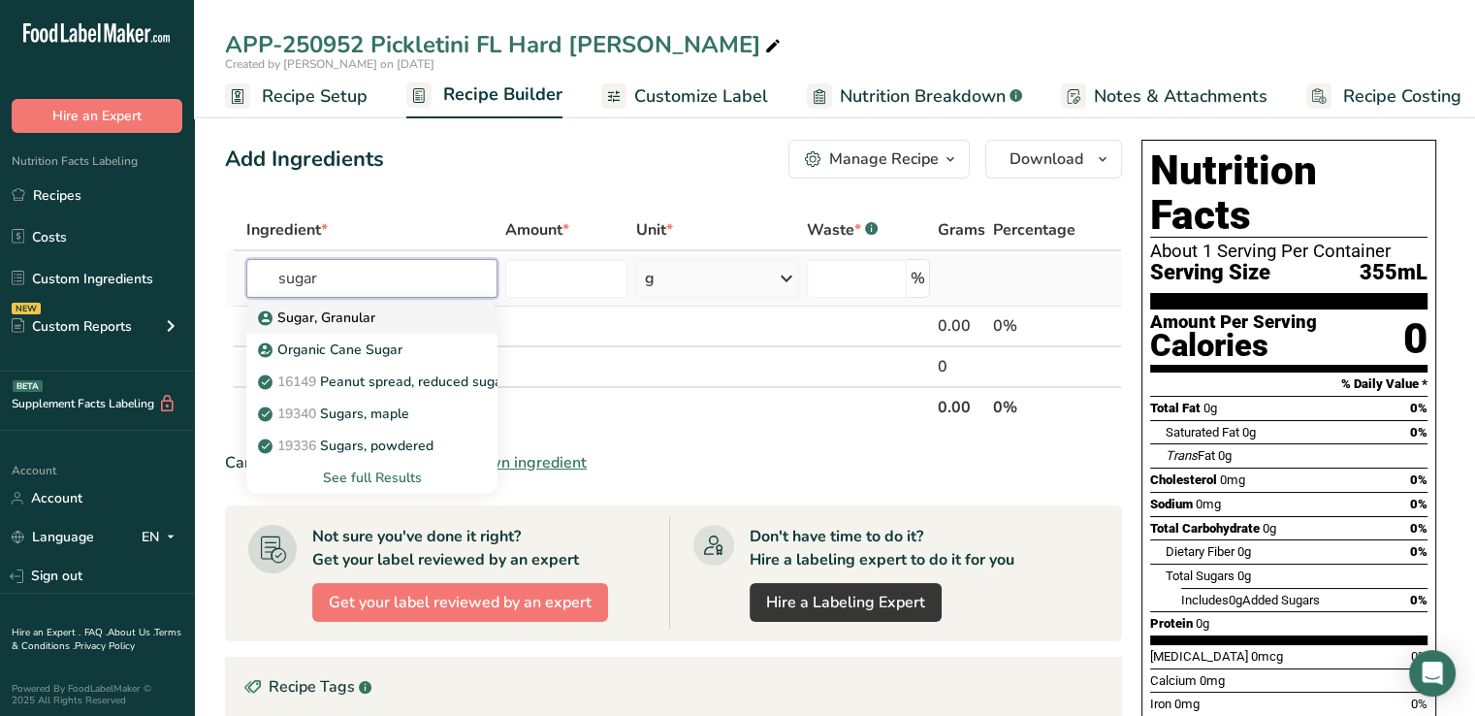
type input "sugar"
click at [363, 315] on p "Sugar, Granular" at bounding box center [318, 317] width 113 height 20
type input "Sugar, Granular"
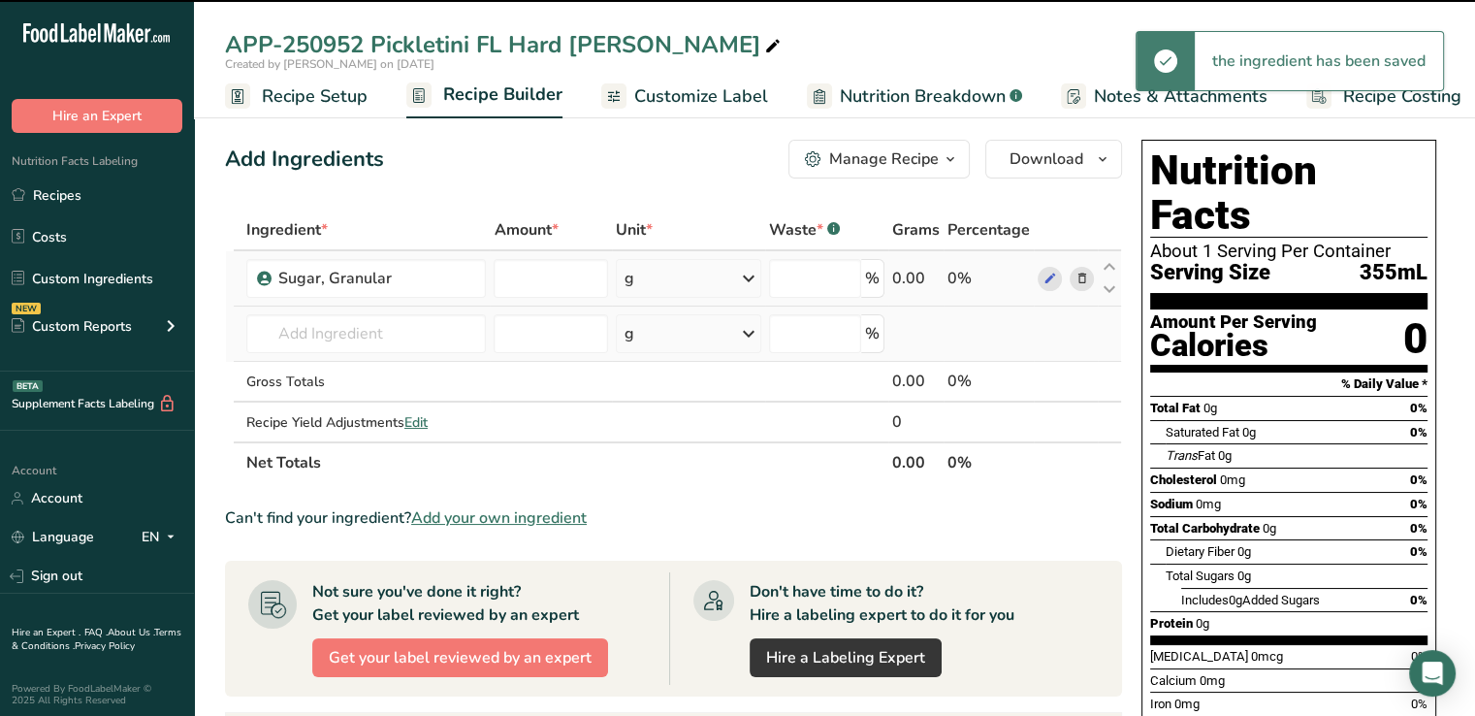
type input "0"
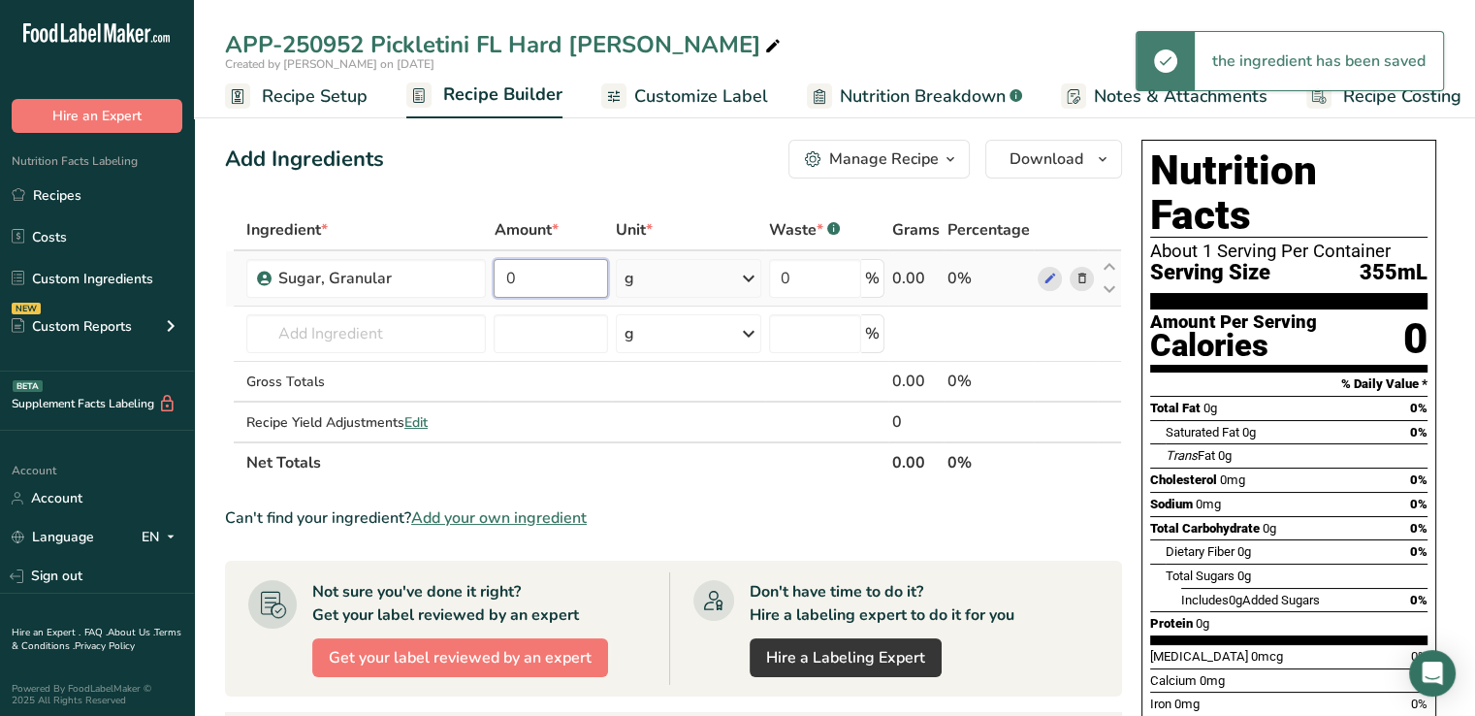
click at [524, 268] on input "0" at bounding box center [551, 278] width 114 height 39
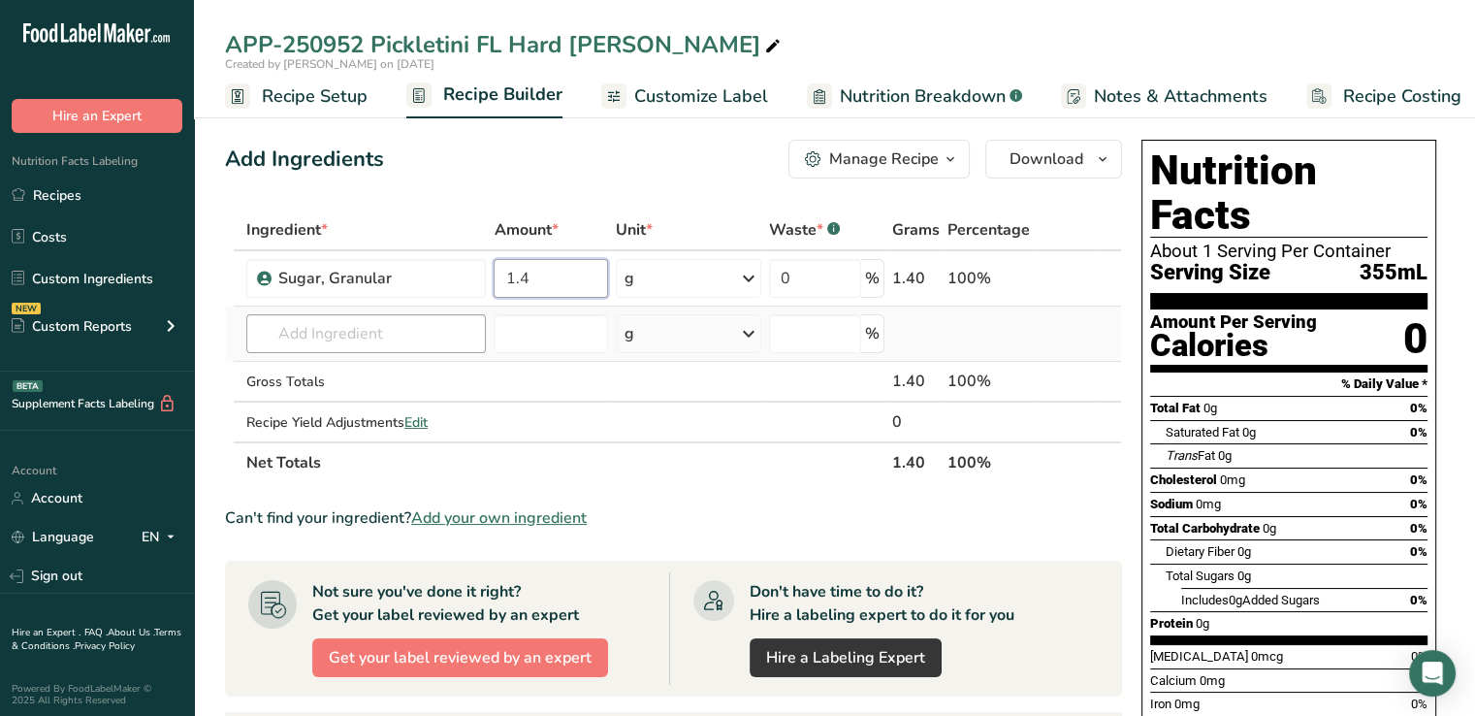
type input "1.4"
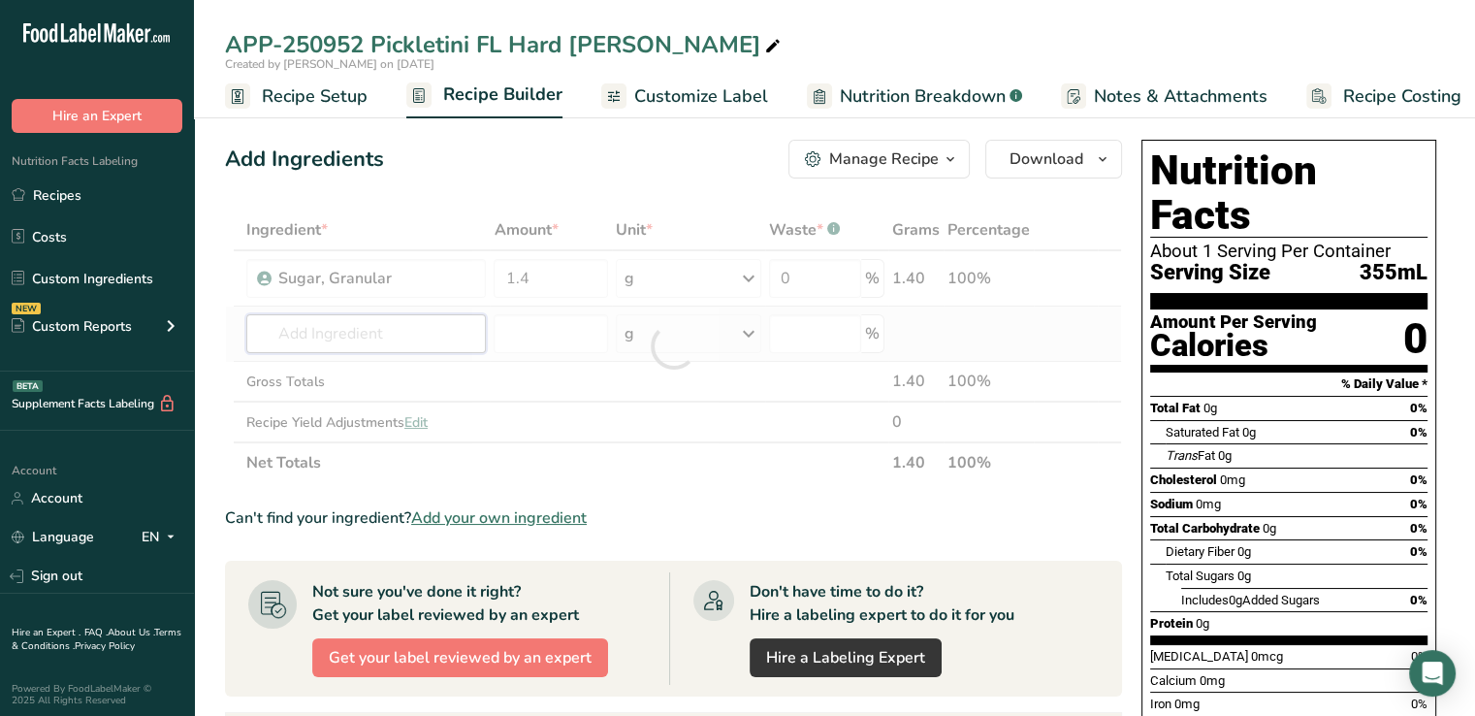
click at [412, 329] on div "Ingredient * Amount * Unit * Waste * .a-a{fill:#347362;}.b-a{fill:#fff;} Grams …" at bounding box center [673, 346] width 897 height 274
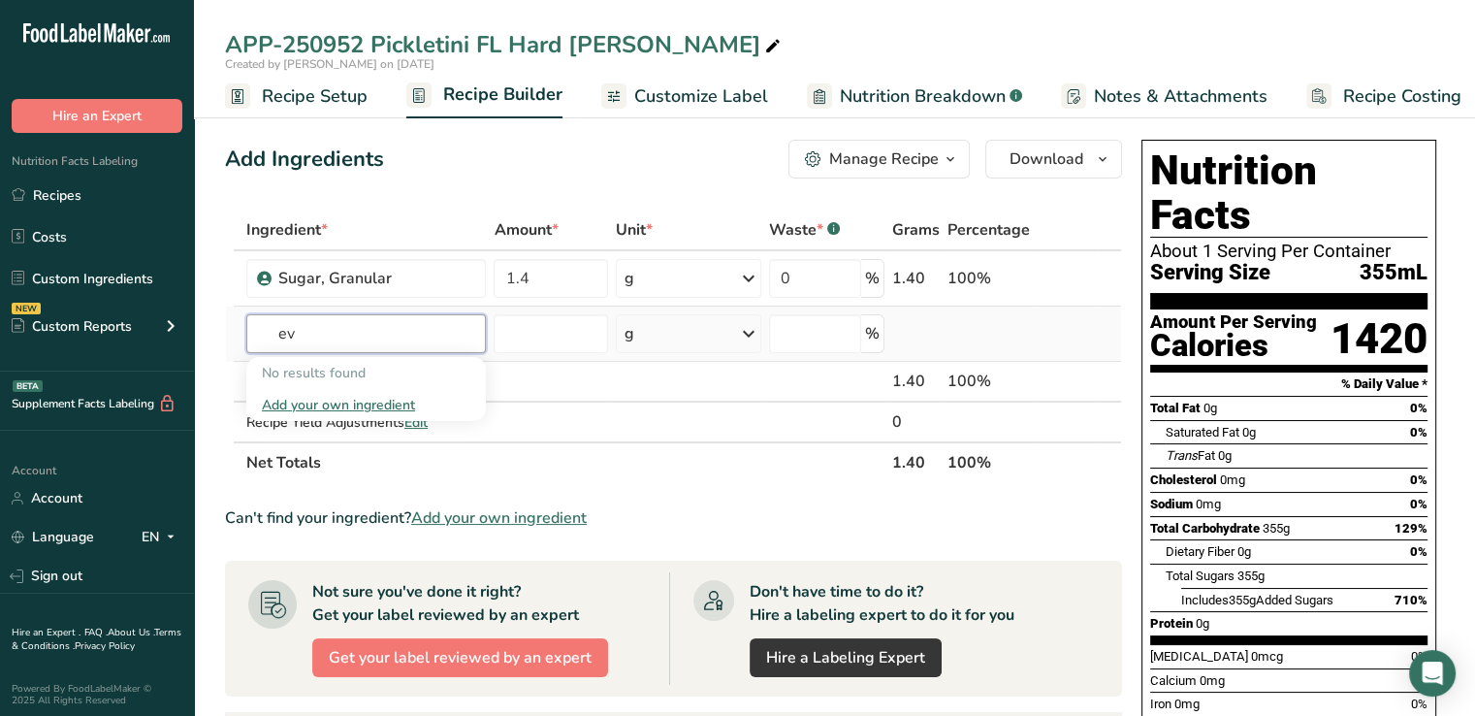
type input "e"
type input "n"
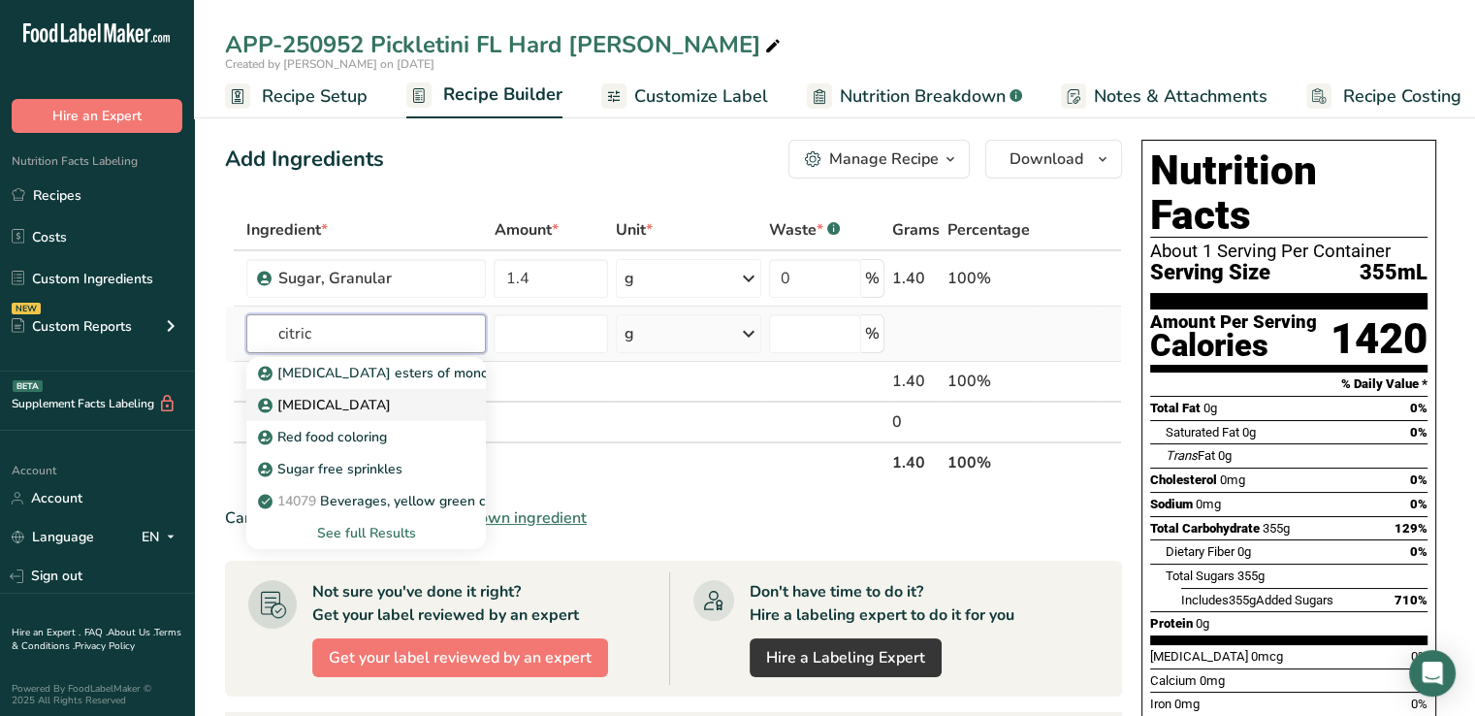
type input "citric"
click at [318, 407] on p "[MEDICAL_DATA]" at bounding box center [326, 405] width 129 height 20
type input "[MEDICAL_DATA]"
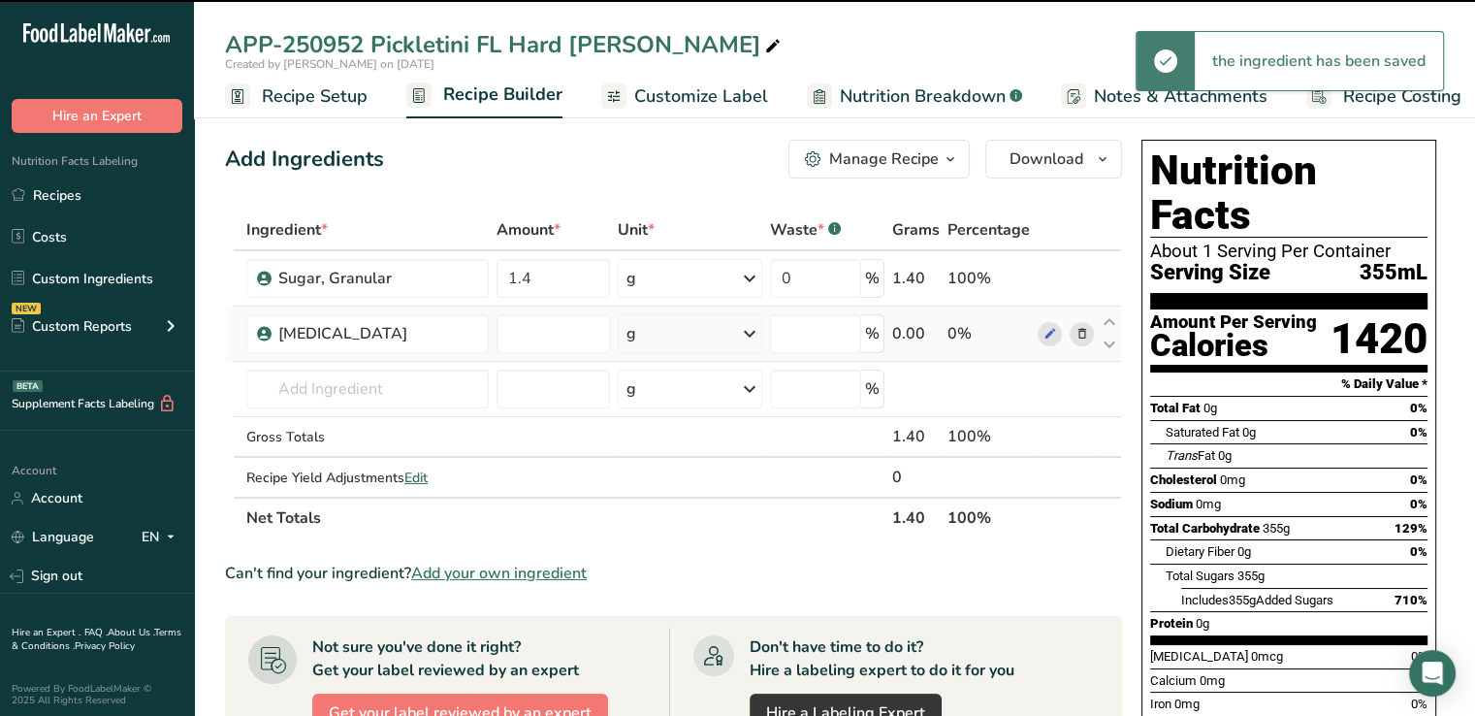
type input "0"
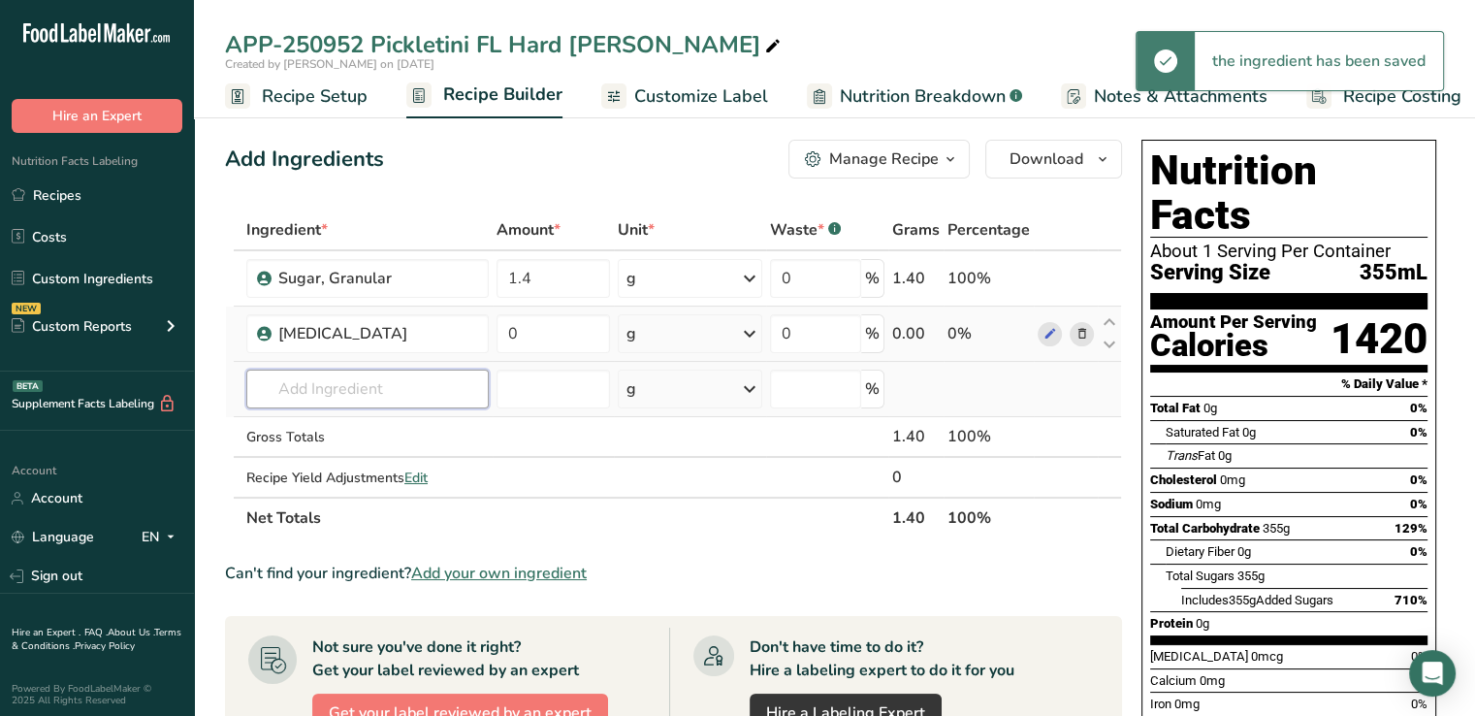
click at [369, 381] on input "text" at bounding box center [367, 389] width 242 height 39
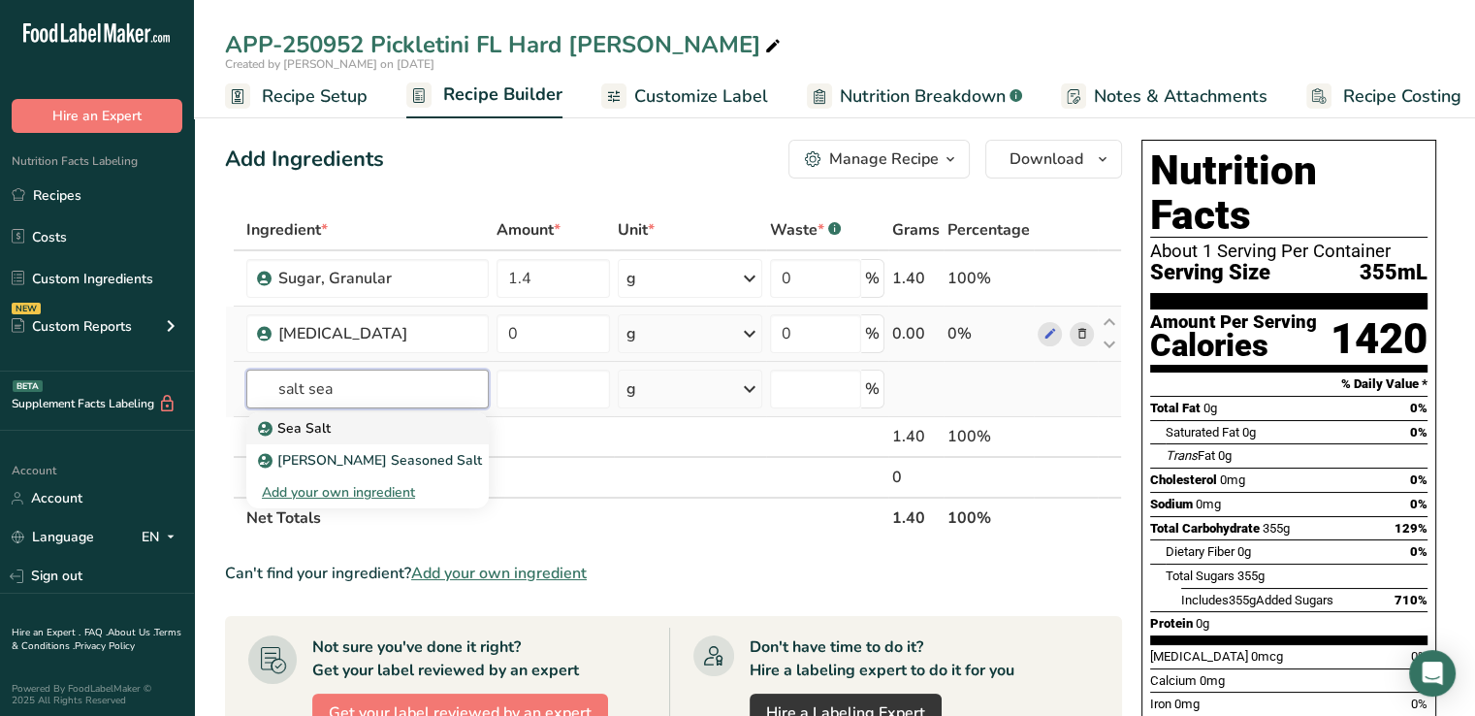
type input "salt sea"
click at [346, 435] on div "Sea Salt" at bounding box center [352, 428] width 180 height 20
type input "Sea Salt"
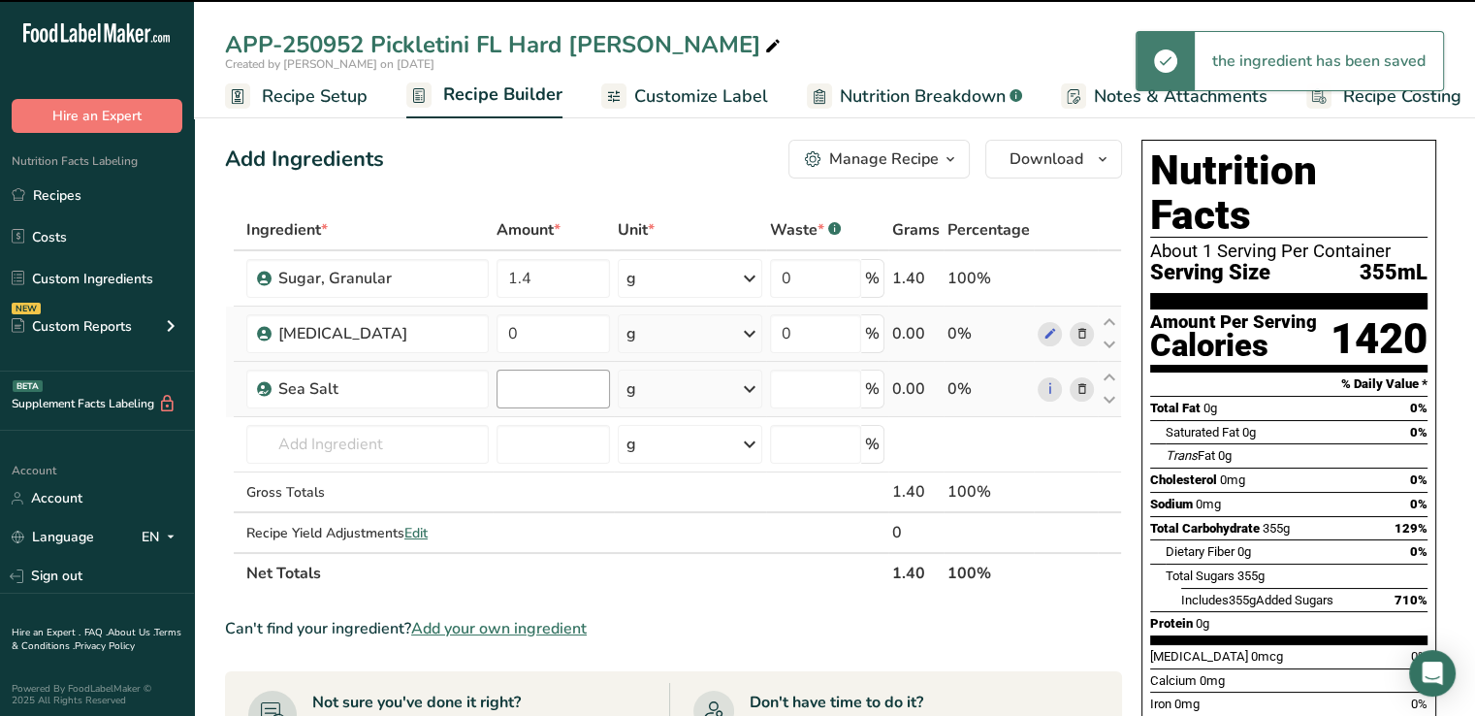
type input "0"
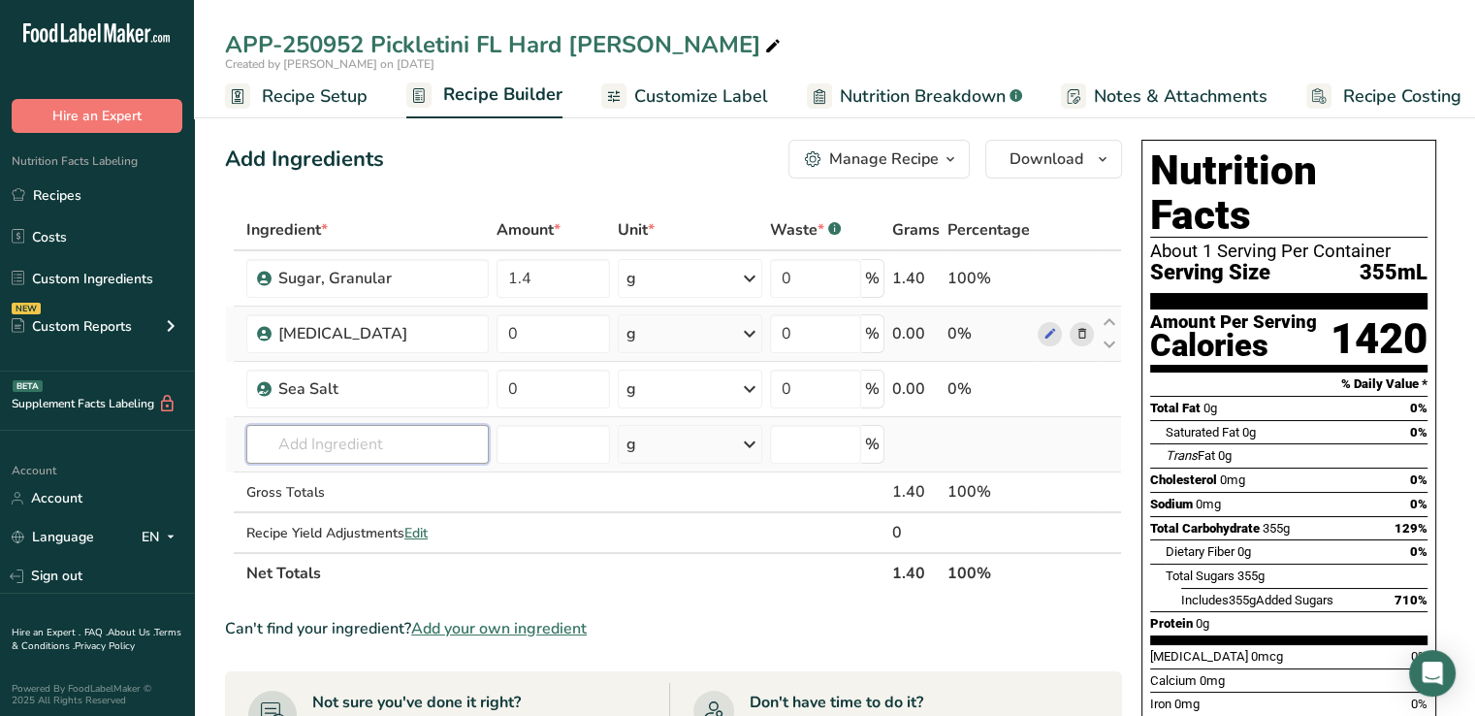
click at [401, 446] on input "text" at bounding box center [367, 444] width 242 height 39
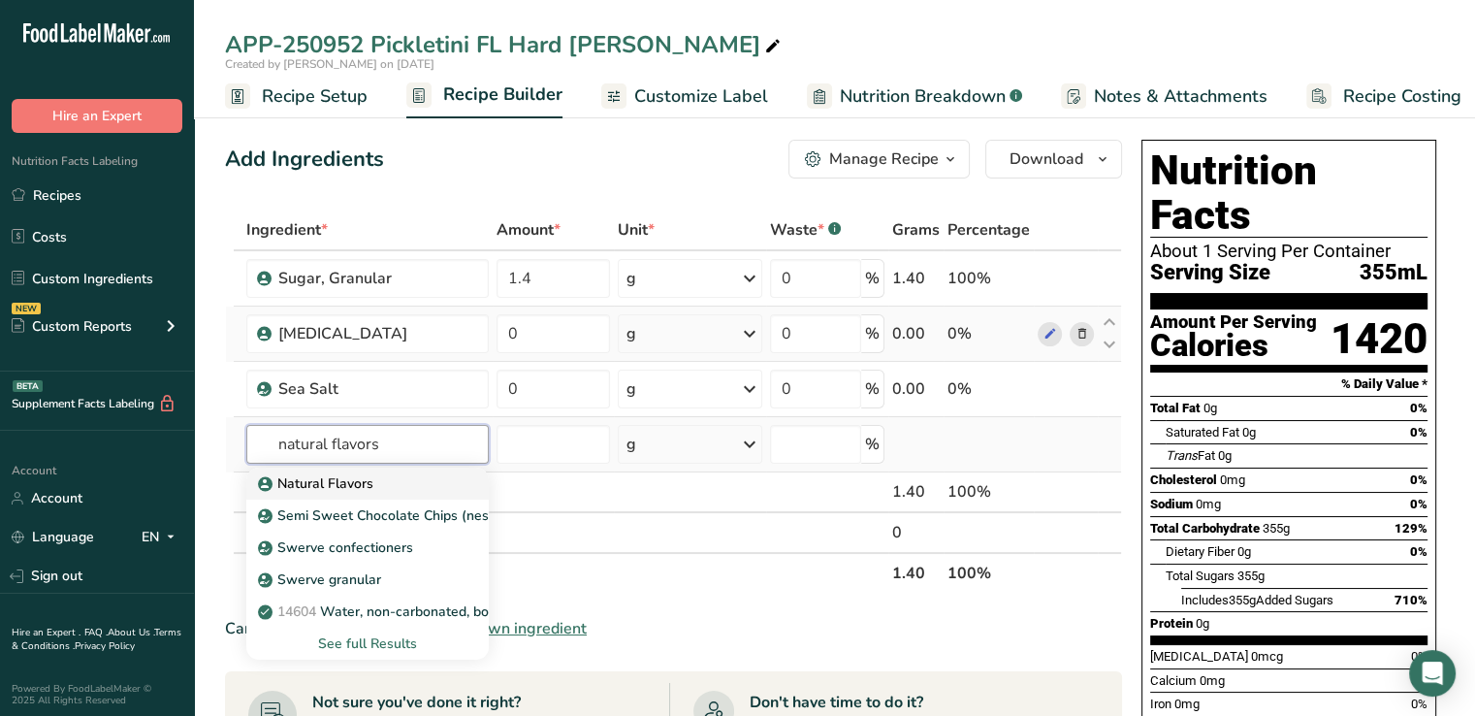
type input "natural flavors"
click at [302, 478] on p "Natural Flavors" at bounding box center [318, 483] width 112 height 20
type input "Natural Flavors"
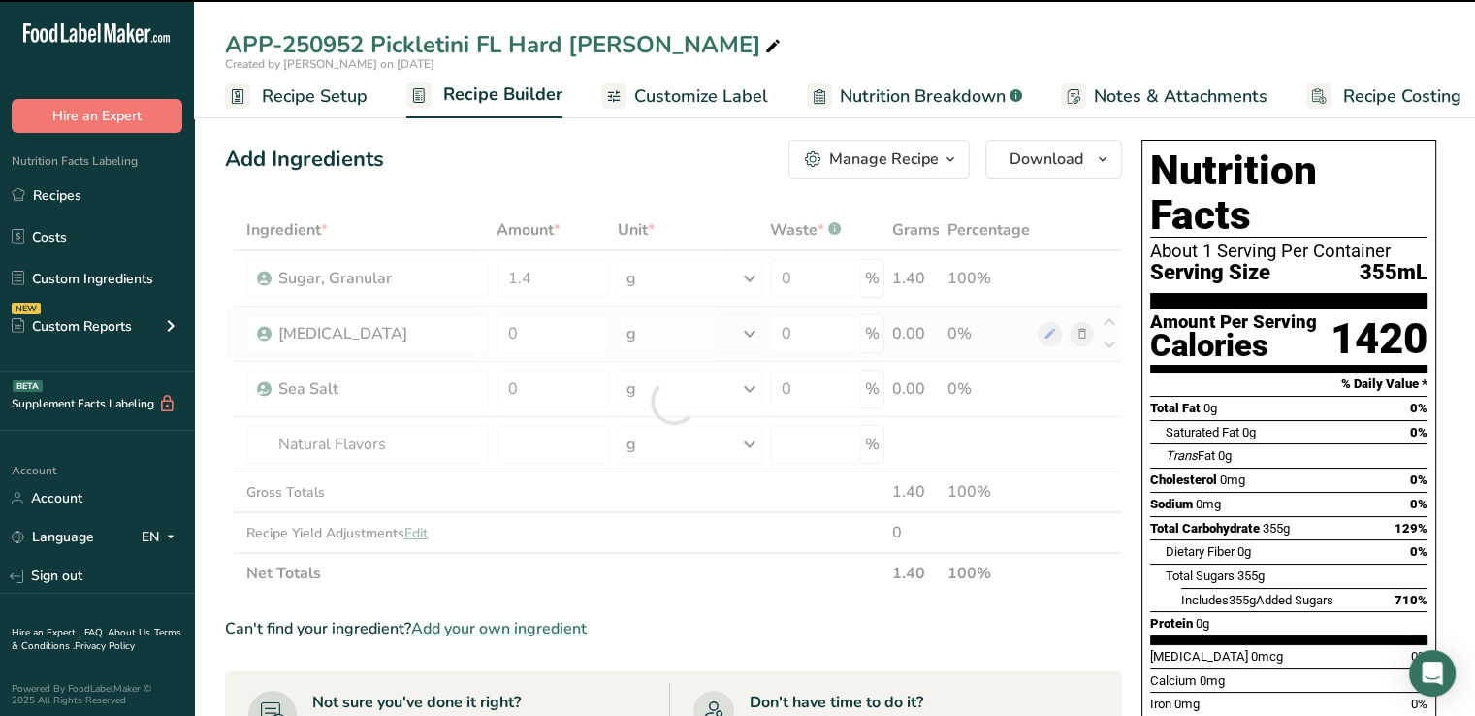
type input "0"
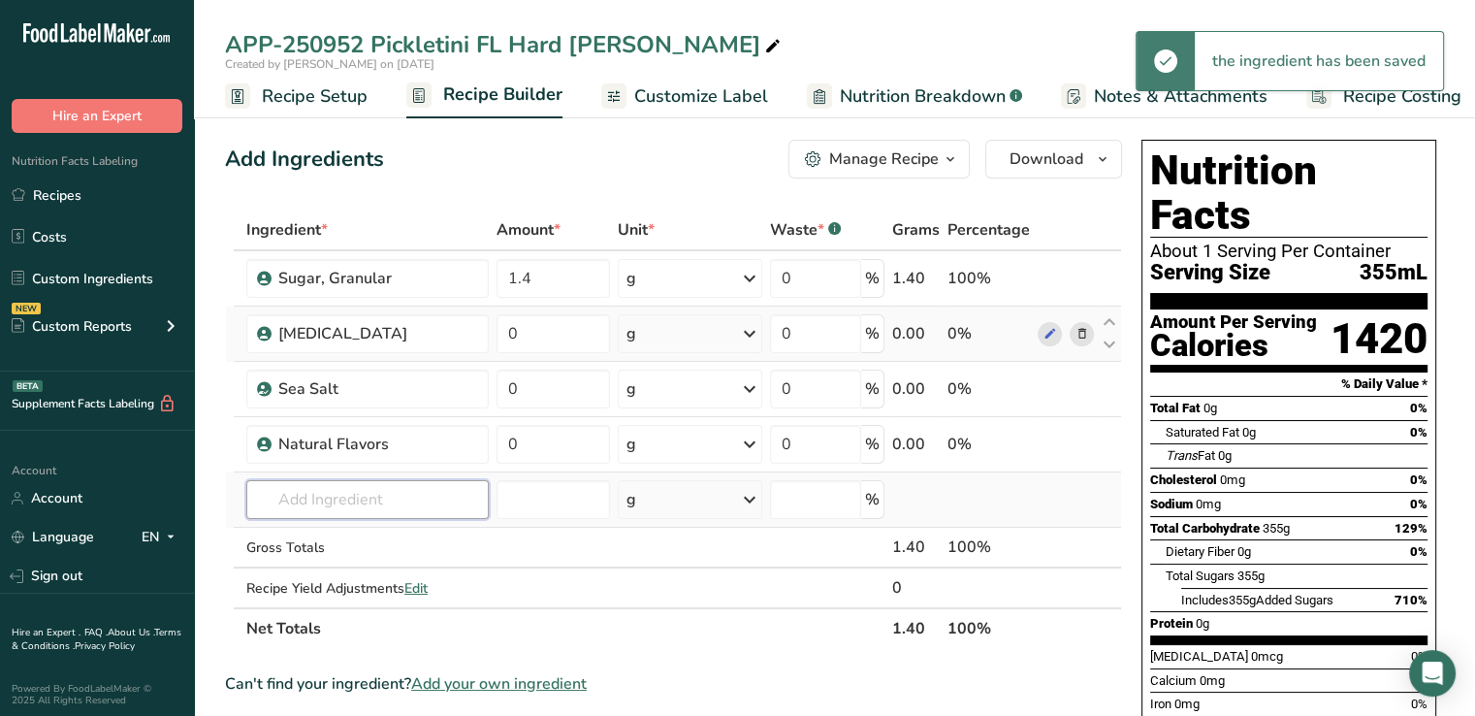
click at [318, 494] on input "text" at bounding box center [367, 499] width 242 height 39
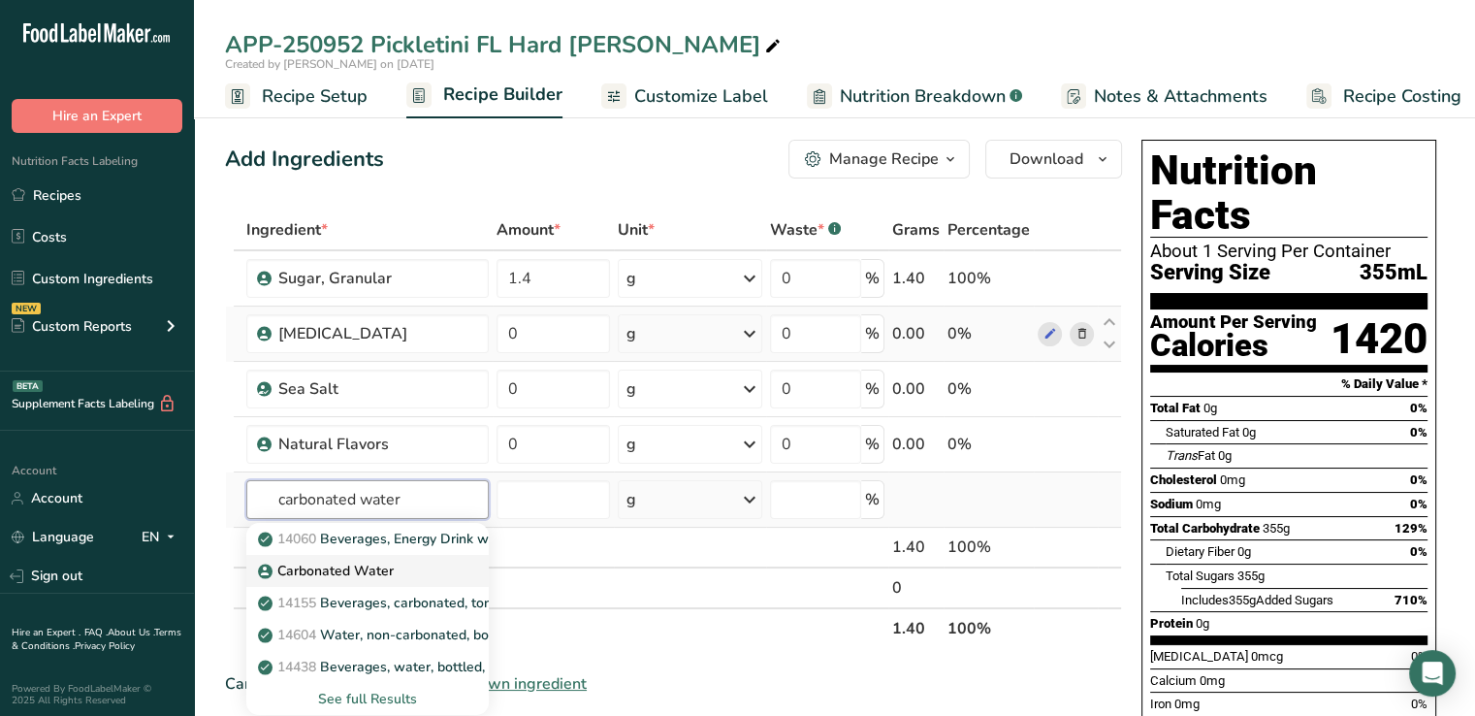
type input "carbonated water"
click at [275, 569] on p "Carbonated Water" at bounding box center [328, 571] width 132 height 20
type input "Carbonated Water"
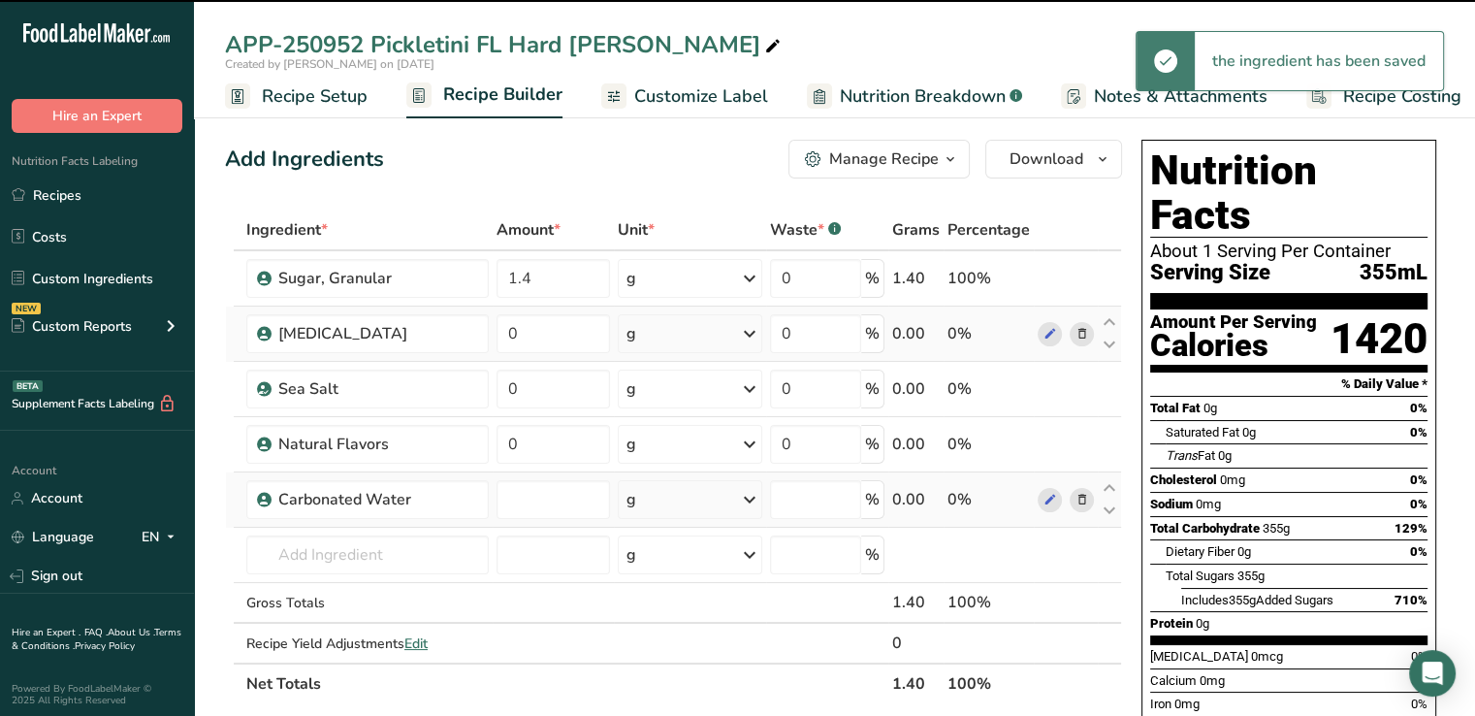
type input "0"
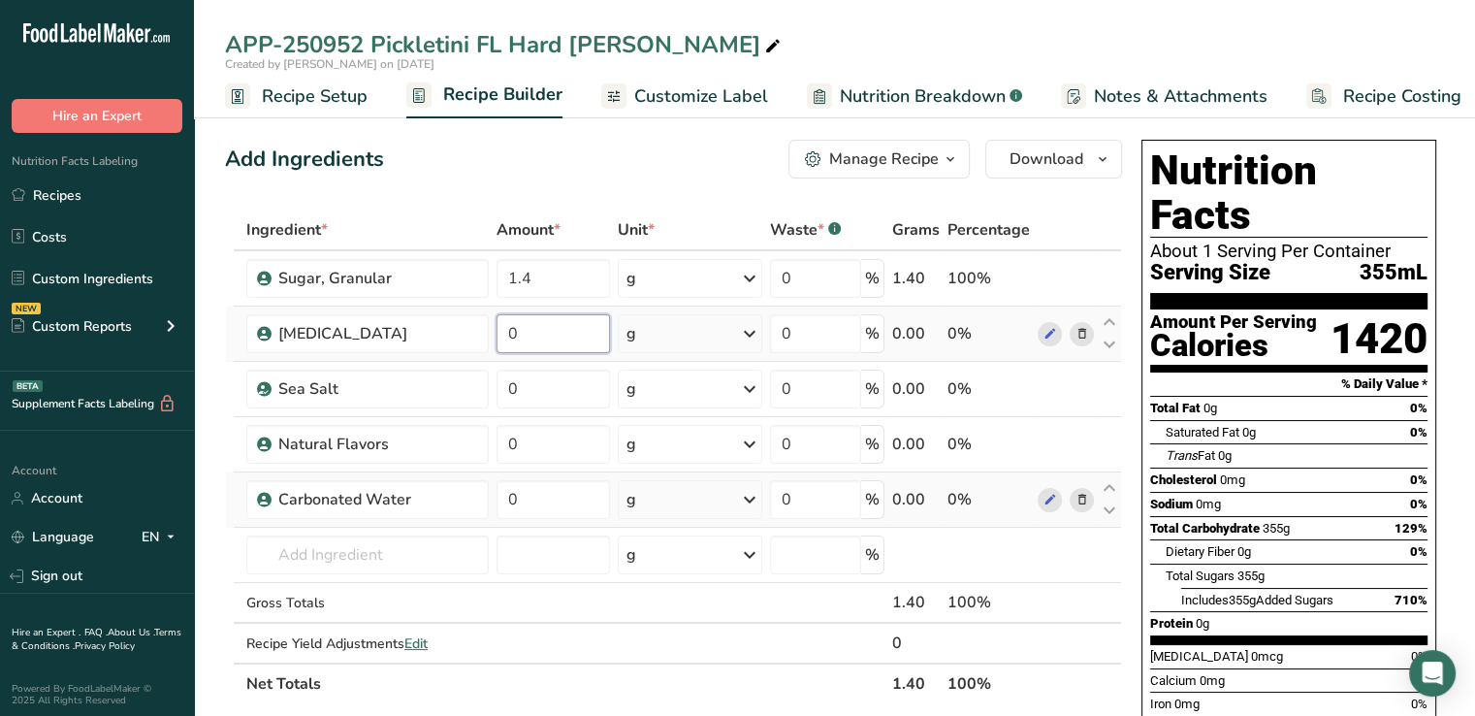
click at [563, 325] on input "0" at bounding box center [553, 333] width 113 height 39
type input "0.12"
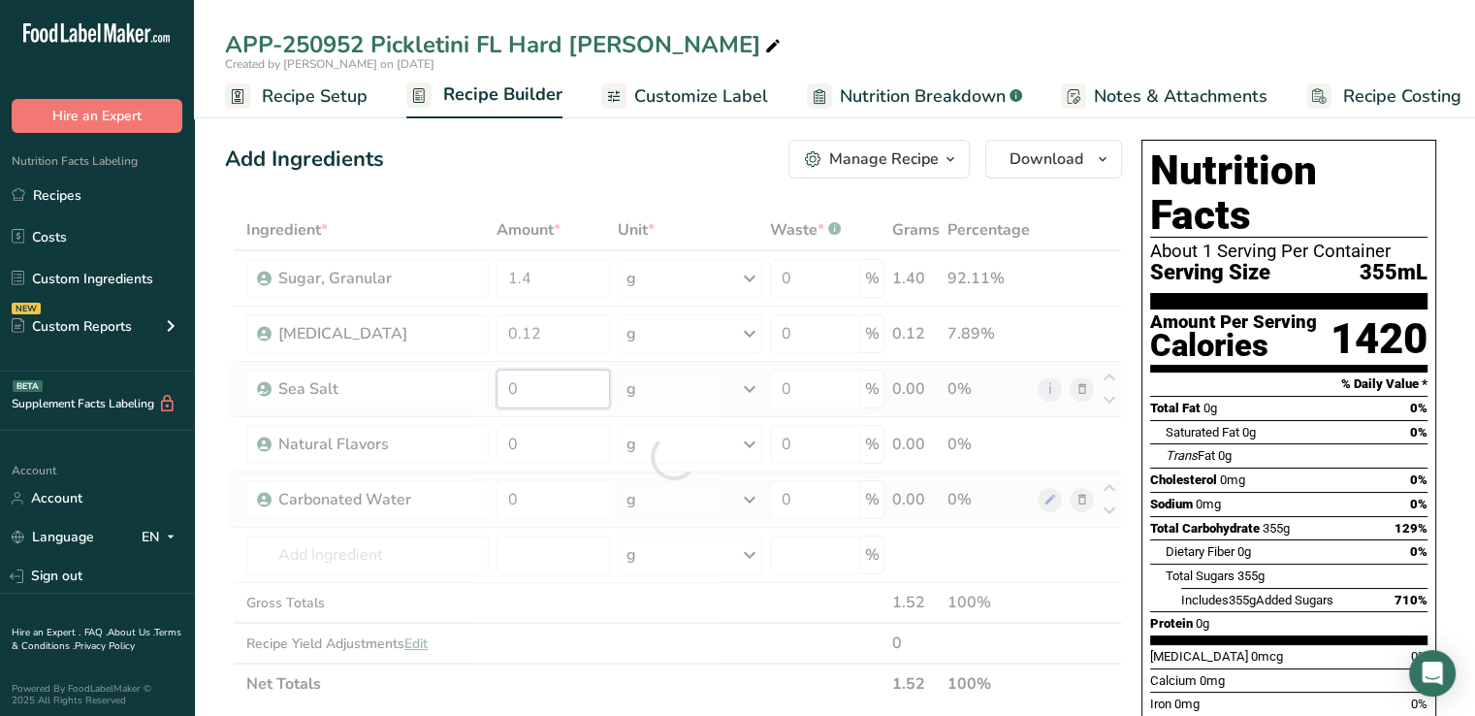
click at [564, 383] on div "Ingredient * Amount * Unit * Waste * .a-a{fill:#347362;}.b-a{fill:#fff;} Grams …" at bounding box center [673, 456] width 897 height 495
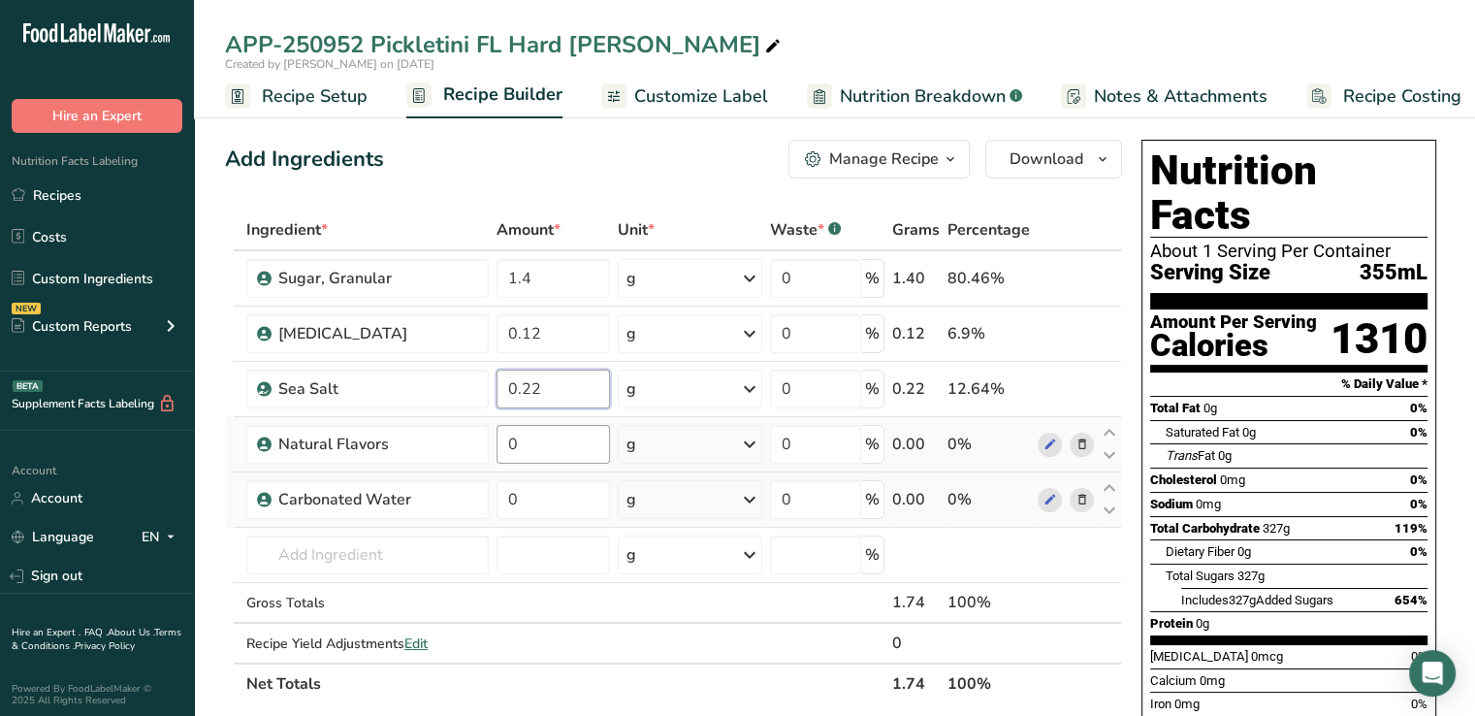
type input "0.22"
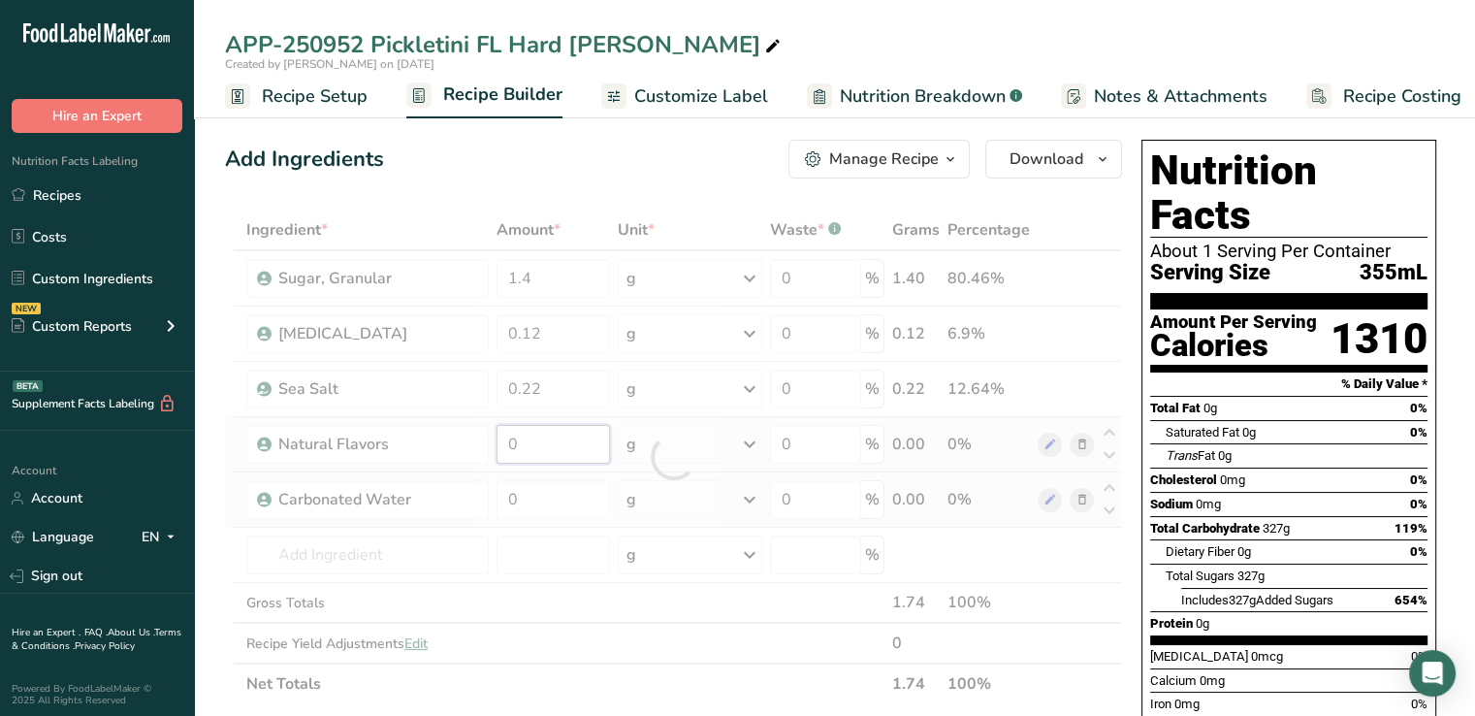
click at [555, 432] on div "Ingredient * Amount * Unit * Waste * .a-a{fill:#347362;}.b-a{fill:#fff;} Grams …" at bounding box center [673, 456] width 897 height 495
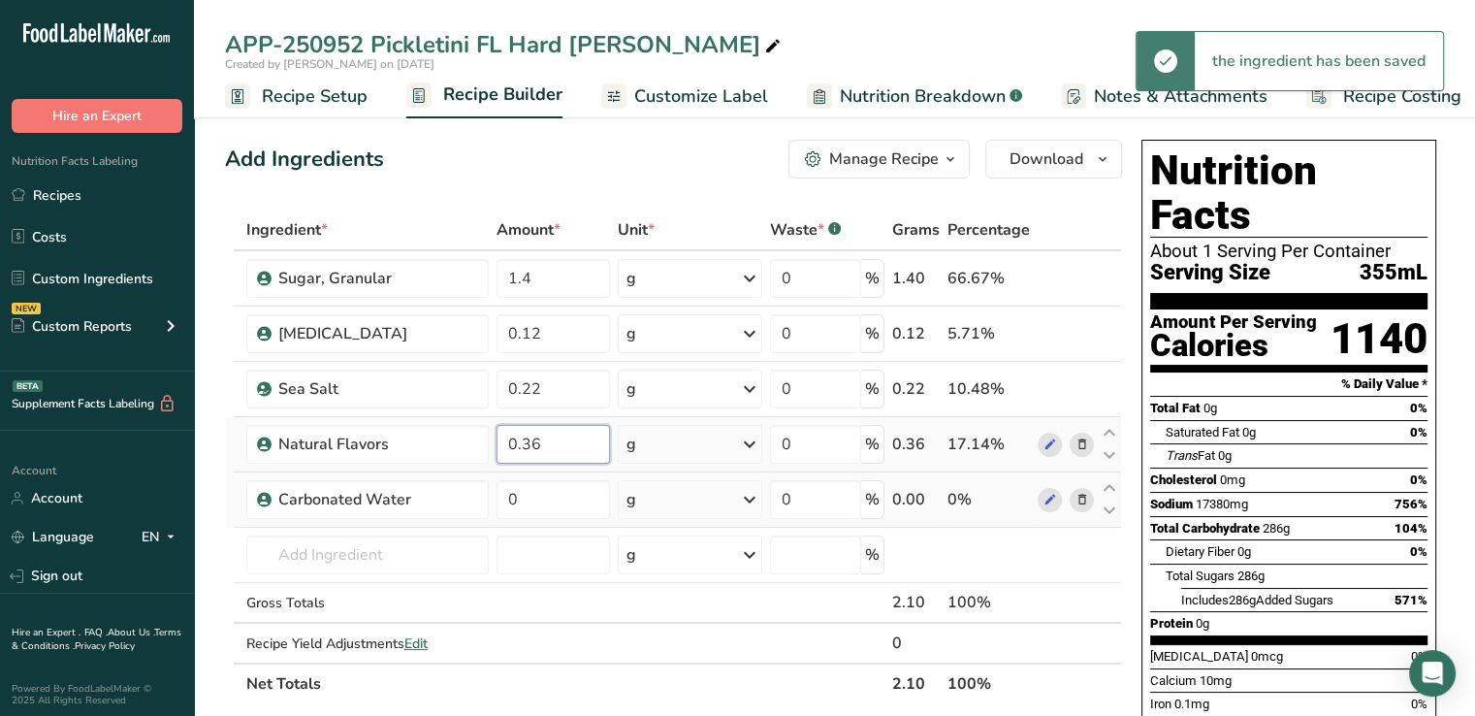
type input "0.36"
click at [547, 502] on input "0" at bounding box center [553, 499] width 113 height 39
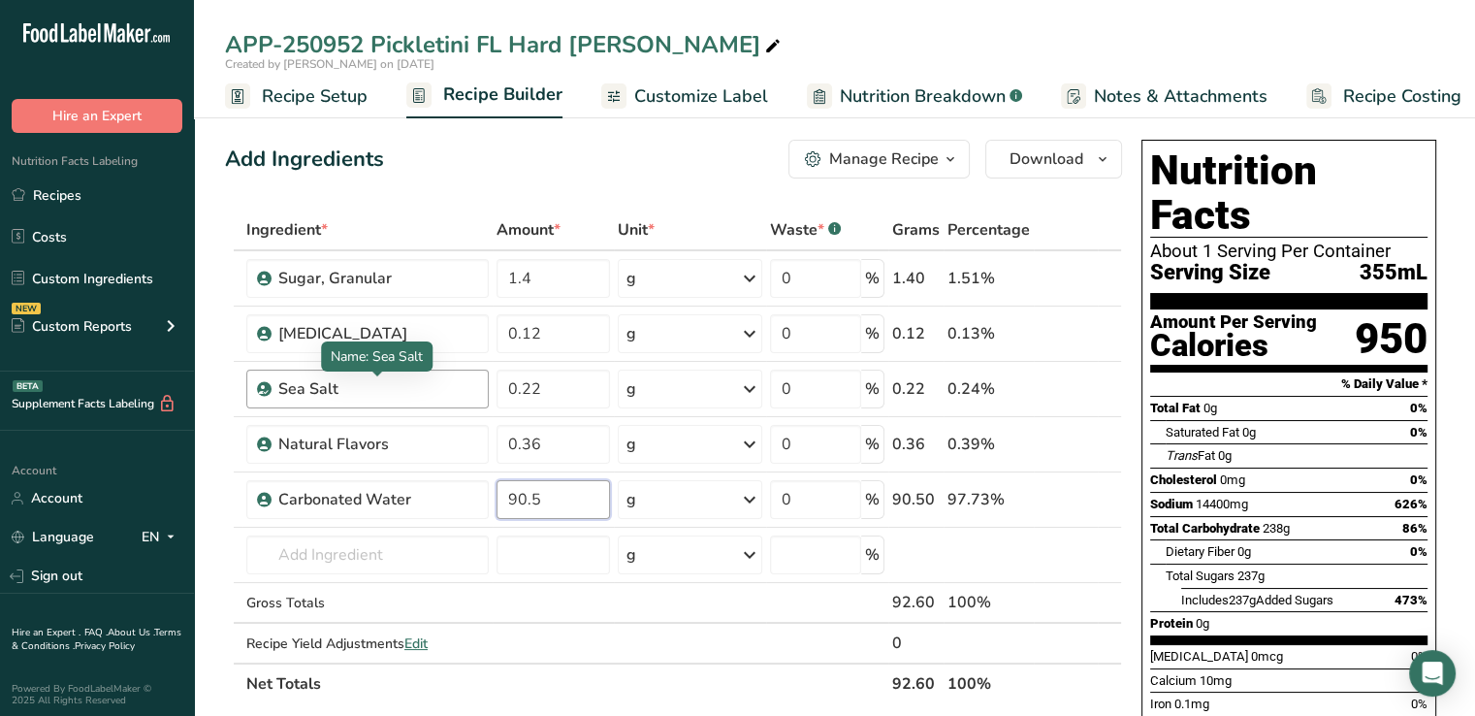
type input "90.5"
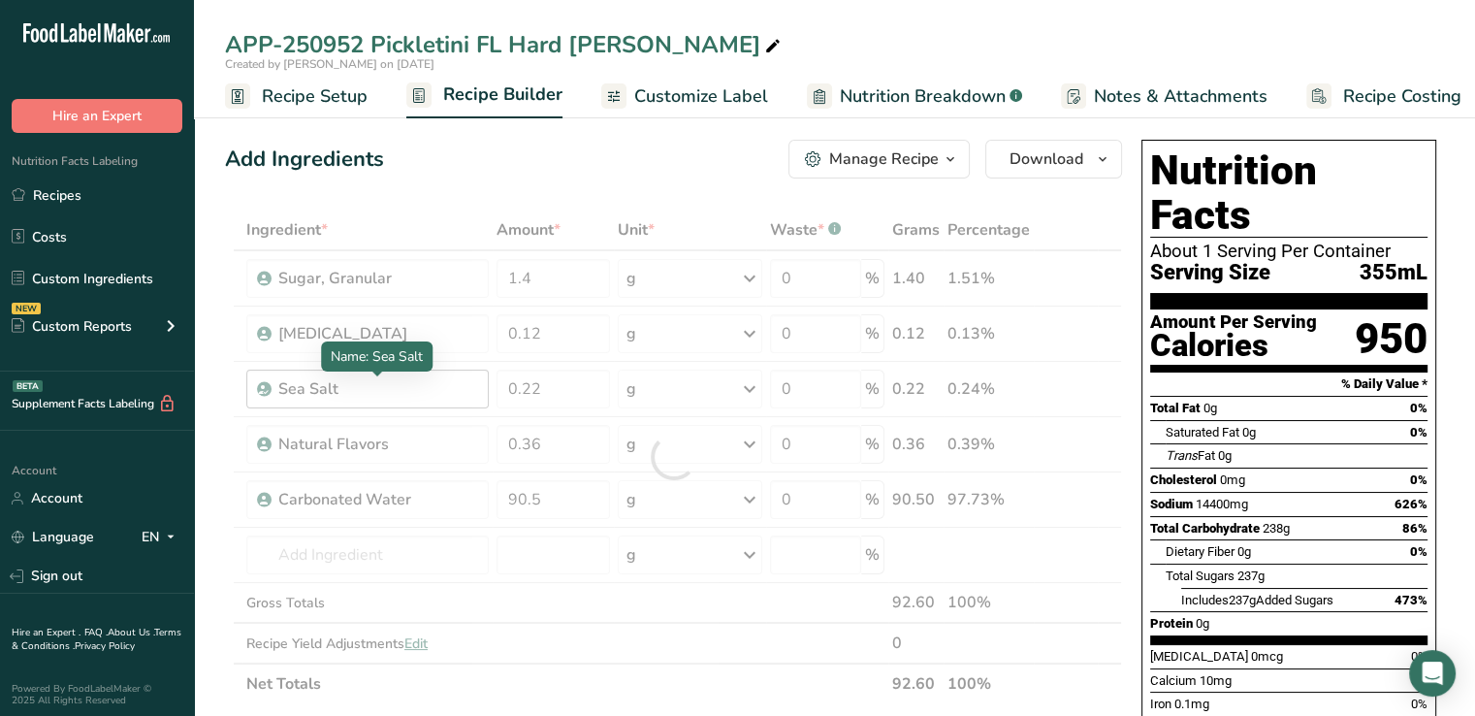
click at [422, 388] on div "Ingredient * Amount * Unit * Waste * .a-a{fill:#347362;}.b-a{fill:#fff;} Grams …" at bounding box center [673, 456] width 897 height 495
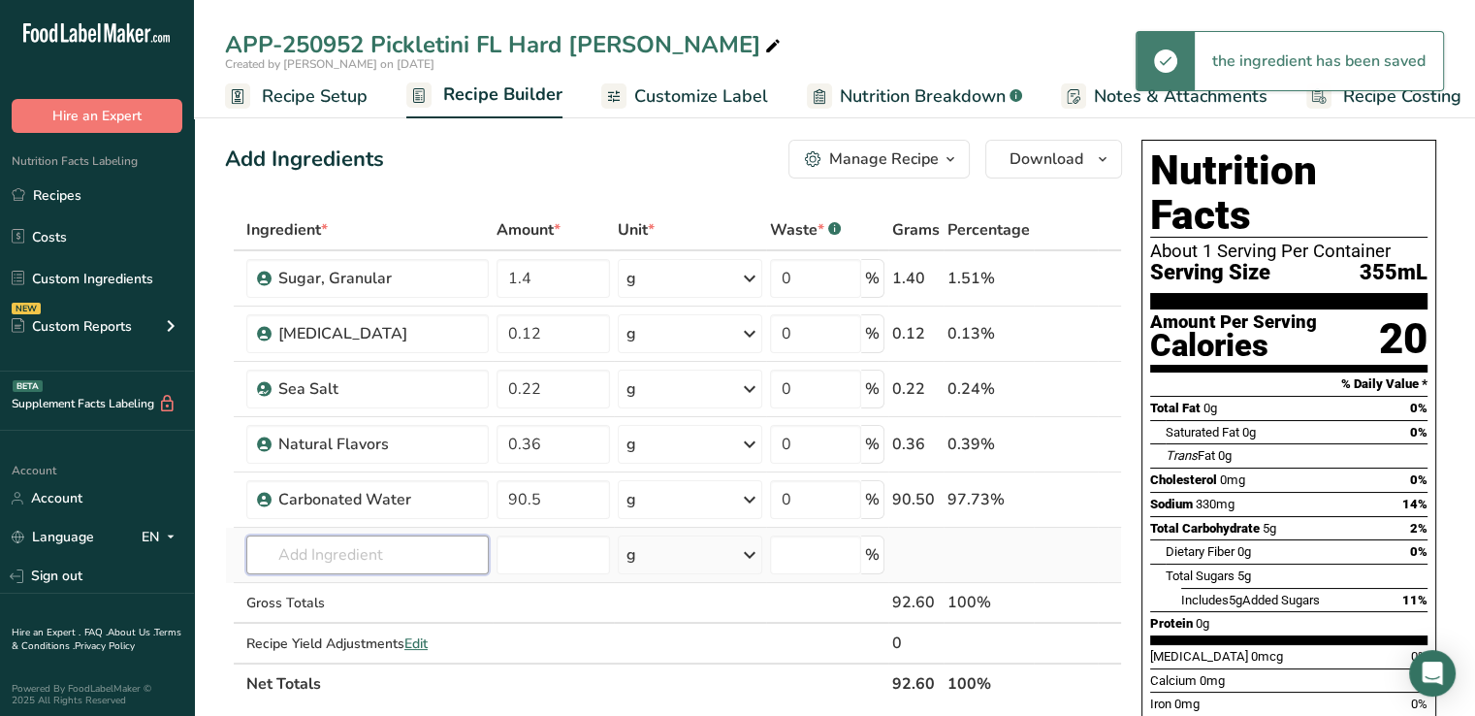
click at [314, 567] on input "text" at bounding box center [367, 554] width 242 height 39
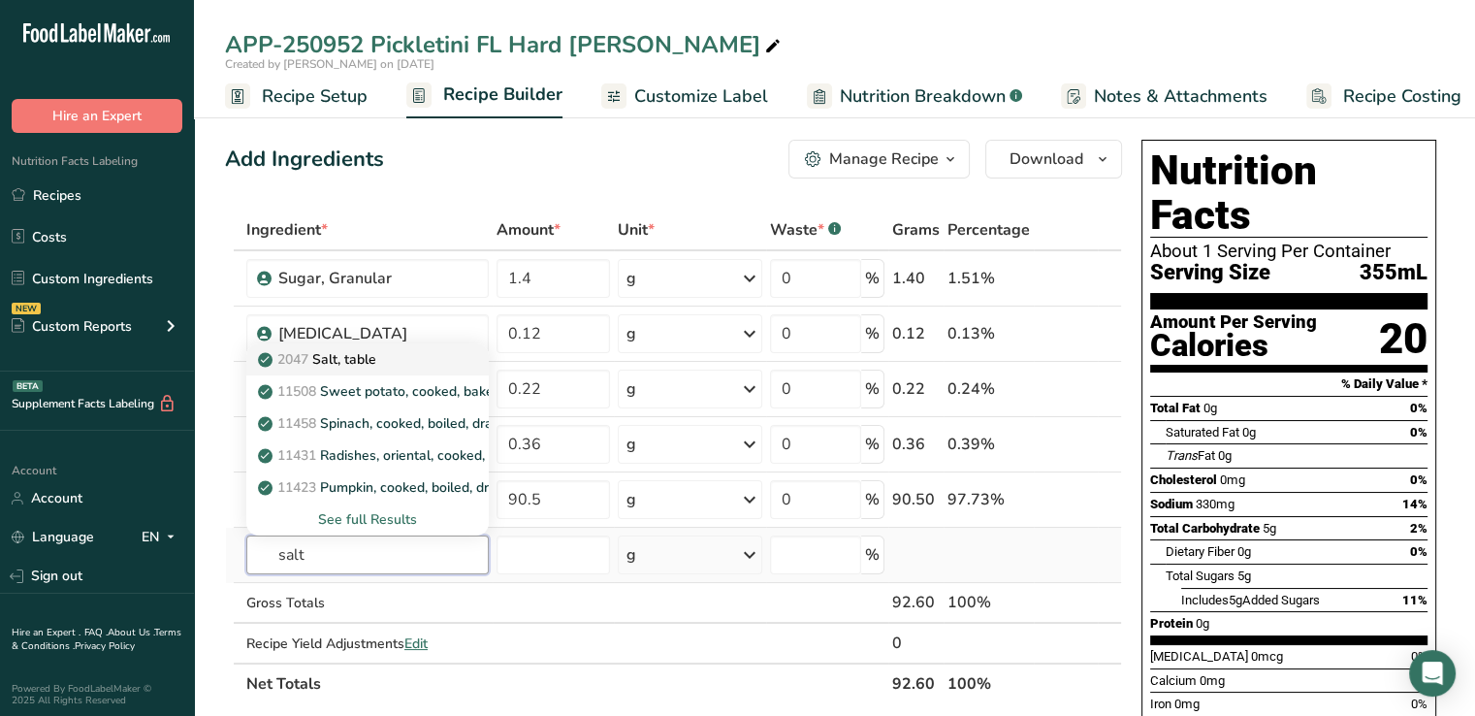
type input "salt"
click at [338, 356] on p "2047 Salt, table" at bounding box center [319, 359] width 114 height 20
type input "Salt, table"
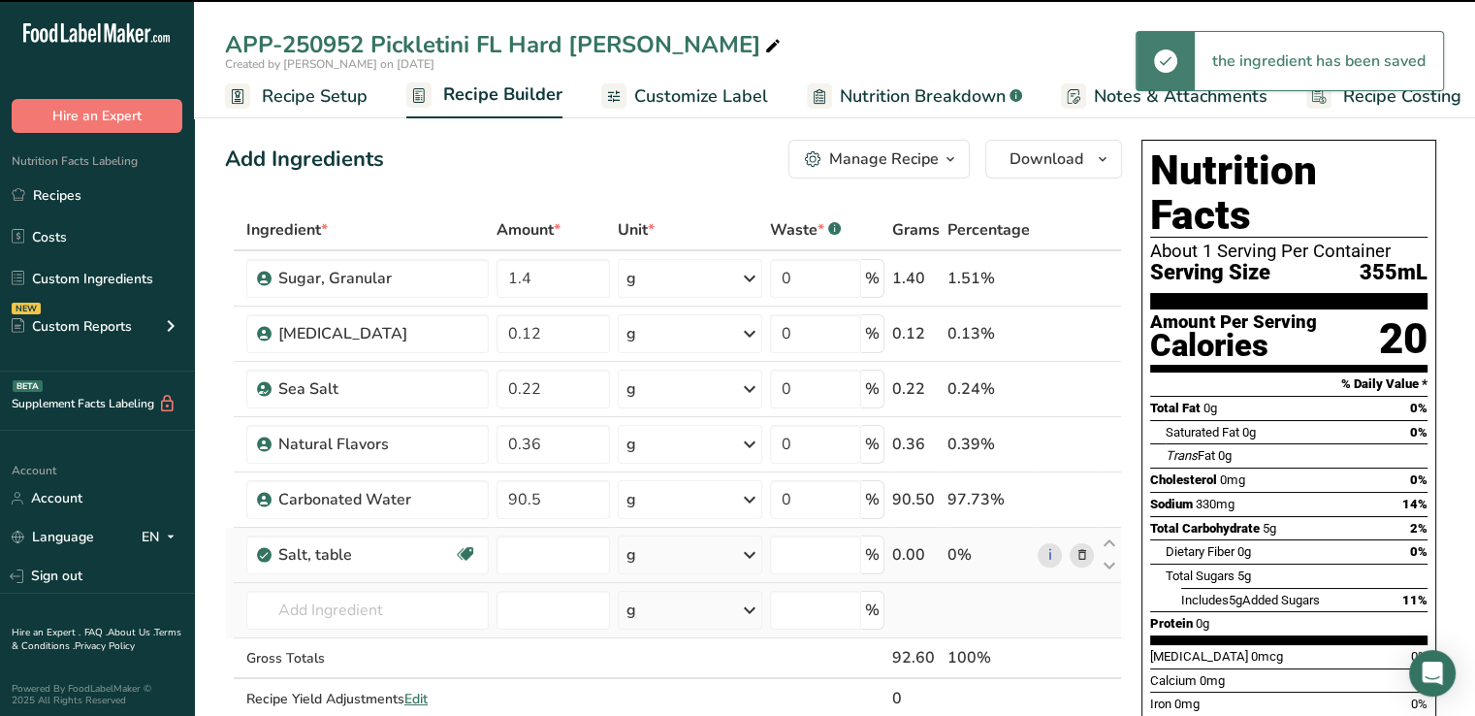
type input "0"
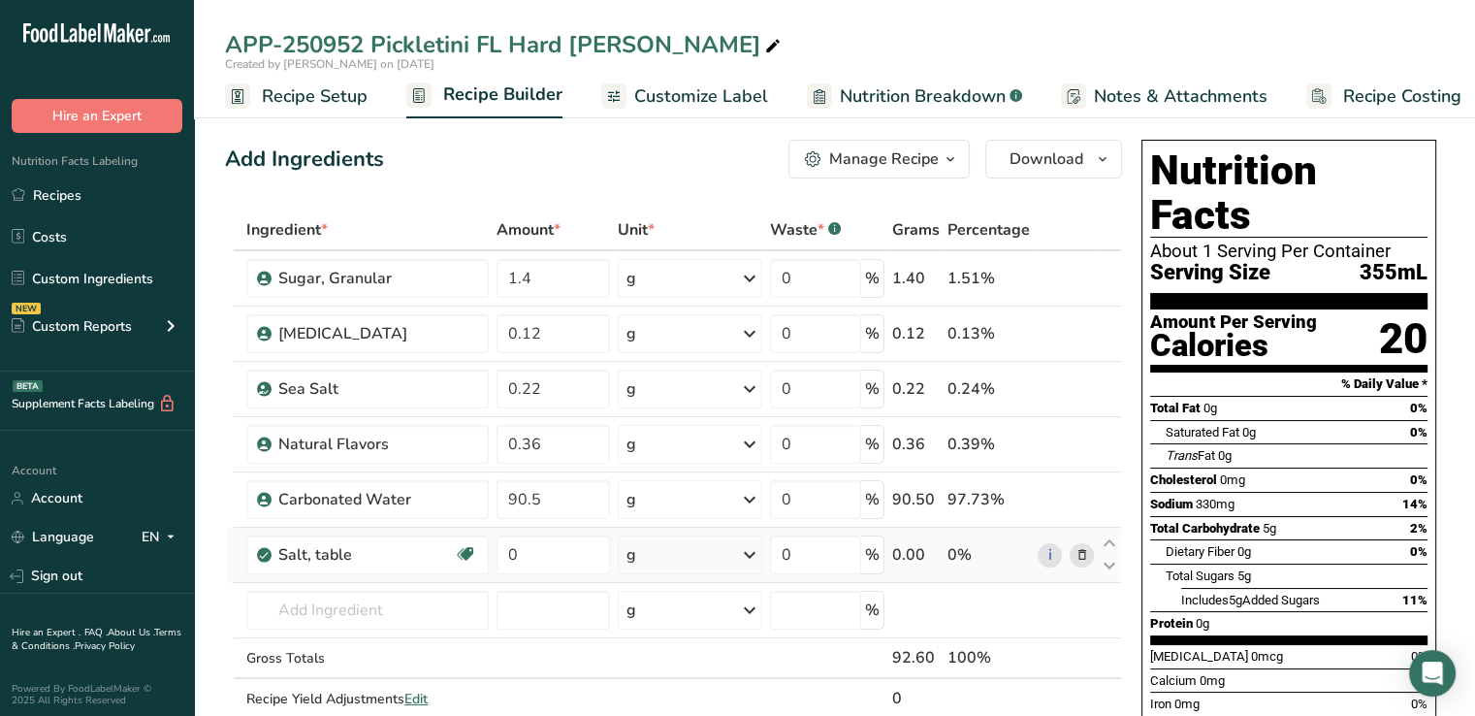
click at [1081, 554] on icon at bounding box center [1082, 555] width 14 height 20
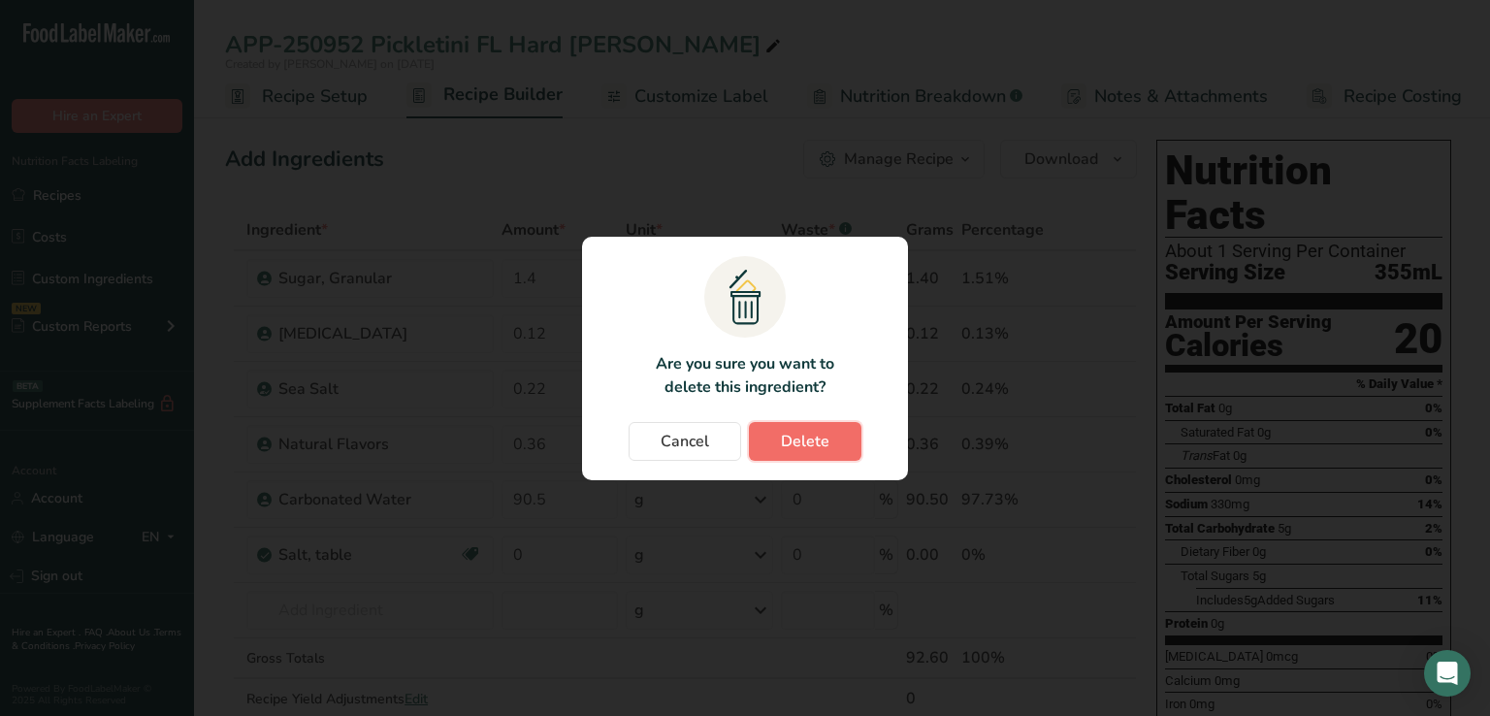
click at [833, 441] on button "Delete" at bounding box center [805, 441] width 113 height 39
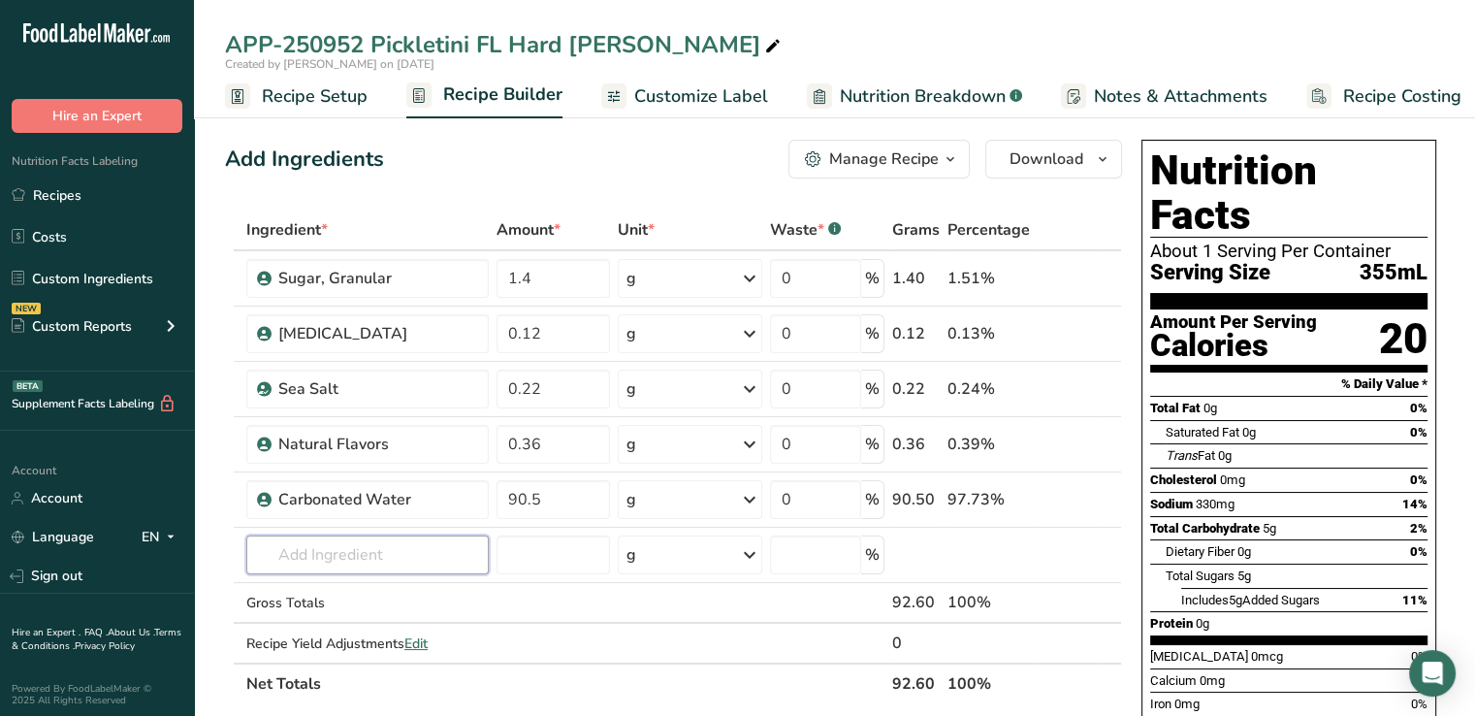
click at [311, 555] on input "text" at bounding box center [367, 554] width 242 height 39
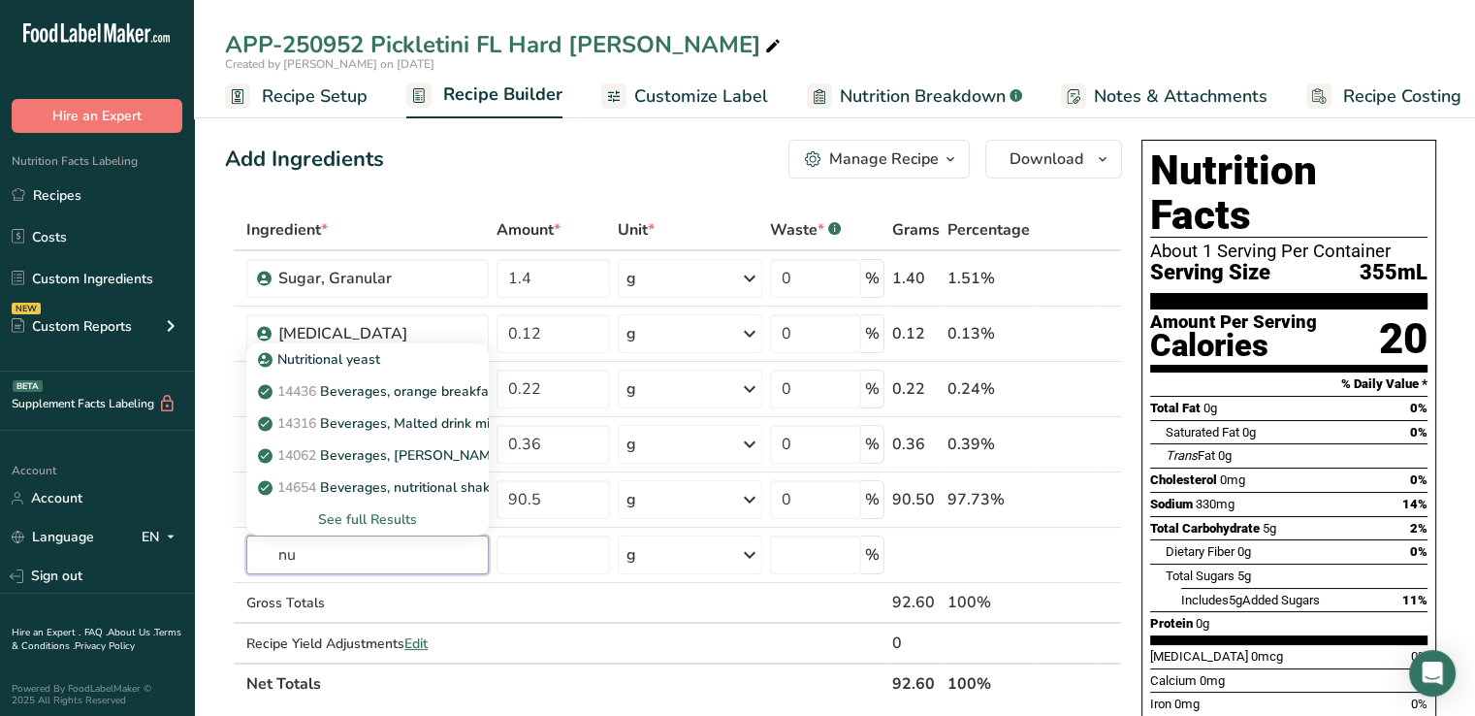
type input "n"
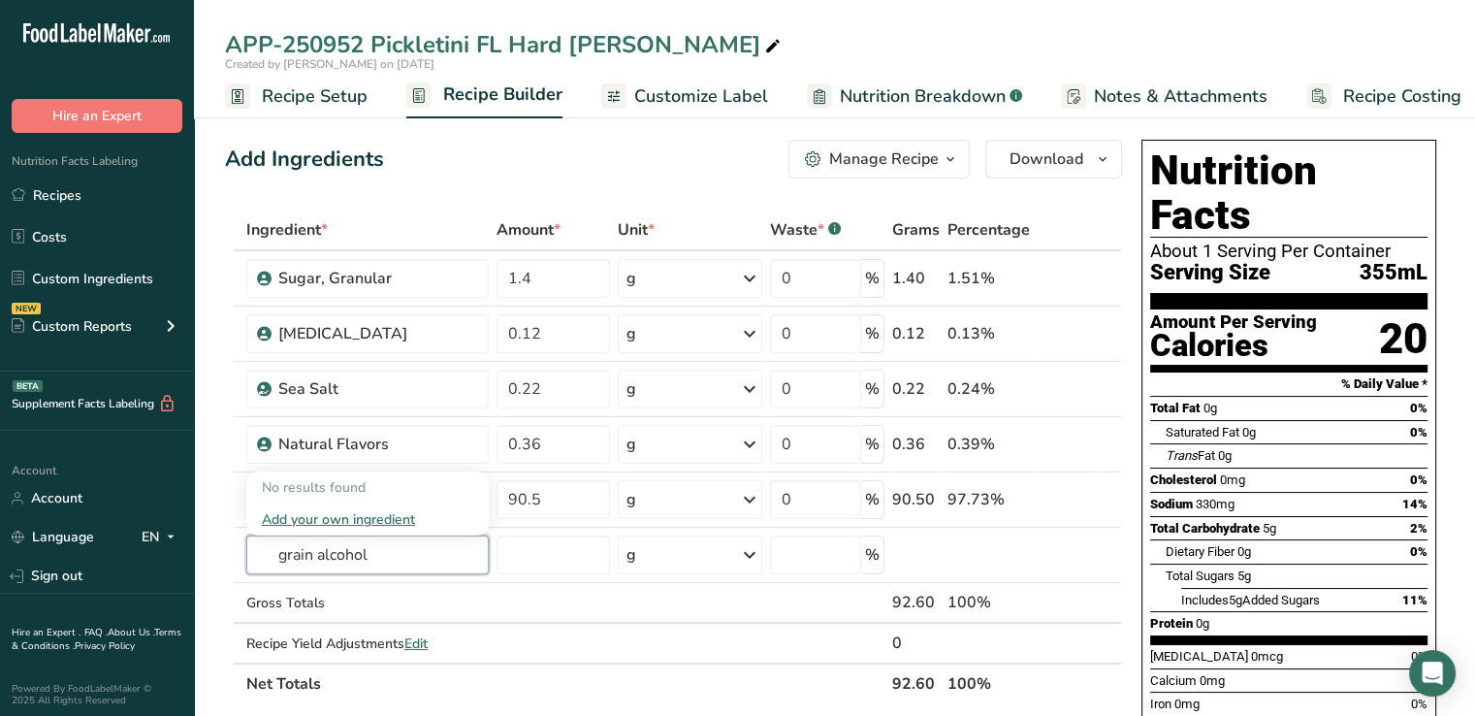
type input "grain alcohol"
click at [291, 520] on div "Add your own ingredient" at bounding box center [367, 519] width 211 height 20
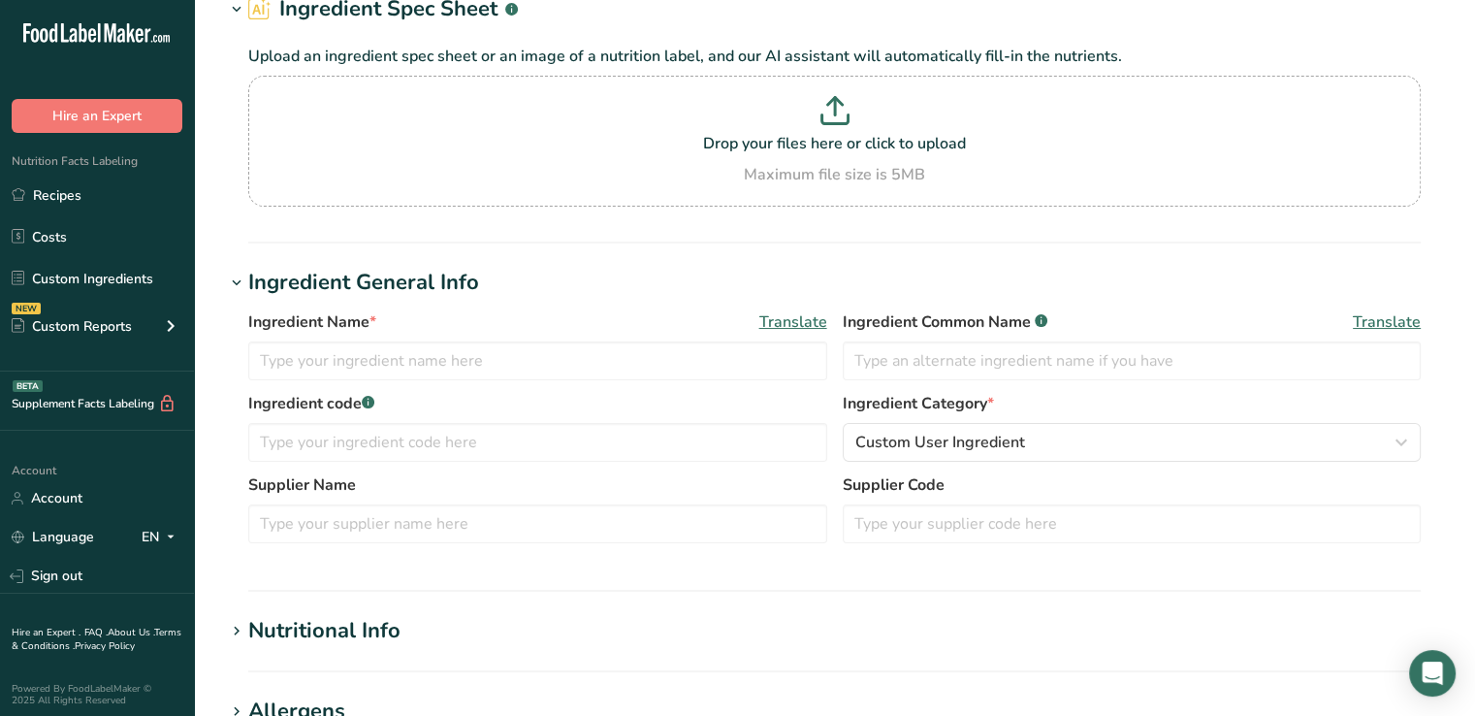
scroll to position [144, 0]
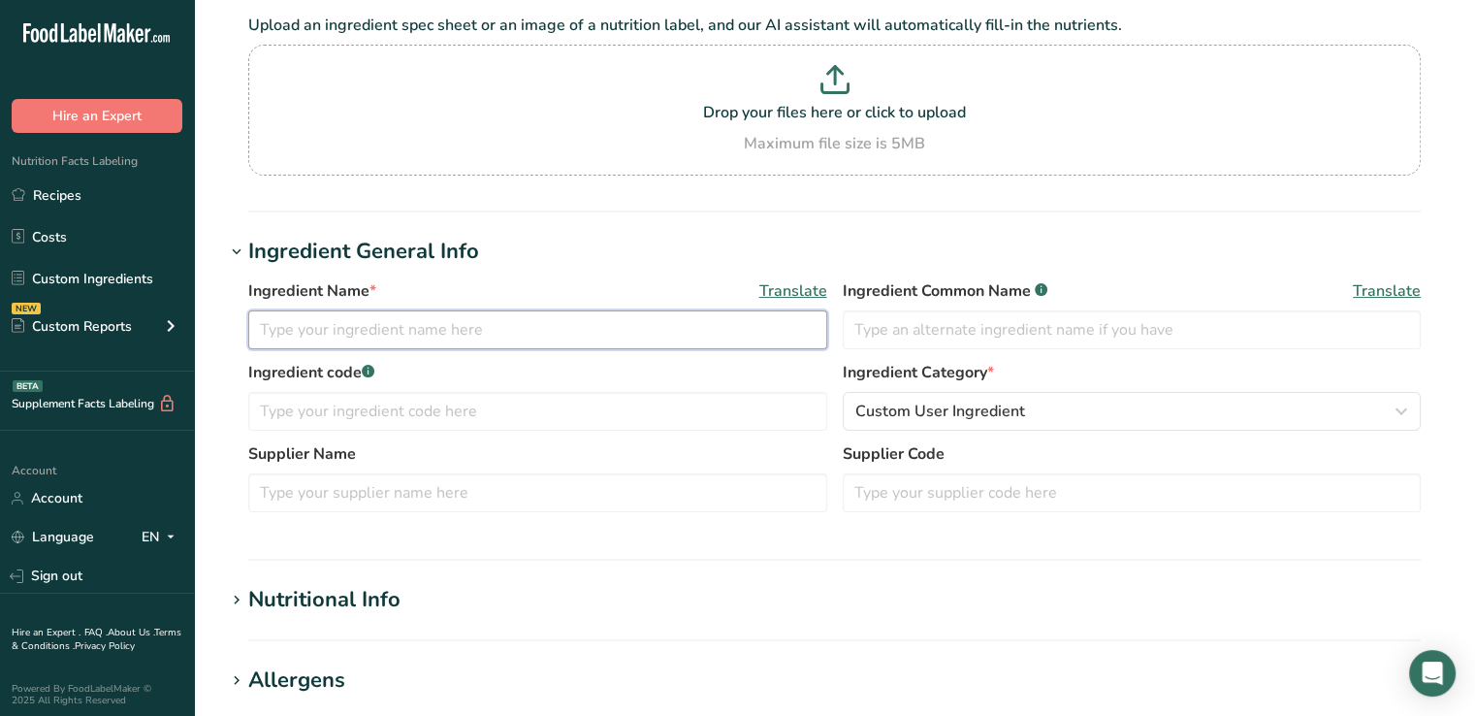
click at [384, 338] on input "text" at bounding box center [537, 329] width 579 height 39
type input "G"
type input "N"
type input "Nutri Grain Spirit"
click at [499, 405] on input "text" at bounding box center [537, 411] width 579 height 39
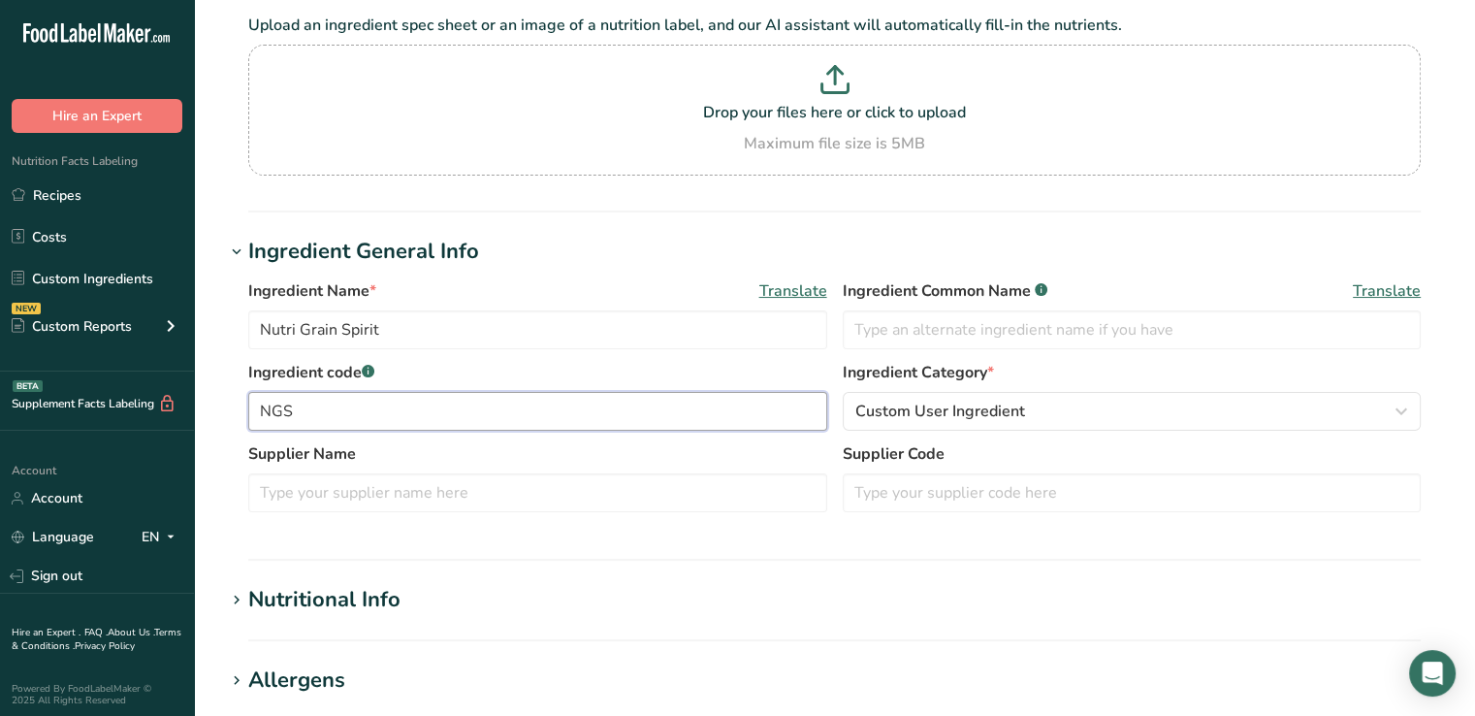
type input "NGS"
click at [495, 322] on input "Nutri Grain Spirit" at bounding box center [537, 329] width 579 height 39
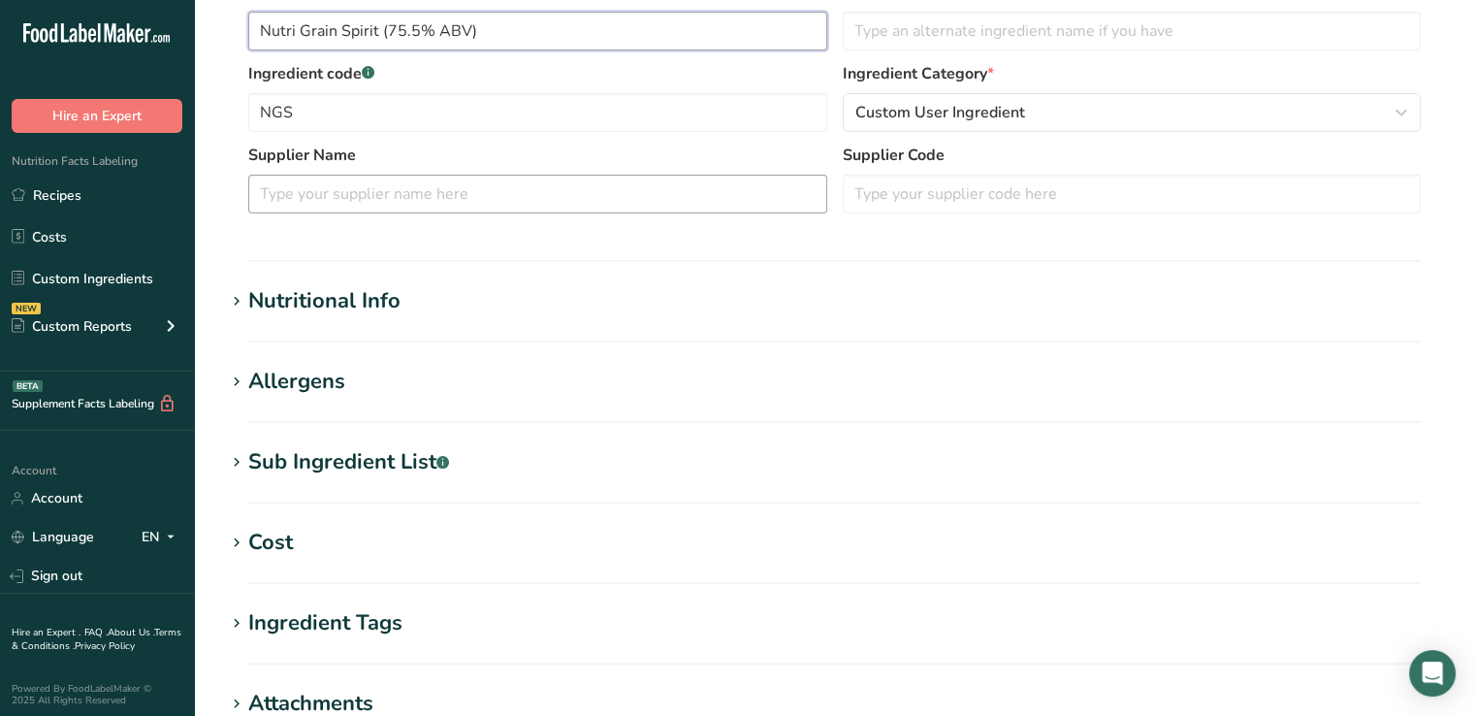
scroll to position [445, 0]
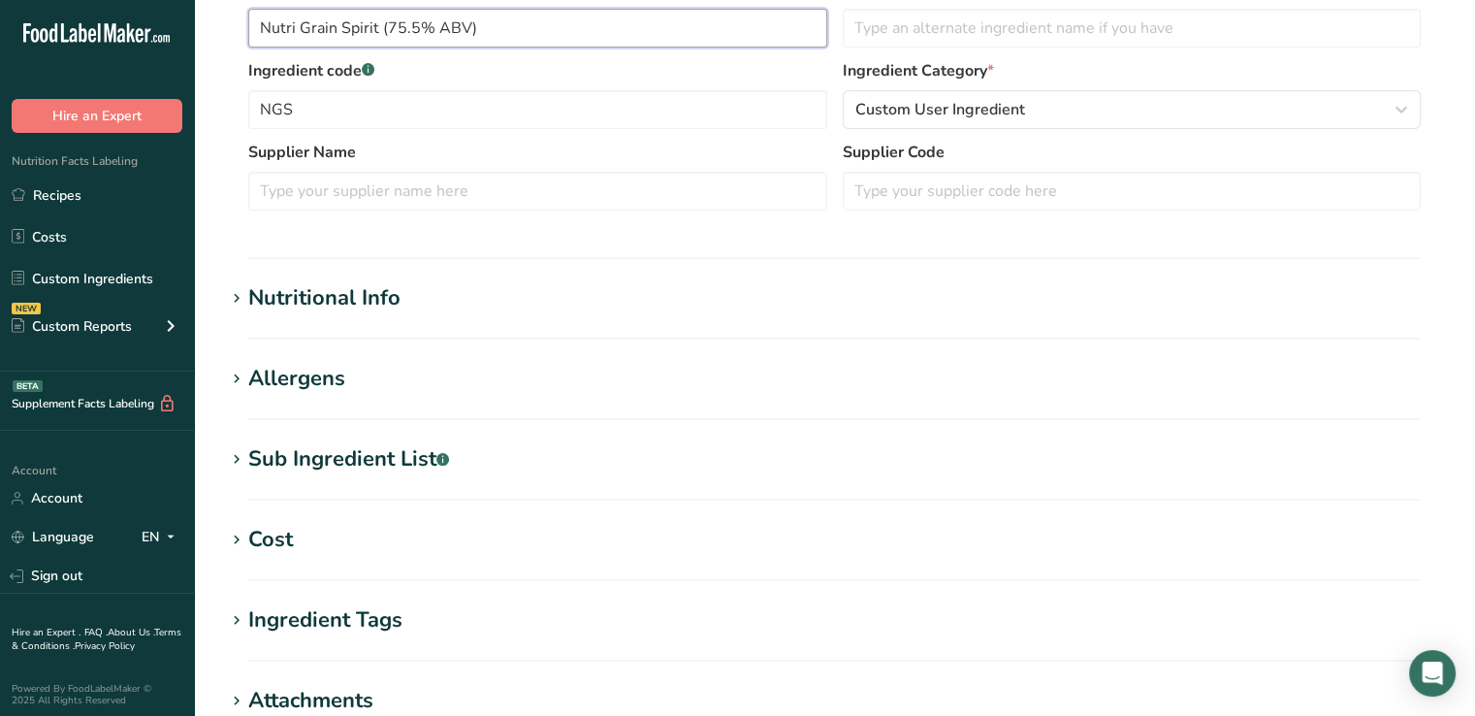
type input "Nutri Grain Spirit (75.5% ABV)"
click at [333, 311] on div "Nutritional Info" at bounding box center [324, 298] width 152 height 32
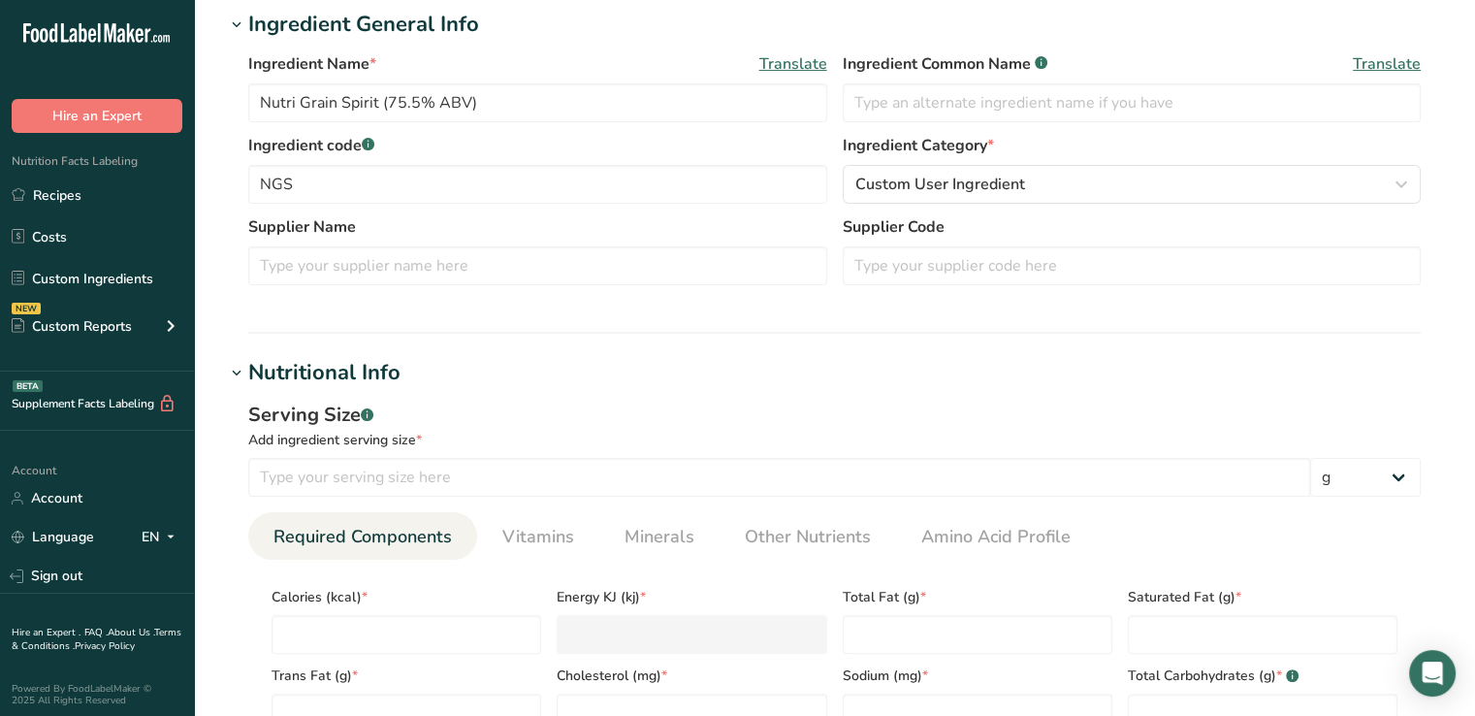
click at [595, 332] on hr at bounding box center [834, 333] width 1173 height 2
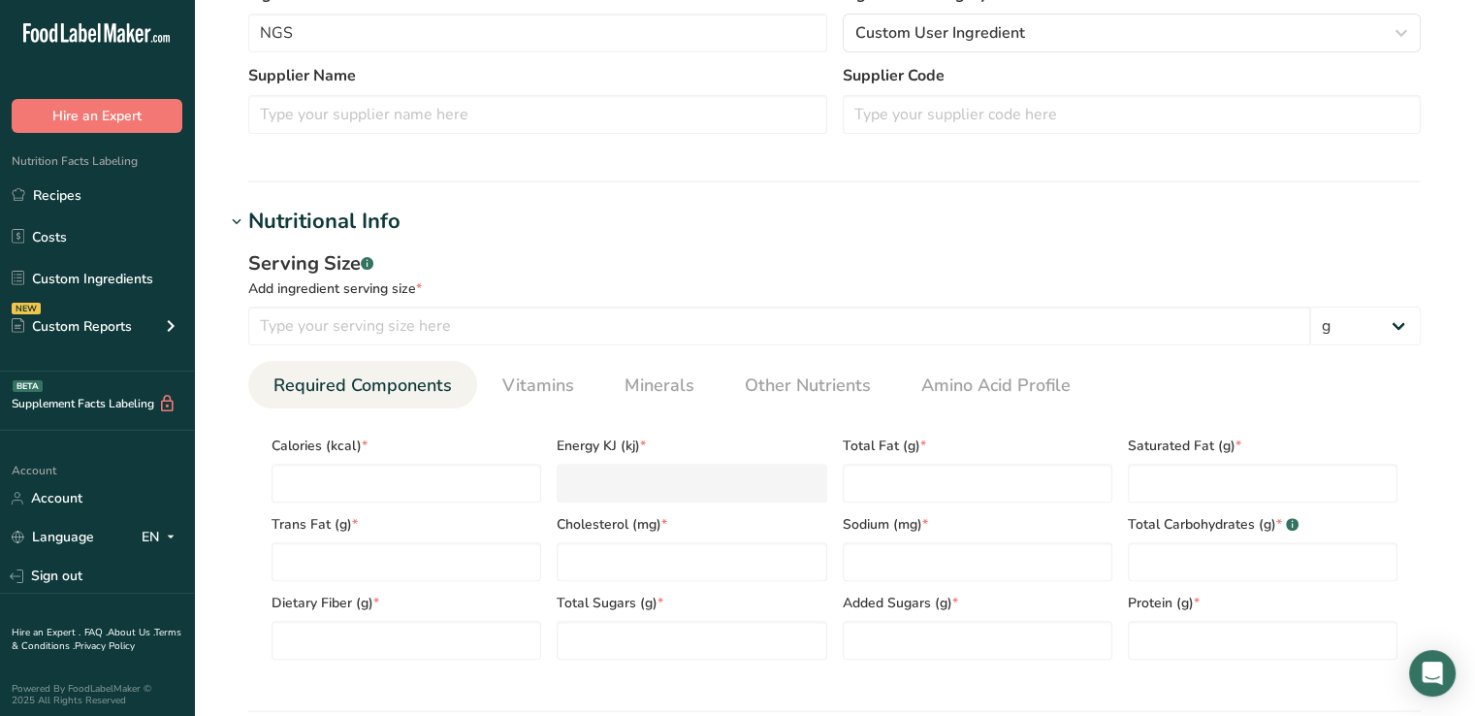
scroll to position [682, 0]
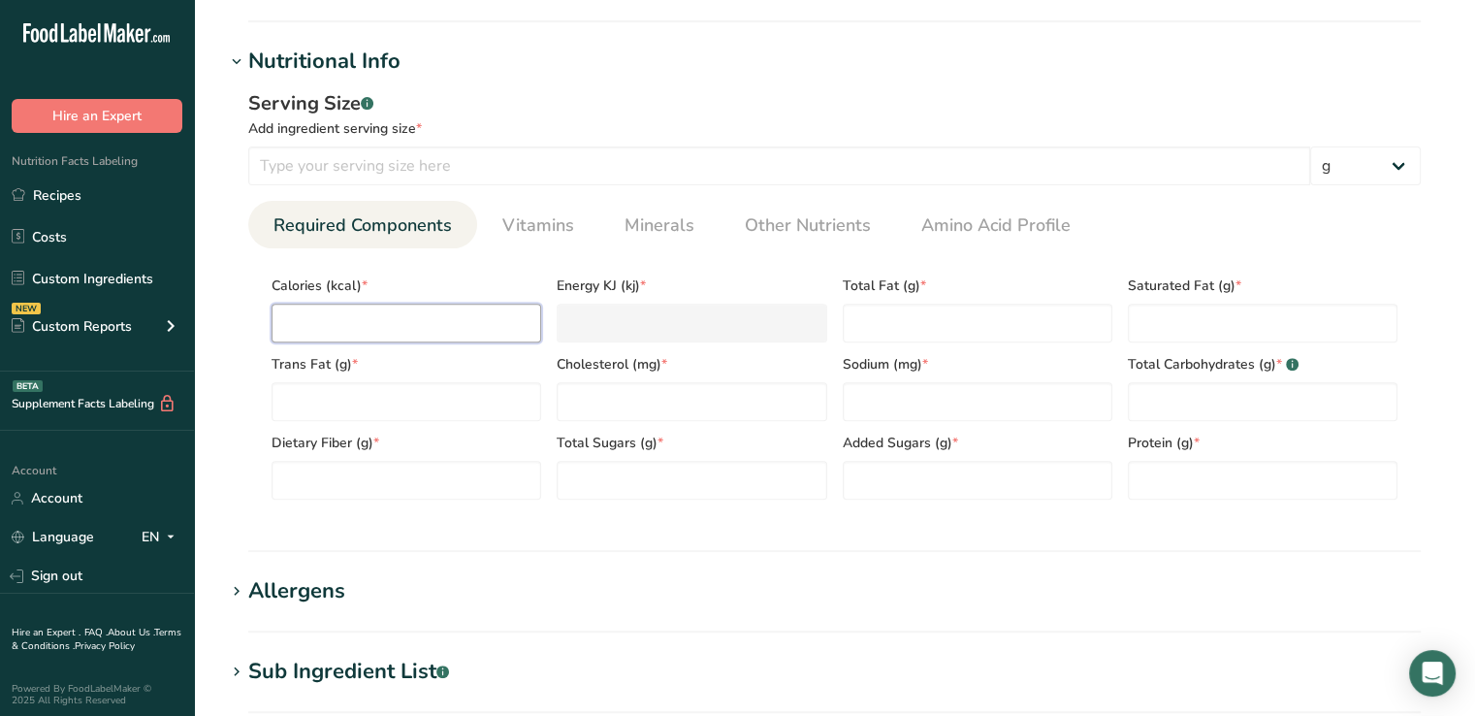
click at [356, 331] on input "number" at bounding box center [407, 323] width 270 height 39
type input "81"
type KJ "338.9"
type input "81"
type Fat "0"
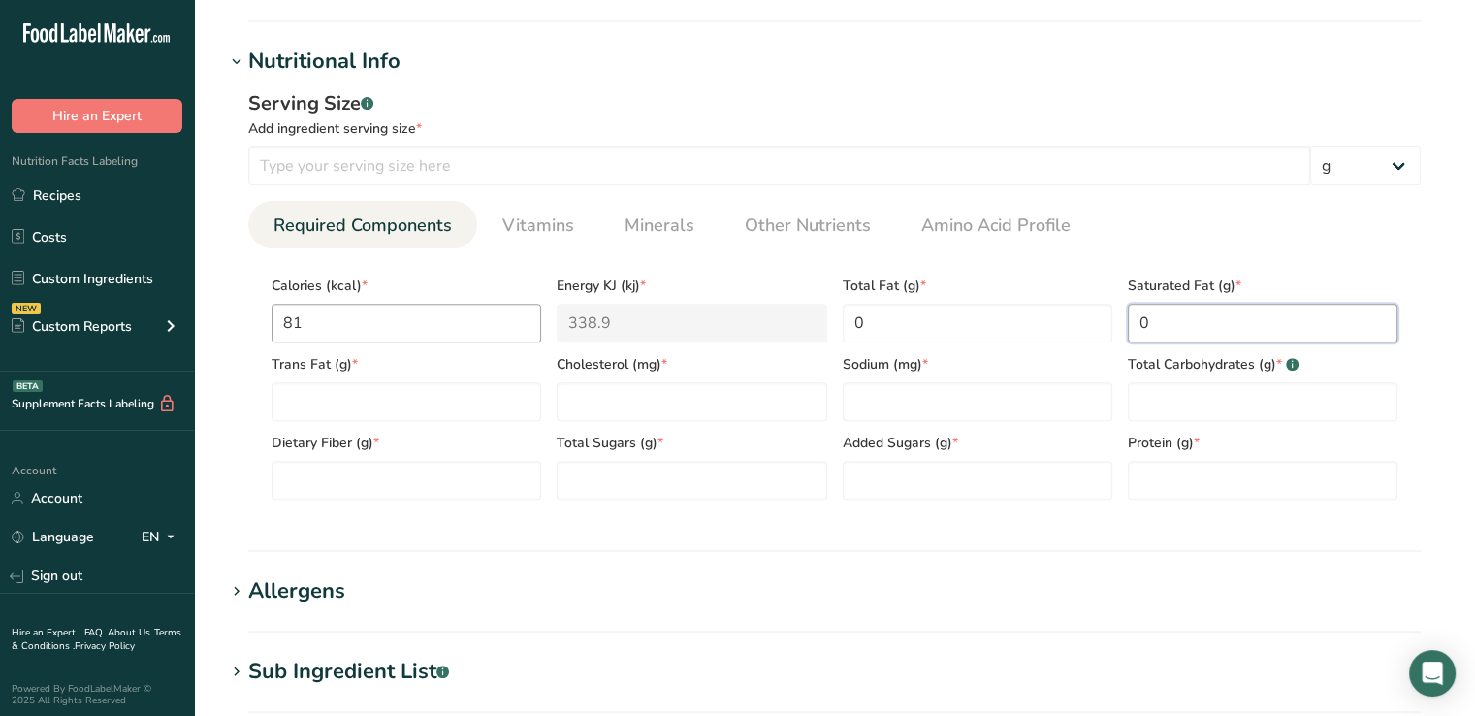
type Fat "0"
type input "0"
type Carbohydrates "20.3"
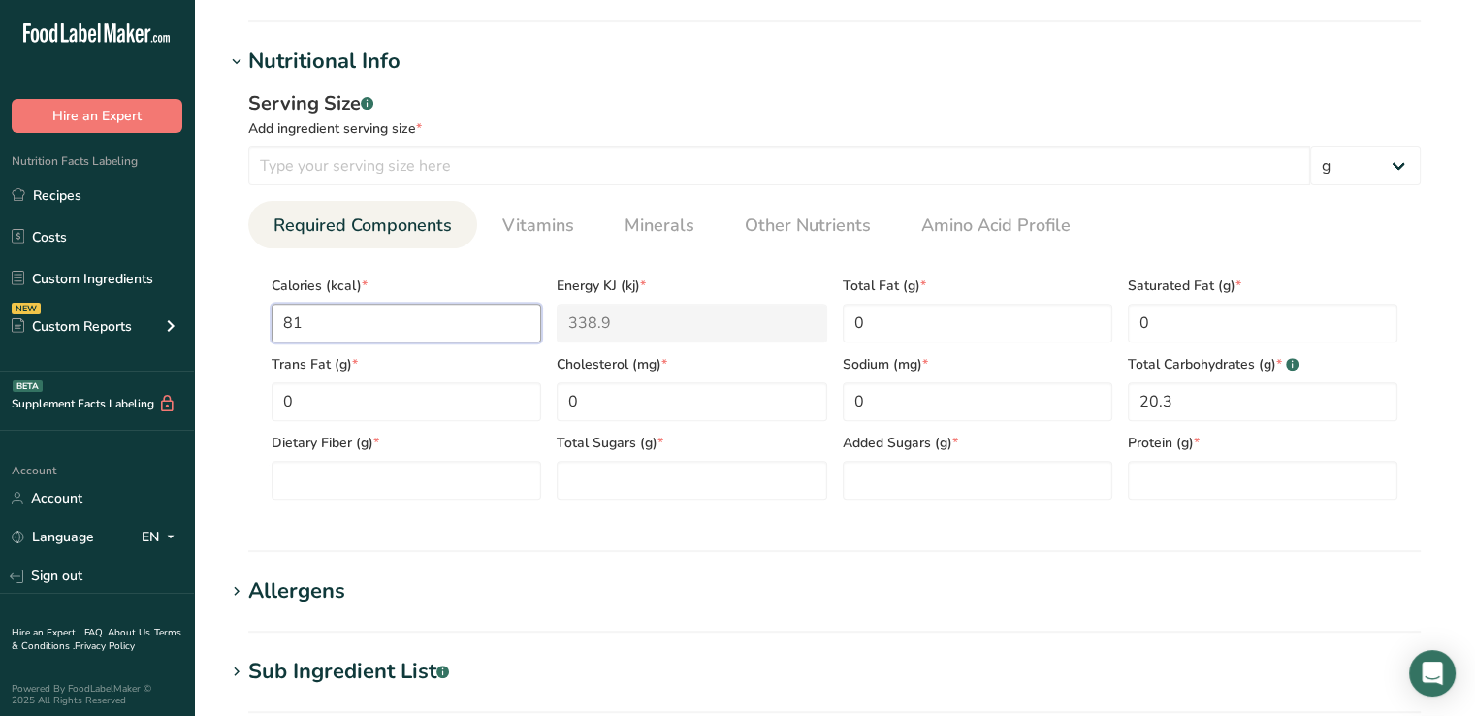
drag, startPoint x: 324, startPoint y: 323, endPoint x: 262, endPoint y: 323, distance: 62.1
click at [262, 323] on section "Calories (kcal) * 81 Energy KJ (kj) * 338.9 Total Fat (g) * 0 Saturated Fat (g)…" at bounding box center [834, 381] width 1173 height 267
type input "1"
type KJ "4.2"
type input "19"
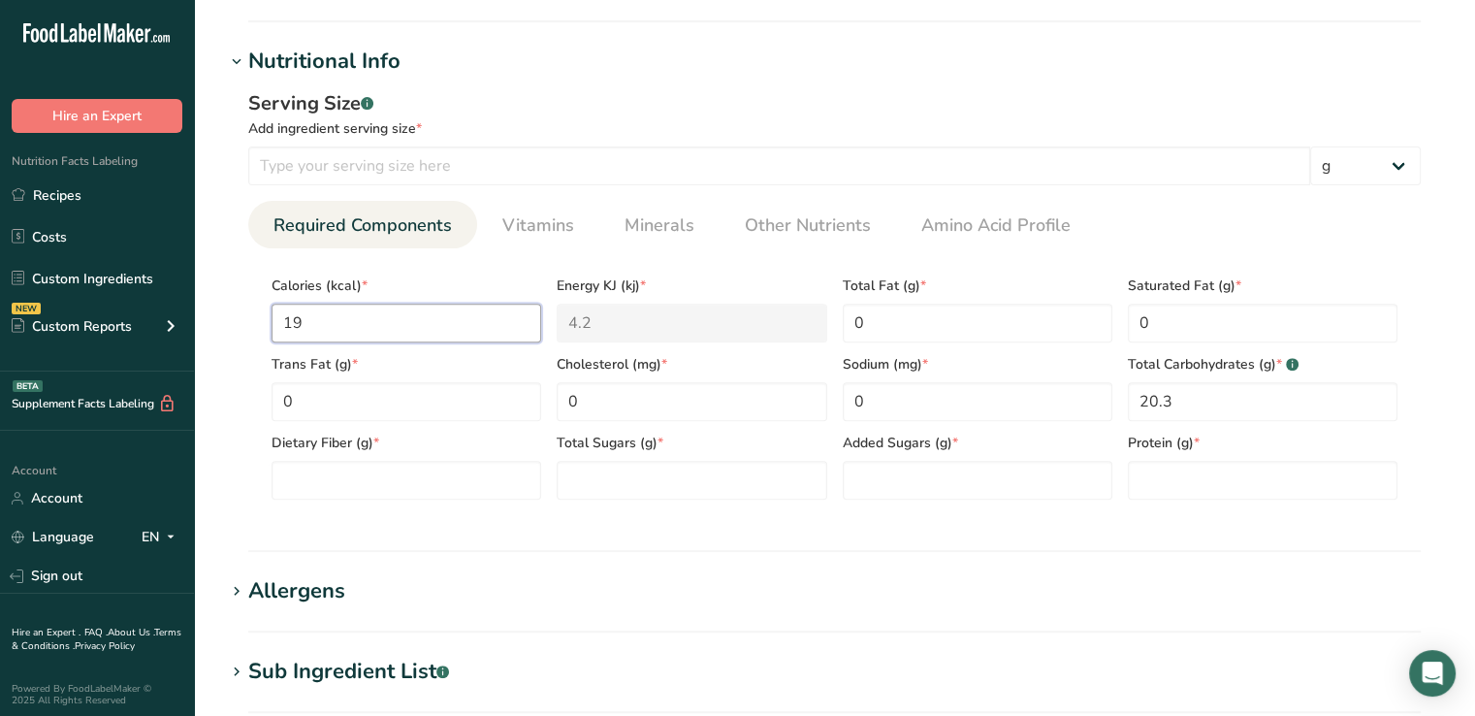
type KJ "79.5"
type input "190"
type KJ "795"
type input "190"
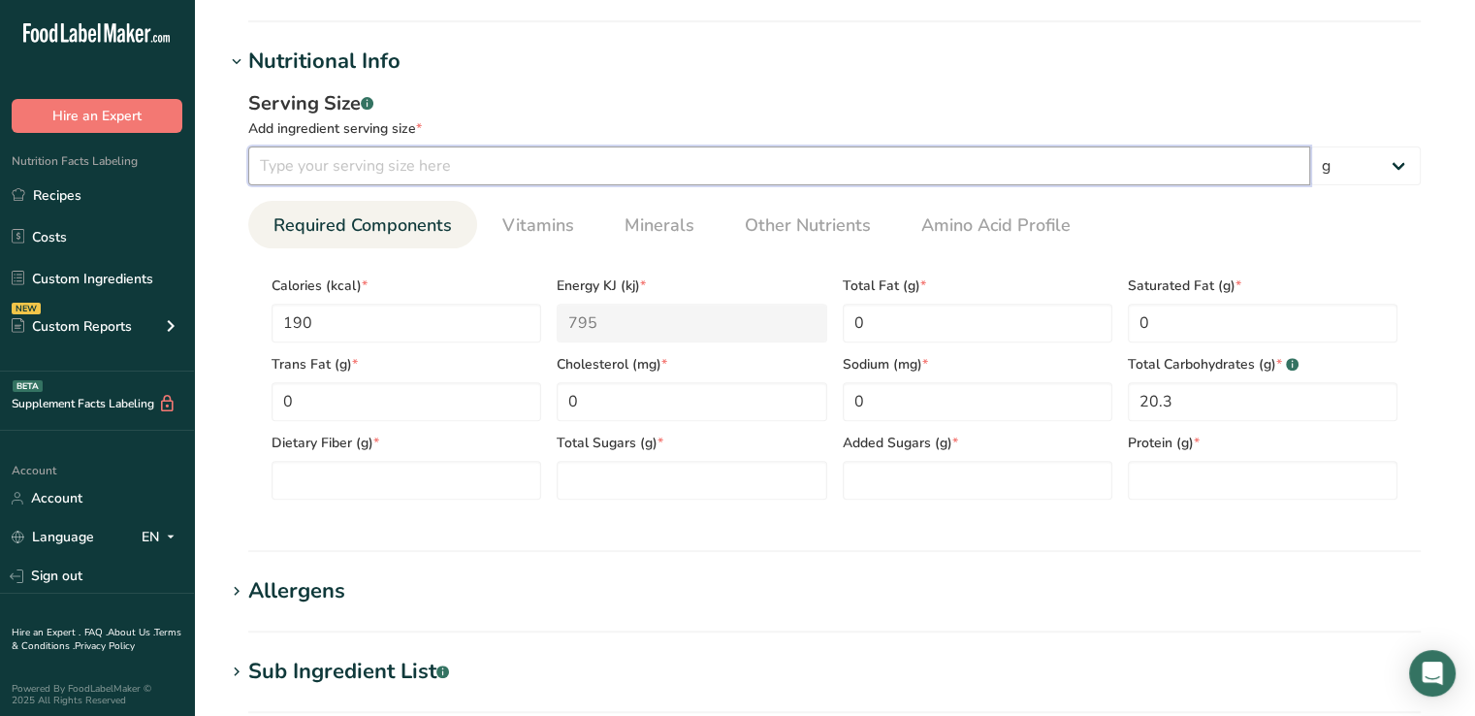
click at [397, 174] on input "number" at bounding box center [779, 165] width 1062 height 39
type input "30"
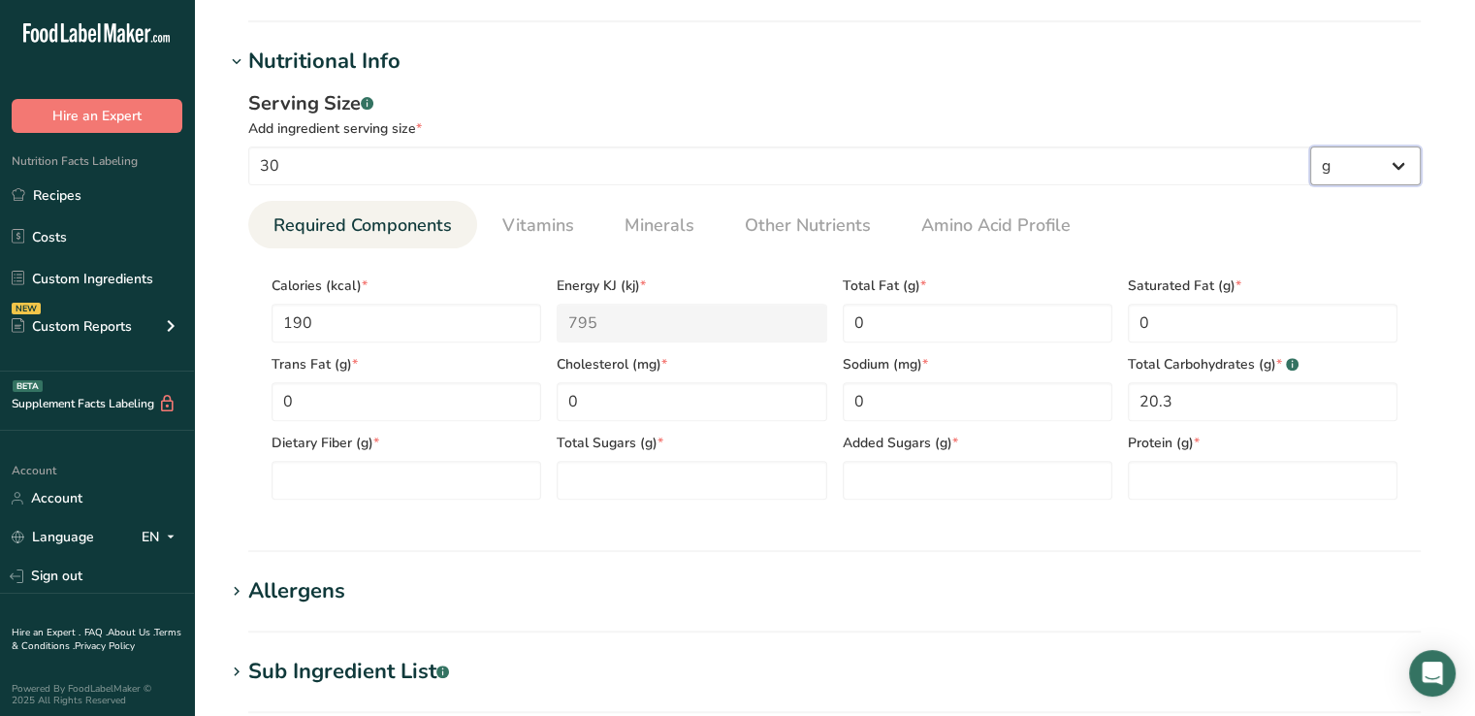
click at [1347, 158] on select "g kg mg mcg lb oz l mL fl oz tbsp tsp cup qt gallon" at bounding box center [1365, 165] width 111 height 39
select select "18"
click at [1310, 146] on select "g kg mg mcg lb oz l mL fl oz tbsp tsp cup qt gallon" at bounding box center [1365, 165] width 111 height 39
select select "22"
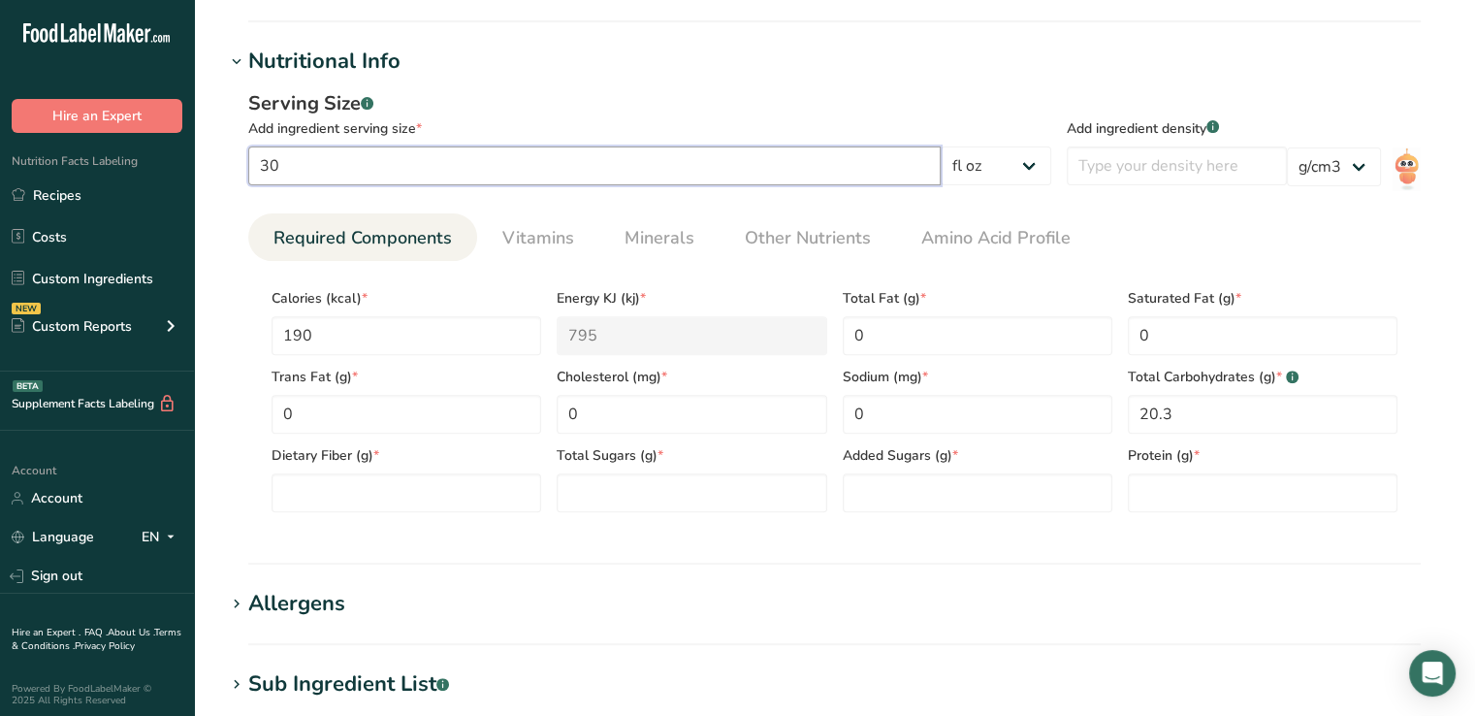
click at [547, 159] on input "30" at bounding box center [594, 165] width 692 height 39
type input "3"
type input "1"
click at [1163, 175] on input "number" at bounding box center [1177, 165] width 220 height 39
click at [757, 168] on input "1" at bounding box center [594, 165] width 692 height 39
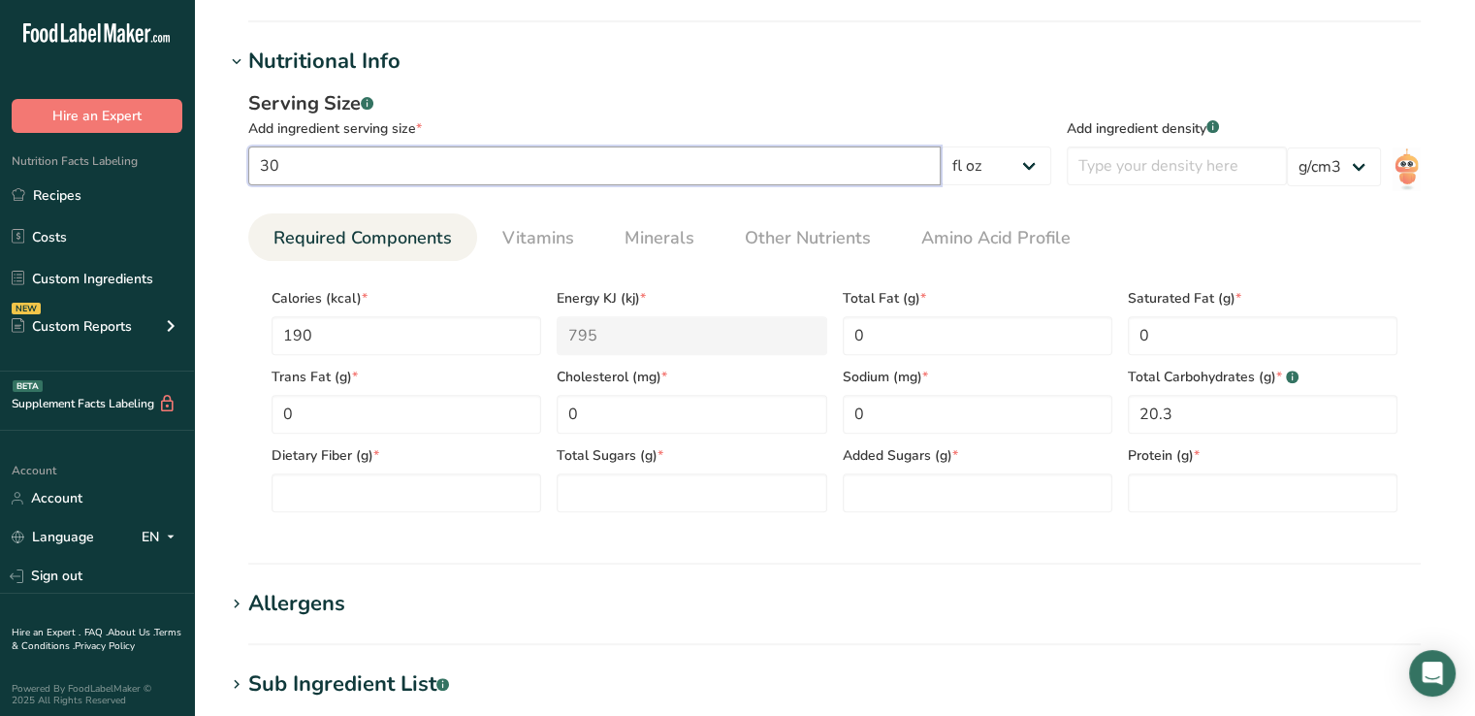
type input "30"
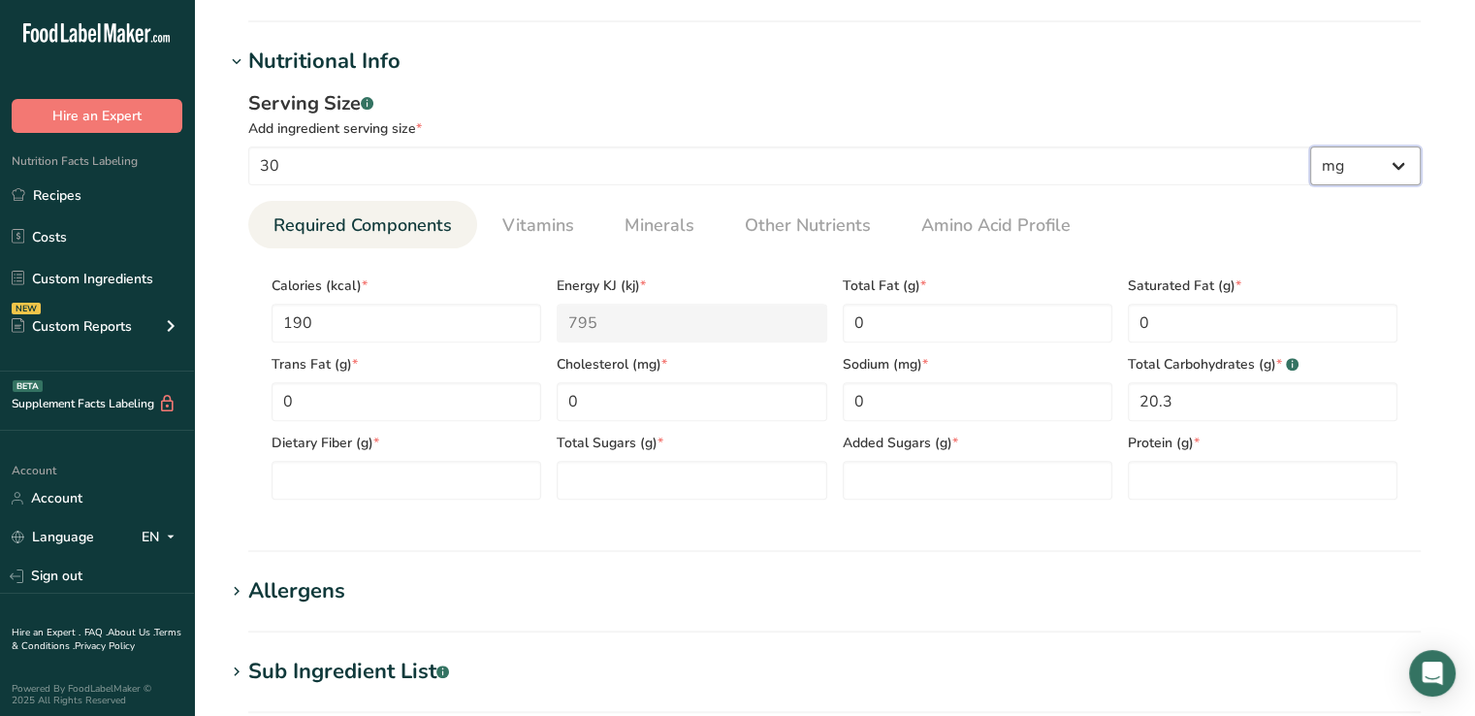
click at [1357, 166] on select "g kg mg mcg lb oz l mL fl oz tbsp tsp cup qt gallon" at bounding box center [1365, 165] width 111 height 39
select select "17"
click at [1310, 146] on select "g kg mg mcg lb oz l mL fl oz tbsp tsp cup qt gallon" at bounding box center [1365, 165] width 111 height 39
select select "22"
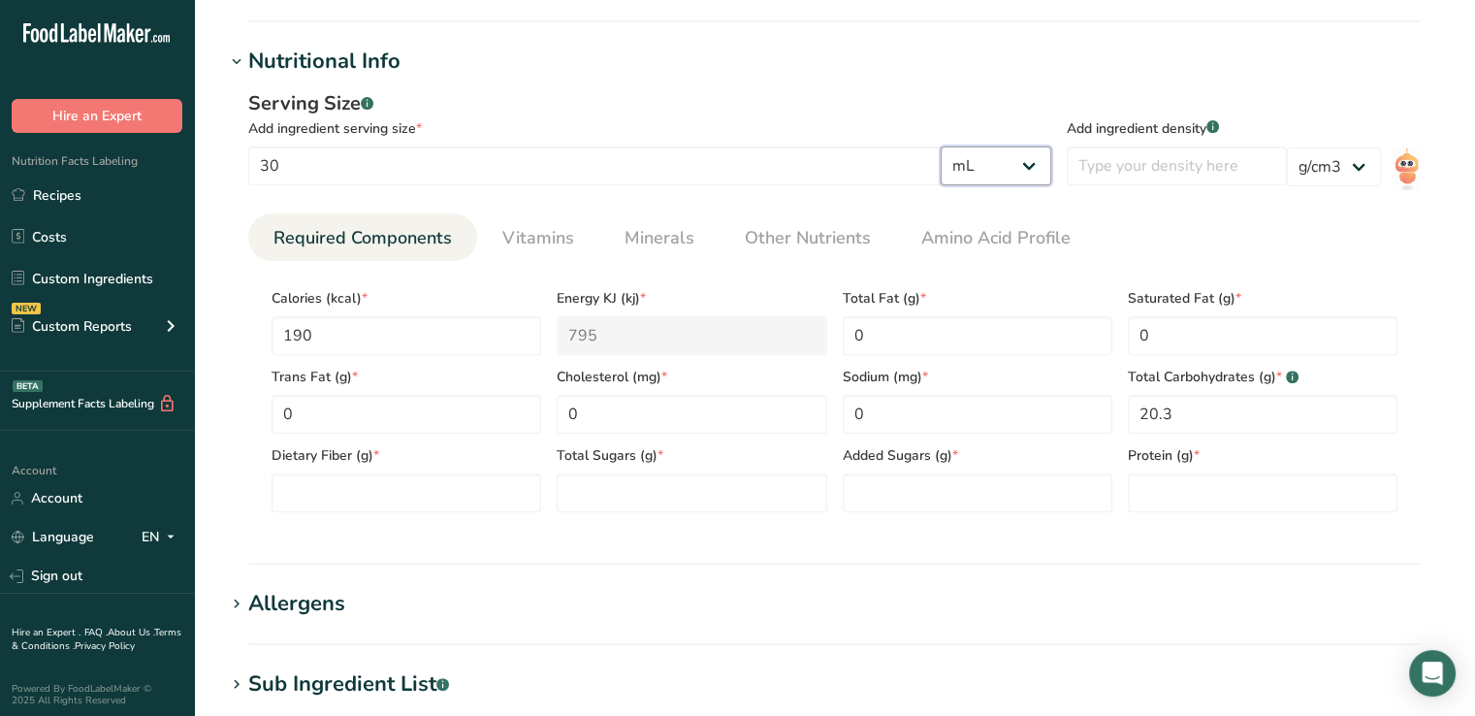
scroll to position [681, 0]
drag, startPoint x: 1205, startPoint y: 426, endPoint x: 1113, endPoint y: 410, distance: 92.5
click at [1113, 410] on div "Calories (kcal) * 190 Energy KJ (kj) * 795 Total Fat (g) * 0 Saturated Fat (g) …" at bounding box center [835, 395] width 1142 height 236
type Carbohydrates "0"
click at [424, 336] on input "190" at bounding box center [407, 336] width 270 height 39
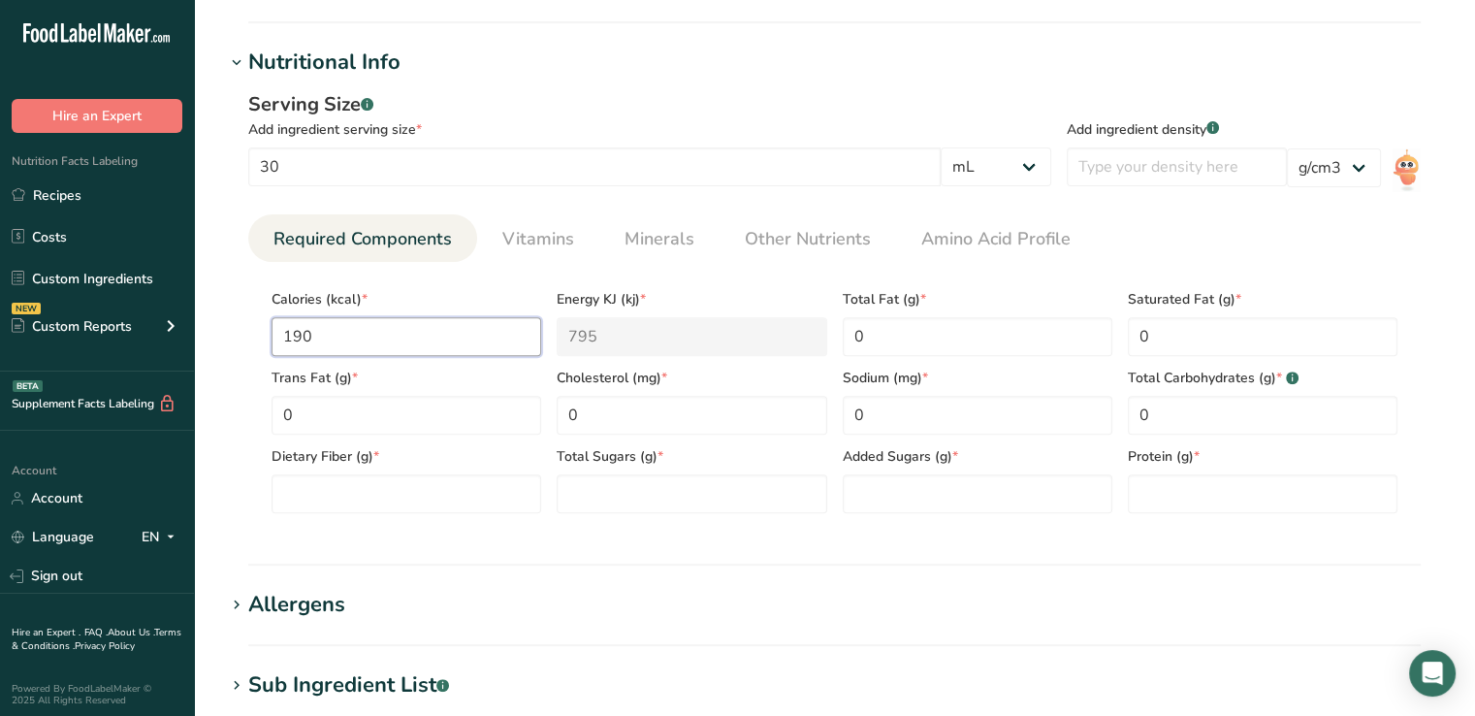
click at [424, 336] on input "190" at bounding box center [407, 336] width 270 height 39
click at [466, 326] on input "190" at bounding box center [407, 336] width 270 height 39
click at [950, 356] on div "Sodium (mg) * 0" at bounding box center [977, 395] width 285 height 79
click at [367, 423] on Fat "0" at bounding box center [407, 415] width 270 height 39
click at [1152, 420] on Carbohydrates "0" at bounding box center [1263, 415] width 270 height 39
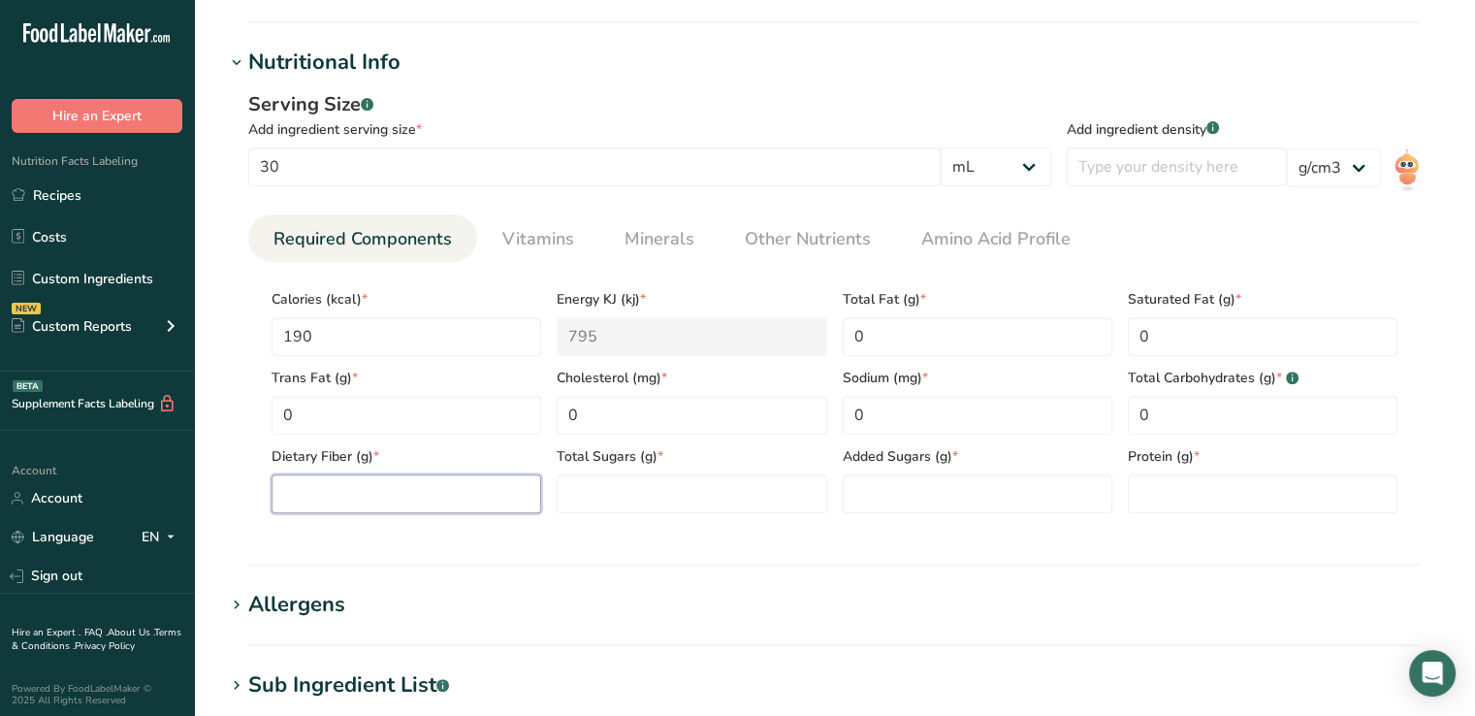
click at [394, 480] on Fiber "number" at bounding box center [407, 493] width 270 height 39
type Fiber "0"
type Sugars "0"
type input "0"
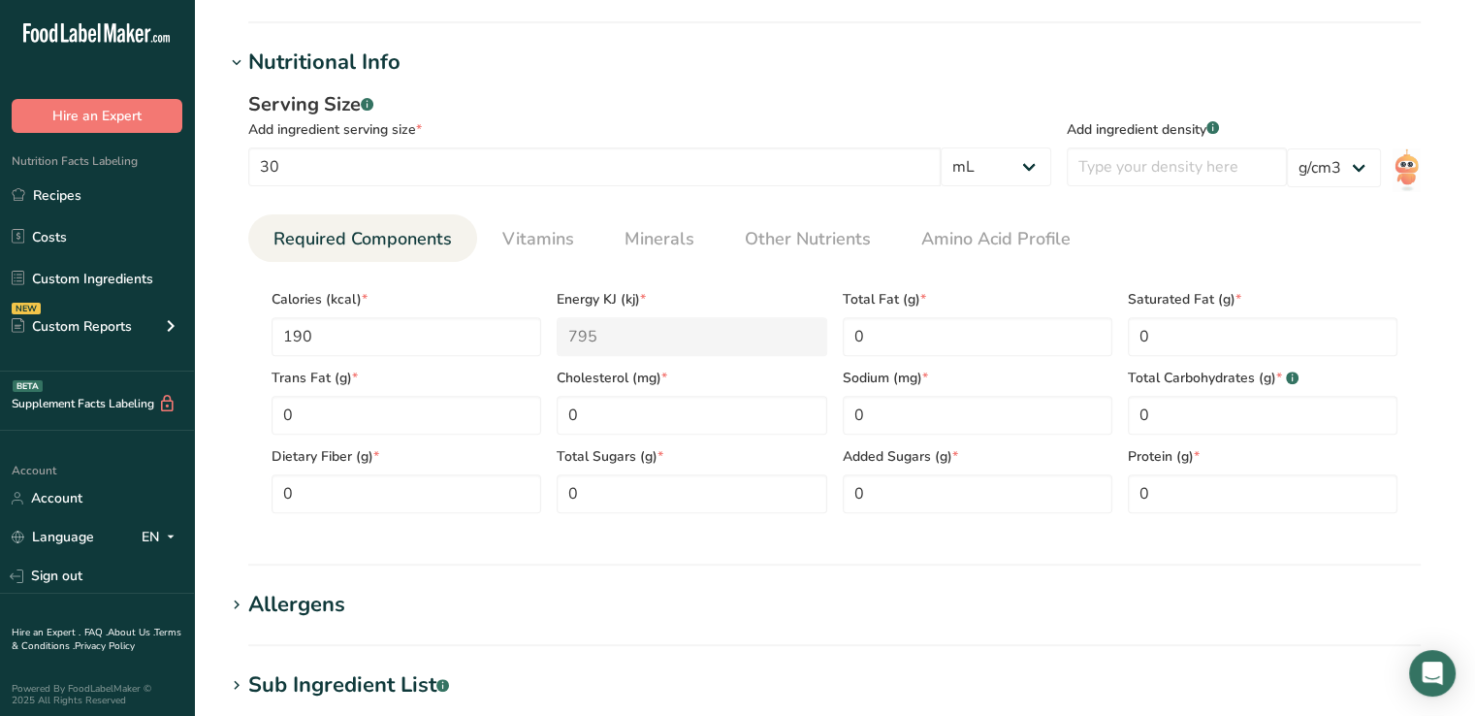
drag, startPoint x: 709, startPoint y: 588, endPoint x: 974, endPoint y: 618, distance: 266.5
click at [974, 618] on h1 "Allergens" at bounding box center [834, 605] width 1219 height 32
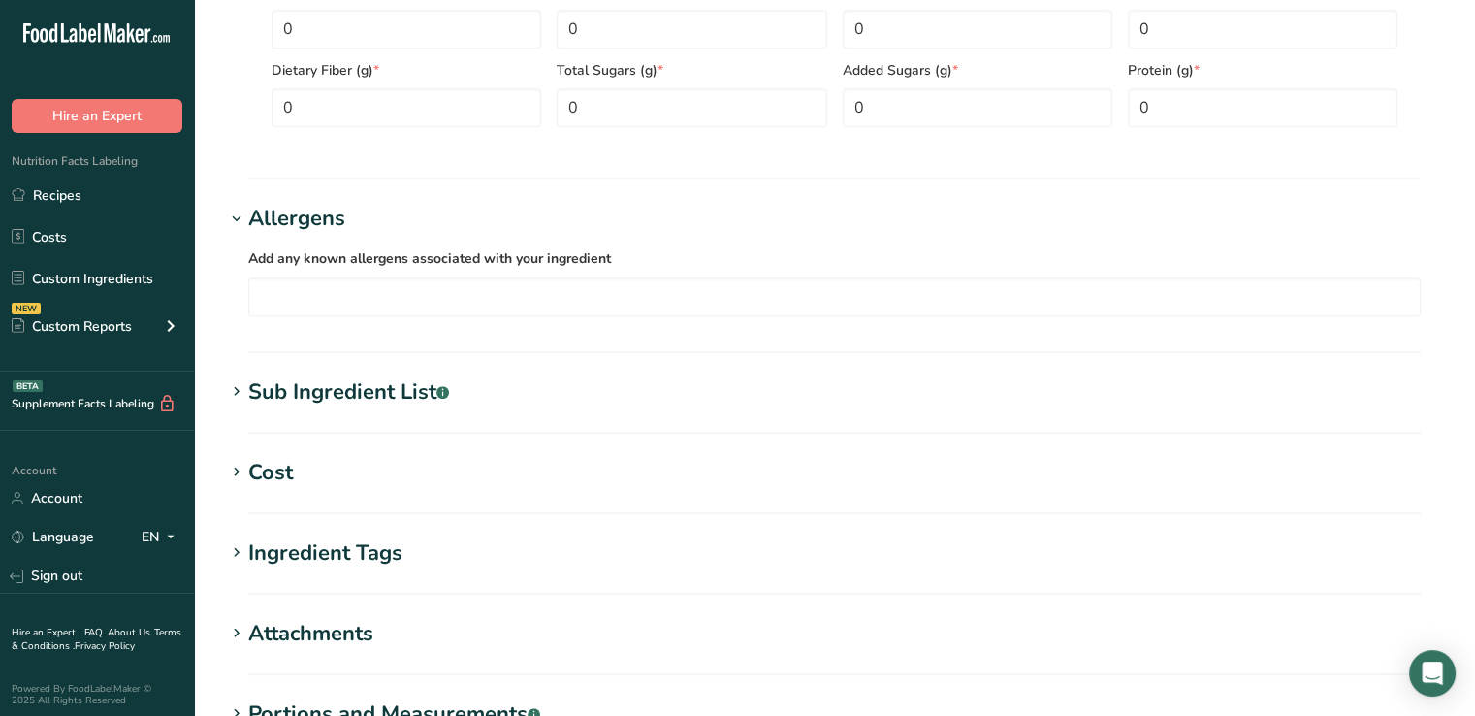
scroll to position [1341, 0]
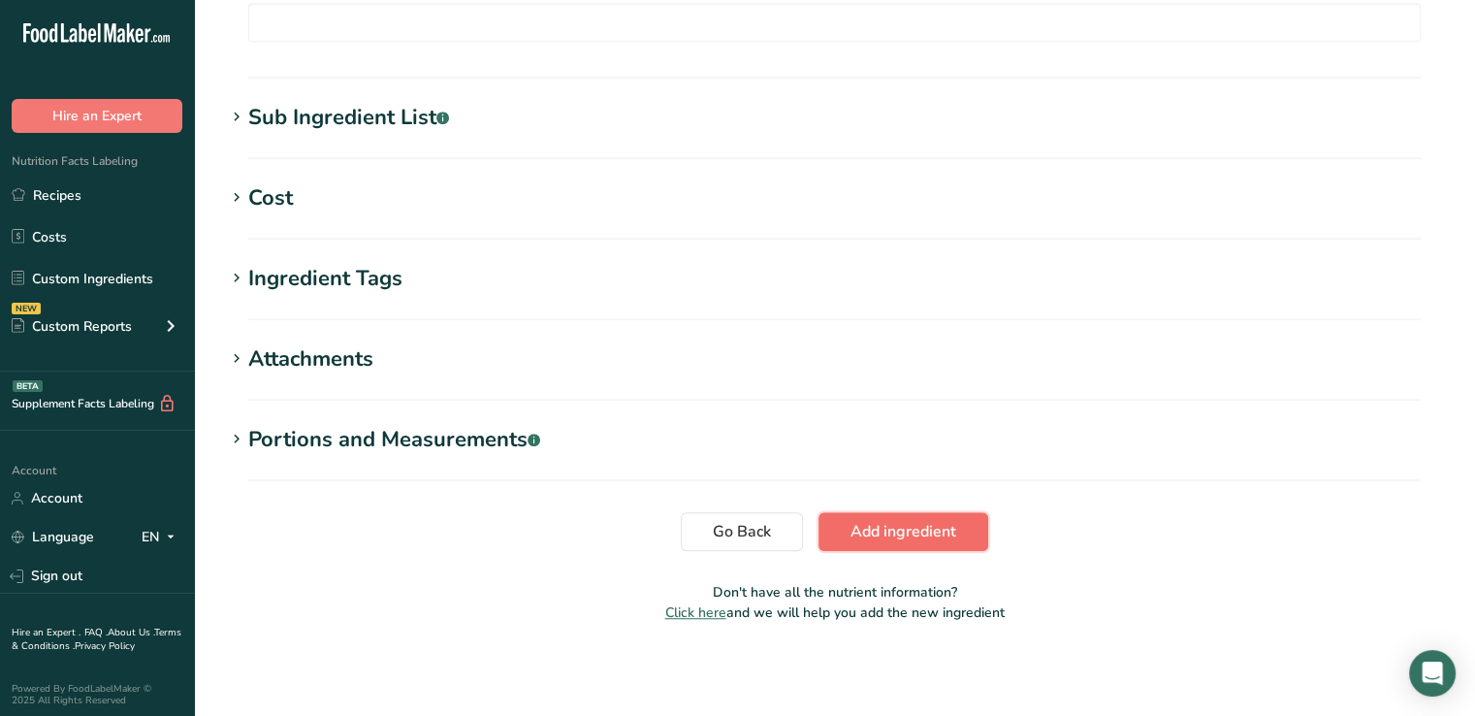
click at [935, 531] on span "Add ingredient" at bounding box center [904, 531] width 106 height 23
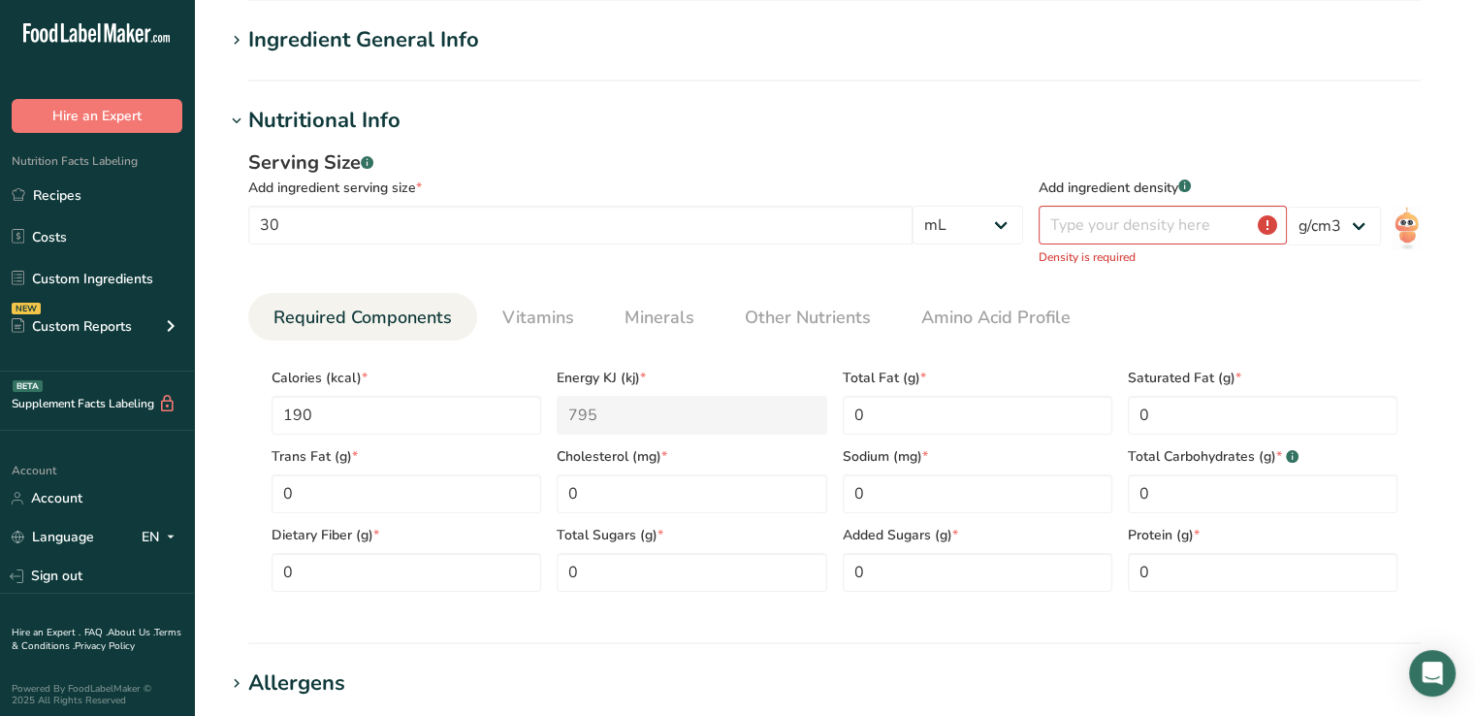
scroll to position [120, 0]
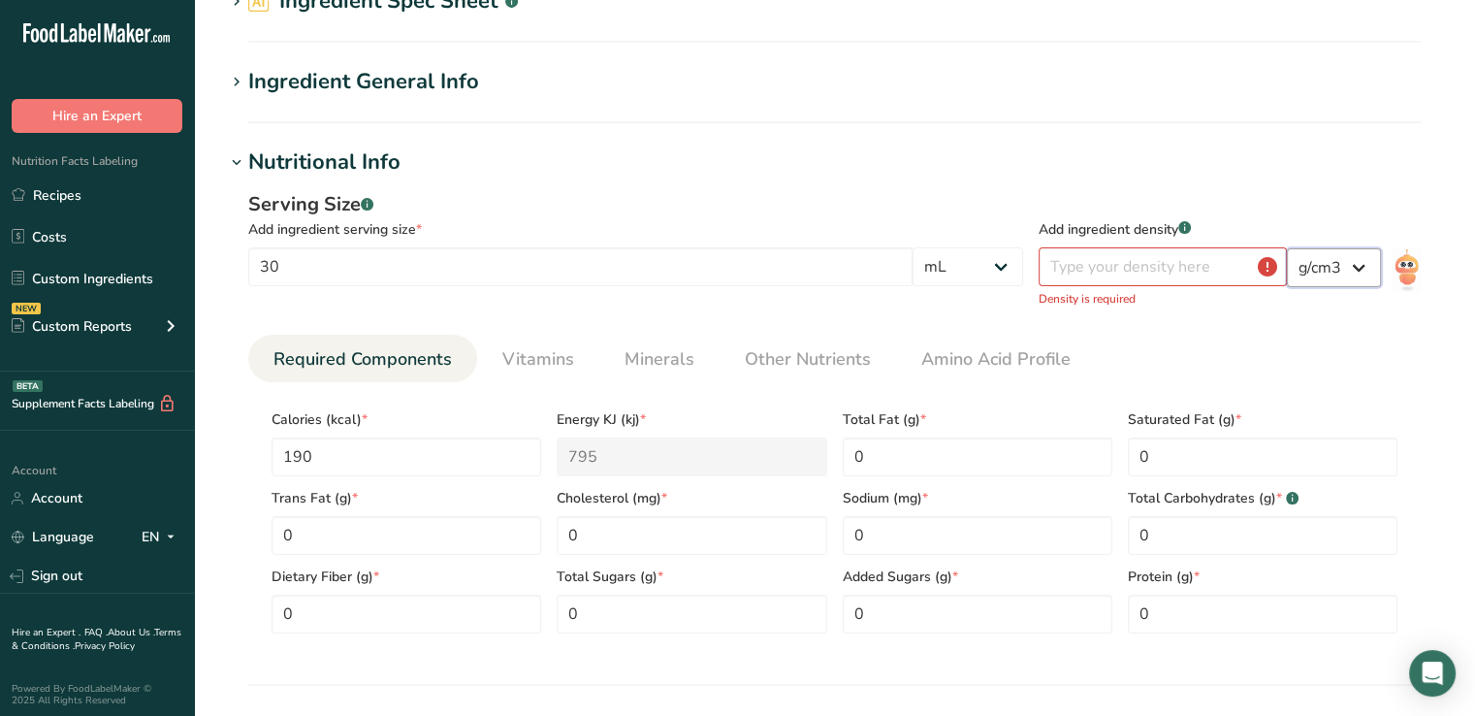
click at [1360, 274] on select "lb/ft3 g/cm3" at bounding box center [1334, 267] width 94 height 39
click at [1341, 265] on select "lb/ft3 g/cm3" at bounding box center [1334, 267] width 94 height 39
click at [1183, 271] on input "number" at bounding box center [1163, 266] width 248 height 39
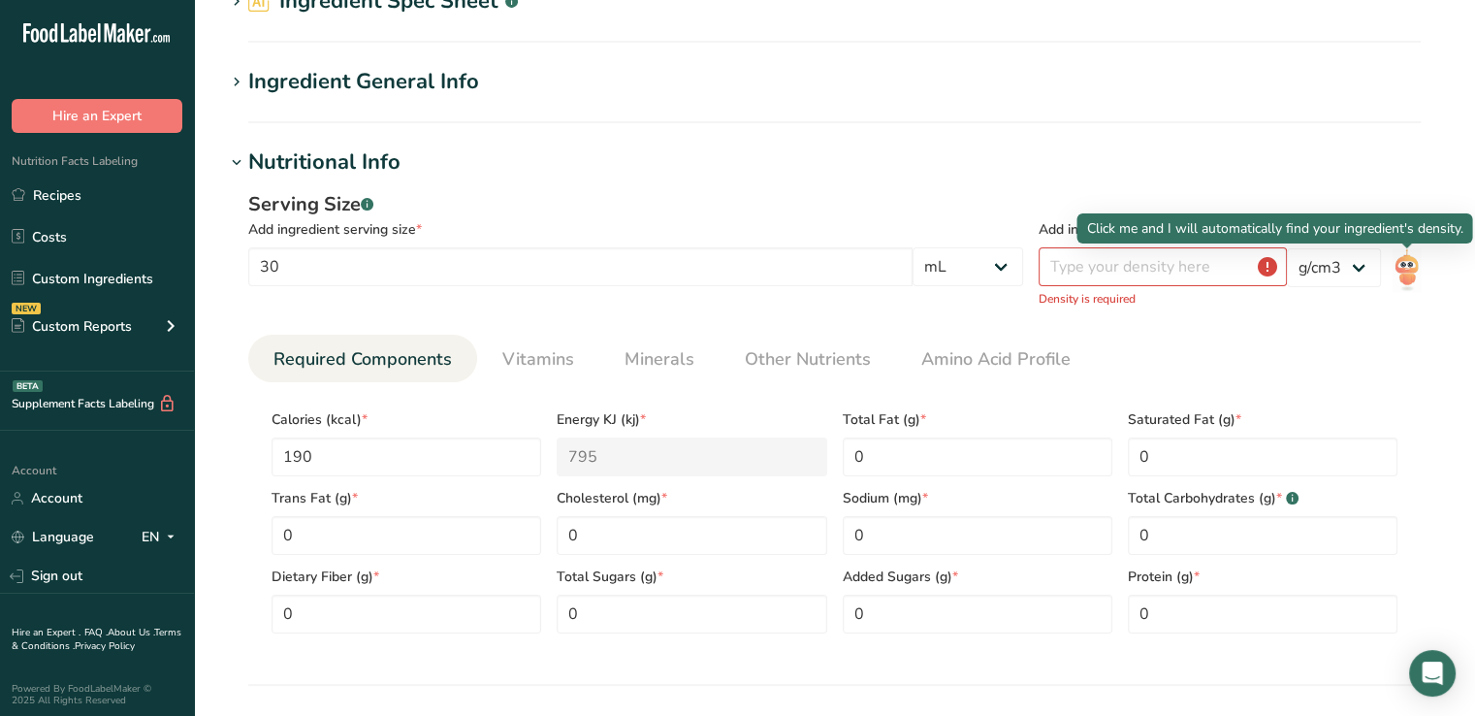
click at [1412, 262] on img at bounding box center [1407, 270] width 28 height 44
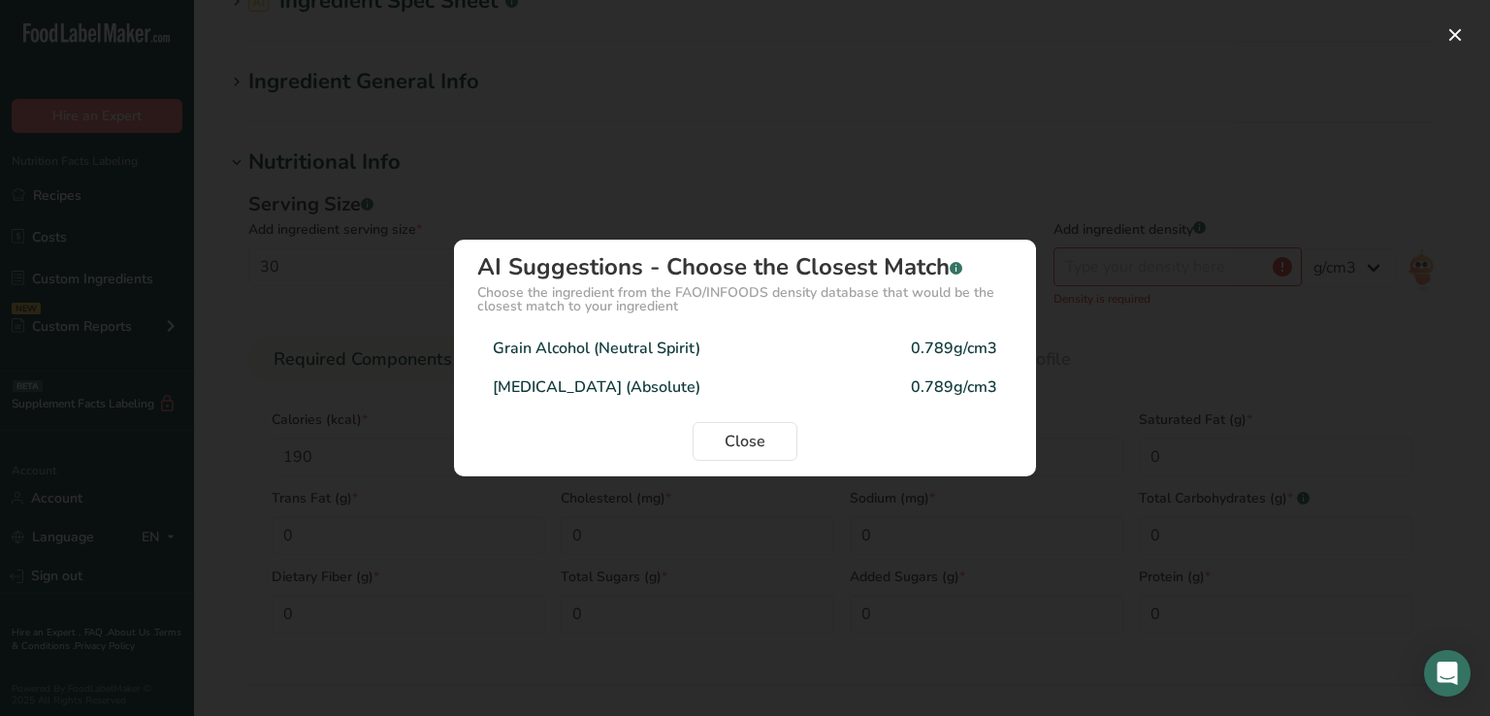
click at [687, 345] on div "Grain Alcohol (Neutral Spirit)" at bounding box center [597, 348] width 208 height 23
type input "0.789"
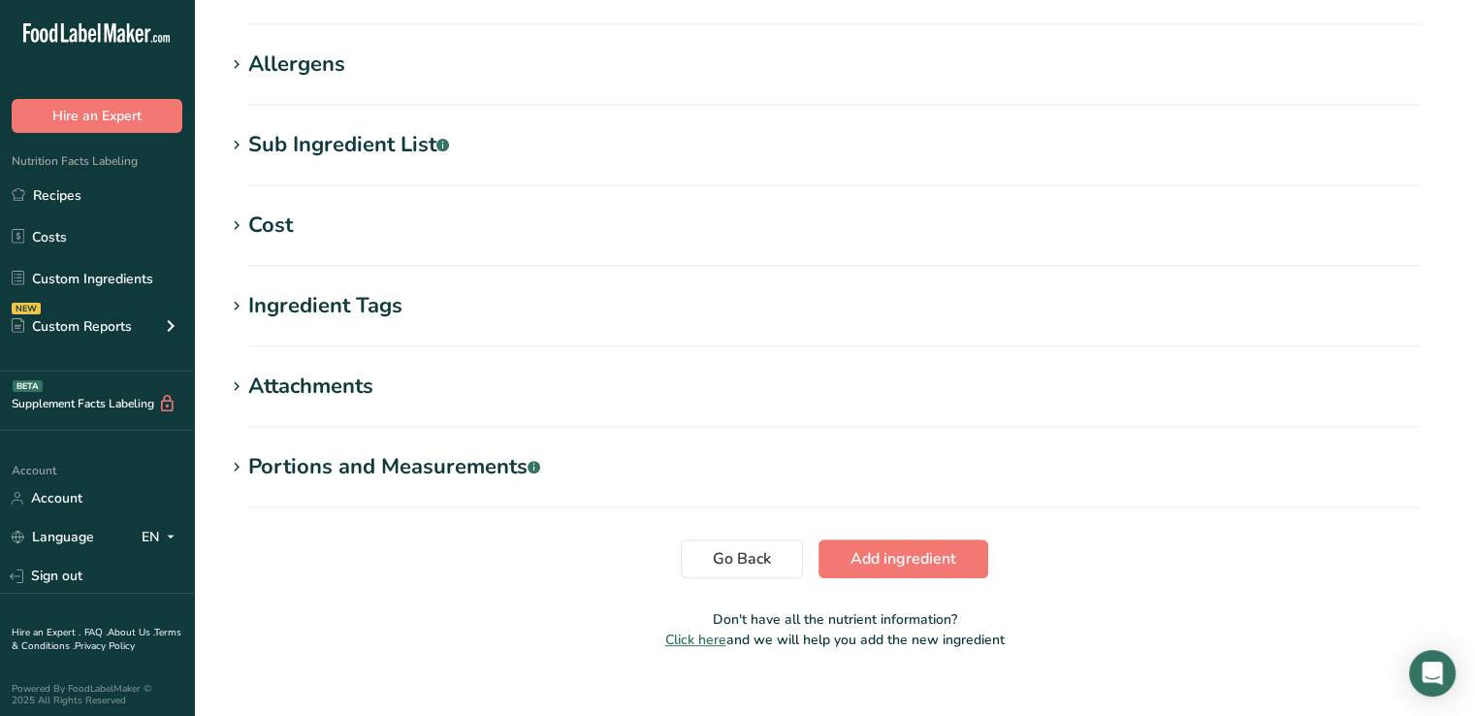
scroll to position [788, 0]
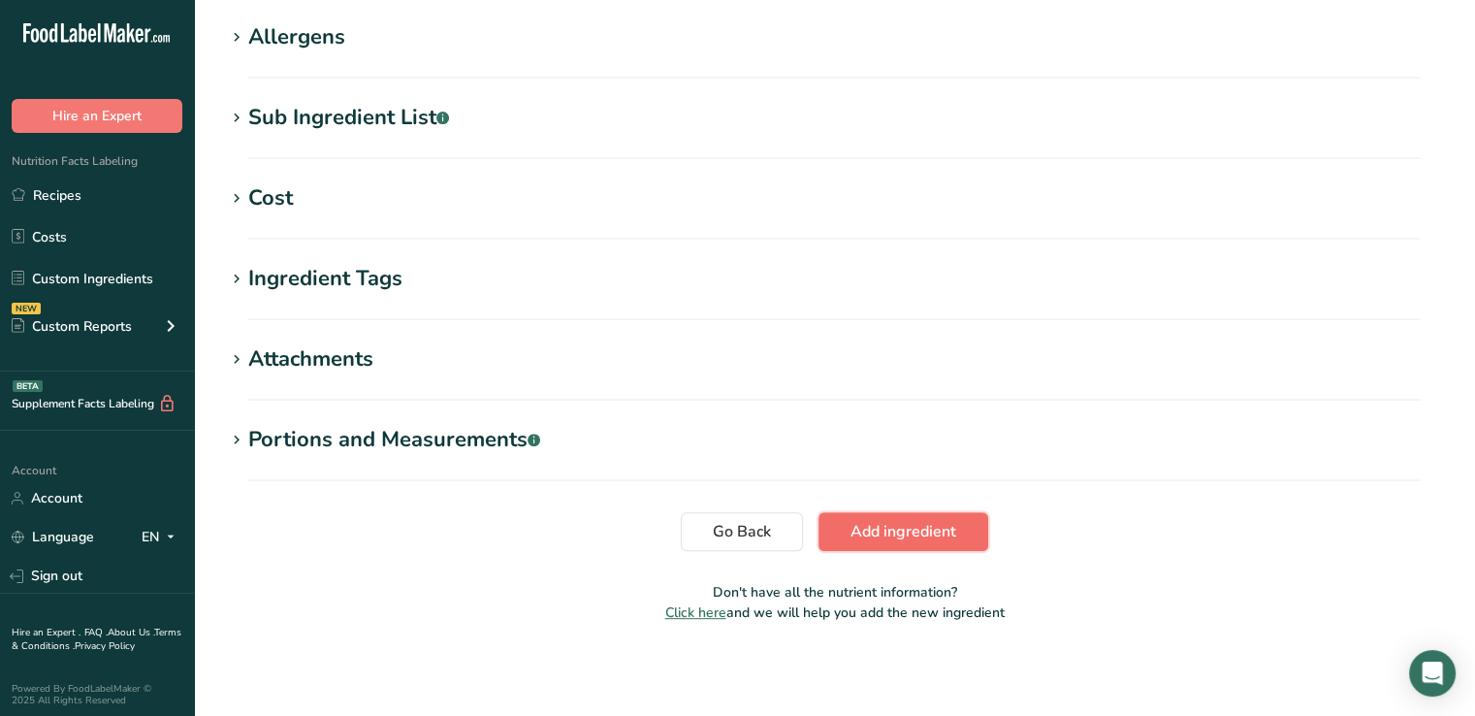
click at [884, 525] on span "Add ingredient" at bounding box center [904, 531] width 106 height 23
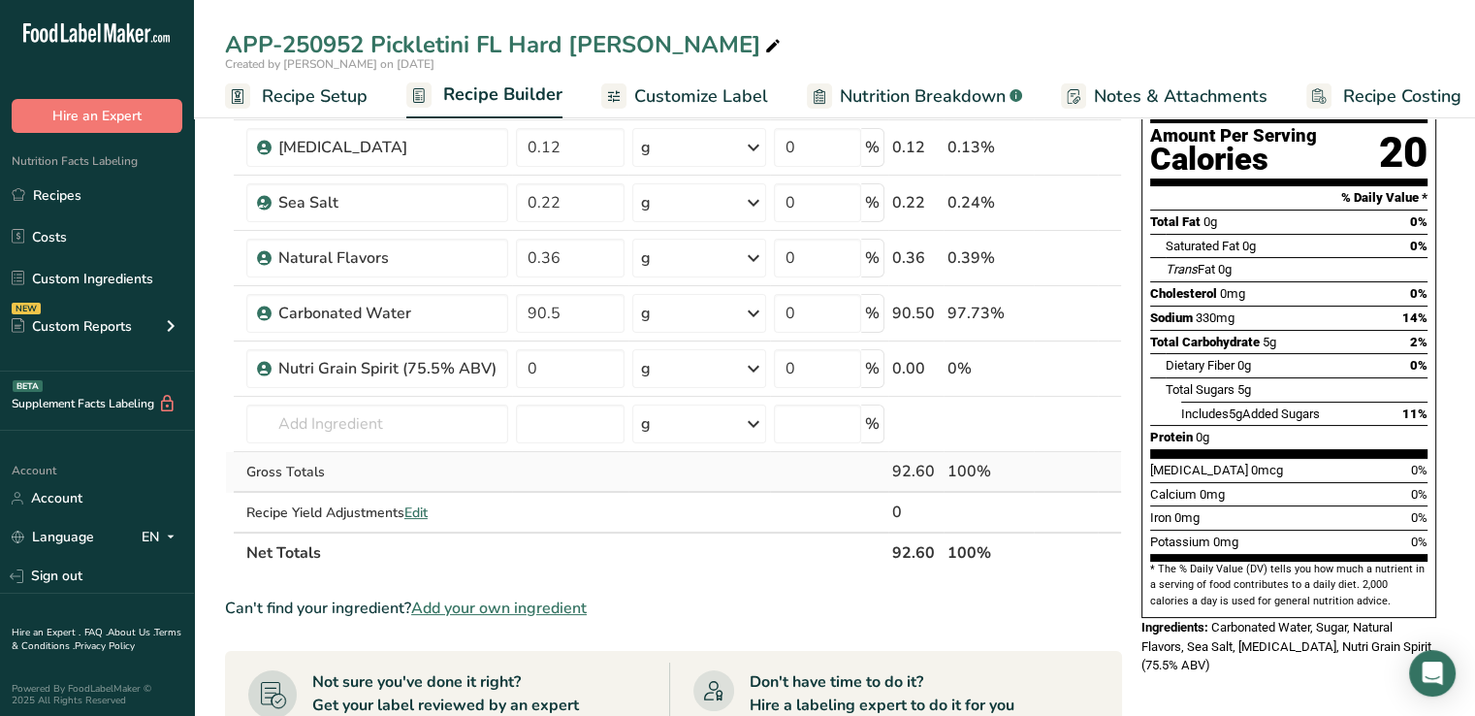
scroll to position [188, 0]
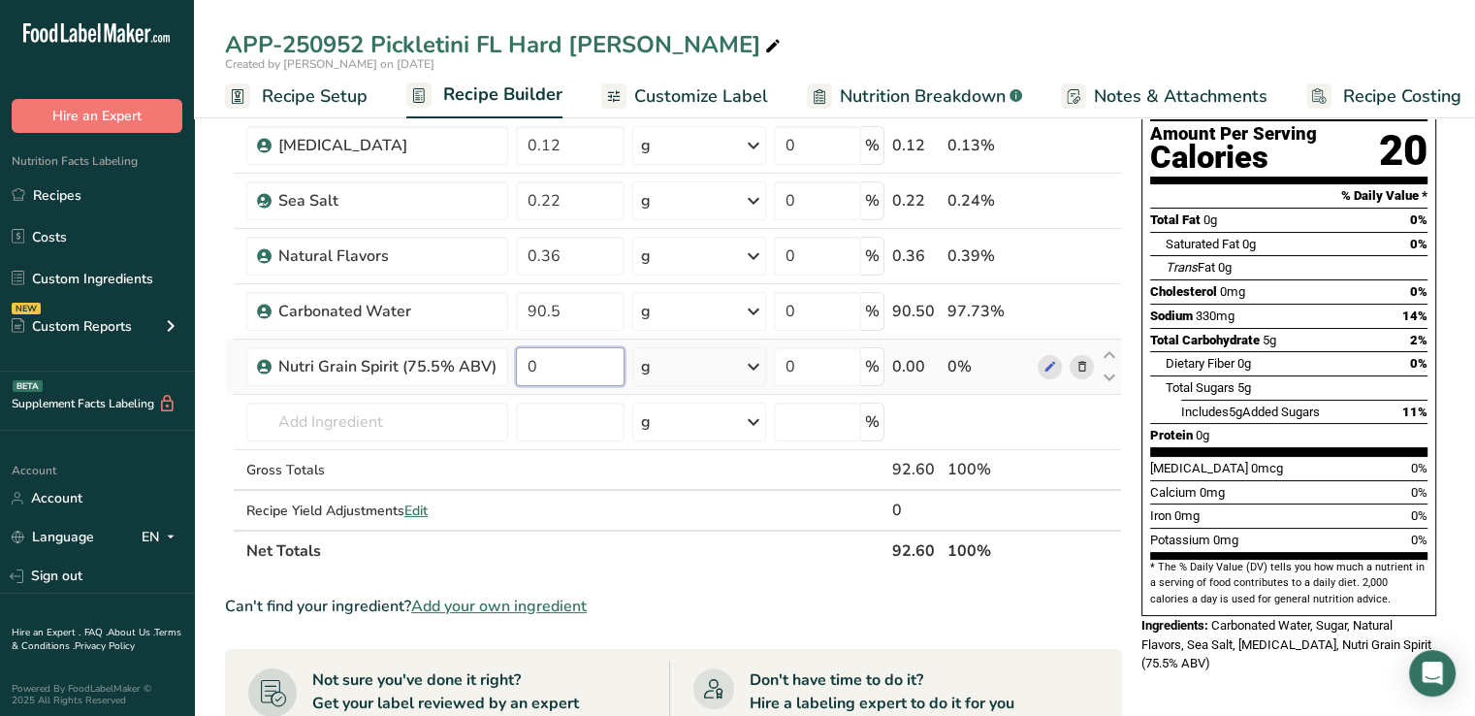
click at [567, 374] on input "0" at bounding box center [570, 366] width 109 height 39
type input "7.4"
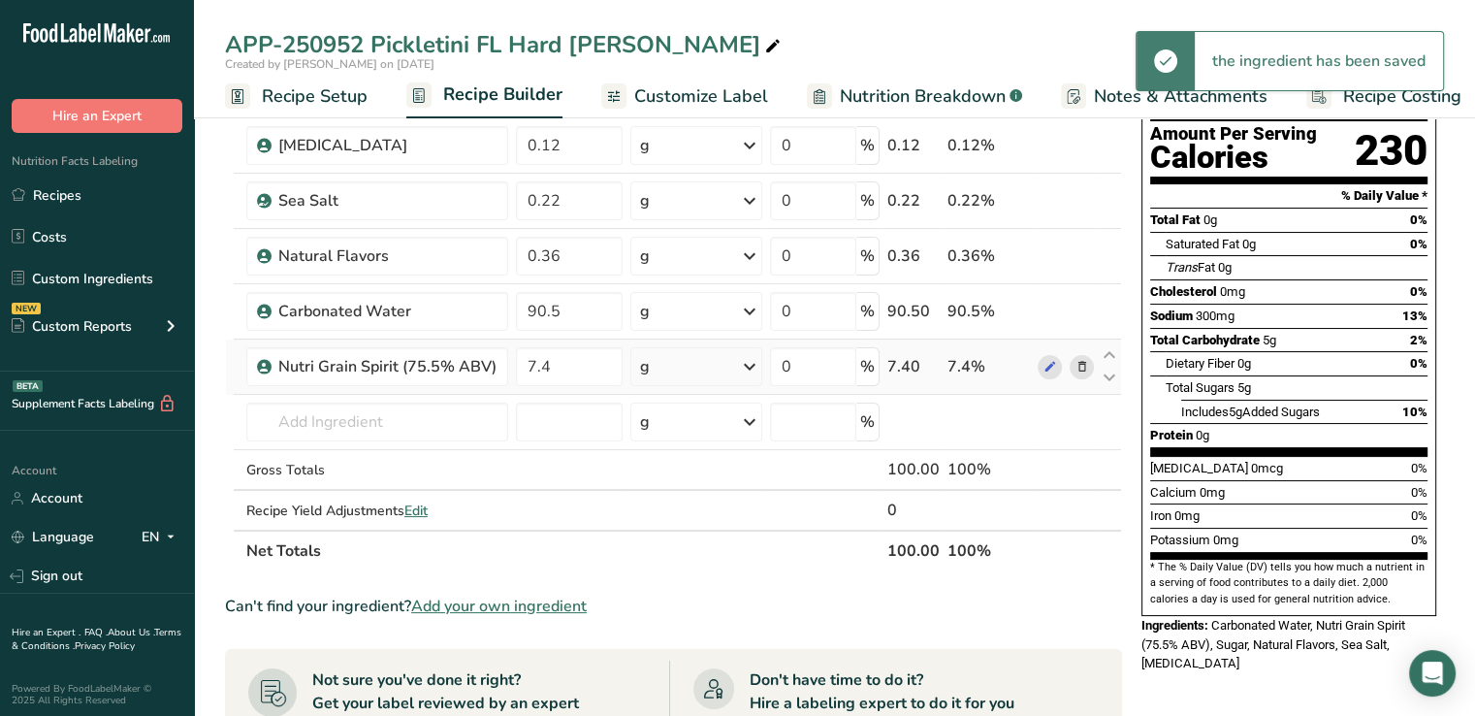
click at [749, 360] on icon at bounding box center [749, 366] width 23 height 35
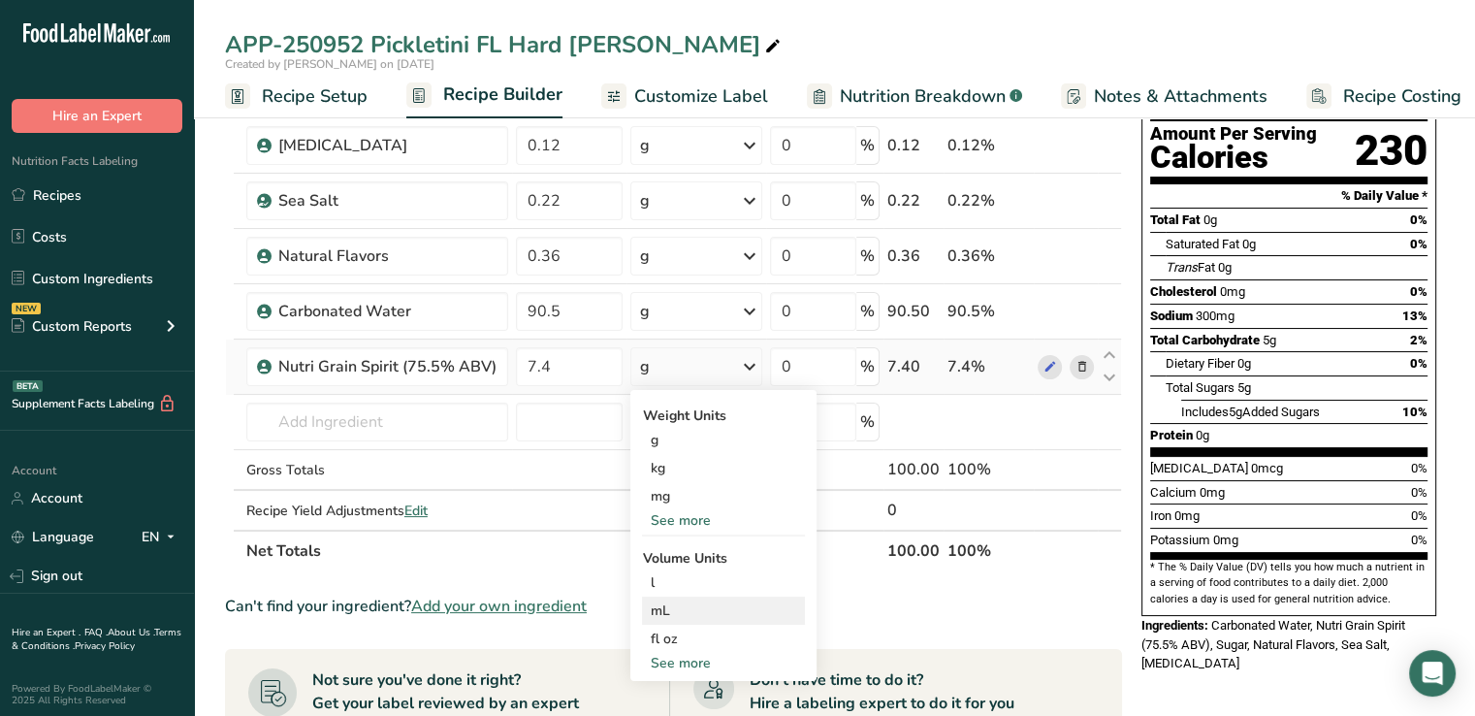
click at [665, 607] on div "mL" at bounding box center [723, 610] width 147 height 20
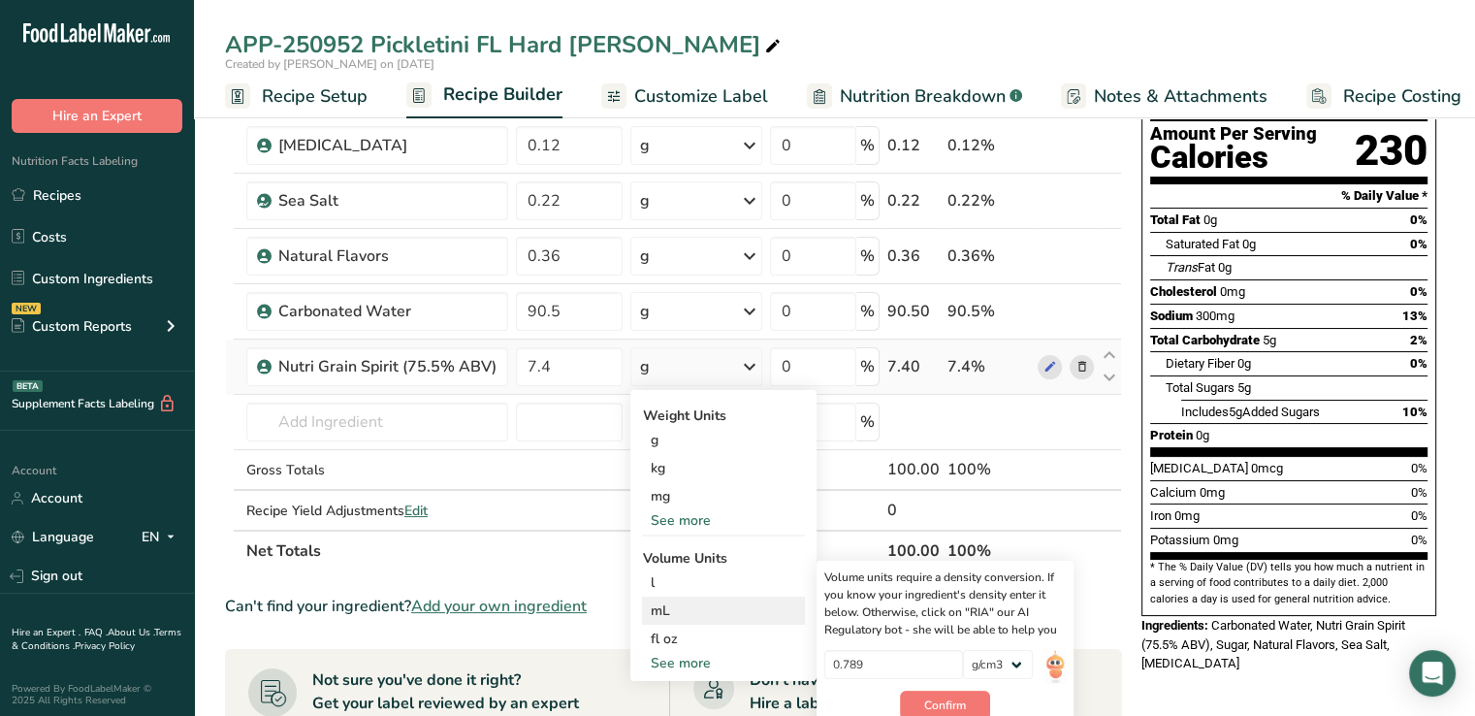
click at [665, 607] on div "mL" at bounding box center [723, 610] width 147 height 20
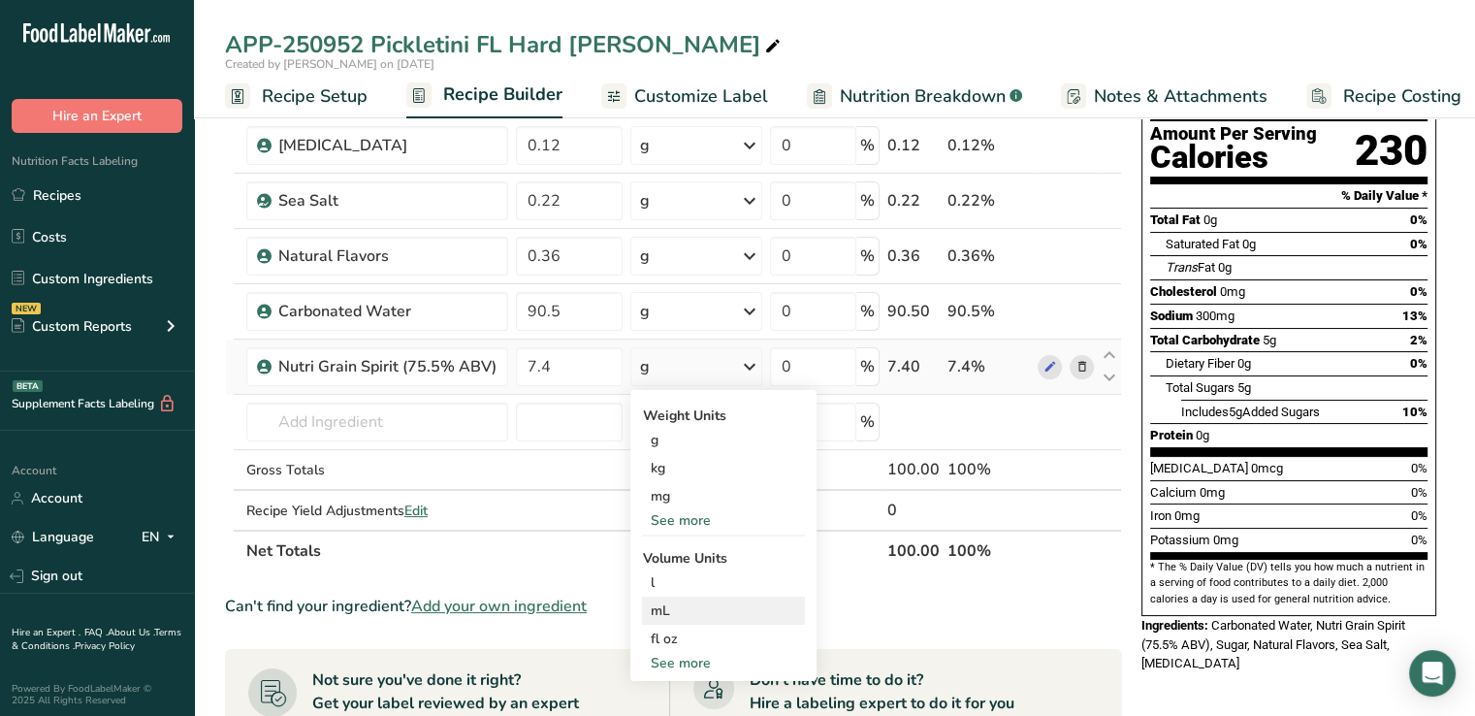
click at [665, 607] on div "mL" at bounding box center [723, 610] width 147 height 20
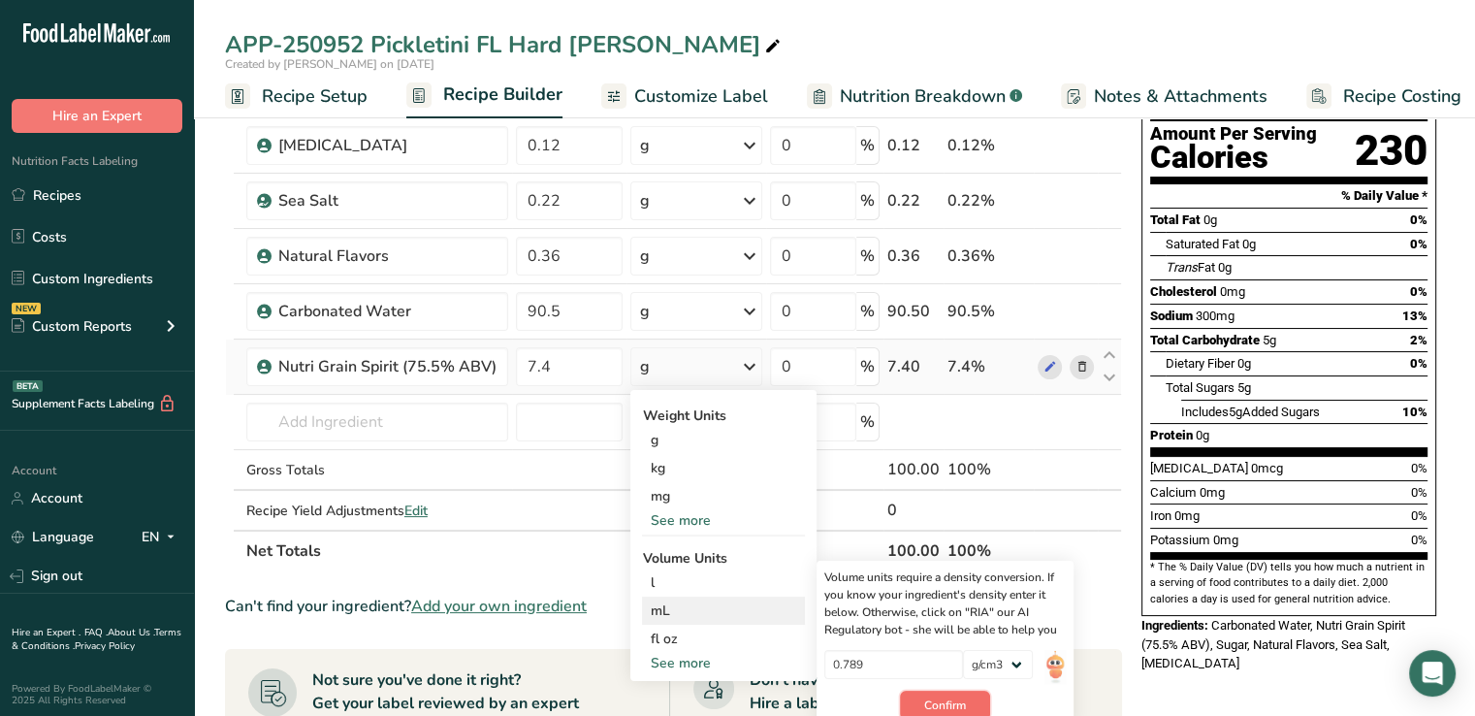
click at [935, 703] on span "Confirm" at bounding box center [945, 704] width 42 height 17
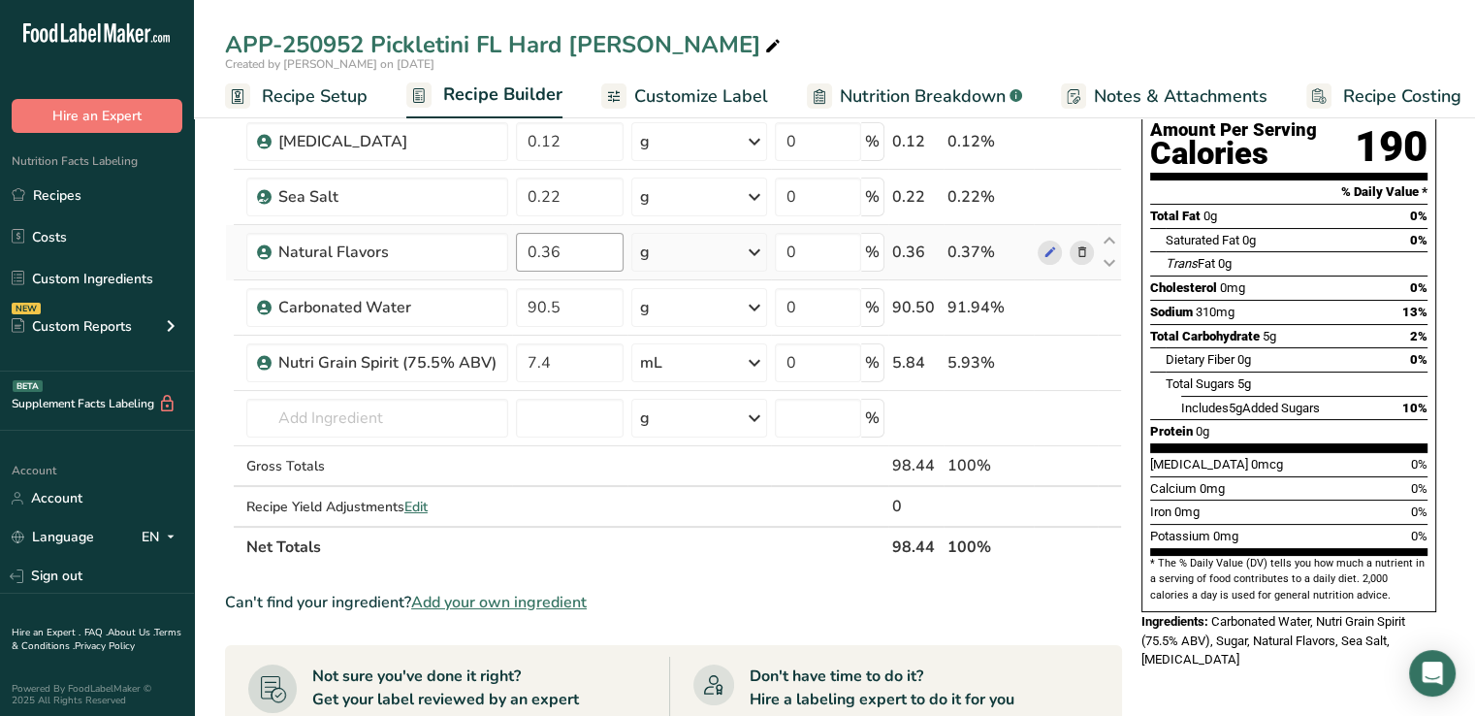
scroll to position [0, 0]
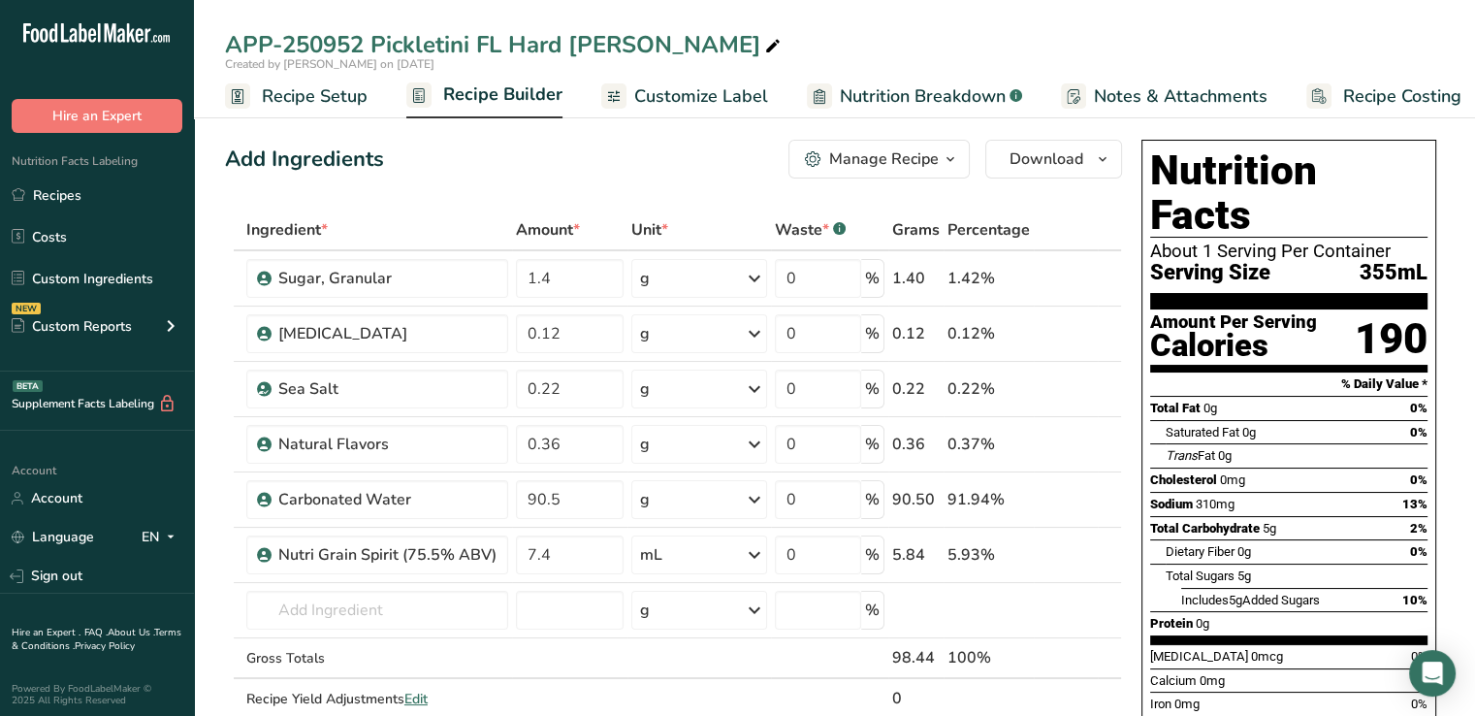
click at [508, 98] on span "Recipe Builder" at bounding box center [502, 94] width 119 height 26
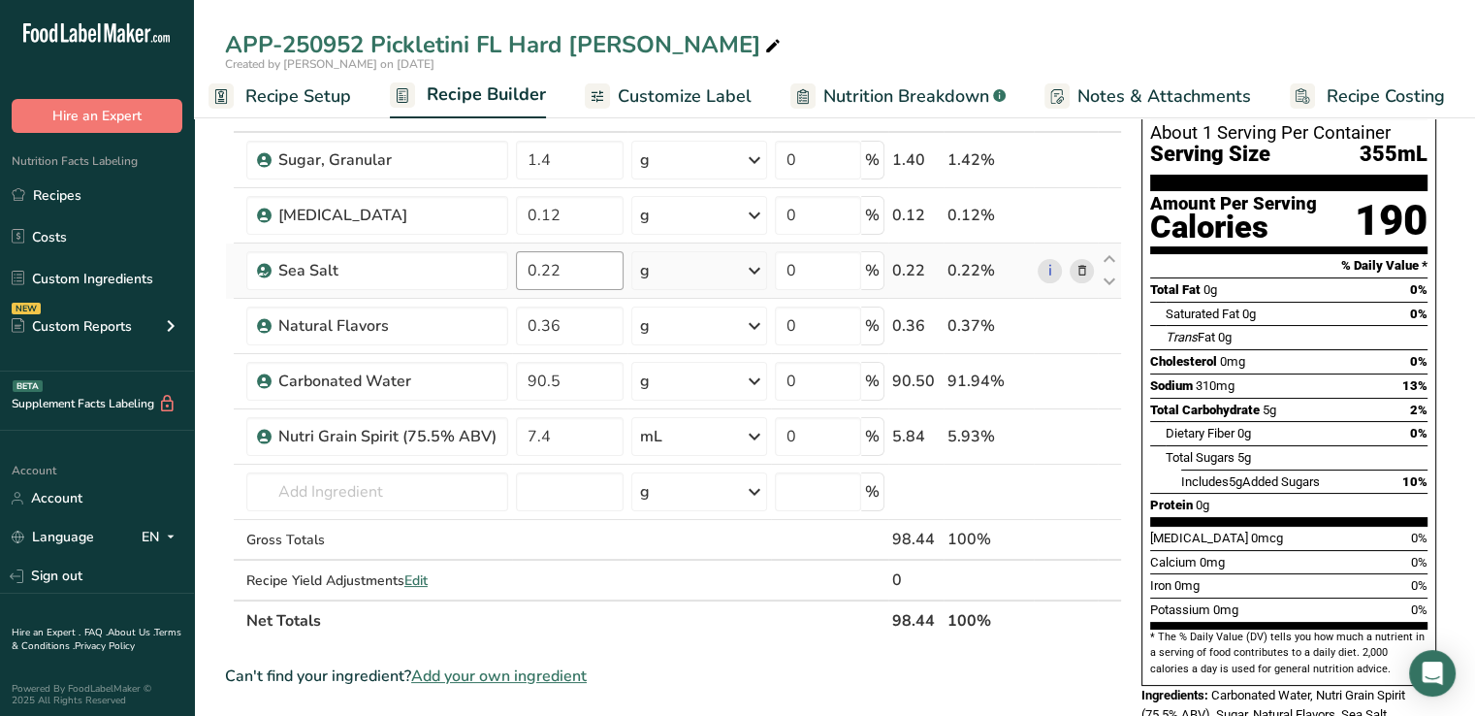
scroll to position [128, 0]
